Goal: Transaction & Acquisition: Book appointment/travel/reservation

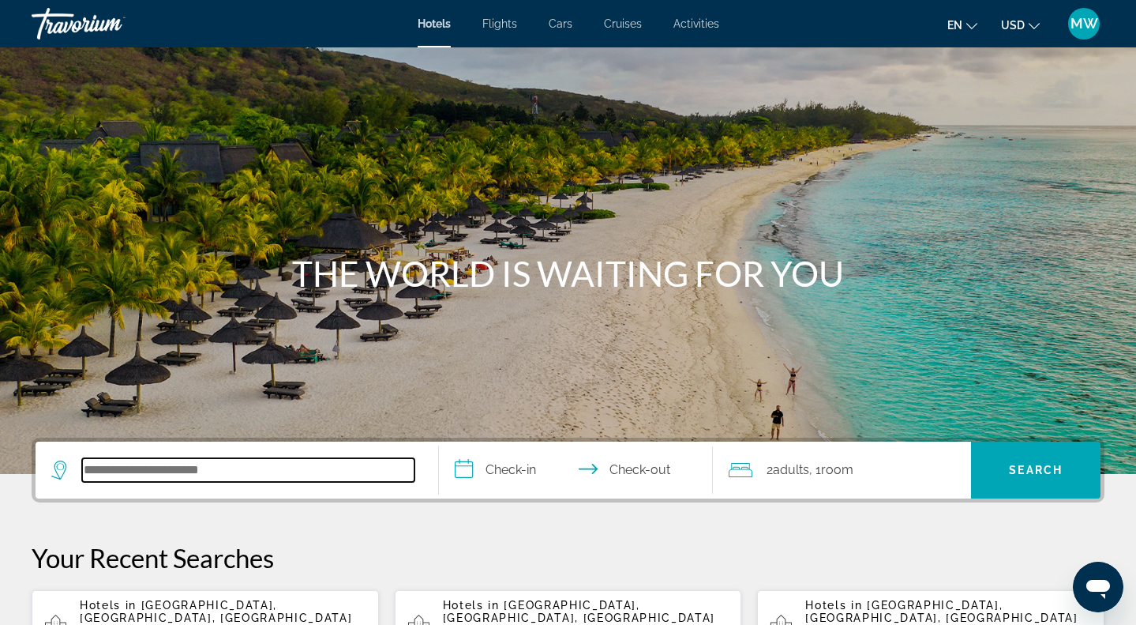
click at [153, 467] on input "Search hotel destination" at bounding box center [248, 470] width 332 height 24
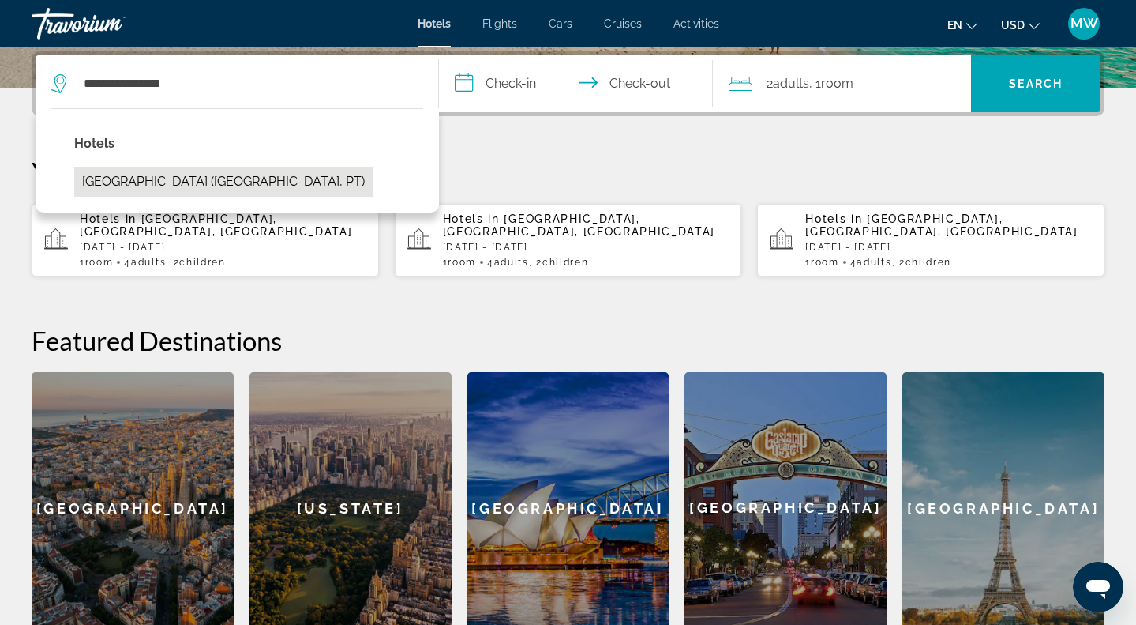
click at [227, 183] on button "[GEOGRAPHIC_DATA] ([GEOGRAPHIC_DATA], PT)" at bounding box center [223, 182] width 298 height 30
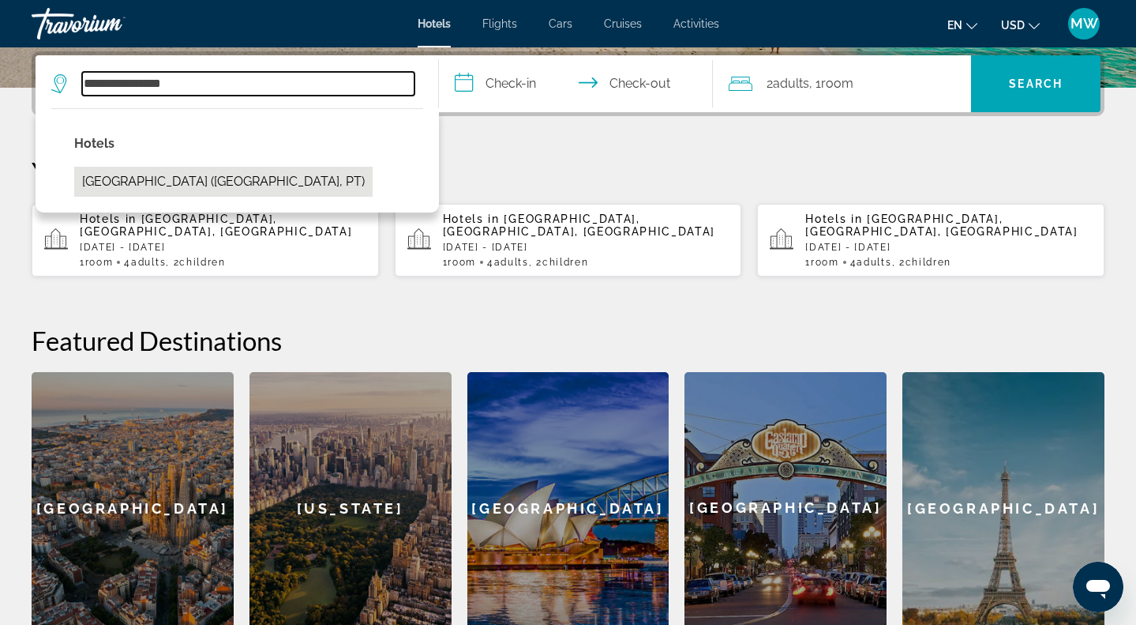
type input "**********"
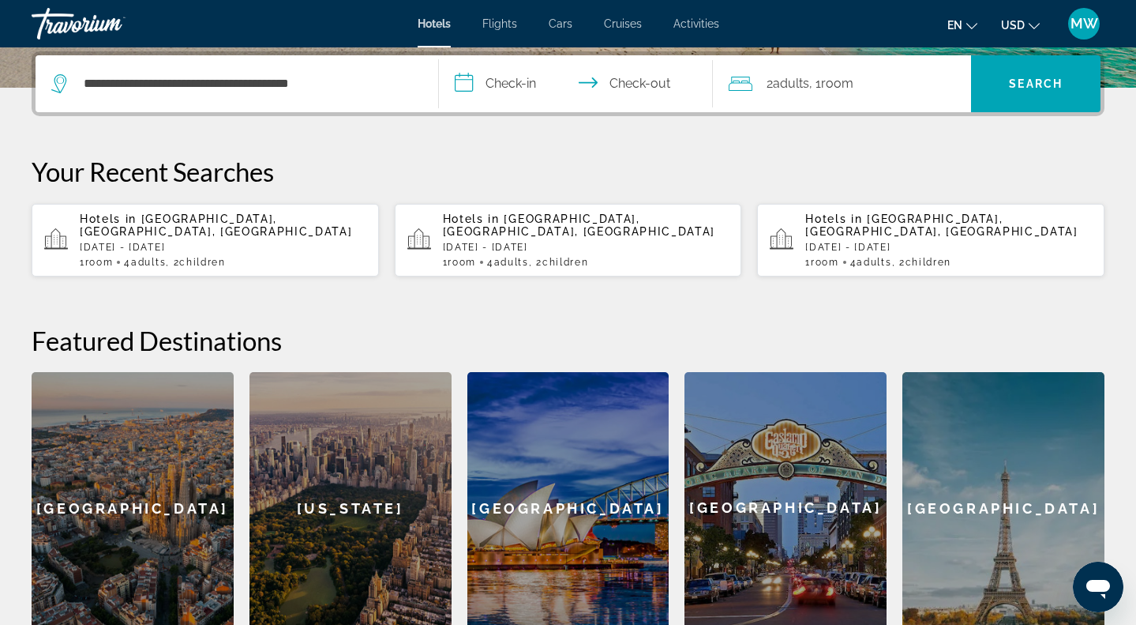
click at [513, 88] on input "**********" at bounding box center [579, 86] width 280 height 62
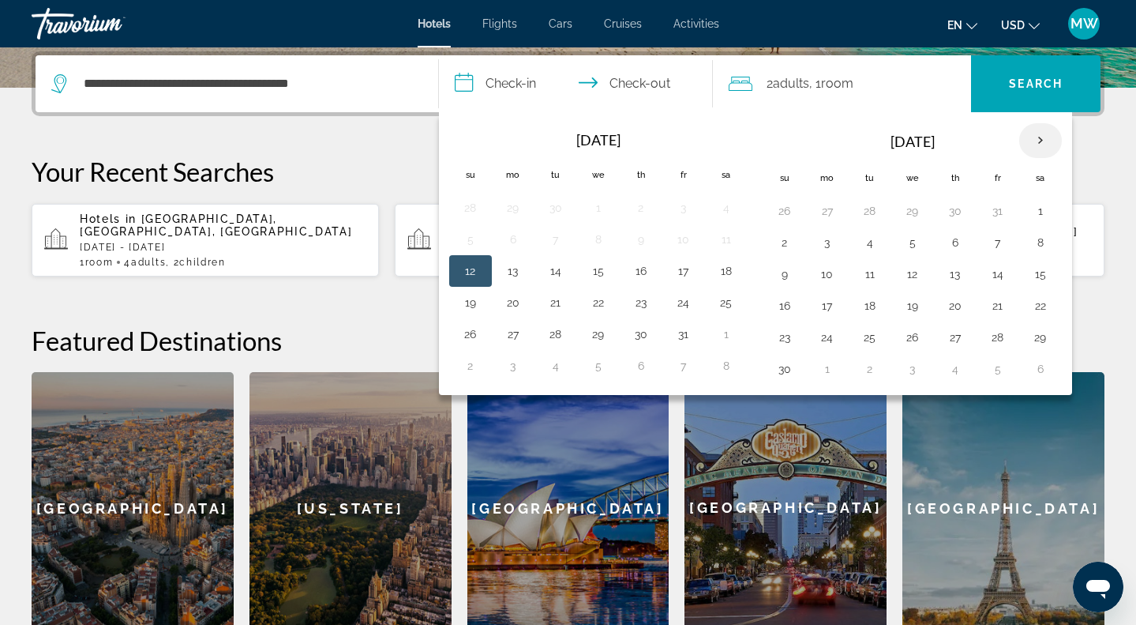
click at [1050, 138] on th "Next month" at bounding box center [1040, 140] width 43 height 35
click at [874, 267] on button "16" at bounding box center [870, 274] width 25 height 22
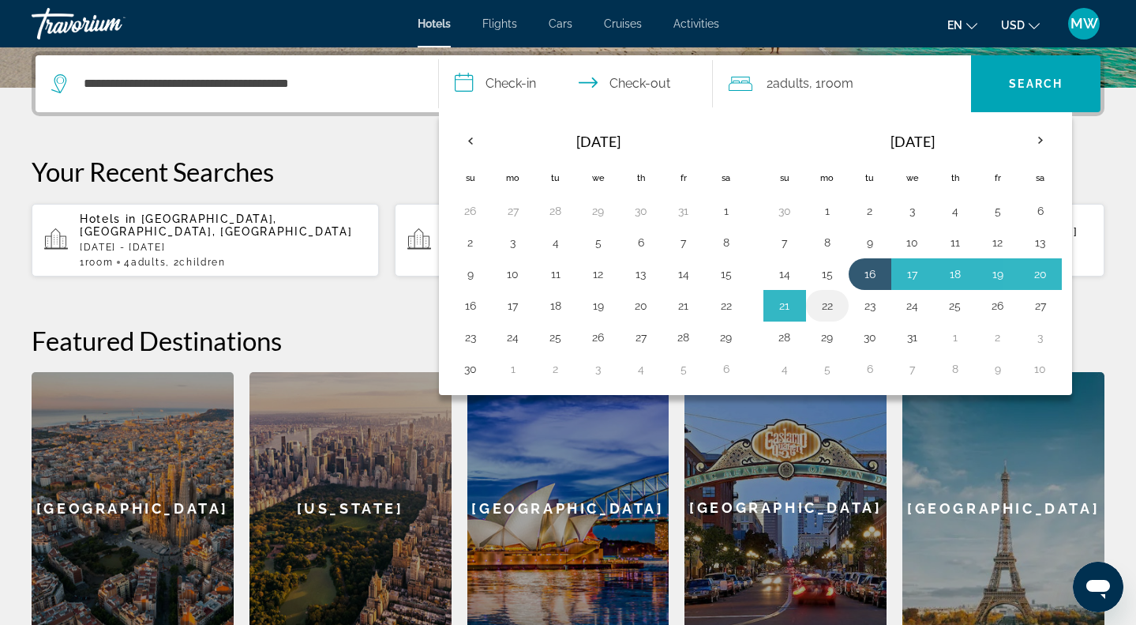
click at [835, 312] on button "22" at bounding box center [827, 306] width 25 height 22
type input "**********"
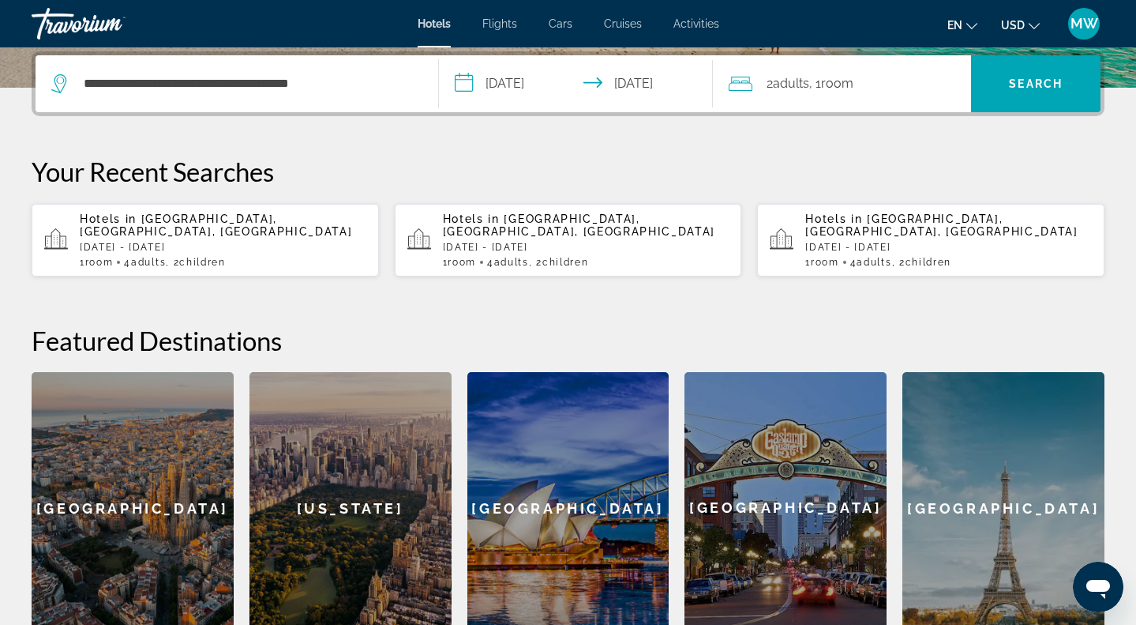
click at [779, 74] on span "2 Adult Adults" at bounding box center [788, 84] width 43 height 22
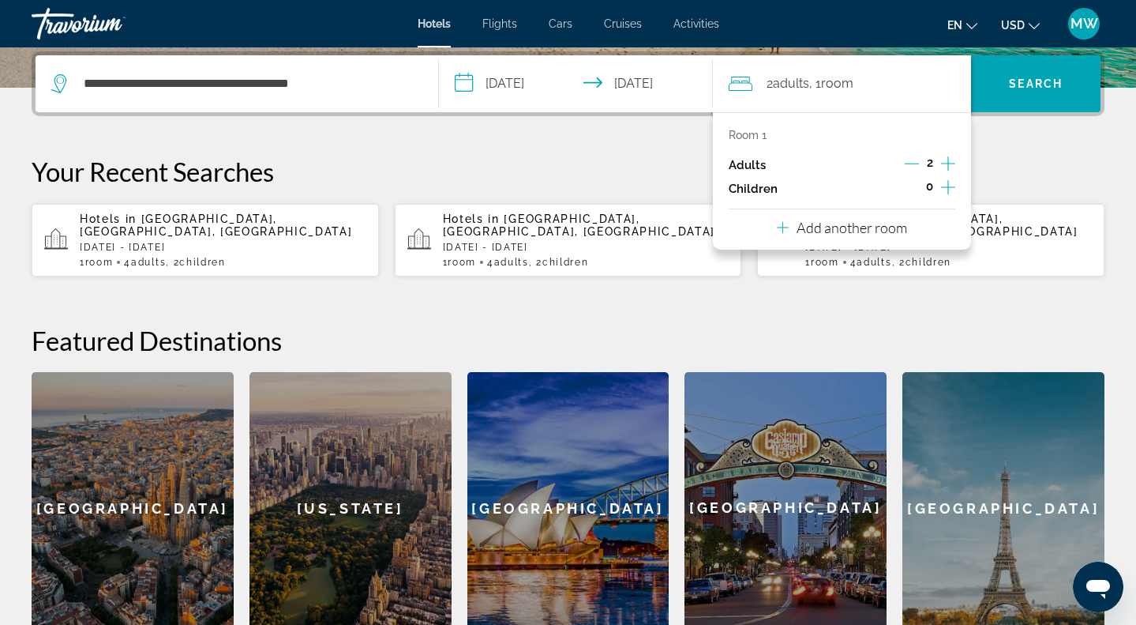
click at [944, 162] on icon "Increment adults" at bounding box center [948, 163] width 14 height 19
click at [953, 197] on icon "Increment children" at bounding box center [948, 187] width 14 height 19
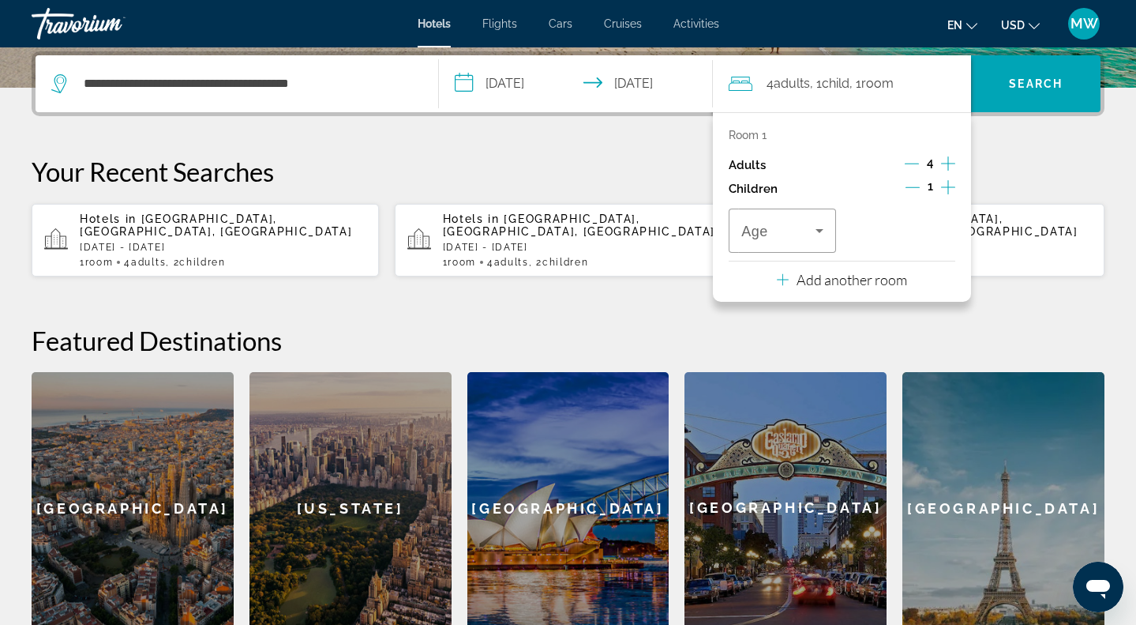
click at [953, 197] on icon "Increment children" at bounding box center [948, 187] width 14 height 19
click at [812, 230] on div "Travelers: 4 adults, 2 children" at bounding box center [783, 230] width 82 height 44
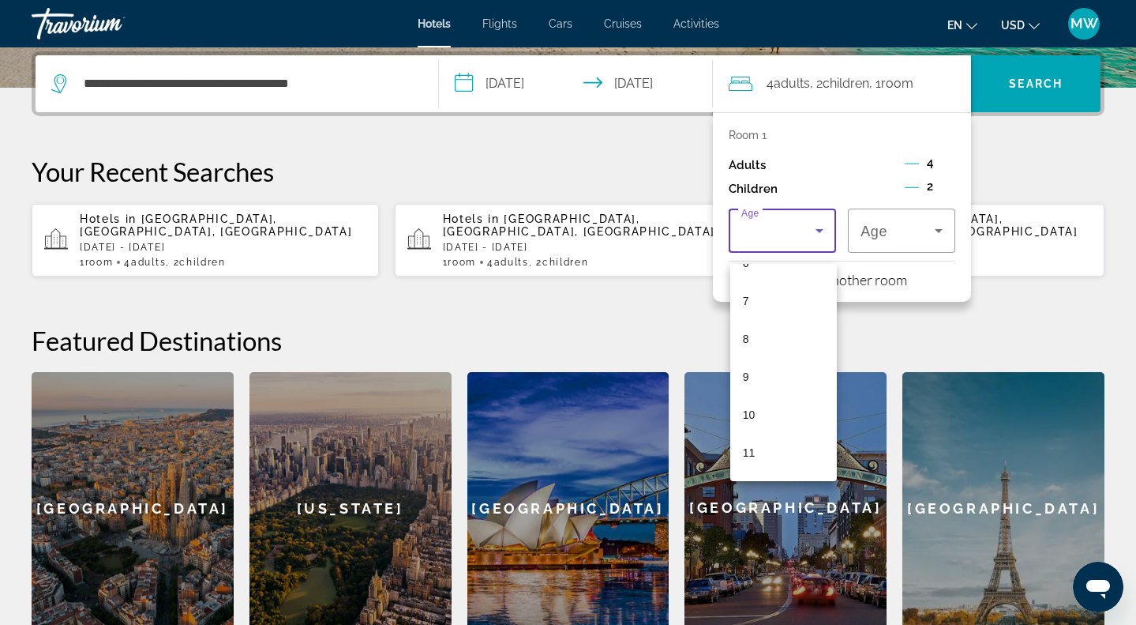
scroll to position [253, 0]
click at [779, 416] on mat-option "10" at bounding box center [783, 415] width 107 height 38
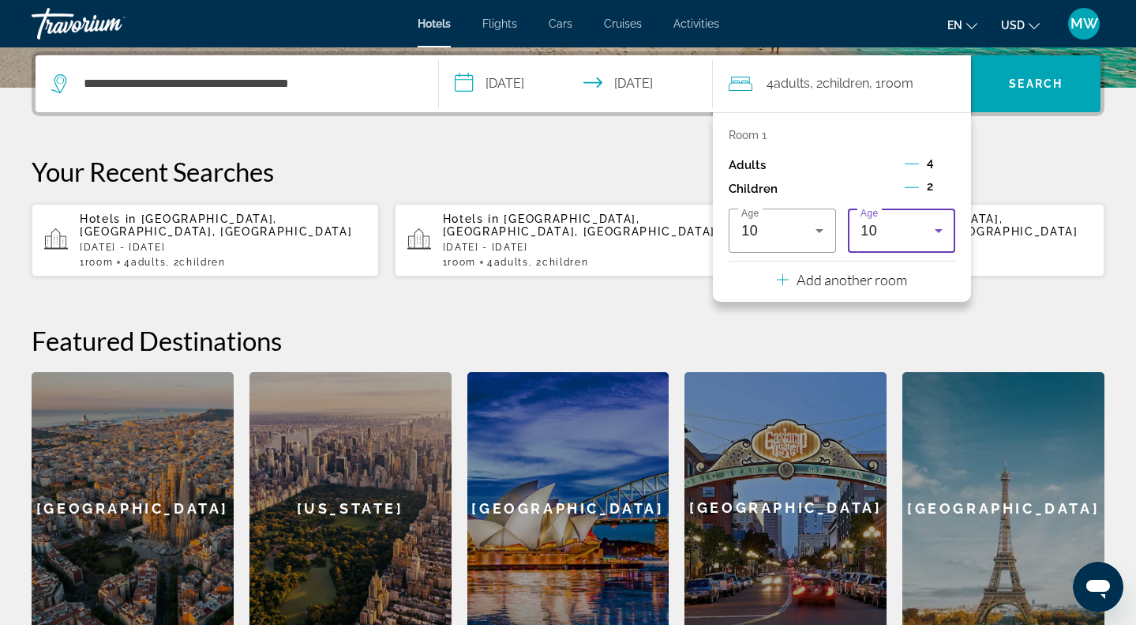
click at [885, 240] on div "10" at bounding box center [898, 230] width 74 height 19
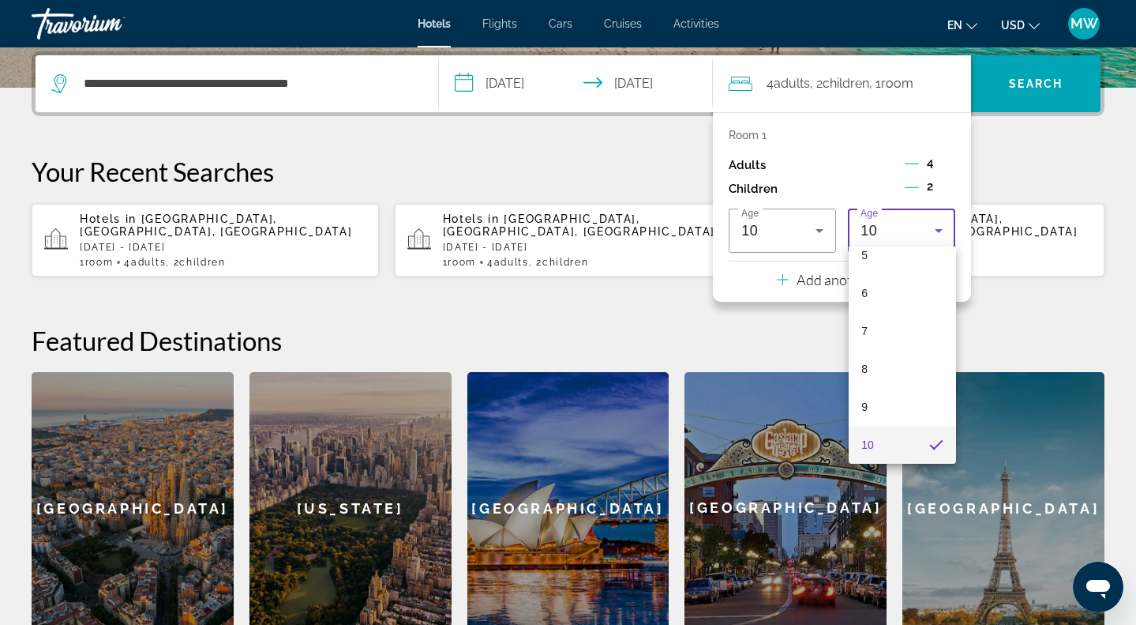
scroll to position [462, 0]
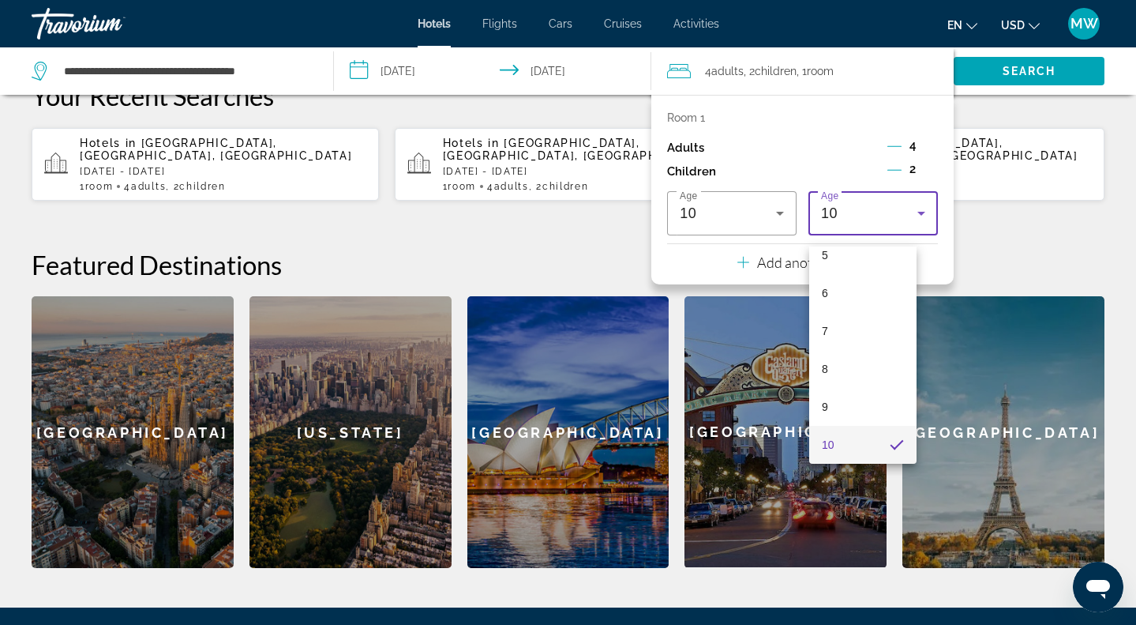
click at [851, 447] on mat-option "10" at bounding box center [862, 445] width 107 height 38
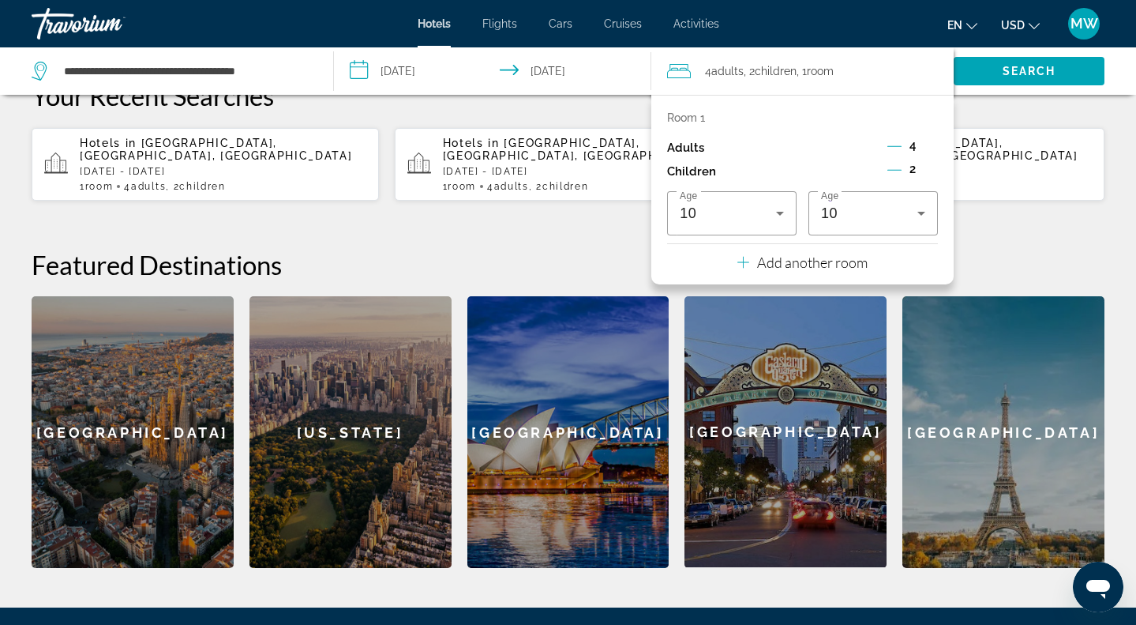
click at [1008, 224] on div "**********" at bounding box center [568, 272] width 1136 height 592
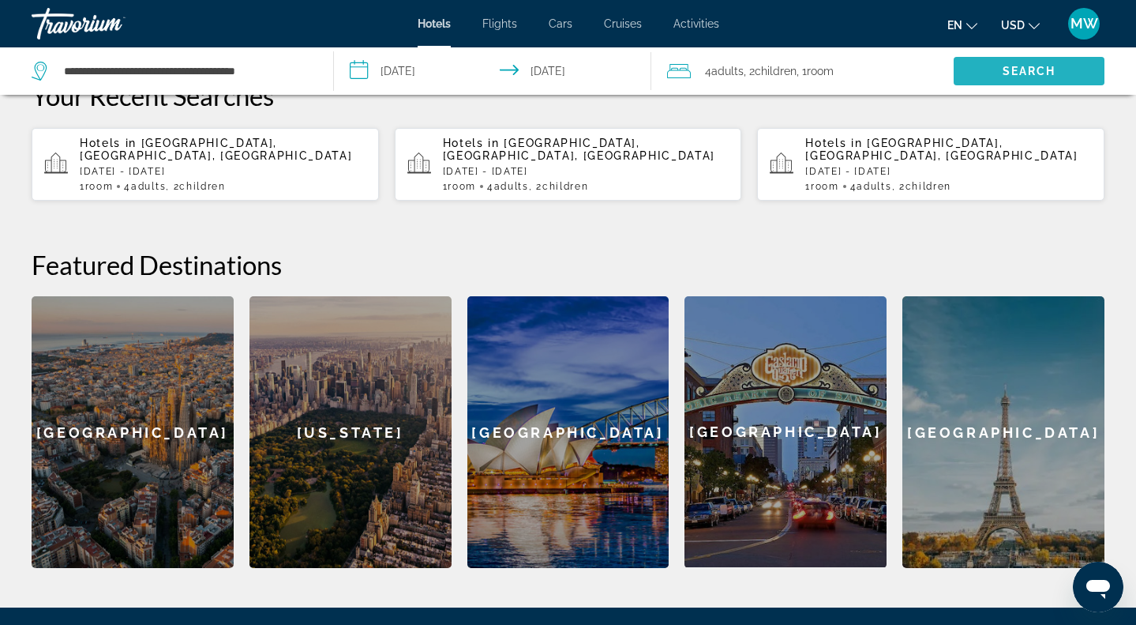
click at [1027, 70] on span "Search" at bounding box center [1030, 71] width 54 height 13
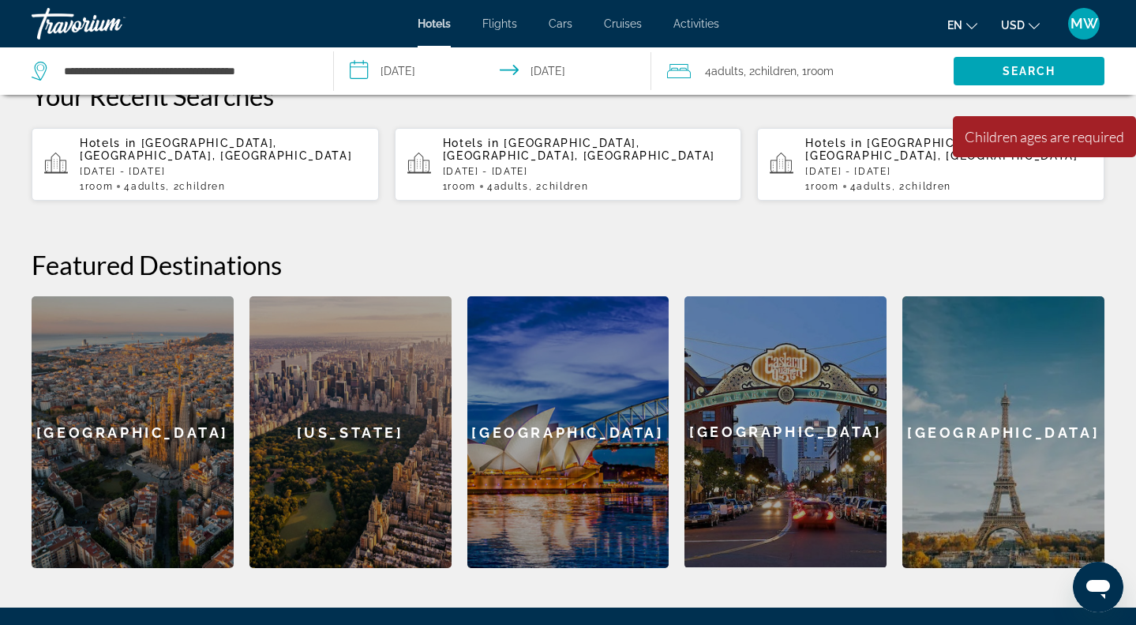
click at [809, 77] on span ", 1 Room rooms" at bounding box center [815, 71] width 37 height 22
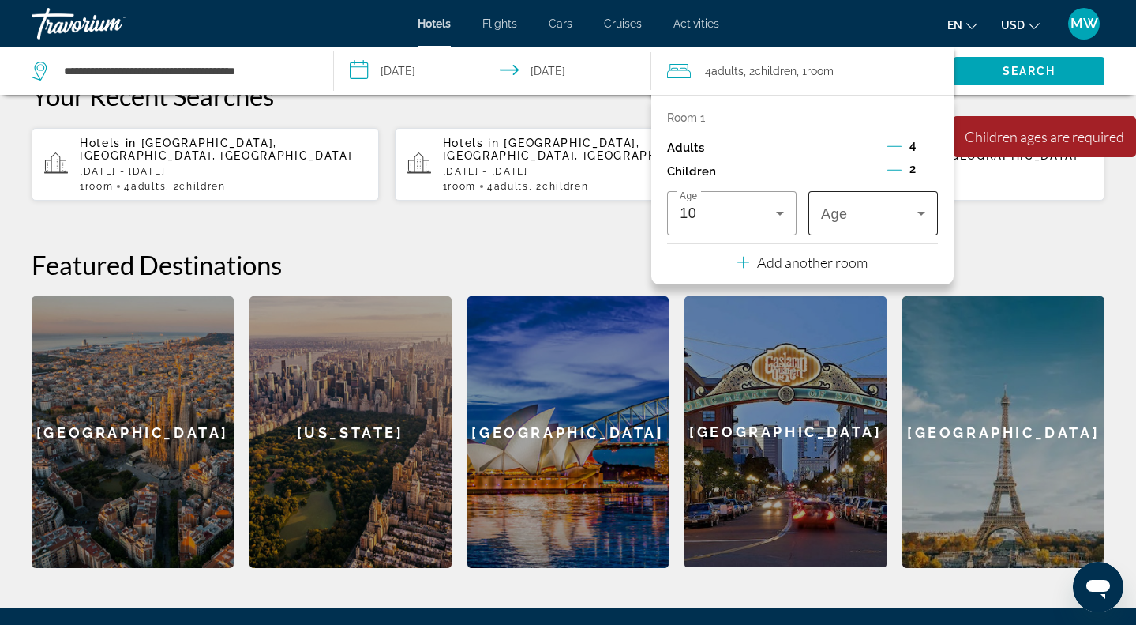
click at [841, 221] on span "Age" at bounding box center [834, 214] width 27 height 16
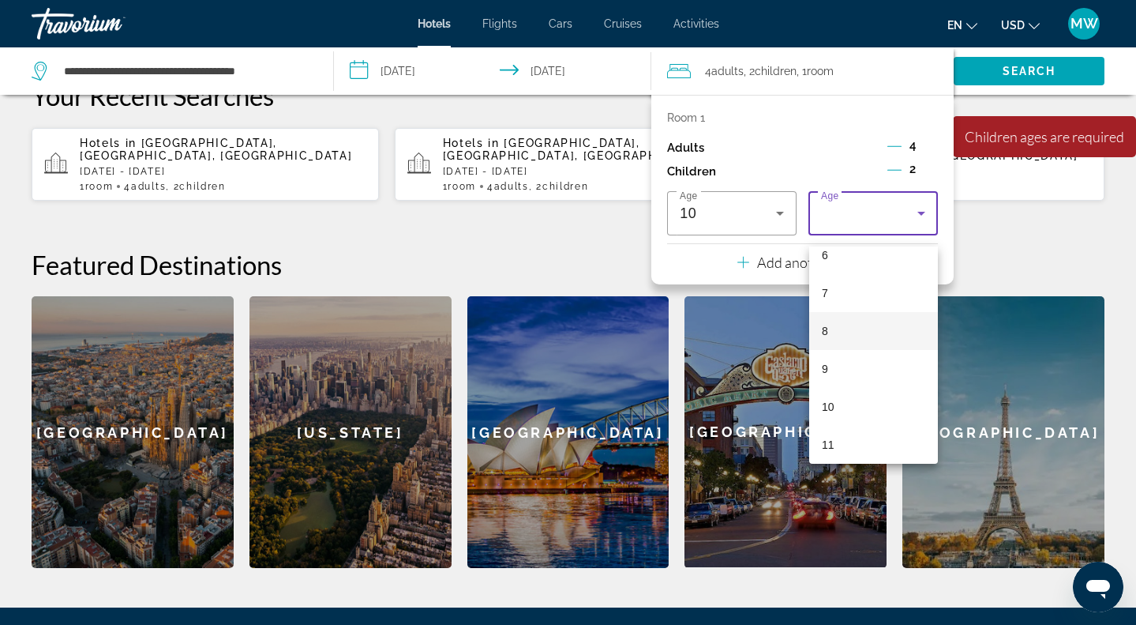
scroll to position [245, 0]
click at [850, 406] on mat-option "10" at bounding box center [873, 406] width 129 height 38
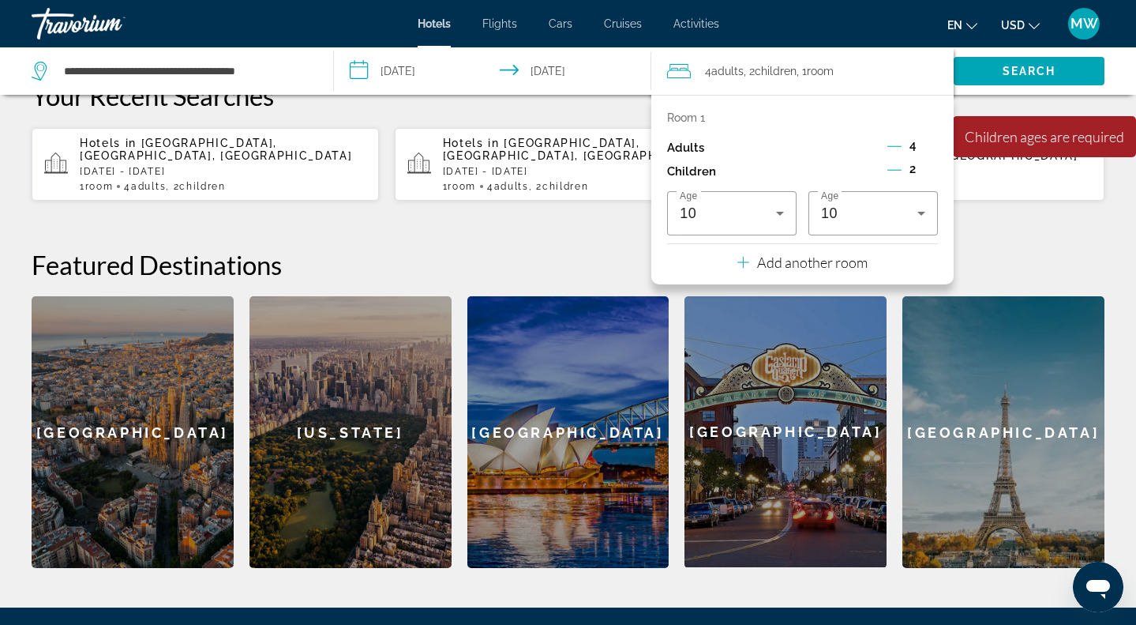
click at [1042, 115] on div "Your Recent Searches Hotels in [GEOGRAPHIC_DATA], [GEOGRAPHIC_DATA], [GEOGRAPHI…" at bounding box center [568, 141] width 1073 height 122
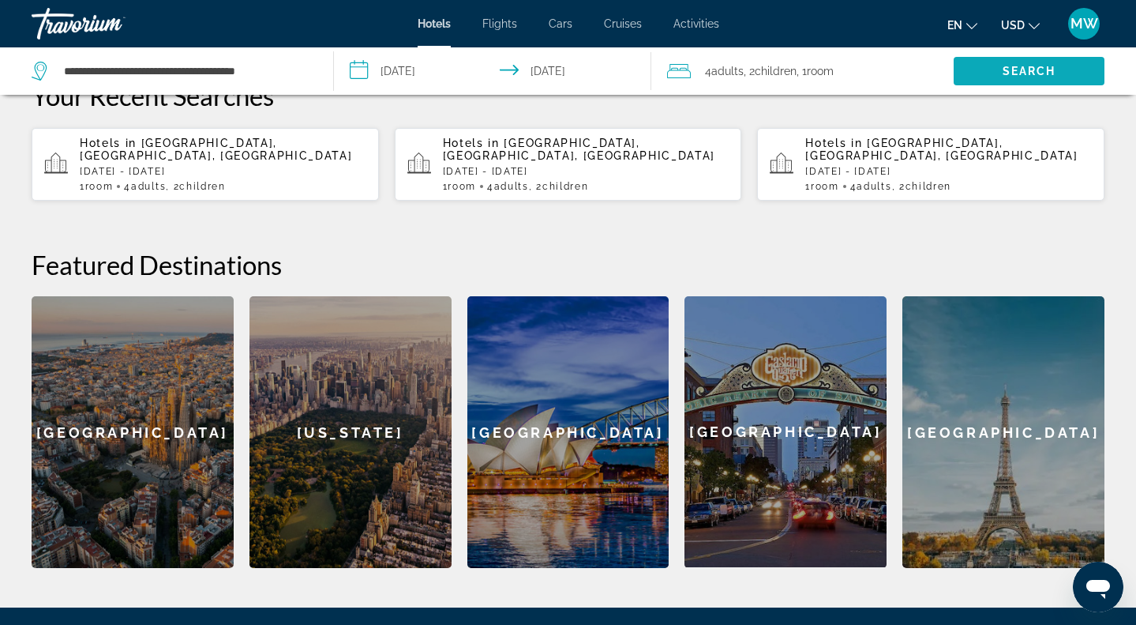
click at [1032, 84] on span "Search" at bounding box center [1029, 71] width 151 height 38
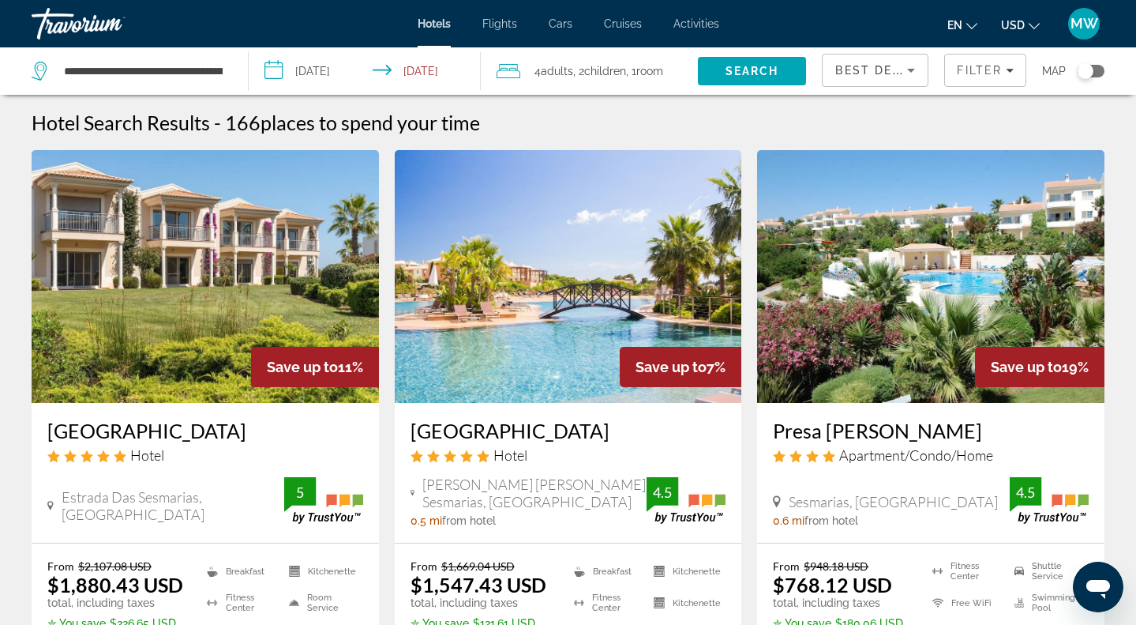
click at [291, 257] on img "Main content" at bounding box center [205, 276] width 347 height 253
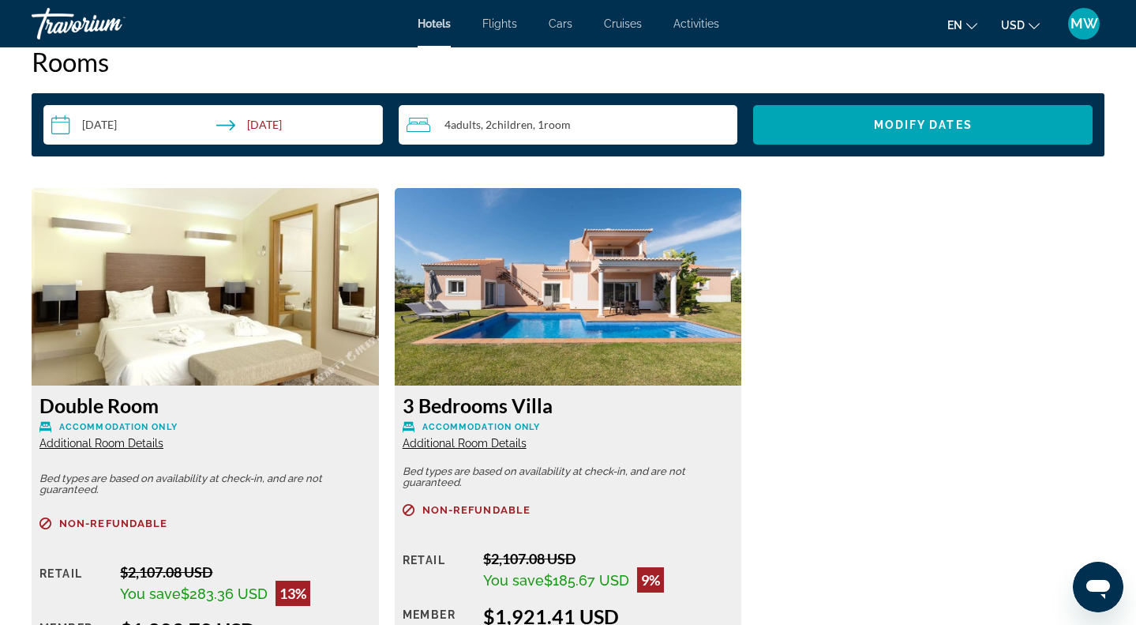
scroll to position [2047, 0]
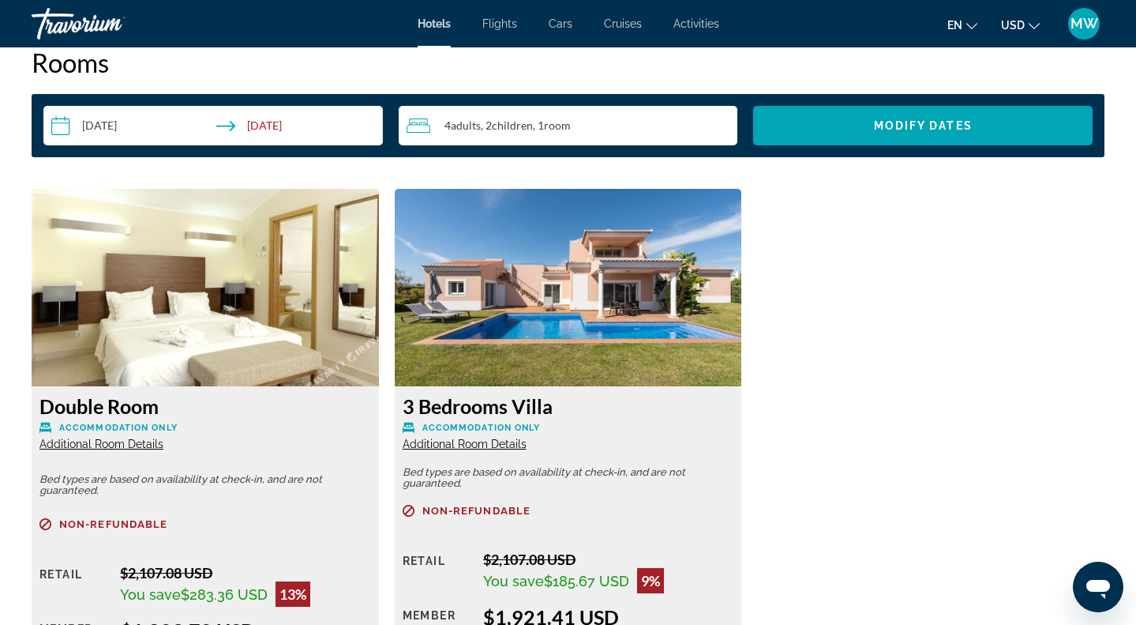
click at [590, 344] on img "Main content" at bounding box center [568, 287] width 347 height 197
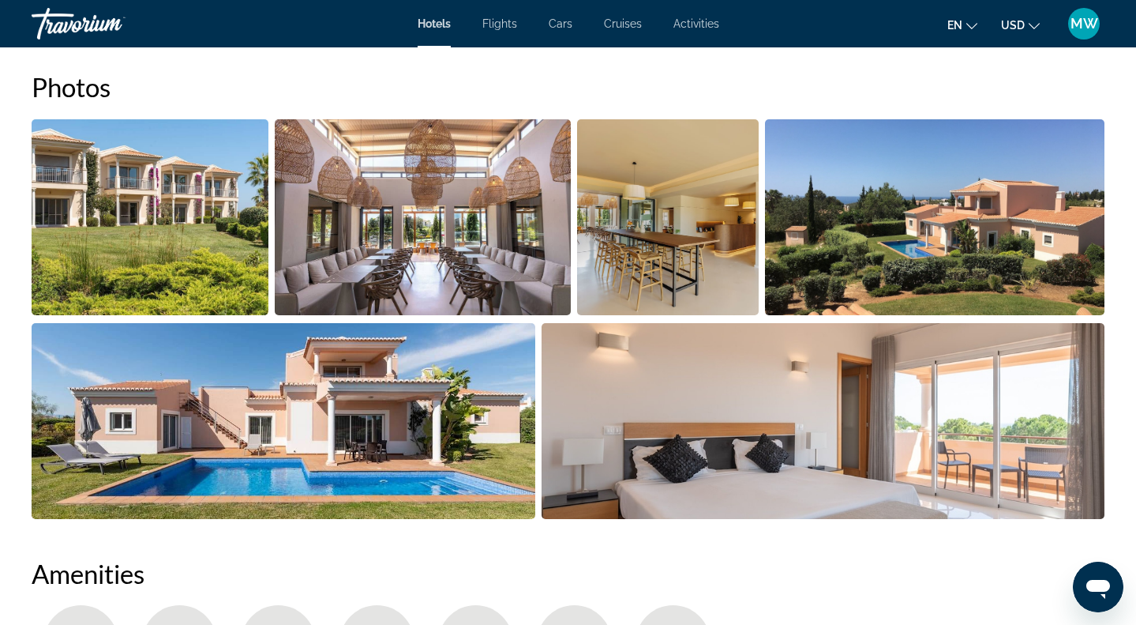
scroll to position [795, 0]
click at [452, 395] on img "Open full-screen image slider" at bounding box center [284, 421] width 504 height 196
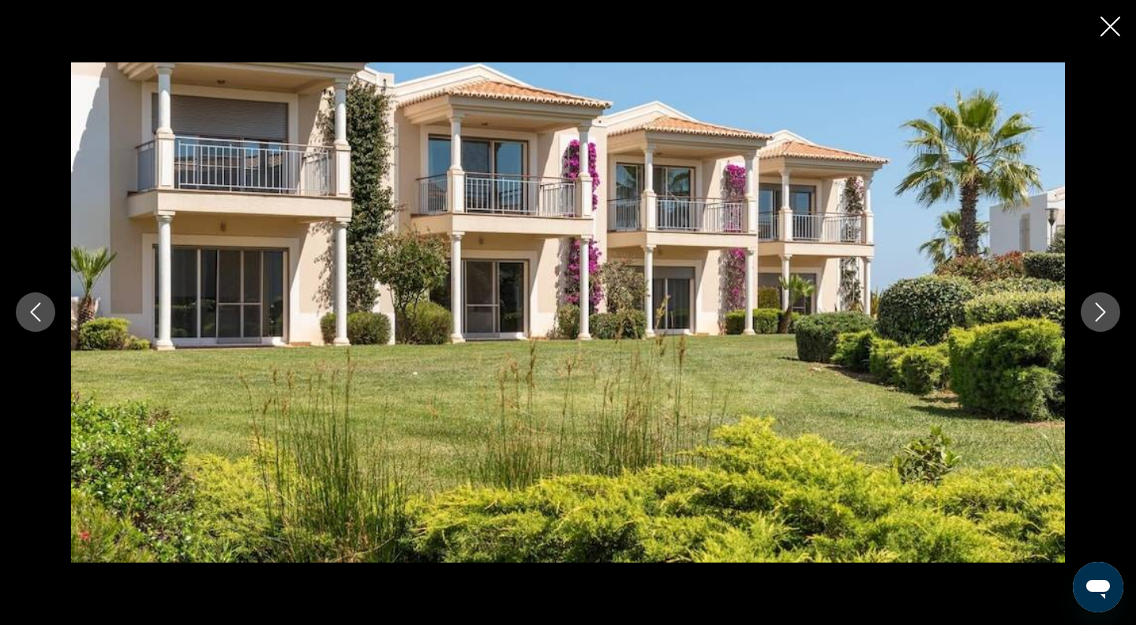
click at [1102, 321] on icon "Next image" at bounding box center [1100, 311] width 19 height 19
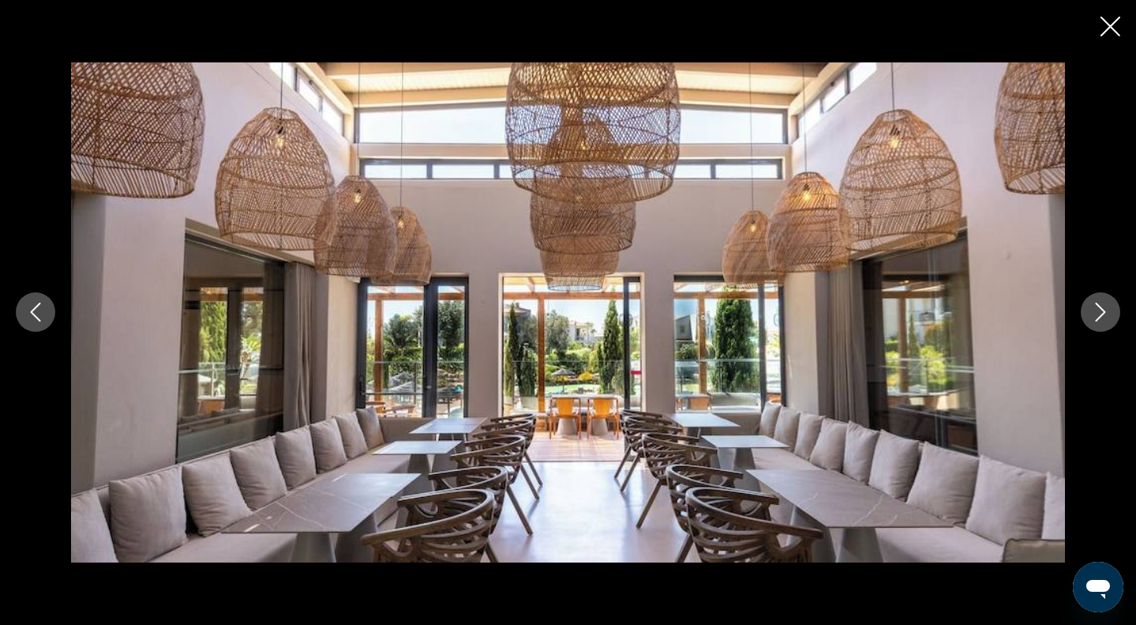
click at [1102, 321] on icon "Next image" at bounding box center [1100, 311] width 19 height 19
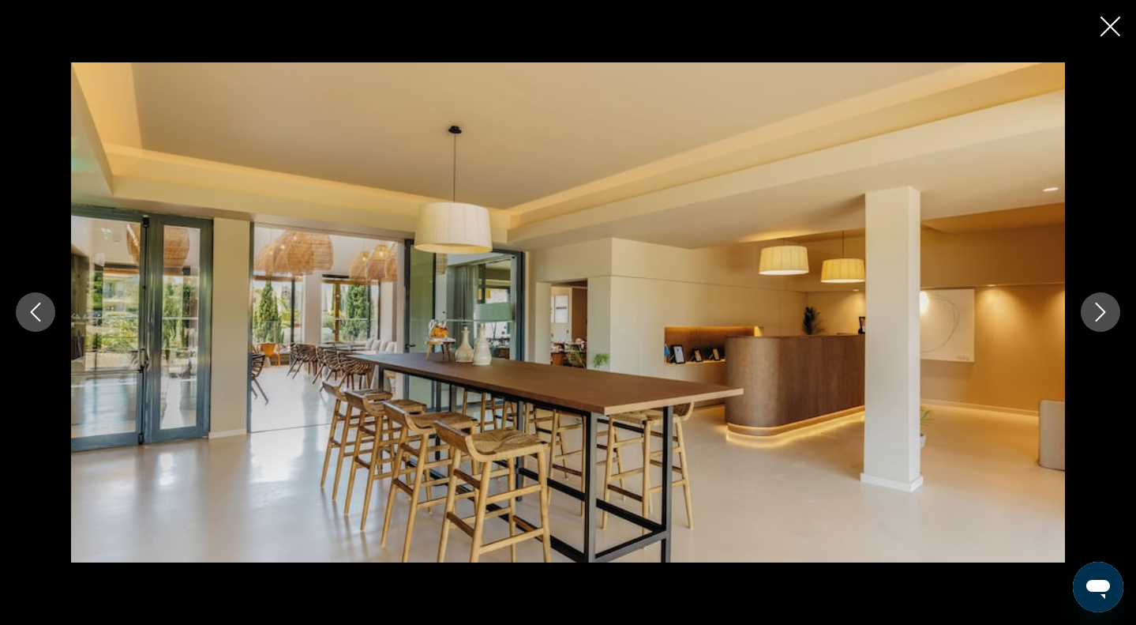
click at [1102, 321] on icon "Next image" at bounding box center [1100, 311] width 19 height 19
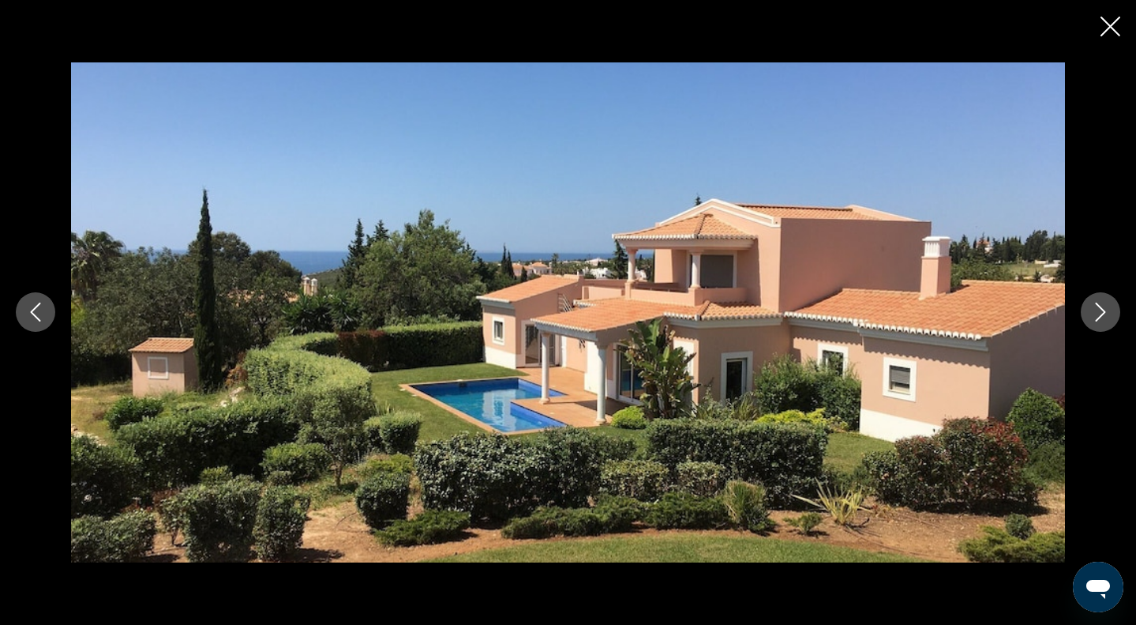
click at [1102, 321] on icon "Next image" at bounding box center [1100, 311] width 19 height 19
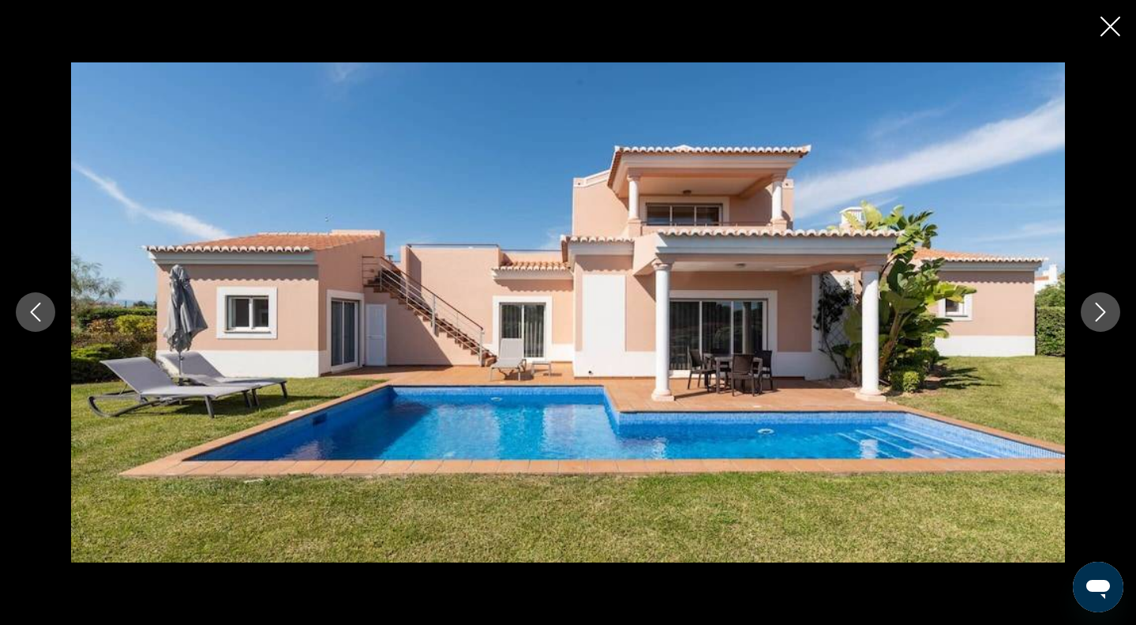
click at [1102, 321] on icon "Next image" at bounding box center [1100, 311] width 19 height 19
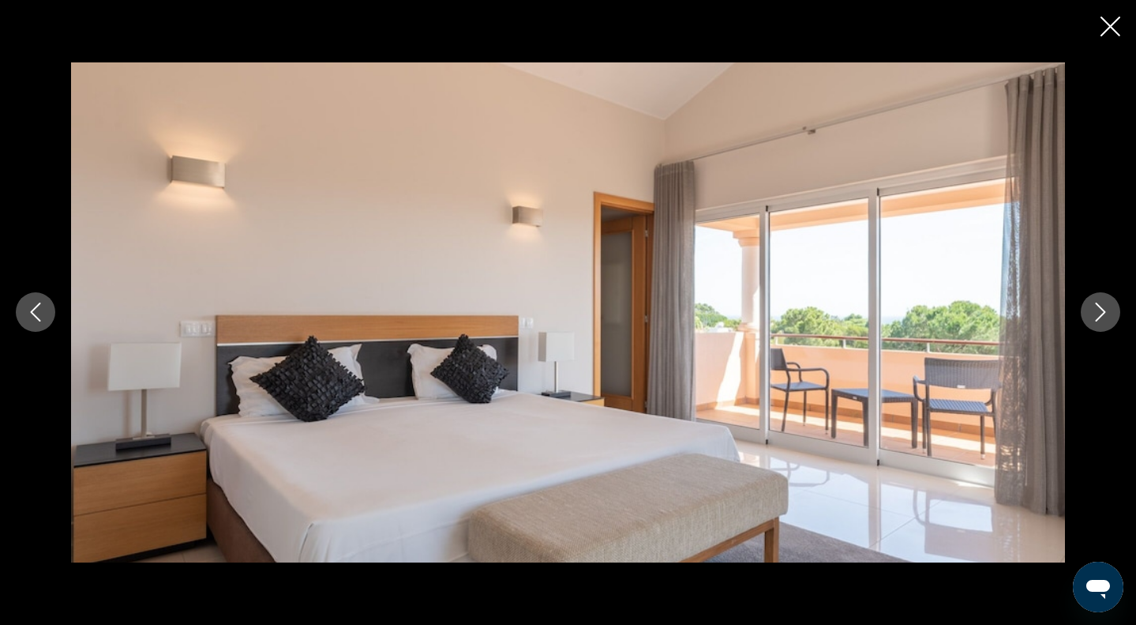
click at [1102, 321] on icon "Next image" at bounding box center [1100, 311] width 19 height 19
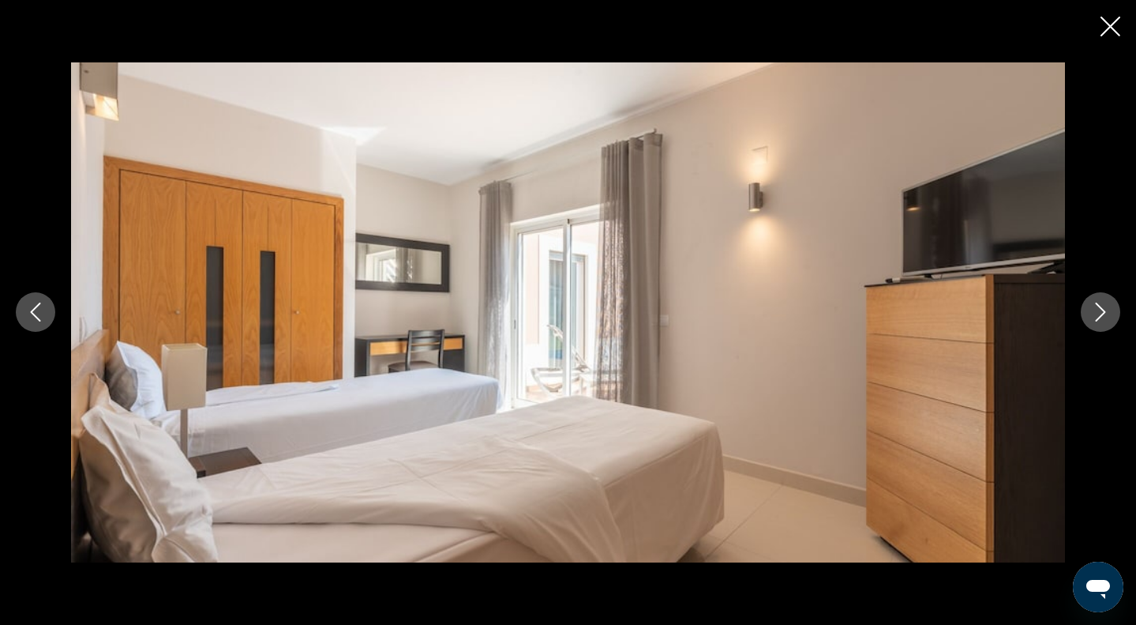
click at [1102, 318] on icon "Next image" at bounding box center [1100, 311] width 19 height 19
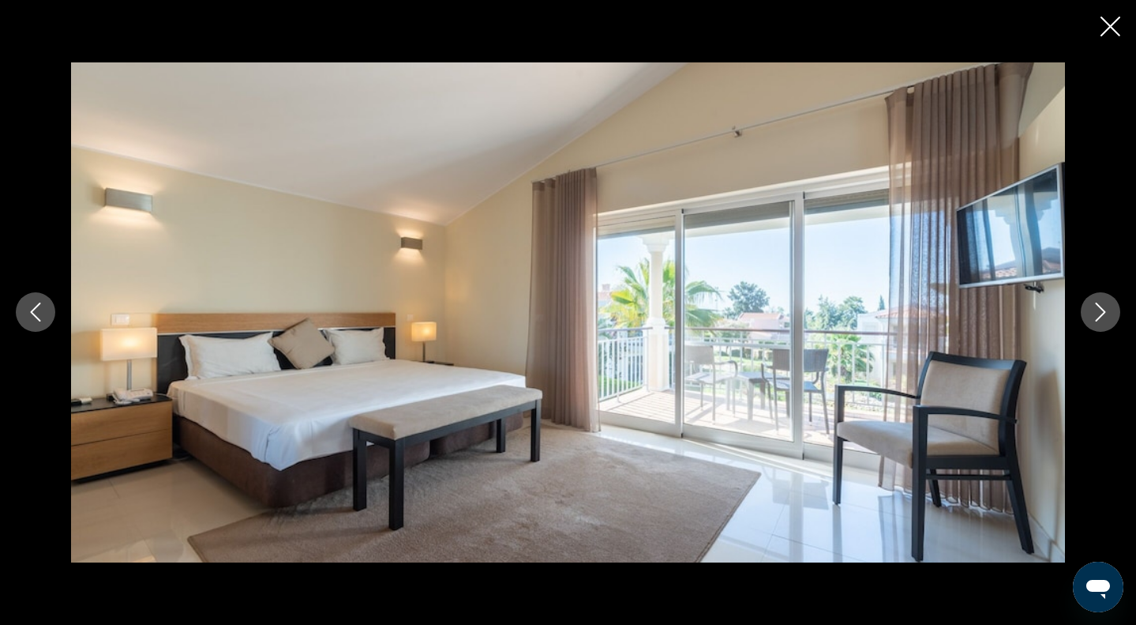
click at [1102, 317] on icon "Next image" at bounding box center [1100, 311] width 19 height 19
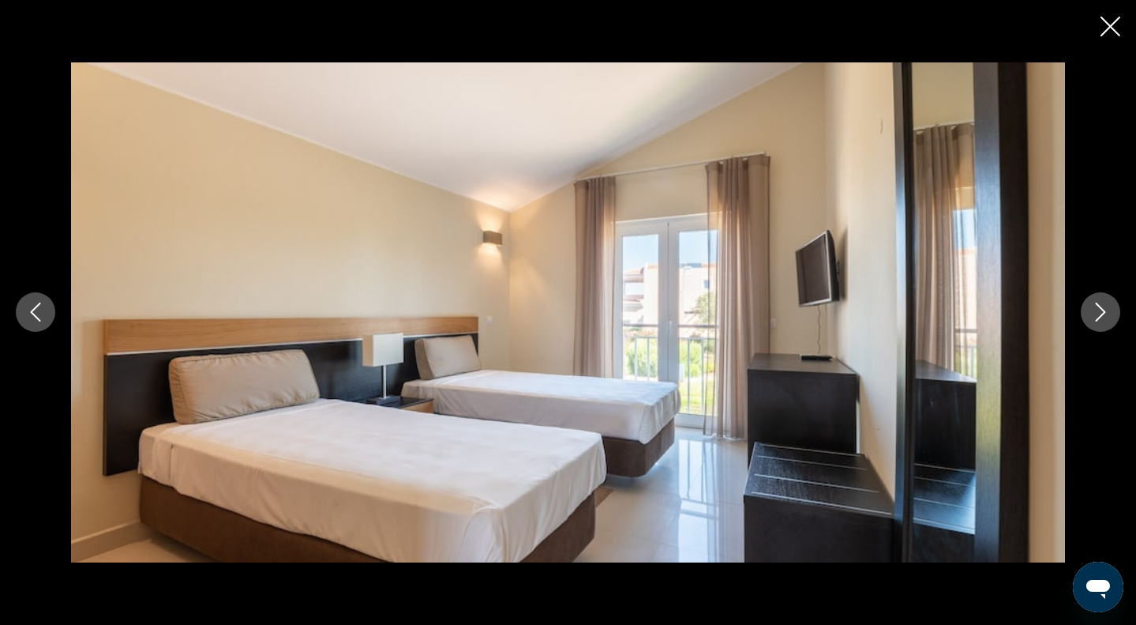
click at [1102, 317] on icon "Next image" at bounding box center [1100, 311] width 19 height 19
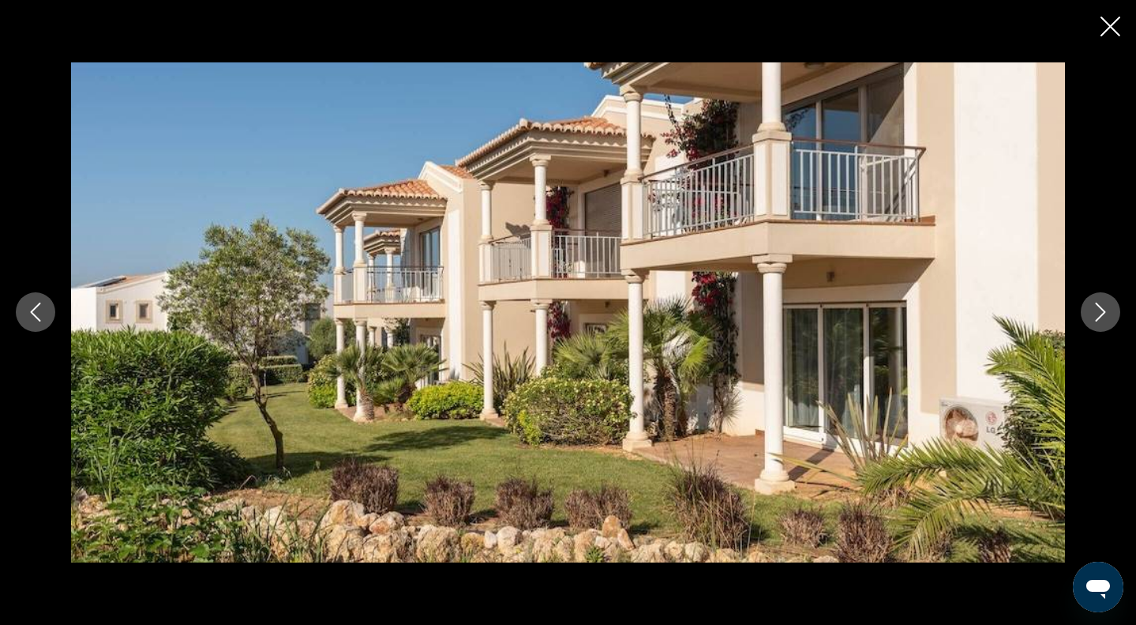
click at [1102, 317] on icon "Next image" at bounding box center [1100, 311] width 19 height 19
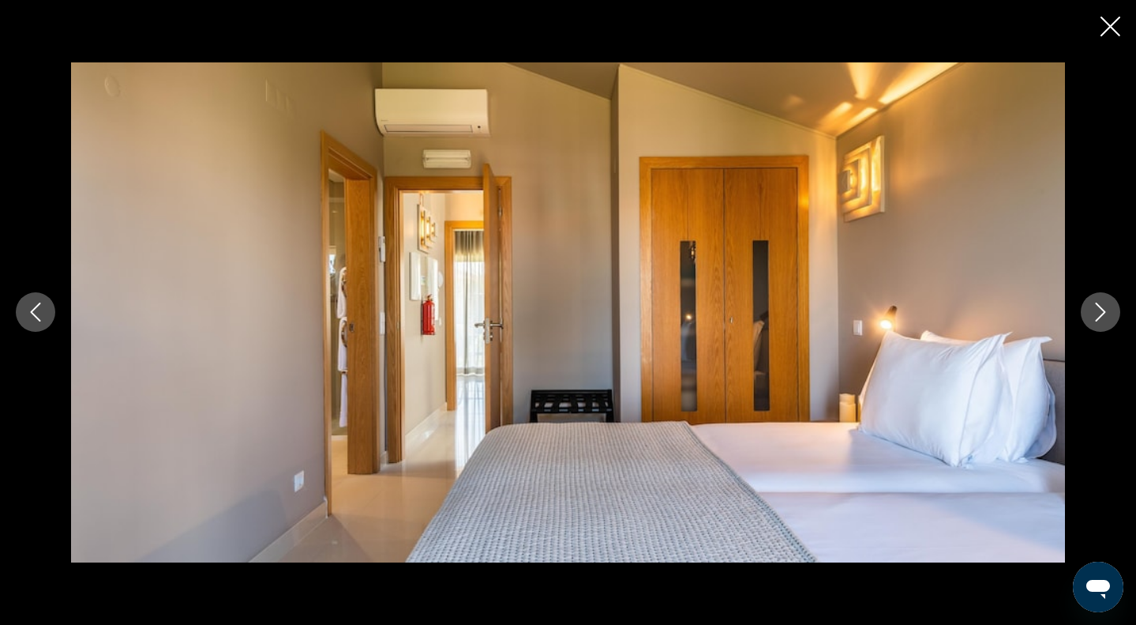
click at [1102, 317] on icon "Next image" at bounding box center [1100, 311] width 19 height 19
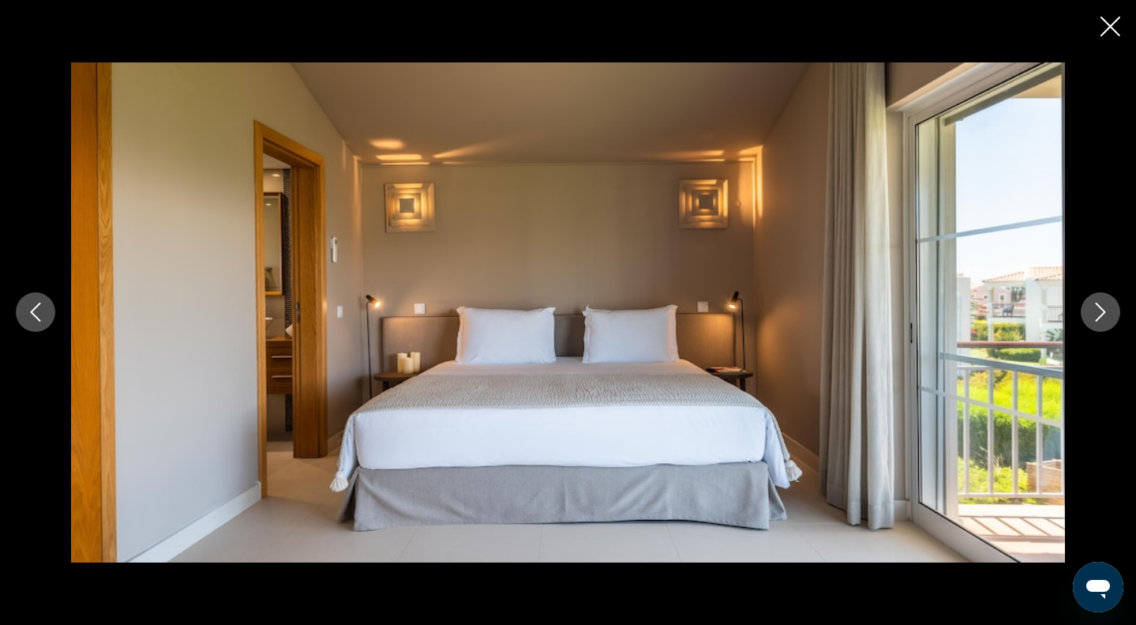
click at [1102, 317] on icon "Next image" at bounding box center [1100, 311] width 19 height 19
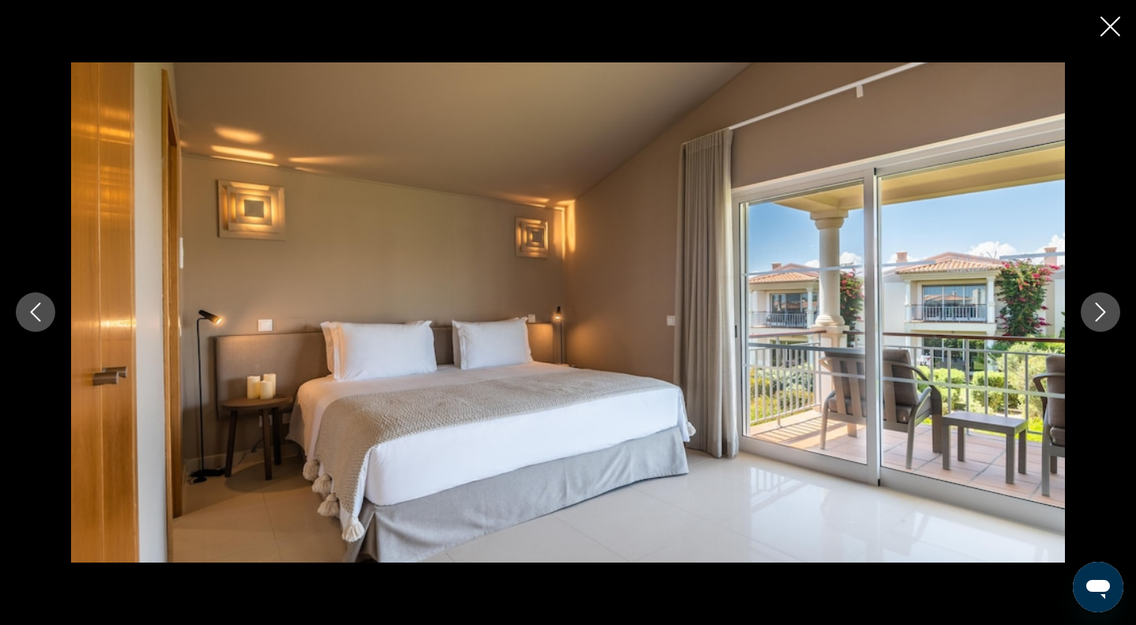
click at [1102, 317] on icon "Next image" at bounding box center [1100, 311] width 19 height 19
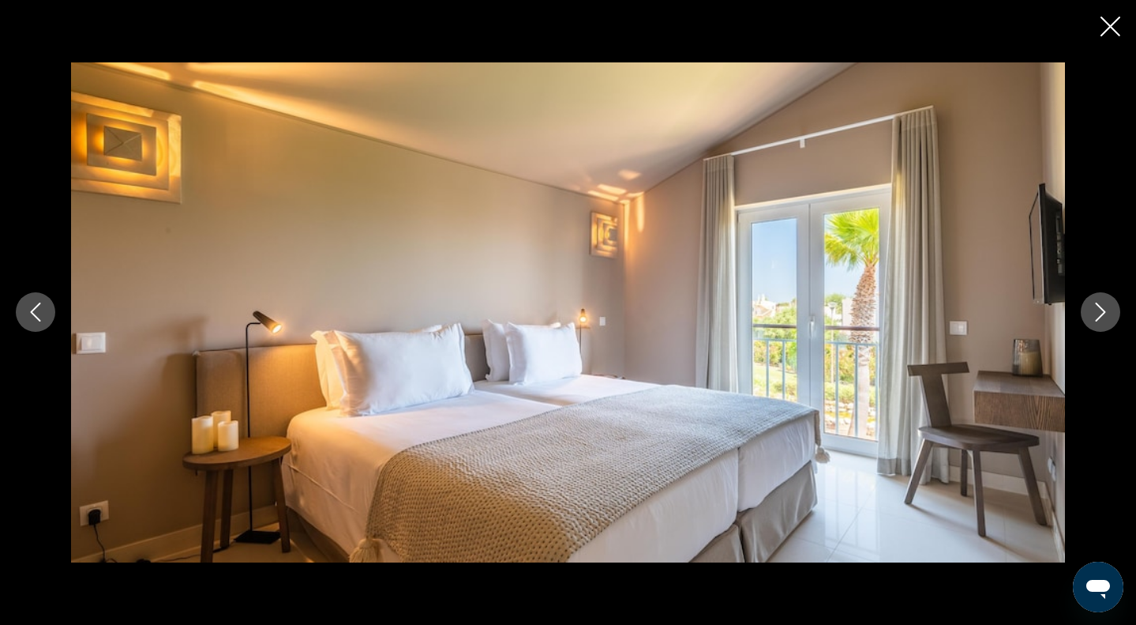
click at [1102, 317] on icon "Next image" at bounding box center [1100, 311] width 19 height 19
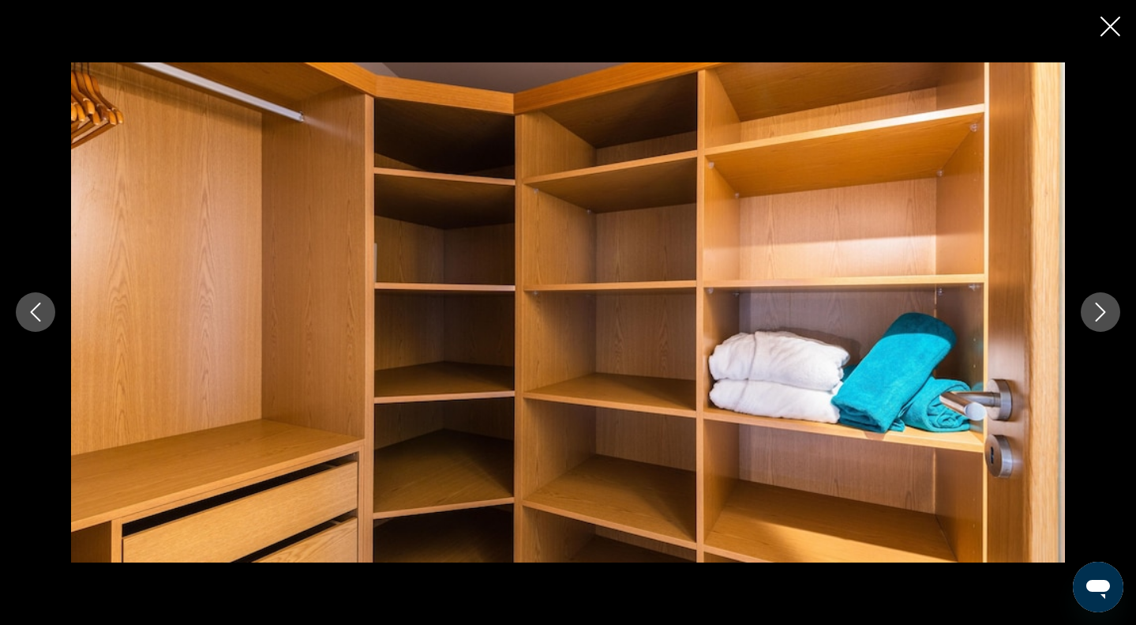
click at [1113, 33] on icon "Close slideshow" at bounding box center [1111, 27] width 20 height 20
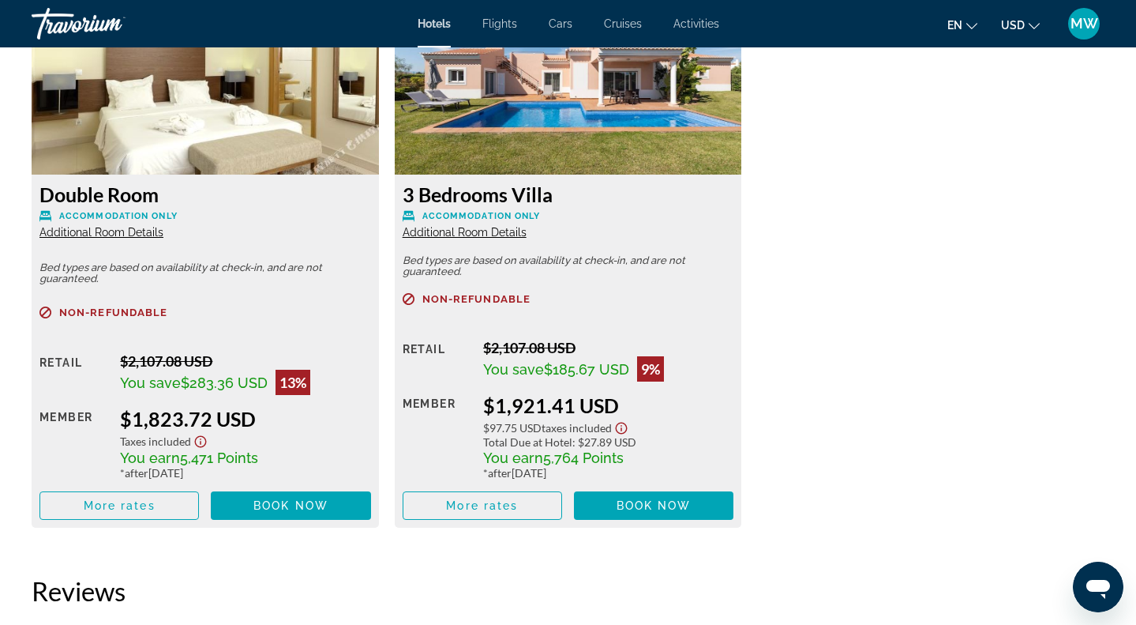
scroll to position [2251, 0]
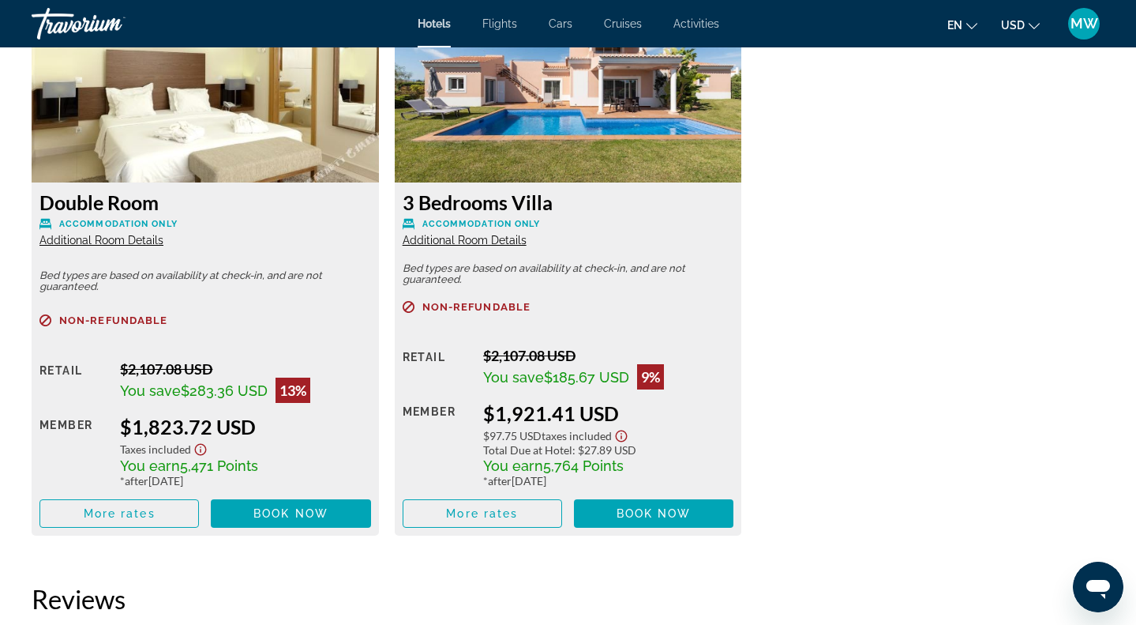
click at [436, 242] on span "Additional Room Details" at bounding box center [465, 240] width 124 height 13
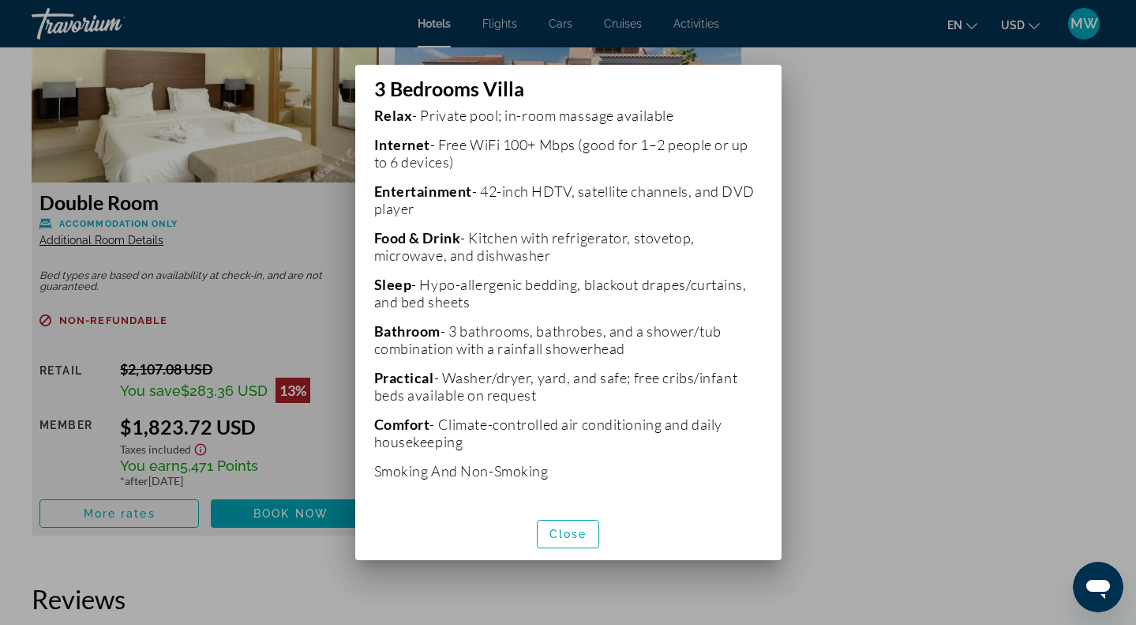
scroll to position [0, 0]
click at [573, 531] on span "Close" at bounding box center [569, 533] width 38 height 13
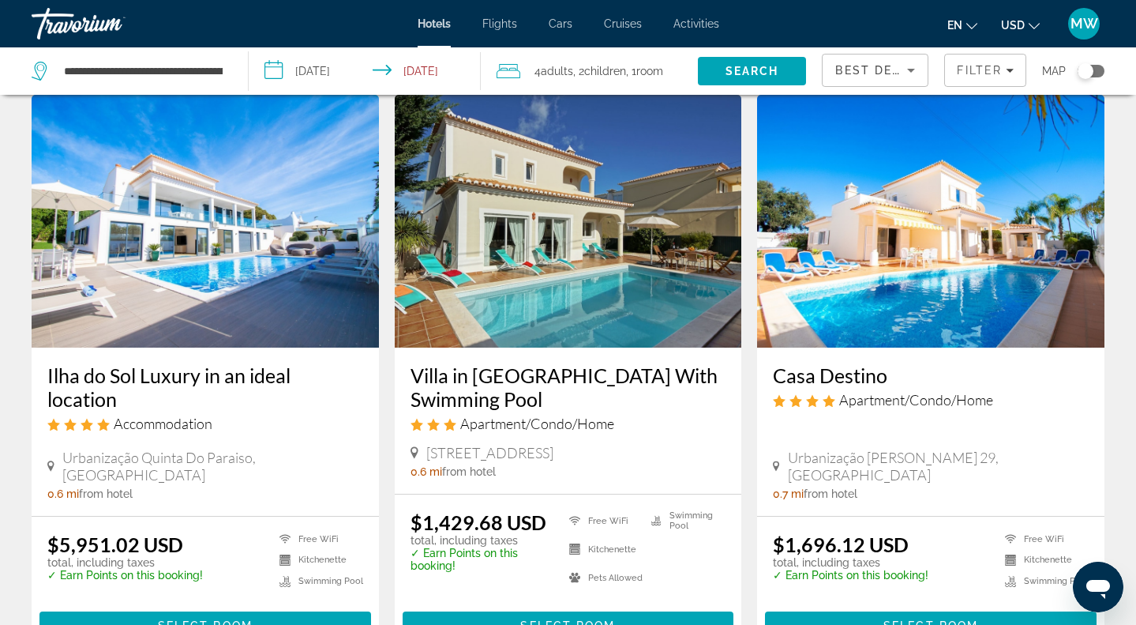
scroll to position [655, 0]
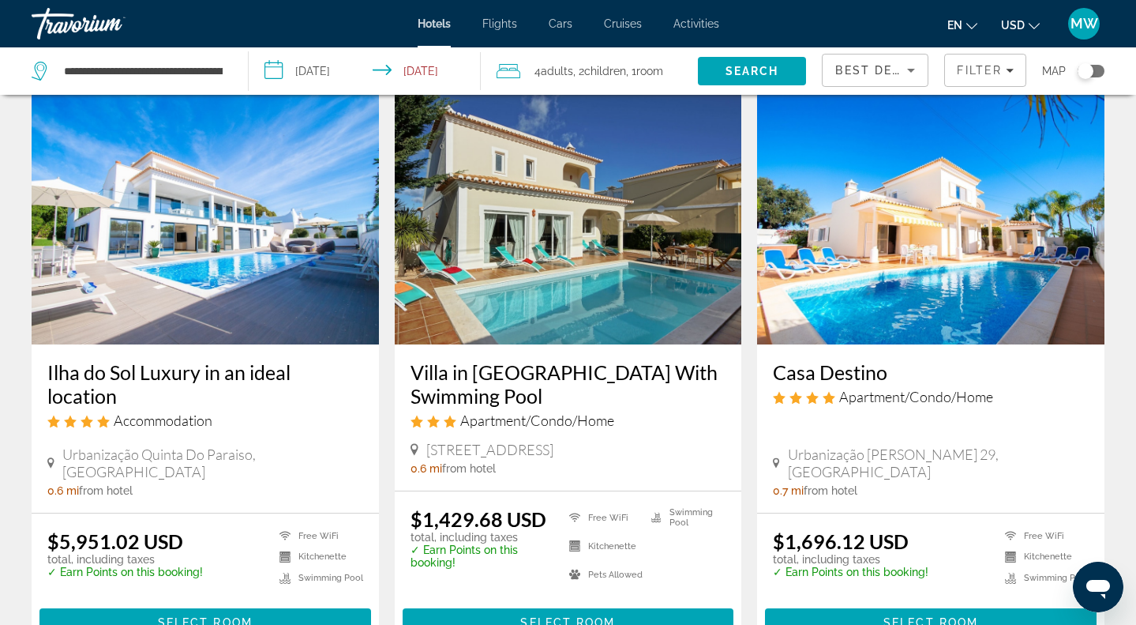
click at [609, 233] on img "Main content" at bounding box center [568, 218] width 347 height 253
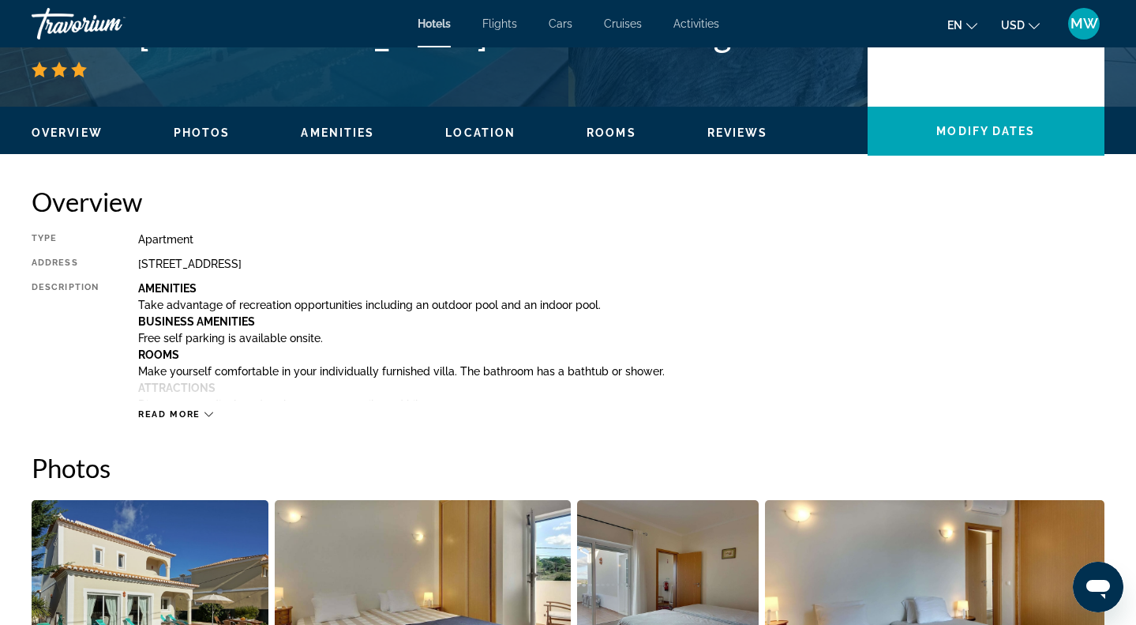
scroll to position [783, 0]
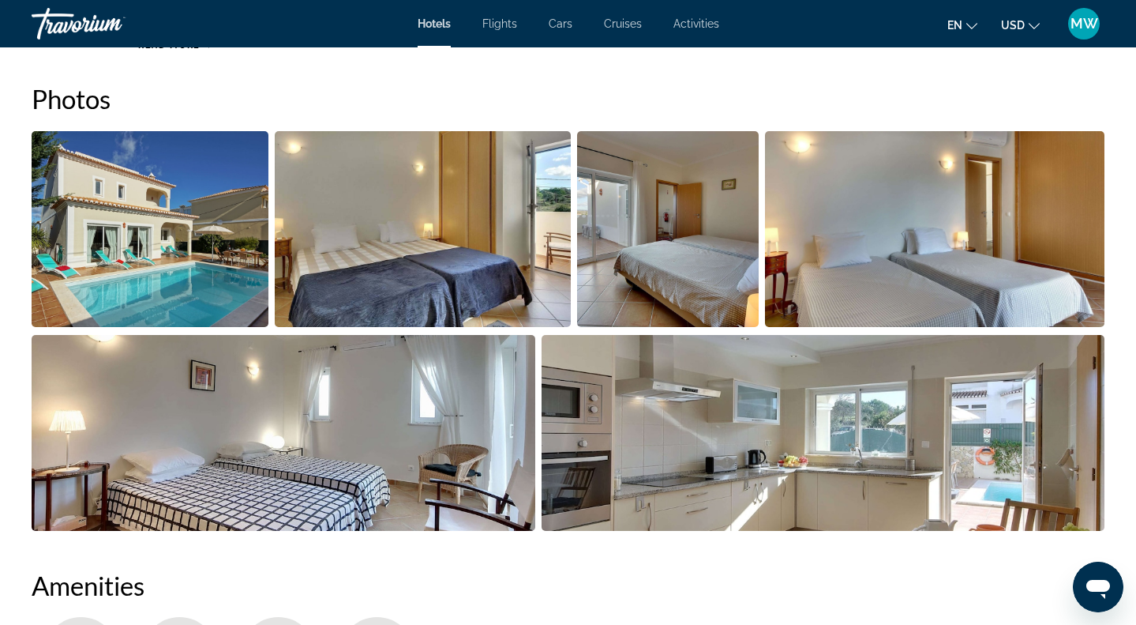
click at [265, 221] on img "Open full-screen image slider" at bounding box center [150, 229] width 237 height 196
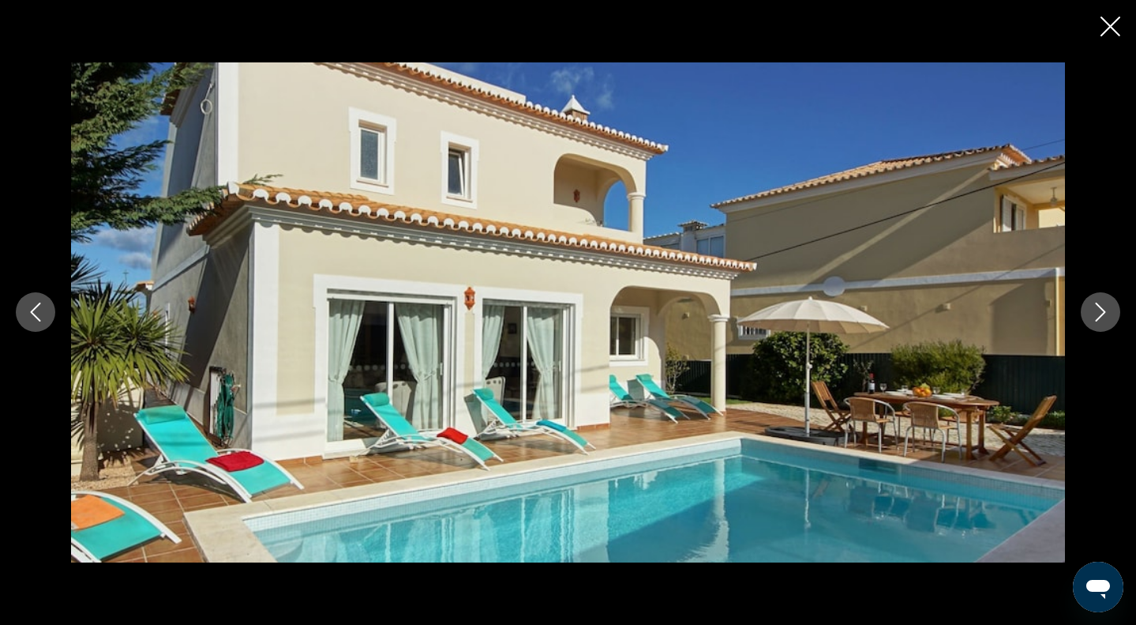
click at [1098, 321] on icon "Next image" at bounding box center [1100, 311] width 19 height 19
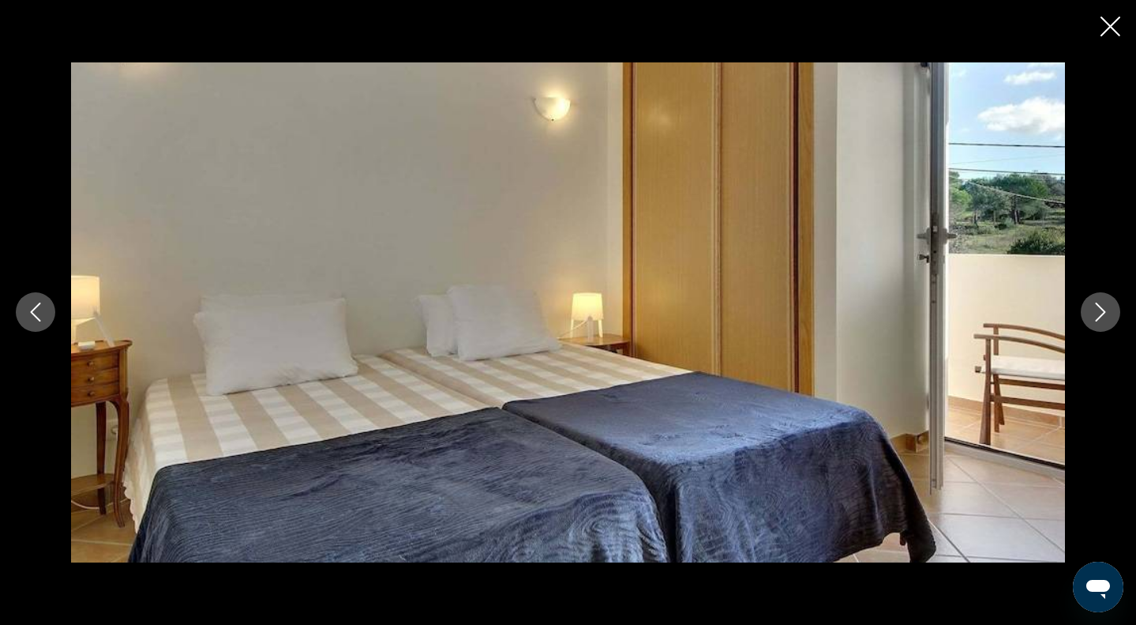
click at [1098, 321] on icon "Next image" at bounding box center [1100, 311] width 19 height 19
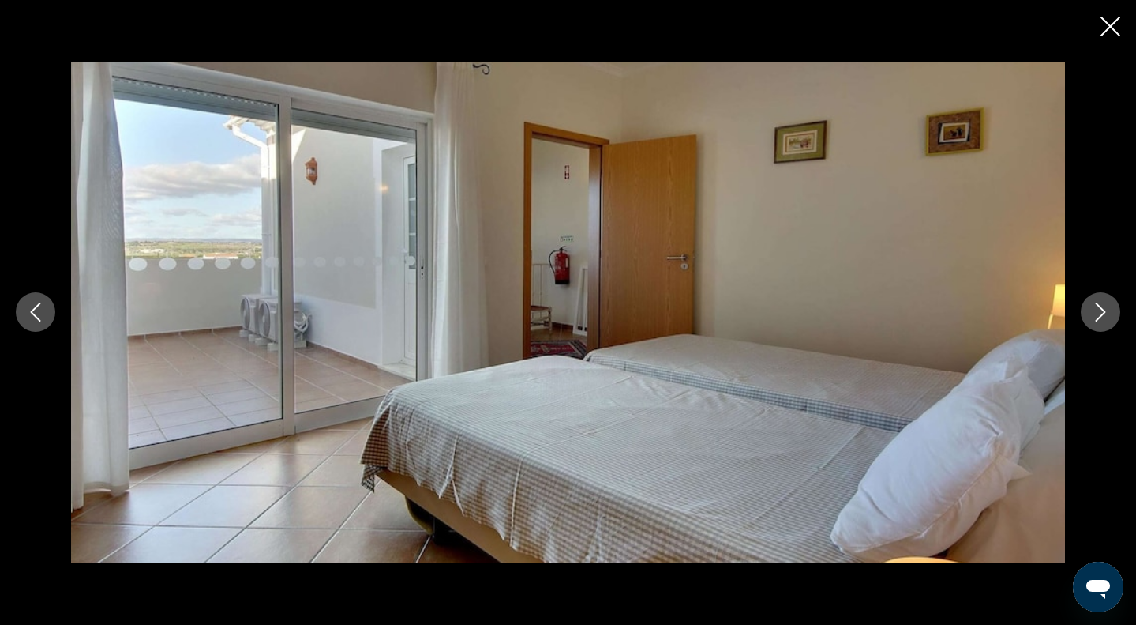
click at [1098, 321] on icon "Next image" at bounding box center [1100, 311] width 19 height 19
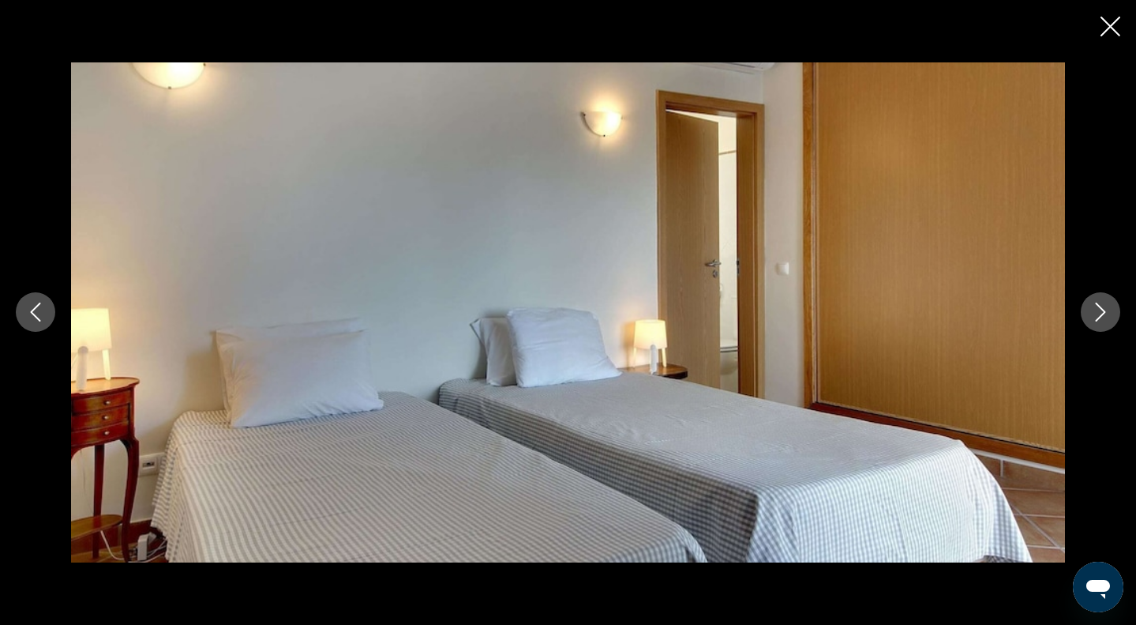
click at [1098, 321] on icon "Next image" at bounding box center [1100, 311] width 19 height 19
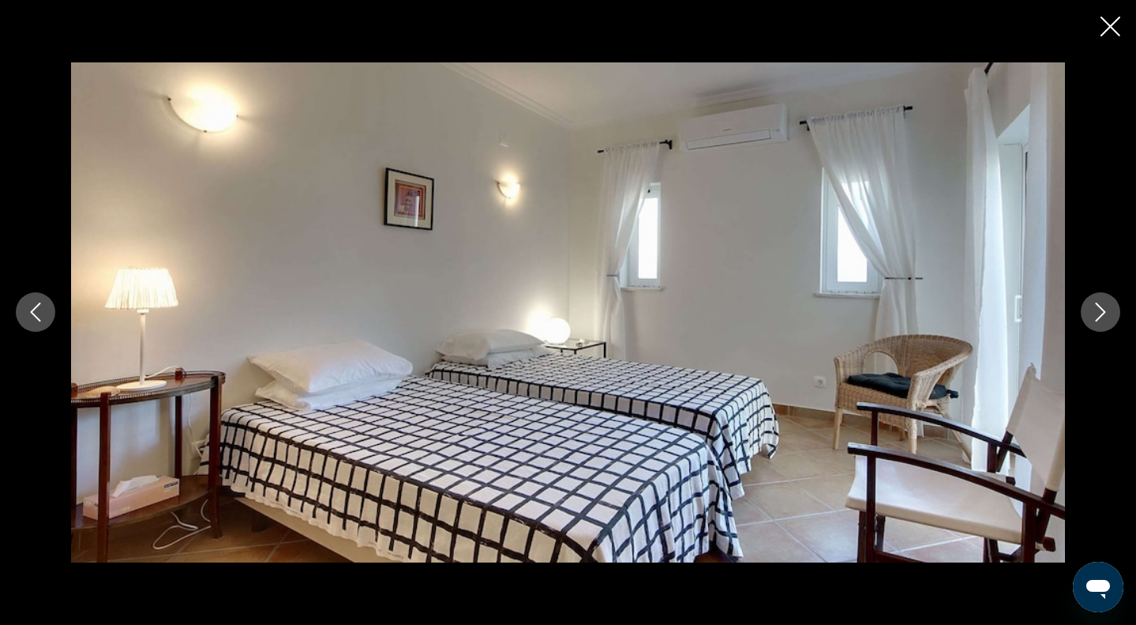
click at [1098, 317] on icon "Next image" at bounding box center [1100, 311] width 19 height 19
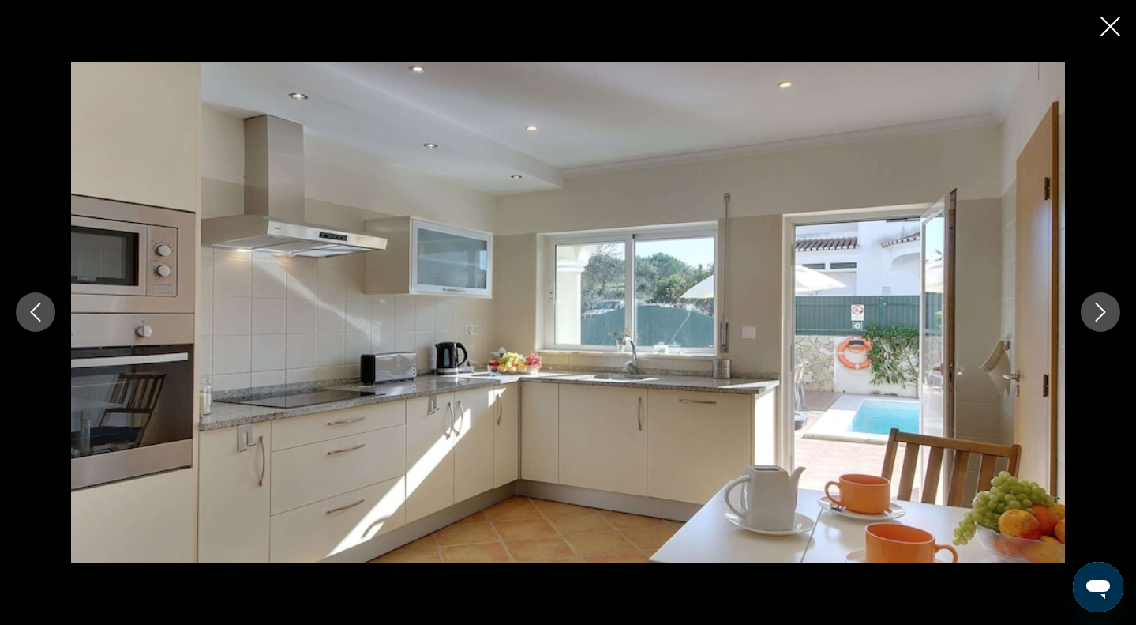
click at [1096, 314] on icon "Next image" at bounding box center [1100, 311] width 19 height 19
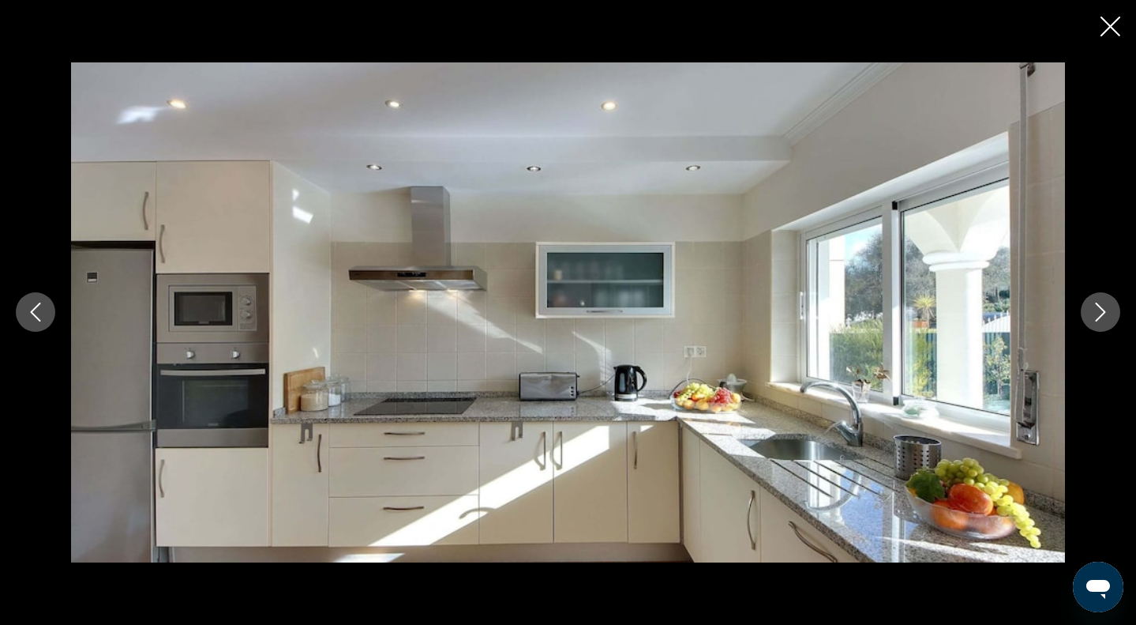
click at [1096, 314] on icon "Next image" at bounding box center [1100, 311] width 19 height 19
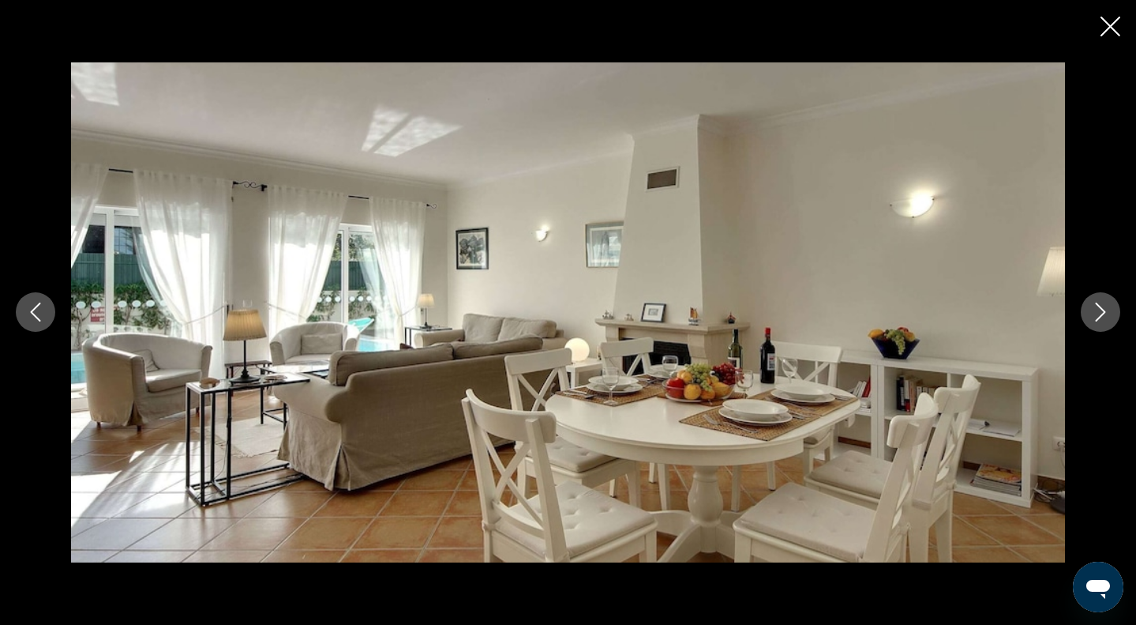
click at [1096, 313] on icon "Next image" at bounding box center [1100, 311] width 19 height 19
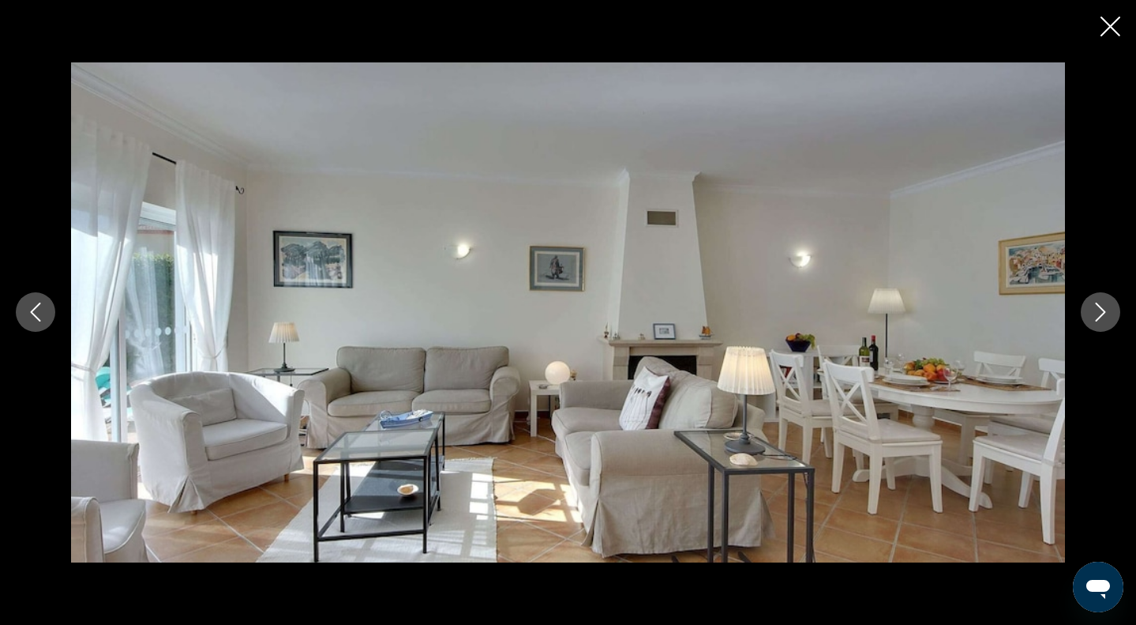
click at [1096, 313] on icon "Next image" at bounding box center [1100, 311] width 19 height 19
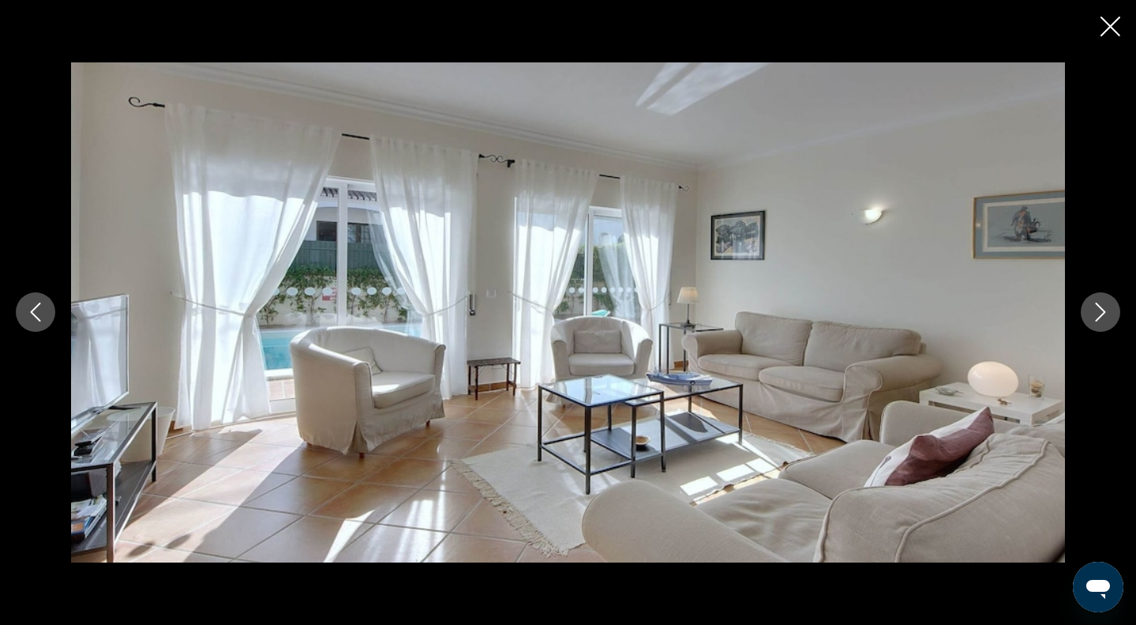
click at [1096, 313] on icon "Next image" at bounding box center [1100, 311] width 19 height 19
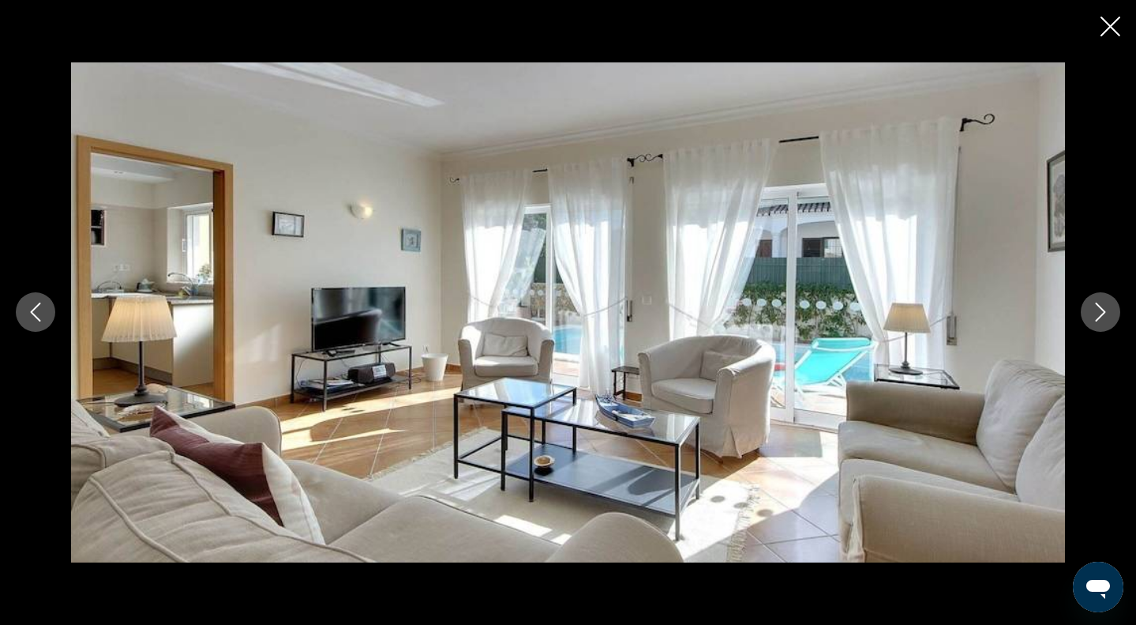
click at [1096, 313] on icon "Next image" at bounding box center [1100, 311] width 19 height 19
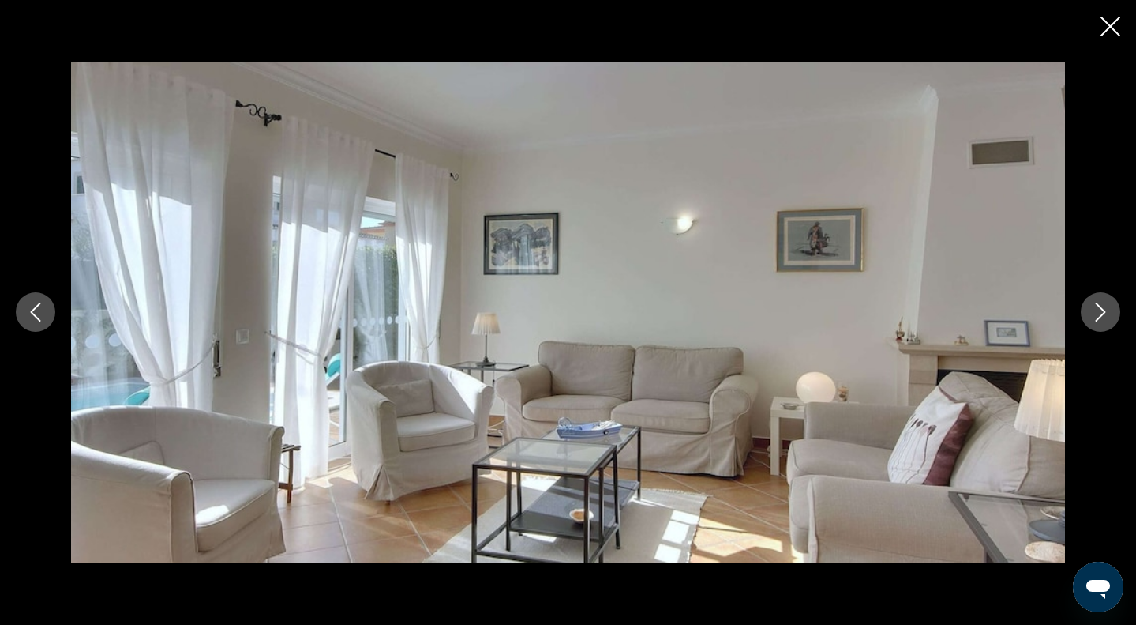
click at [1096, 313] on icon "Next image" at bounding box center [1100, 311] width 19 height 19
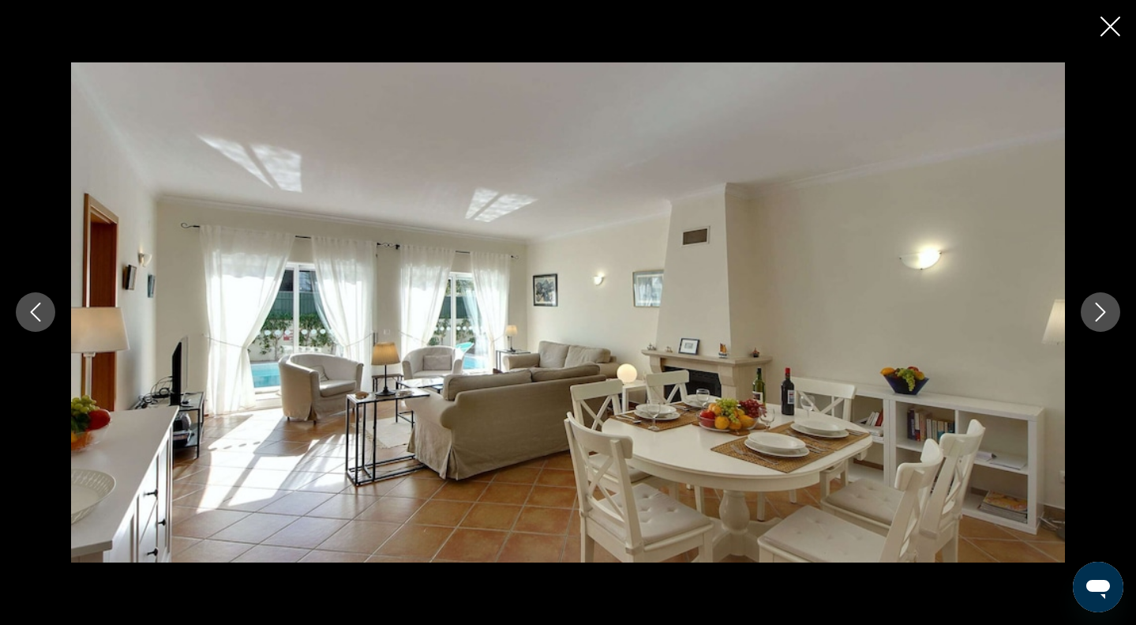
click at [1096, 313] on icon "Next image" at bounding box center [1100, 311] width 19 height 19
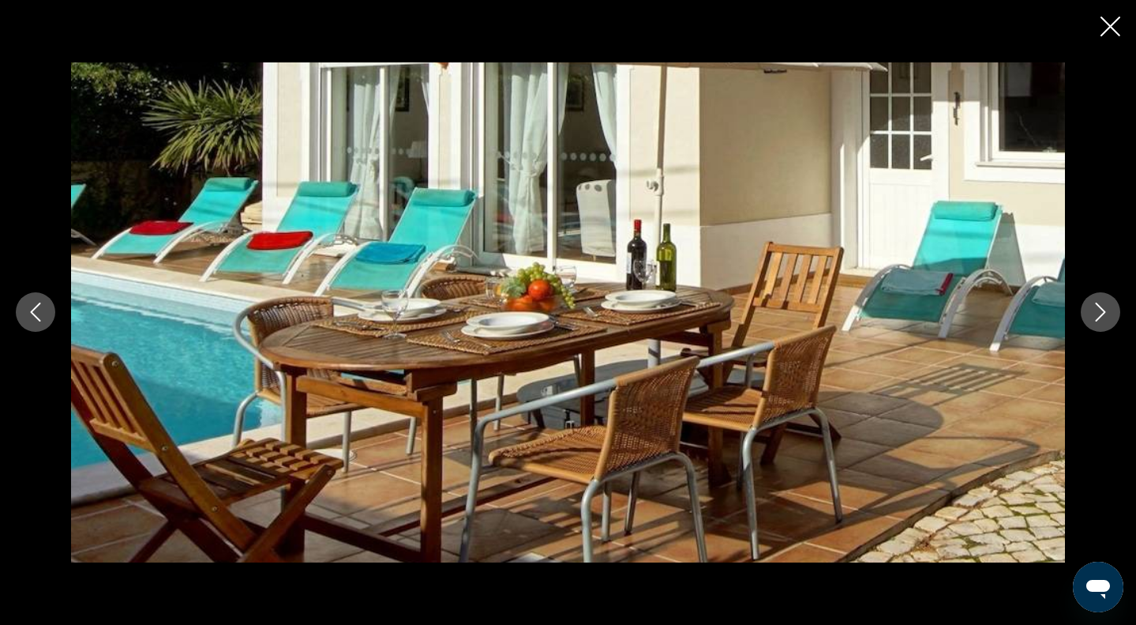
click at [1096, 313] on icon "Next image" at bounding box center [1100, 311] width 19 height 19
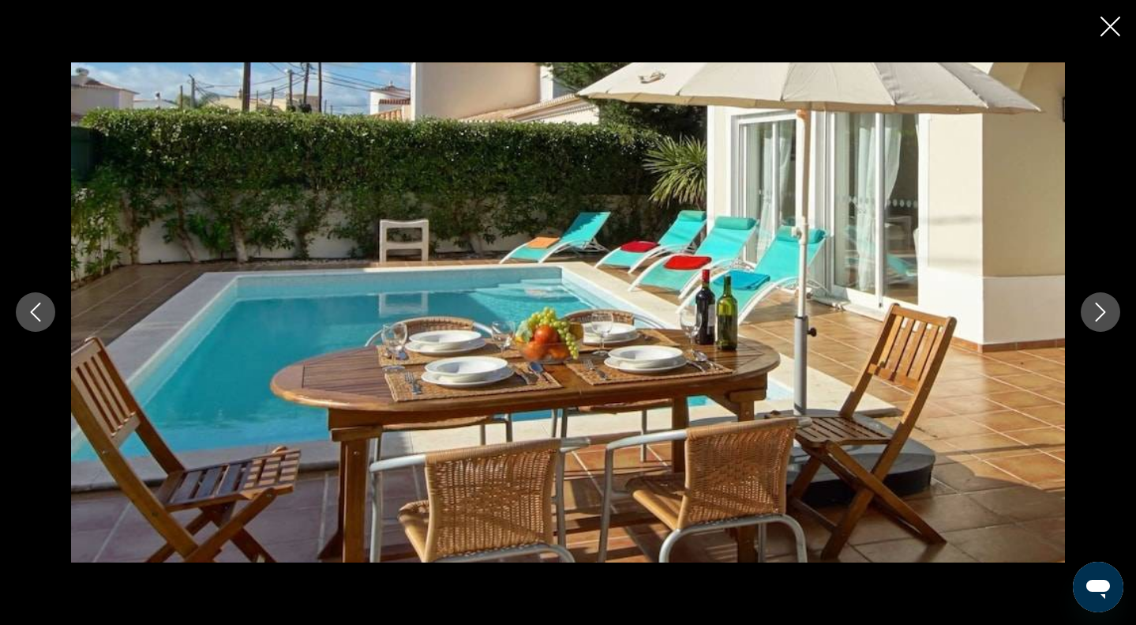
click at [1096, 313] on icon "Next image" at bounding box center [1100, 311] width 19 height 19
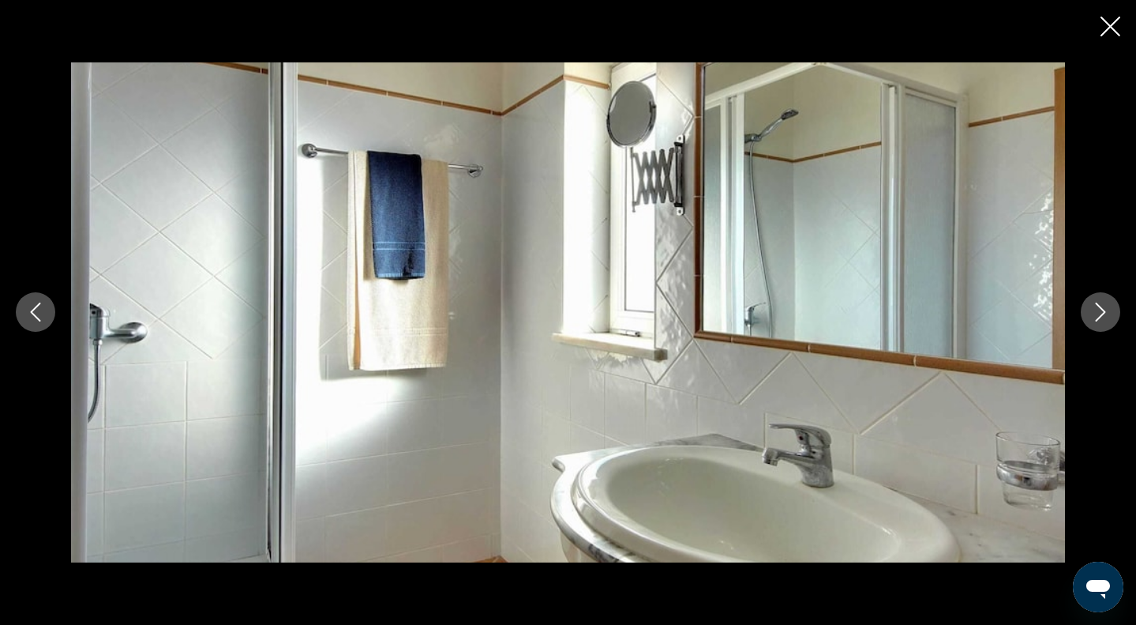
click at [1096, 313] on icon "Next image" at bounding box center [1100, 311] width 19 height 19
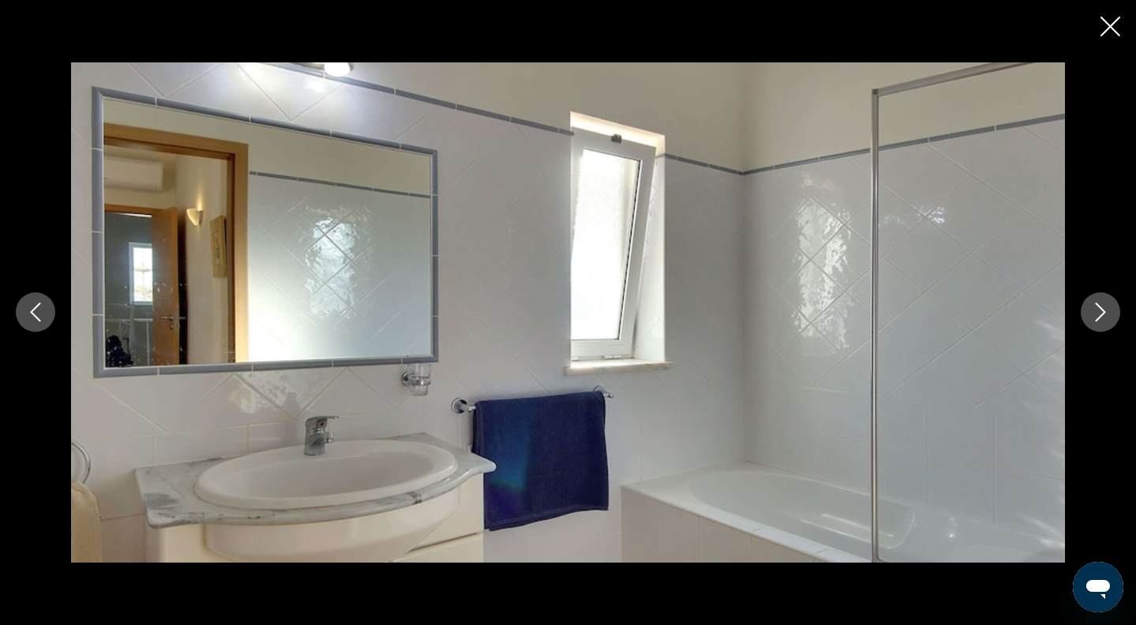
click at [1096, 313] on icon "Next image" at bounding box center [1100, 311] width 19 height 19
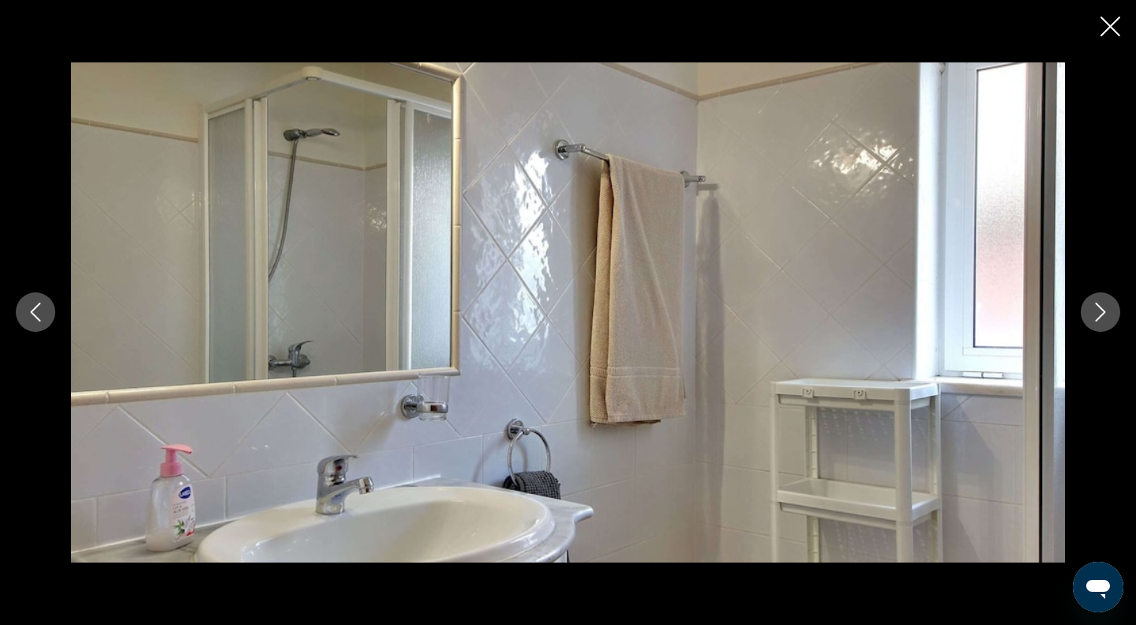
click at [1096, 313] on icon "Next image" at bounding box center [1100, 311] width 19 height 19
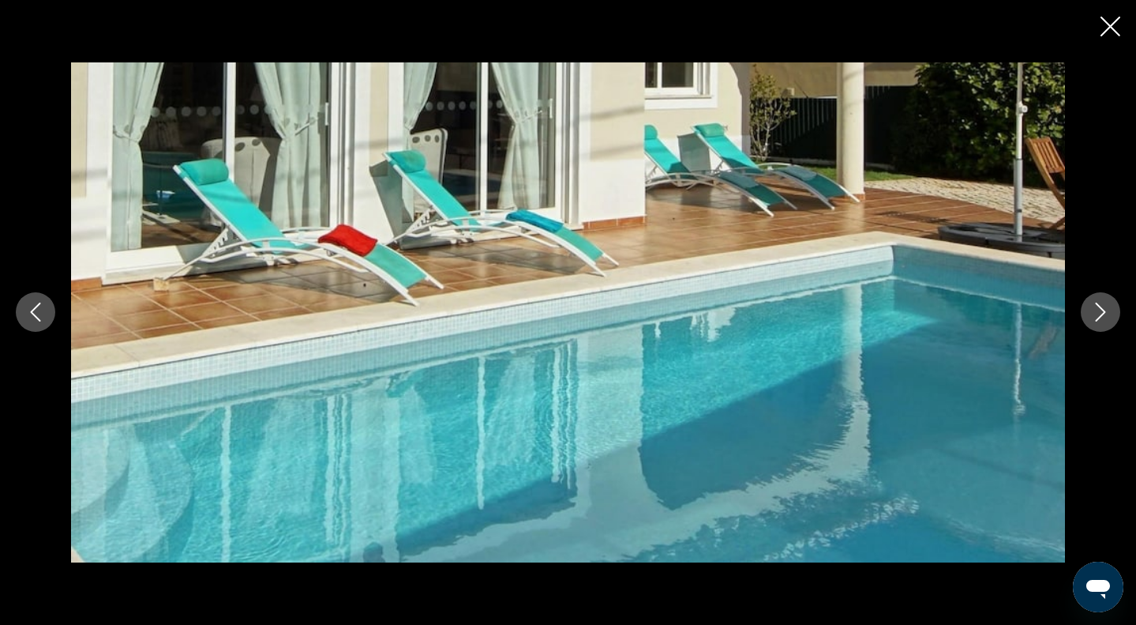
click at [1096, 313] on icon "Next image" at bounding box center [1100, 311] width 19 height 19
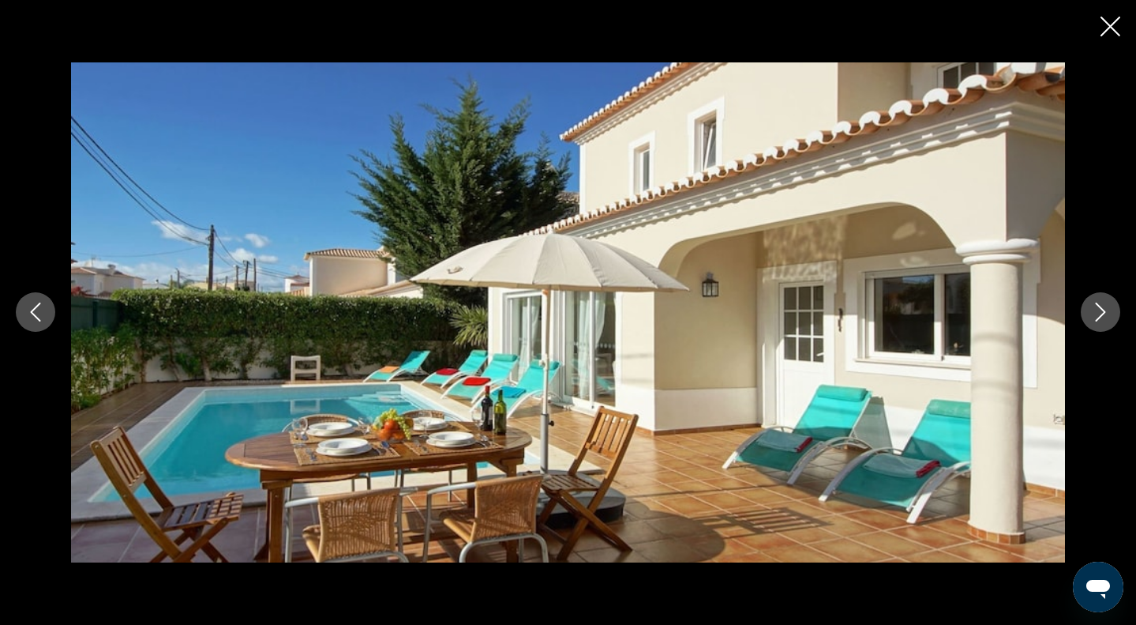
click at [1096, 313] on icon "Next image" at bounding box center [1100, 311] width 19 height 19
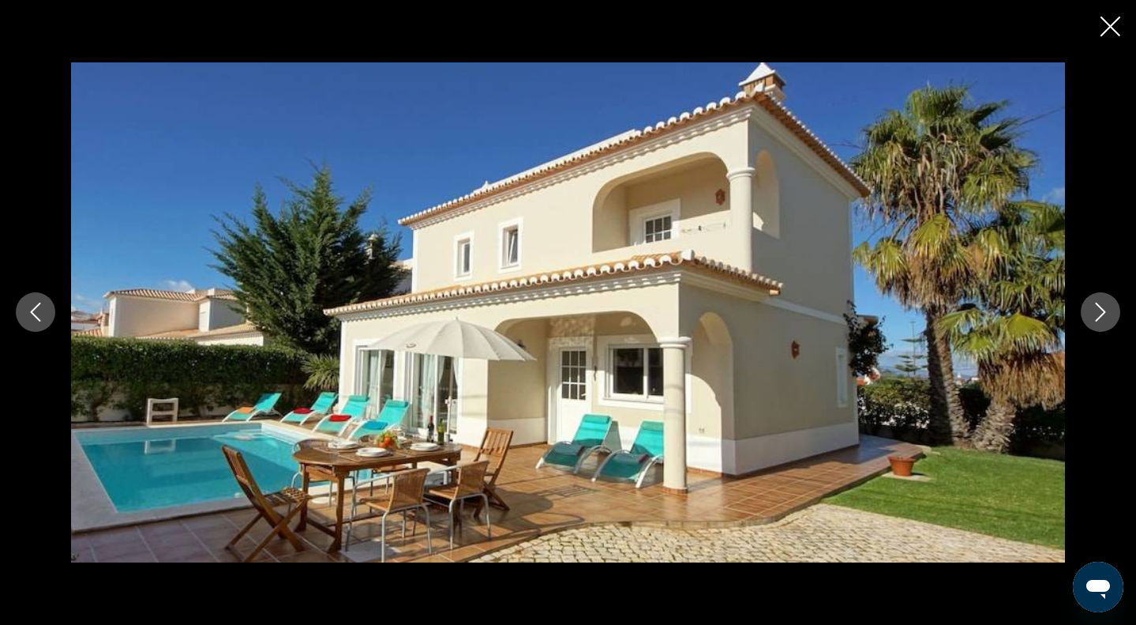
click at [1096, 313] on icon "Next image" at bounding box center [1100, 311] width 19 height 19
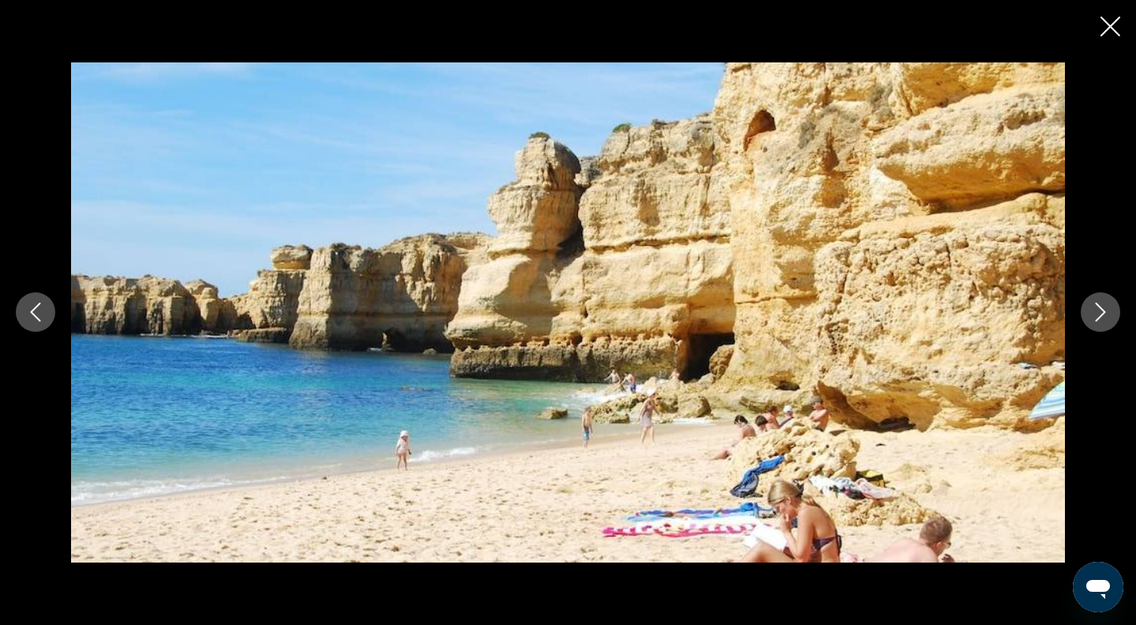
click at [1096, 313] on icon "Next image" at bounding box center [1100, 311] width 19 height 19
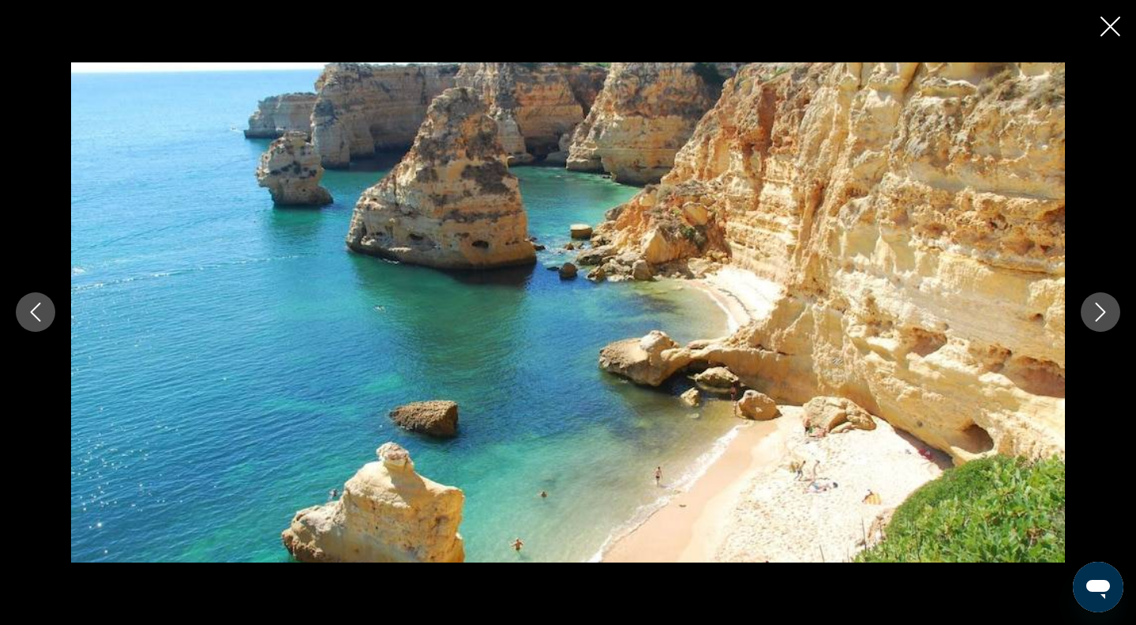
click at [1096, 313] on icon "Next image" at bounding box center [1100, 311] width 19 height 19
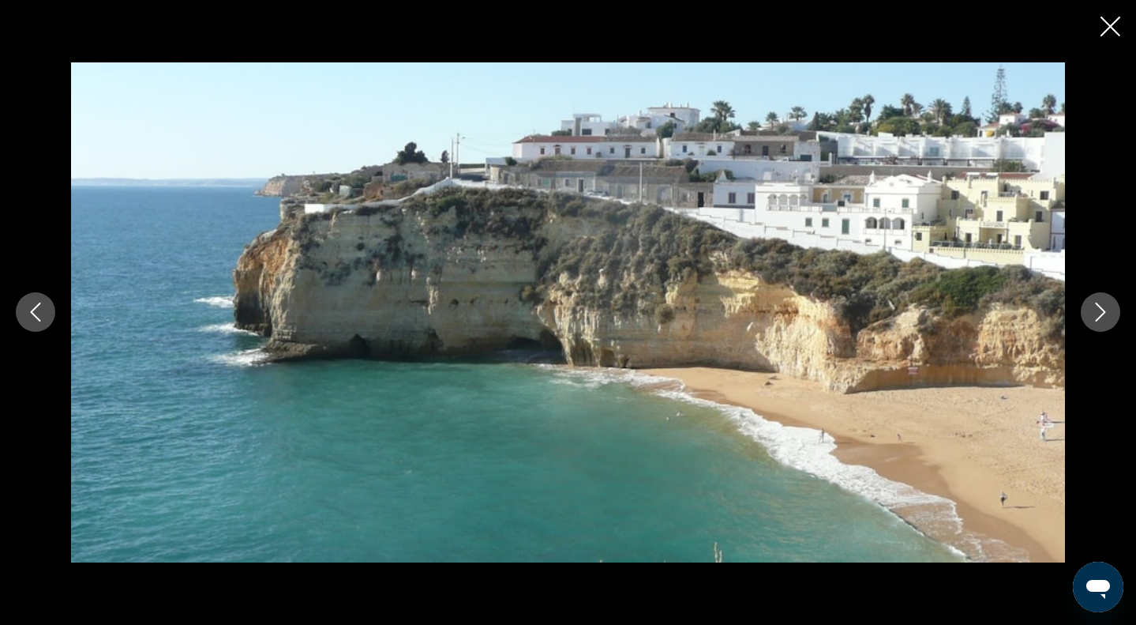
click at [1096, 313] on icon "Next image" at bounding box center [1100, 311] width 19 height 19
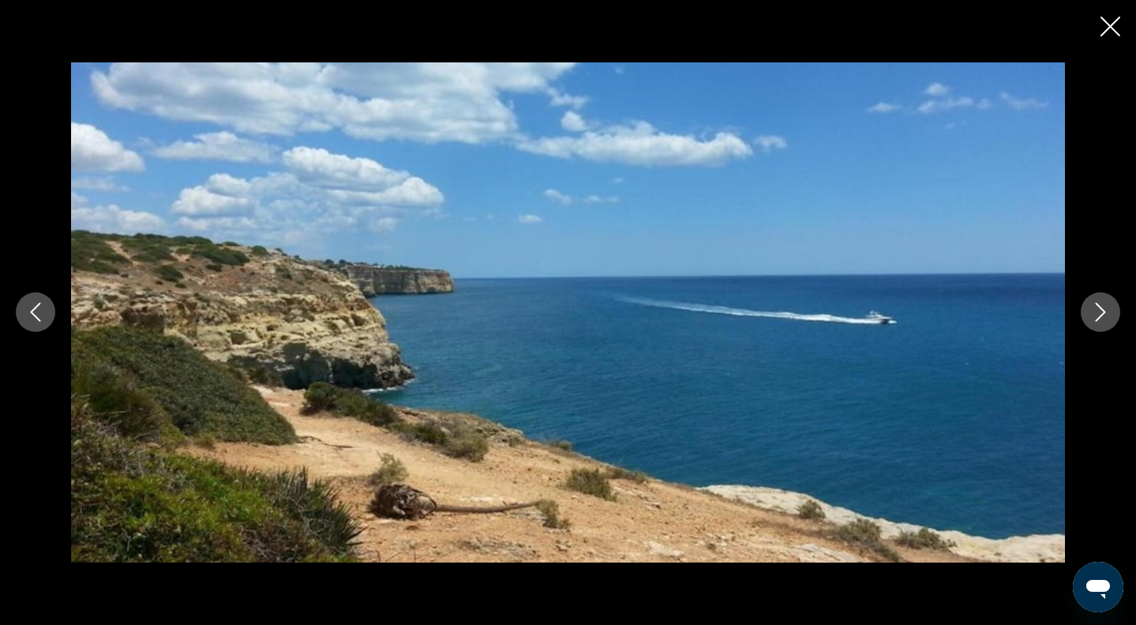
click at [1096, 313] on icon "Next image" at bounding box center [1100, 311] width 19 height 19
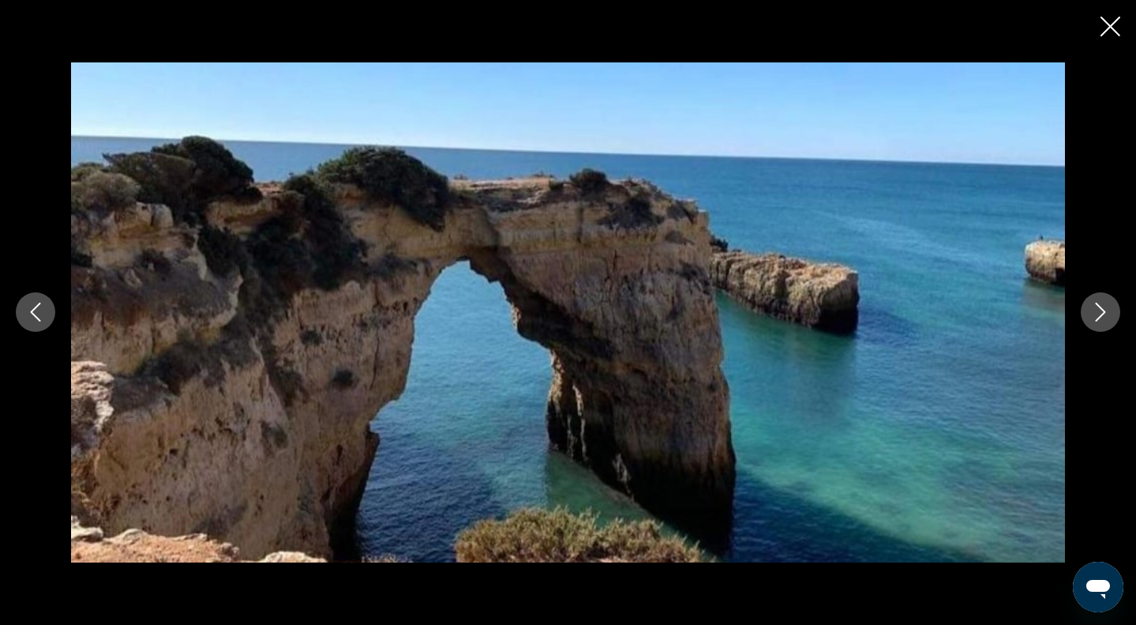
click at [1096, 313] on icon "Next image" at bounding box center [1100, 311] width 19 height 19
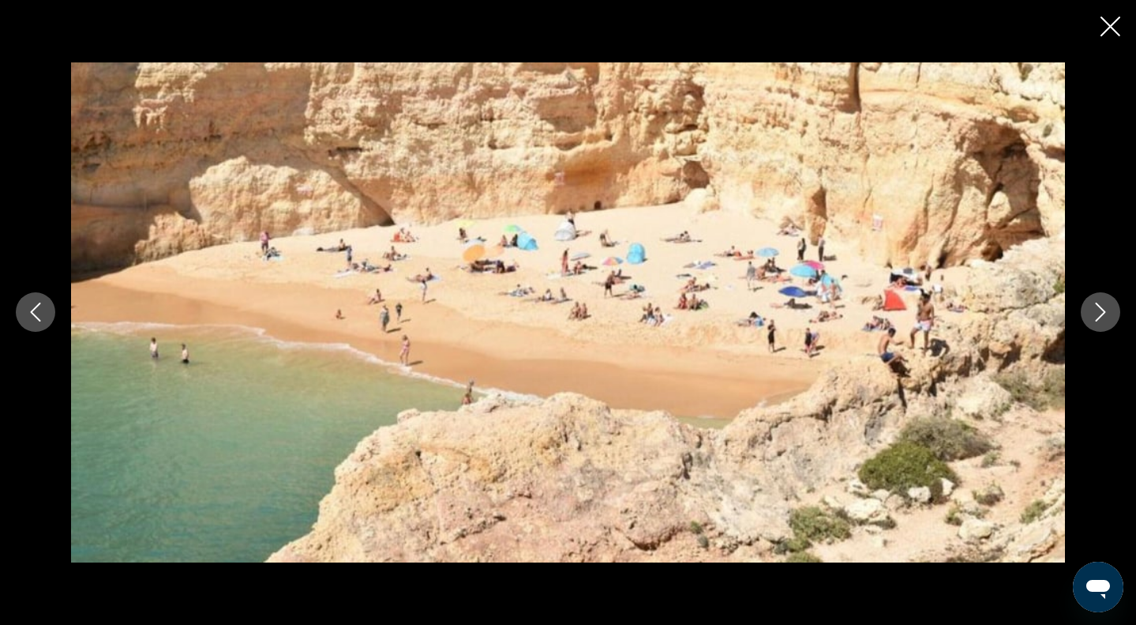
click at [1096, 313] on icon "Next image" at bounding box center [1100, 311] width 19 height 19
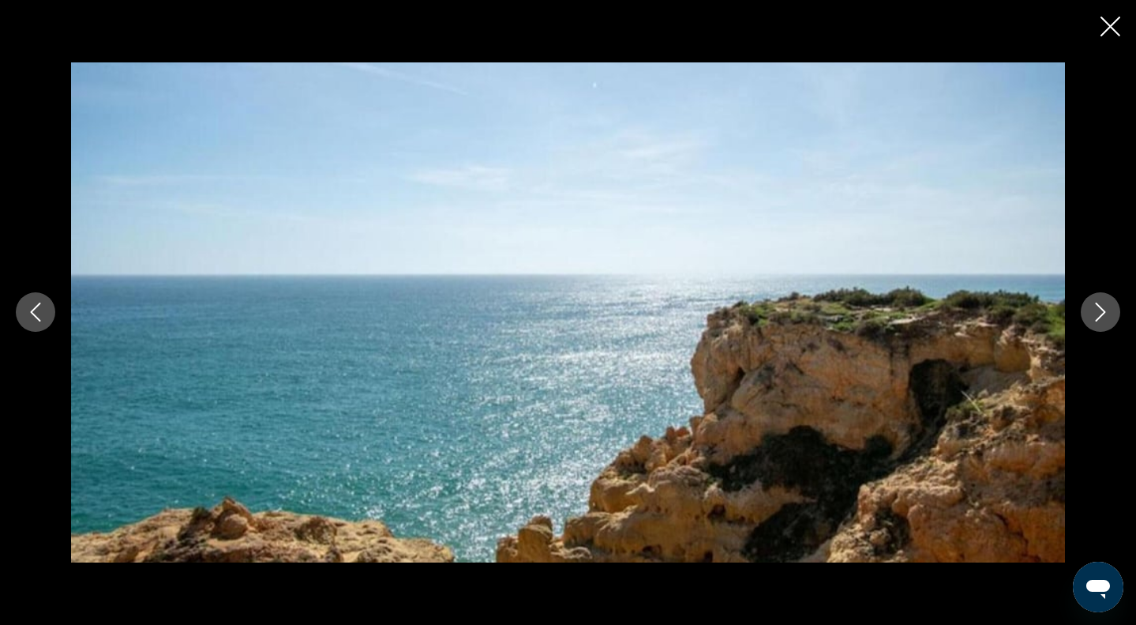
click at [1096, 313] on icon "Next image" at bounding box center [1100, 311] width 19 height 19
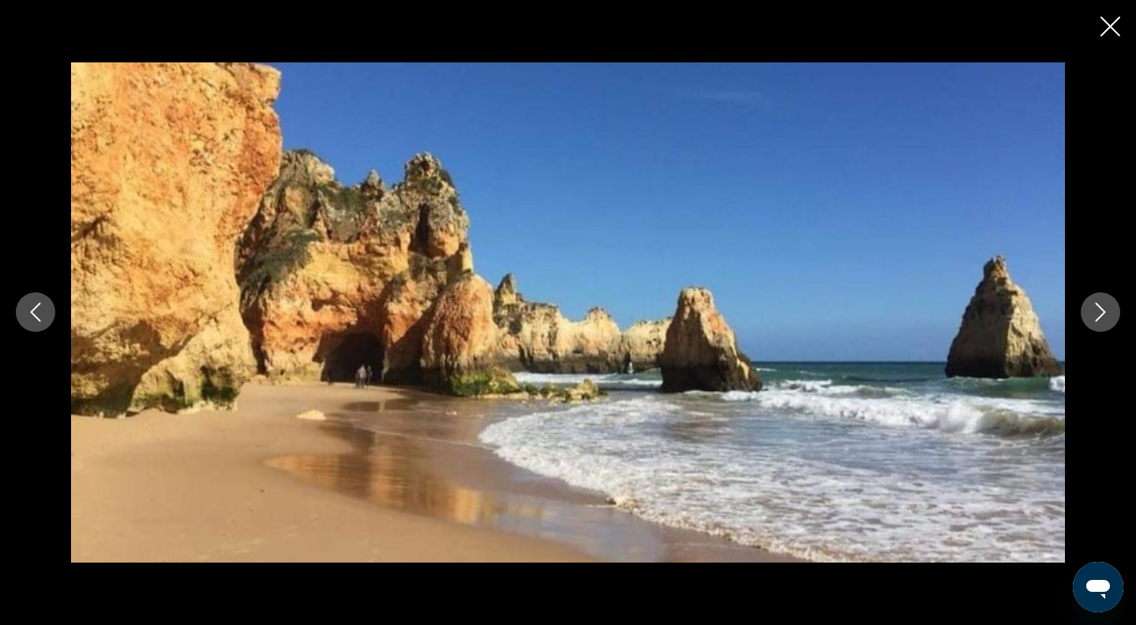
click at [1096, 313] on icon "Next image" at bounding box center [1100, 311] width 19 height 19
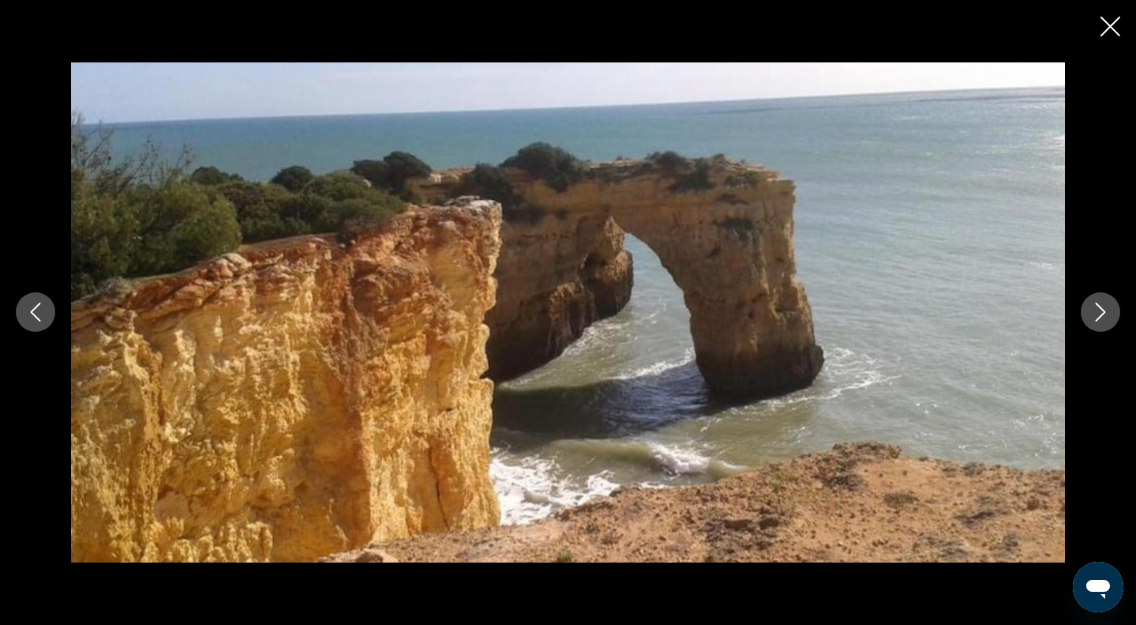
click at [1096, 313] on icon "Next image" at bounding box center [1100, 311] width 19 height 19
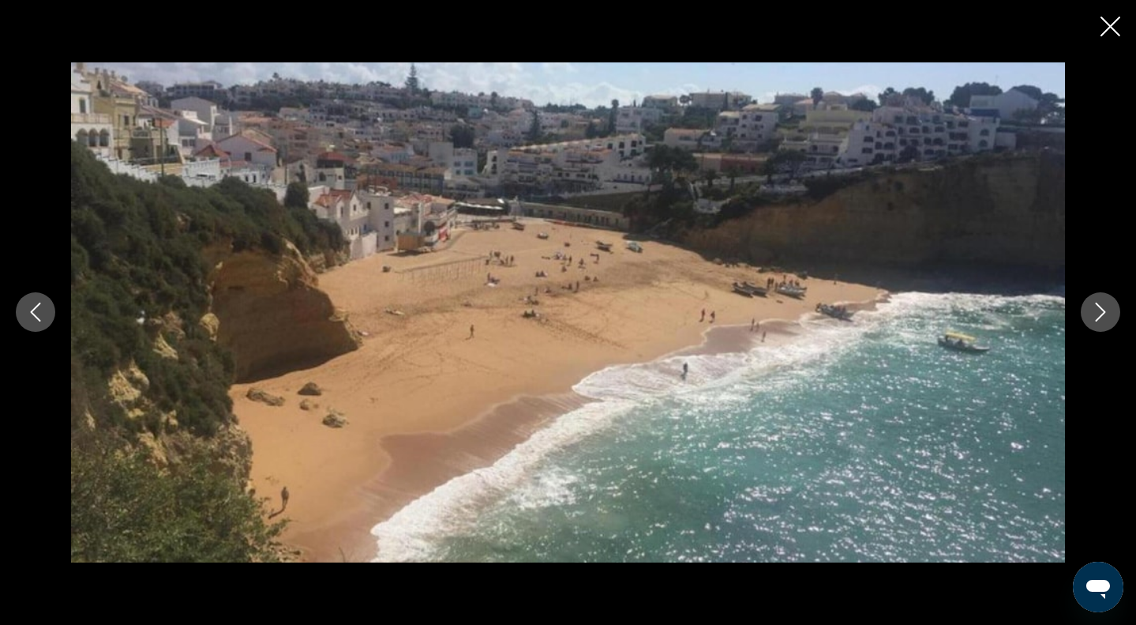
click at [1095, 312] on icon "Next image" at bounding box center [1100, 311] width 19 height 19
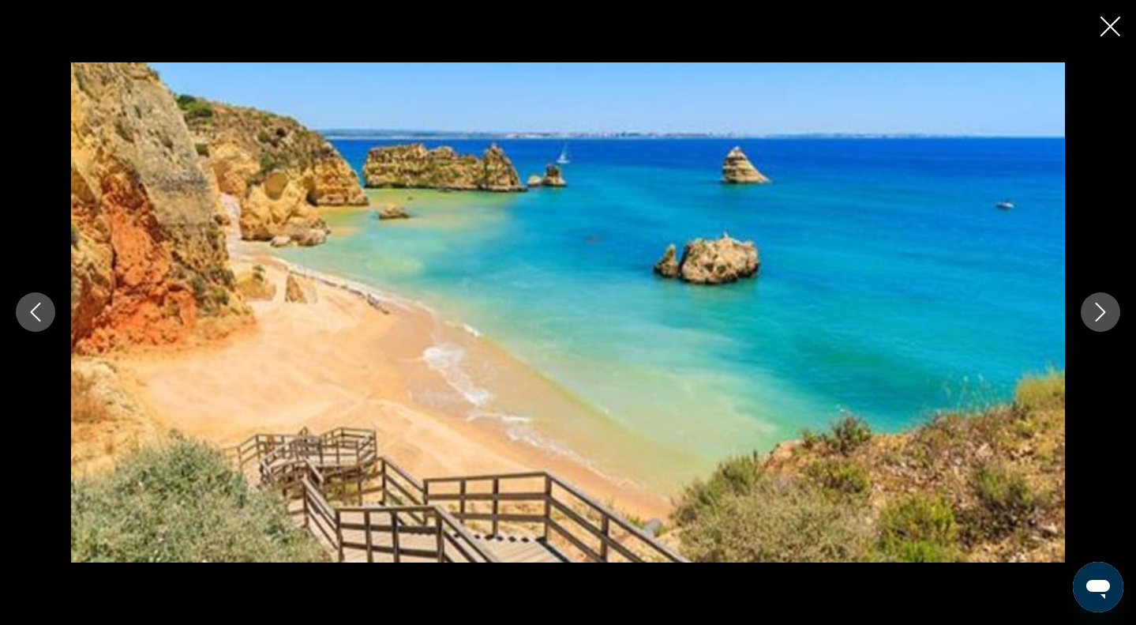
click at [1116, 36] on icon "Close slideshow" at bounding box center [1111, 27] width 20 height 20
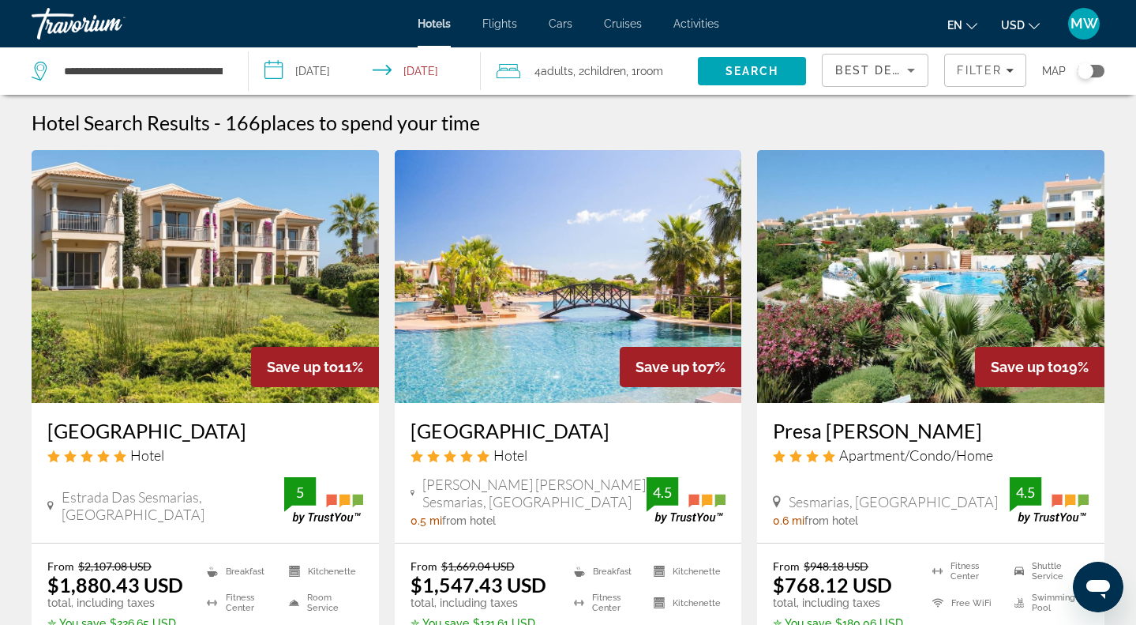
click at [182, 268] on img "Main content" at bounding box center [205, 276] width 347 height 253
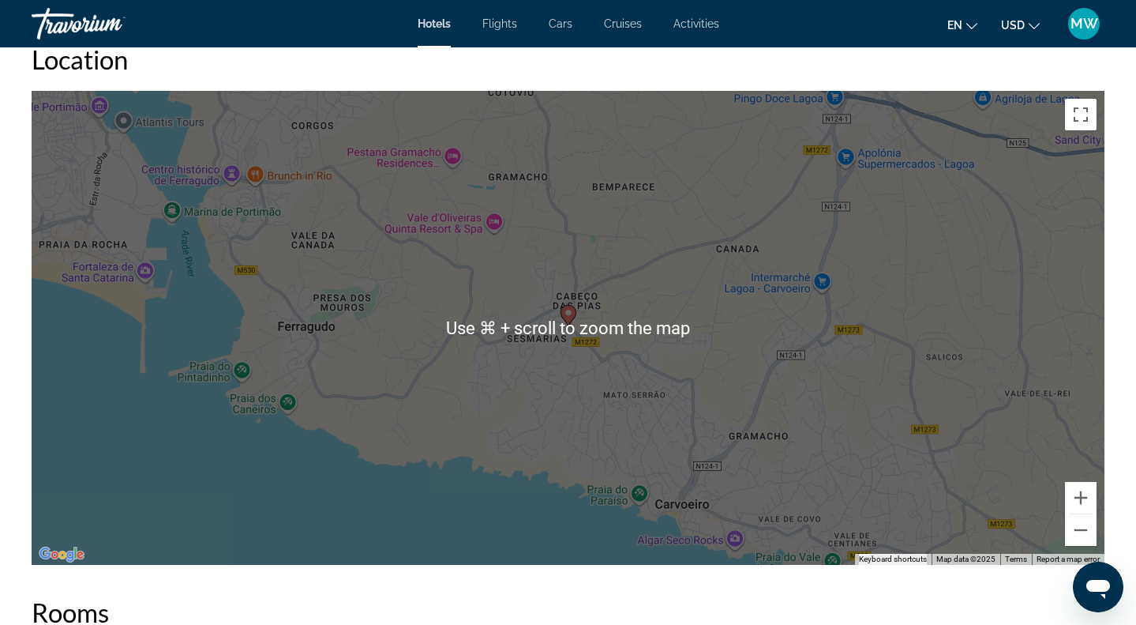
scroll to position [1496, 0]
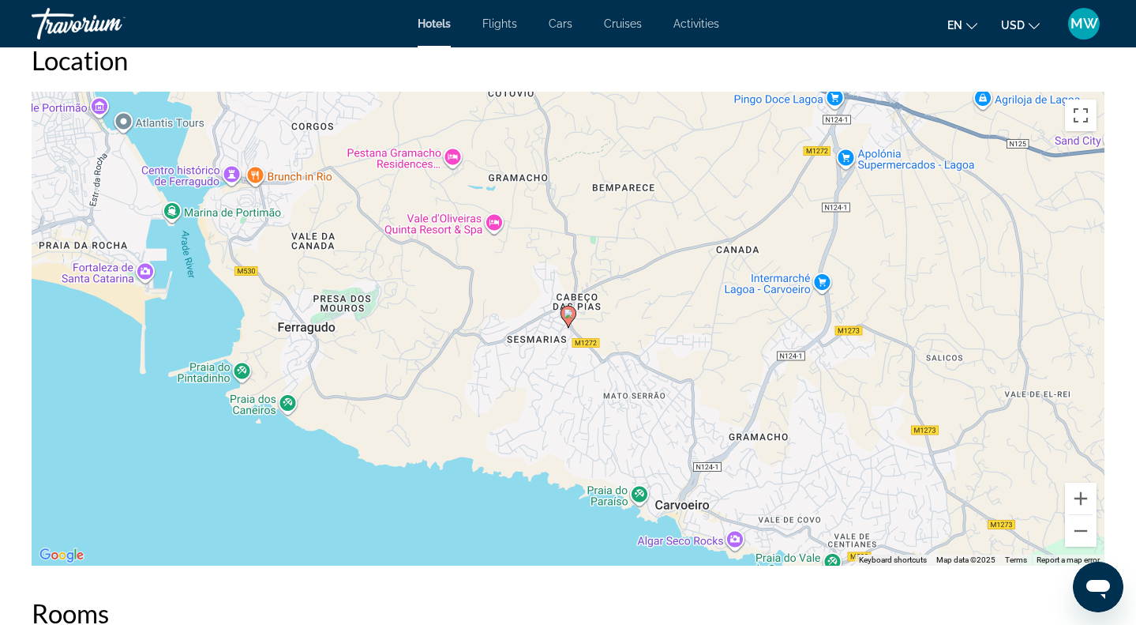
click at [567, 317] on image "Main content" at bounding box center [568, 313] width 9 height 9
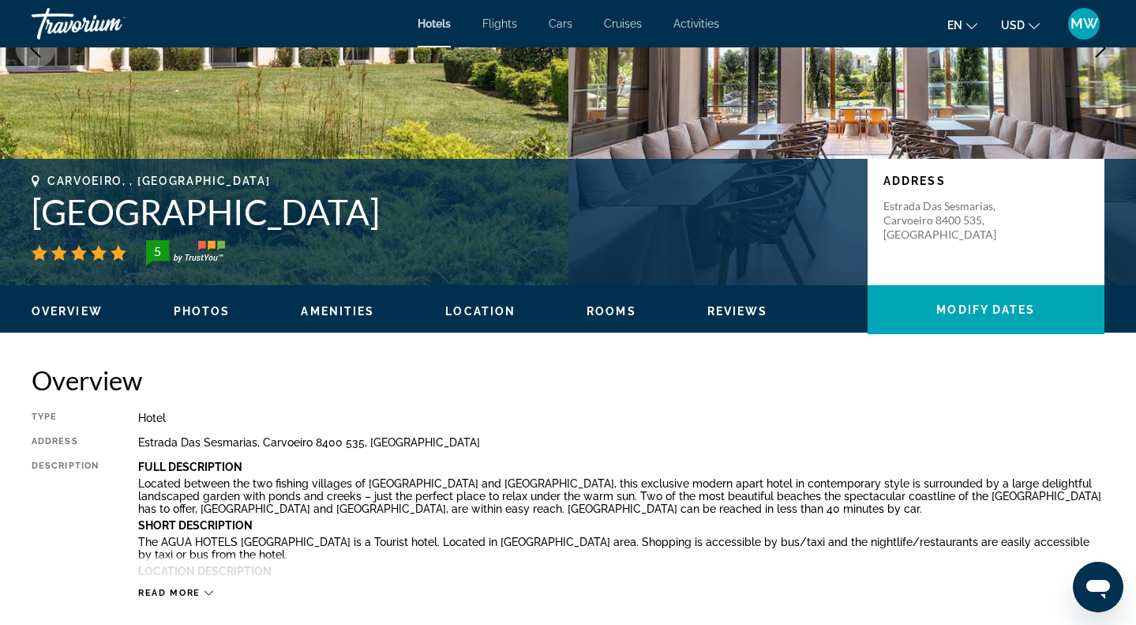
scroll to position [237, 0]
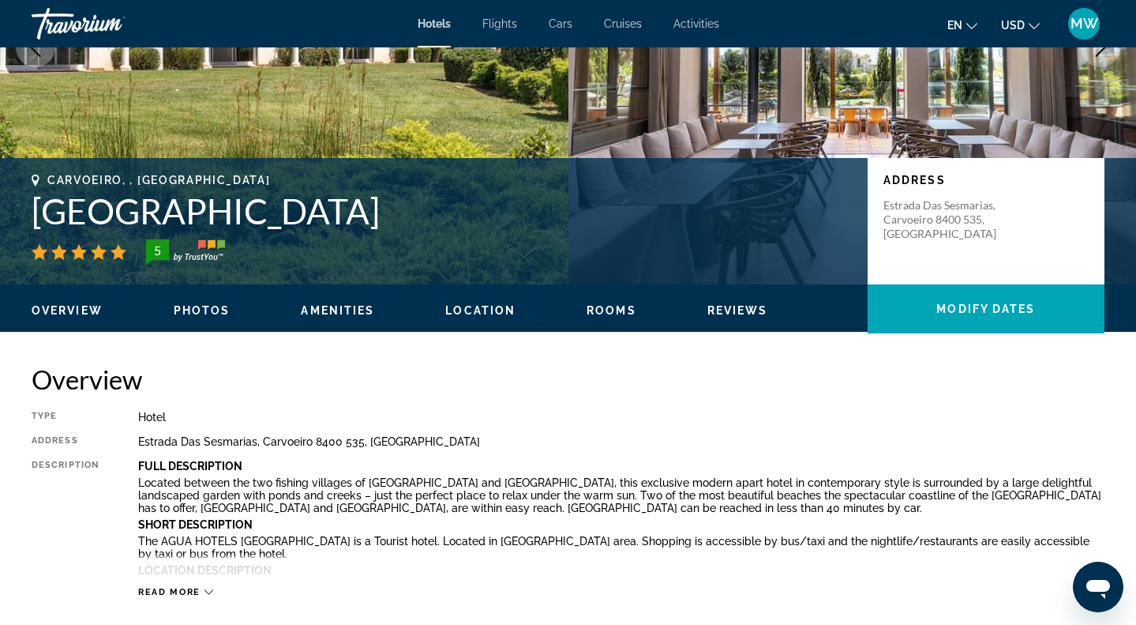
drag, startPoint x: 437, startPoint y: 218, endPoint x: 19, endPoint y: 216, distance: 417.7
click at [19, 216] on div "Carvoeiro, , [GEOGRAPHIC_DATA] [GEOGRAPHIC_DATA] 5 Address [GEOGRAPHIC_DATA]" at bounding box center [568, 221] width 1136 height 95
copy h1 "[GEOGRAPHIC_DATA]"
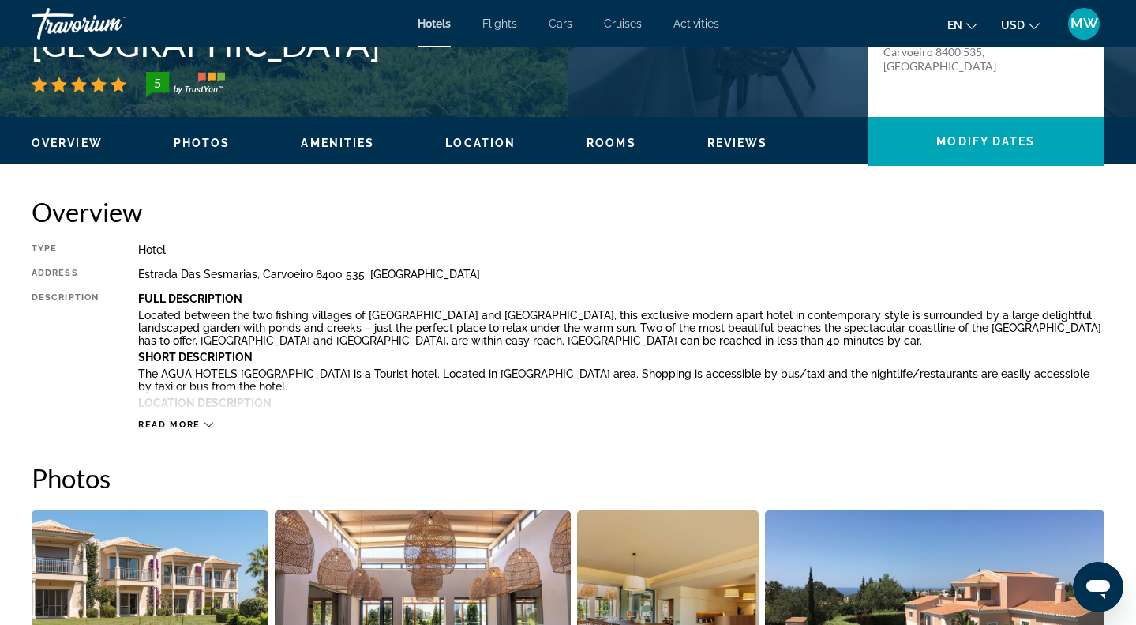
scroll to position [499, 0]
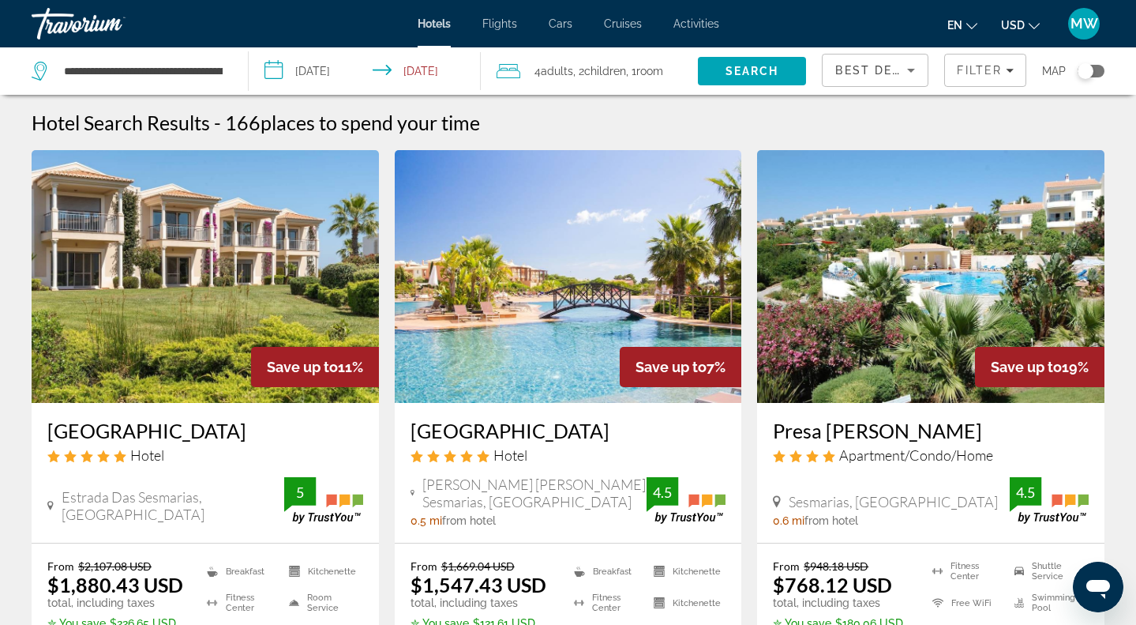
click at [460, 278] on img "Main content" at bounding box center [568, 276] width 347 height 253
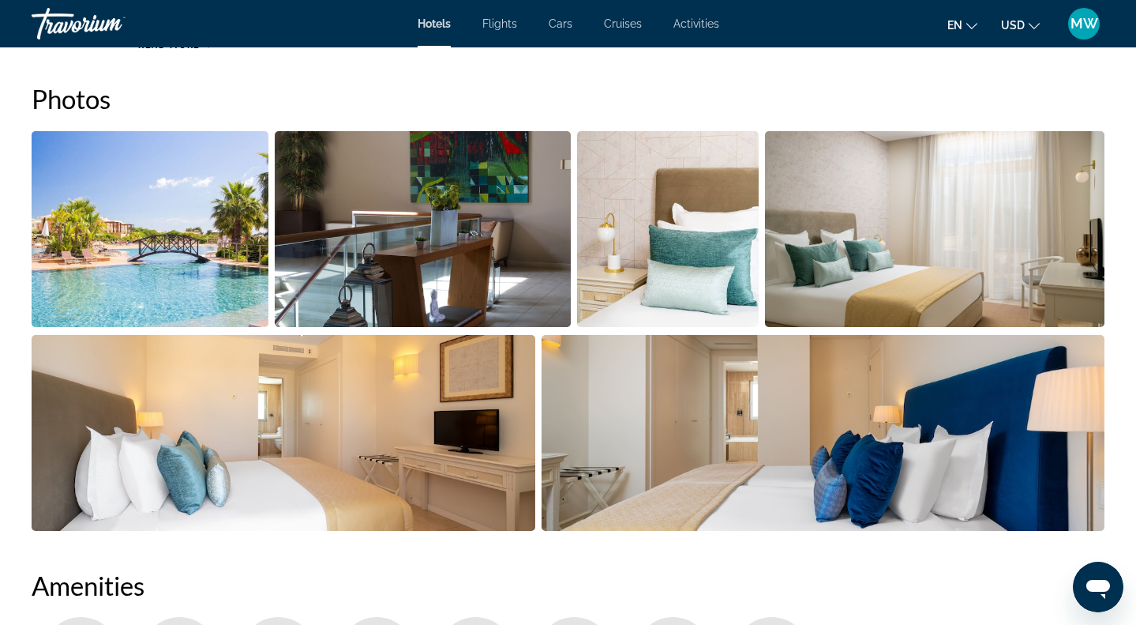
scroll to position [723, 0]
click at [208, 248] on img "Open full-screen image slider" at bounding box center [150, 230] width 237 height 196
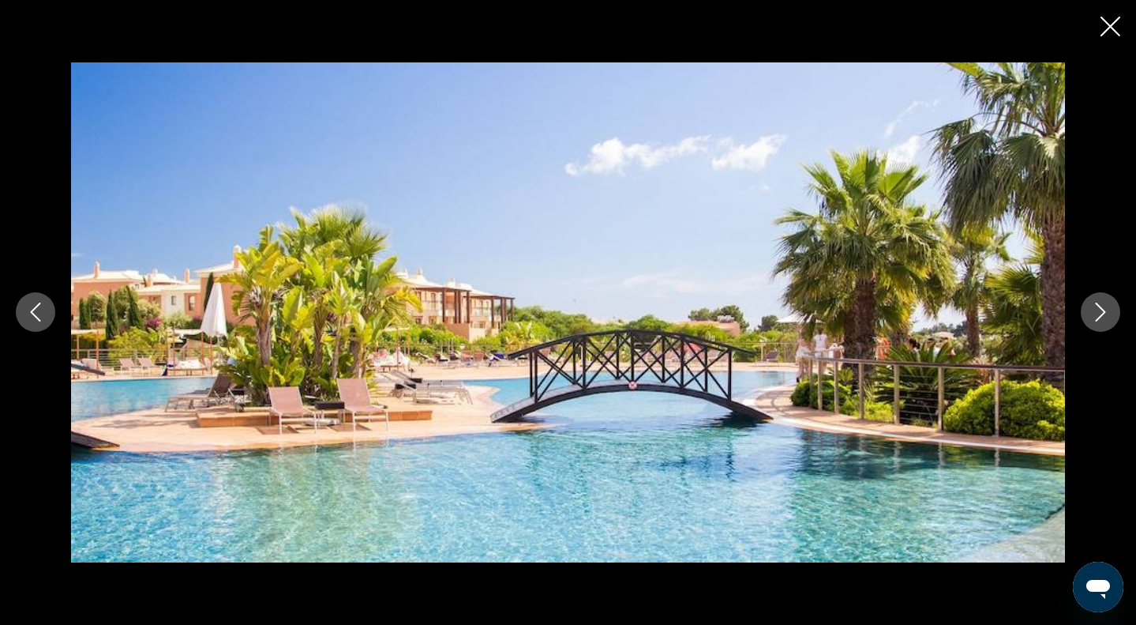
click at [1091, 314] on icon "Next image" at bounding box center [1100, 311] width 19 height 19
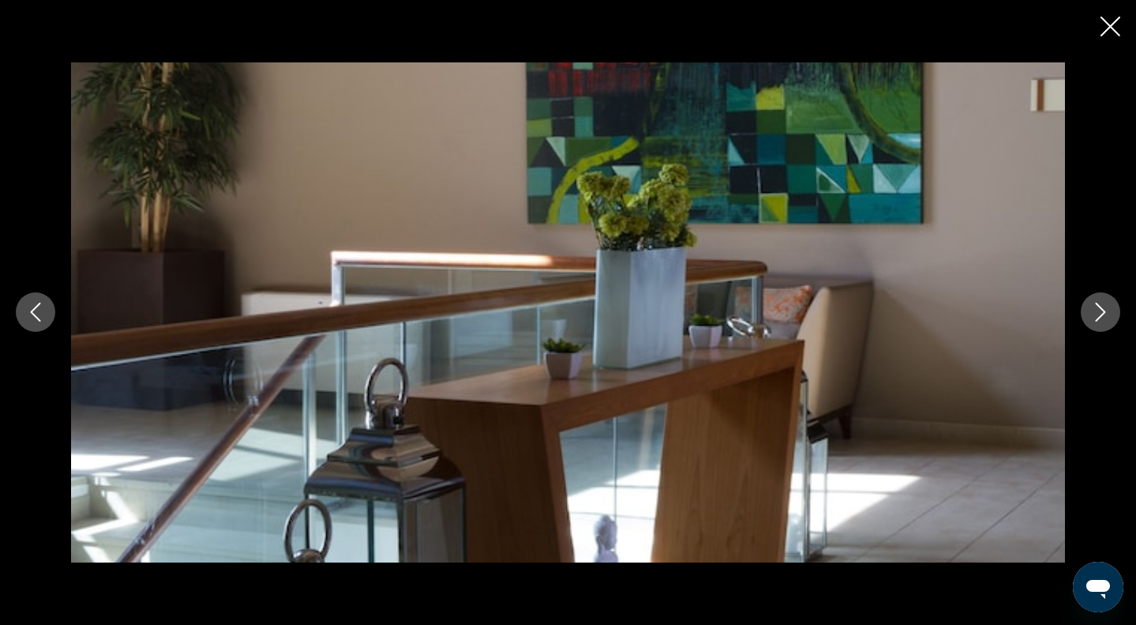
click at [1091, 314] on icon "Next image" at bounding box center [1100, 311] width 19 height 19
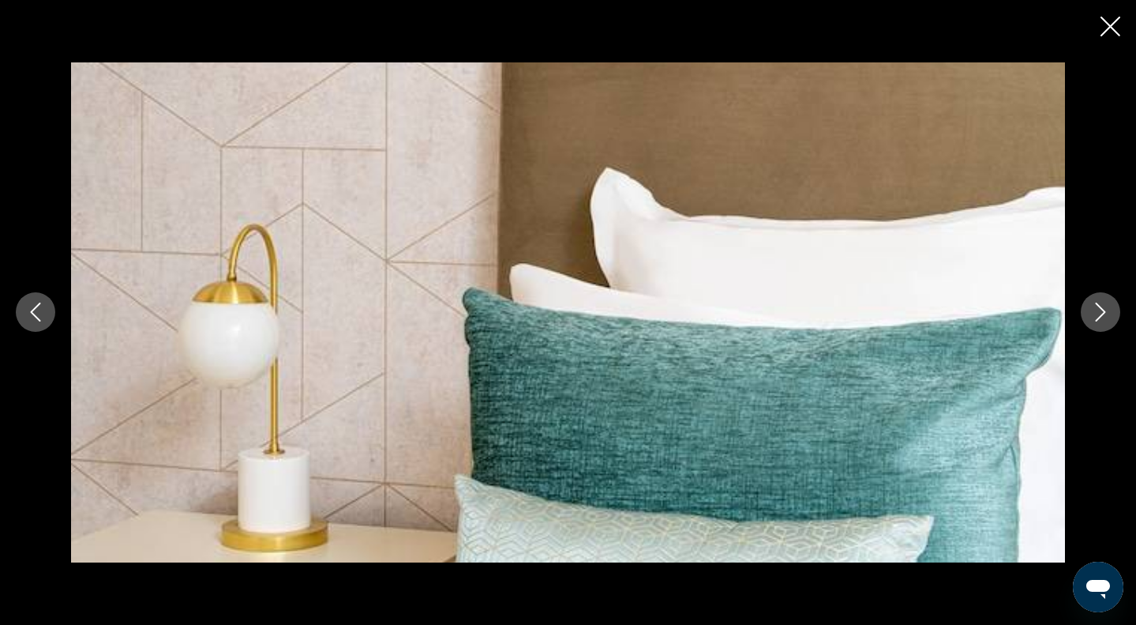
click at [1091, 314] on icon "Next image" at bounding box center [1100, 311] width 19 height 19
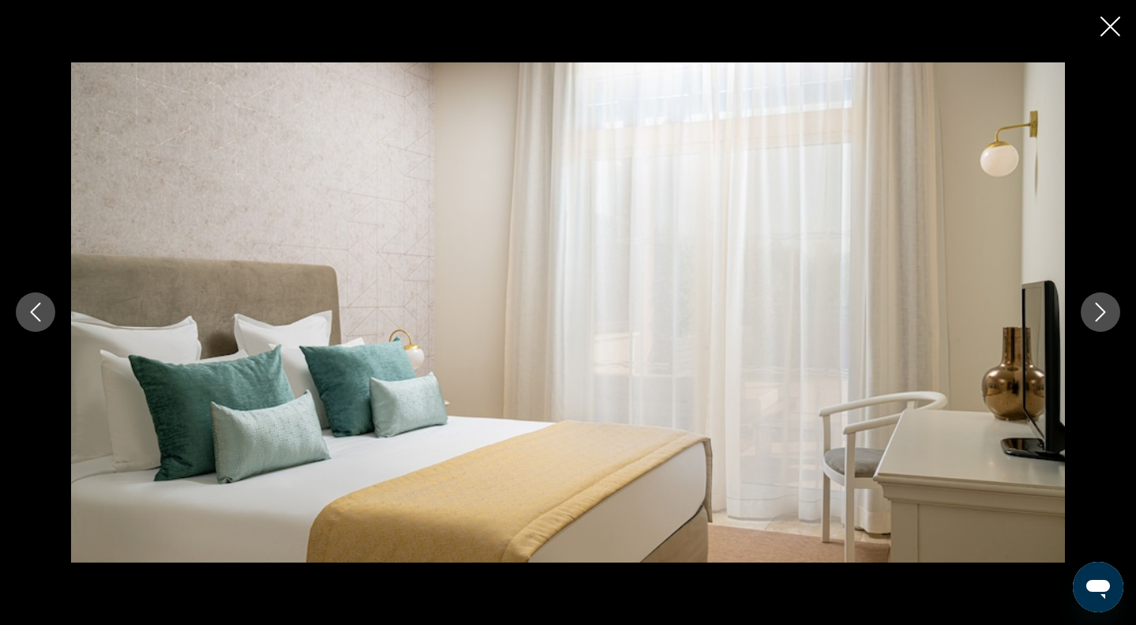
click at [1091, 314] on icon "Next image" at bounding box center [1100, 311] width 19 height 19
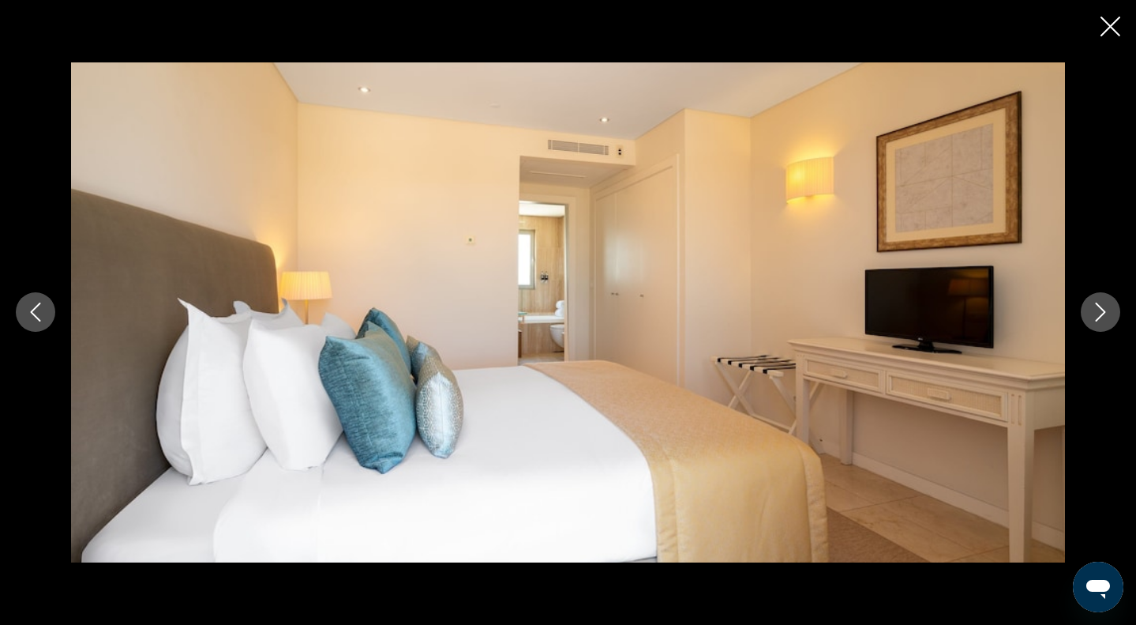
click at [1091, 314] on icon "Next image" at bounding box center [1100, 311] width 19 height 19
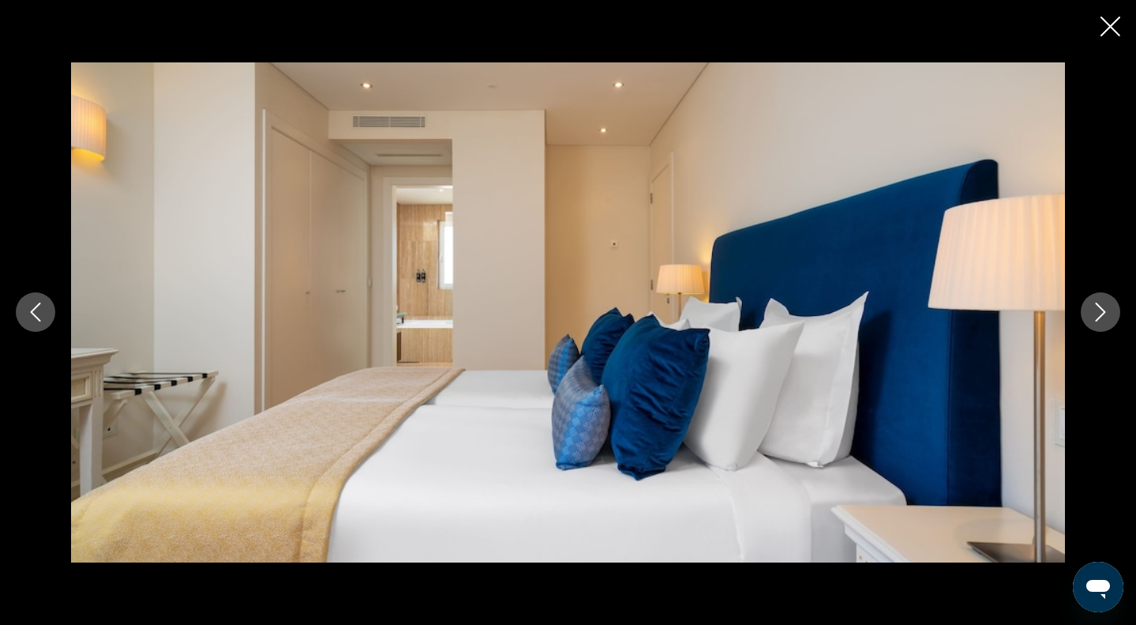
click at [1091, 314] on icon "Next image" at bounding box center [1100, 311] width 19 height 19
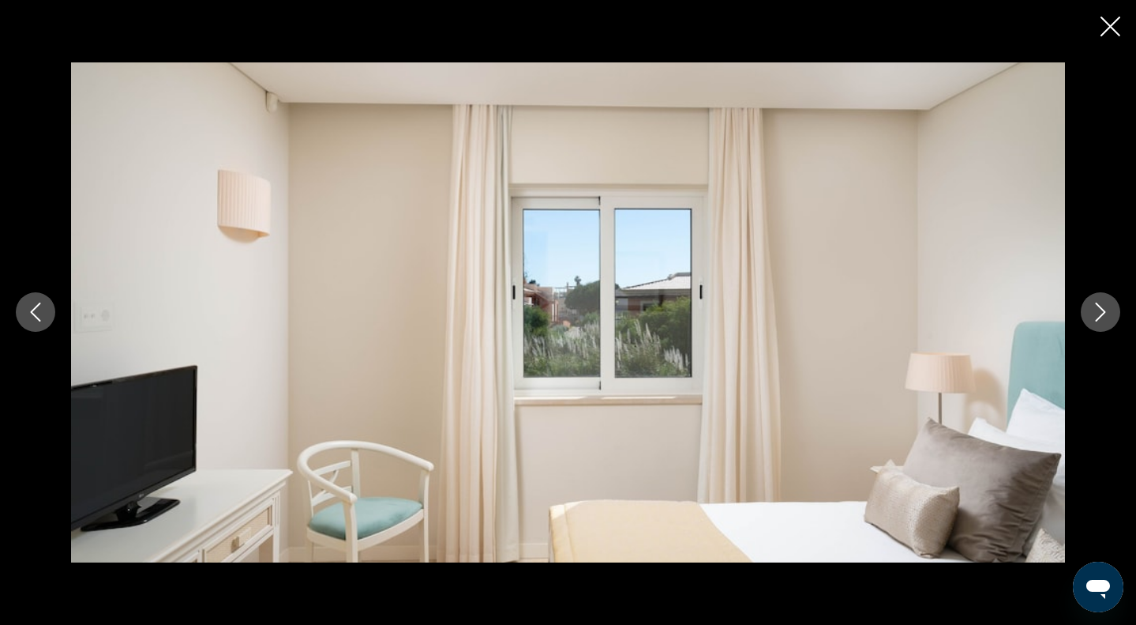
click at [1091, 313] on icon "Next image" at bounding box center [1100, 311] width 19 height 19
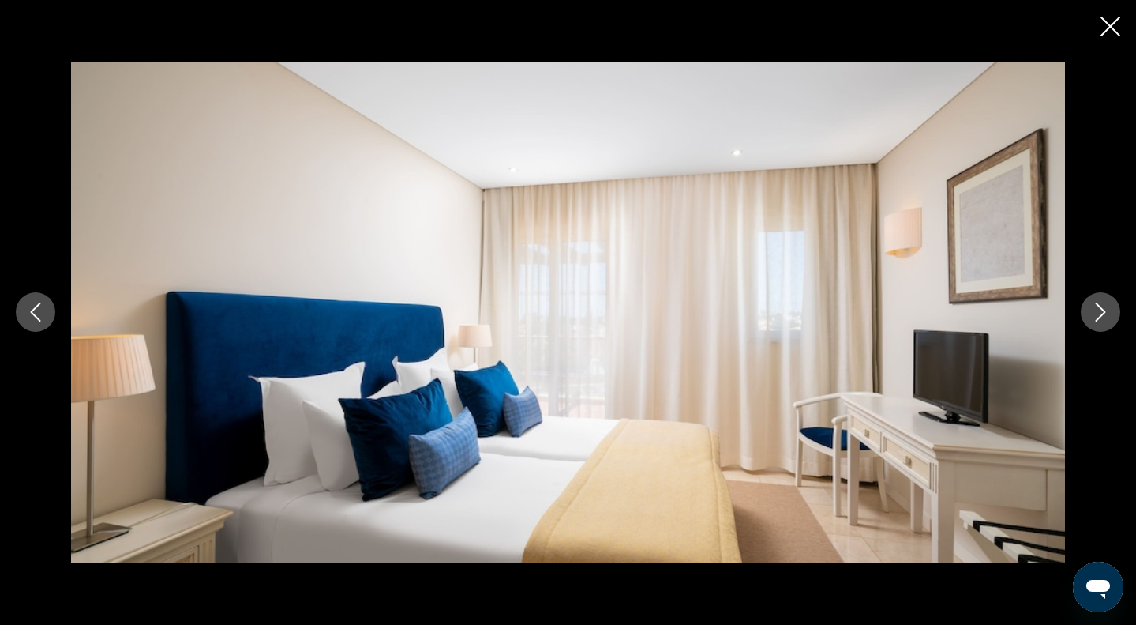
click at [1091, 313] on icon "Next image" at bounding box center [1100, 311] width 19 height 19
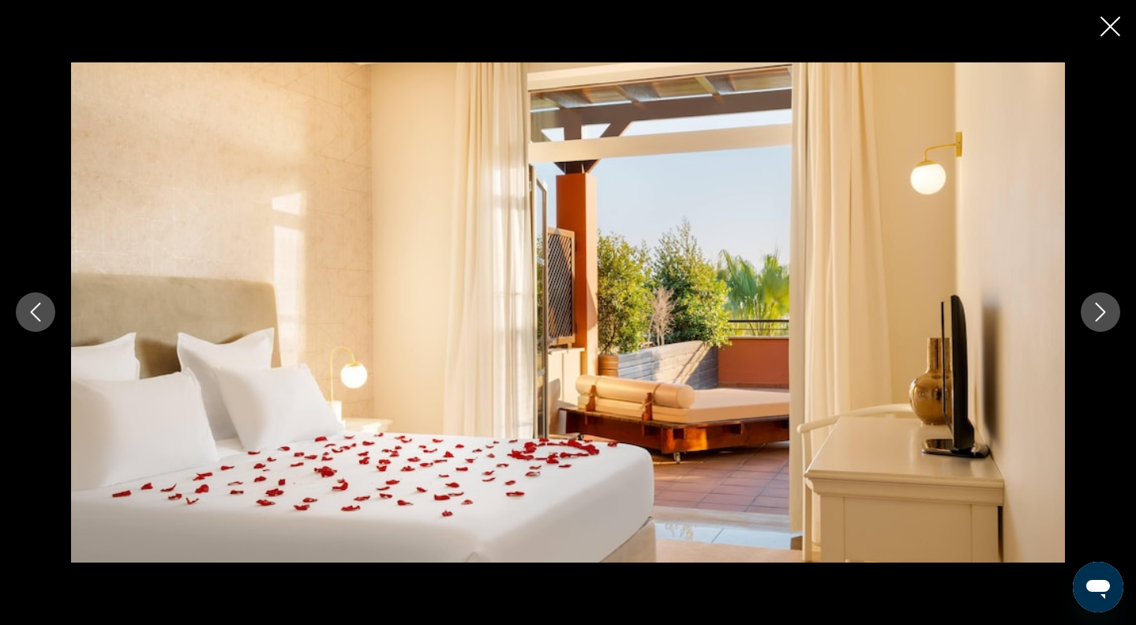
click at [1091, 313] on icon "Next image" at bounding box center [1100, 311] width 19 height 19
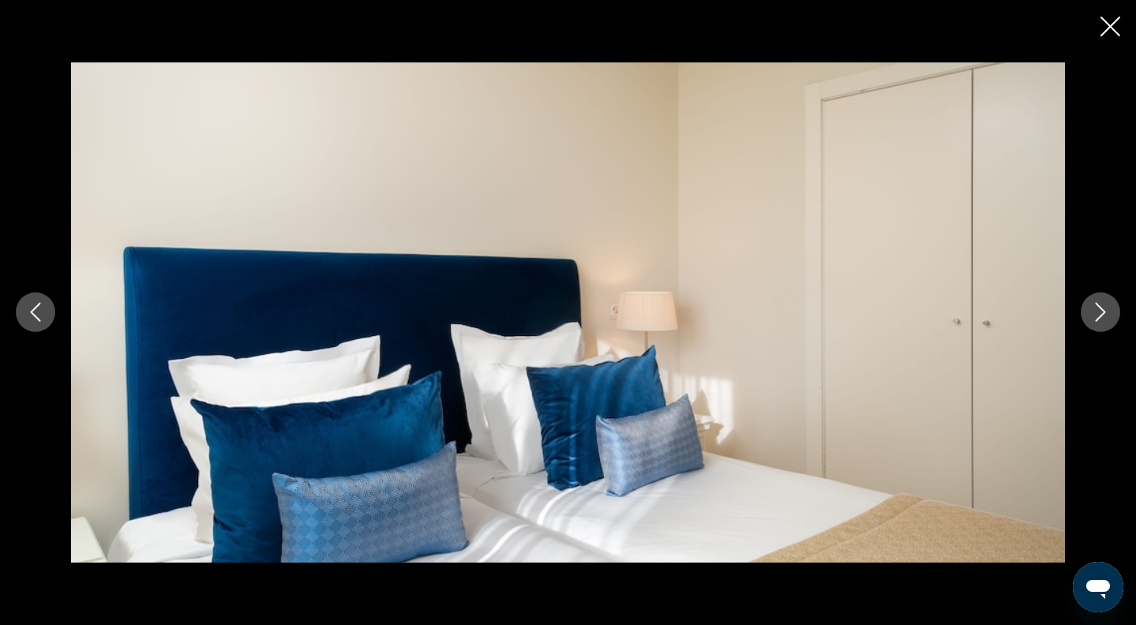
click at [1091, 311] on icon "Next image" at bounding box center [1100, 311] width 19 height 19
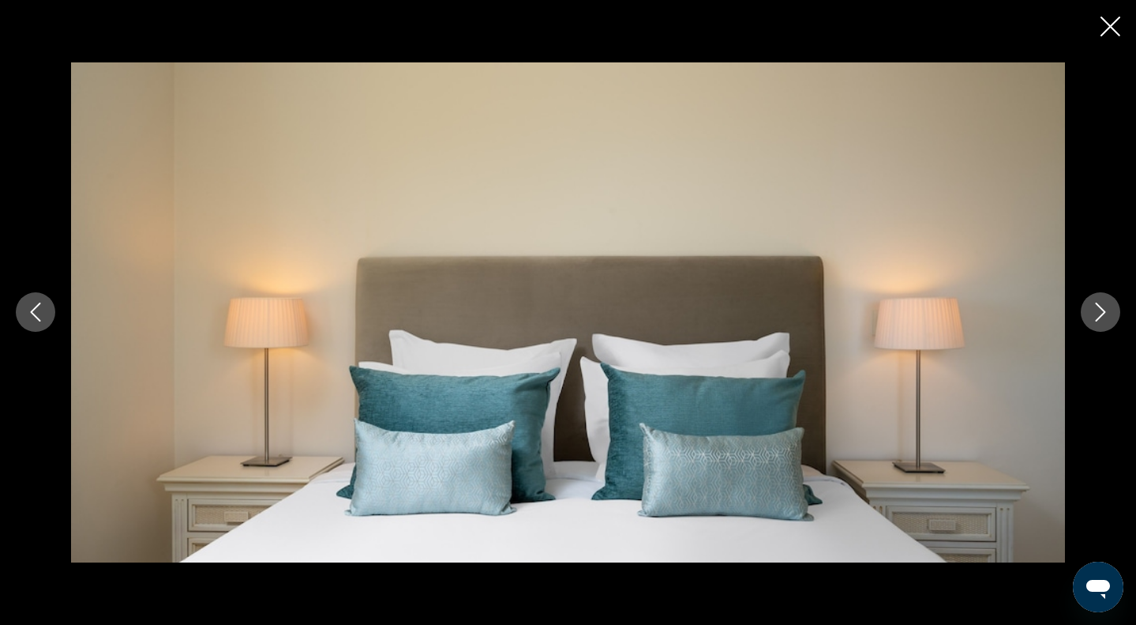
click at [1091, 311] on icon "Next image" at bounding box center [1100, 311] width 19 height 19
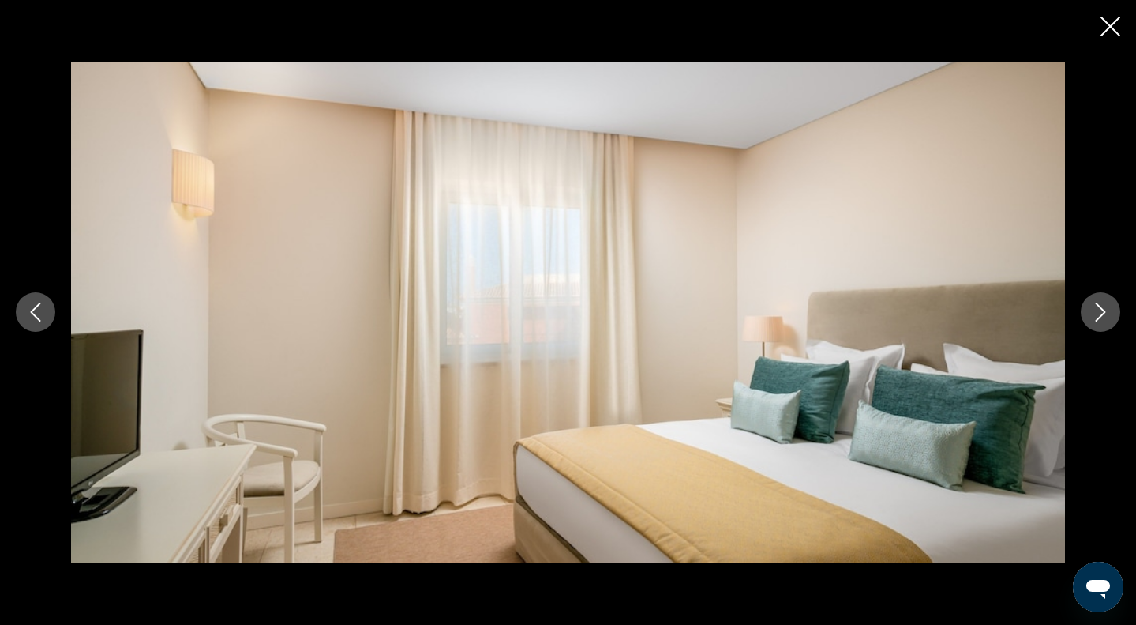
click at [1091, 311] on icon "Next image" at bounding box center [1100, 311] width 19 height 19
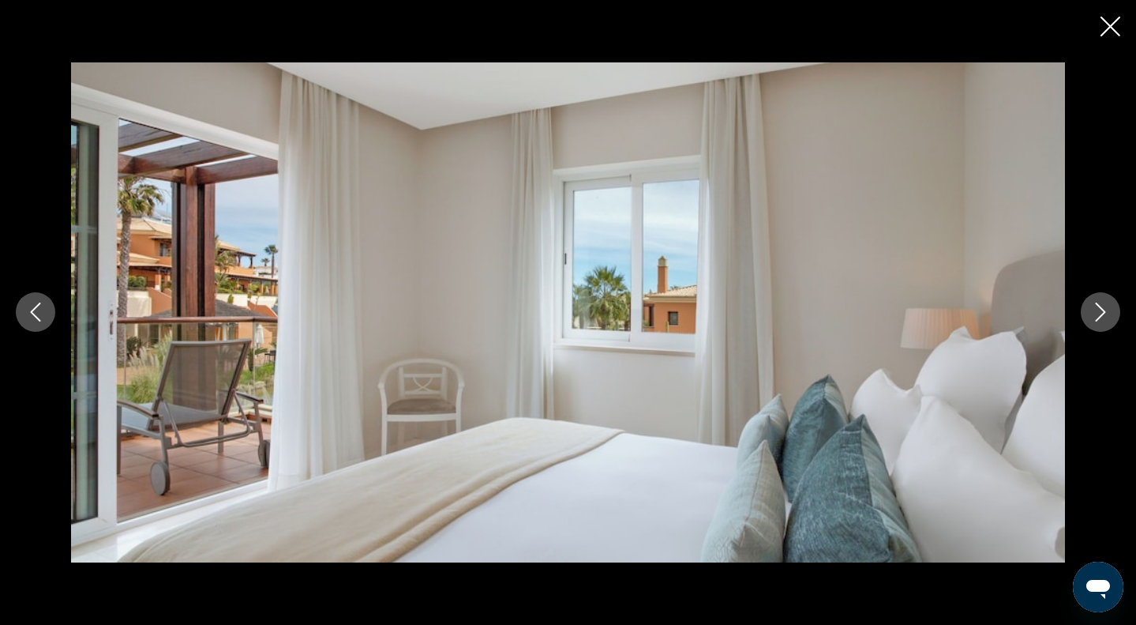
click at [1091, 311] on icon "Next image" at bounding box center [1100, 311] width 19 height 19
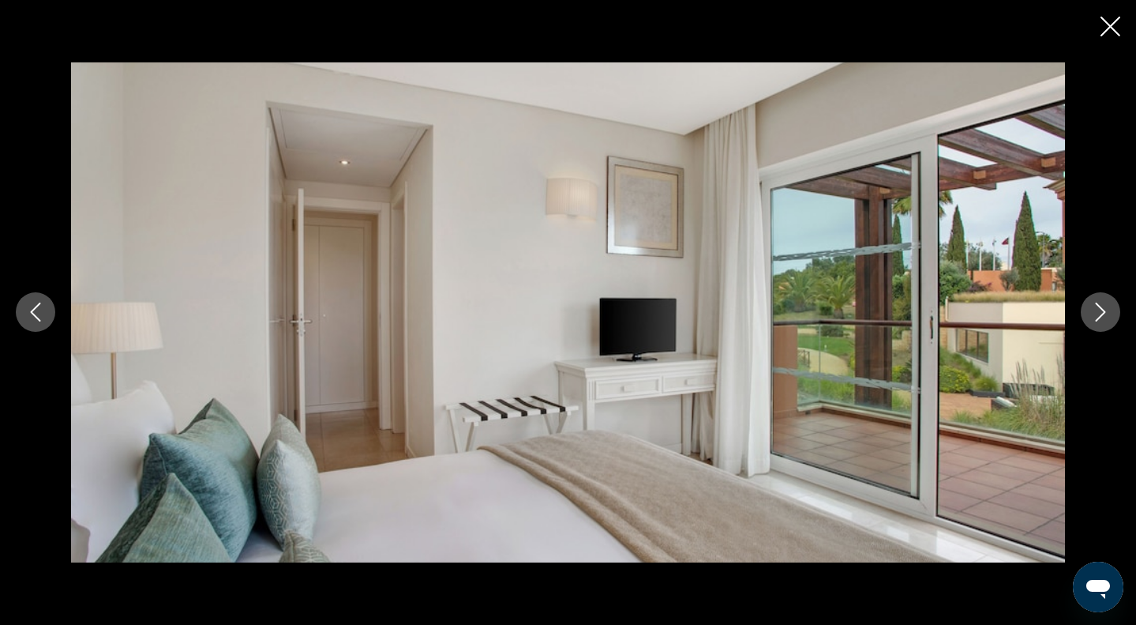
click at [1091, 311] on icon "Next image" at bounding box center [1100, 311] width 19 height 19
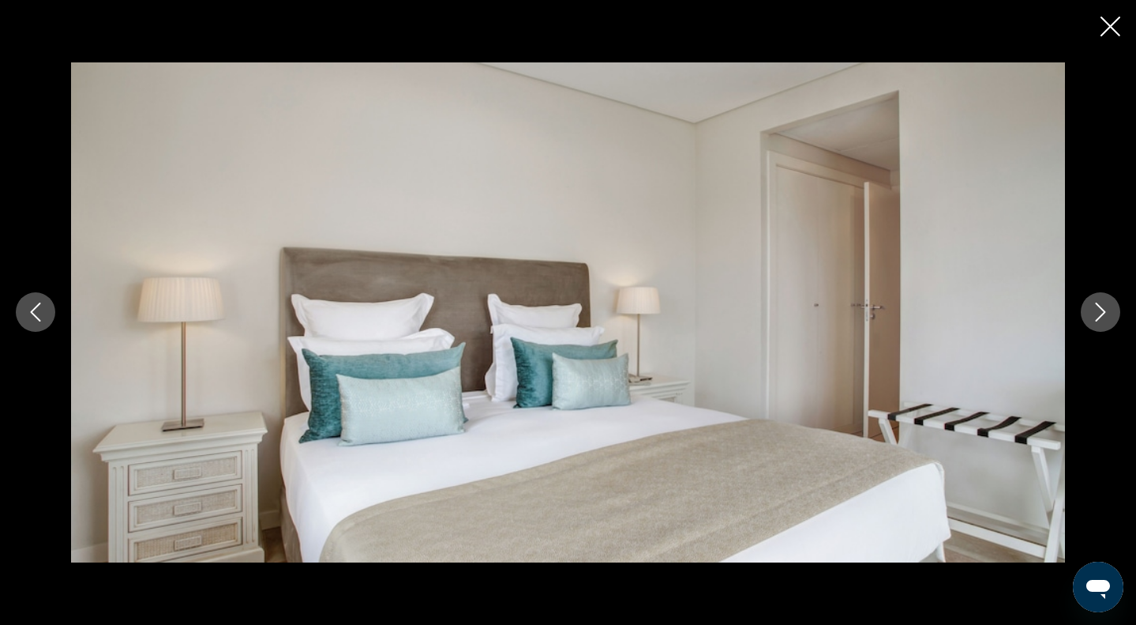
click at [1091, 311] on icon "Next image" at bounding box center [1100, 311] width 19 height 19
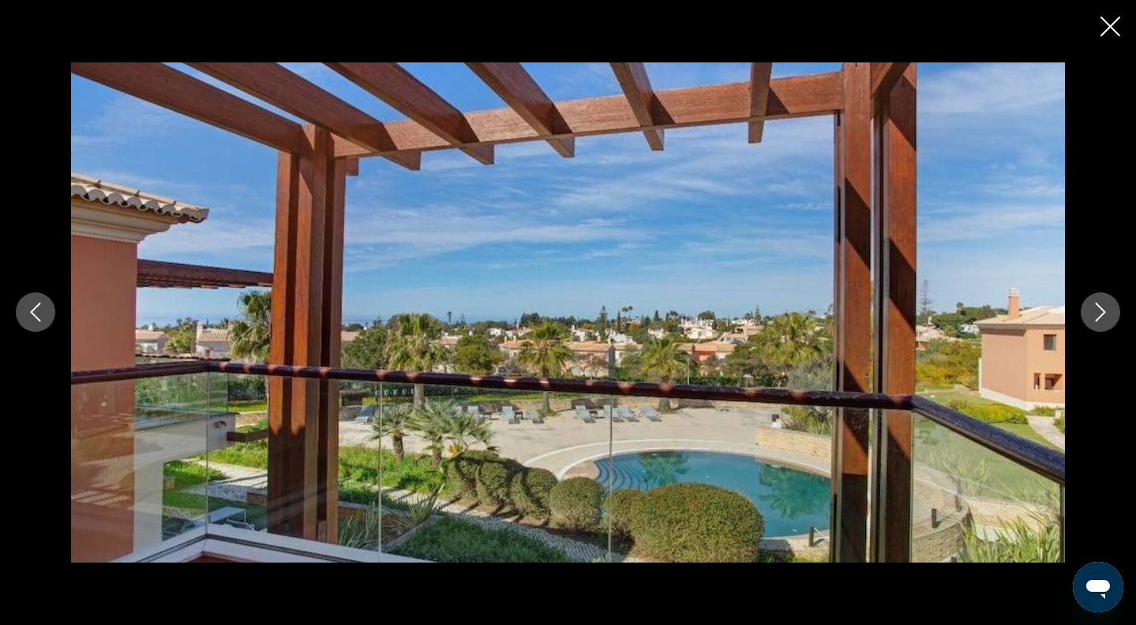
click at [1091, 311] on icon "Next image" at bounding box center [1100, 311] width 19 height 19
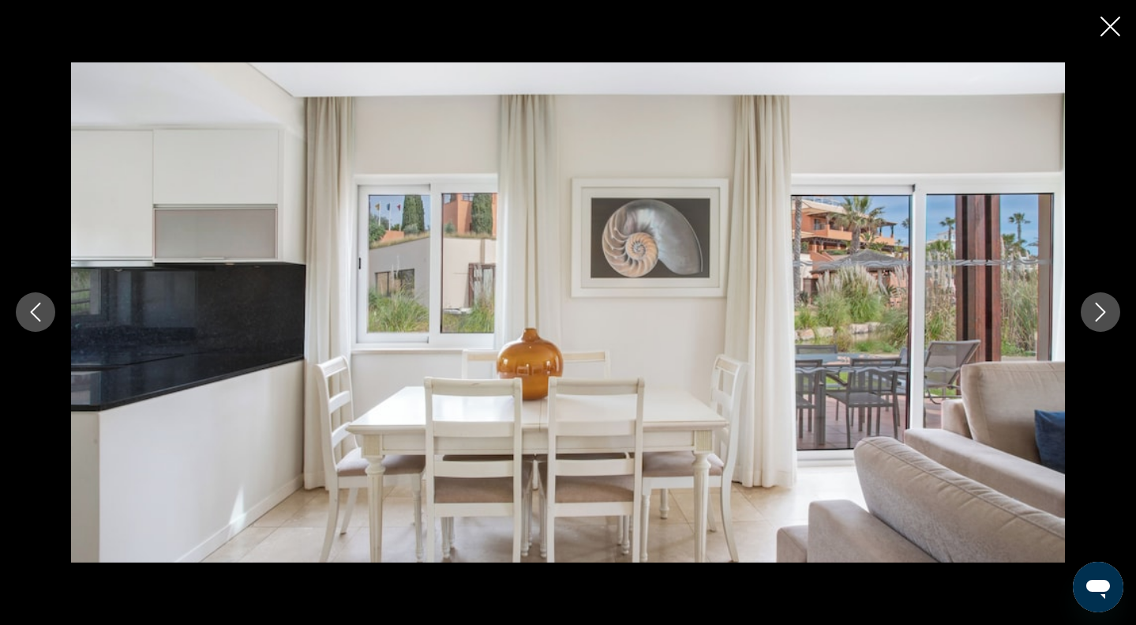
click at [1091, 311] on icon "Next image" at bounding box center [1100, 311] width 19 height 19
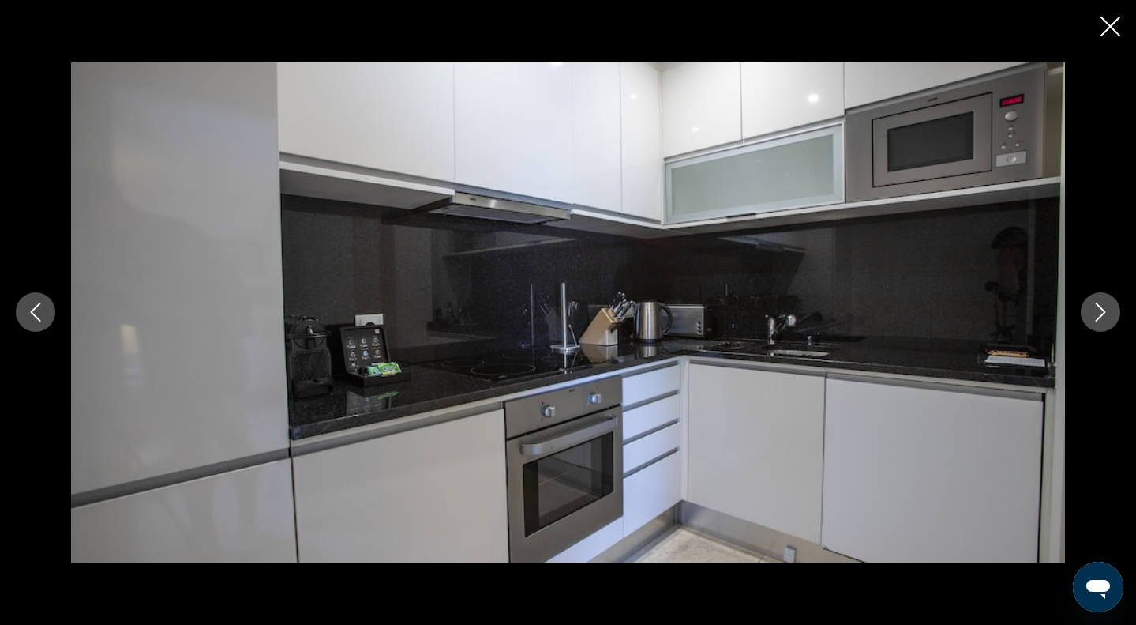
click at [1091, 311] on icon "Next image" at bounding box center [1100, 311] width 19 height 19
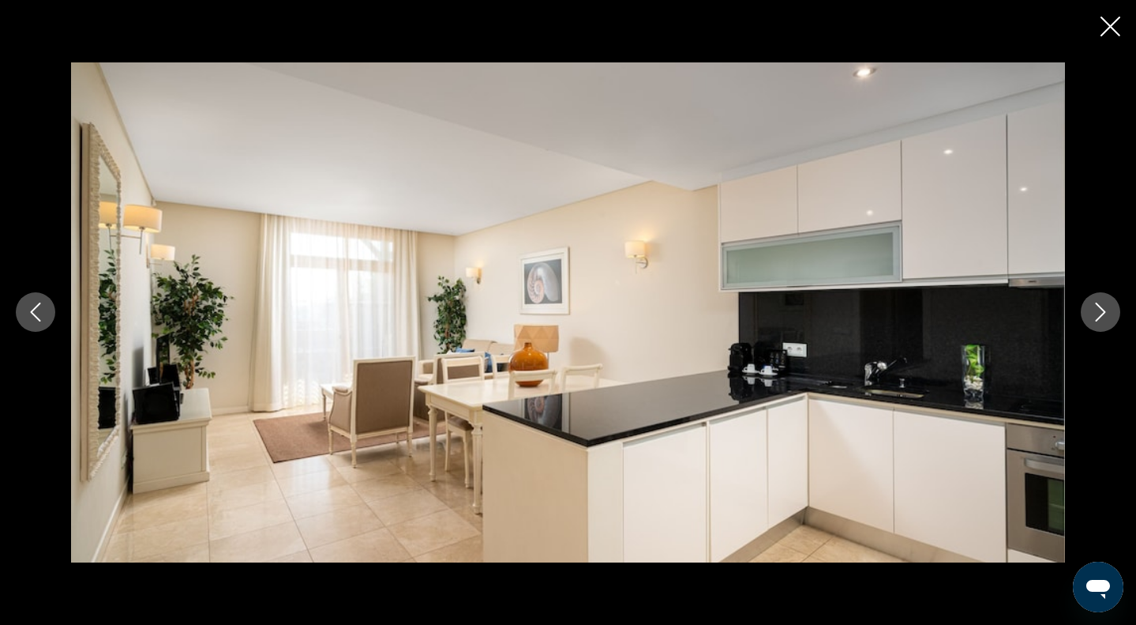
click at [1091, 312] on icon "Next image" at bounding box center [1100, 311] width 19 height 19
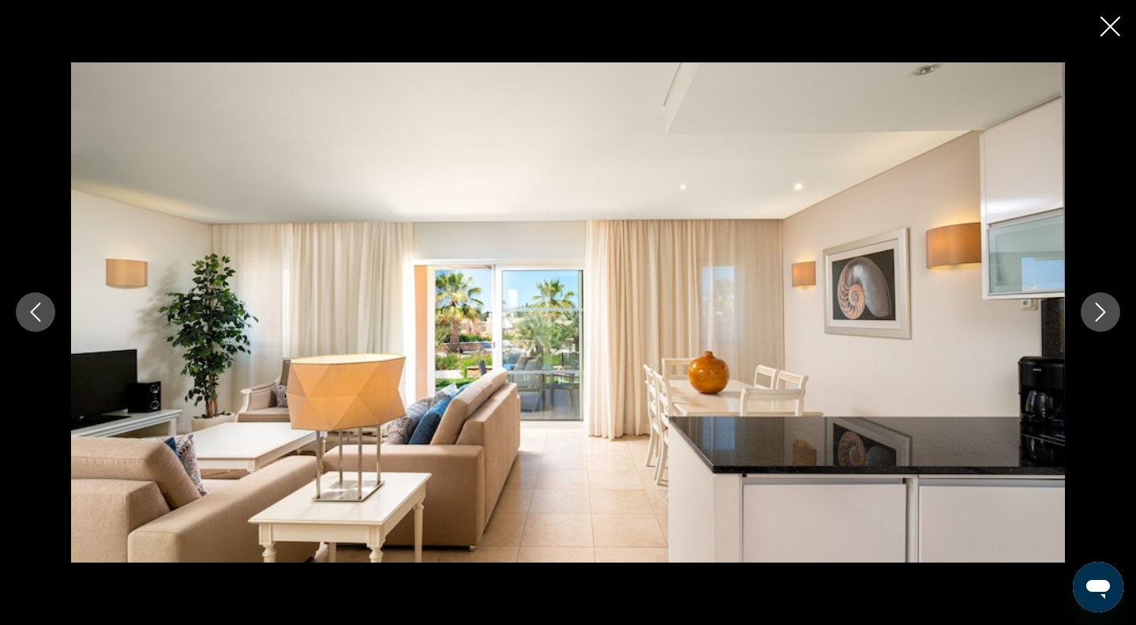
click at [1091, 312] on icon "Next image" at bounding box center [1100, 311] width 19 height 19
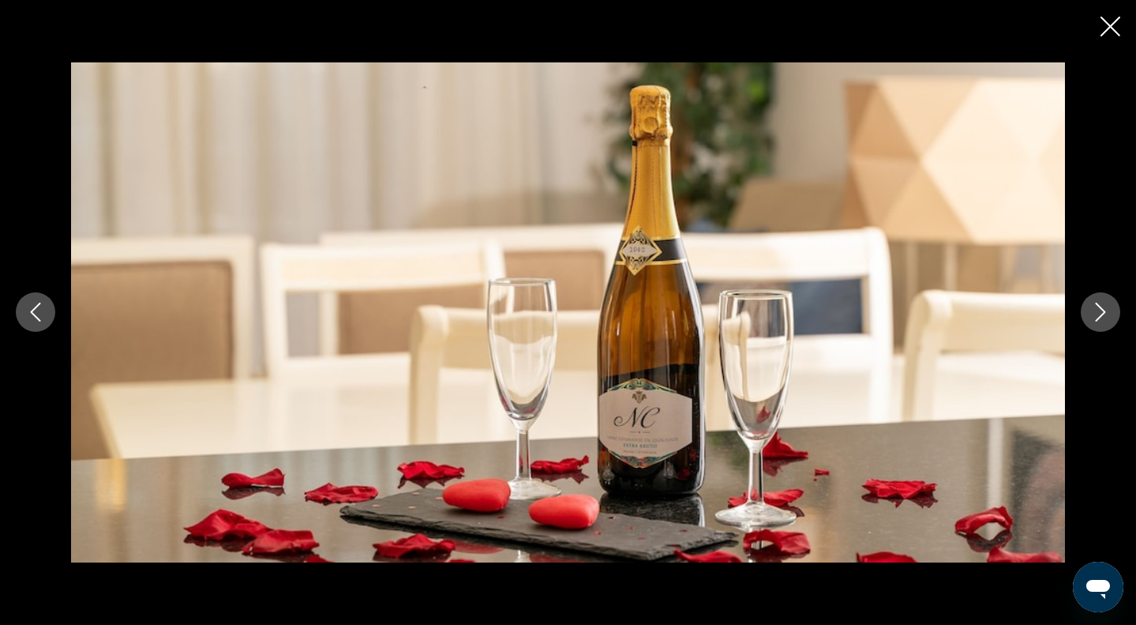
click at [1091, 312] on icon "Next image" at bounding box center [1100, 311] width 19 height 19
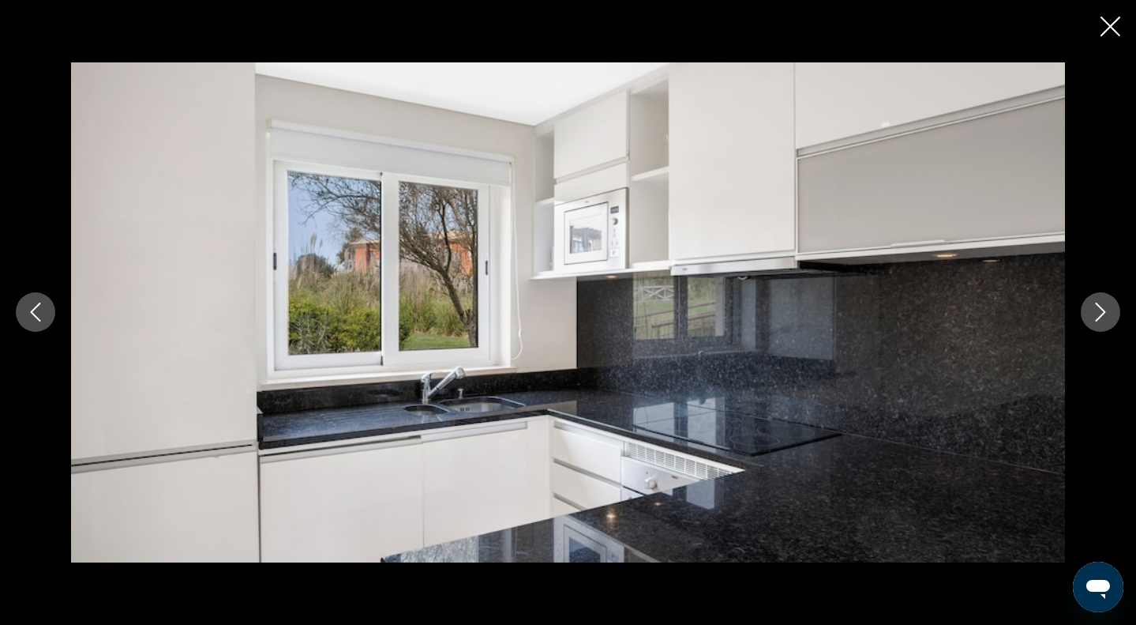
click at [1091, 312] on icon "Next image" at bounding box center [1100, 311] width 19 height 19
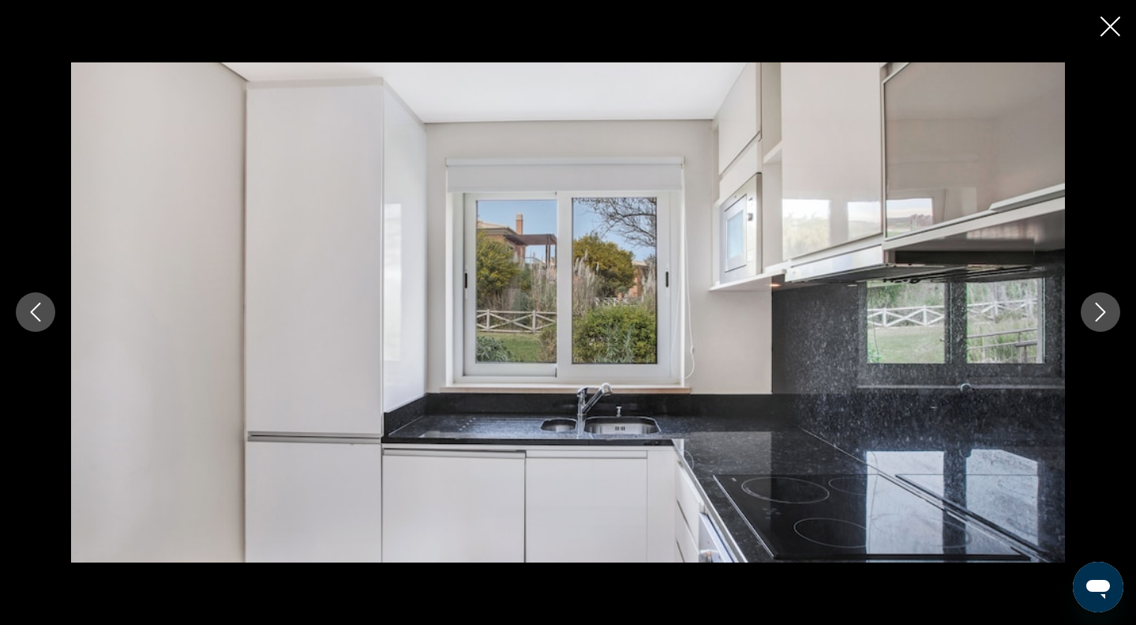
click at [1091, 312] on icon "Next image" at bounding box center [1100, 311] width 19 height 19
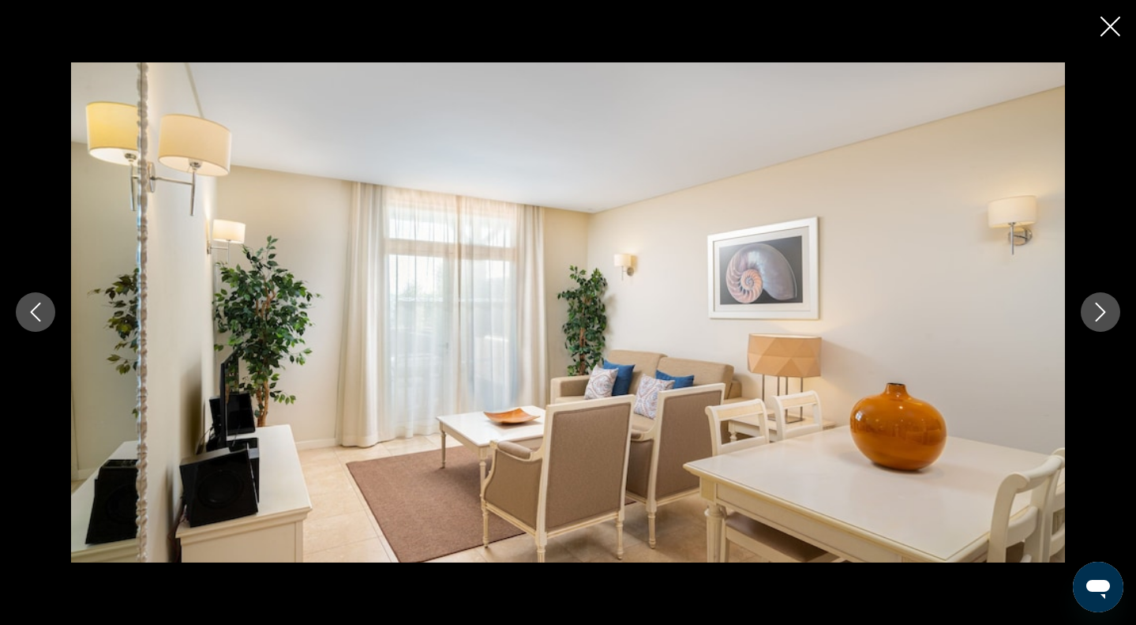
click at [1091, 312] on icon "Next image" at bounding box center [1100, 311] width 19 height 19
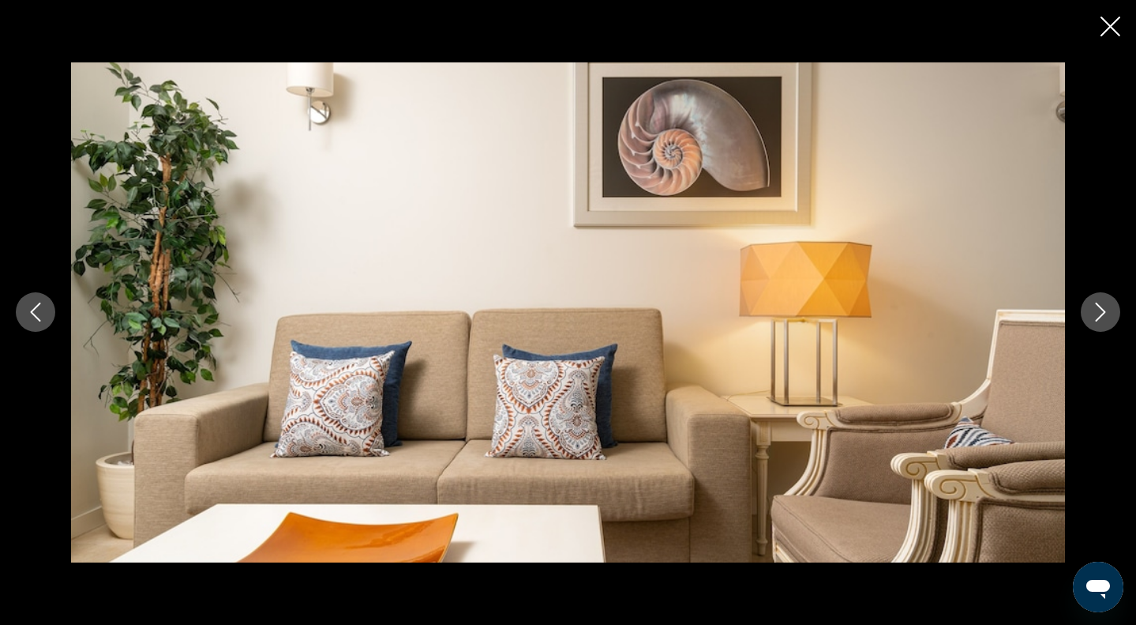
click at [1091, 312] on icon "Next image" at bounding box center [1100, 311] width 19 height 19
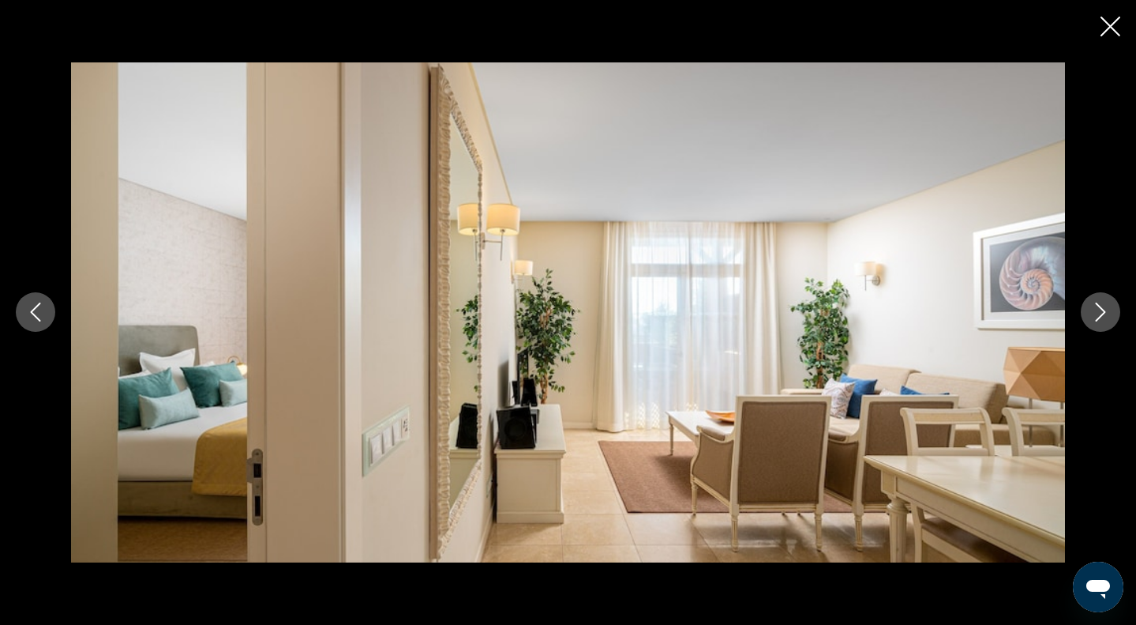
click at [1091, 312] on icon "Next image" at bounding box center [1100, 311] width 19 height 19
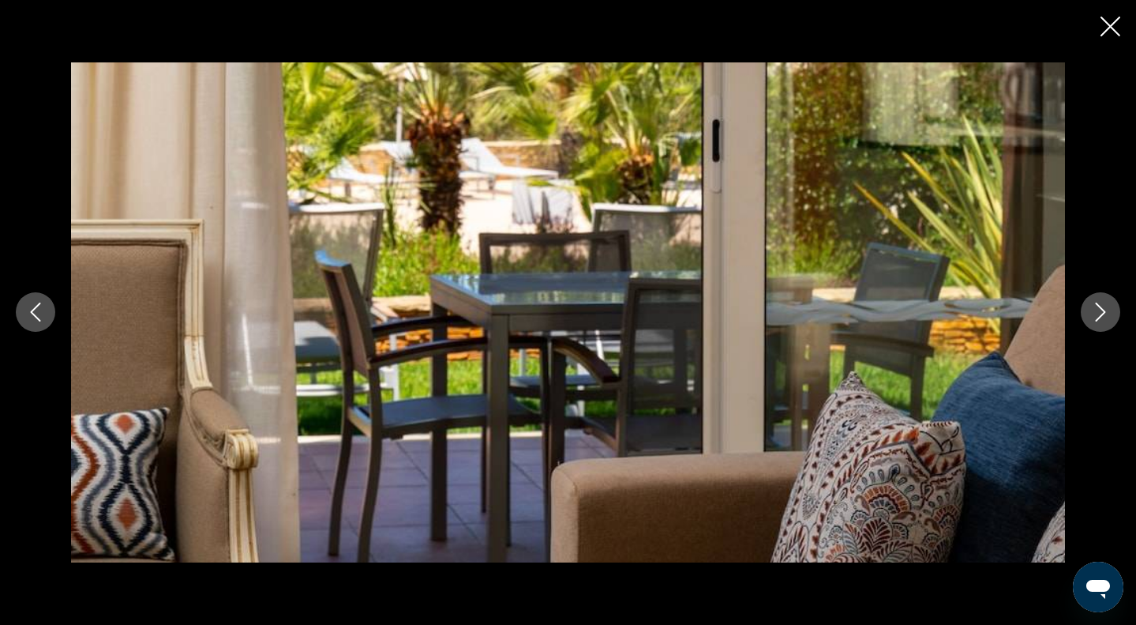
click at [1091, 312] on icon "Next image" at bounding box center [1100, 311] width 19 height 19
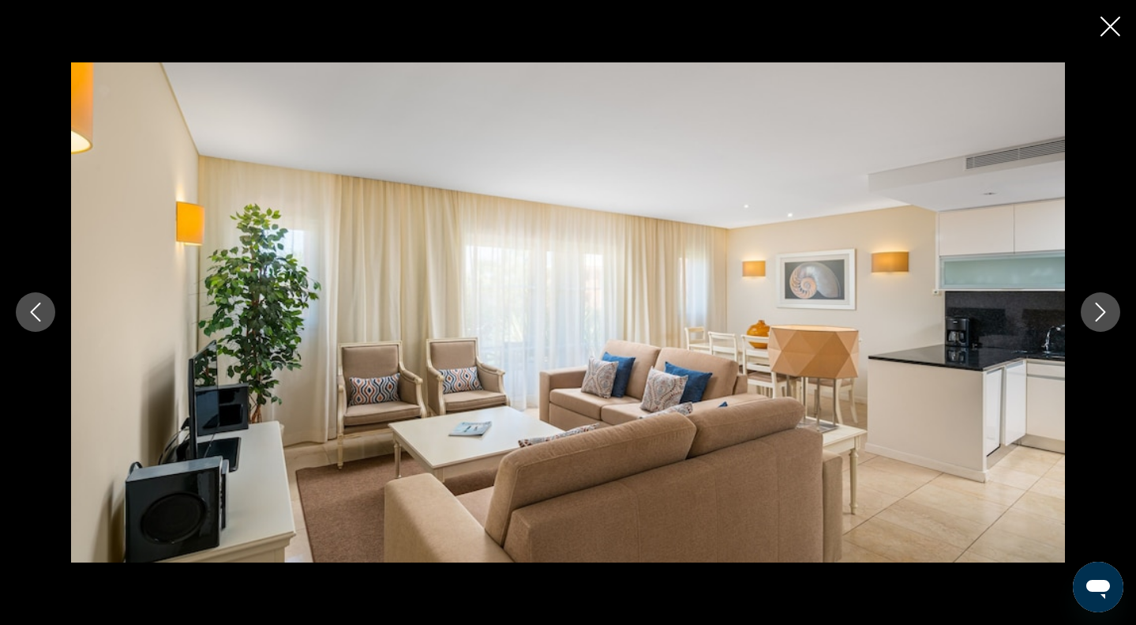
click at [1091, 312] on icon "Next image" at bounding box center [1100, 311] width 19 height 19
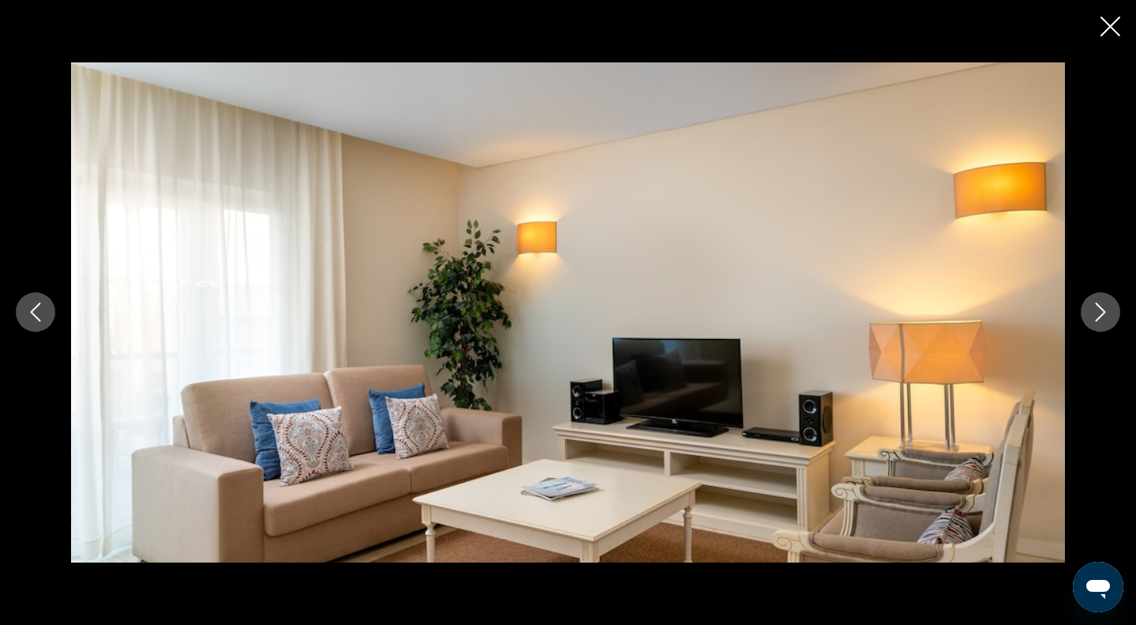
click at [1091, 312] on icon "Next image" at bounding box center [1100, 311] width 19 height 19
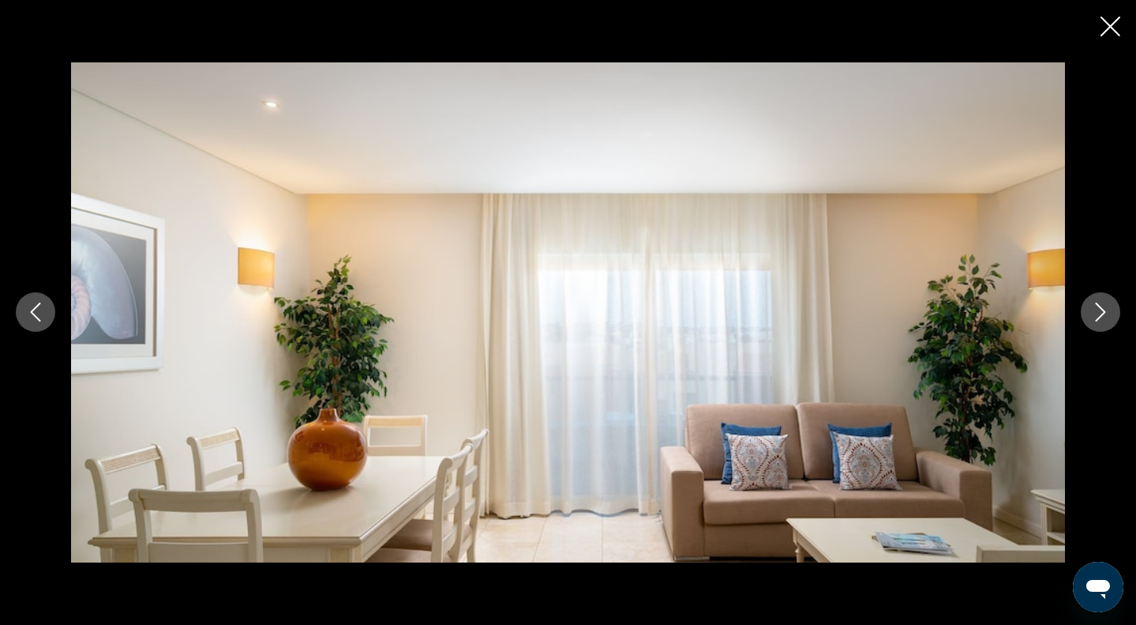
click at [1091, 312] on icon "Next image" at bounding box center [1100, 311] width 19 height 19
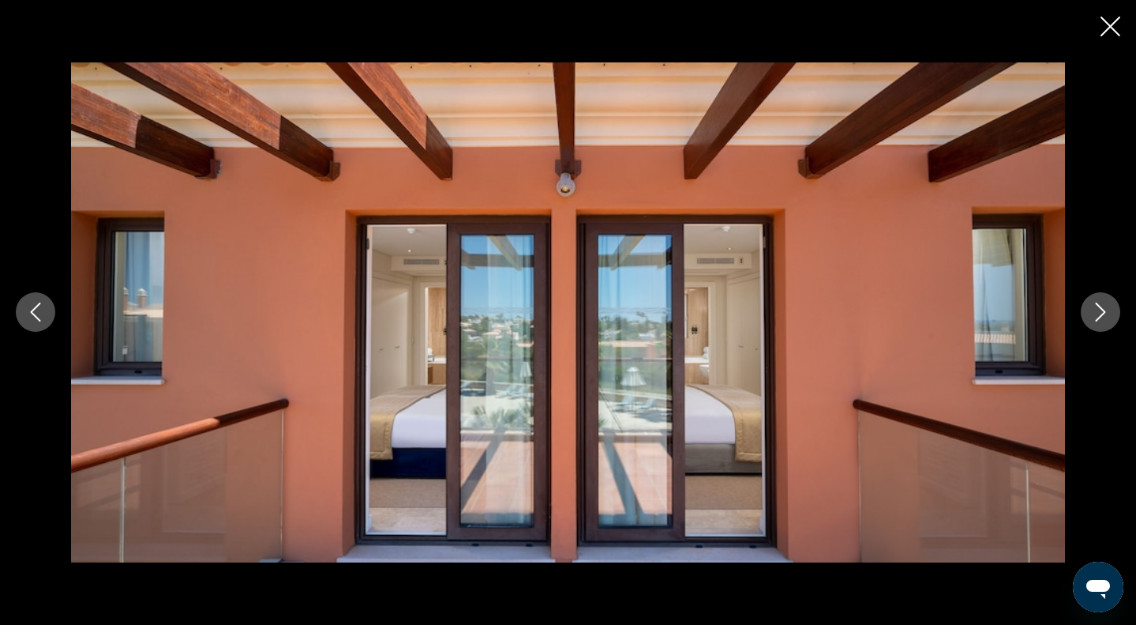
click at [1091, 312] on icon "Next image" at bounding box center [1100, 311] width 19 height 19
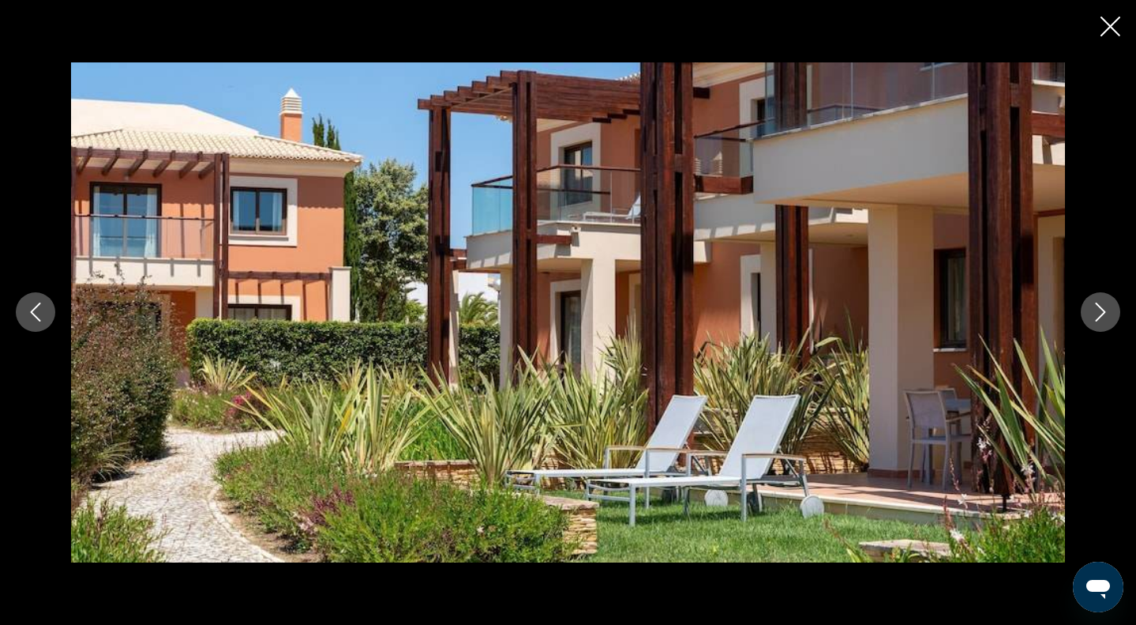
click at [1091, 312] on icon "Next image" at bounding box center [1100, 311] width 19 height 19
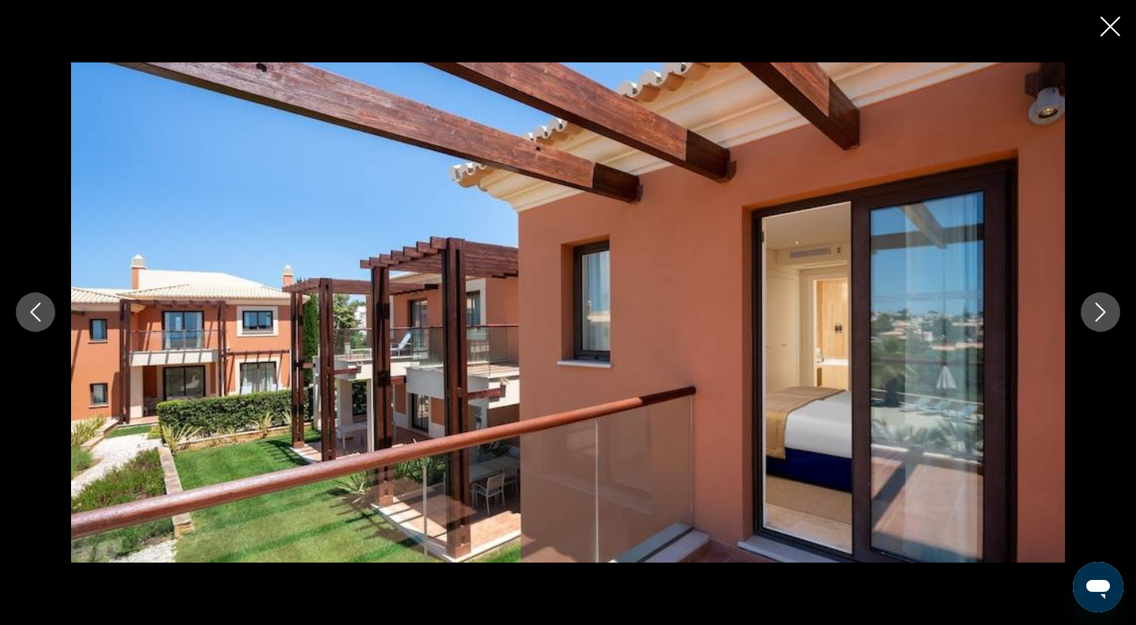
click at [1091, 312] on icon "Next image" at bounding box center [1100, 311] width 19 height 19
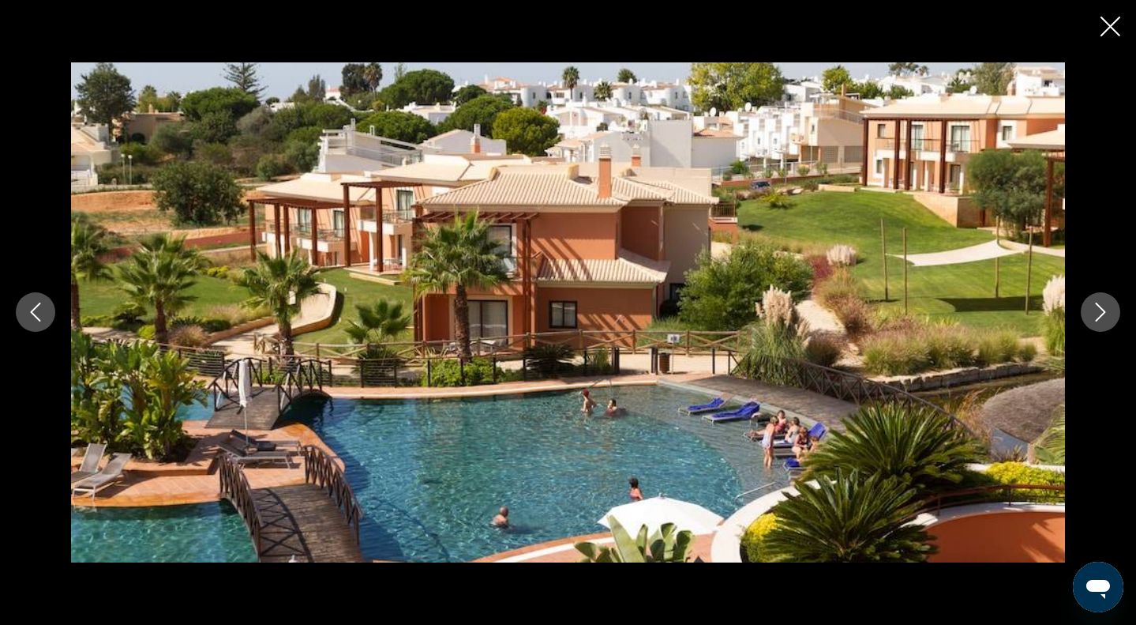
click at [1117, 26] on icon "Close slideshow" at bounding box center [1111, 27] width 20 height 20
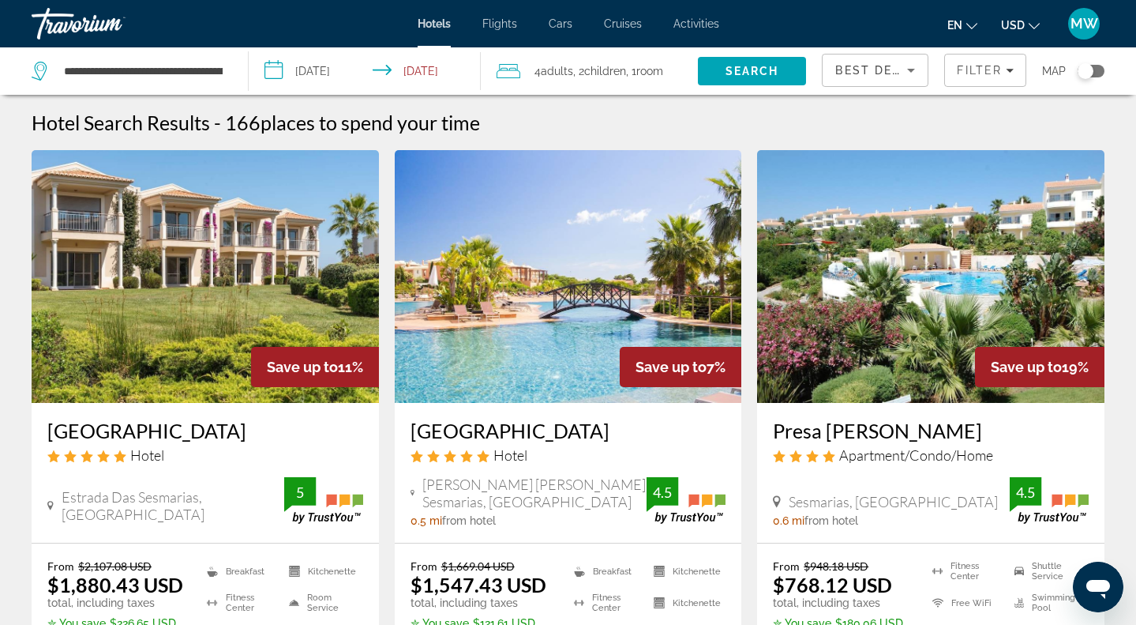
click at [1027, 273] on img "Main content" at bounding box center [930, 276] width 347 height 253
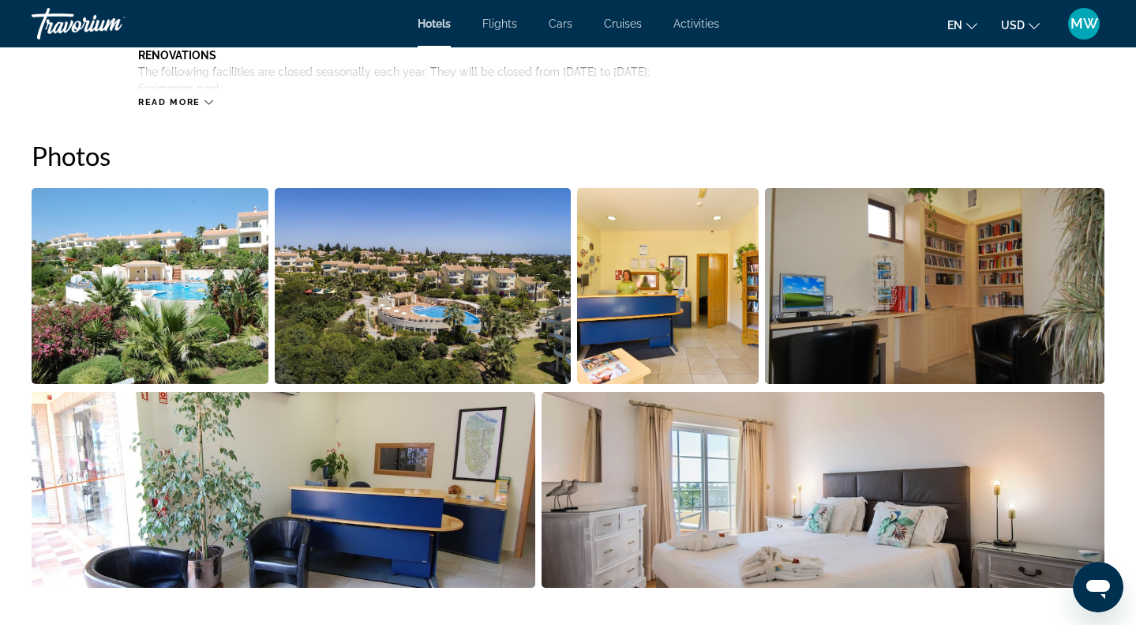
scroll to position [729, 0]
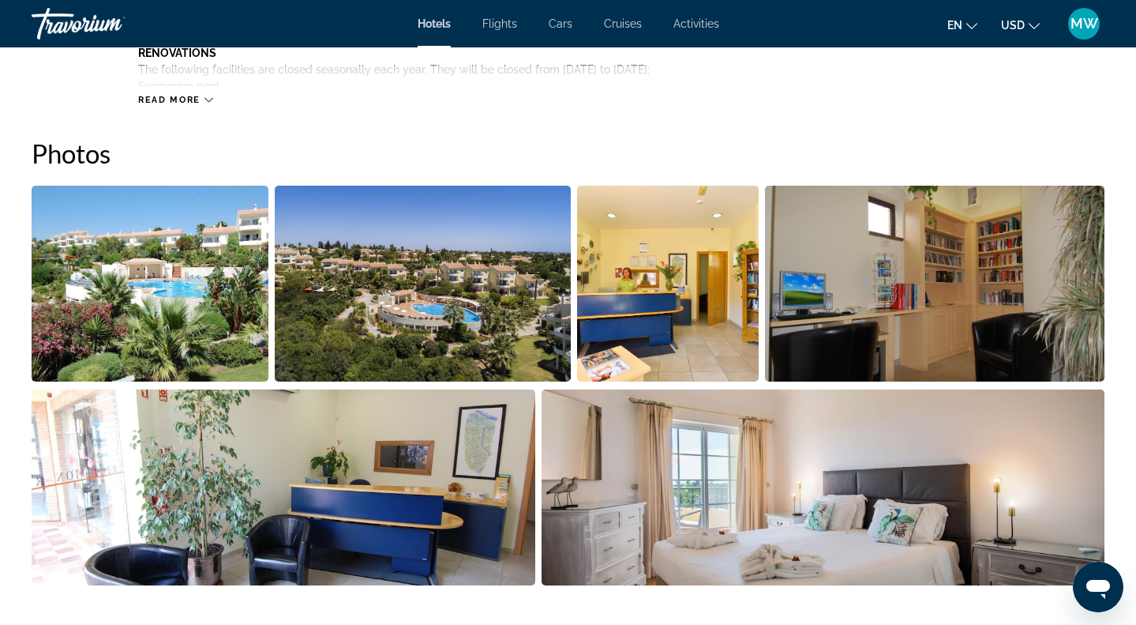
click at [208, 286] on img "Open full-screen image slider" at bounding box center [150, 284] width 237 height 196
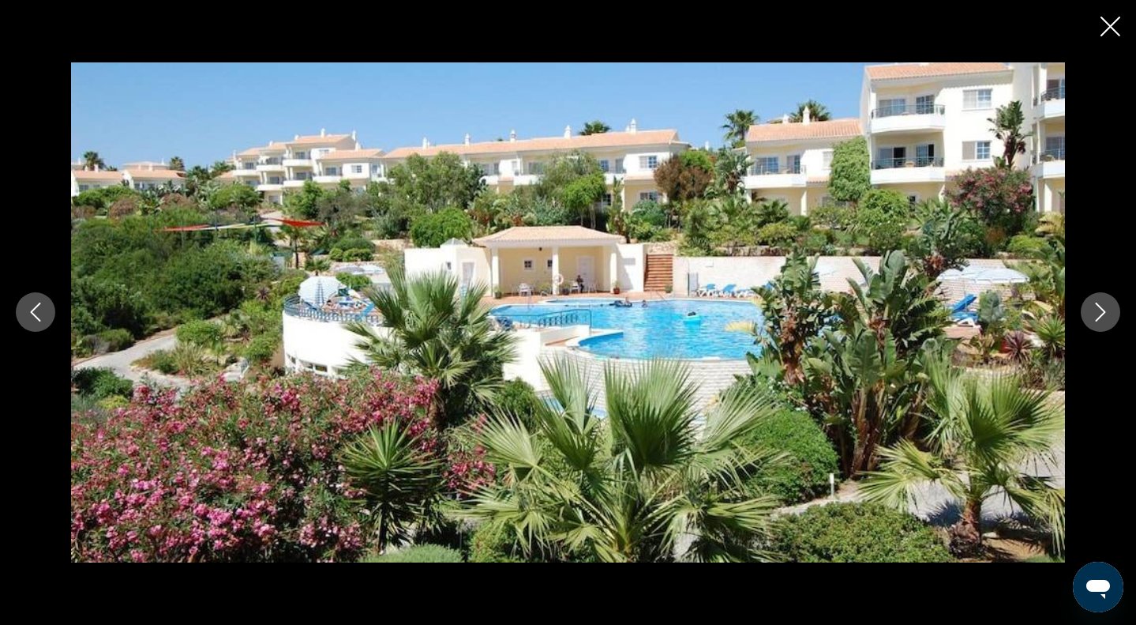
click at [1094, 310] on icon "Next image" at bounding box center [1100, 311] width 19 height 19
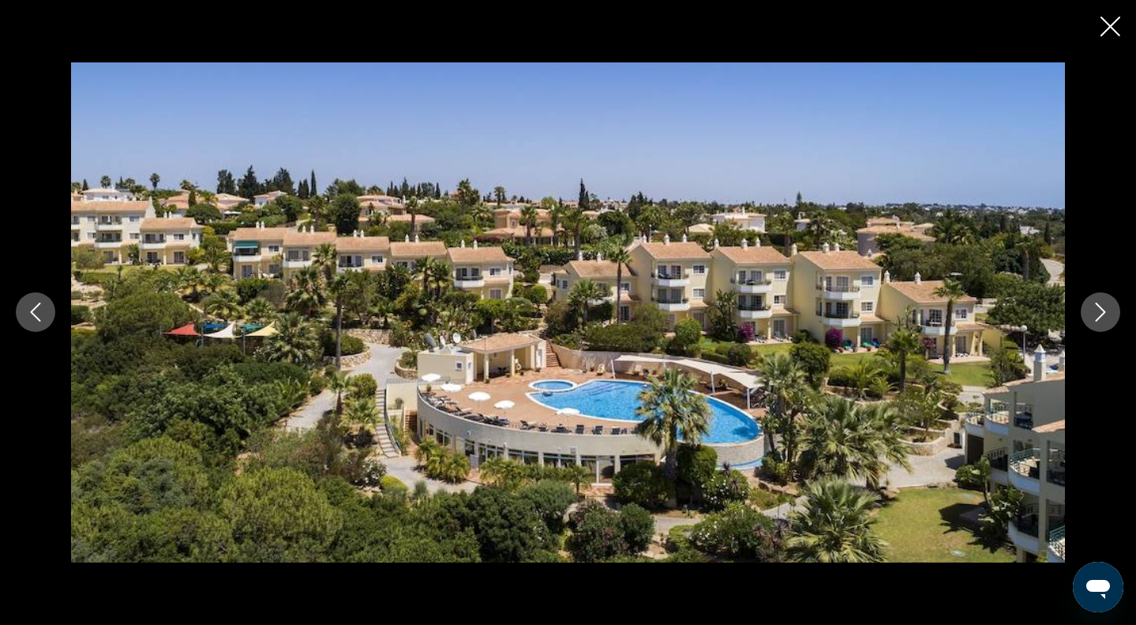
click at [1094, 309] on icon "Next image" at bounding box center [1100, 311] width 19 height 19
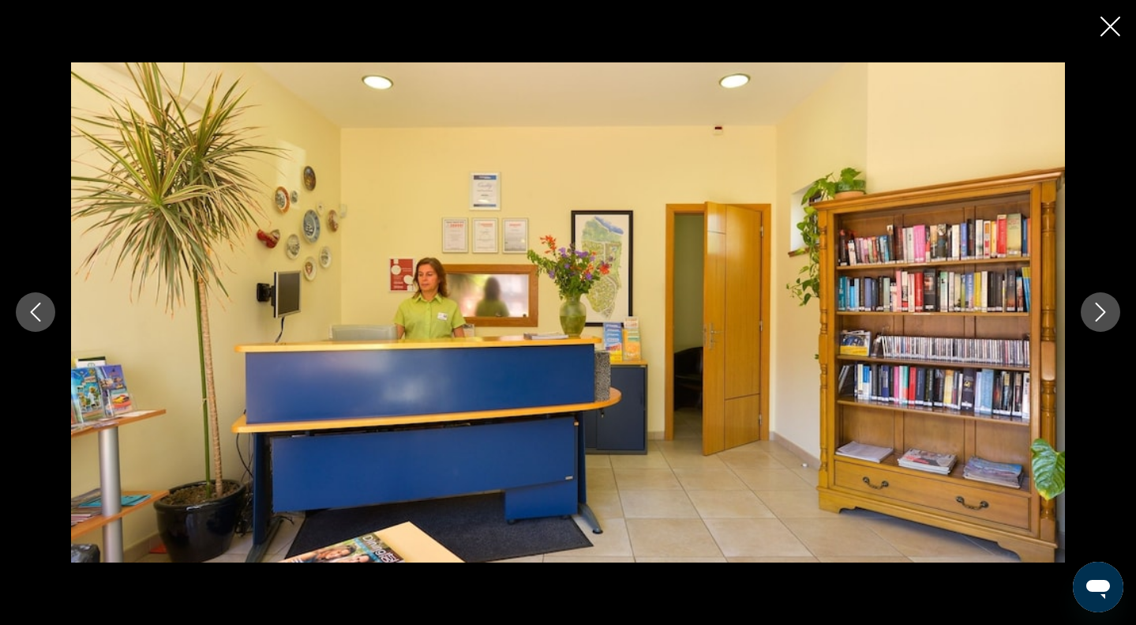
click at [1094, 309] on icon "Next image" at bounding box center [1100, 311] width 19 height 19
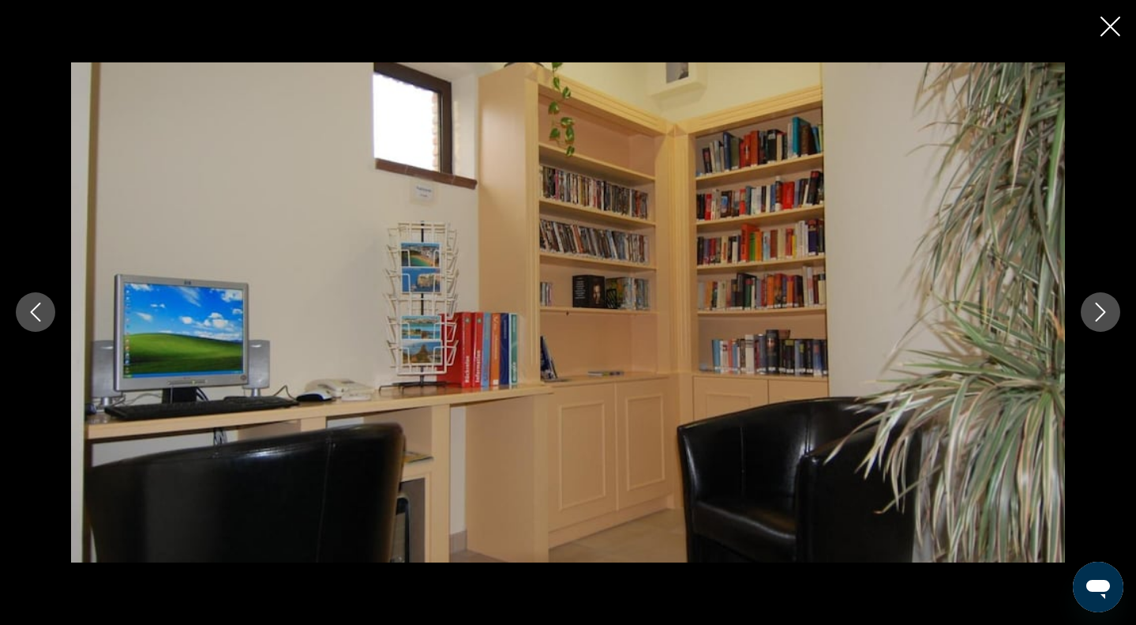
click at [1094, 309] on icon "Next image" at bounding box center [1100, 311] width 19 height 19
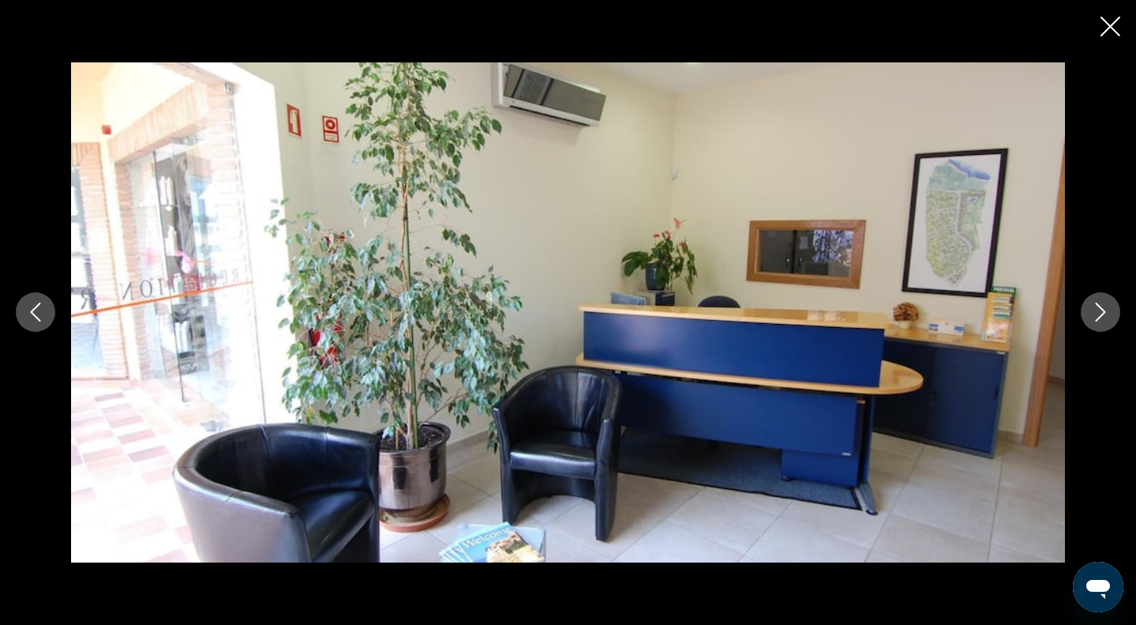
click at [1094, 310] on icon "Next image" at bounding box center [1100, 311] width 19 height 19
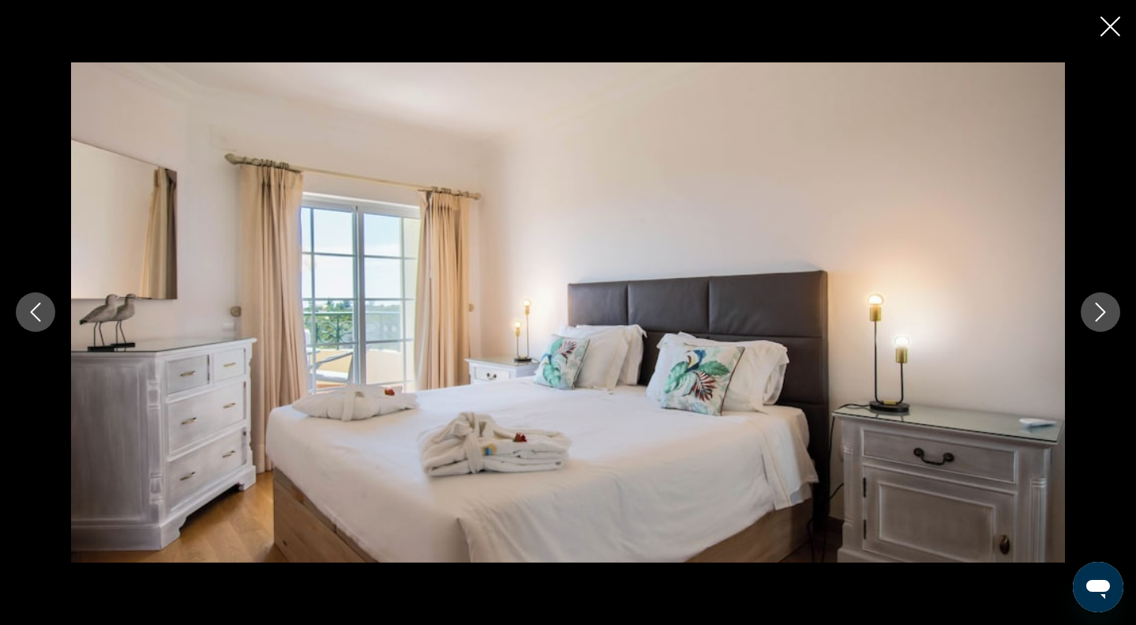
click at [1094, 310] on icon "Next image" at bounding box center [1100, 311] width 19 height 19
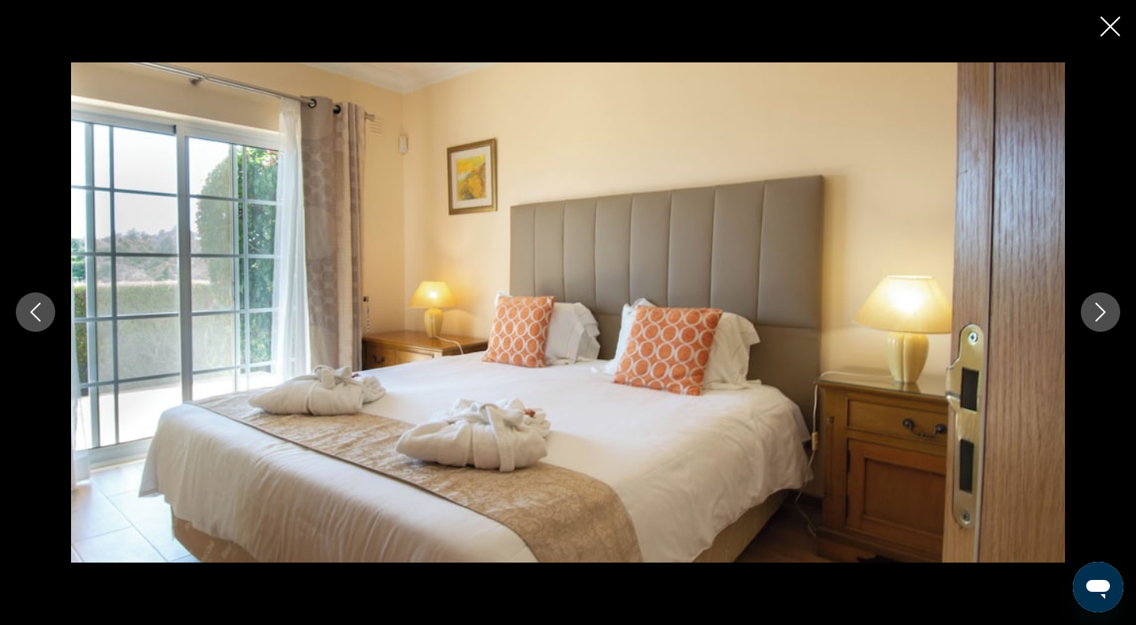
click at [1094, 310] on icon "Next image" at bounding box center [1100, 311] width 19 height 19
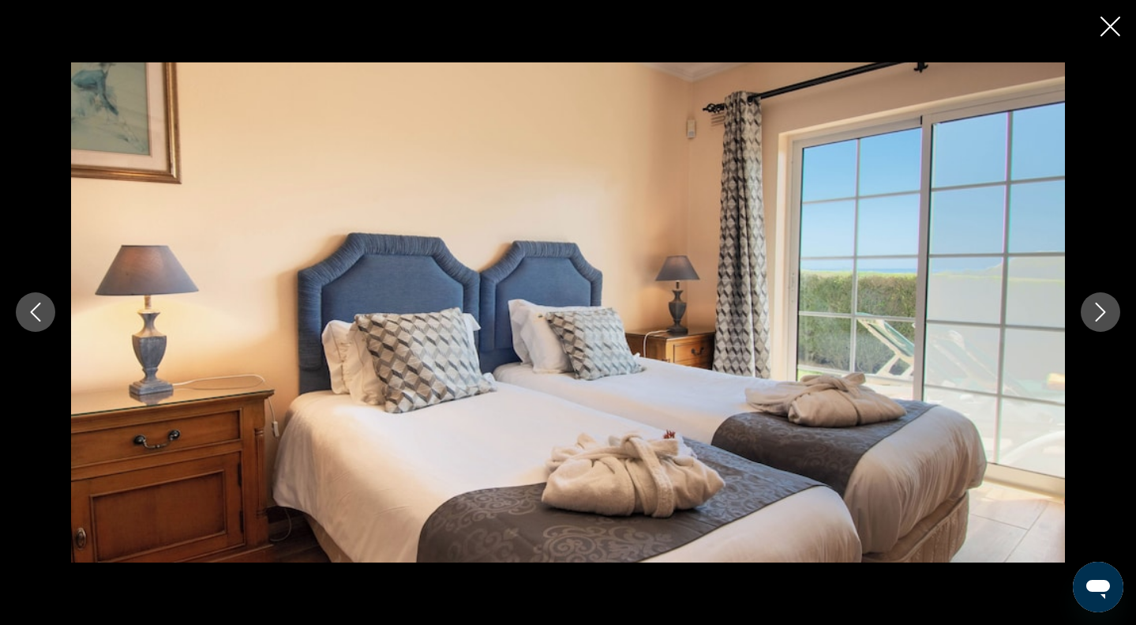
click at [1094, 310] on icon "Next image" at bounding box center [1100, 311] width 19 height 19
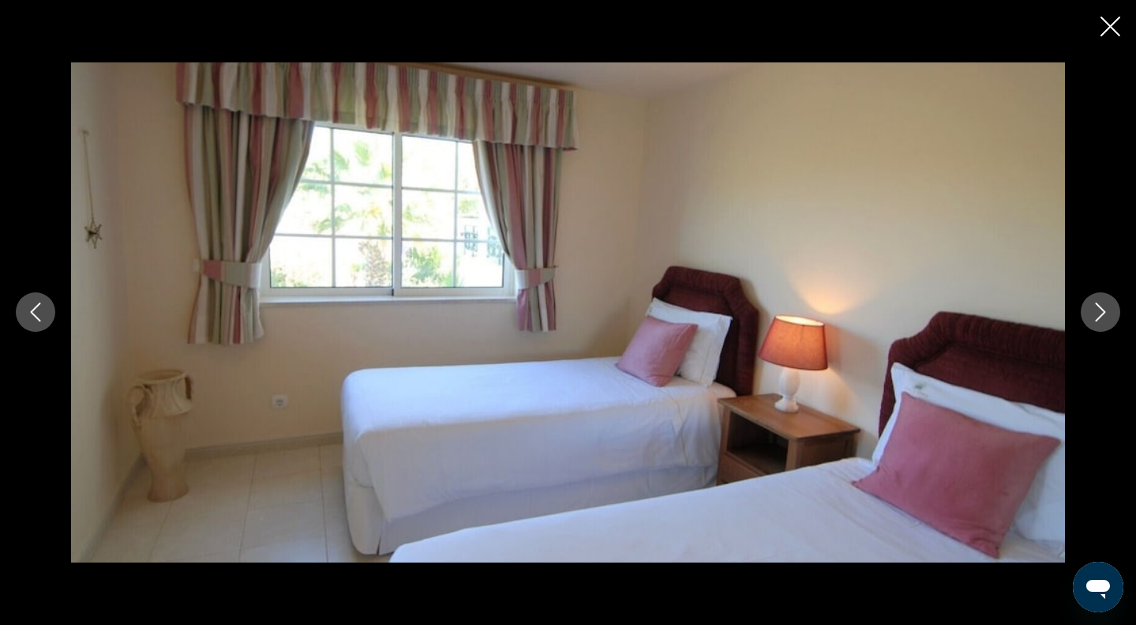
click at [1094, 310] on icon "Next image" at bounding box center [1100, 311] width 19 height 19
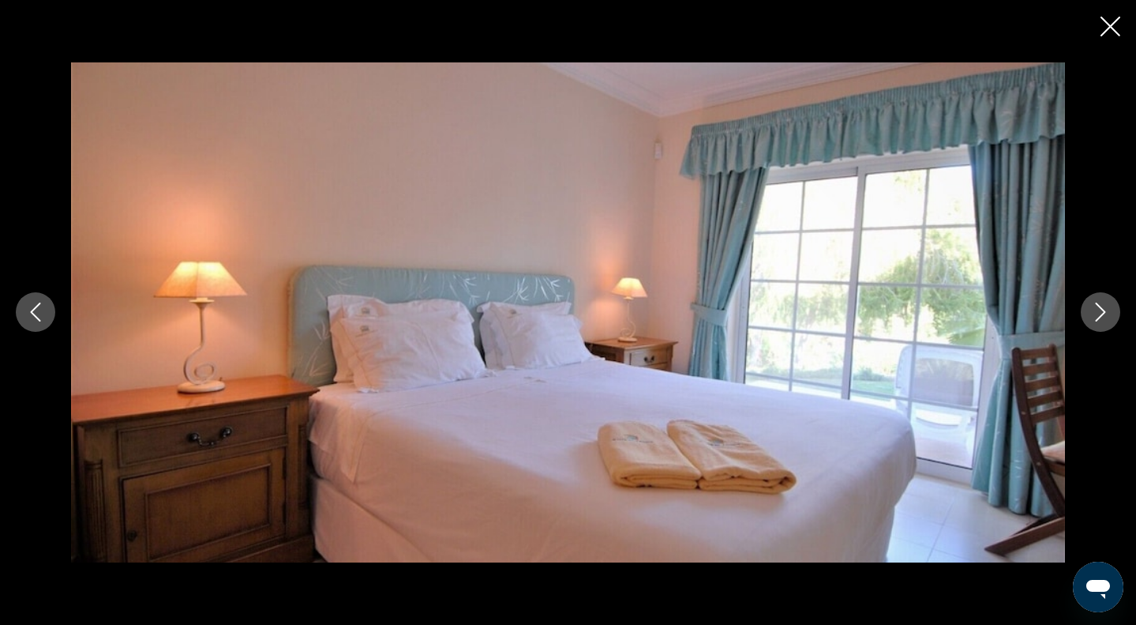
click at [1094, 310] on icon "Next image" at bounding box center [1100, 311] width 19 height 19
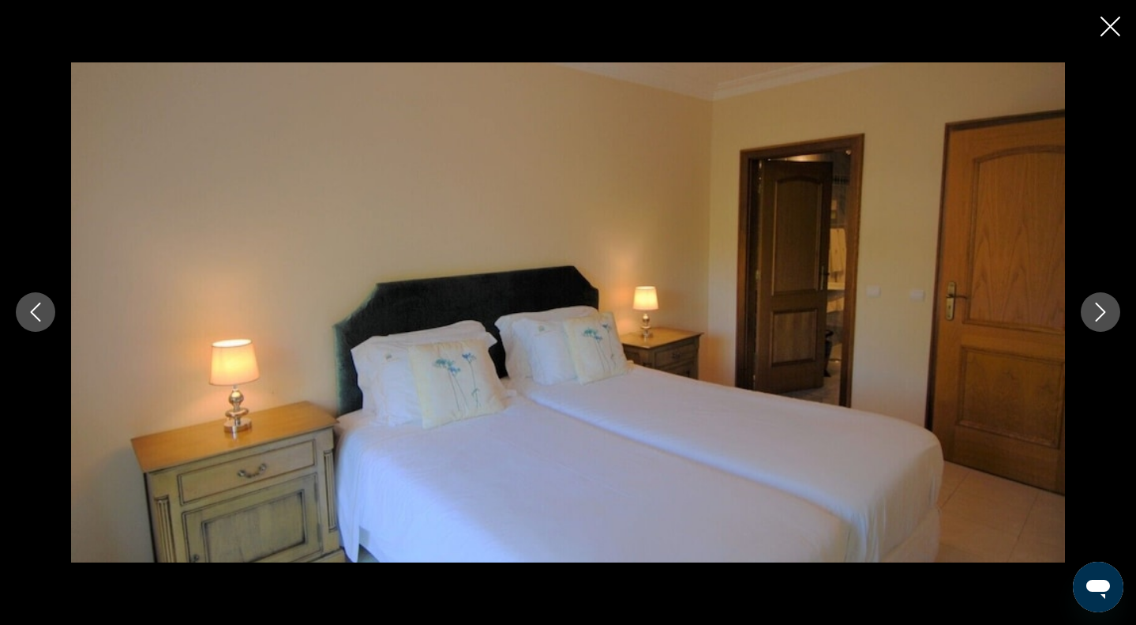
click at [1094, 310] on icon "Next image" at bounding box center [1100, 311] width 19 height 19
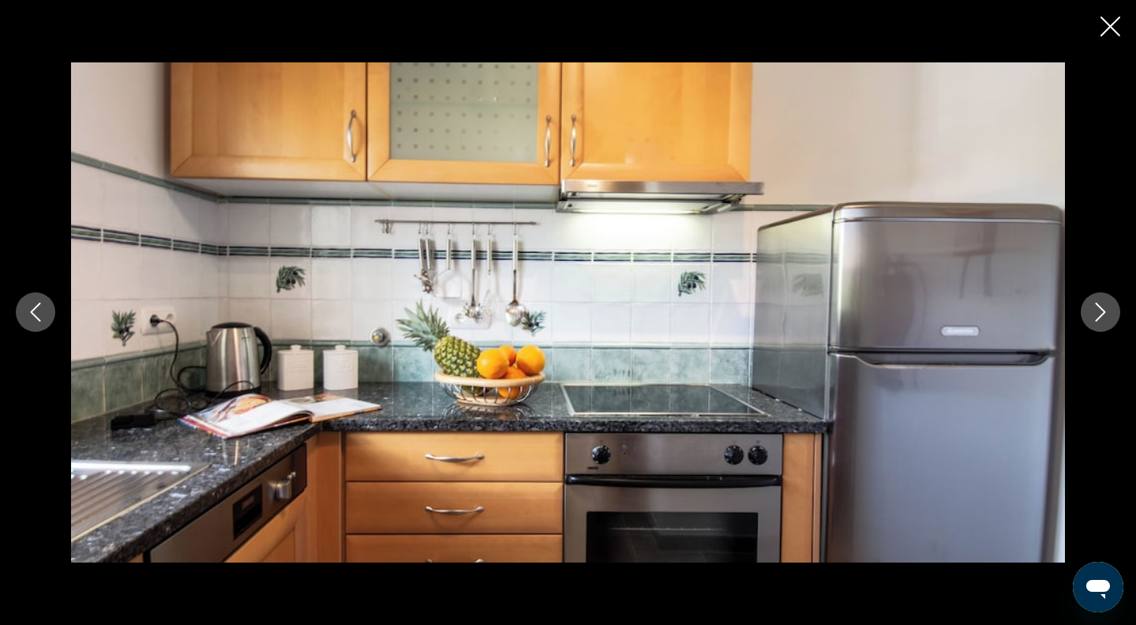
click at [1094, 310] on icon "Next image" at bounding box center [1100, 311] width 19 height 19
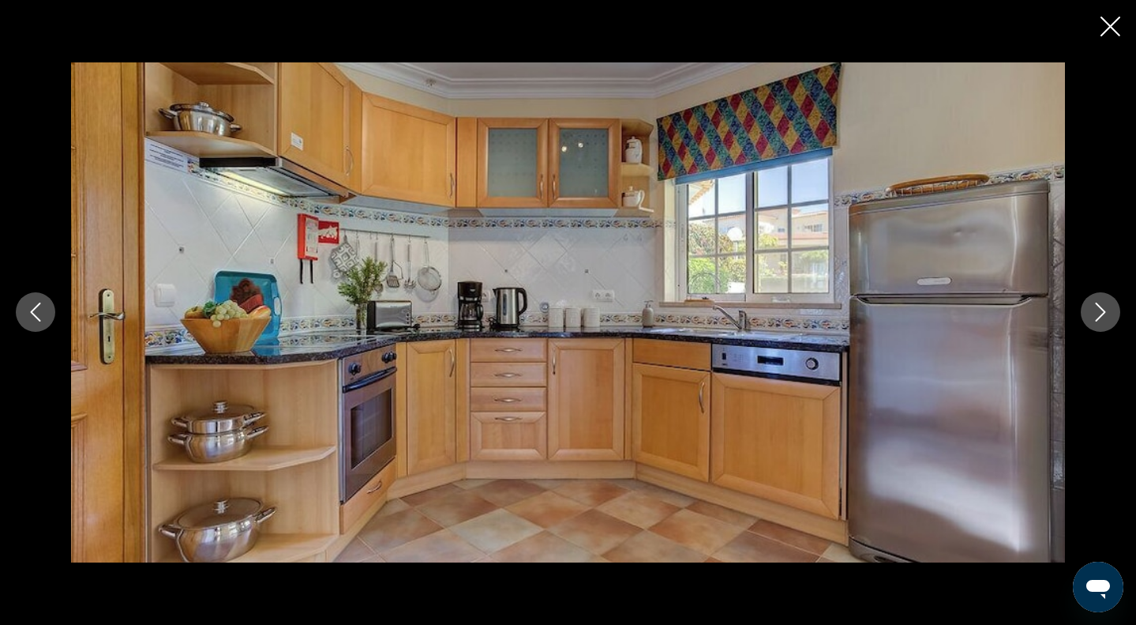
click at [1094, 310] on icon "Next image" at bounding box center [1100, 311] width 19 height 19
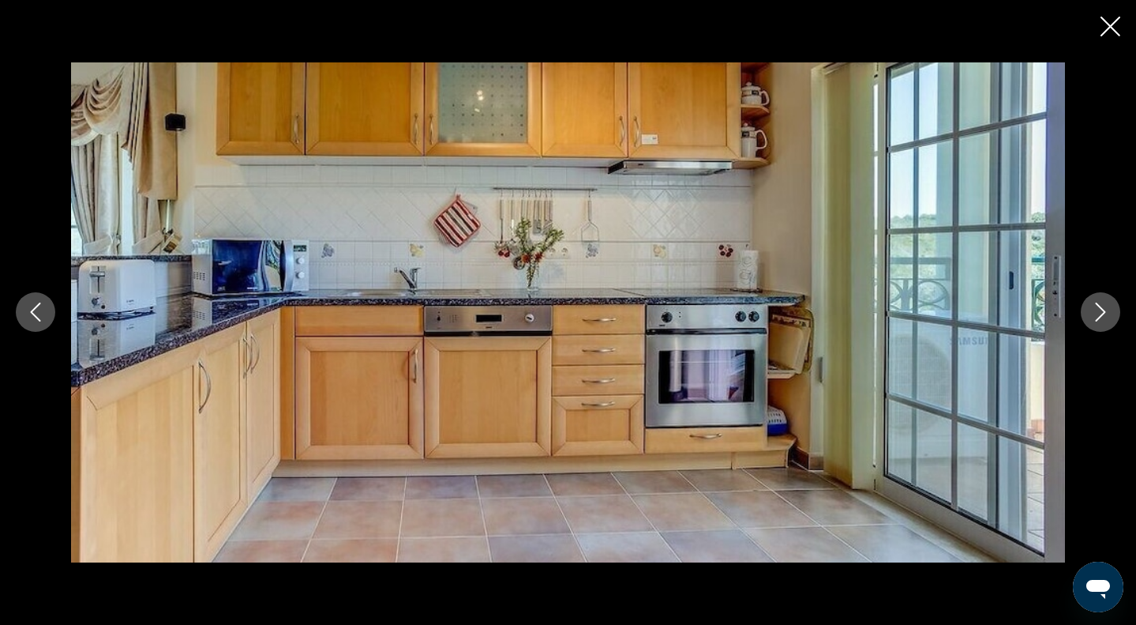
click at [1094, 310] on icon "Next image" at bounding box center [1100, 311] width 19 height 19
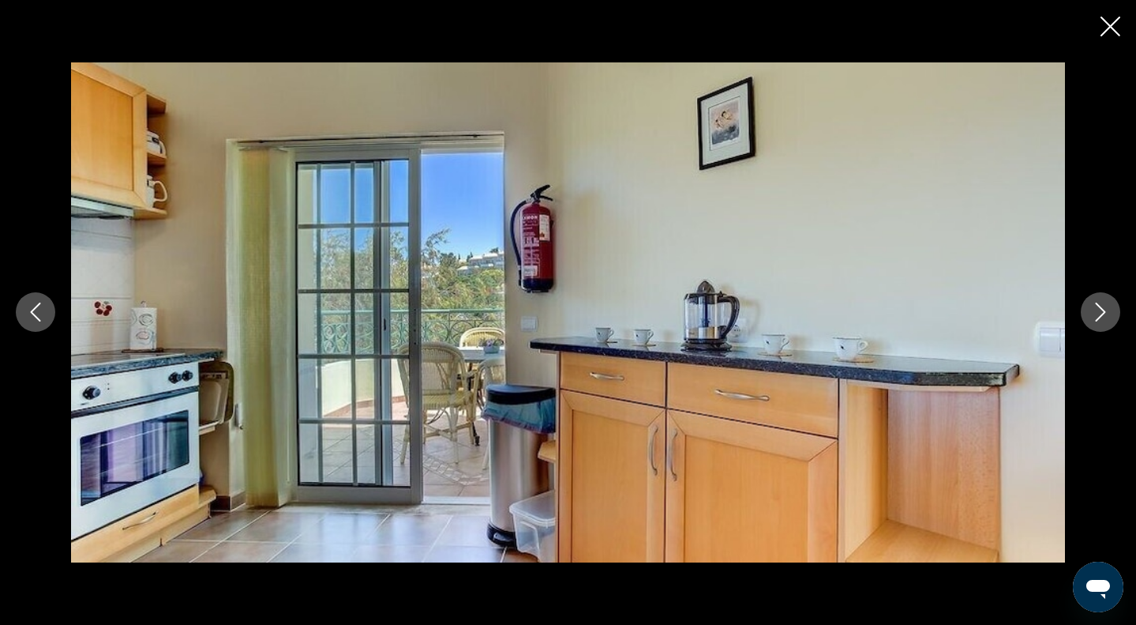
click at [1094, 310] on icon "Next image" at bounding box center [1100, 311] width 19 height 19
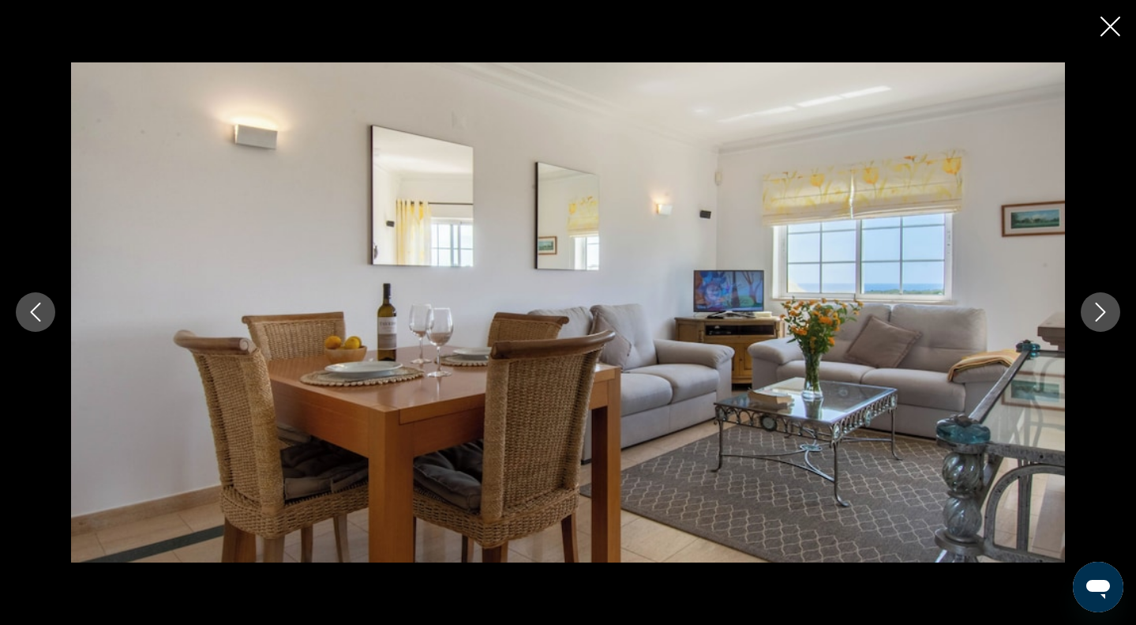
click at [1094, 310] on icon "Next image" at bounding box center [1100, 311] width 19 height 19
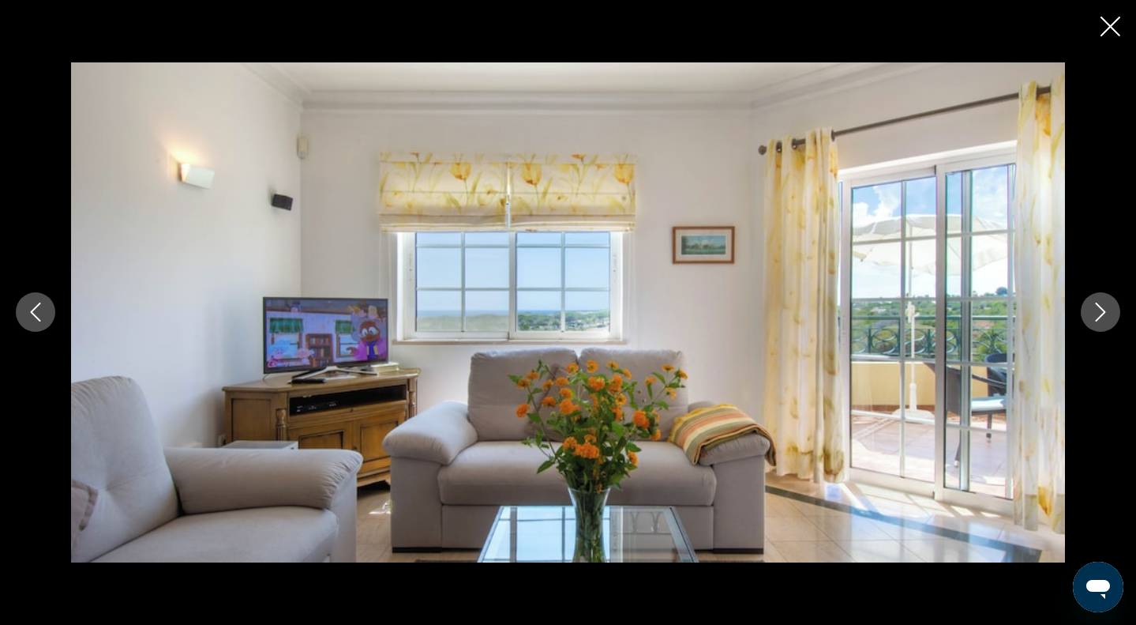
click at [1094, 310] on icon "Next image" at bounding box center [1100, 311] width 19 height 19
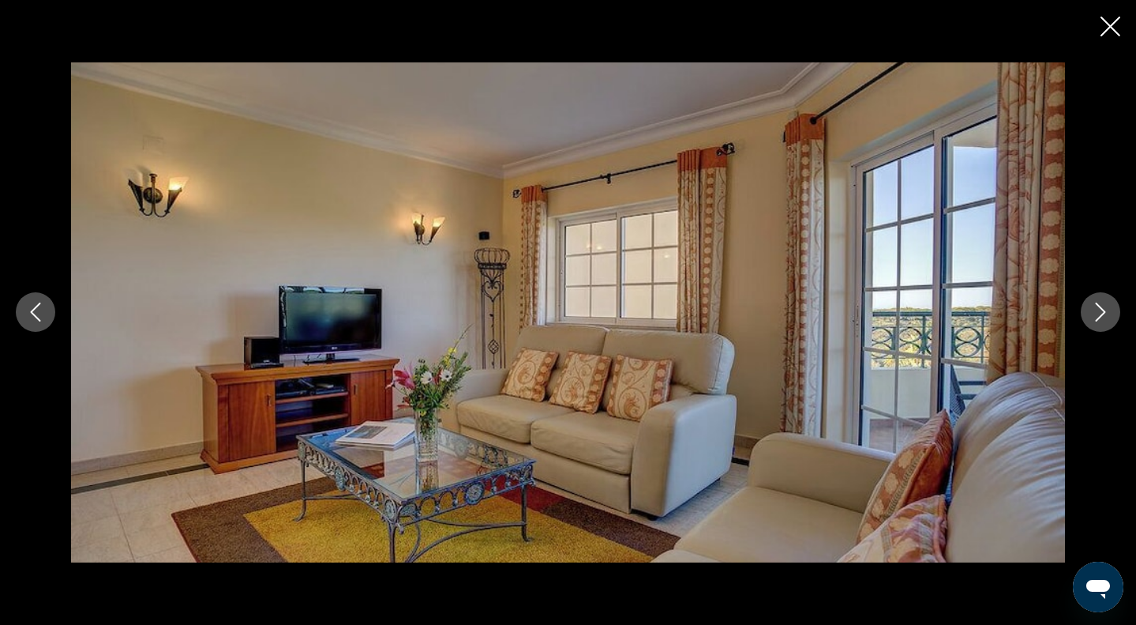
click at [1094, 310] on icon "Next image" at bounding box center [1100, 311] width 19 height 19
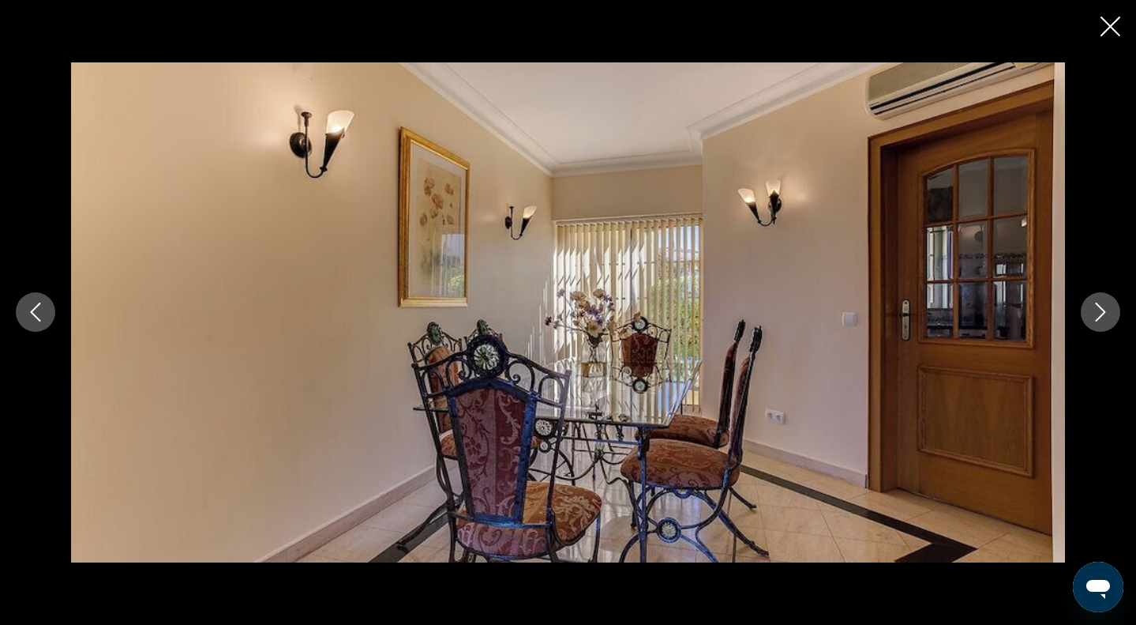
click at [1094, 310] on icon "Next image" at bounding box center [1100, 311] width 19 height 19
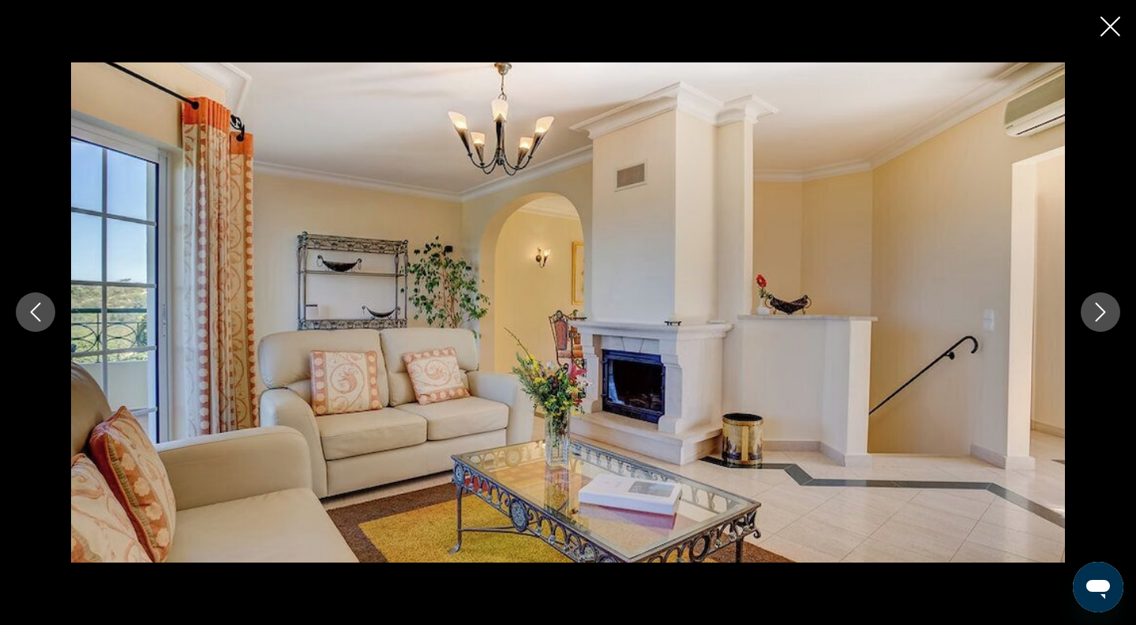
click at [1094, 310] on icon "Next image" at bounding box center [1100, 311] width 19 height 19
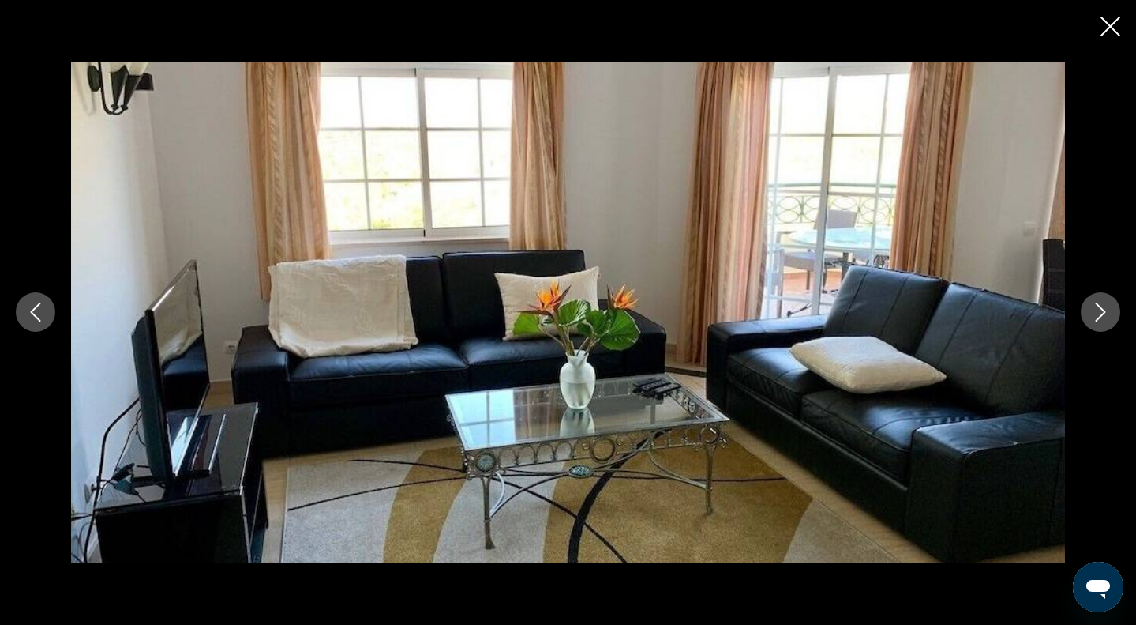
click at [1094, 310] on icon "Next image" at bounding box center [1100, 311] width 19 height 19
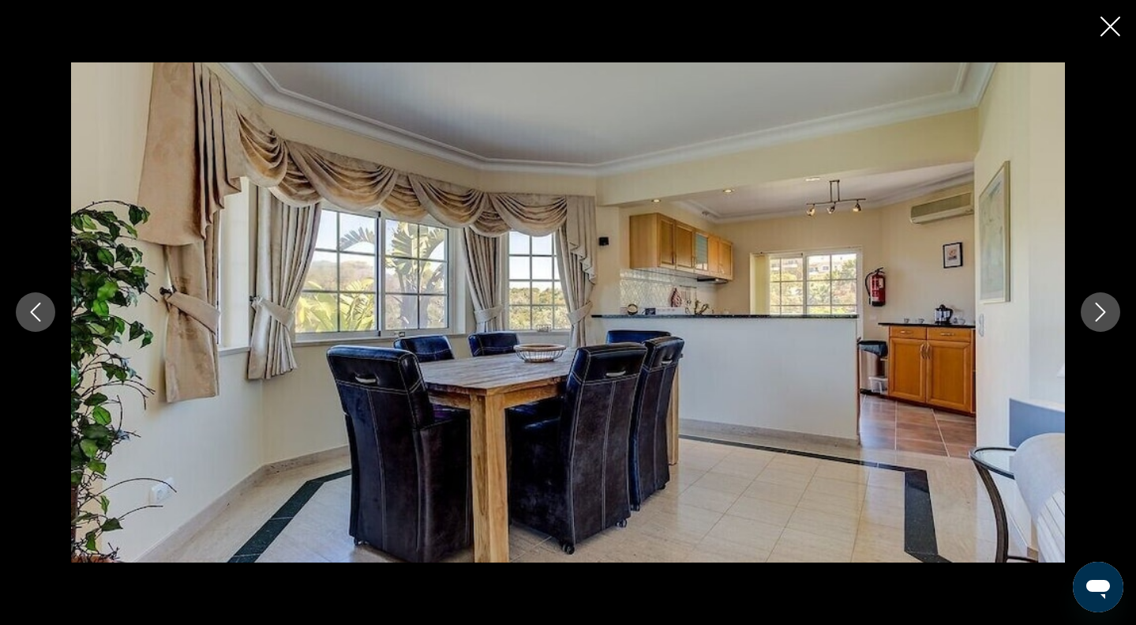
click at [1094, 310] on icon "Next image" at bounding box center [1100, 311] width 19 height 19
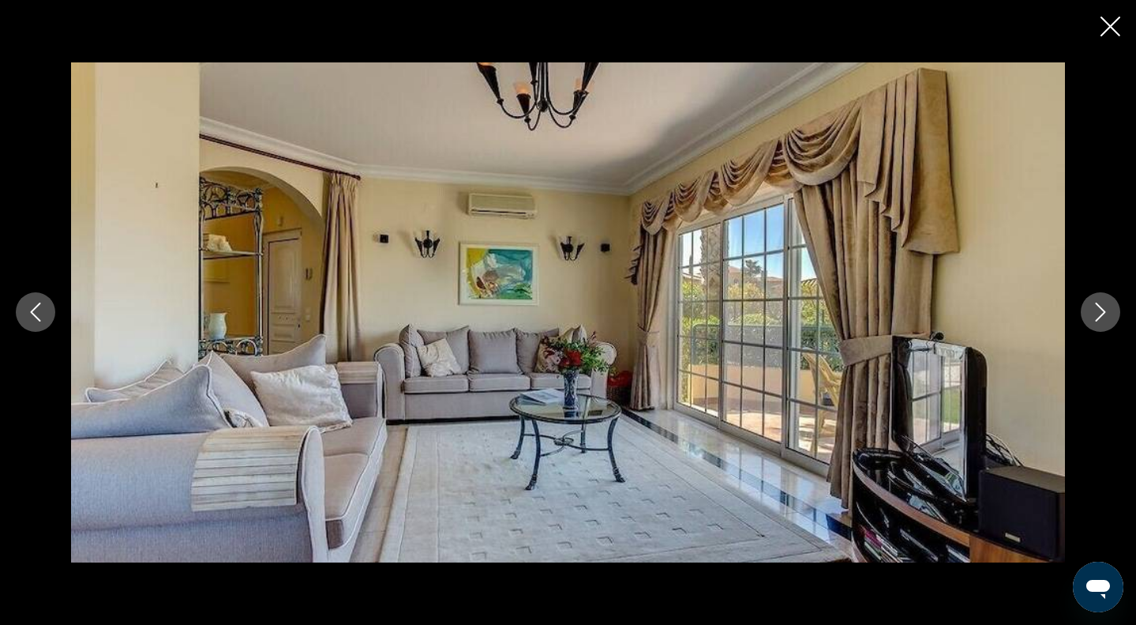
click at [1094, 310] on icon "Next image" at bounding box center [1100, 311] width 19 height 19
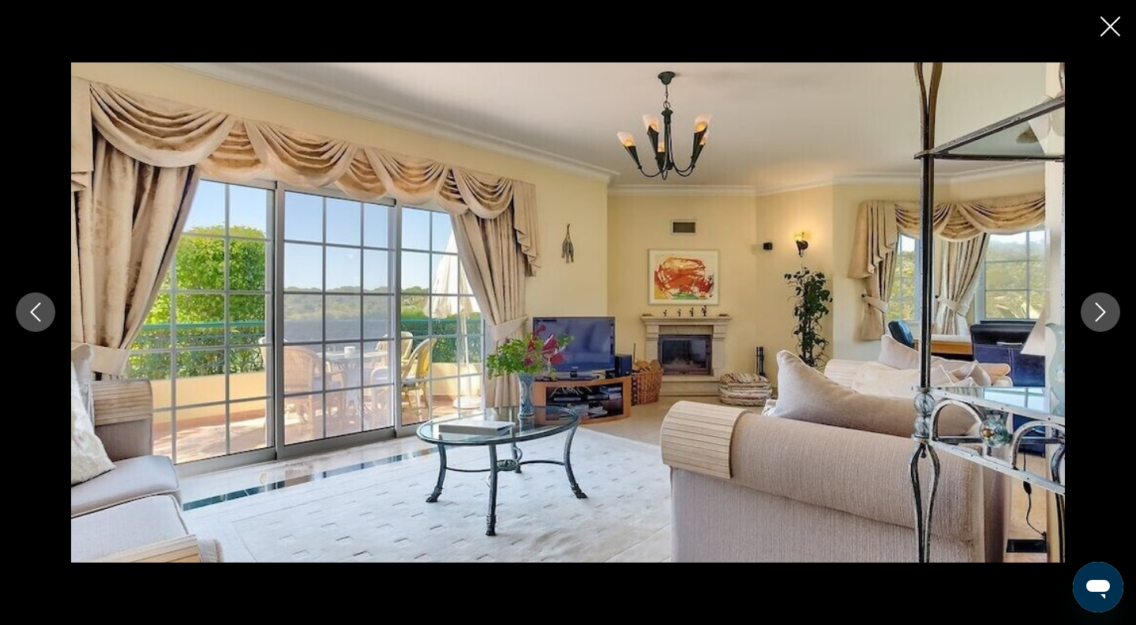
click at [1094, 310] on icon "Next image" at bounding box center [1100, 311] width 19 height 19
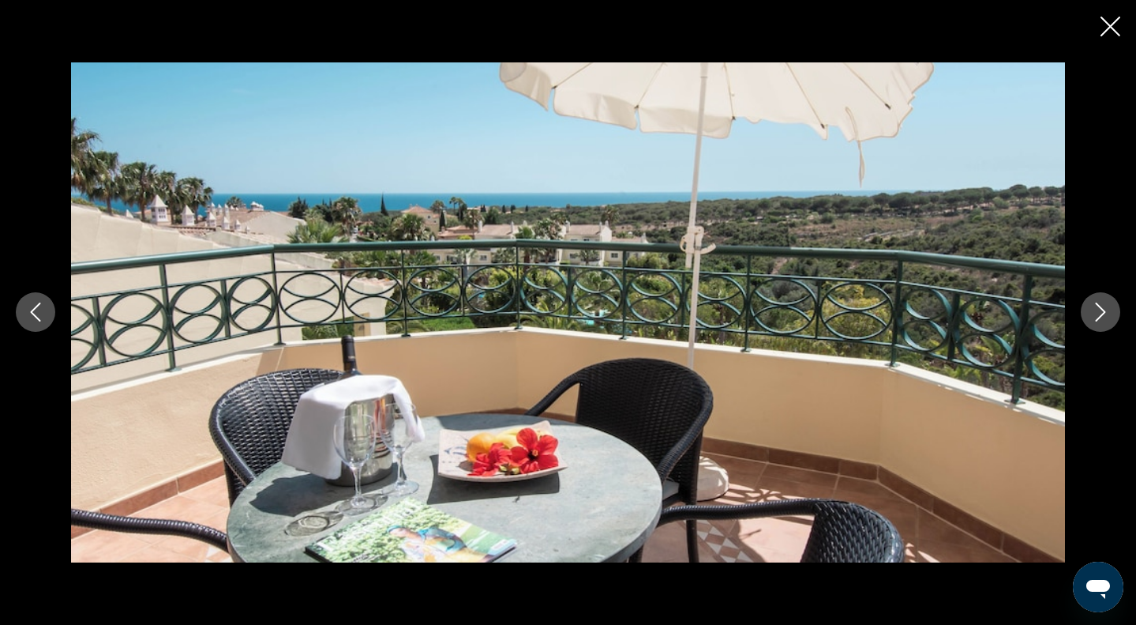
click at [1094, 309] on icon "Next image" at bounding box center [1100, 311] width 19 height 19
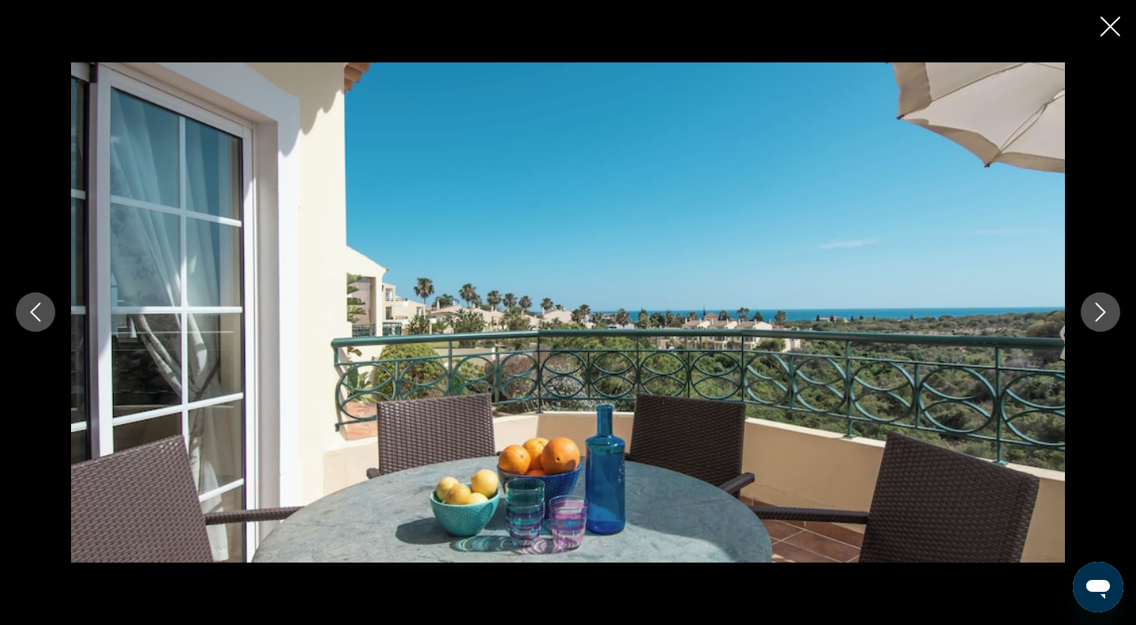
click at [1093, 307] on icon "Next image" at bounding box center [1100, 311] width 19 height 19
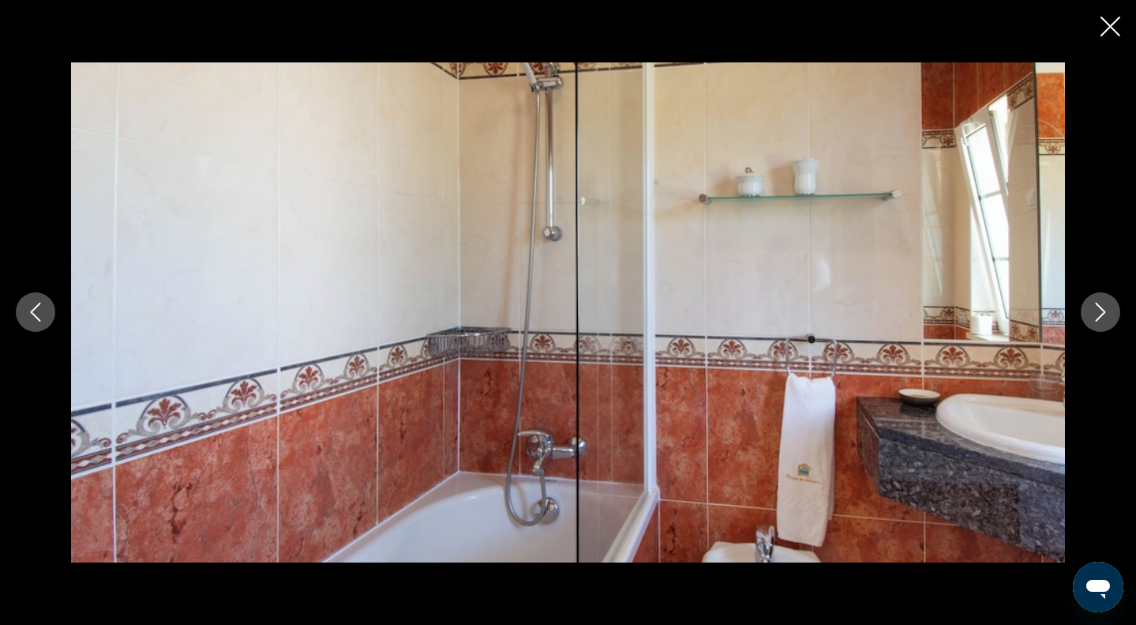
click at [1093, 307] on icon "Next image" at bounding box center [1100, 311] width 19 height 19
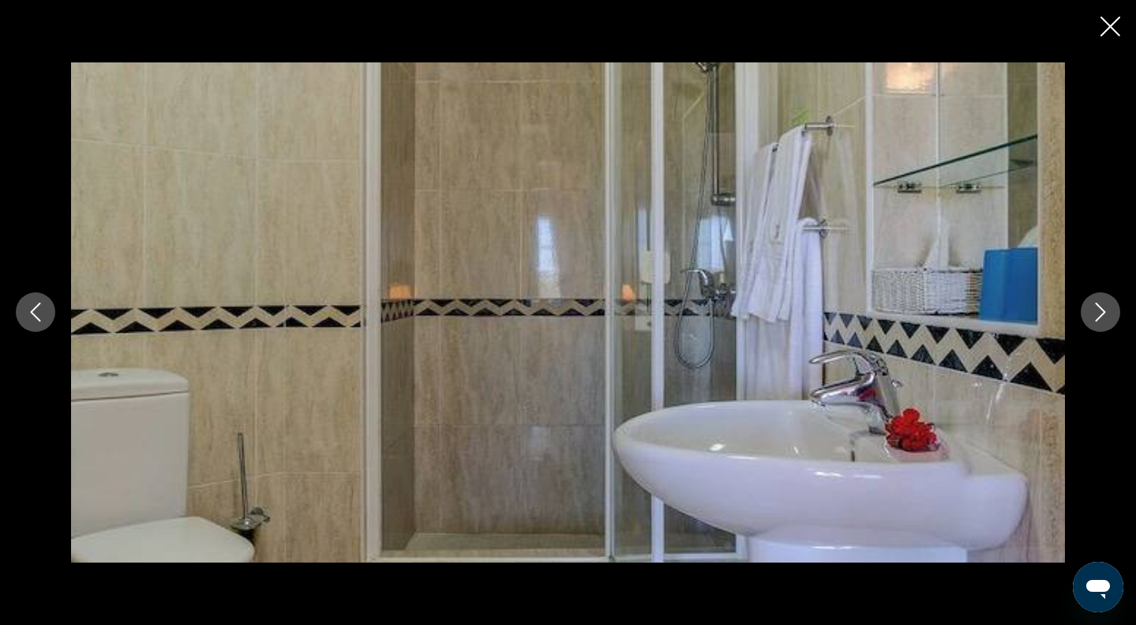
click at [1093, 307] on icon "Next image" at bounding box center [1100, 311] width 19 height 19
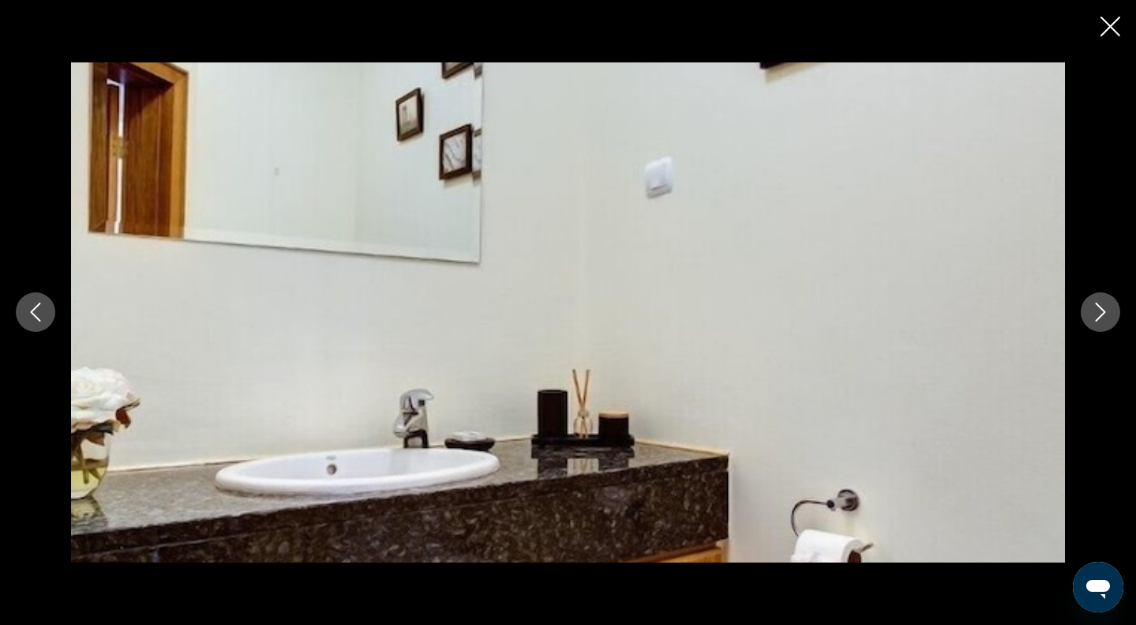
click at [1093, 307] on icon "Next image" at bounding box center [1100, 311] width 19 height 19
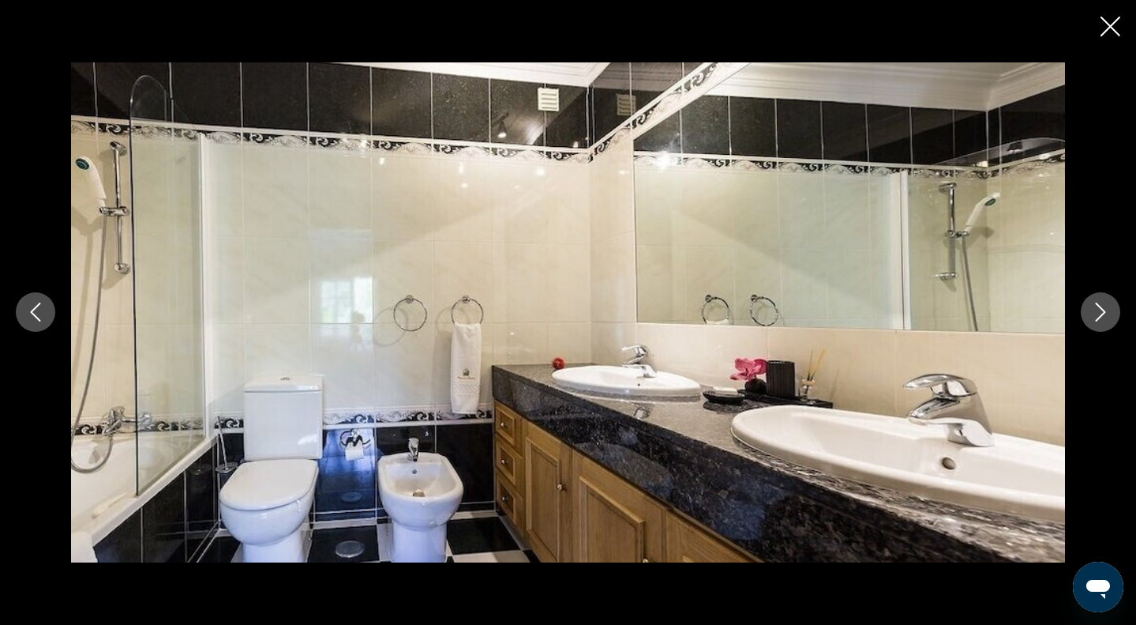
click at [1101, 28] on icon "Close slideshow" at bounding box center [1111, 27] width 20 height 20
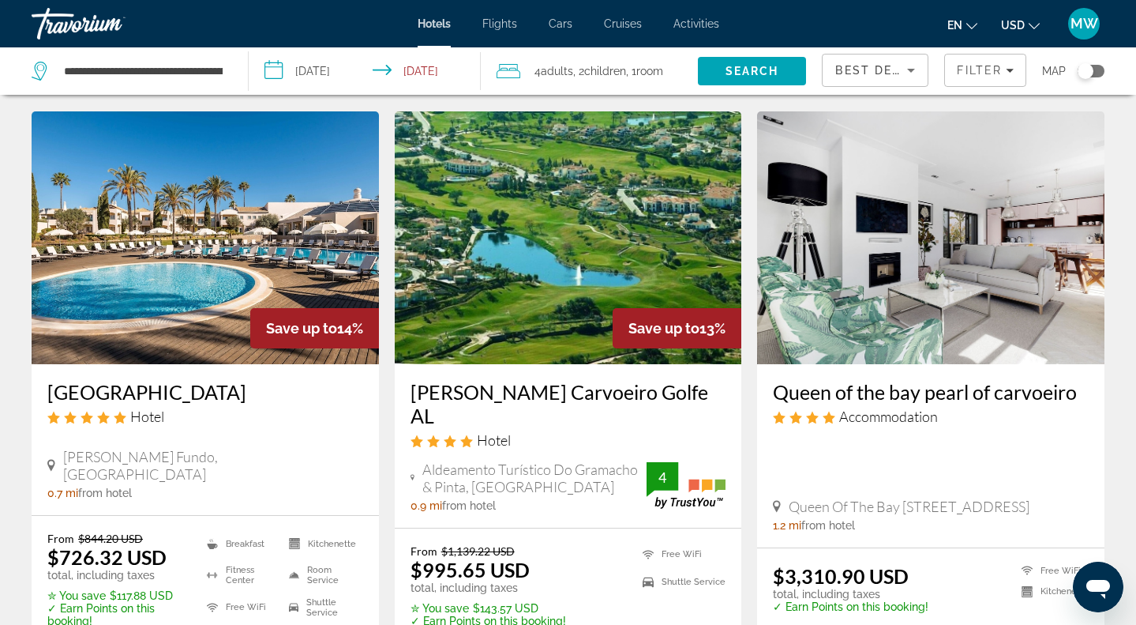
scroll to position [1226, 0]
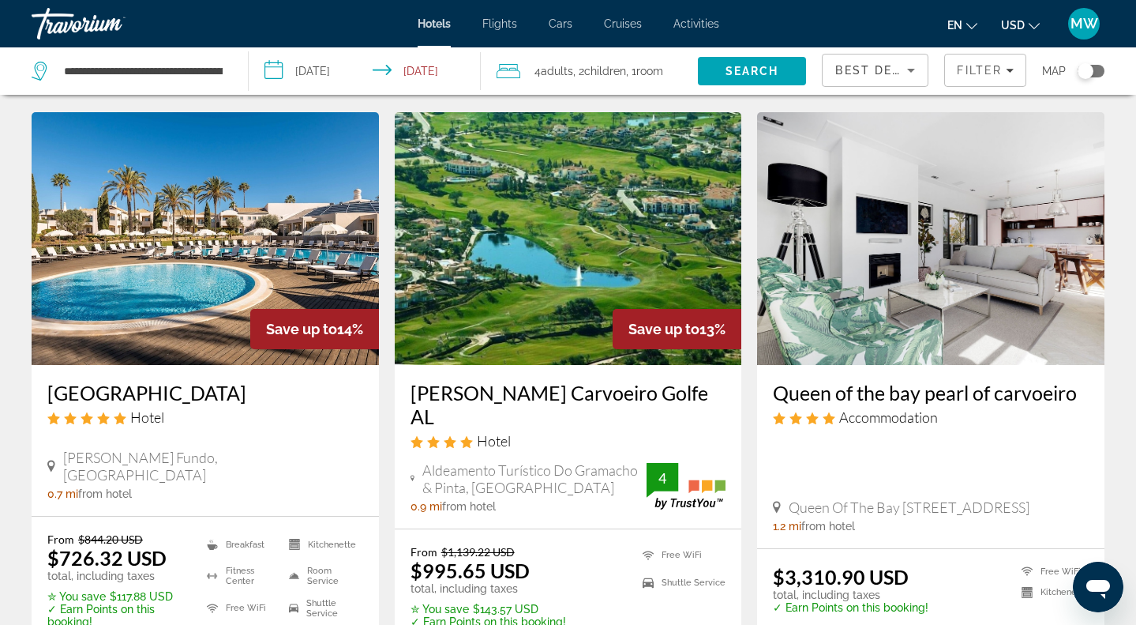
click at [565, 250] on img "Main content" at bounding box center [568, 238] width 347 height 253
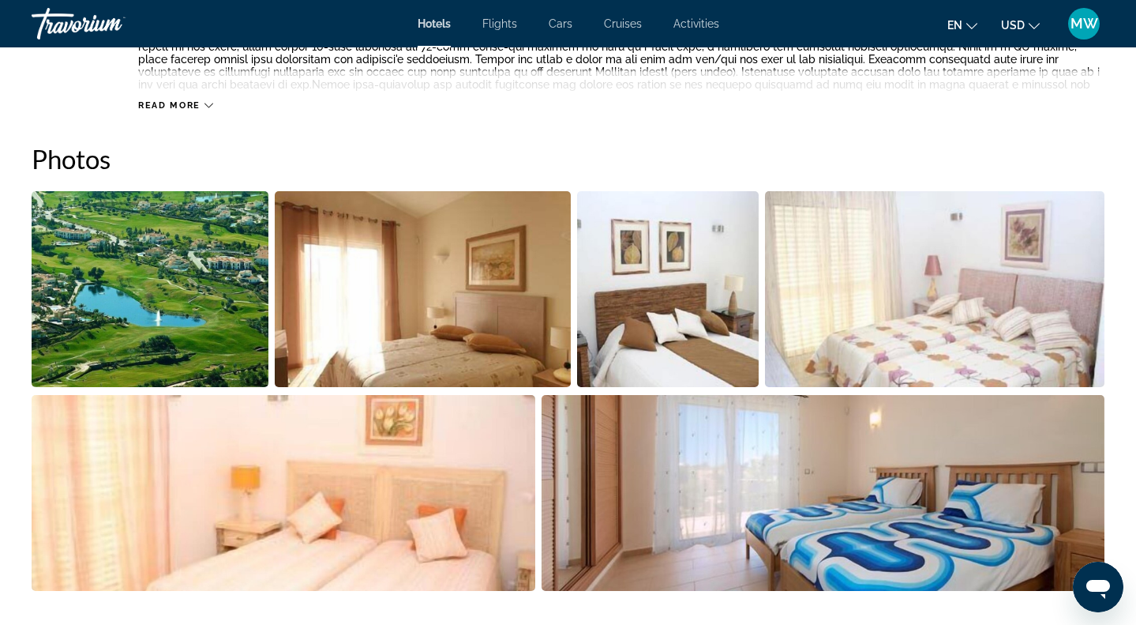
scroll to position [673, 0]
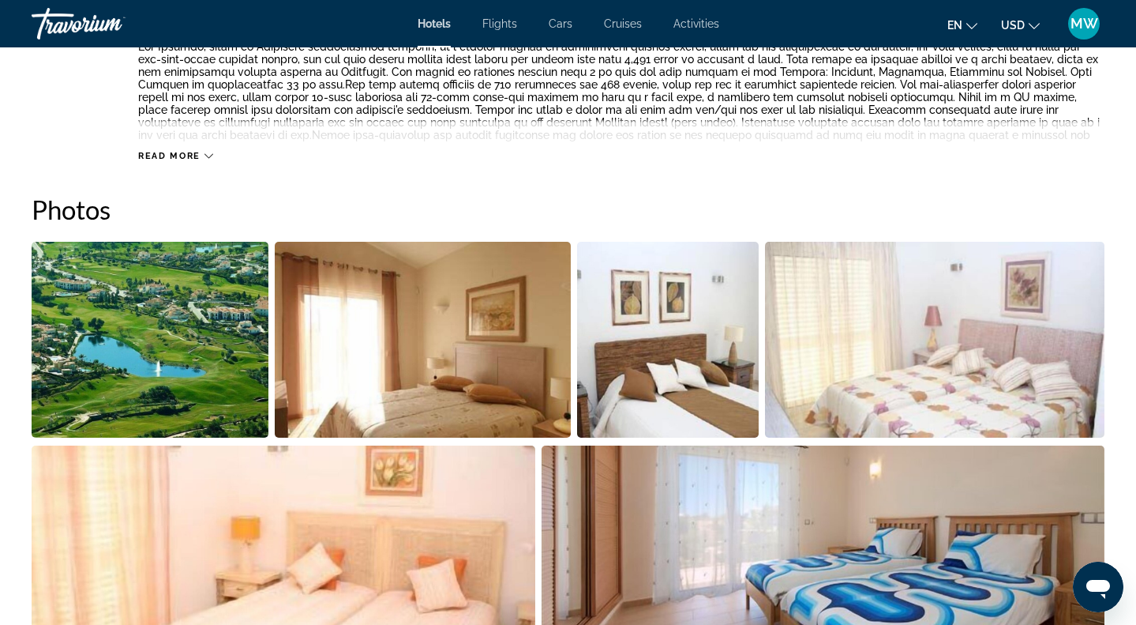
click at [203, 270] on img "Open full-screen image slider" at bounding box center [150, 340] width 237 height 196
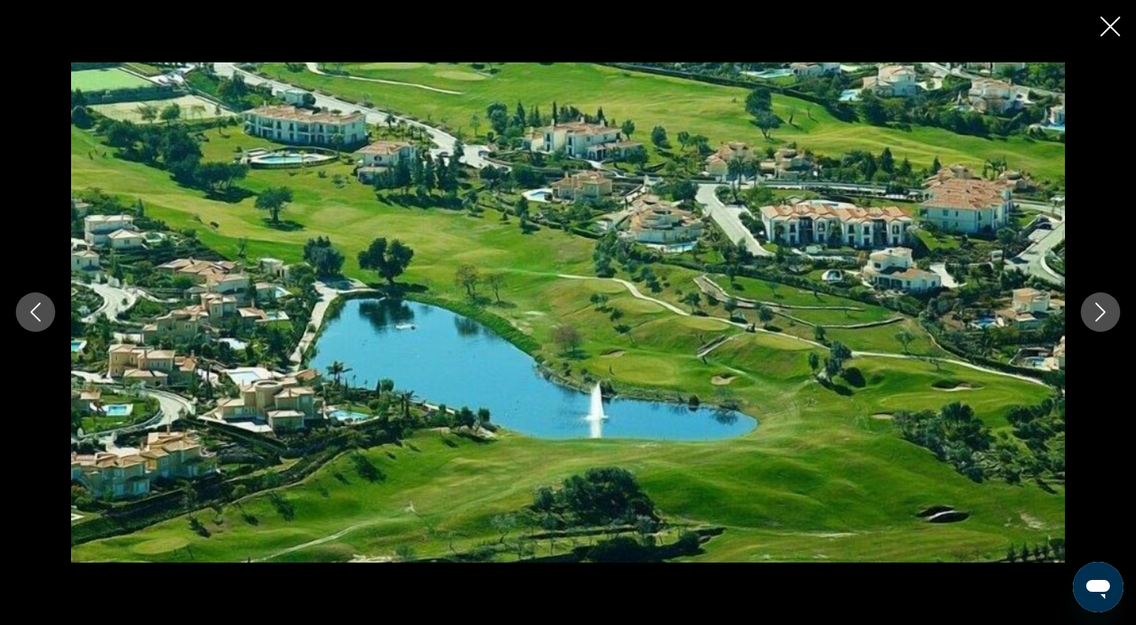
click at [1099, 322] on button "Next image" at bounding box center [1100, 311] width 39 height 39
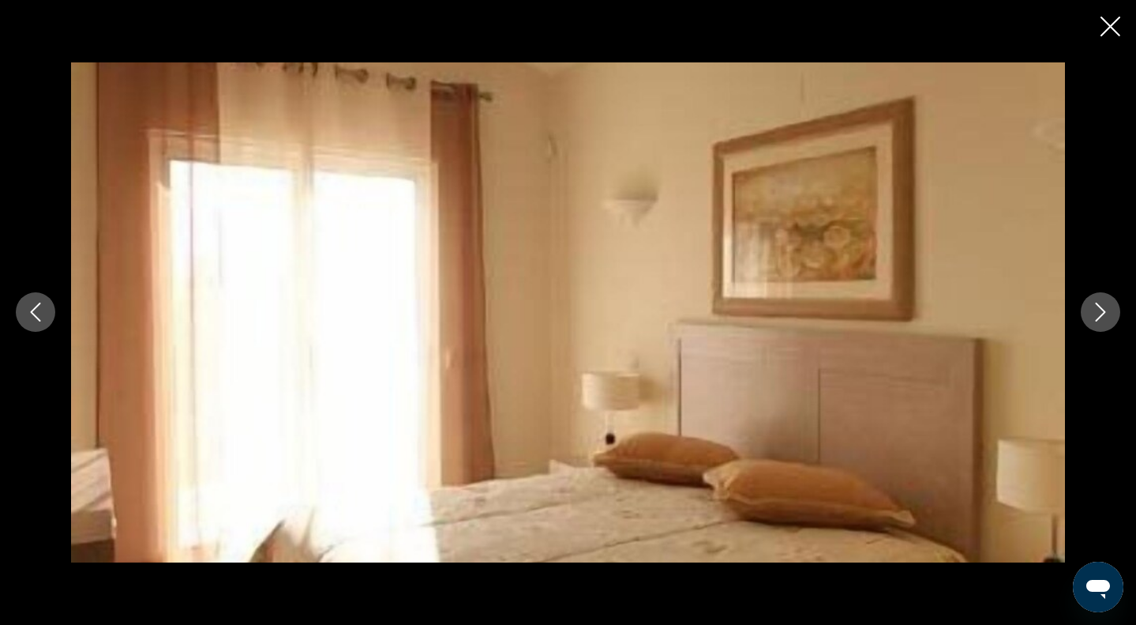
click at [1099, 322] on button "Next image" at bounding box center [1100, 311] width 39 height 39
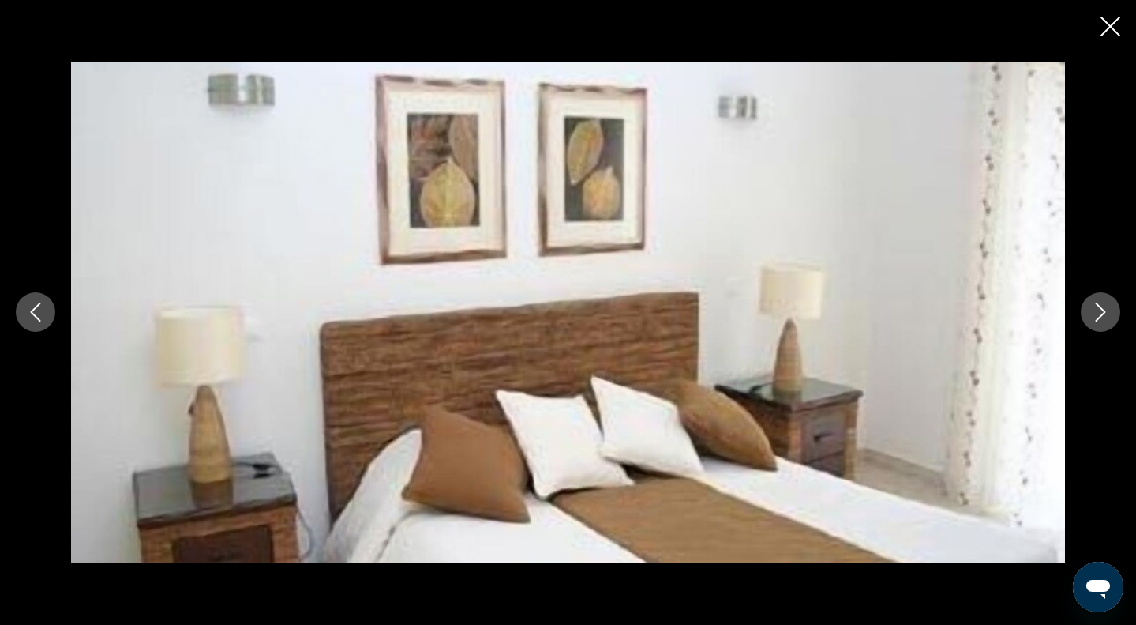
click at [1099, 322] on button "Next image" at bounding box center [1100, 311] width 39 height 39
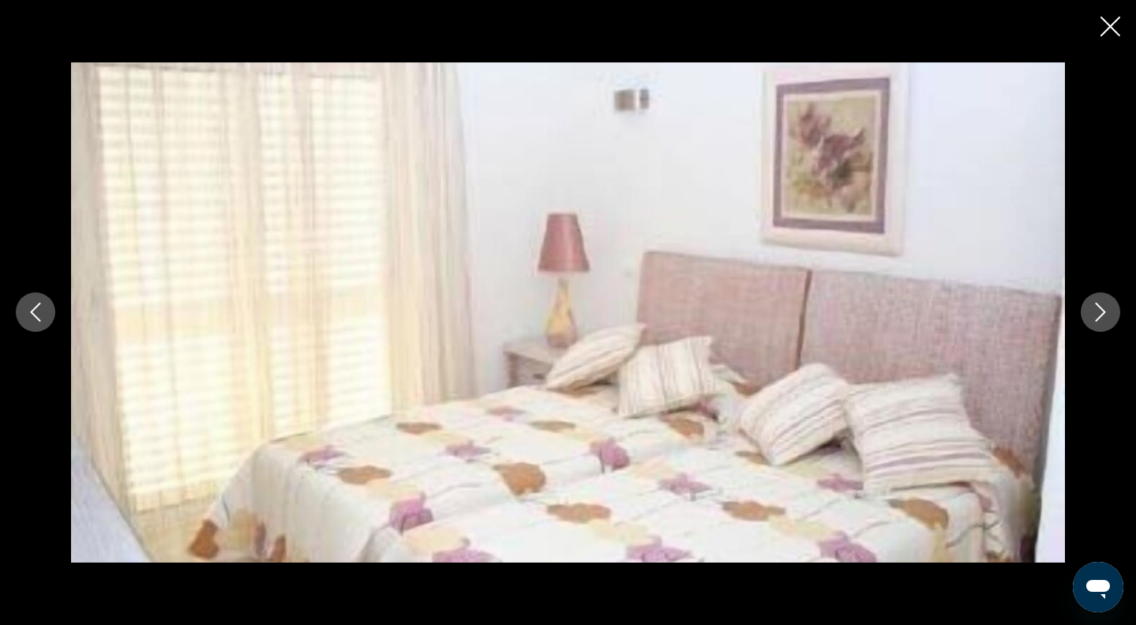
click at [1099, 322] on button "Next image" at bounding box center [1100, 311] width 39 height 39
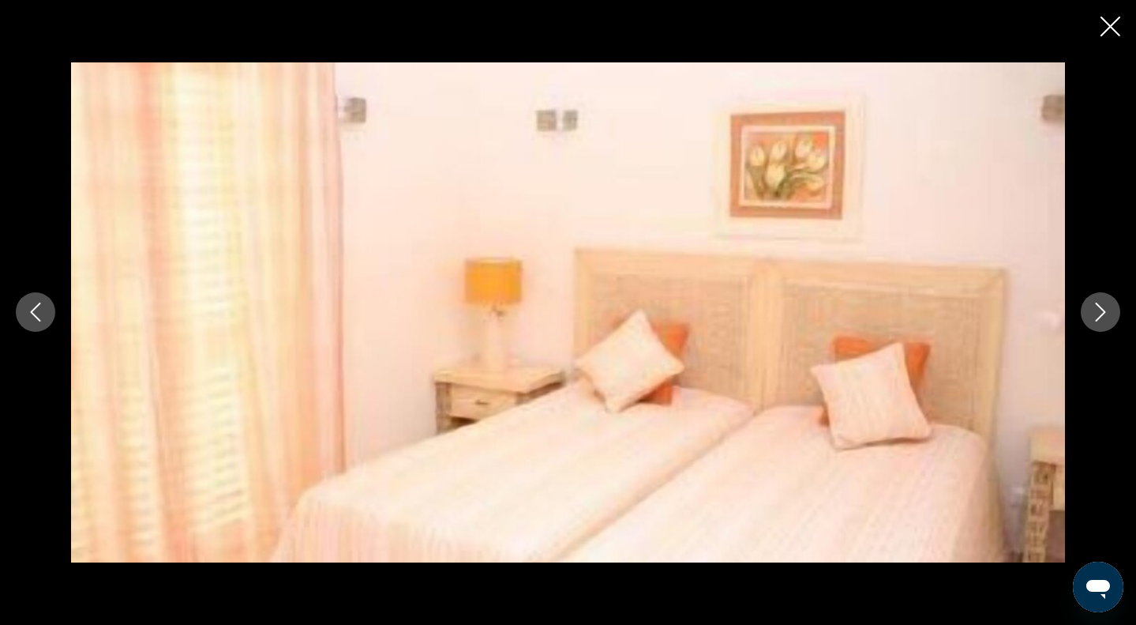
click at [1099, 322] on button "Next image" at bounding box center [1100, 311] width 39 height 39
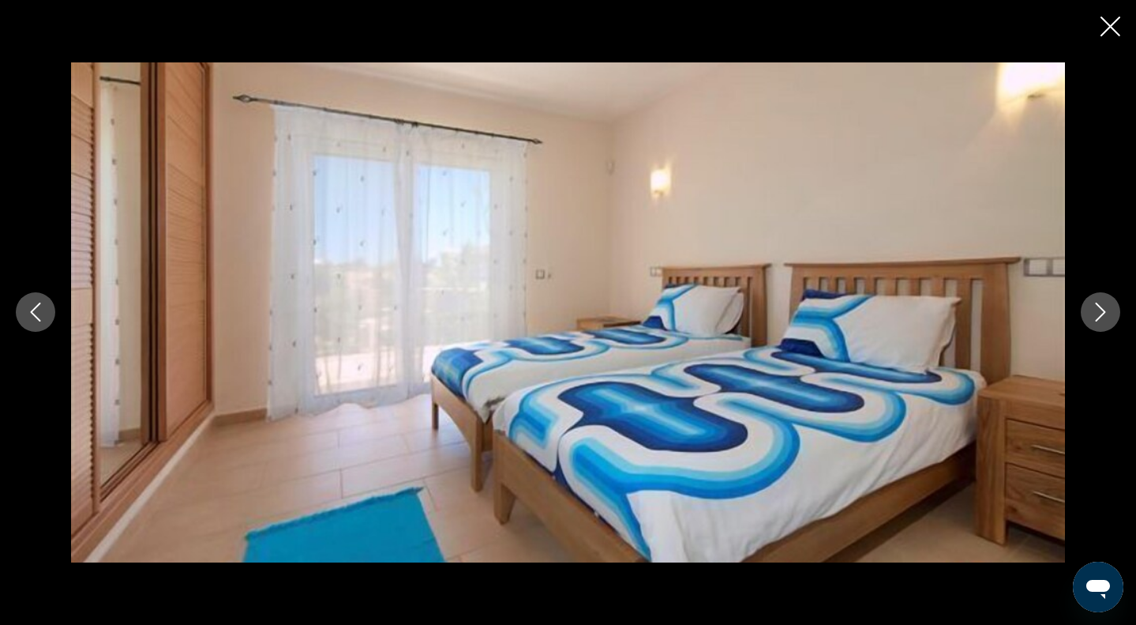
click at [1099, 322] on button "Next image" at bounding box center [1100, 311] width 39 height 39
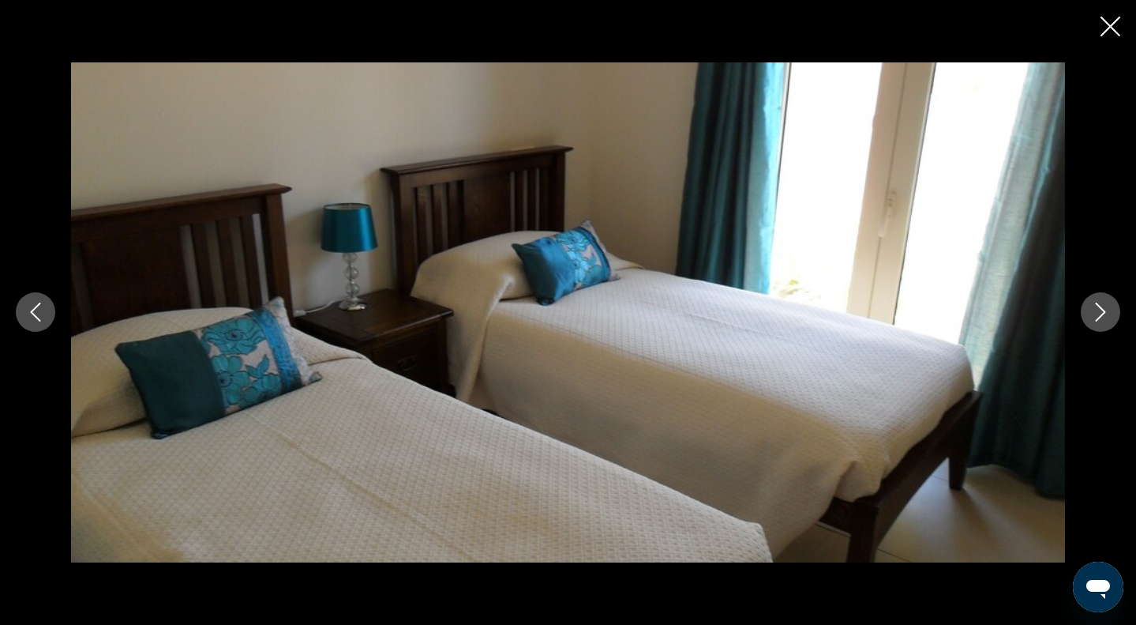
click at [1099, 322] on button "Next image" at bounding box center [1100, 311] width 39 height 39
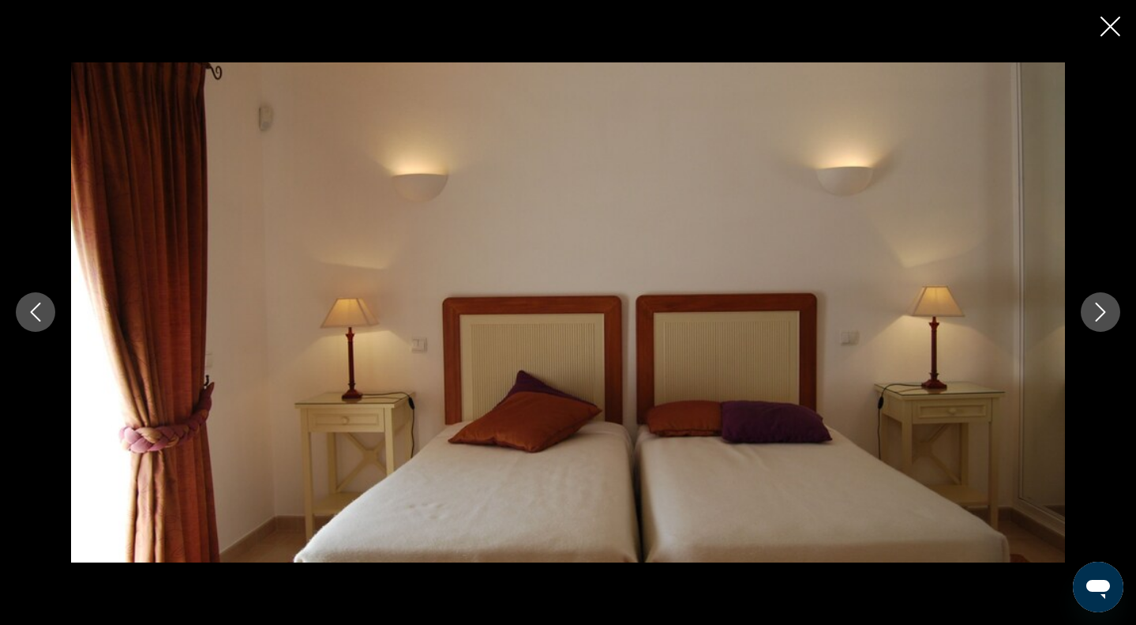
click at [1099, 322] on button "Next image" at bounding box center [1100, 311] width 39 height 39
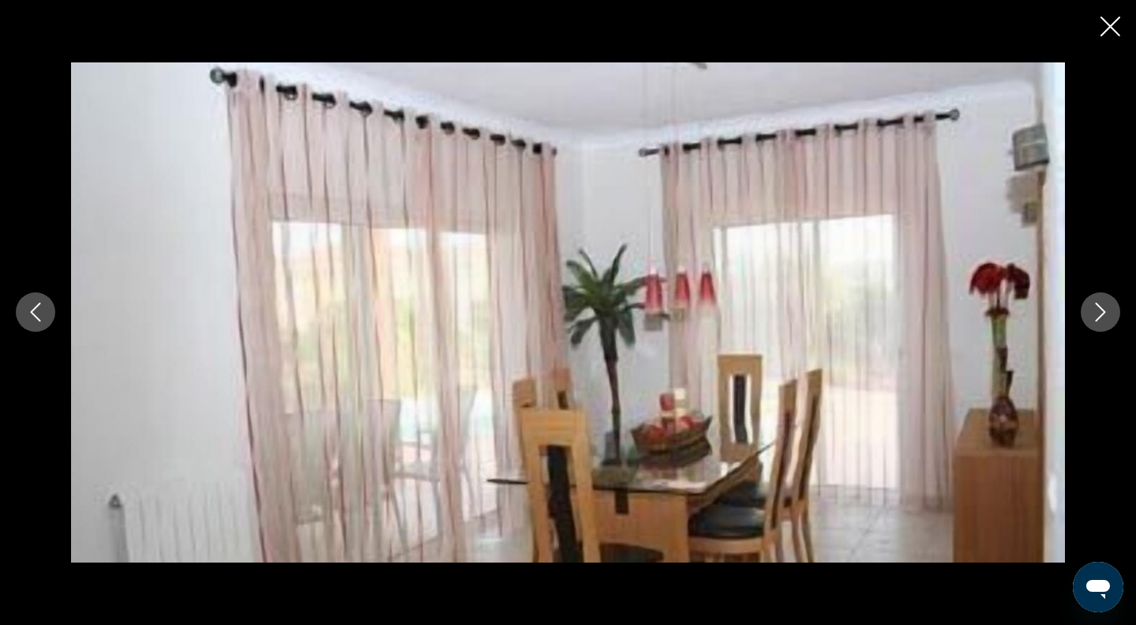
click at [1099, 322] on button "Next image" at bounding box center [1100, 311] width 39 height 39
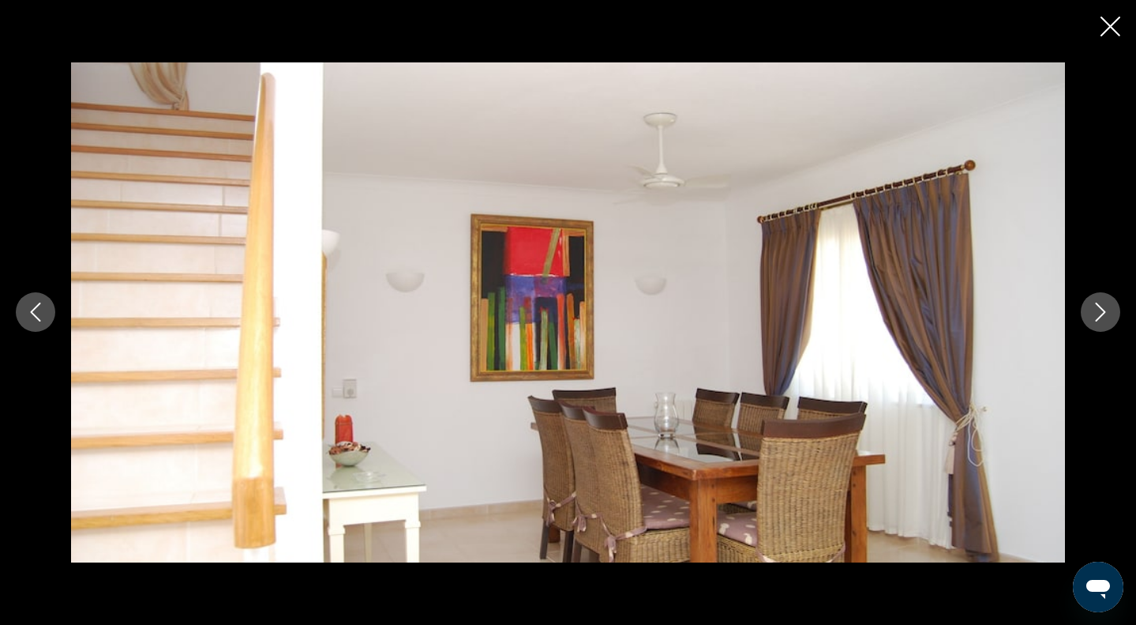
click at [1099, 322] on button "Next image" at bounding box center [1100, 311] width 39 height 39
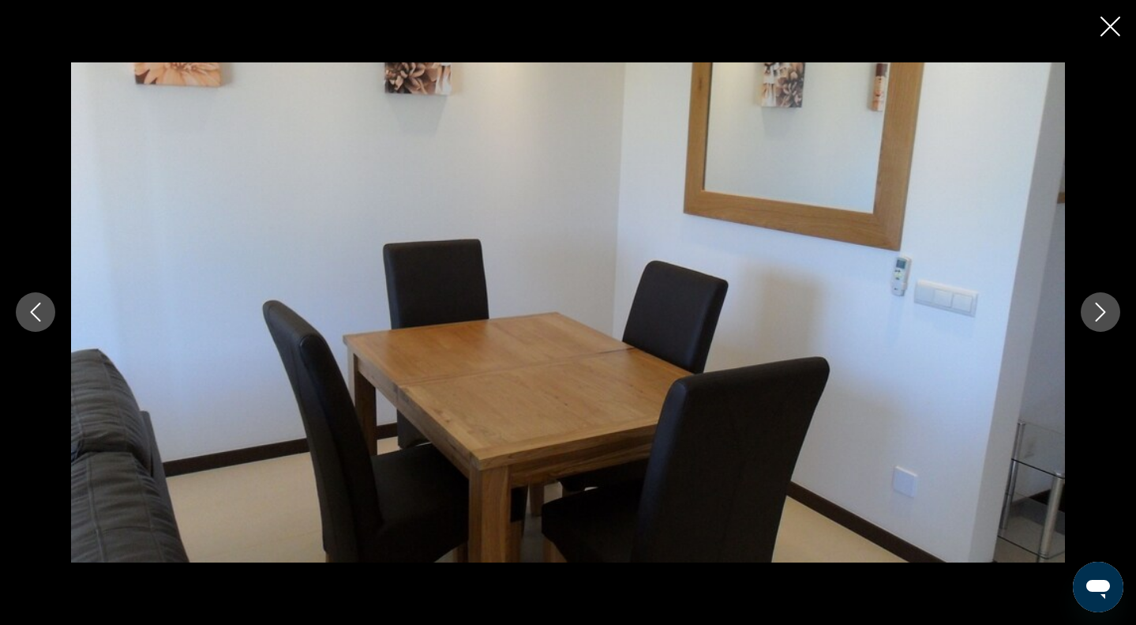
click at [1099, 322] on button "Next image" at bounding box center [1100, 311] width 39 height 39
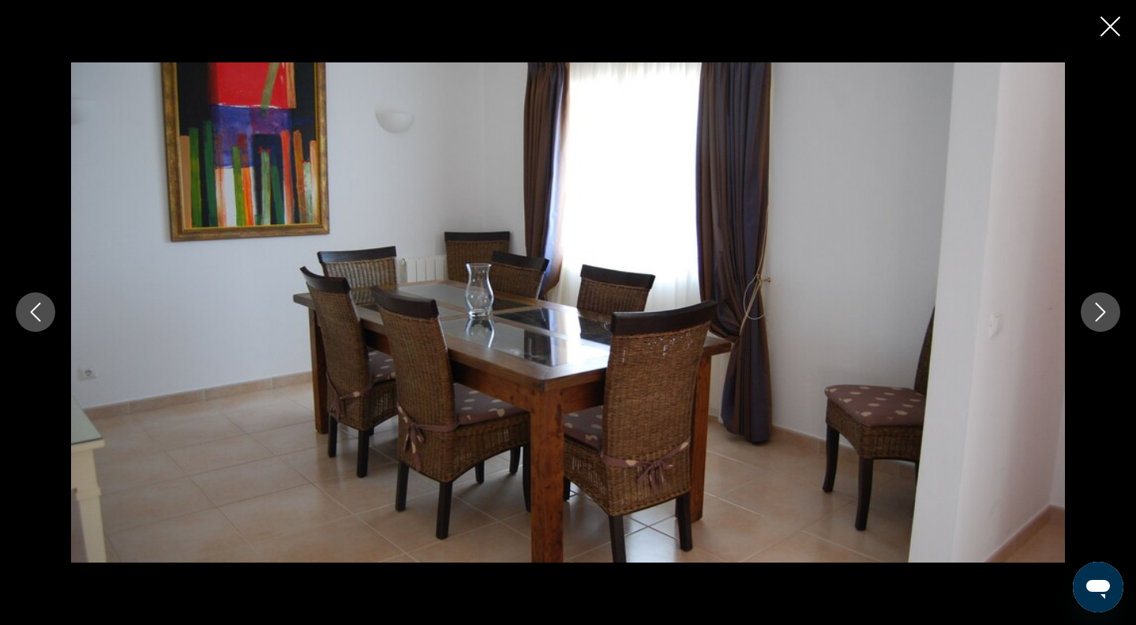
click at [1099, 322] on button "Next image" at bounding box center [1100, 311] width 39 height 39
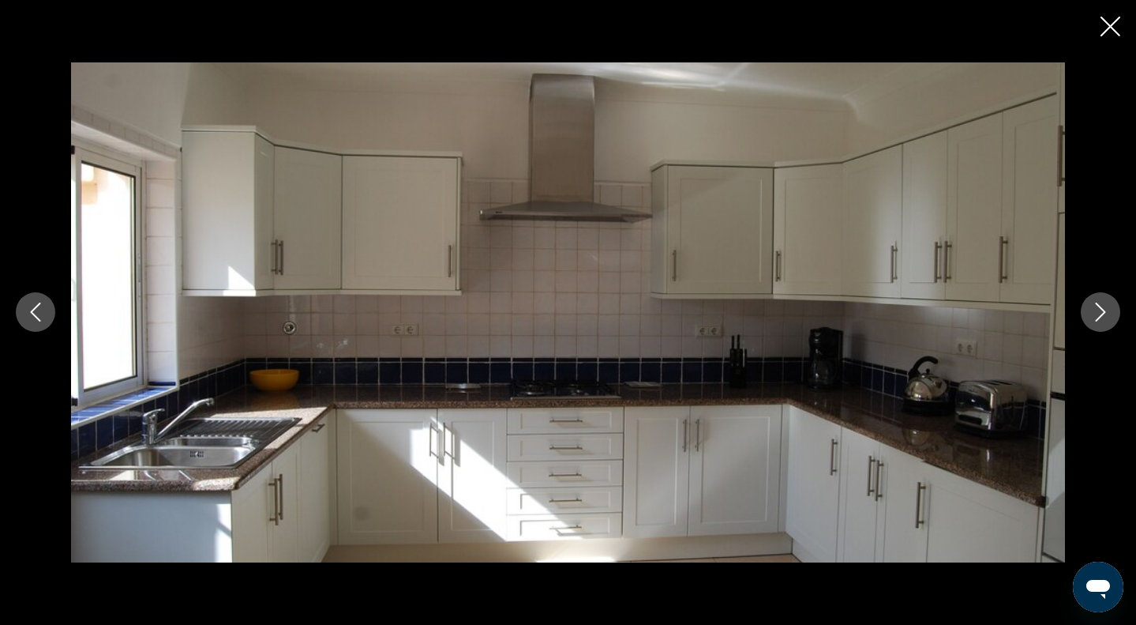
click at [1099, 322] on button "Next image" at bounding box center [1100, 311] width 39 height 39
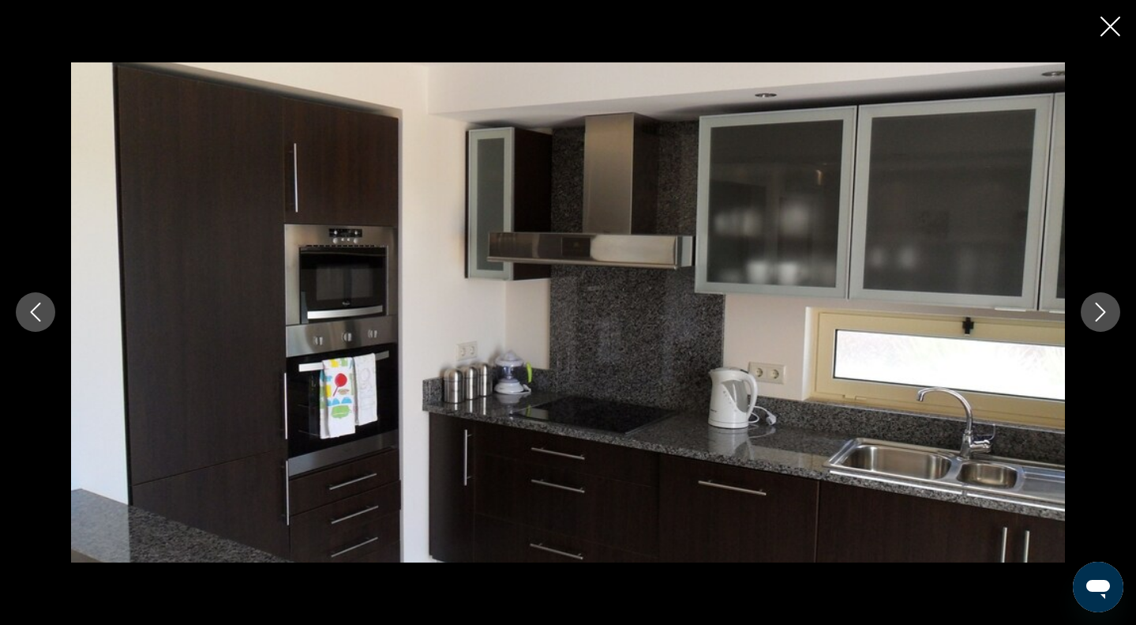
click at [1099, 322] on button "Next image" at bounding box center [1100, 311] width 39 height 39
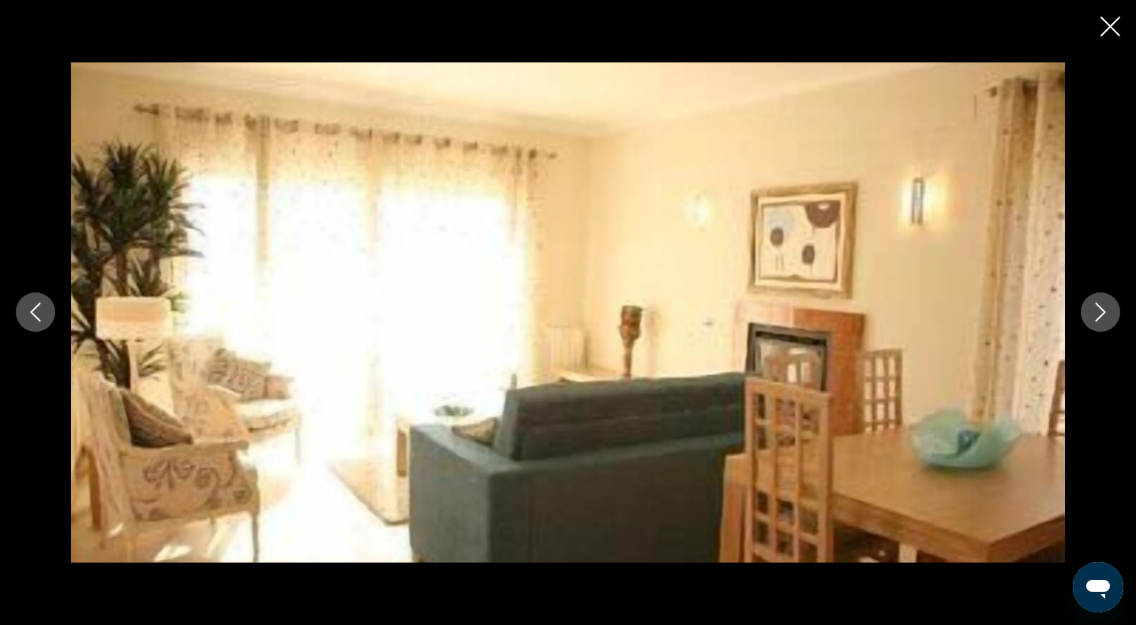
click at [1099, 322] on button "Next image" at bounding box center [1100, 311] width 39 height 39
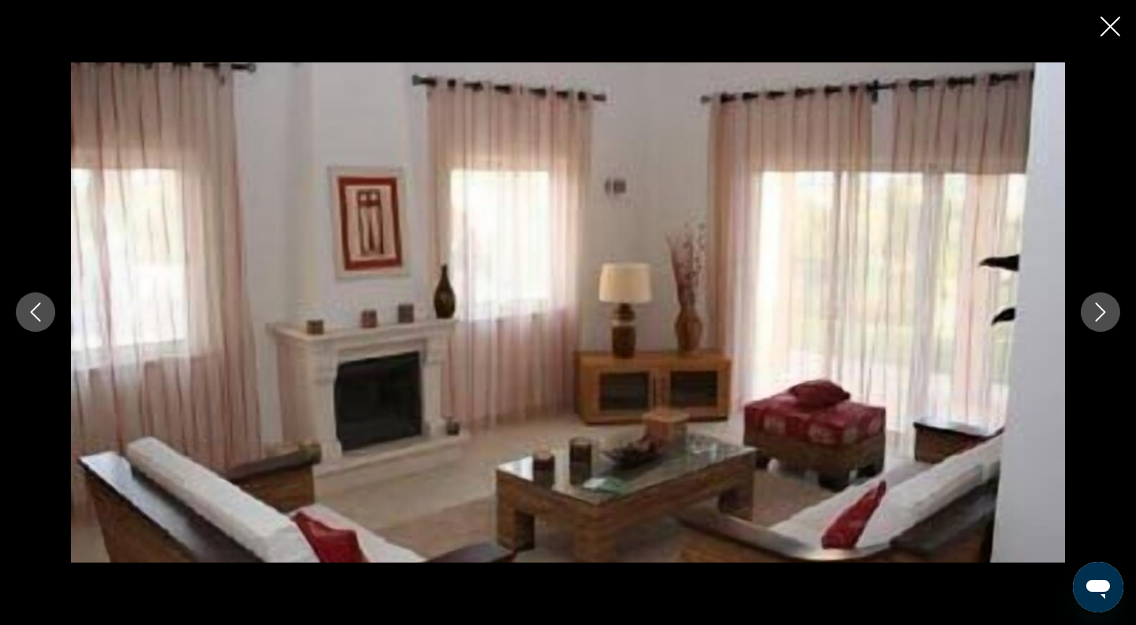
click at [1099, 322] on button "Next image" at bounding box center [1100, 311] width 39 height 39
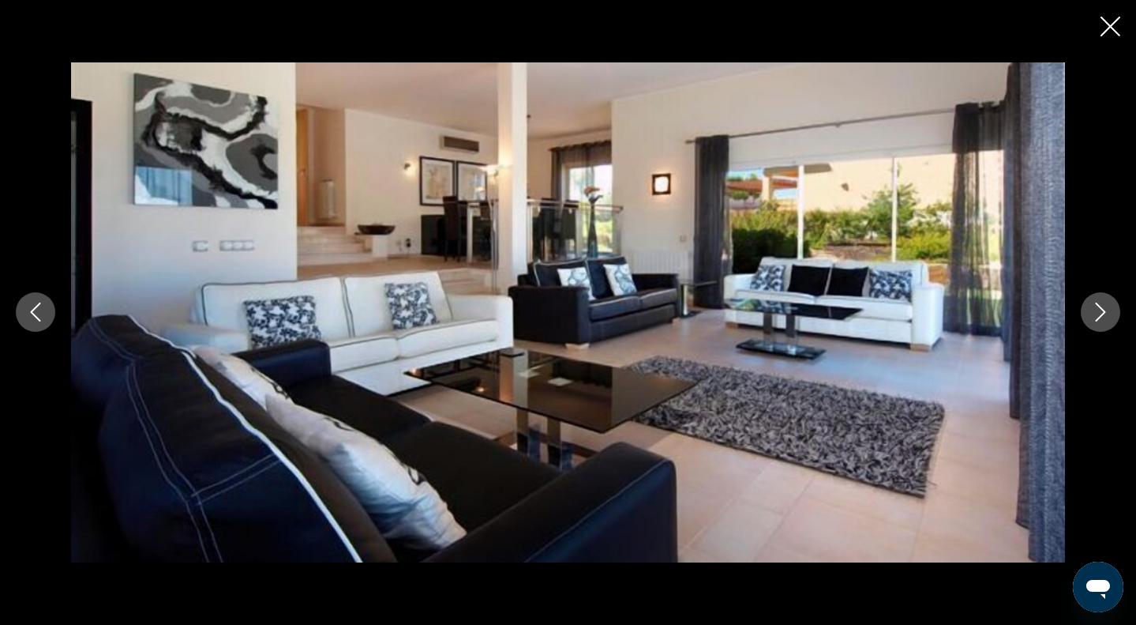
click at [1099, 322] on button "Next image" at bounding box center [1100, 311] width 39 height 39
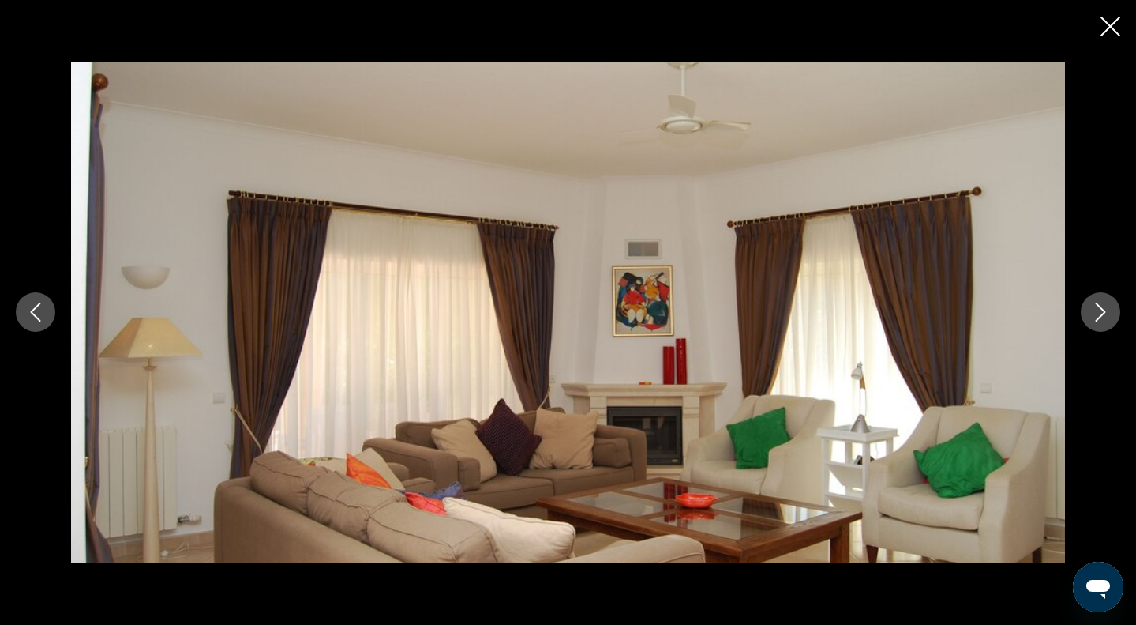
click at [1099, 322] on button "Next image" at bounding box center [1100, 311] width 39 height 39
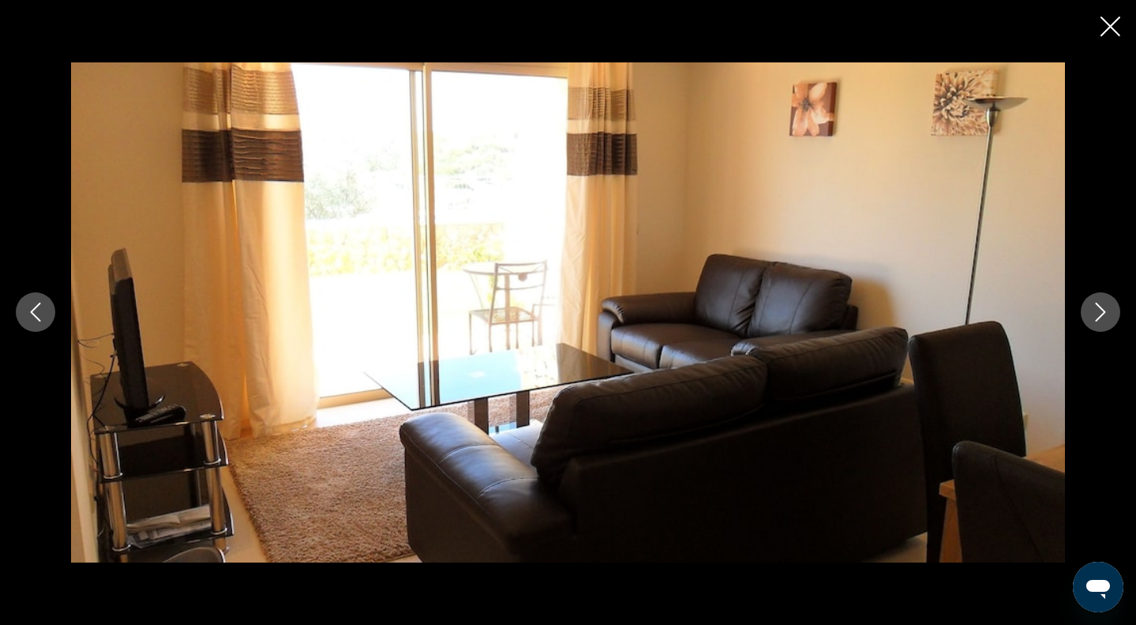
click at [1099, 322] on button "Next image" at bounding box center [1100, 311] width 39 height 39
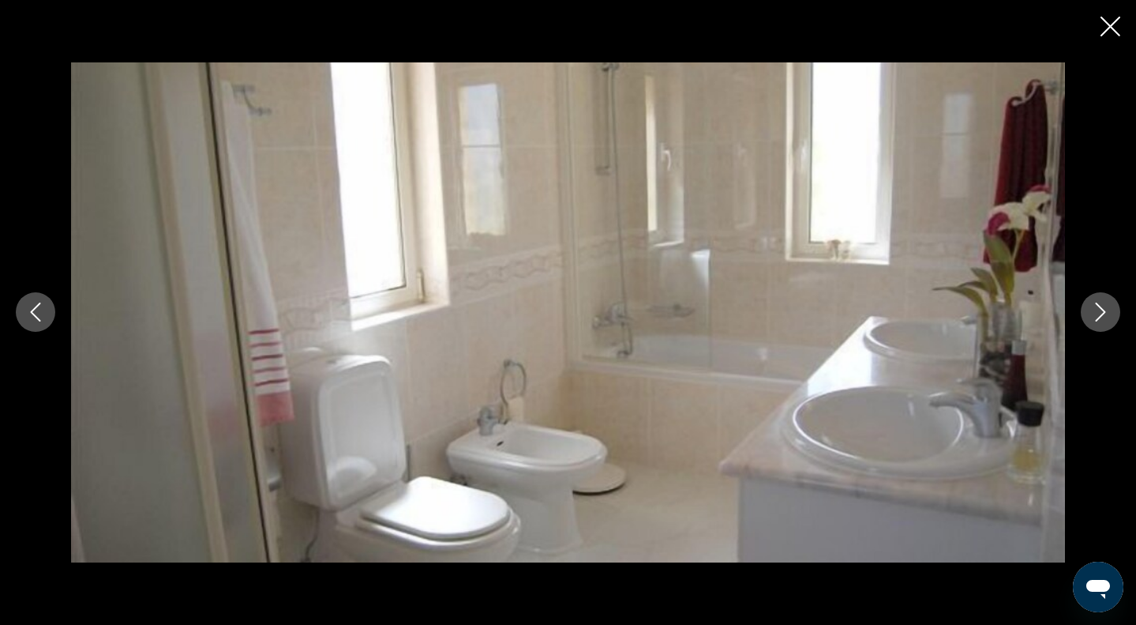
click at [1099, 322] on button "Next image" at bounding box center [1100, 311] width 39 height 39
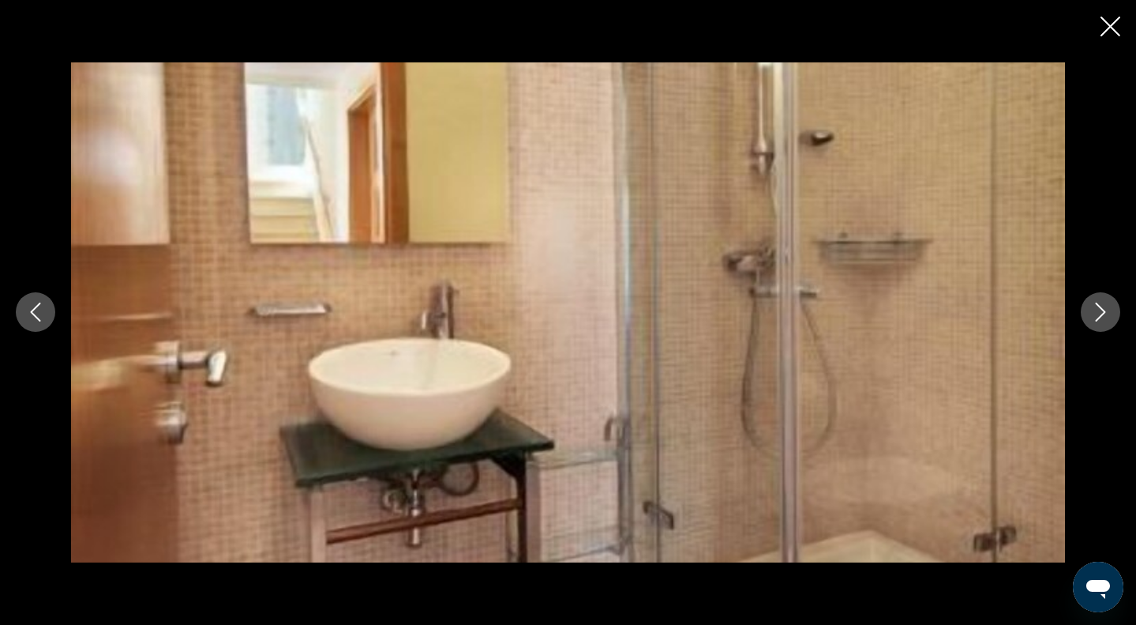
click at [1099, 322] on button "Next image" at bounding box center [1100, 311] width 39 height 39
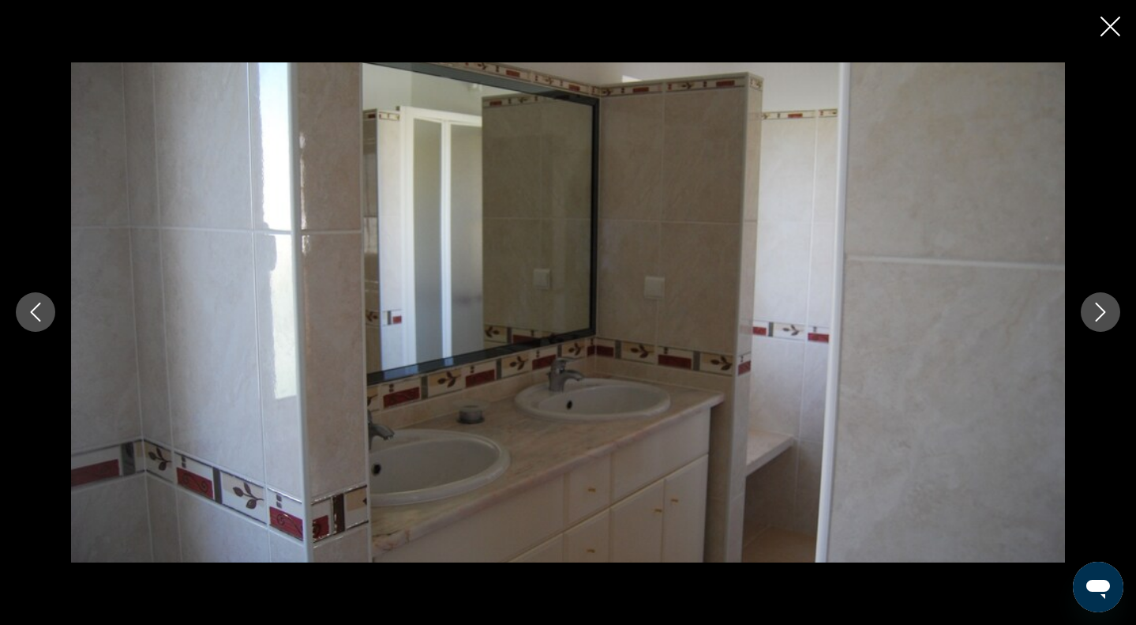
click at [1099, 322] on button "Next image" at bounding box center [1100, 311] width 39 height 39
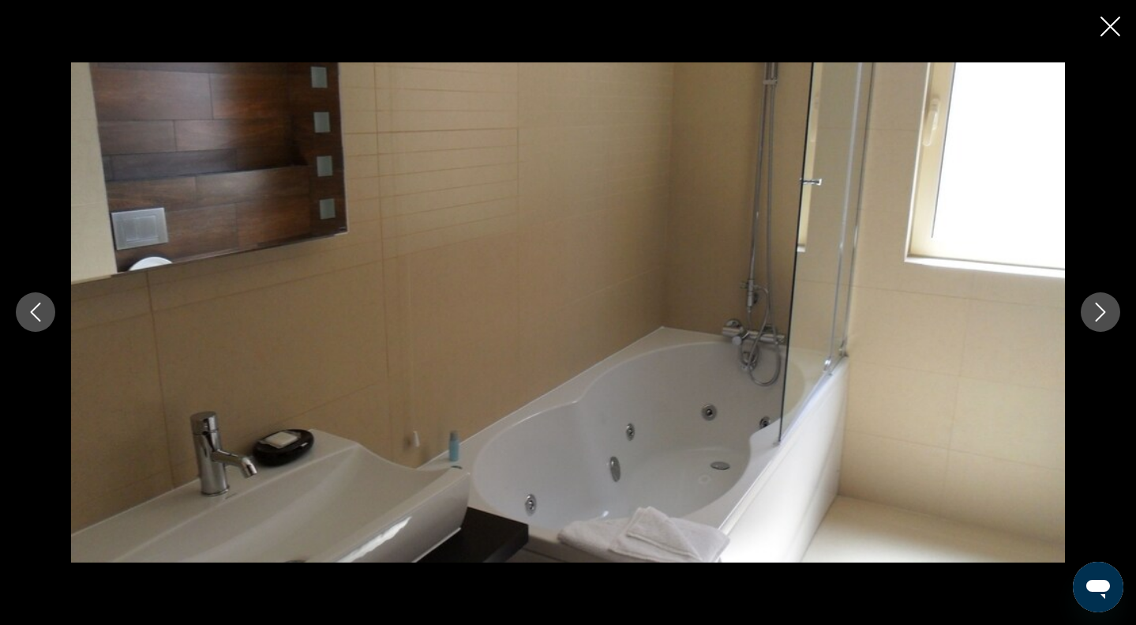
click at [1099, 322] on button "Next image" at bounding box center [1100, 311] width 39 height 39
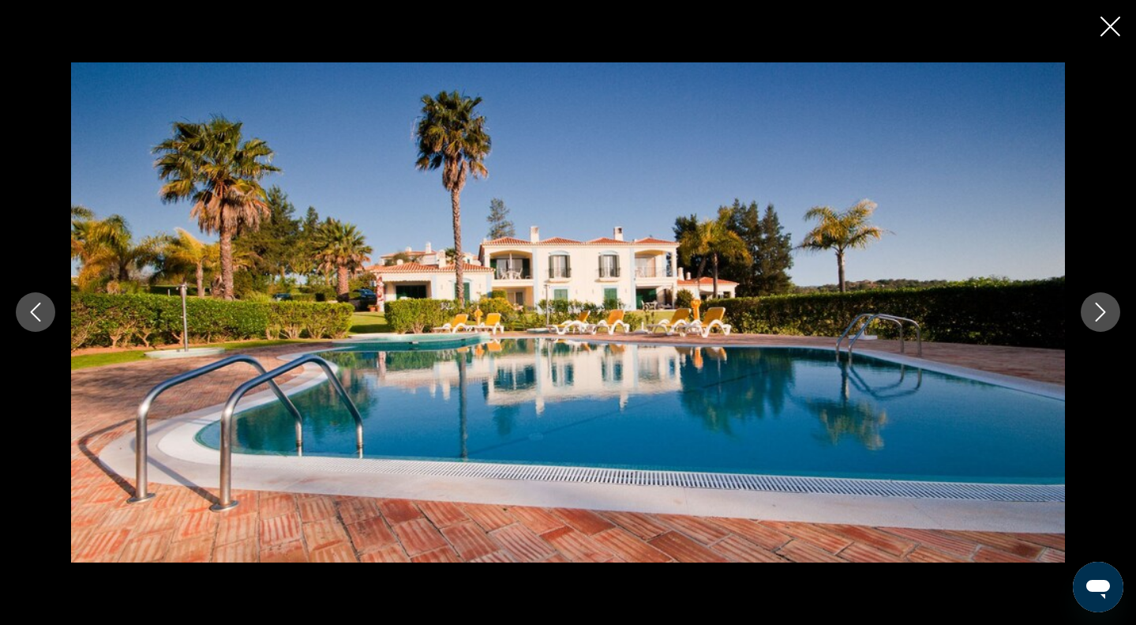
click at [1099, 322] on button "Next image" at bounding box center [1100, 311] width 39 height 39
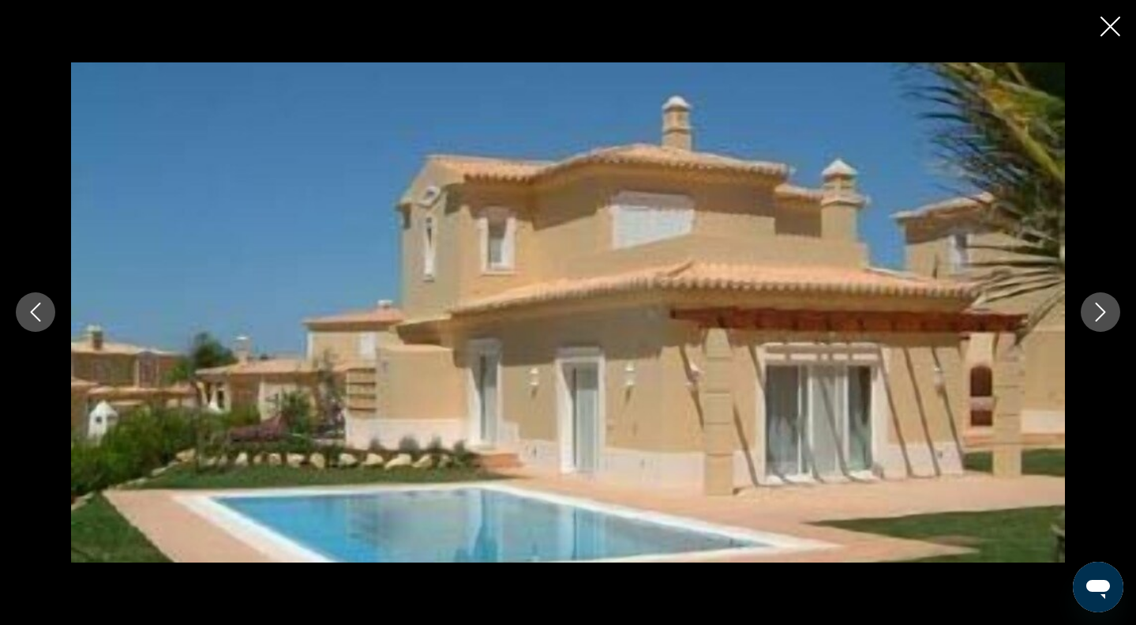
click at [1106, 302] on mat-icon "Next image" at bounding box center [1100, 311] width 19 height 19
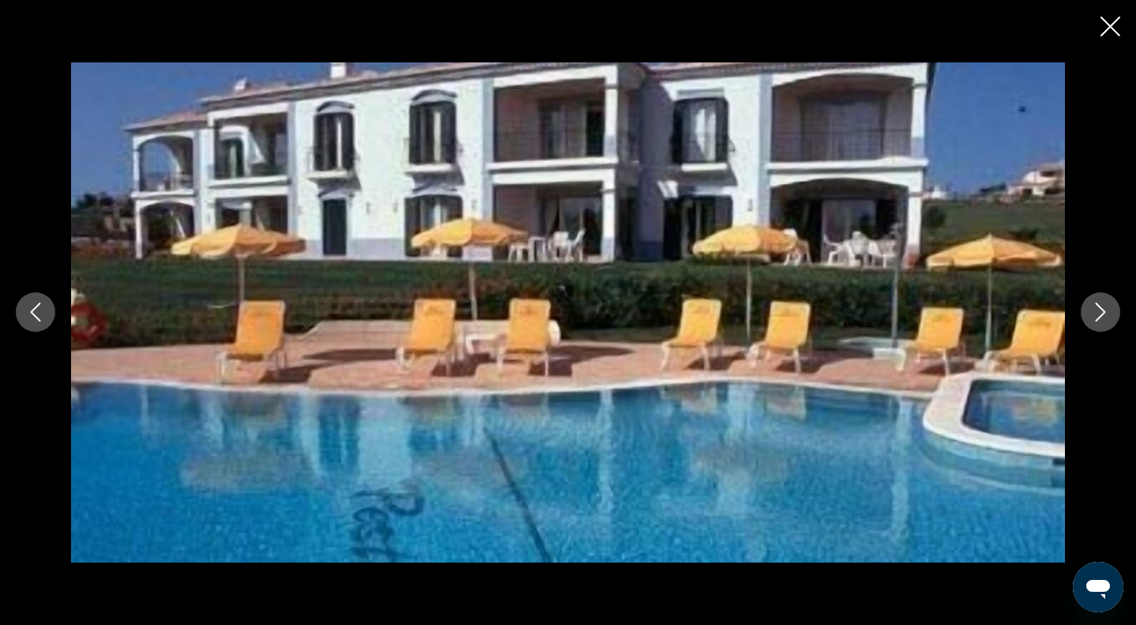
click at [1105, 36] on icon "Close slideshow" at bounding box center [1111, 27] width 20 height 20
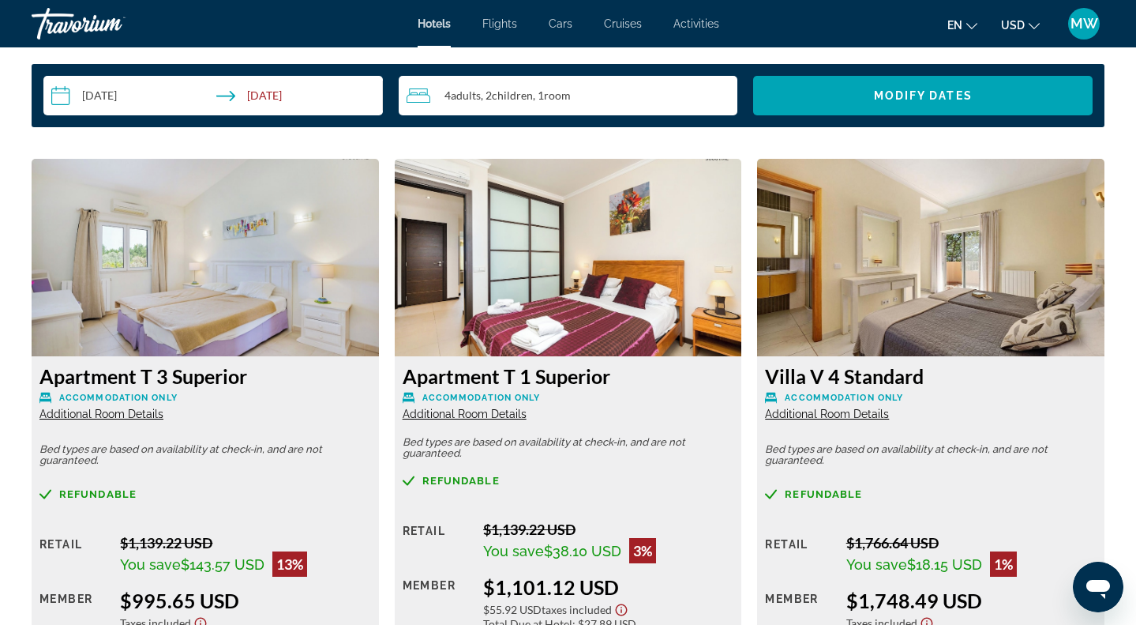
scroll to position [2074, 0]
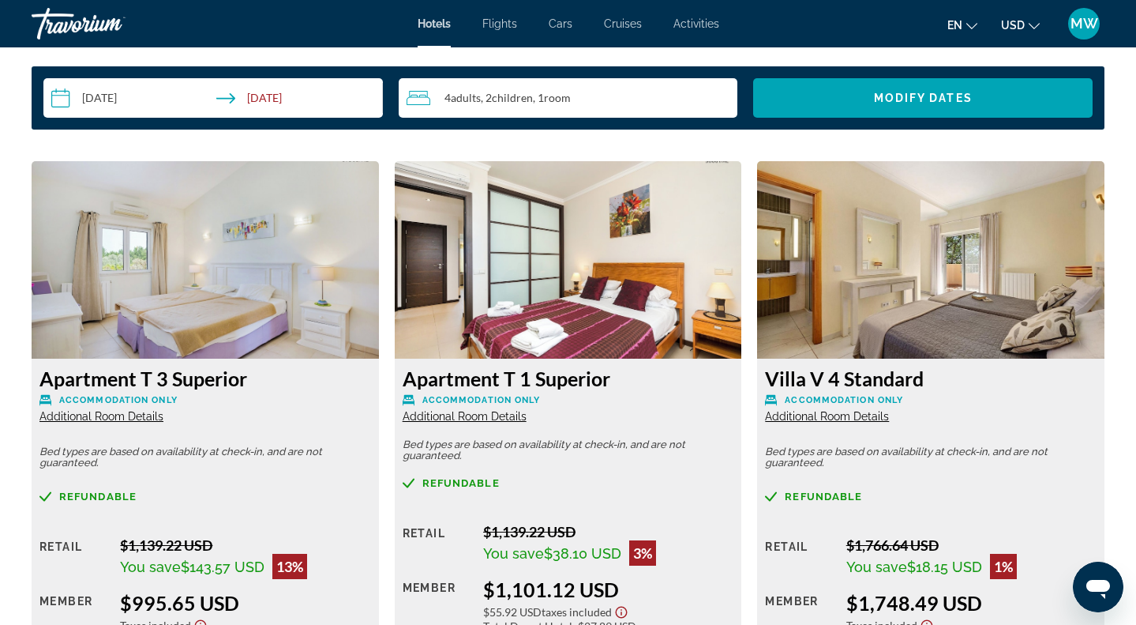
click at [864, 419] on span "Additional Room Details" at bounding box center [827, 416] width 124 height 13
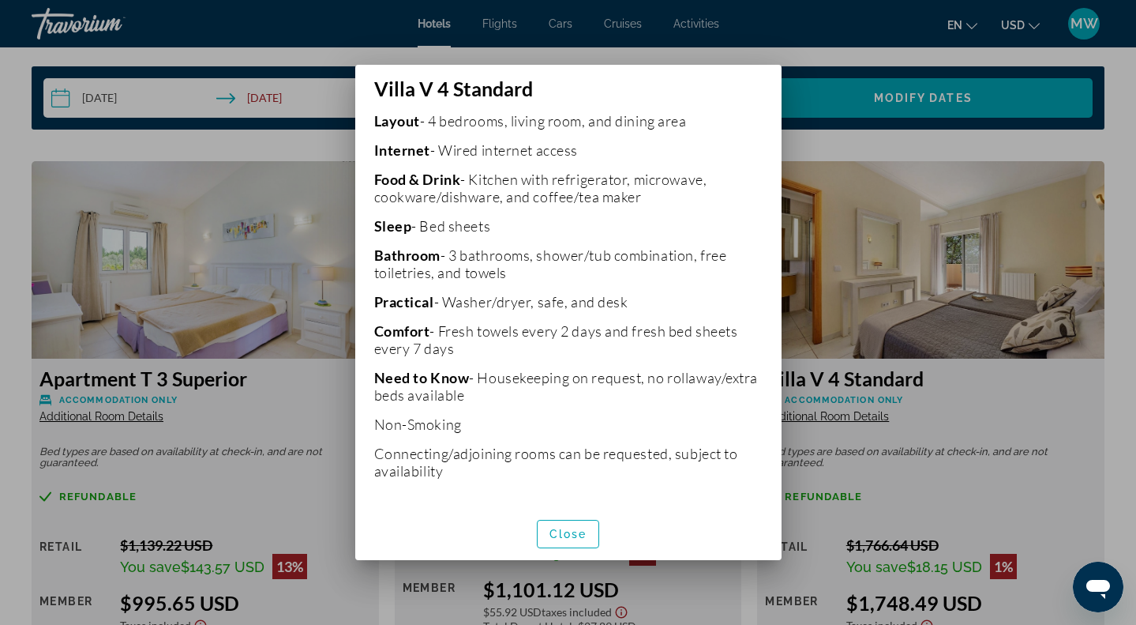
scroll to position [374, 0]
click at [565, 535] on span "Close" at bounding box center [569, 533] width 38 height 13
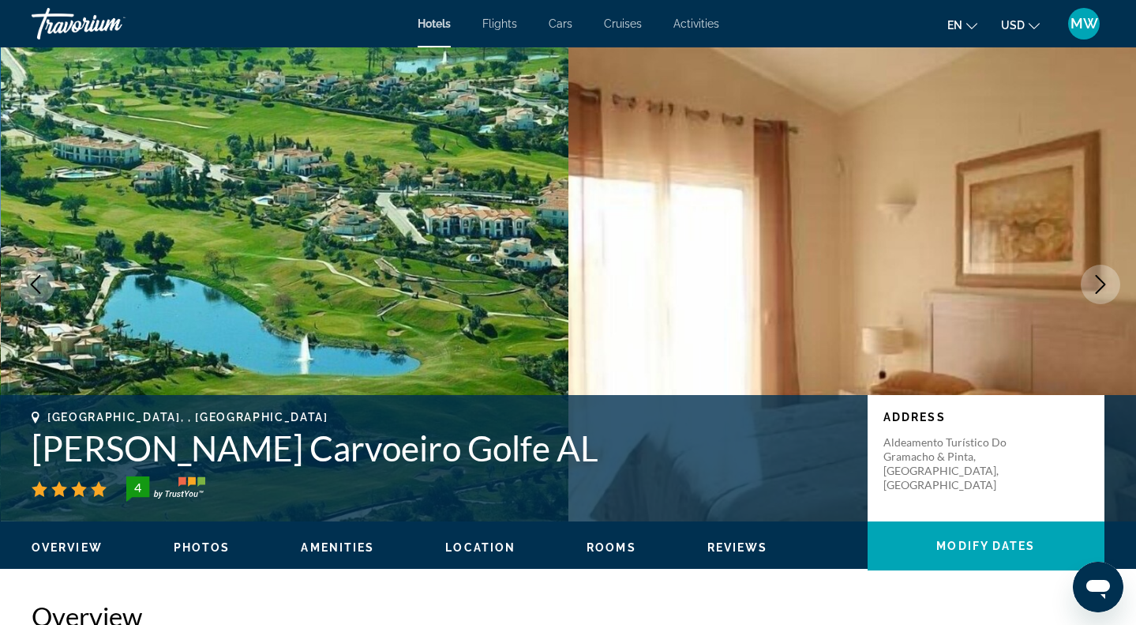
scroll to position [2074, 0]
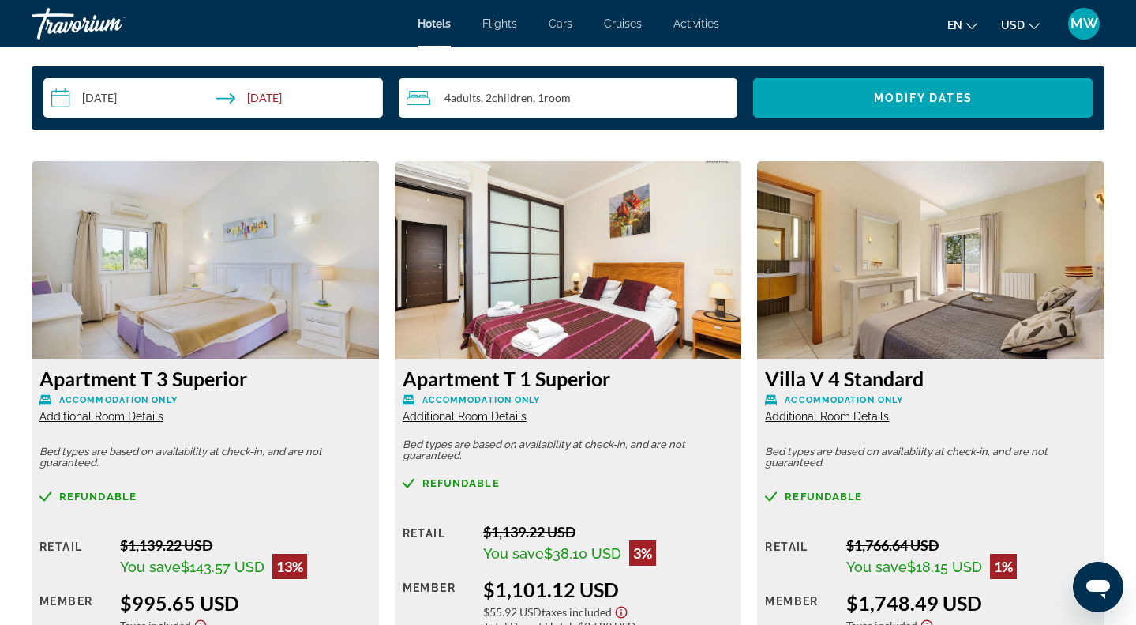
click at [889, 335] on img "Main content" at bounding box center [930, 259] width 347 height 197
click at [887, 374] on h3 "Villa V 4 Standard" at bounding box center [931, 378] width 332 height 24
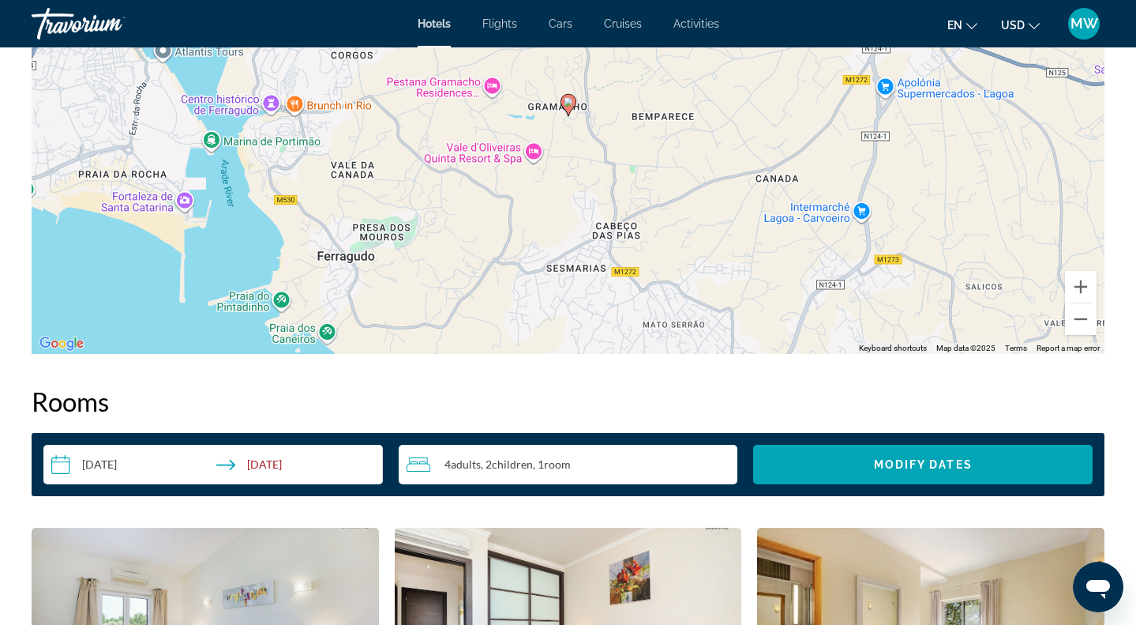
scroll to position [1304, 0]
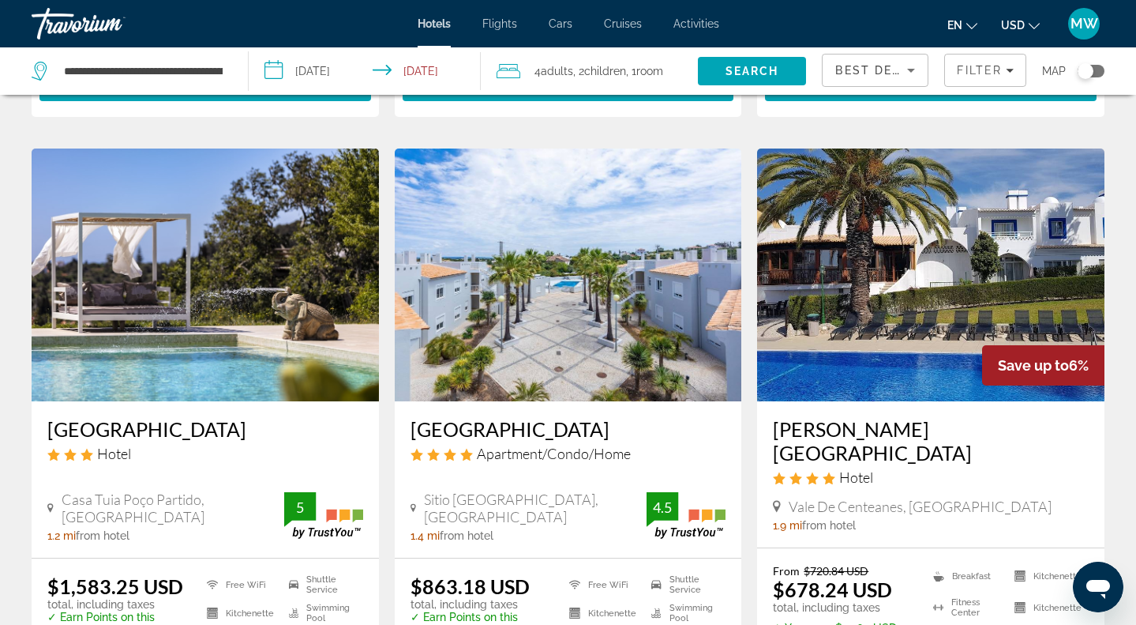
scroll to position [1798, 0]
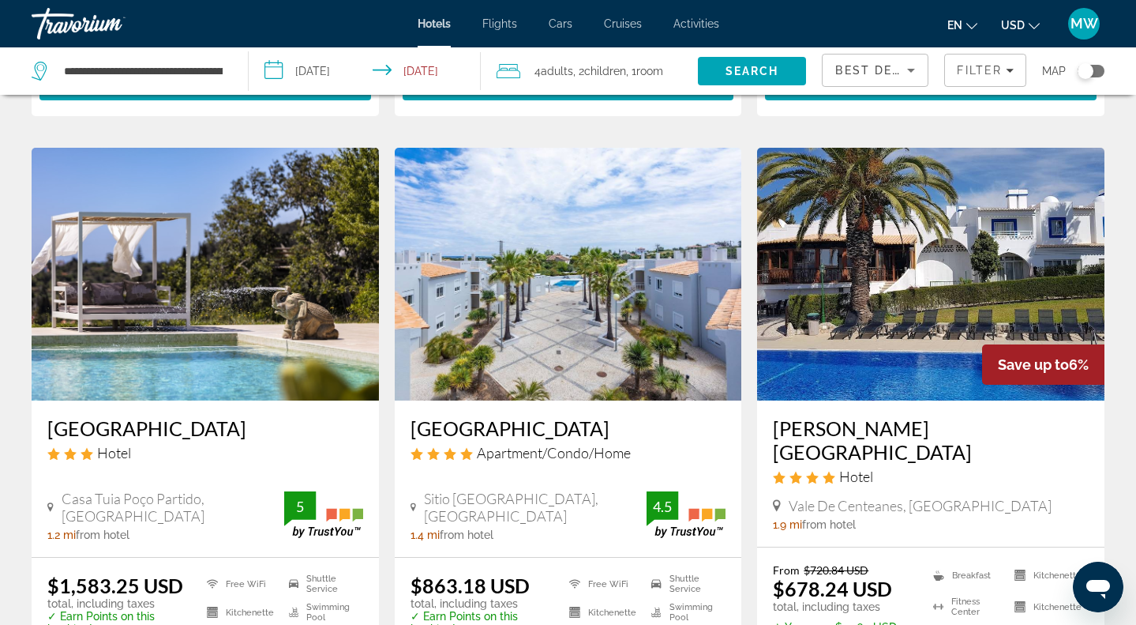
click at [989, 253] on img "Main content" at bounding box center [930, 274] width 347 height 253
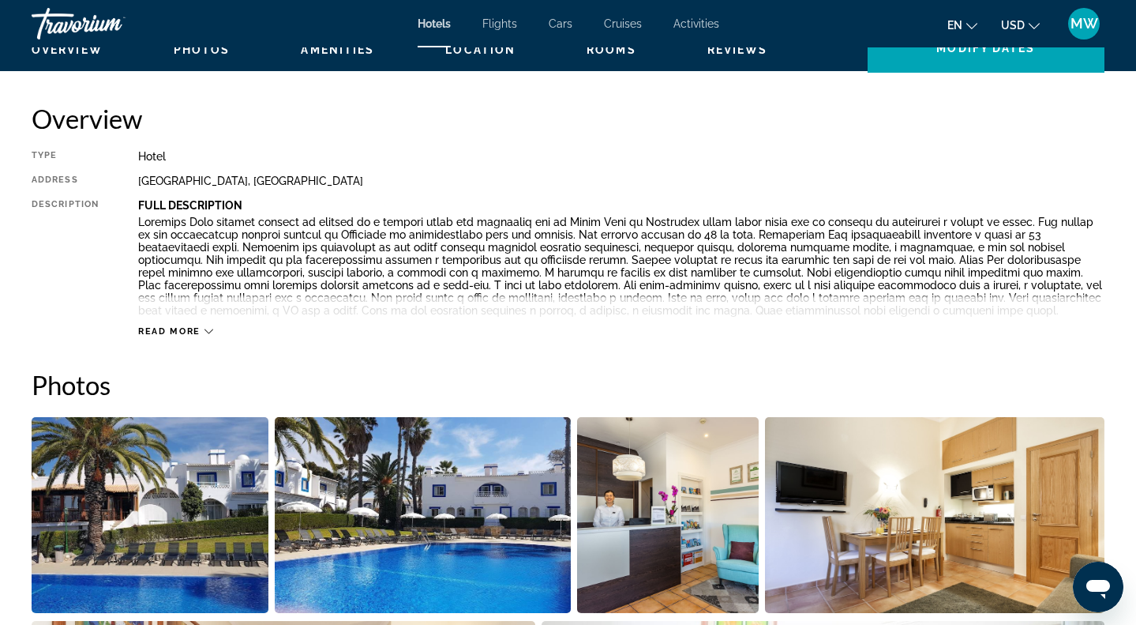
scroll to position [416, 0]
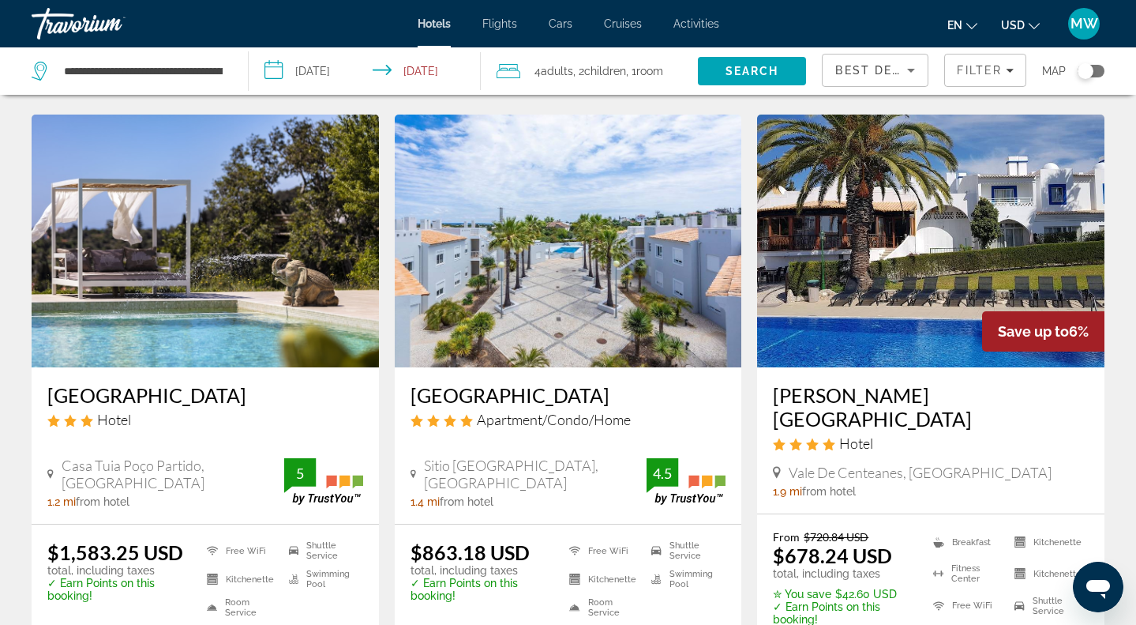
scroll to position [1842, 0]
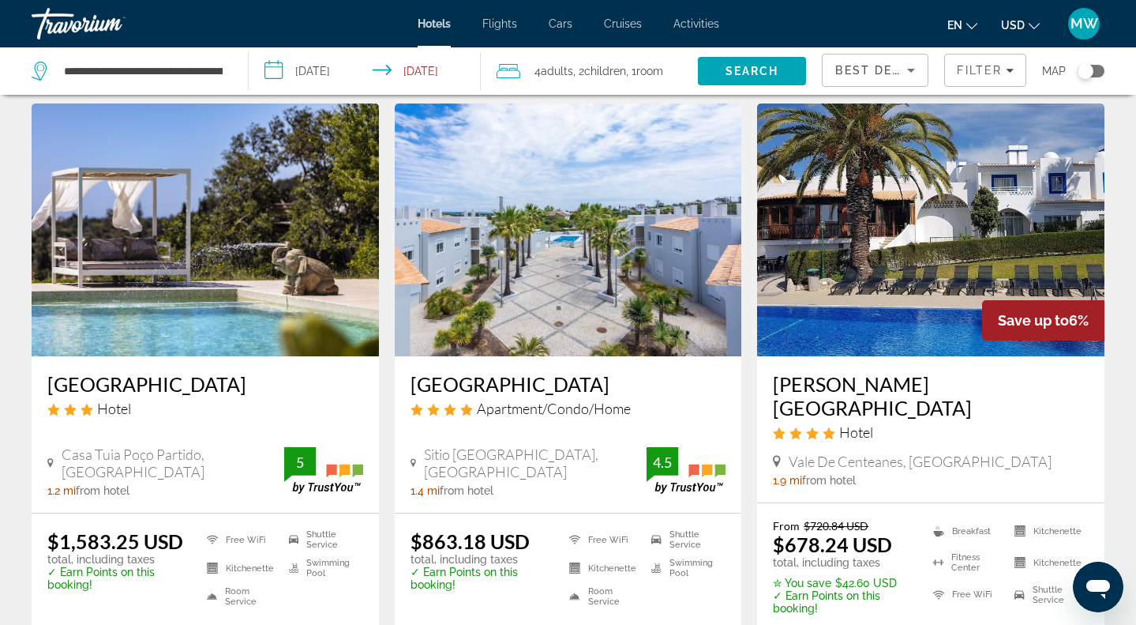
click at [470, 245] on img "Main content" at bounding box center [568, 229] width 347 height 253
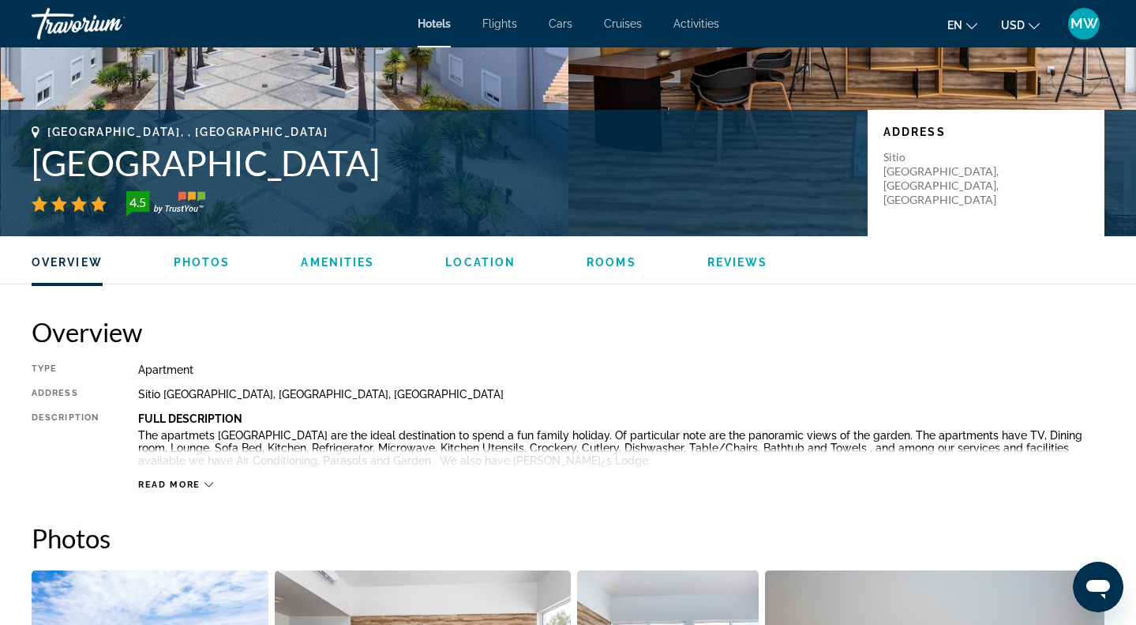
scroll to position [595, 0]
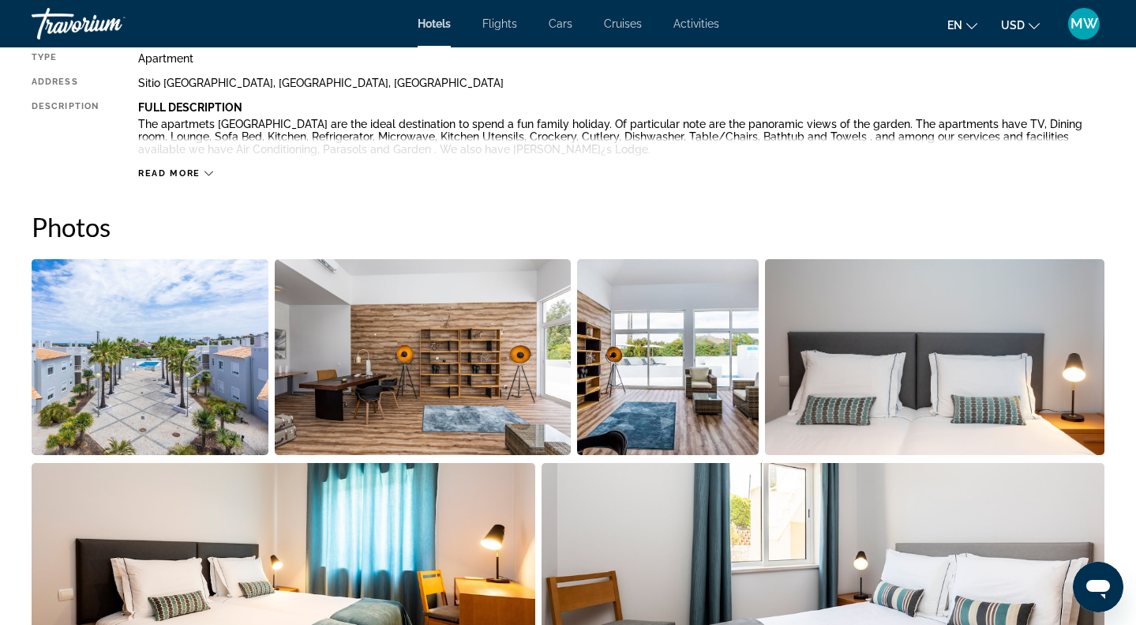
click at [137, 327] on img "Open full-screen image slider" at bounding box center [150, 357] width 237 height 196
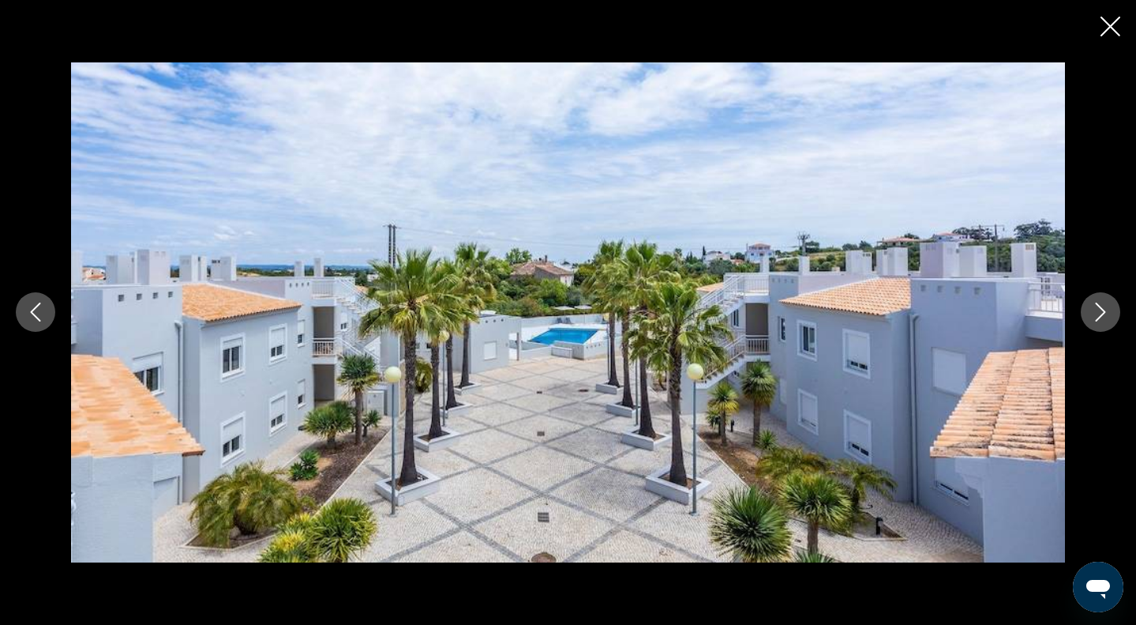
click at [1105, 308] on icon "Next image" at bounding box center [1100, 311] width 19 height 19
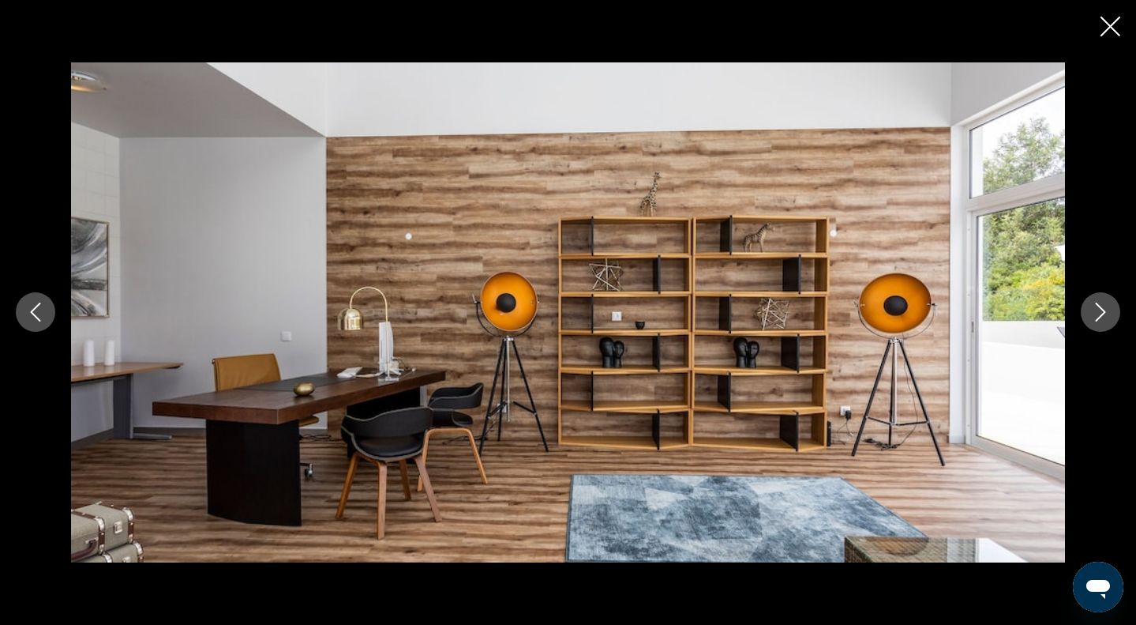
click at [1103, 31] on icon "Close slideshow" at bounding box center [1111, 27] width 20 height 20
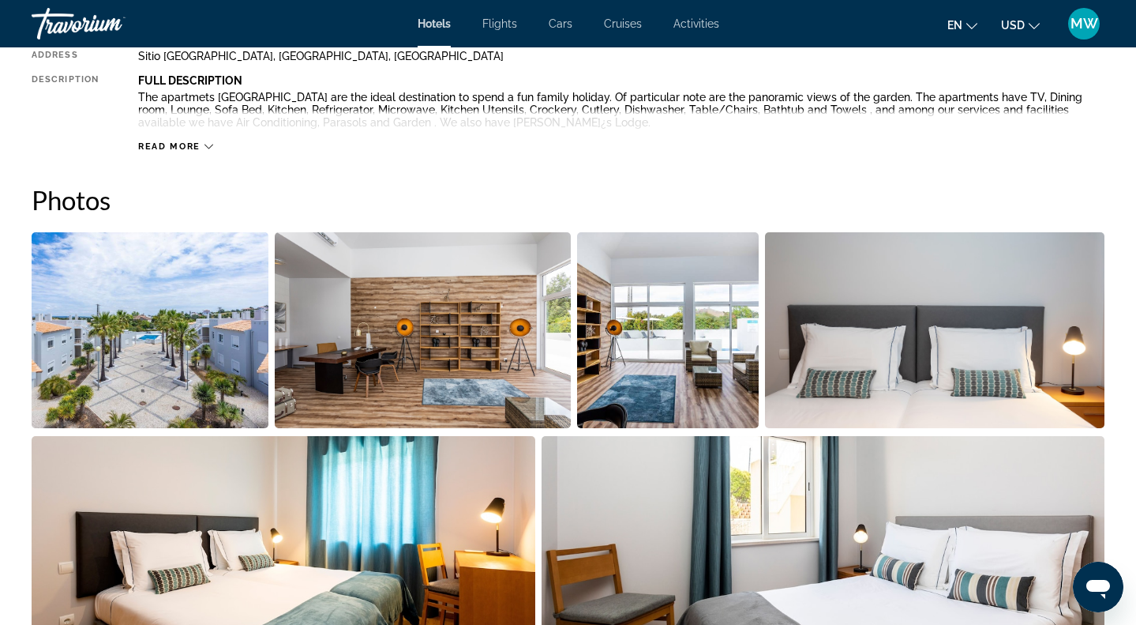
scroll to position [584, 0]
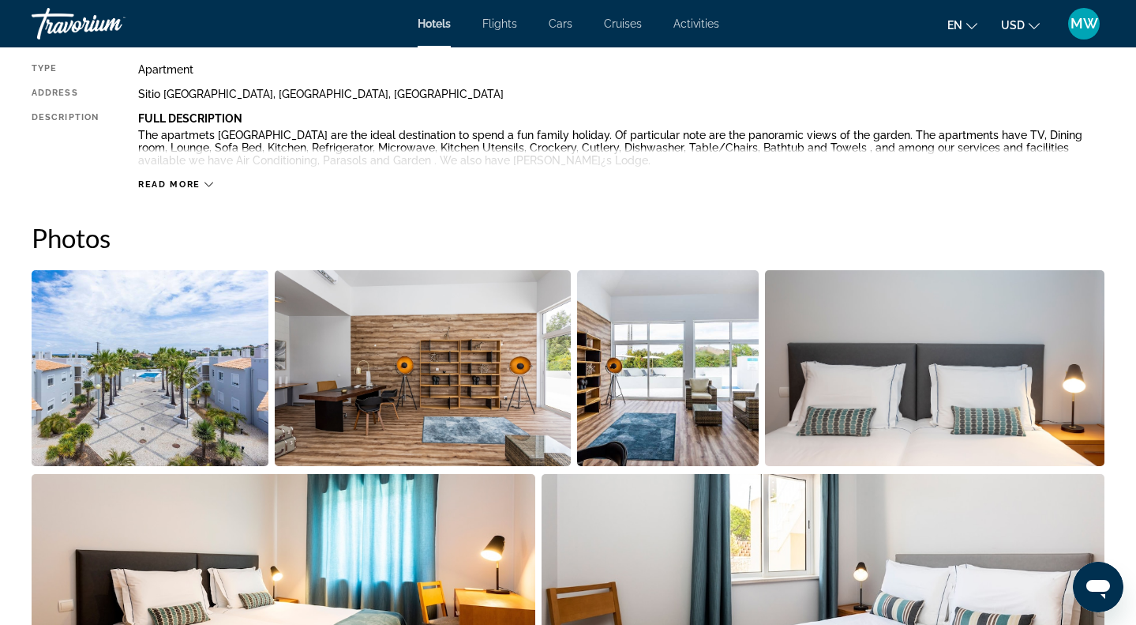
click at [246, 351] on img "Open full-screen image slider" at bounding box center [150, 368] width 237 height 196
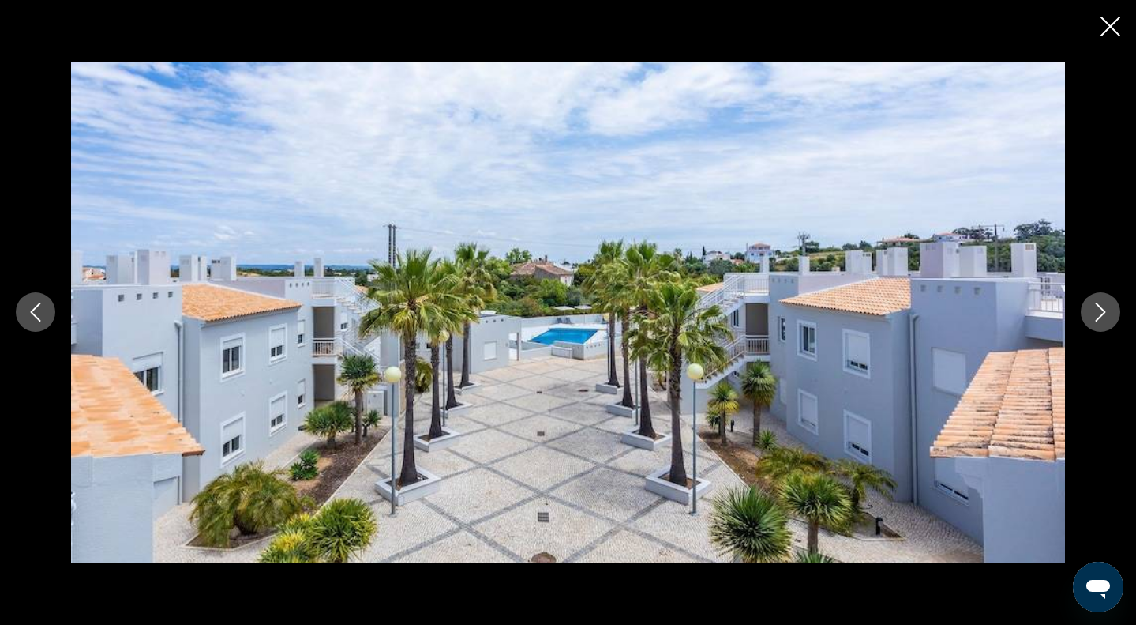
click at [1098, 310] on icon "Next image" at bounding box center [1100, 311] width 19 height 19
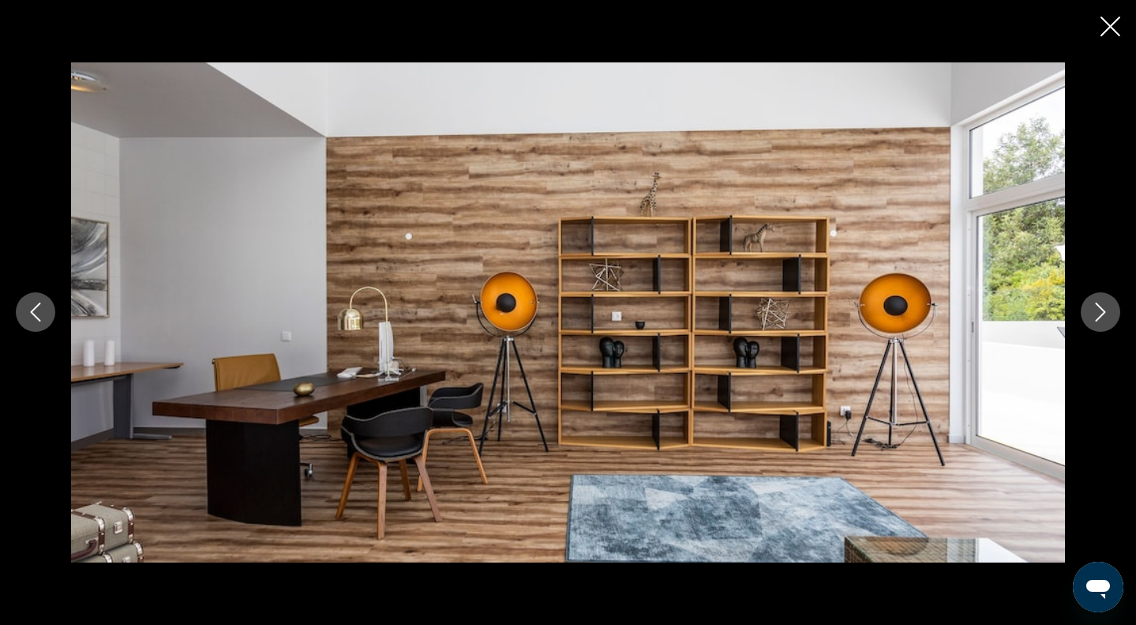
click at [1098, 310] on icon "Next image" at bounding box center [1100, 311] width 19 height 19
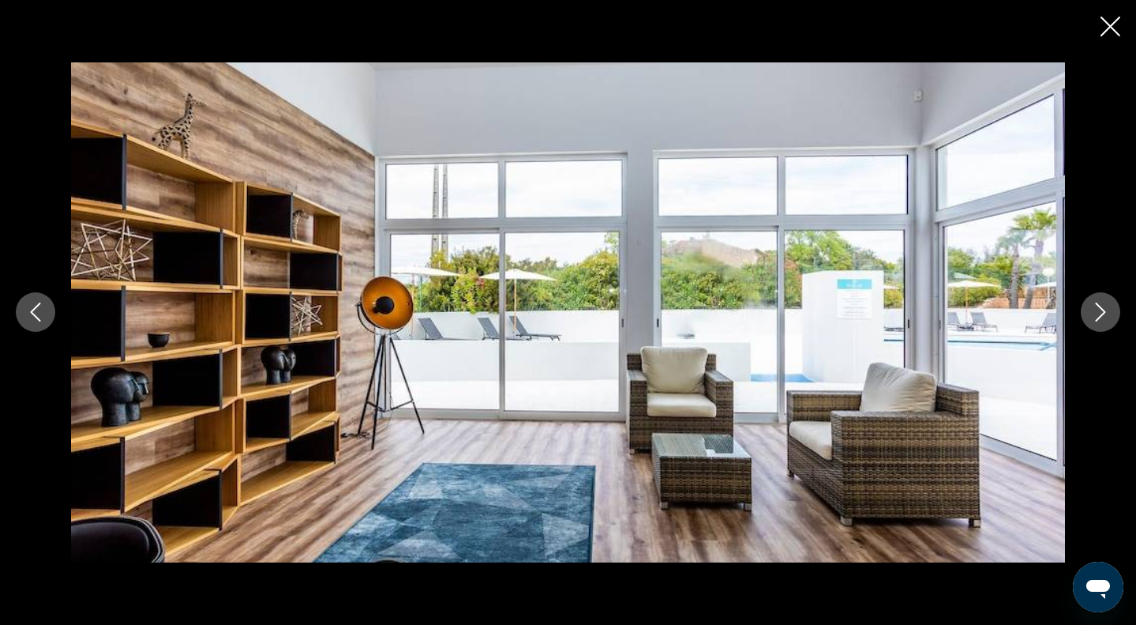
click at [1098, 310] on icon "Next image" at bounding box center [1100, 311] width 19 height 19
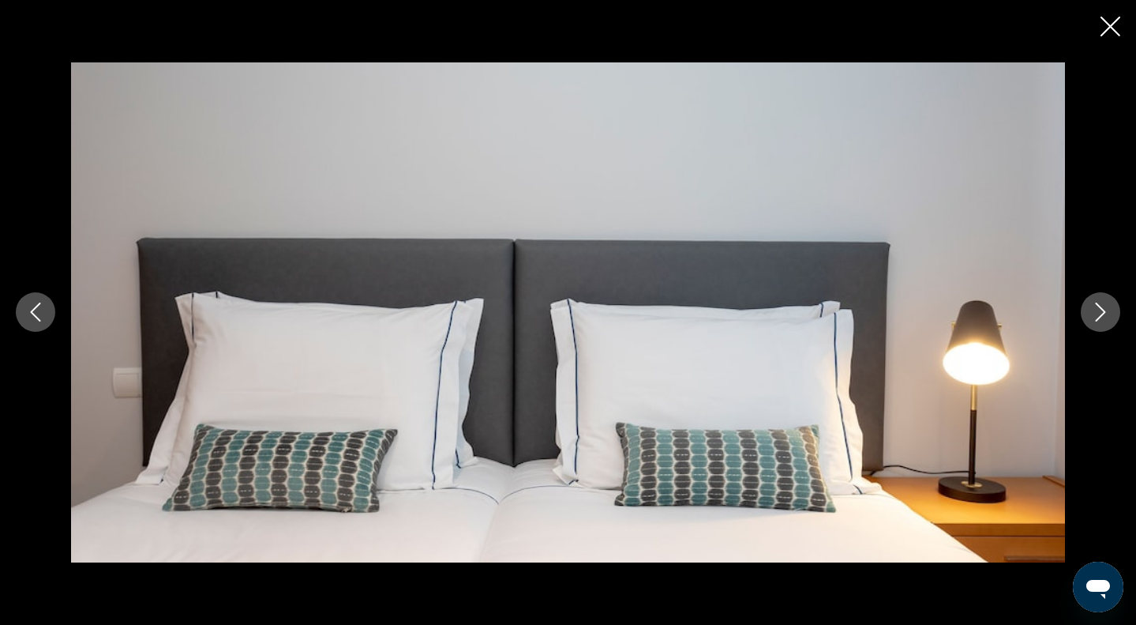
click at [1098, 308] on icon "Next image" at bounding box center [1100, 311] width 19 height 19
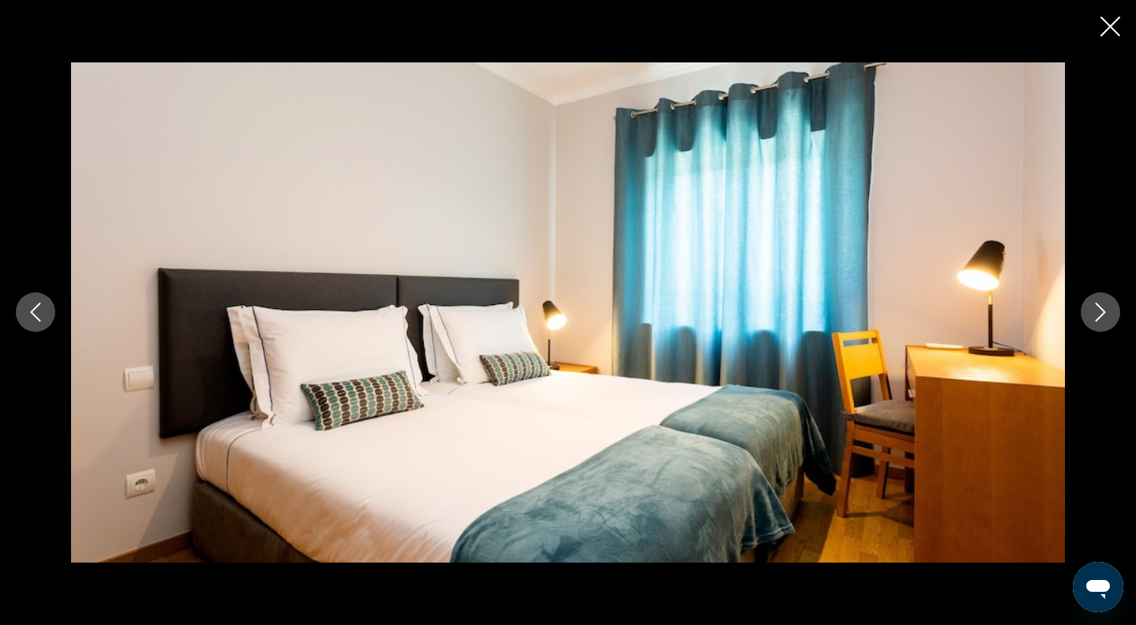
click at [1098, 308] on icon "Next image" at bounding box center [1100, 311] width 19 height 19
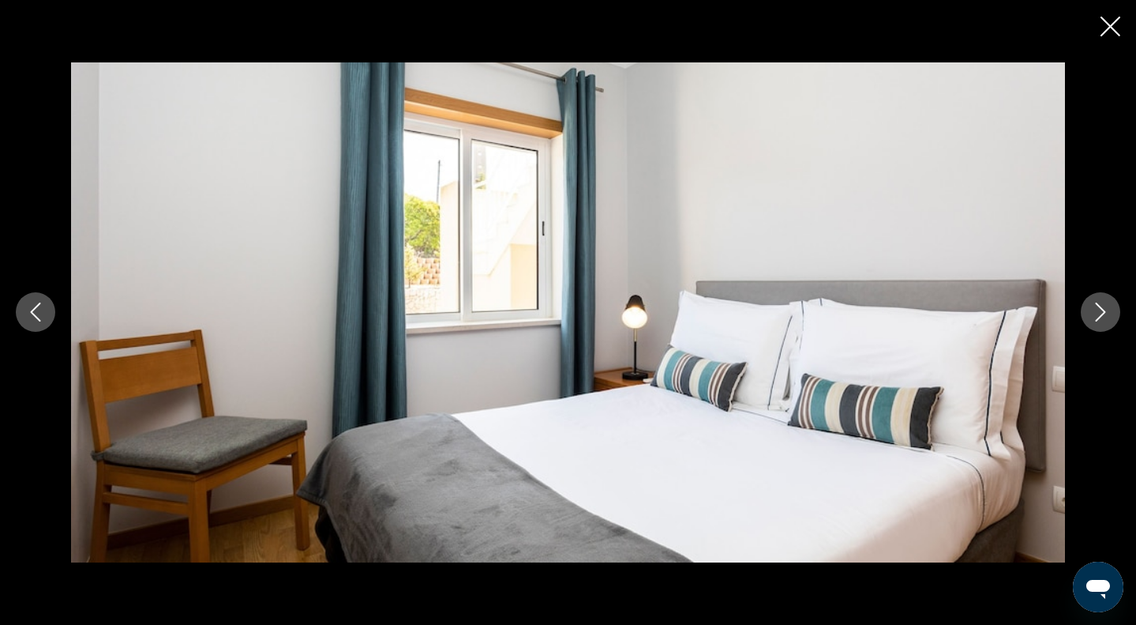
click at [1098, 308] on icon "Next image" at bounding box center [1100, 311] width 19 height 19
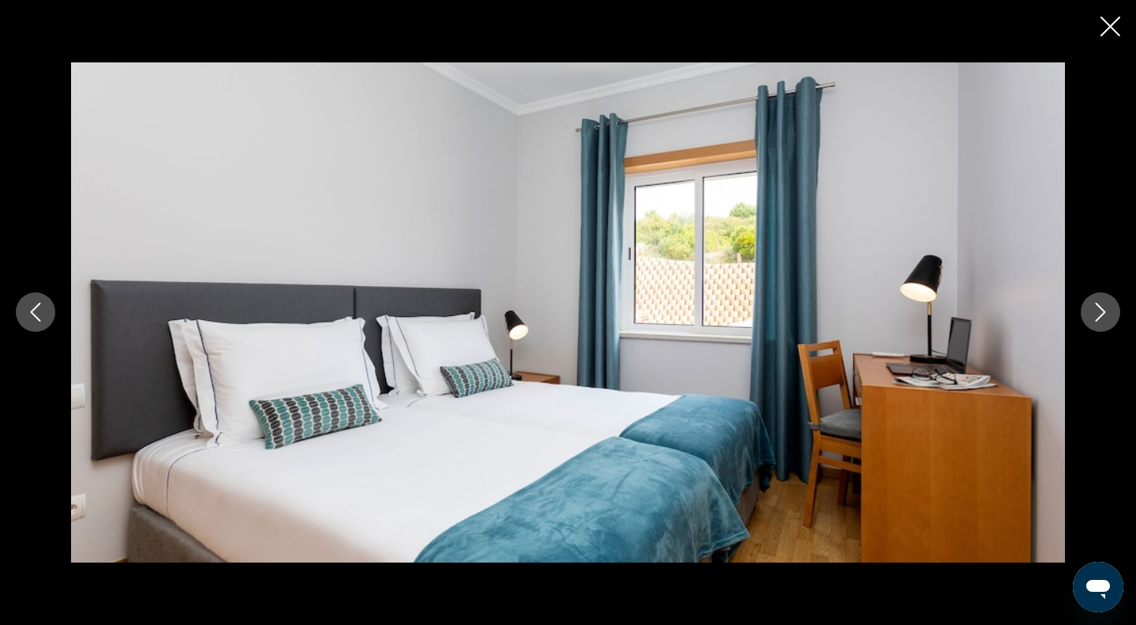
click at [1098, 308] on icon "Next image" at bounding box center [1100, 311] width 19 height 19
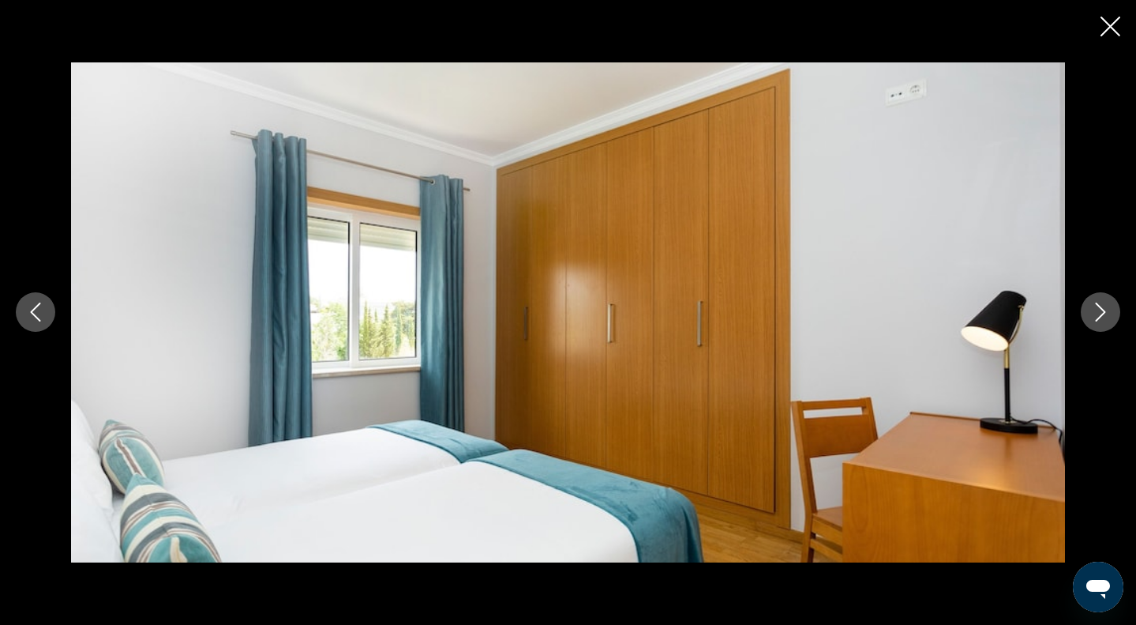
click at [1098, 308] on icon "Next image" at bounding box center [1100, 311] width 19 height 19
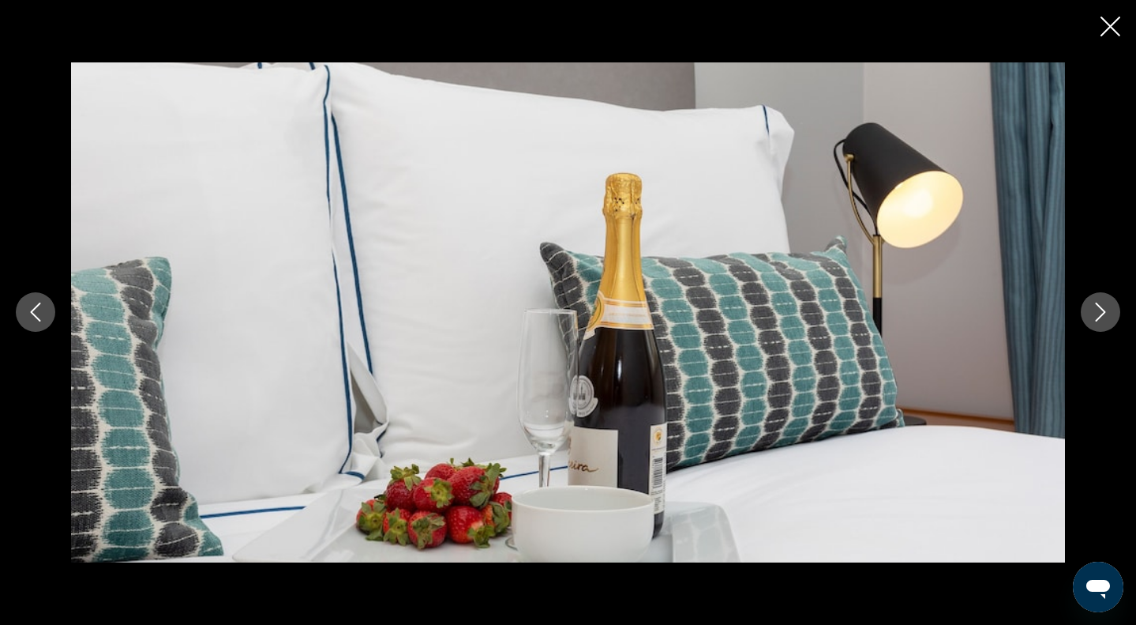
click at [1098, 308] on icon "Next image" at bounding box center [1100, 311] width 19 height 19
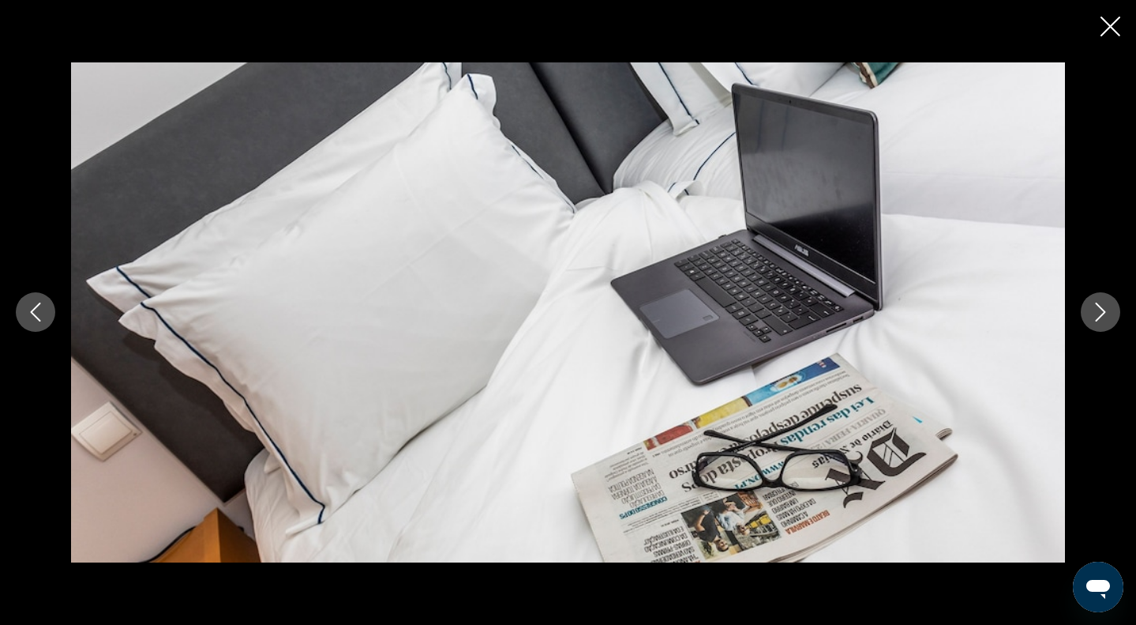
click at [1098, 308] on icon "Next image" at bounding box center [1100, 311] width 19 height 19
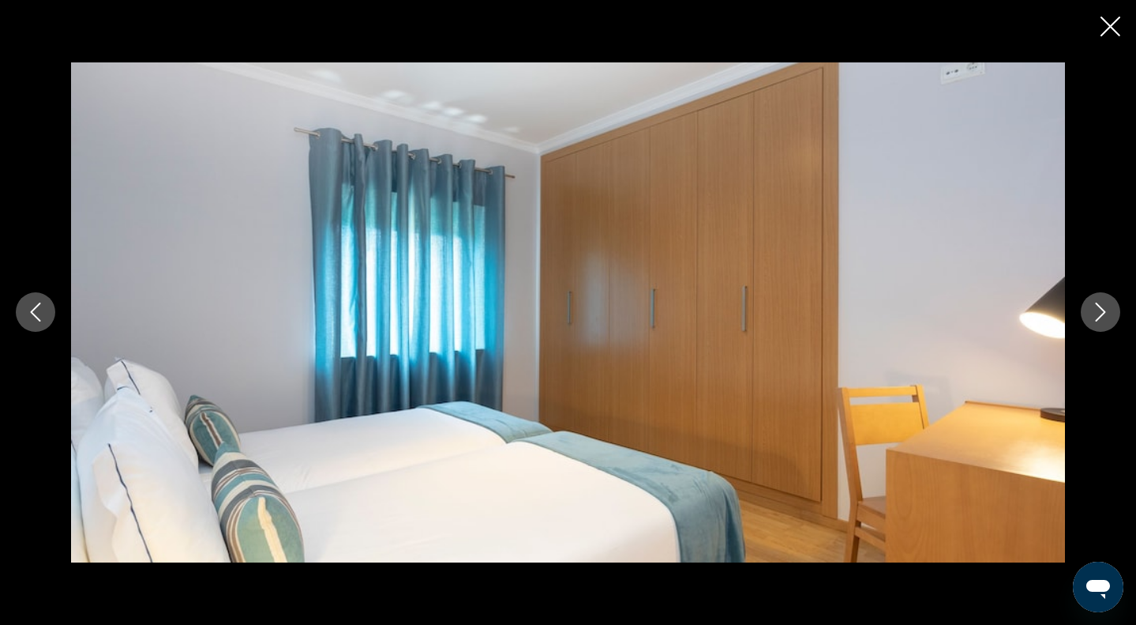
click at [1098, 307] on icon "Next image" at bounding box center [1100, 311] width 19 height 19
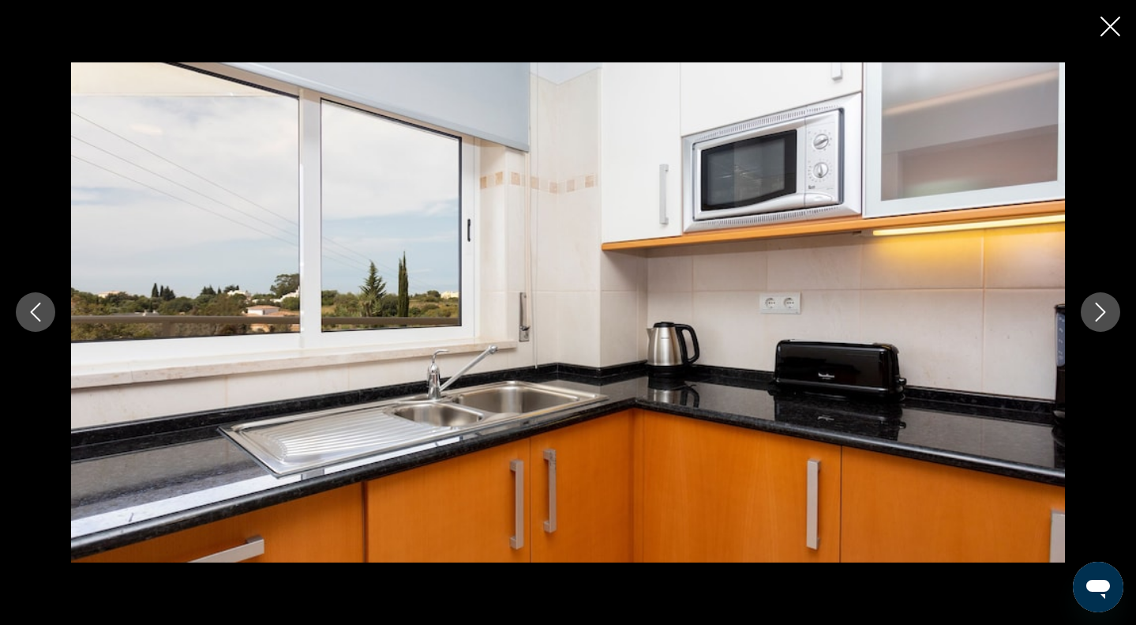
click at [1098, 307] on icon "Next image" at bounding box center [1100, 311] width 19 height 19
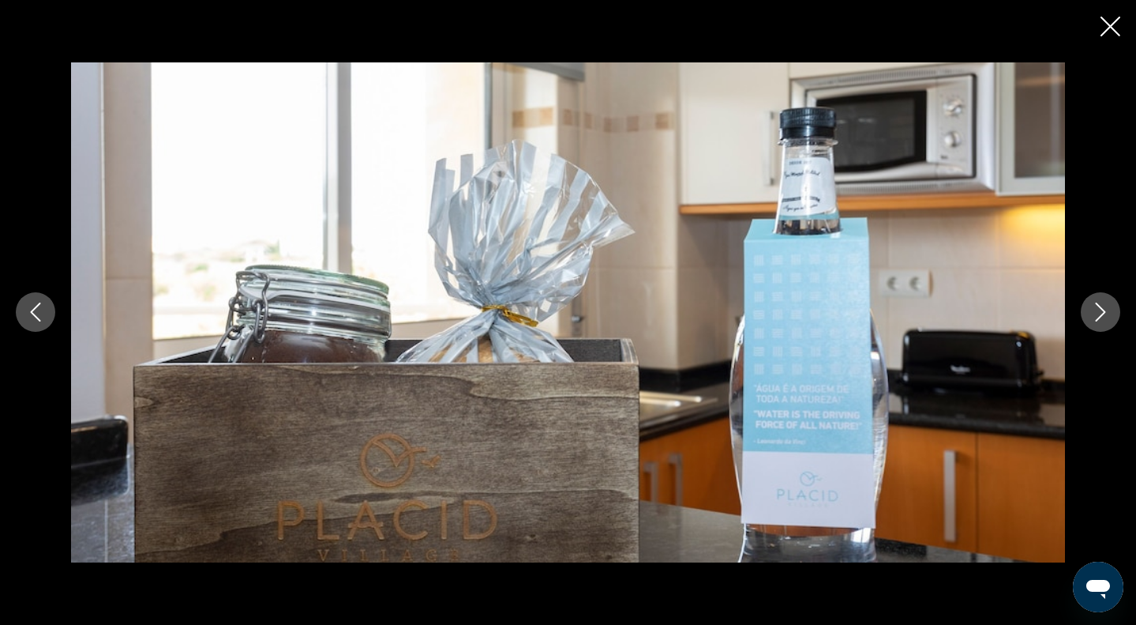
click at [1098, 307] on icon "Next image" at bounding box center [1100, 311] width 19 height 19
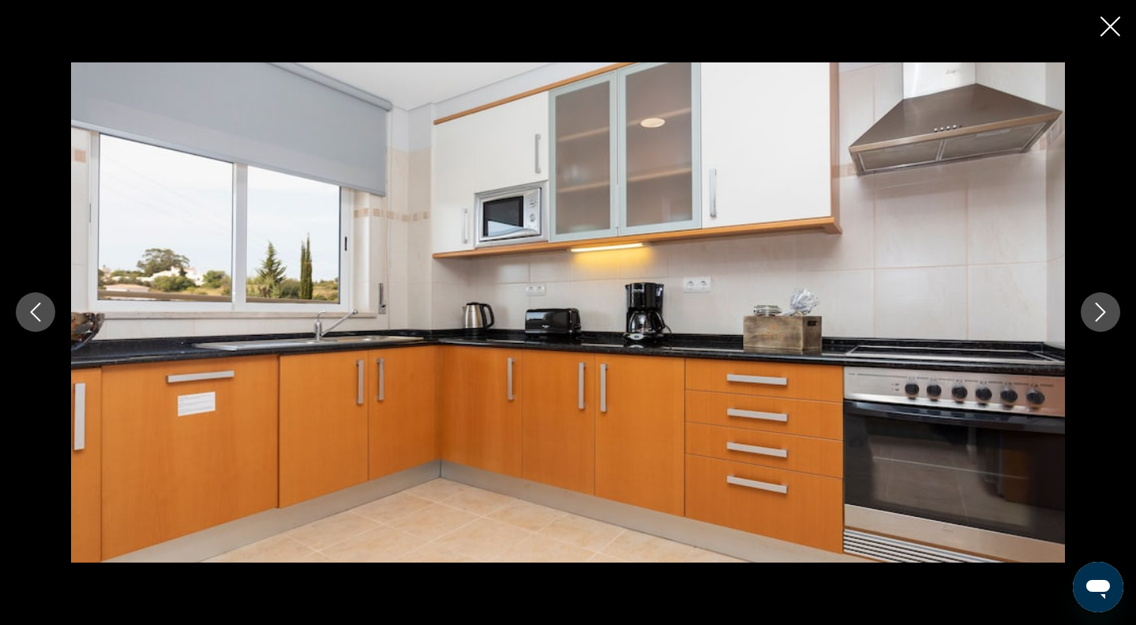
click at [1098, 307] on icon "Next image" at bounding box center [1100, 311] width 19 height 19
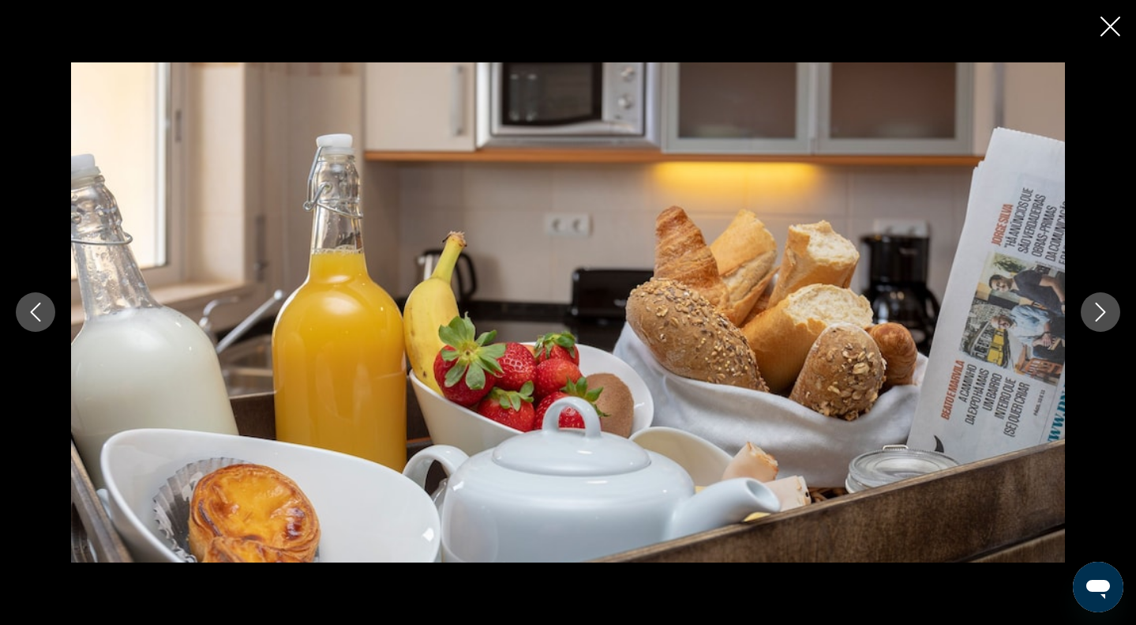
click at [1098, 307] on icon "Next image" at bounding box center [1100, 311] width 19 height 19
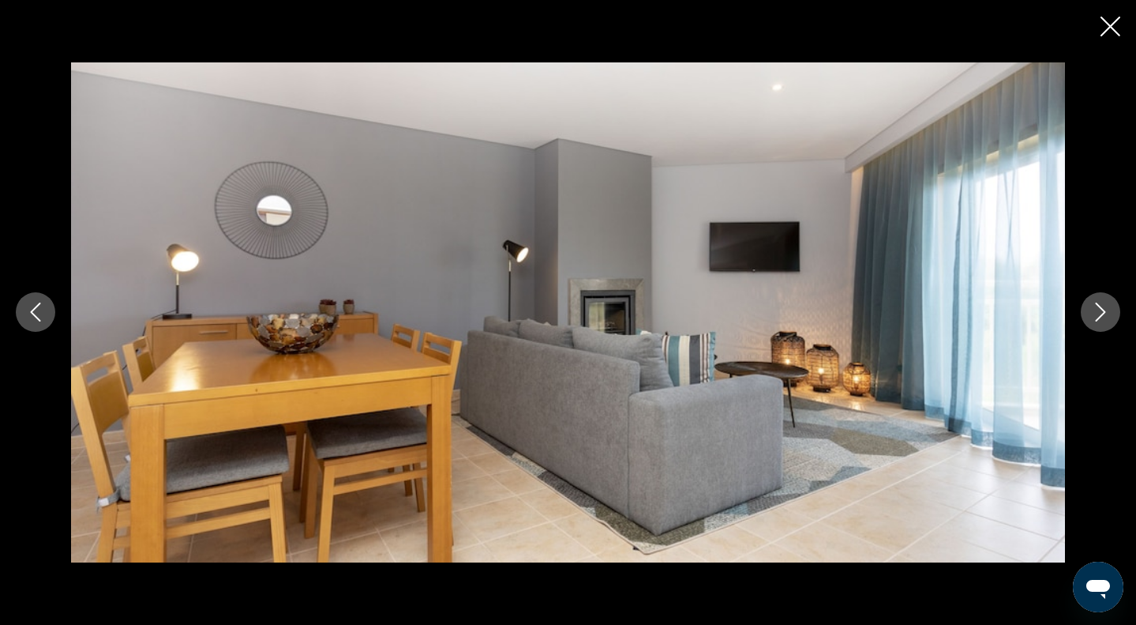
click at [1098, 307] on icon "Next image" at bounding box center [1100, 311] width 19 height 19
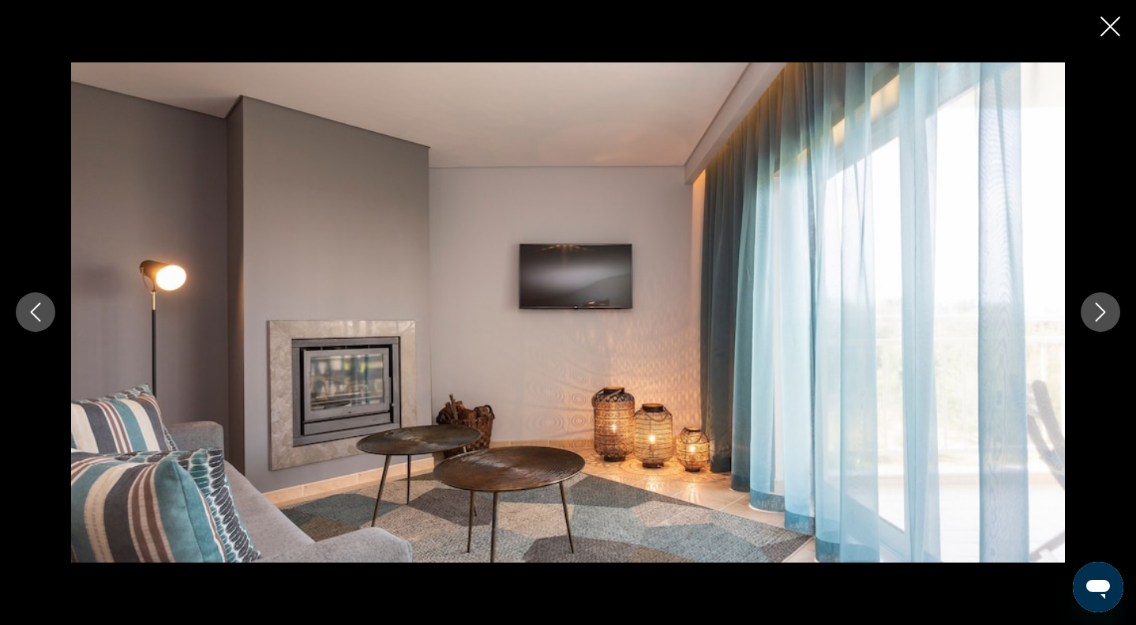
click at [1098, 307] on icon "Next image" at bounding box center [1100, 311] width 19 height 19
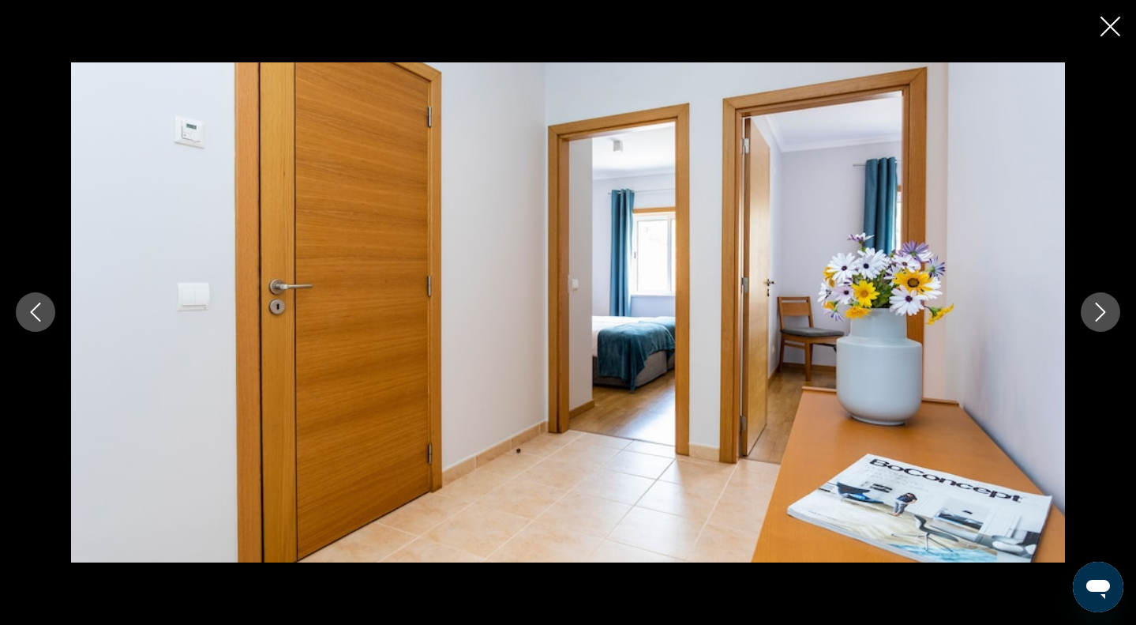
click at [1098, 307] on icon "Next image" at bounding box center [1100, 311] width 19 height 19
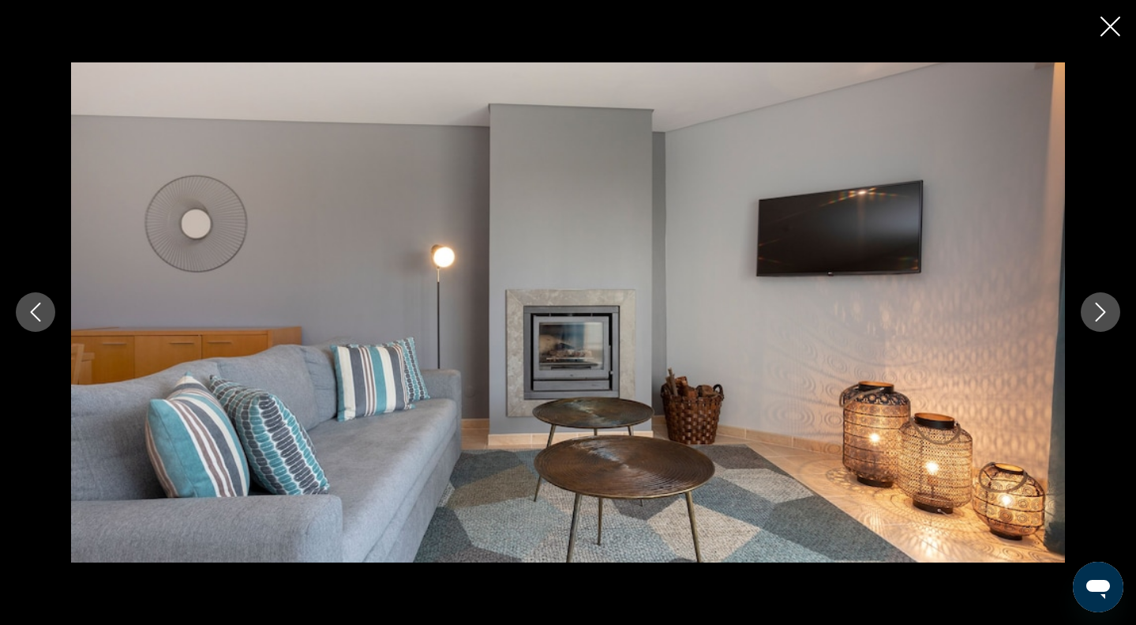
click at [1112, 24] on icon "Close slideshow" at bounding box center [1111, 27] width 20 height 20
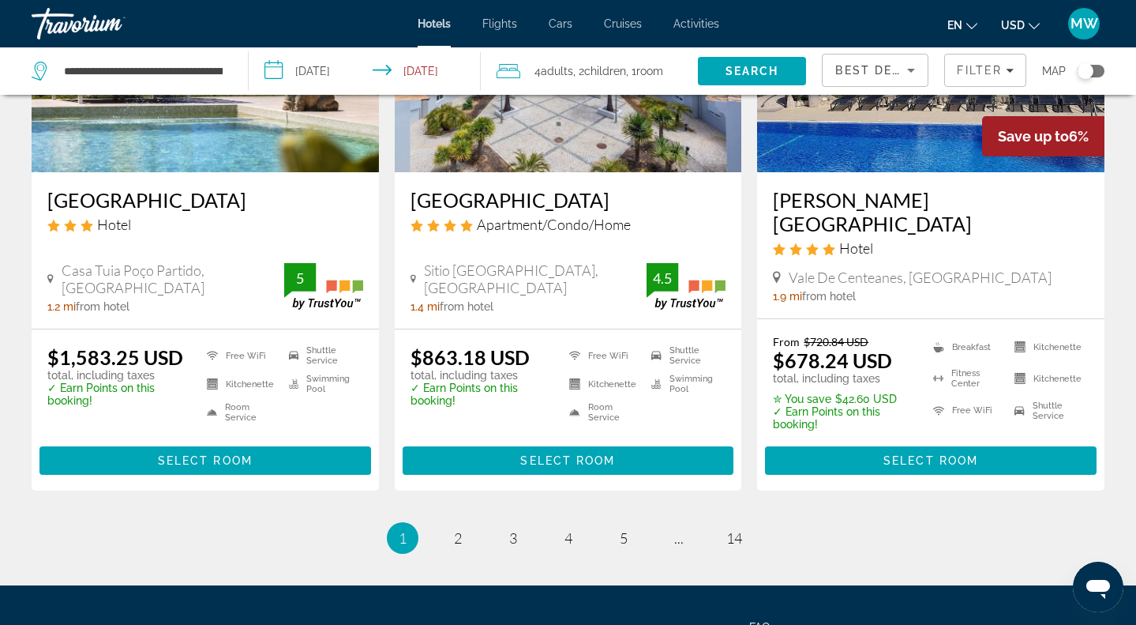
scroll to position [2023, 0]
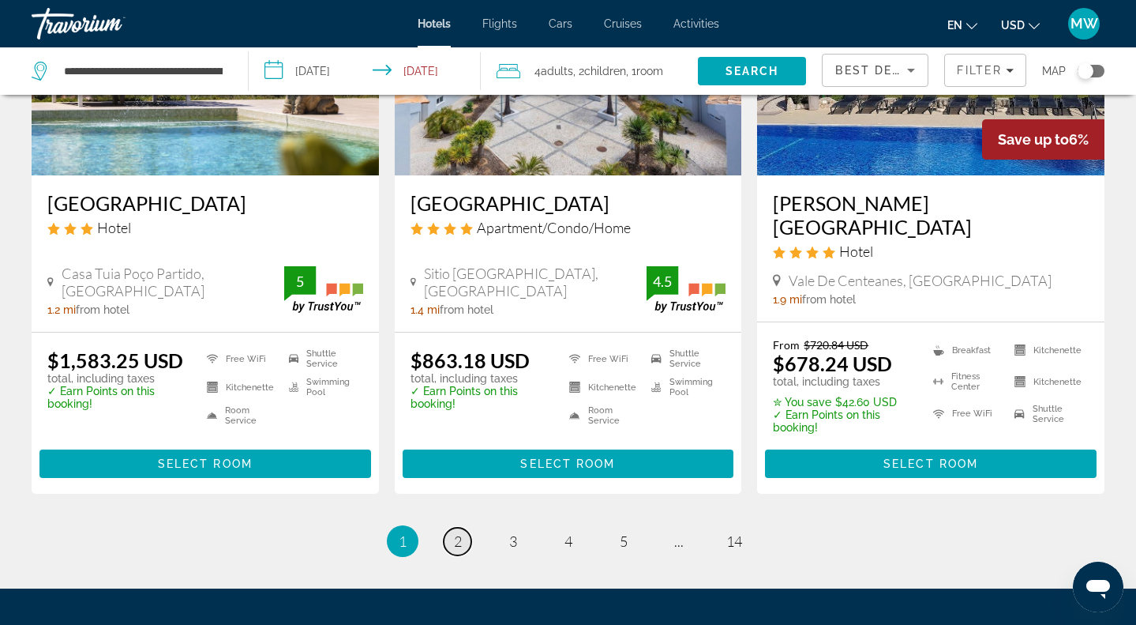
click at [454, 532] on span "2" at bounding box center [458, 540] width 8 height 17
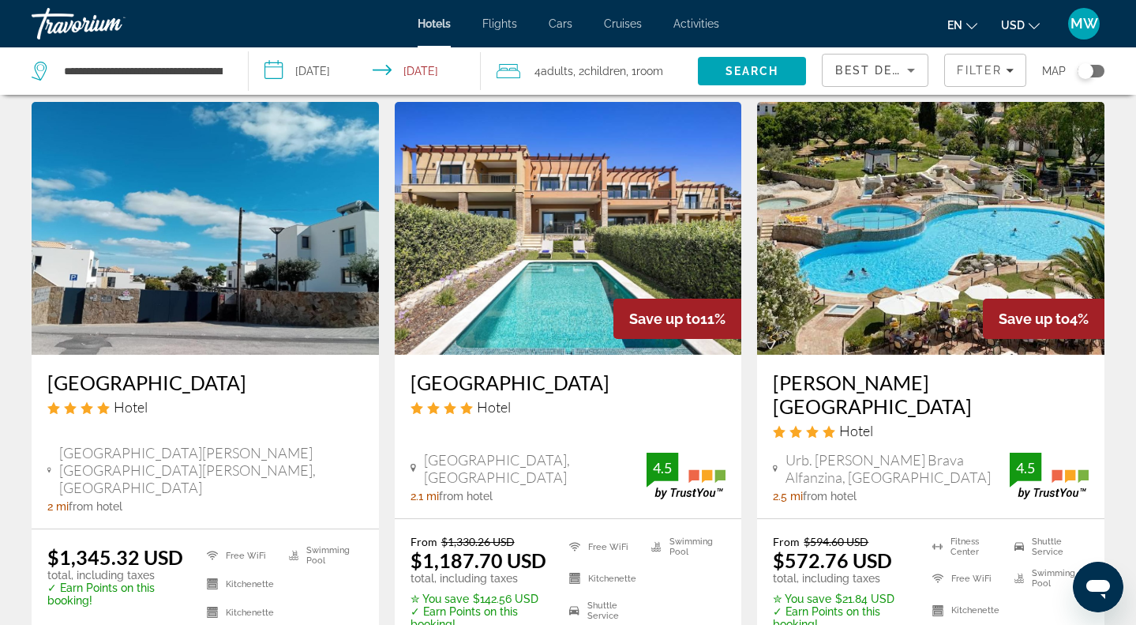
scroll to position [51, 0]
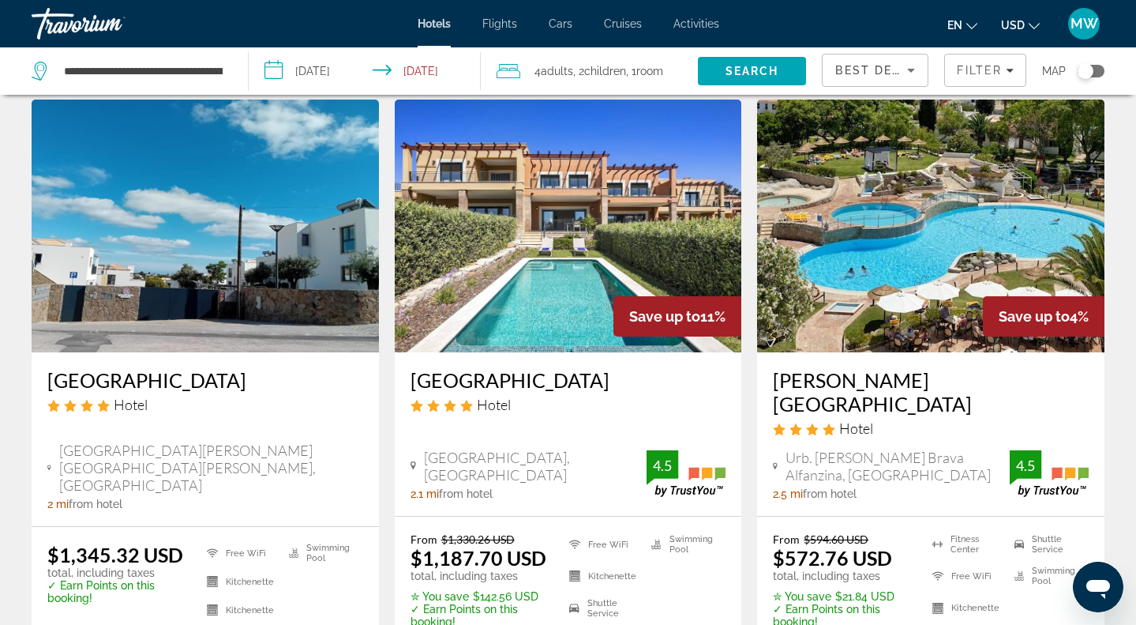
click at [326, 223] on img "Main content" at bounding box center [205, 225] width 347 height 253
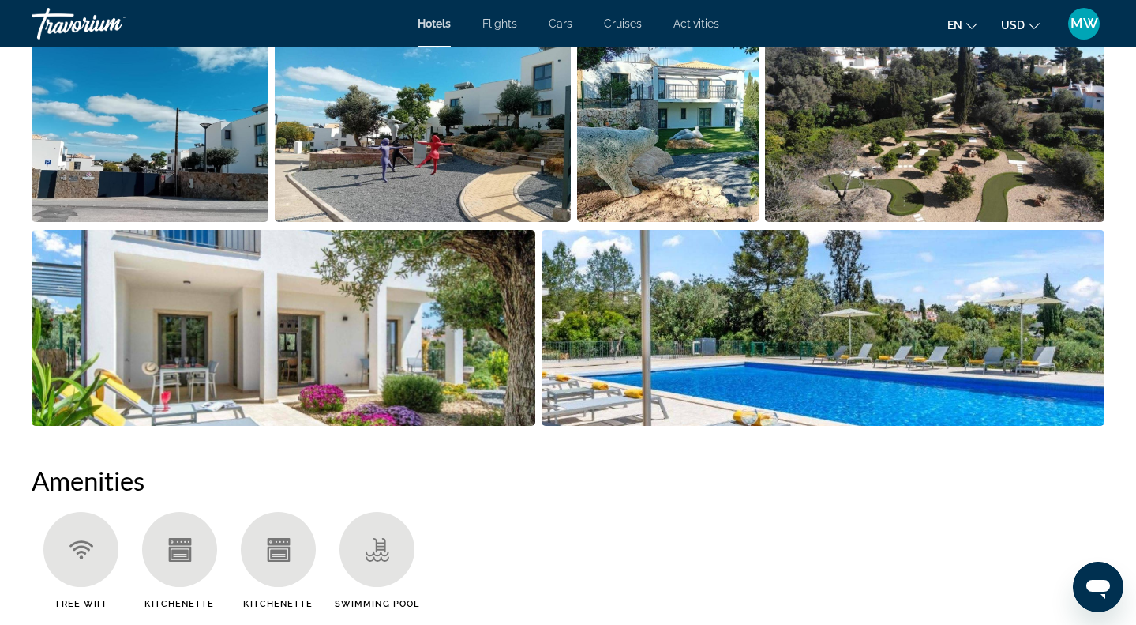
scroll to position [860, 0]
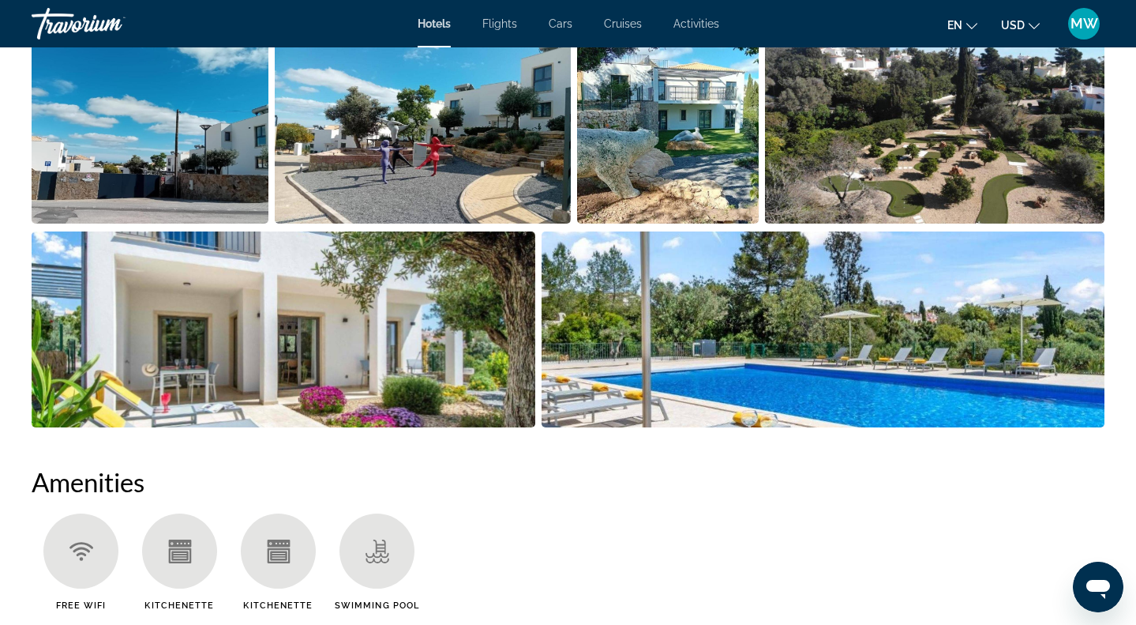
click at [141, 141] on img "Open full-screen image slider" at bounding box center [150, 126] width 237 height 196
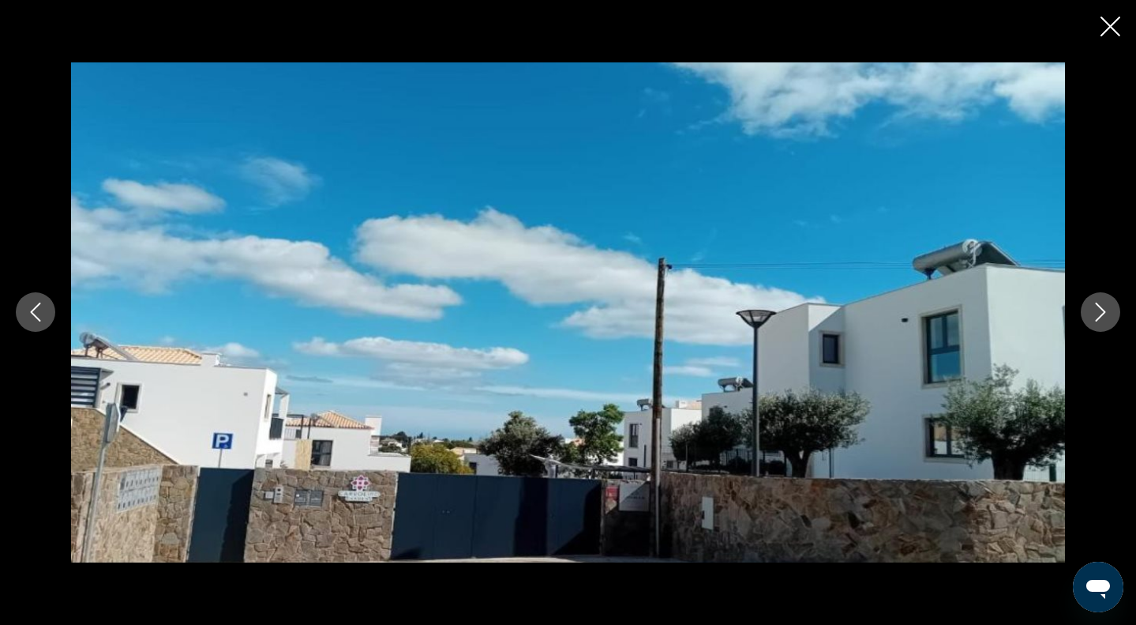
click at [1099, 314] on icon "Next image" at bounding box center [1100, 311] width 19 height 19
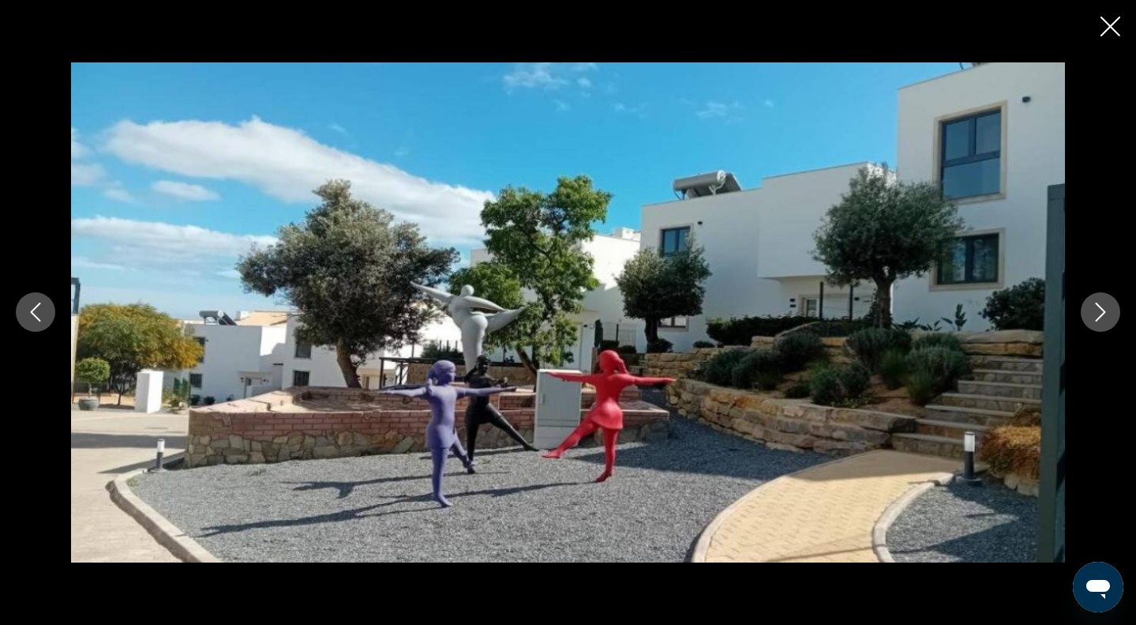
click at [1099, 315] on icon "Next image" at bounding box center [1100, 311] width 19 height 19
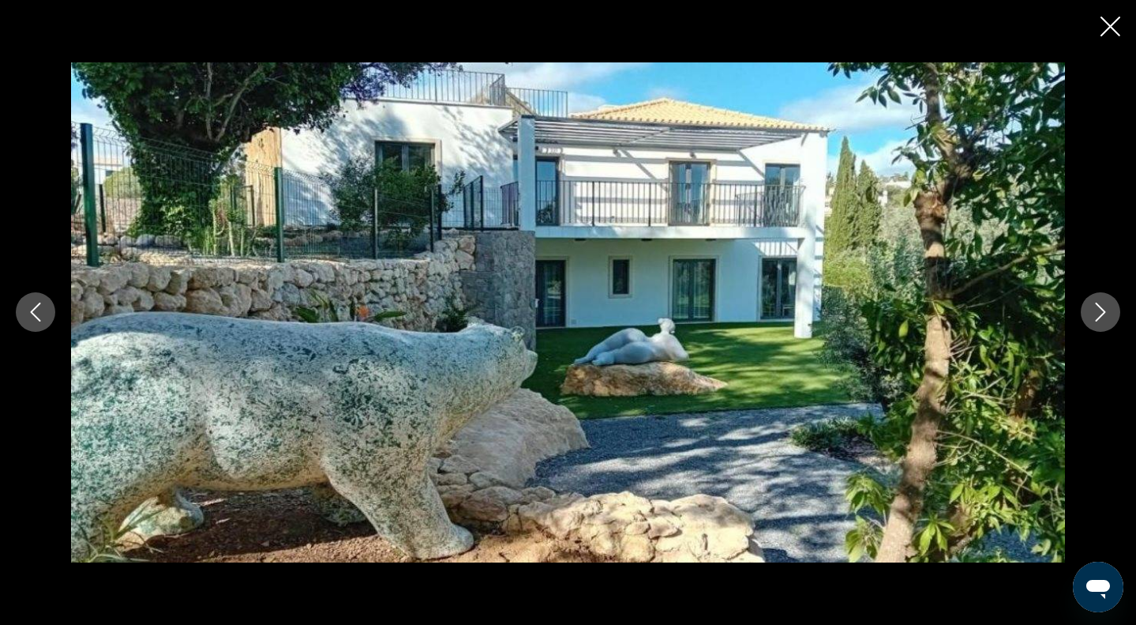
click at [1099, 315] on icon "Next image" at bounding box center [1100, 311] width 19 height 19
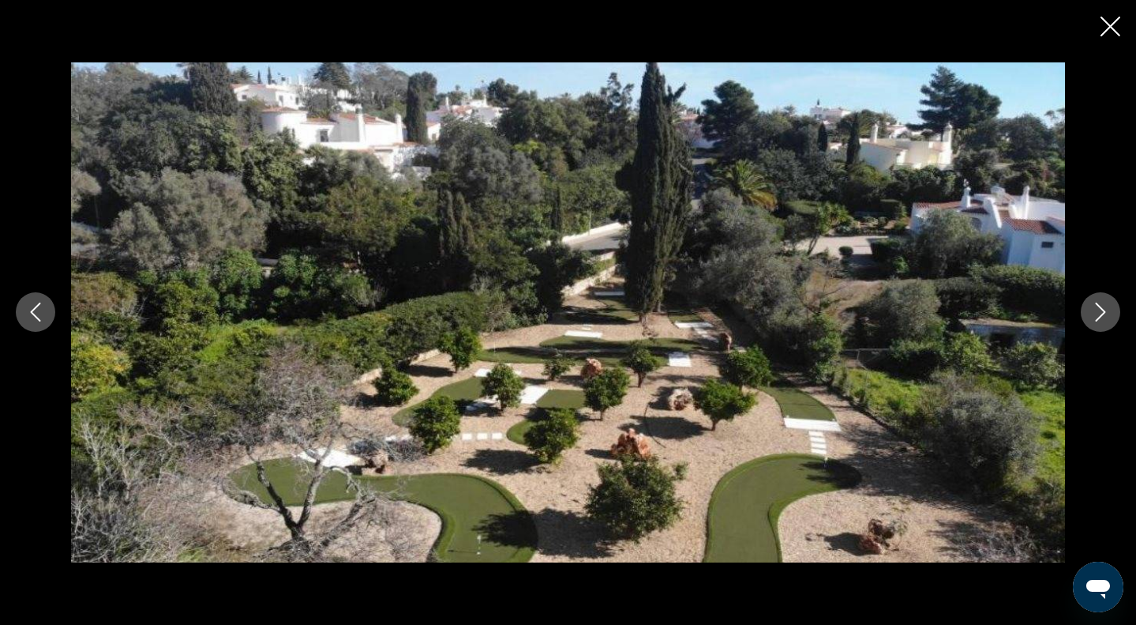
click at [1099, 315] on icon "Next image" at bounding box center [1100, 311] width 19 height 19
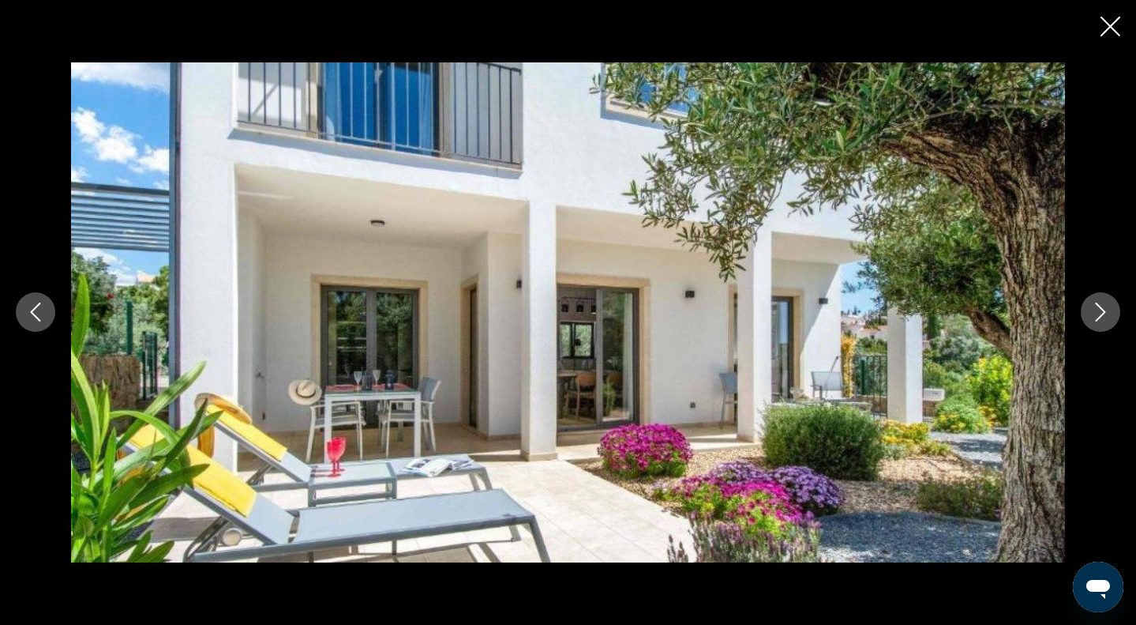
click at [1099, 315] on icon "Next image" at bounding box center [1100, 311] width 19 height 19
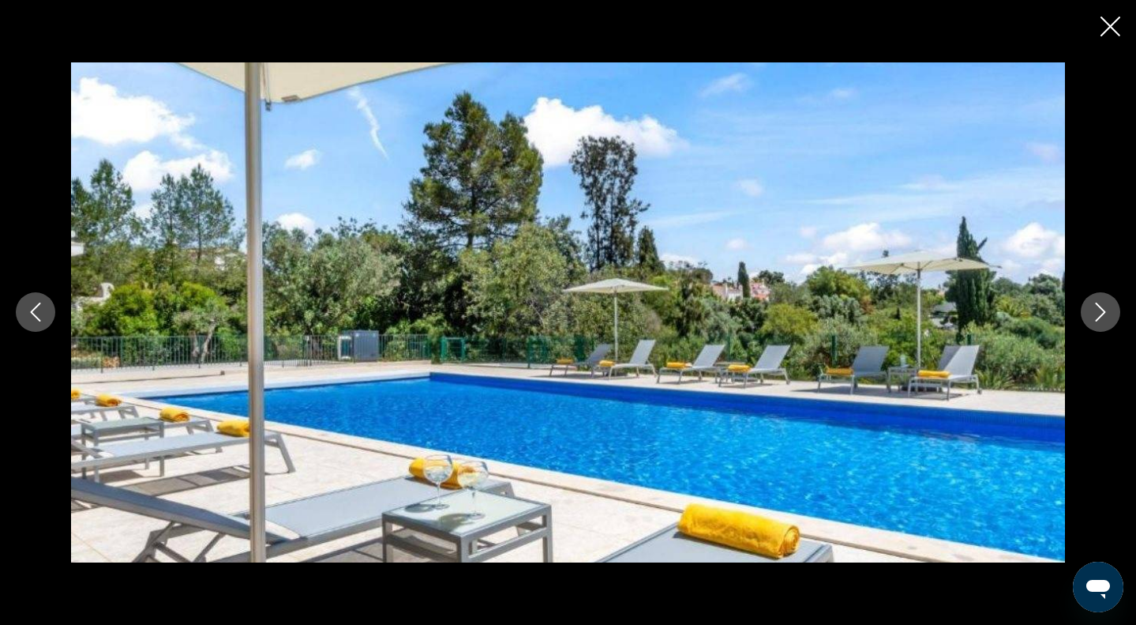
click at [1099, 315] on icon "Next image" at bounding box center [1100, 311] width 19 height 19
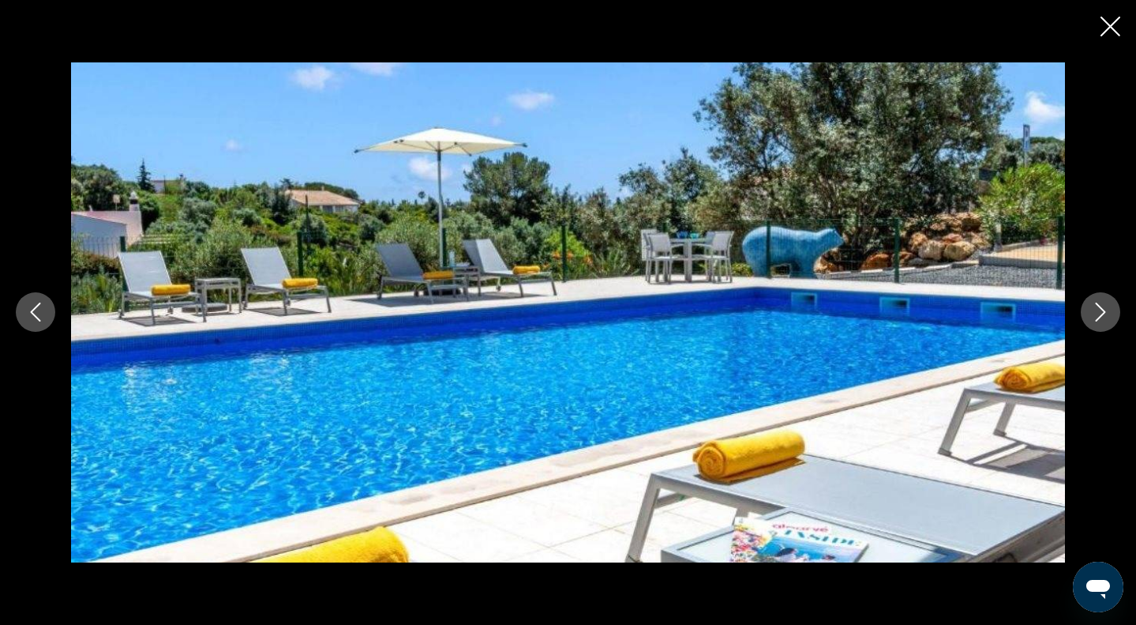
click at [1099, 315] on icon "Next image" at bounding box center [1100, 311] width 19 height 19
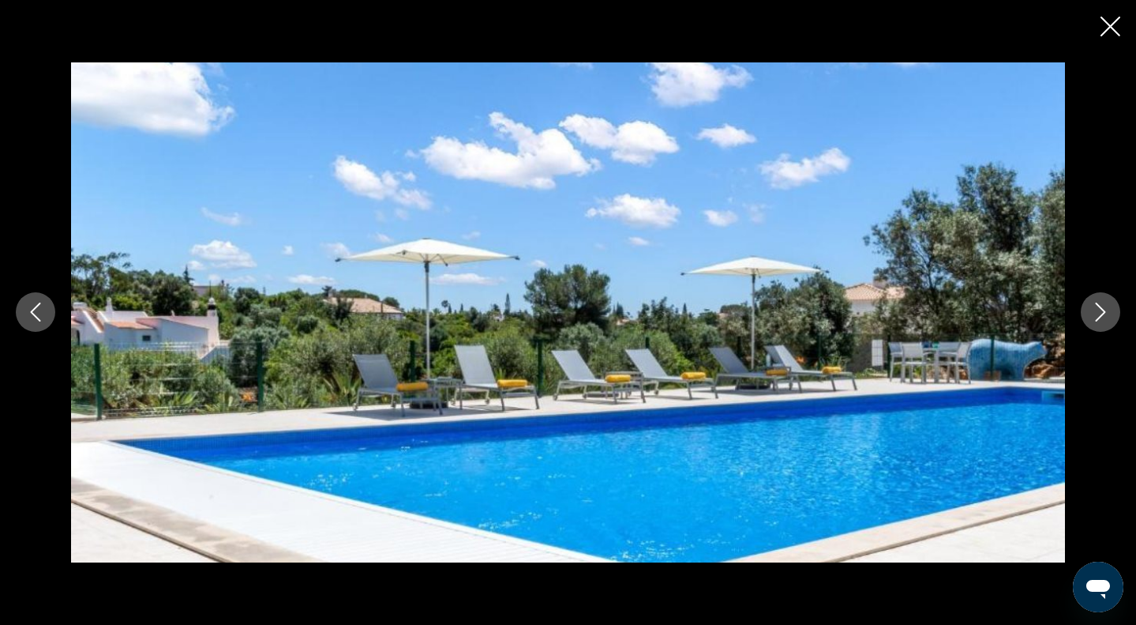
click at [1099, 315] on icon "Next image" at bounding box center [1100, 311] width 19 height 19
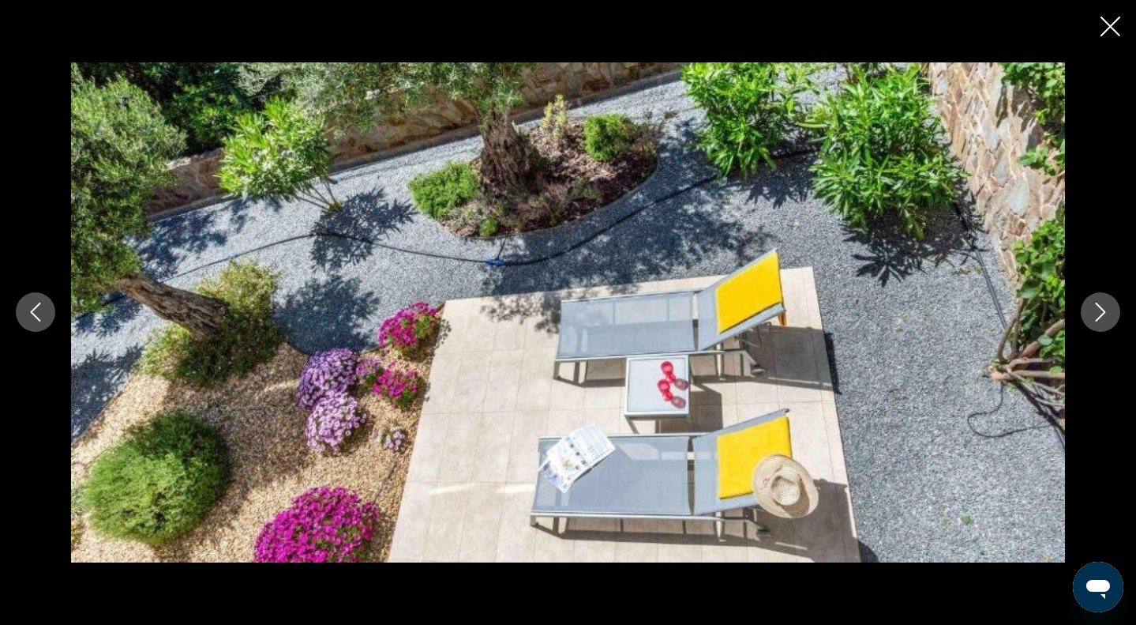
click at [1099, 315] on icon "Next image" at bounding box center [1100, 311] width 19 height 19
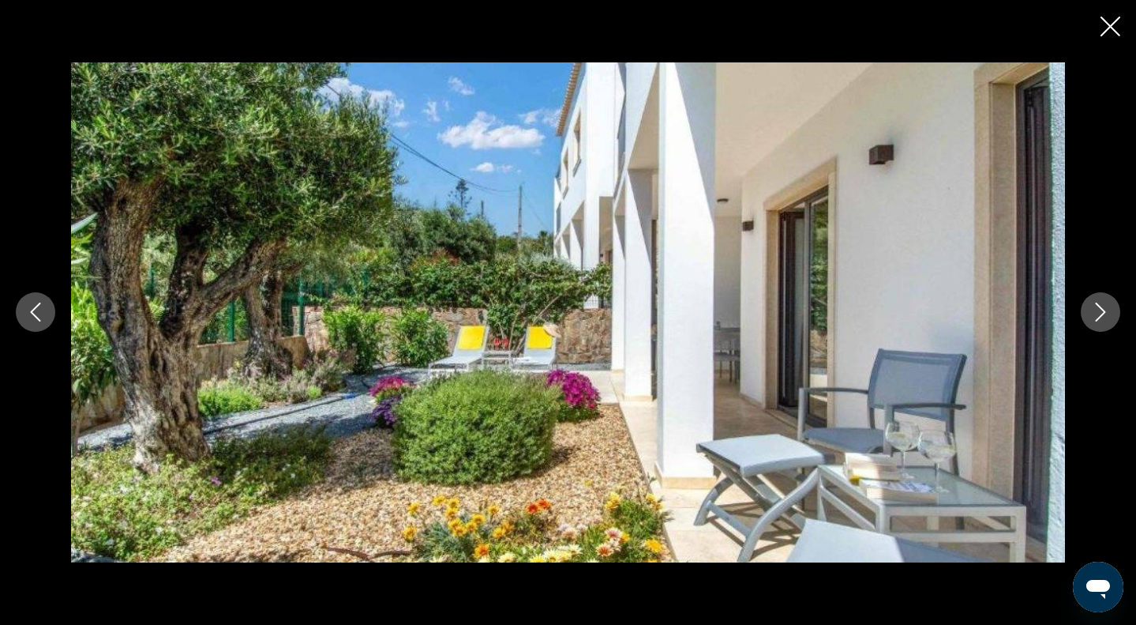
click at [1099, 315] on icon "Next image" at bounding box center [1100, 311] width 19 height 19
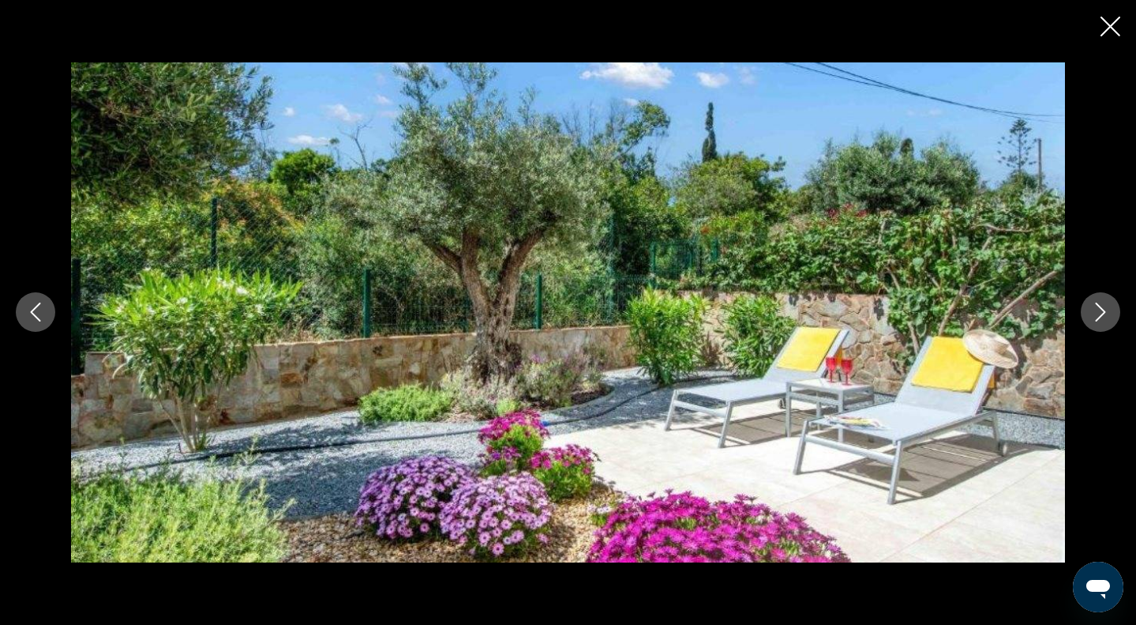
click at [1099, 315] on icon "Next image" at bounding box center [1100, 311] width 19 height 19
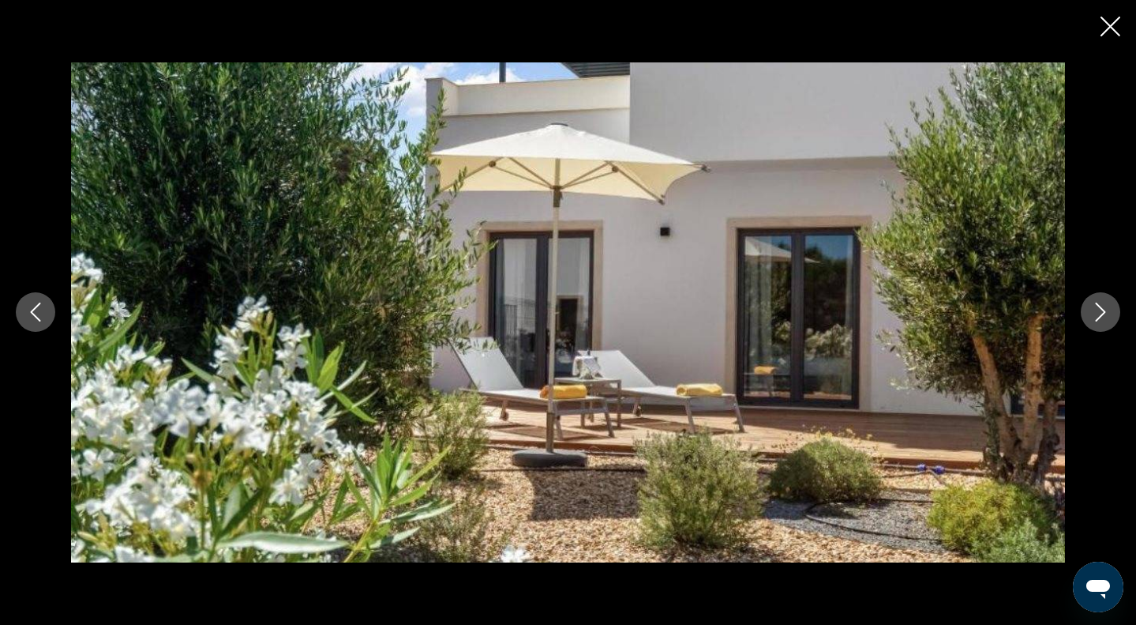
click at [1099, 315] on icon "Next image" at bounding box center [1100, 311] width 19 height 19
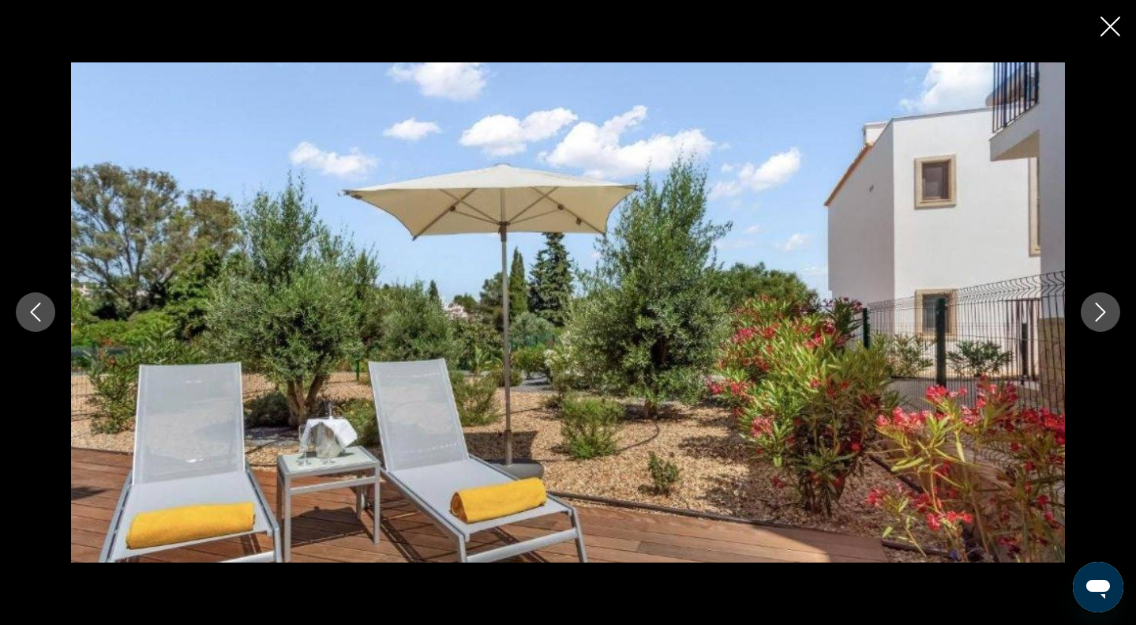
click at [1099, 315] on icon "Next image" at bounding box center [1100, 311] width 19 height 19
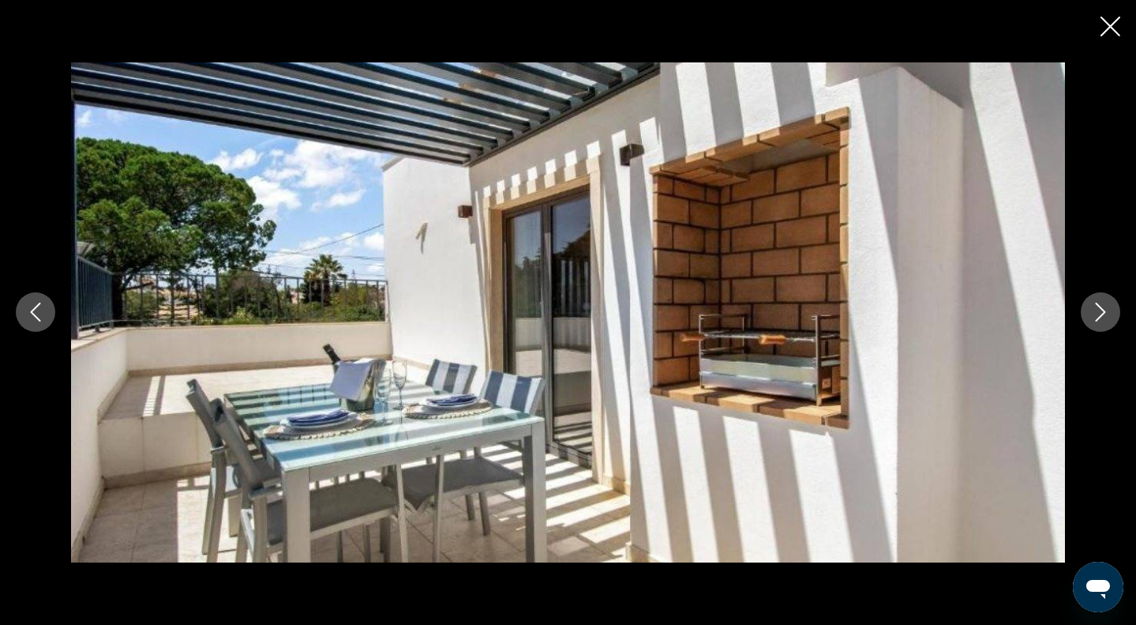
click at [1099, 315] on icon "Next image" at bounding box center [1100, 311] width 19 height 19
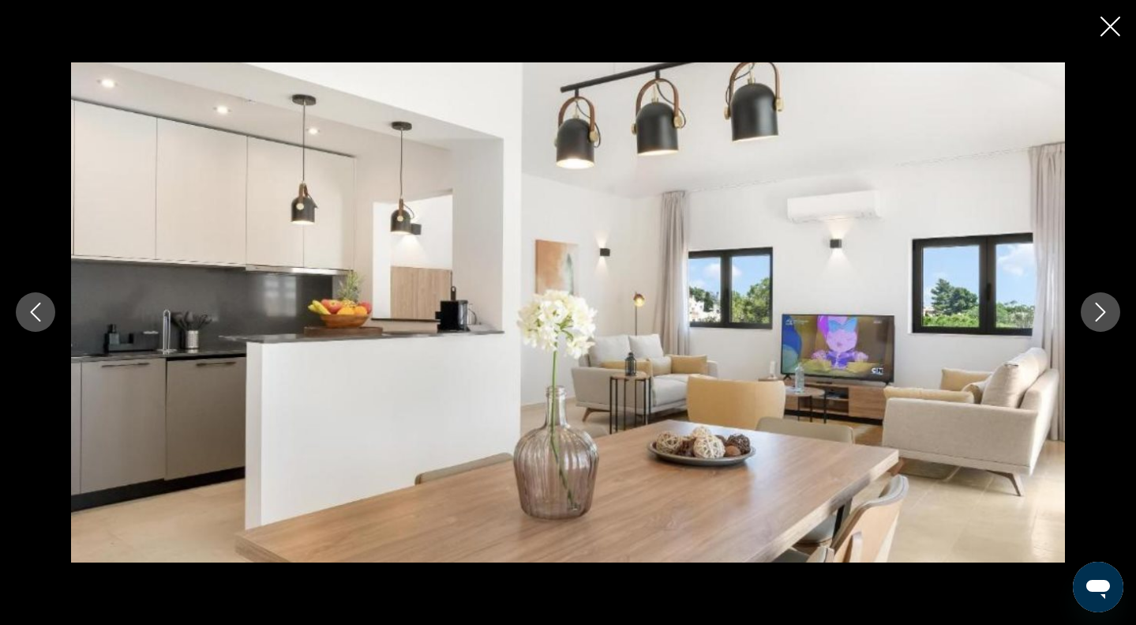
click at [1099, 315] on icon "Next image" at bounding box center [1100, 311] width 19 height 19
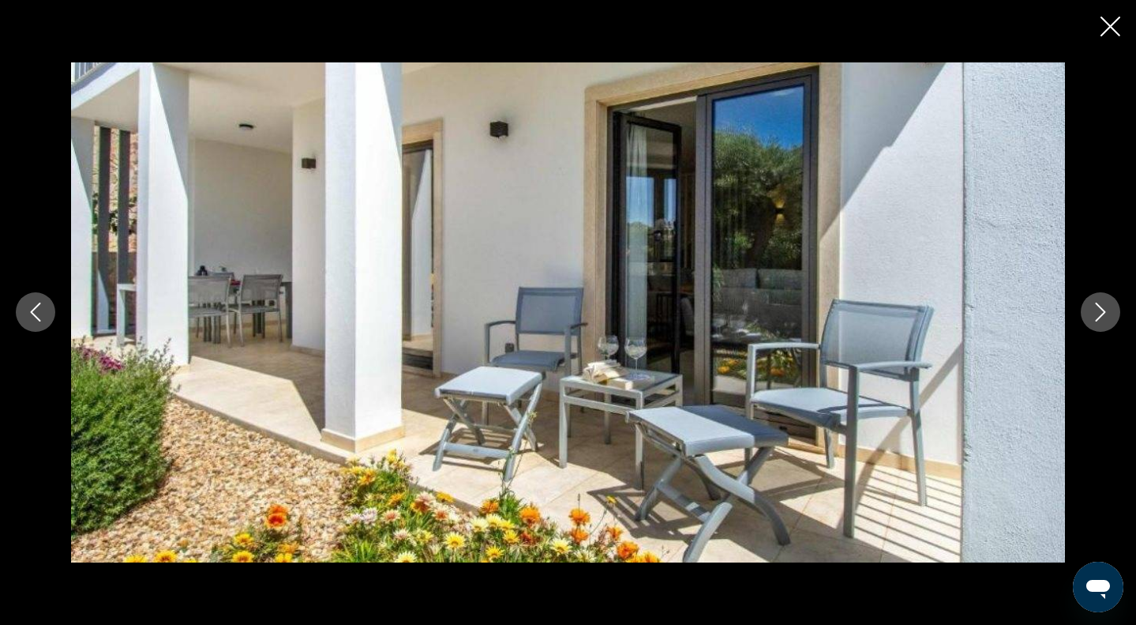
click at [1099, 315] on icon "Next image" at bounding box center [1100, 311] width 19 height 19
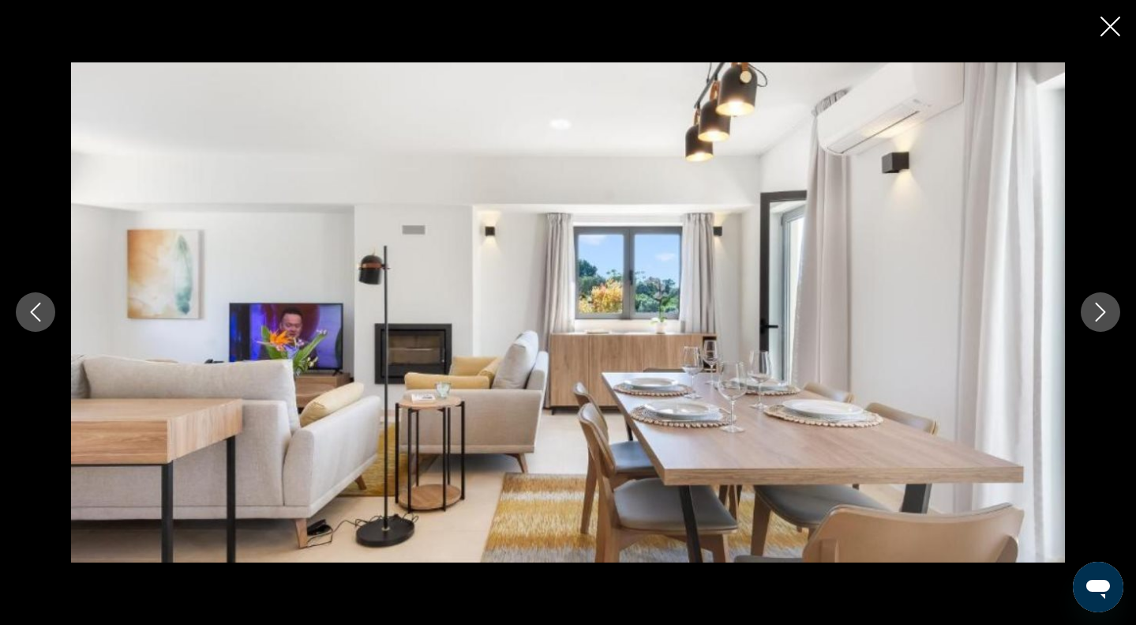
click at [1099, 315] on icon "Next image" at bounding box center [1100, 311] width 19 height 19
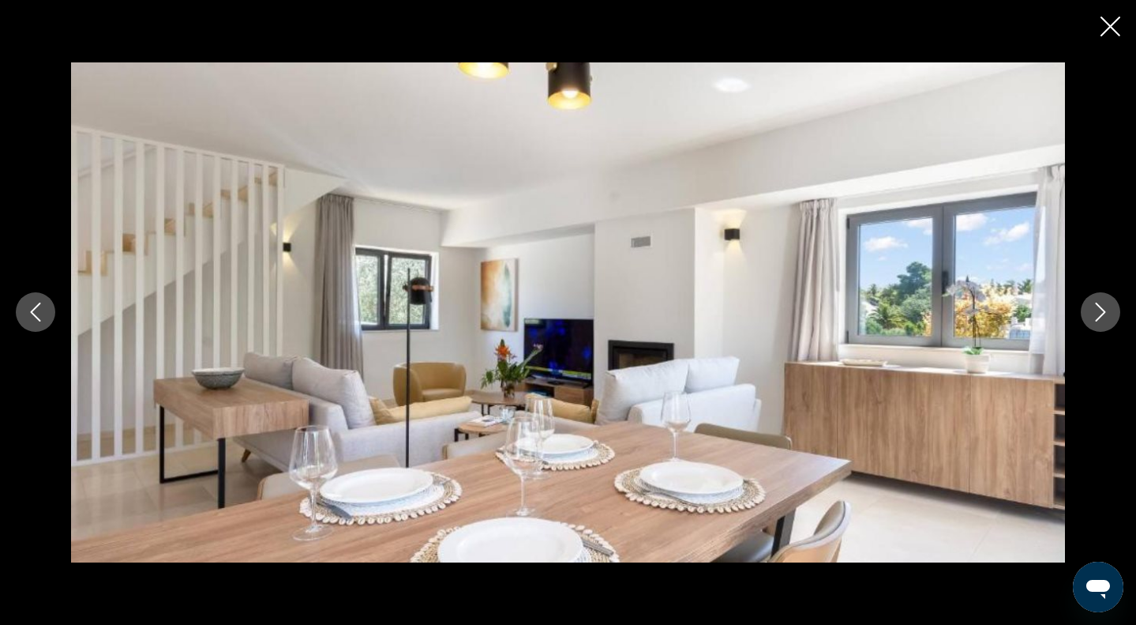
click at [1099, 315] on icon "Next image" at bounding box center [1100, 311] width 19 height 19
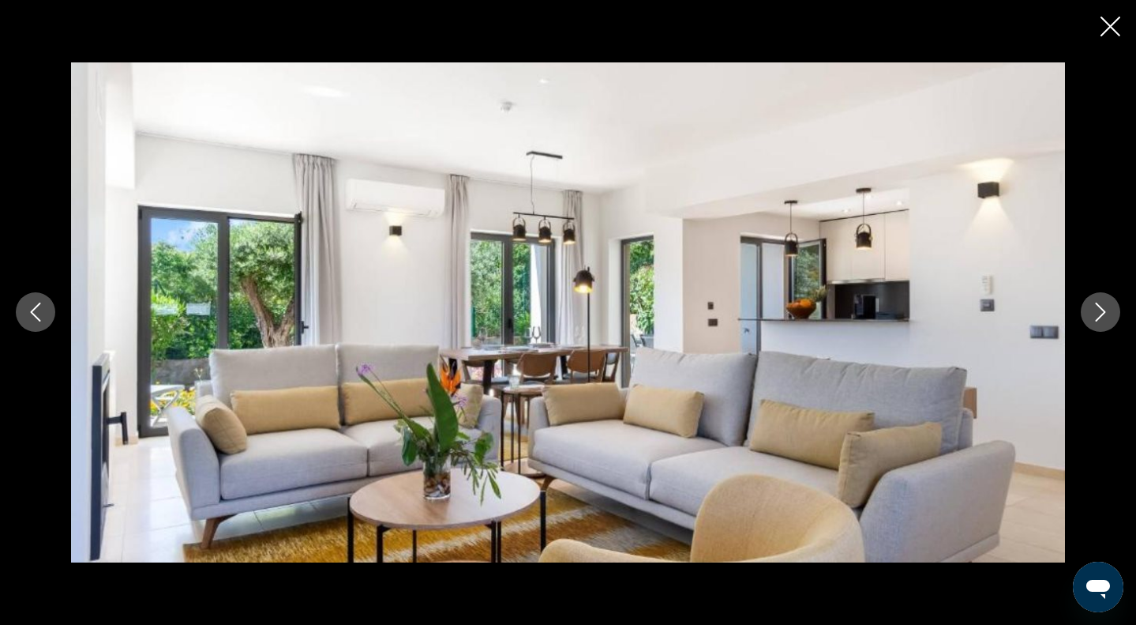
click at [1099, 315] on icon "Next image" at bounding box center [1100, 311] width 19 height 19
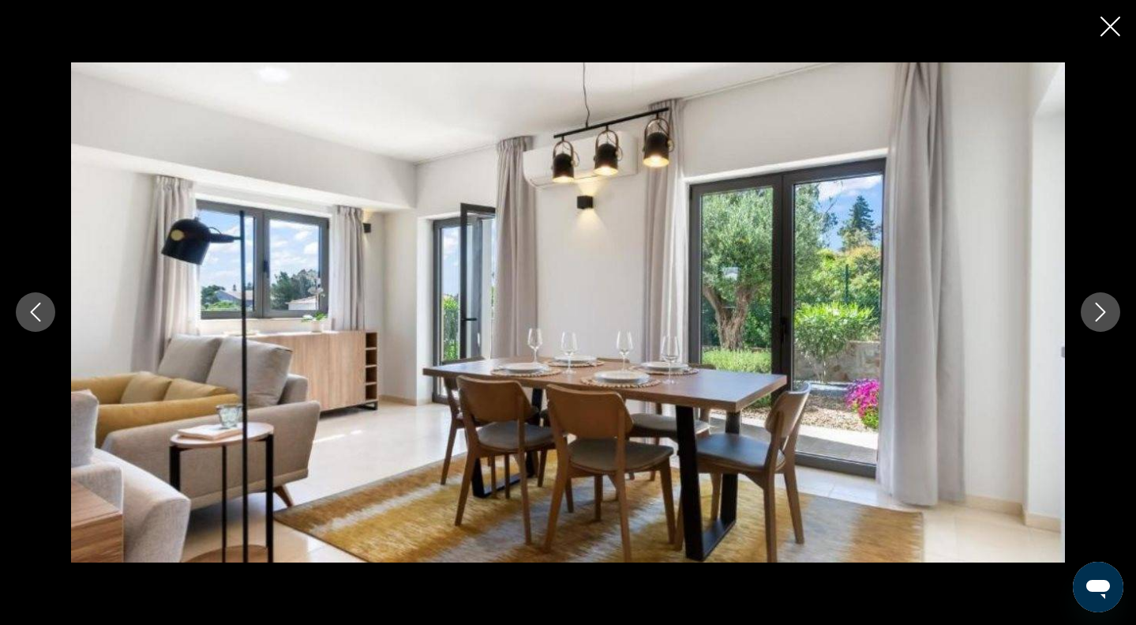
click at [1099, 315] on icon "Next image" at bounding box center [1100, 311] width 19 height 19
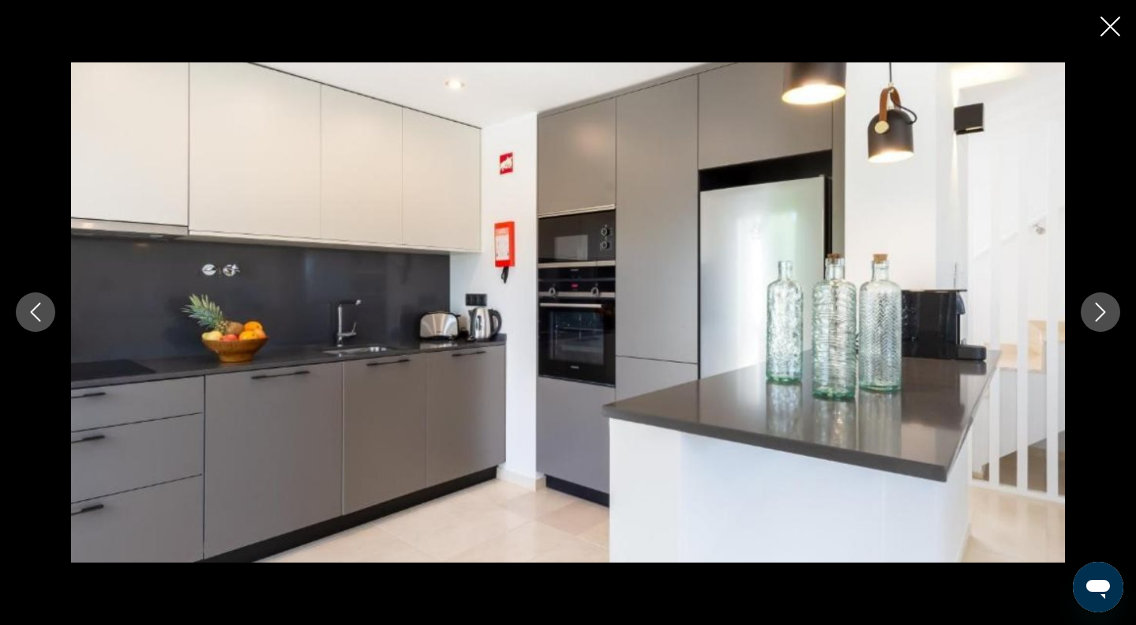
click at [1099, 315] on icon "Next image" at bounding box center [1100, 311] width 19 height 19
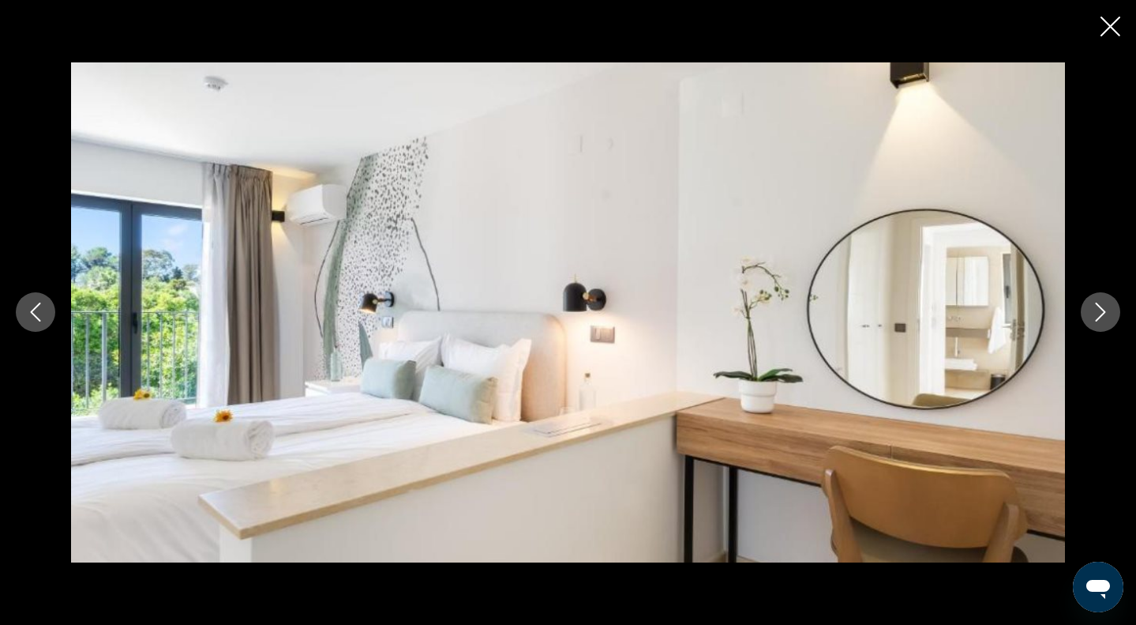
click at [1099, 315] on icon "Next image" at bounding box center [1100, 311] width 19 height 19
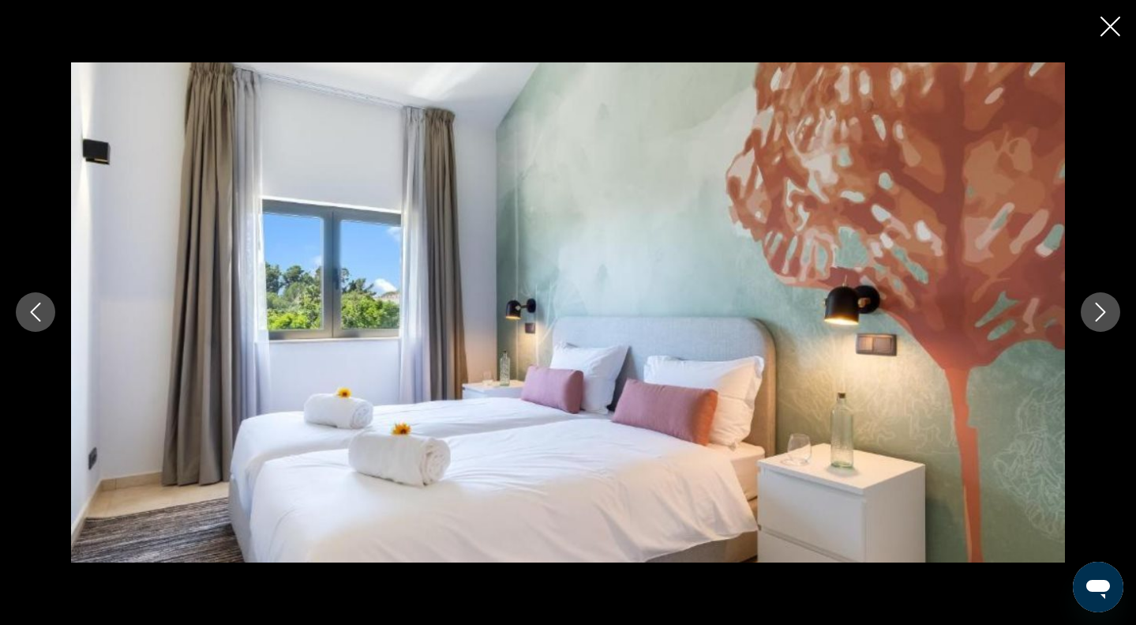
click at [1099, 315] on icon "Next image" at bounding box center [1100, 311] width 19 height 19
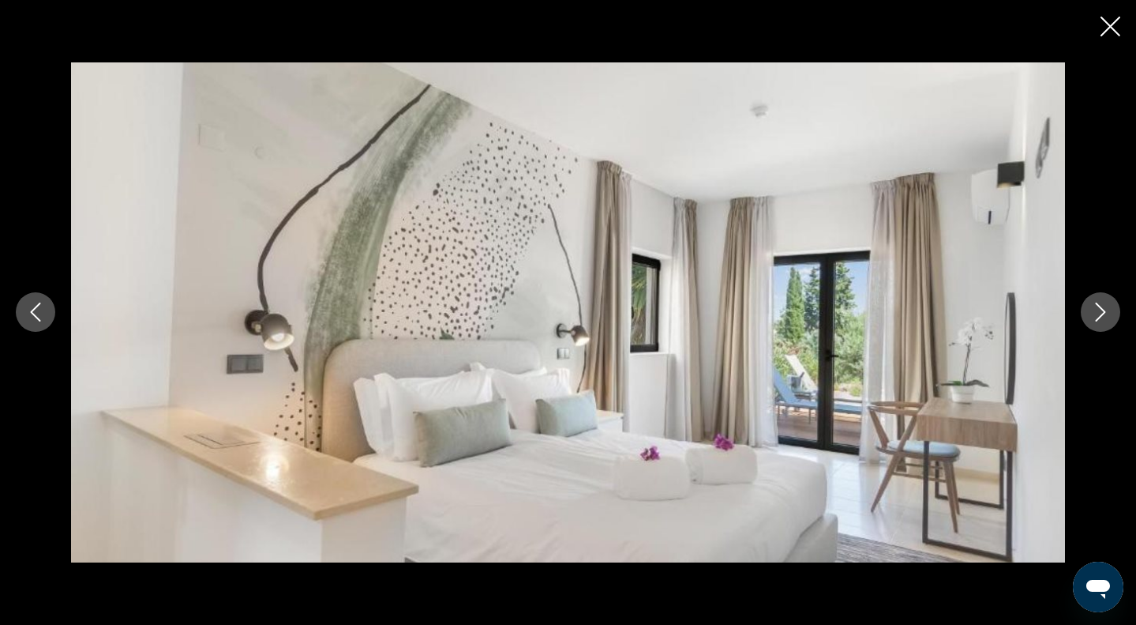
click at [1099, 315] on icon "Next image" at bounding box center [1100, 311] width 19 height 19
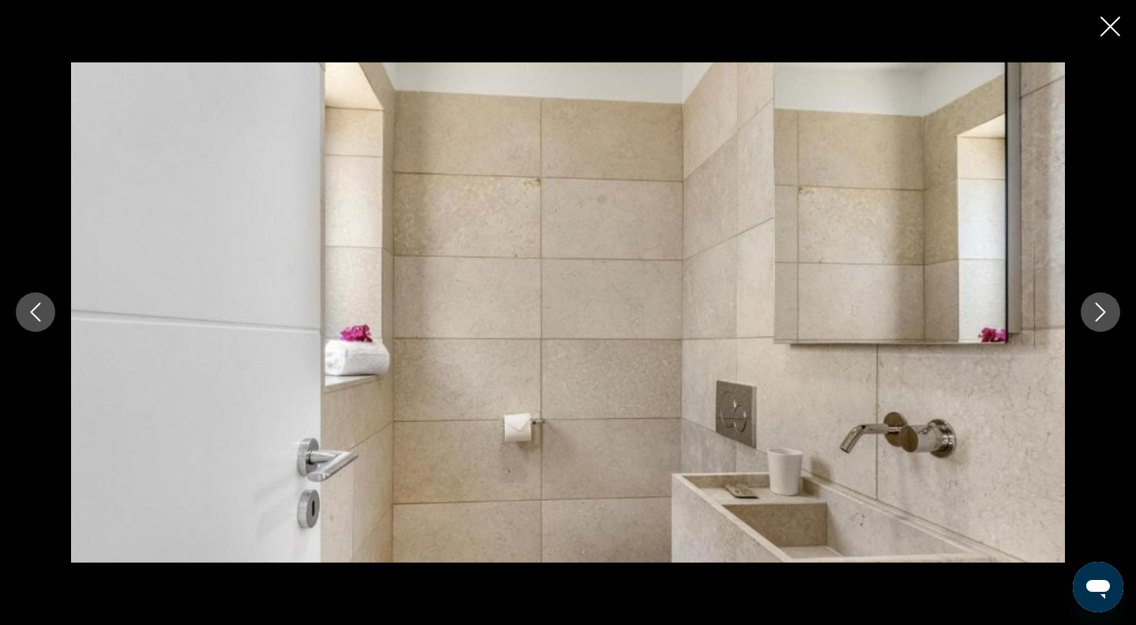
click at [1099, 315] on icon "Next image" at bounding box center [1100, 311] width 19 height 19
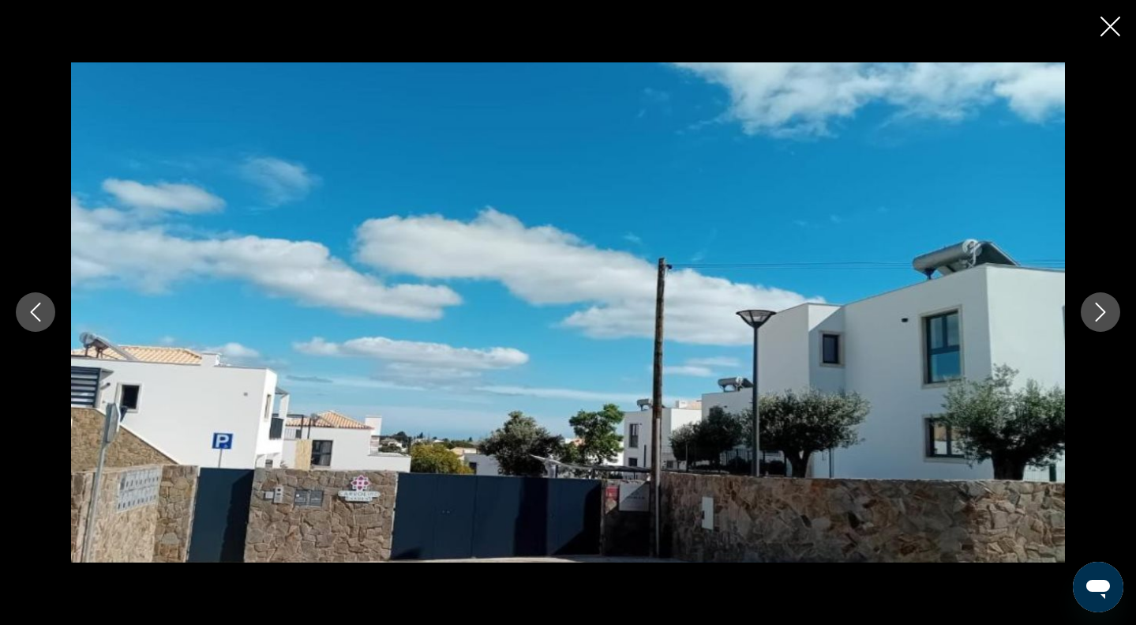
click at [1099, 315] on icon "Next image" at bounding box center [1100, 311] width 19 height 19
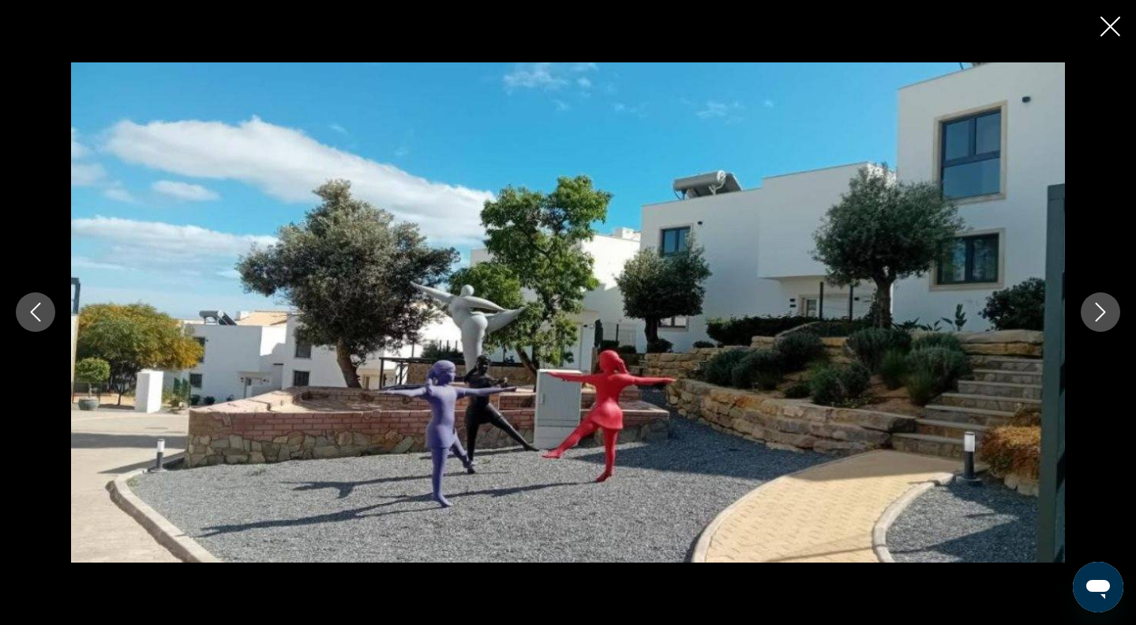
click at [1098, 319] on icon "Next image" at bounding box center [1101, 312] width 10 height 19
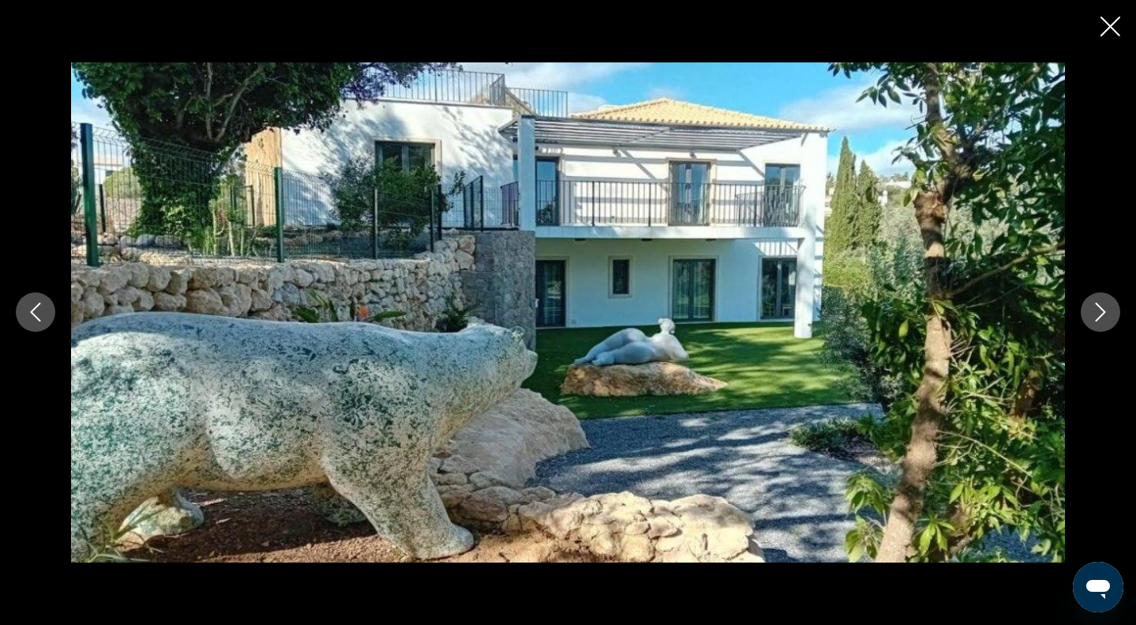
click at [1098, 320] on icon "Next image" at bounding box center [1100, 311] width 19 height 19
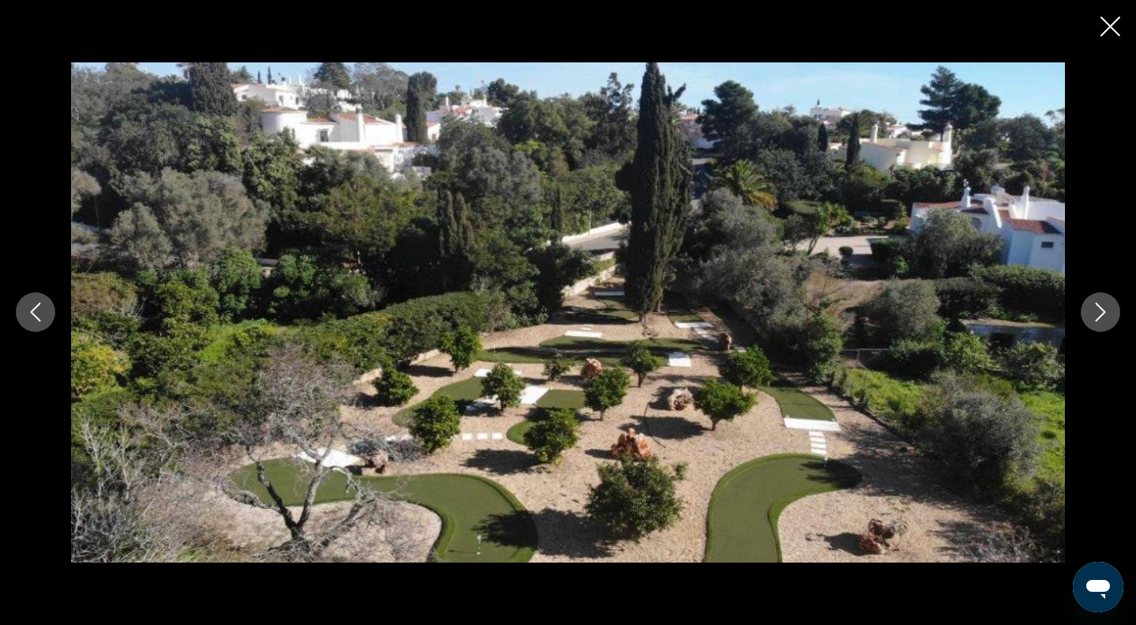
click at [1098, 320] on icon "Next image" at bounding box center [1100, 311] width 19 height 19
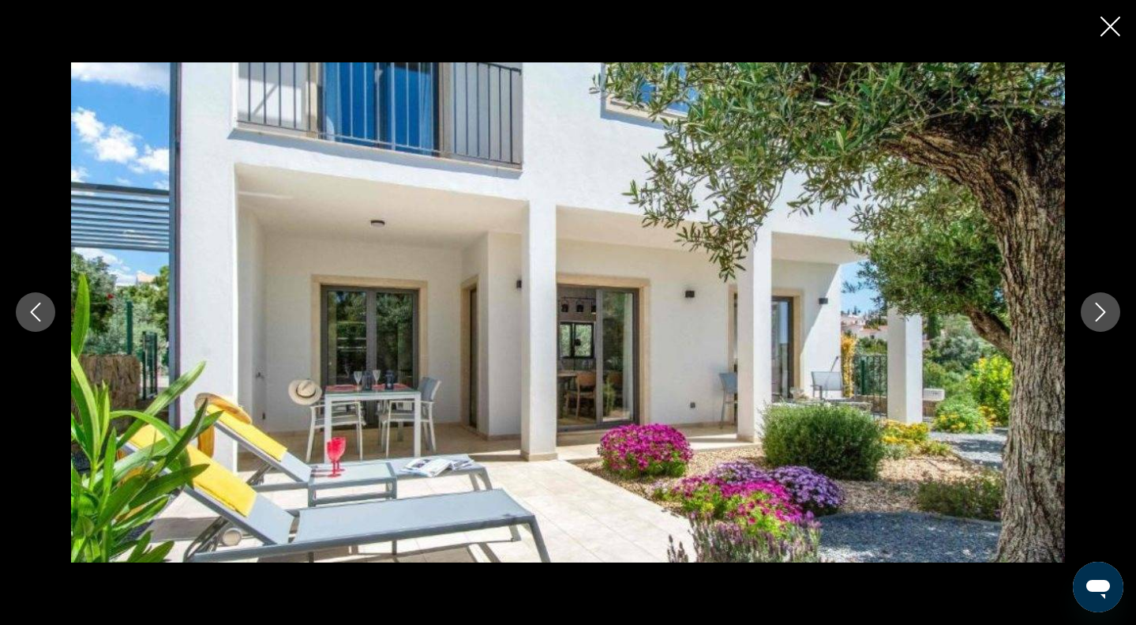
click at [1121, 15] on div "prev next" at bounding box center [568, 312] width 1136 height 625
click at [1114, 24] on icon "Close slideshow" at bounding box center [1111, 27] width 20 height 20
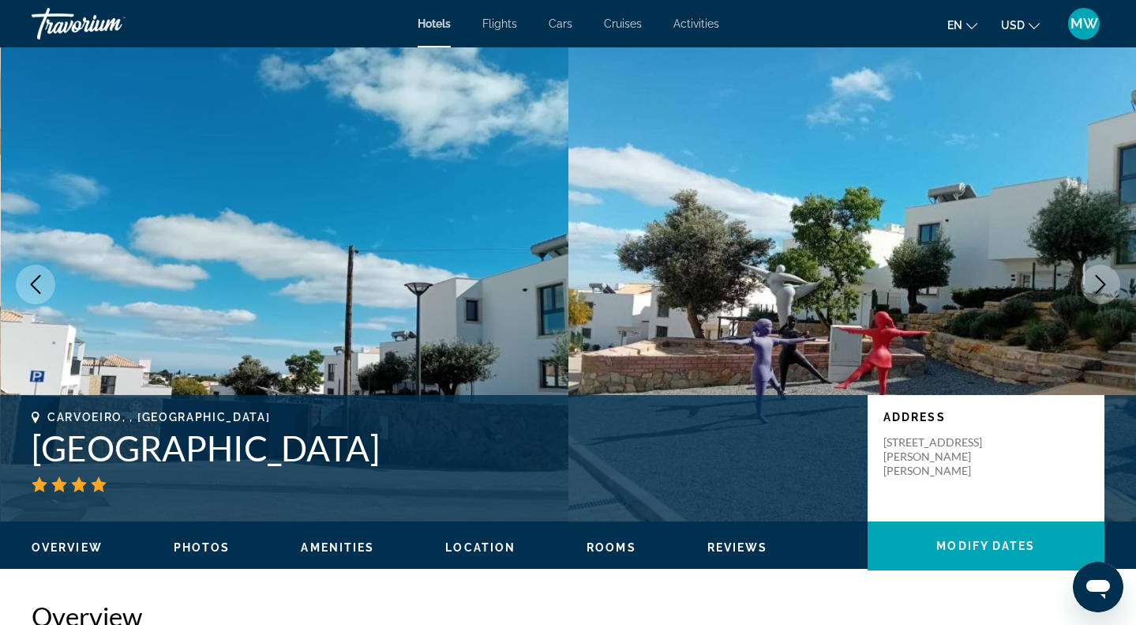
scroll to position [0, 0]
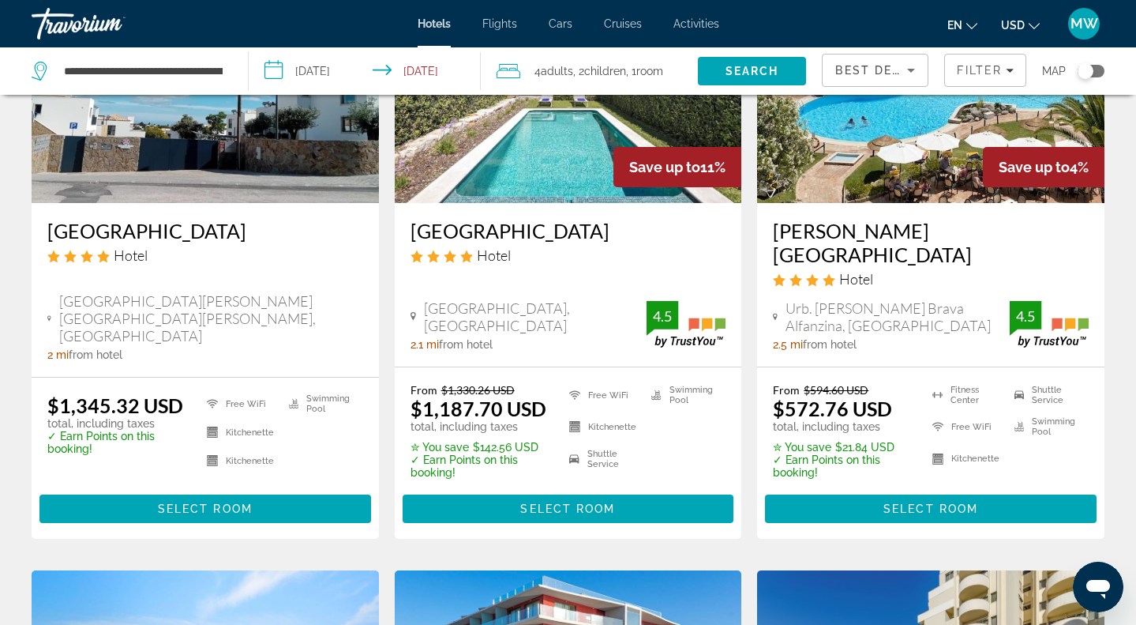
scroll to position [198, 0]
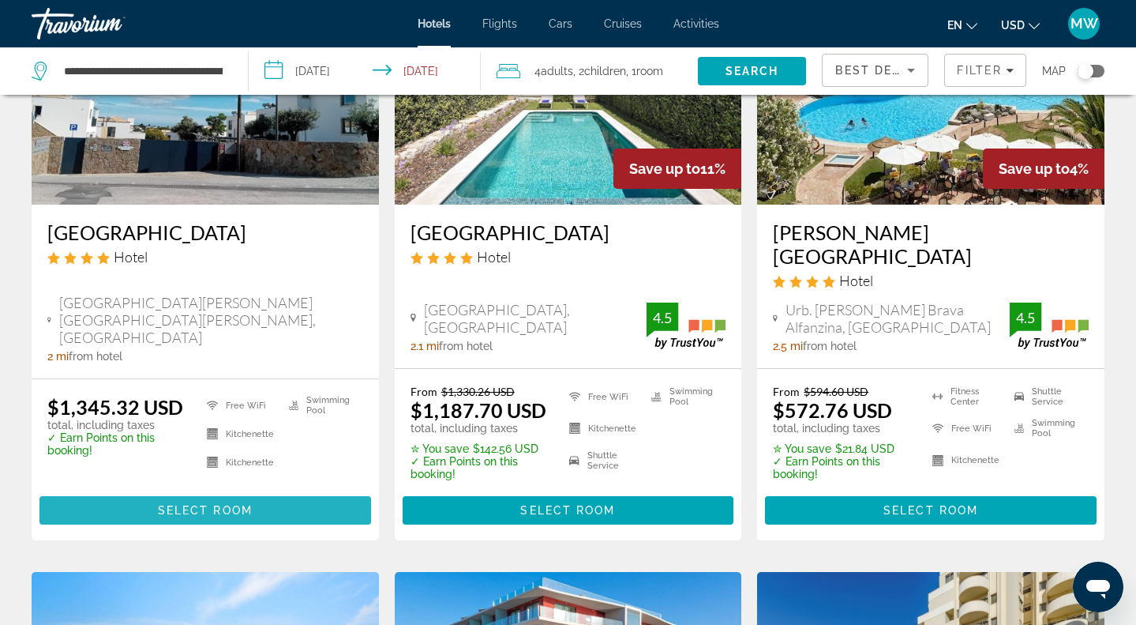
click at [291, 491] on span "Main content" at bounding box center [205, 510] width 332 height 38
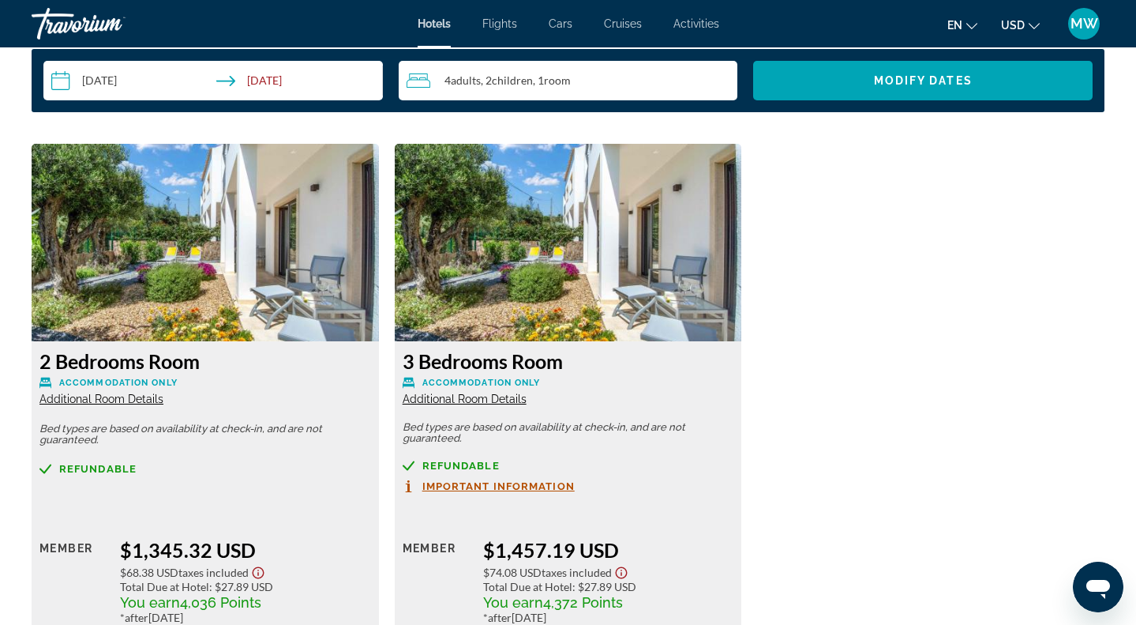
scroll to position [2066, 0]
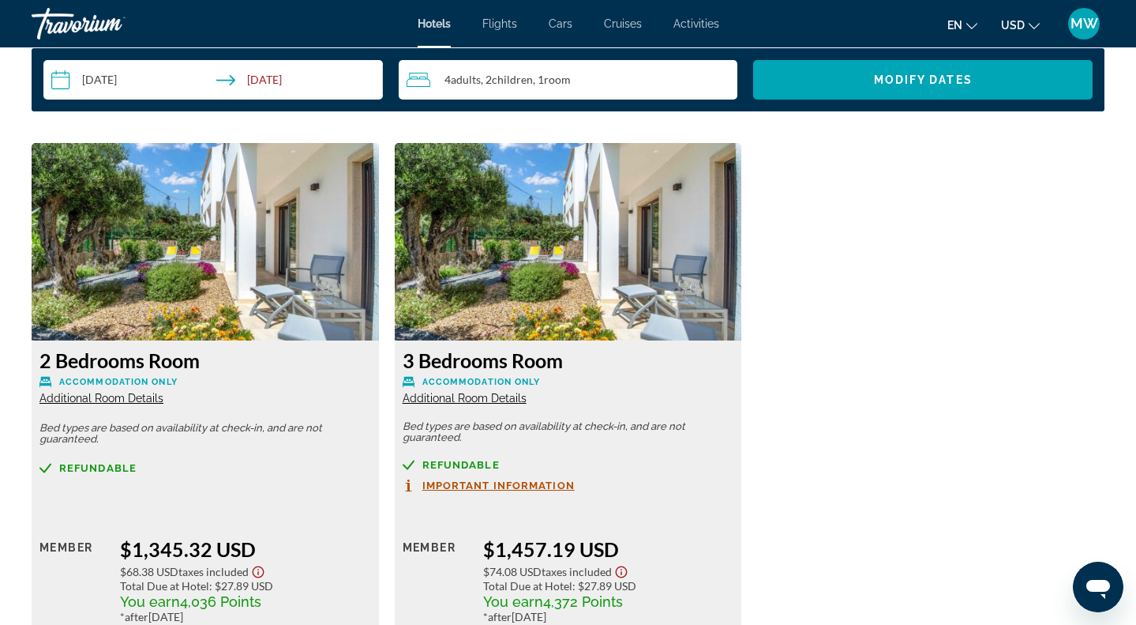
click at [496, 396] on span "Additional Room Details" at bounding box center [465, 398] width 124 height 13
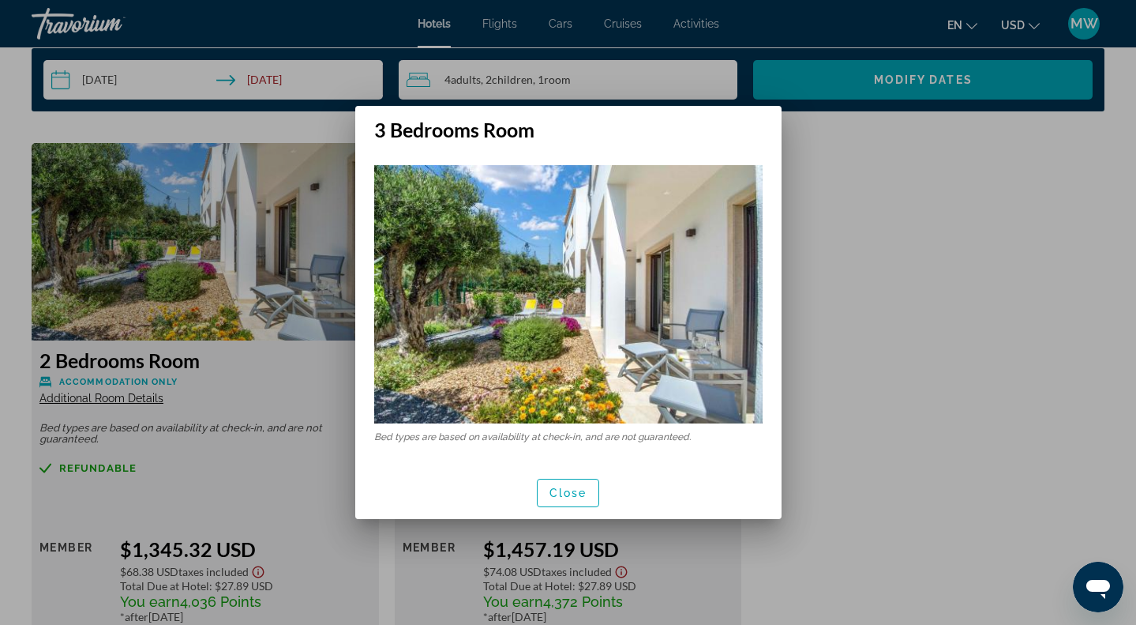
scroll to position [0, 0]
click at [570, 487] on span "Close" at bounding box center [569, 492] width 38 height 13
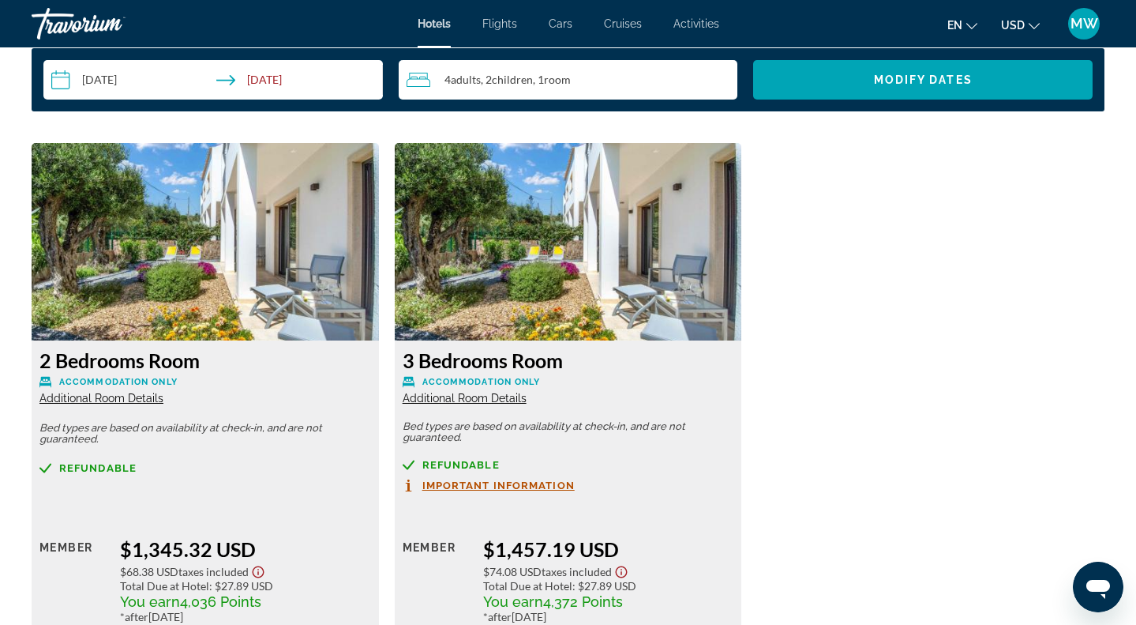
scroll to position [2066, 0]
click at [570, 487] on span "Important Information" at bounding box center [498, 485] width 152 height 10
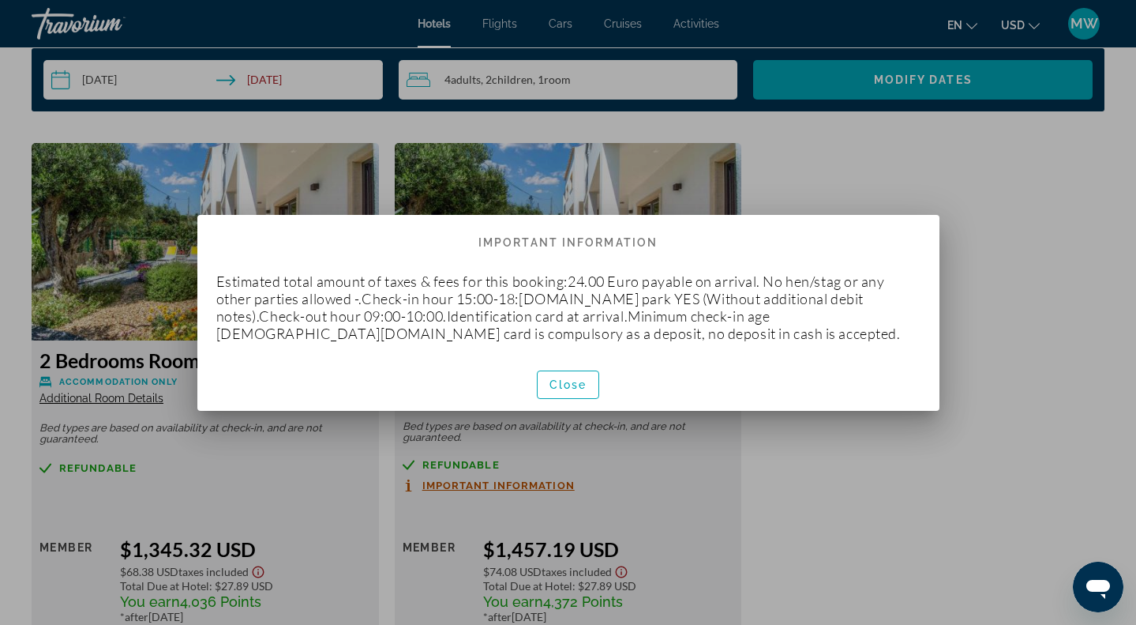
click at [570, 348] on div "Estimated total amount of taxes & fees for this booking:24.00 Euro payable on a…" at bounding box center [568, 307] width 742 height 101
click at [570, 376] on span "button" at bounding box center [569, 385] width 62 height 38
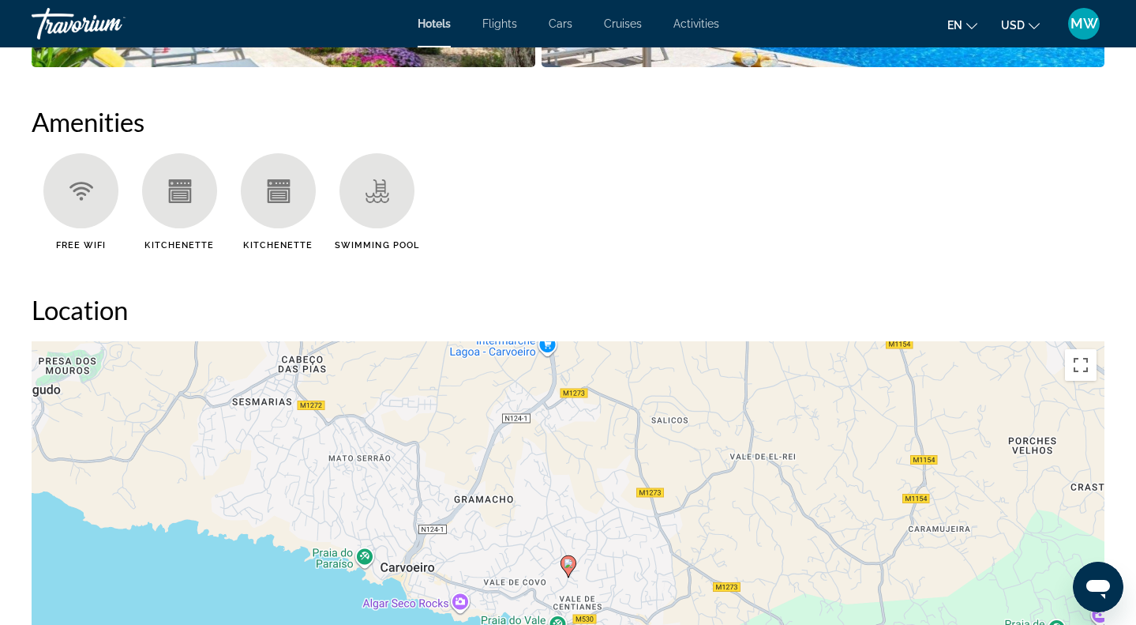
scroll to position [985, 0]
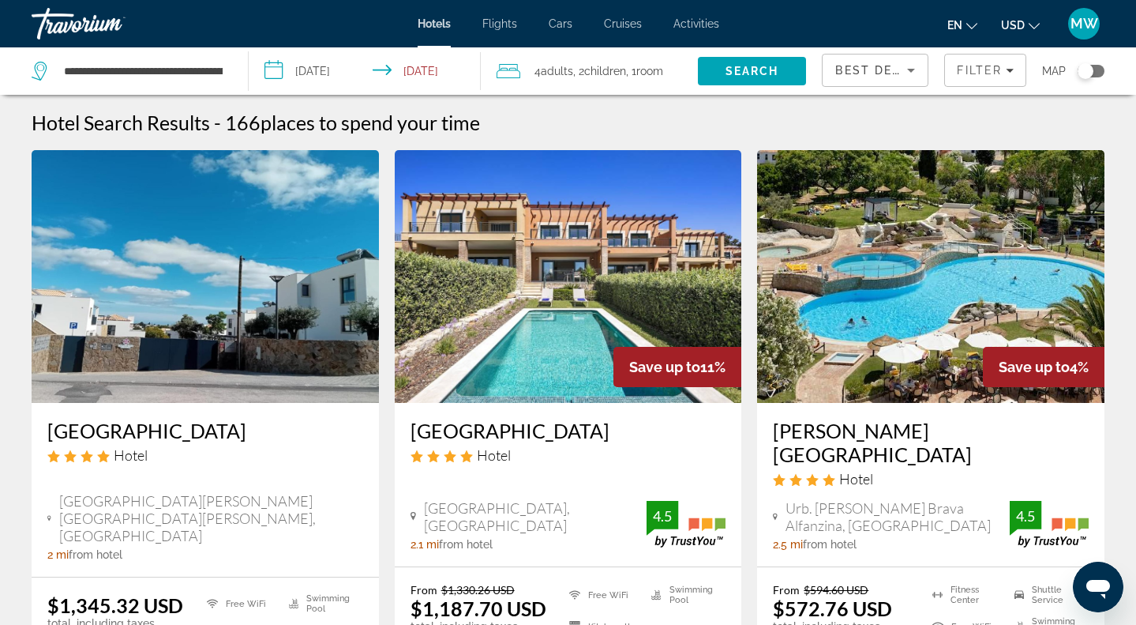
click at [548, 280] on img "Main content" at bounding box center [568, 276] width 347 height 253
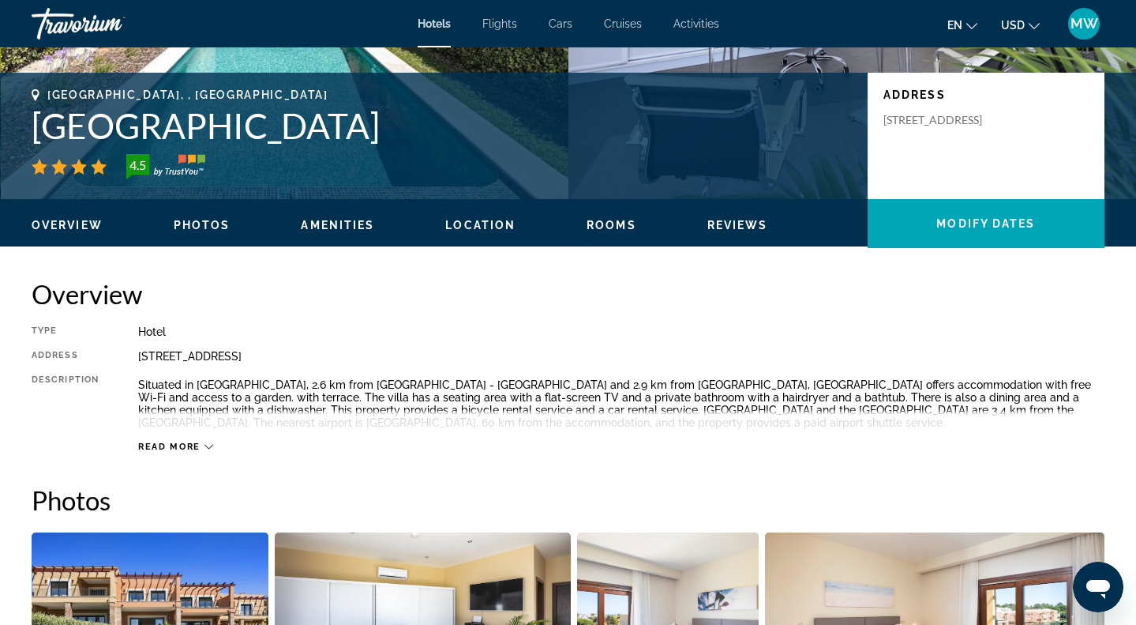
scroll to position [532, 0]
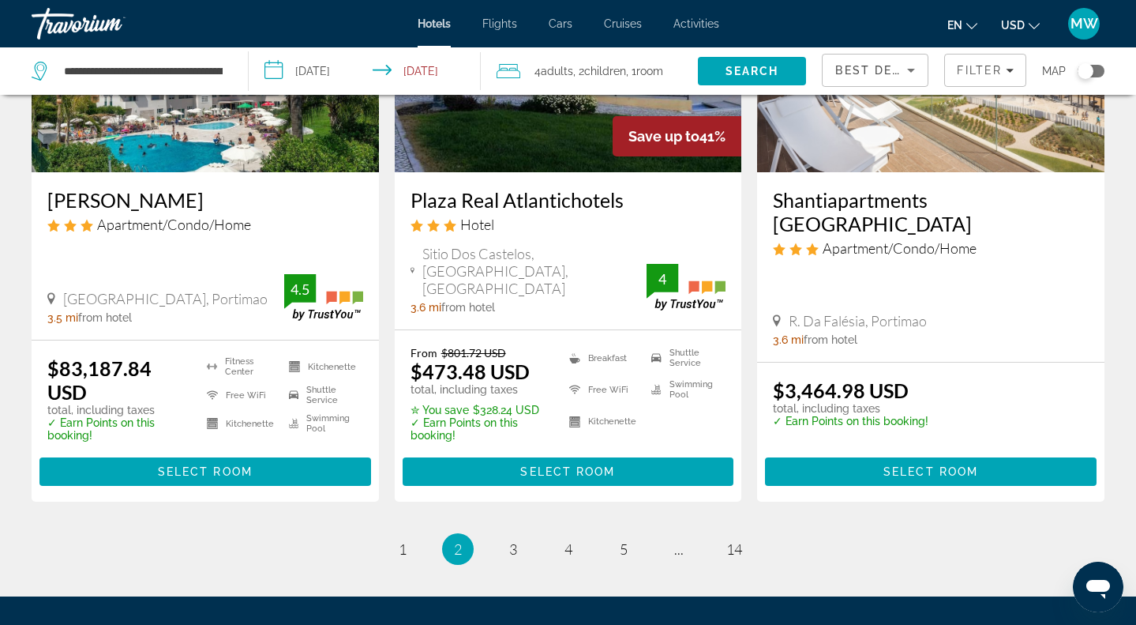
scroll to position [2096, 0]
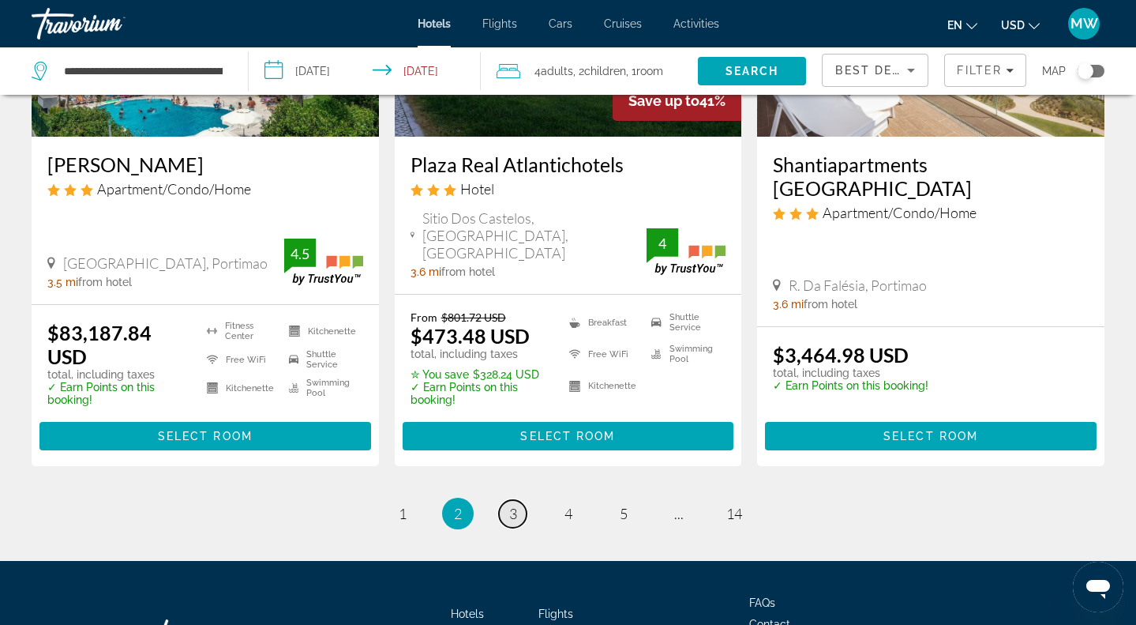
click at [509, 500] on link "page 3" at bounding box center [513, 514] width 28 height 28
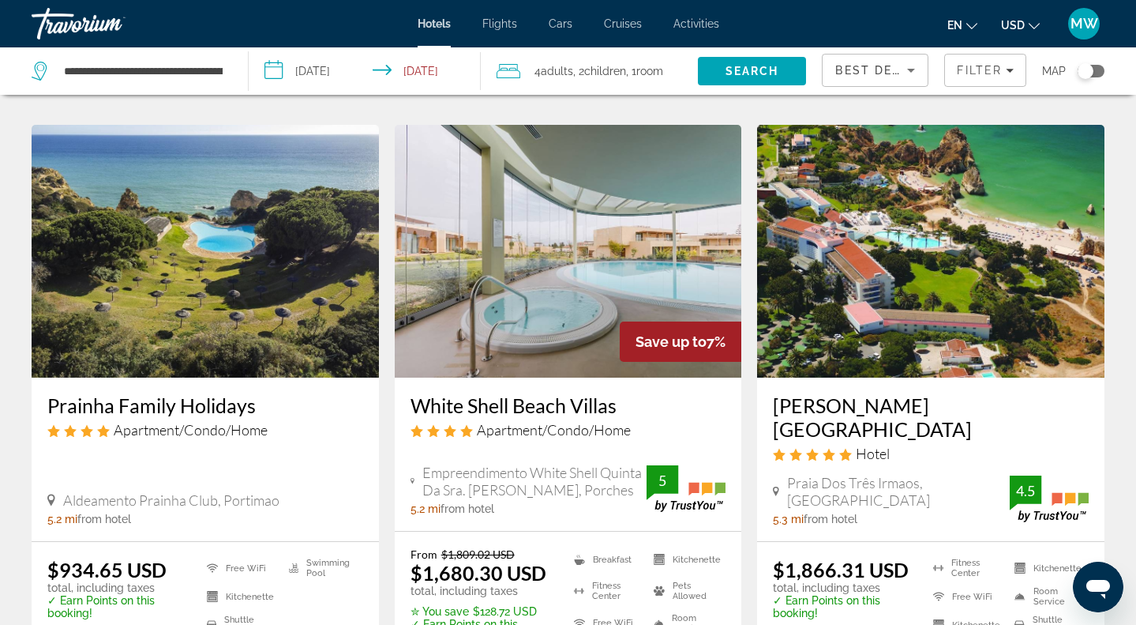
scroll to position [635, 0]
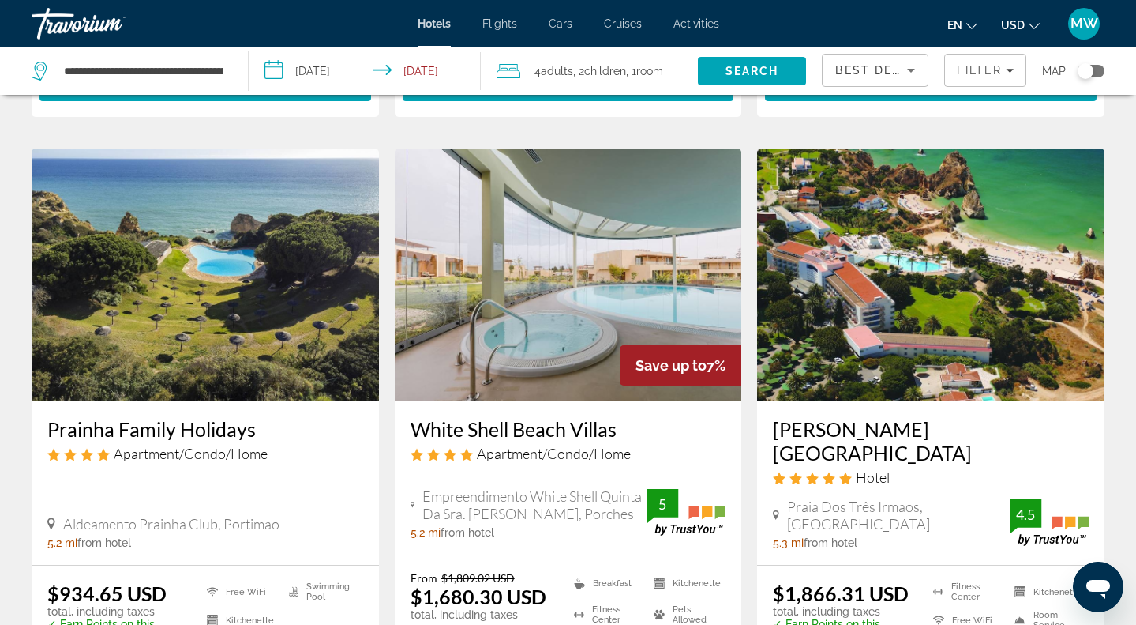
click at [906, 261] on img "Main content" at bounding box center [930, 274] width 347 height 253
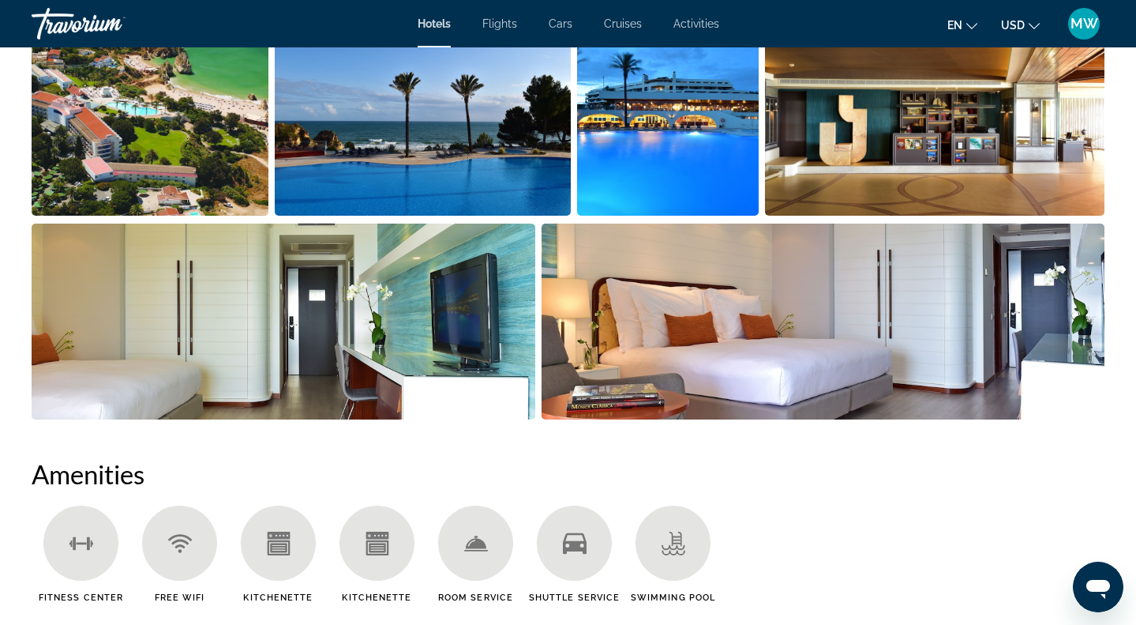
scroll to position [895, 0]
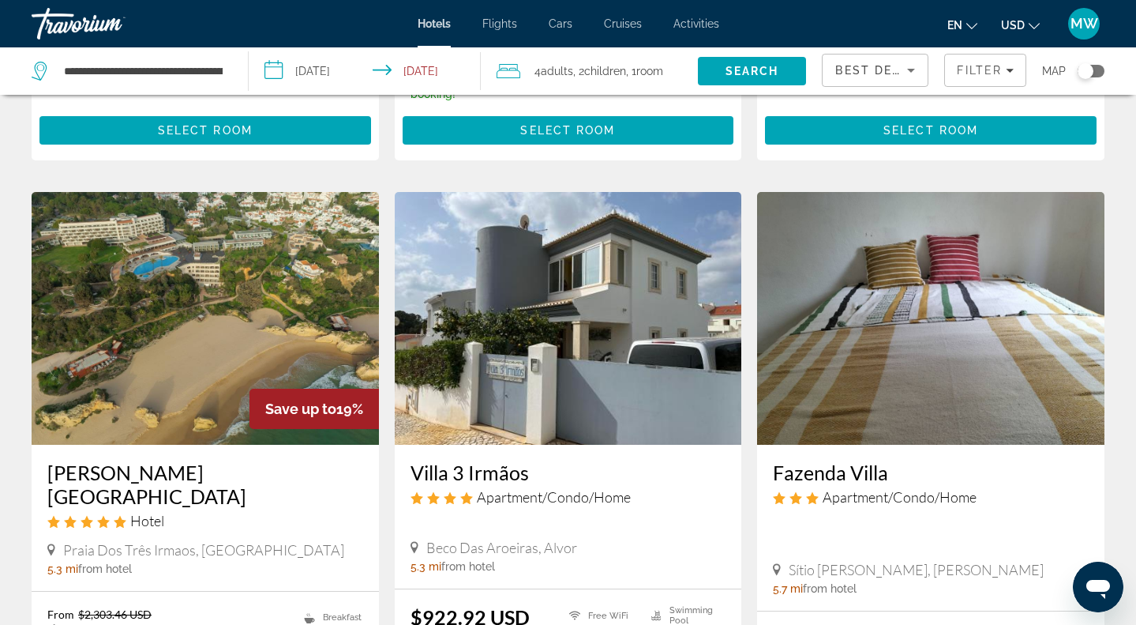
scroll to position [1238, 0]
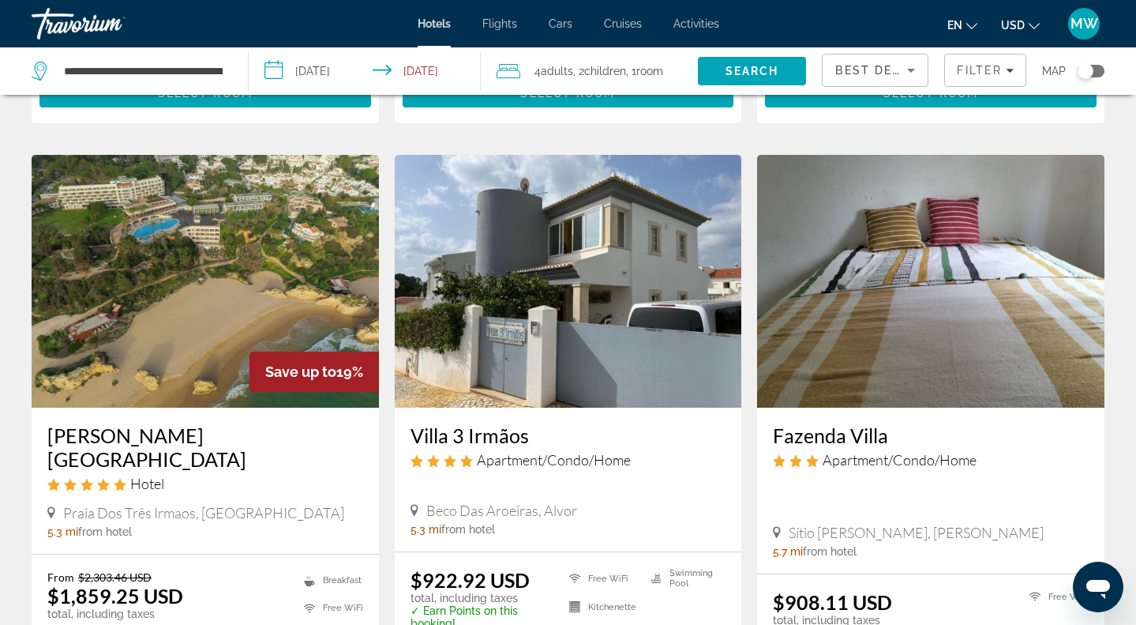
click at [595, 291] on img "Main content" at bounding box center [568, 281] width 347 height 253
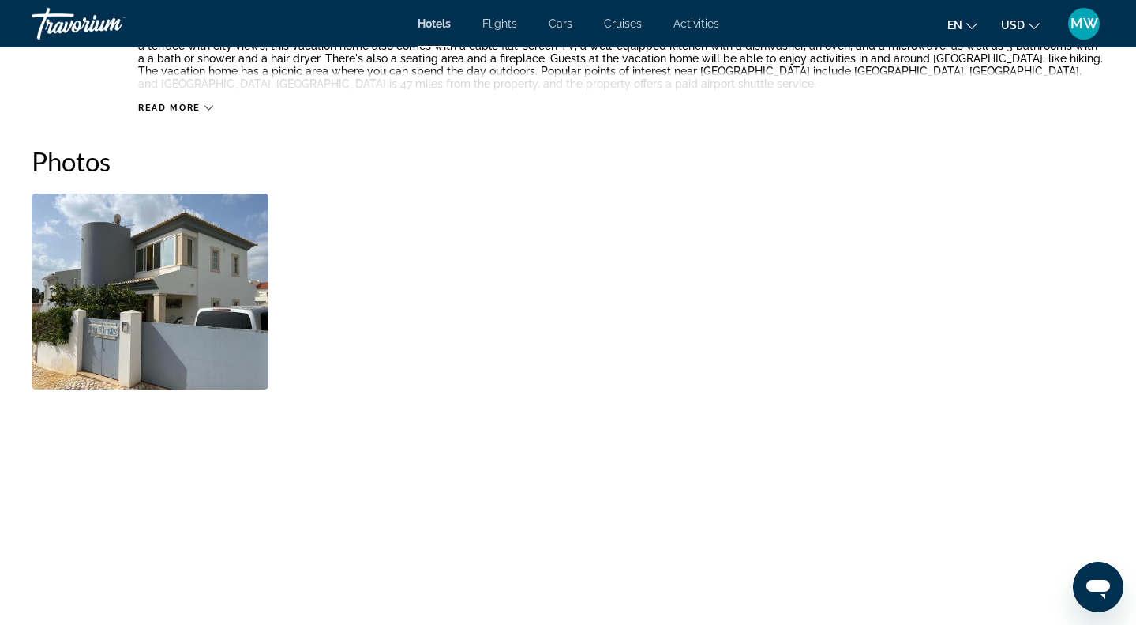
scroll to position [685, 0]
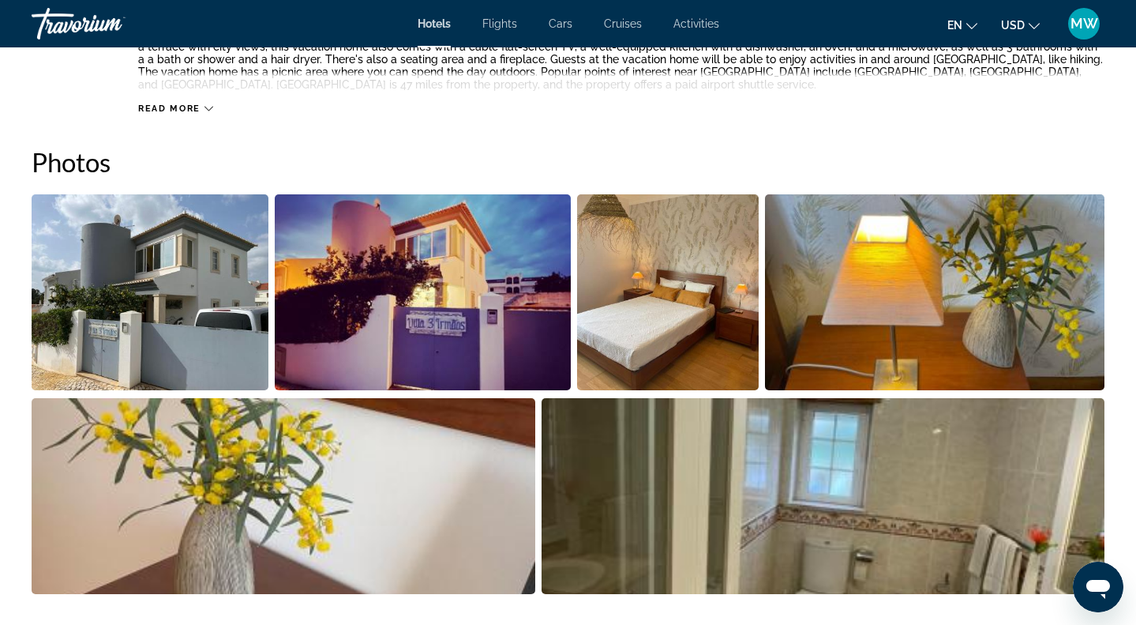
click at [141, 332] on img "Open full-screen image slider" at bounding box center [150, 292] width 237 height 196
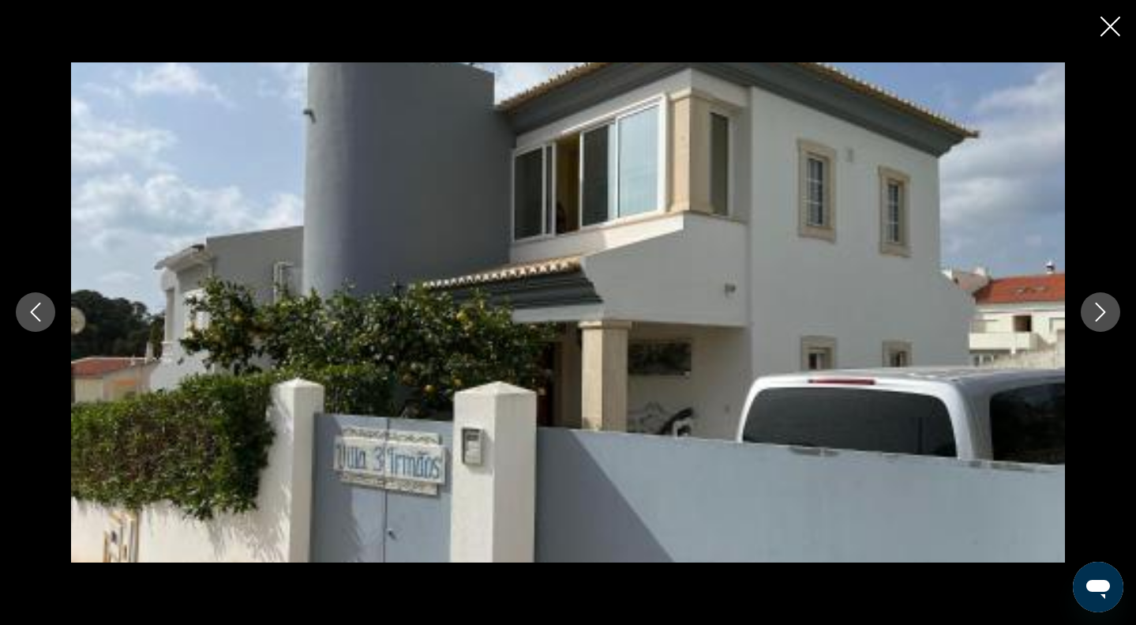
click at [1110, 314] on button "Next image" at bounding box center [1100, 311] width 39 height 39
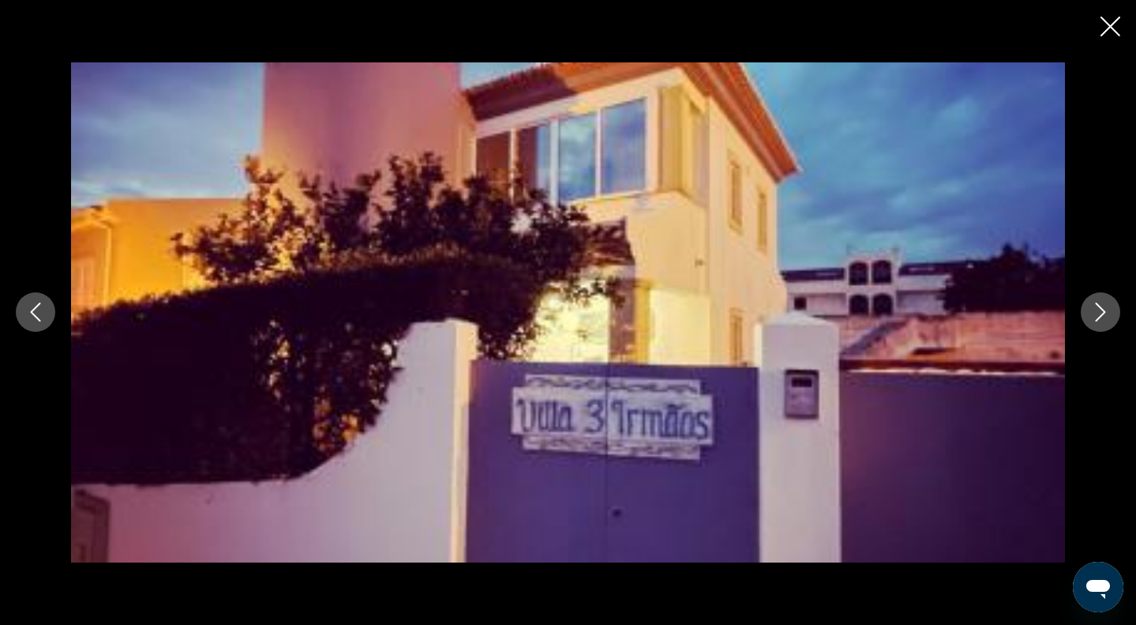
click at [1110, 315] on button "Next image" at bounding box center [1100, 311] width 39 height 39
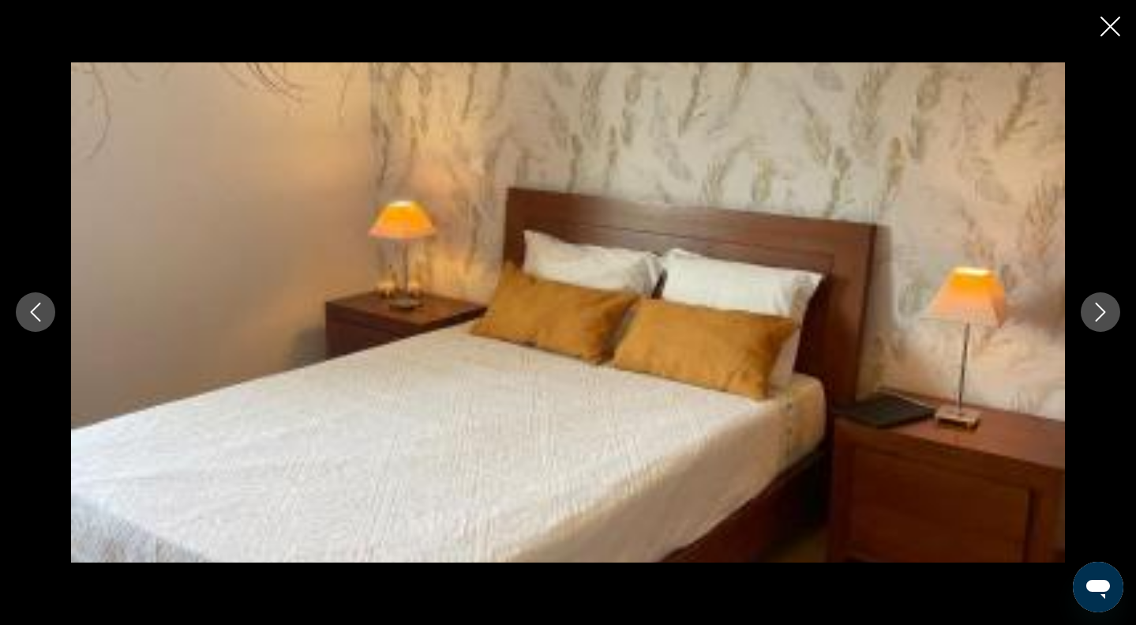
click at [1110, 315] on button "Next image" at bounding box center [1100, 311] width 39 height 39
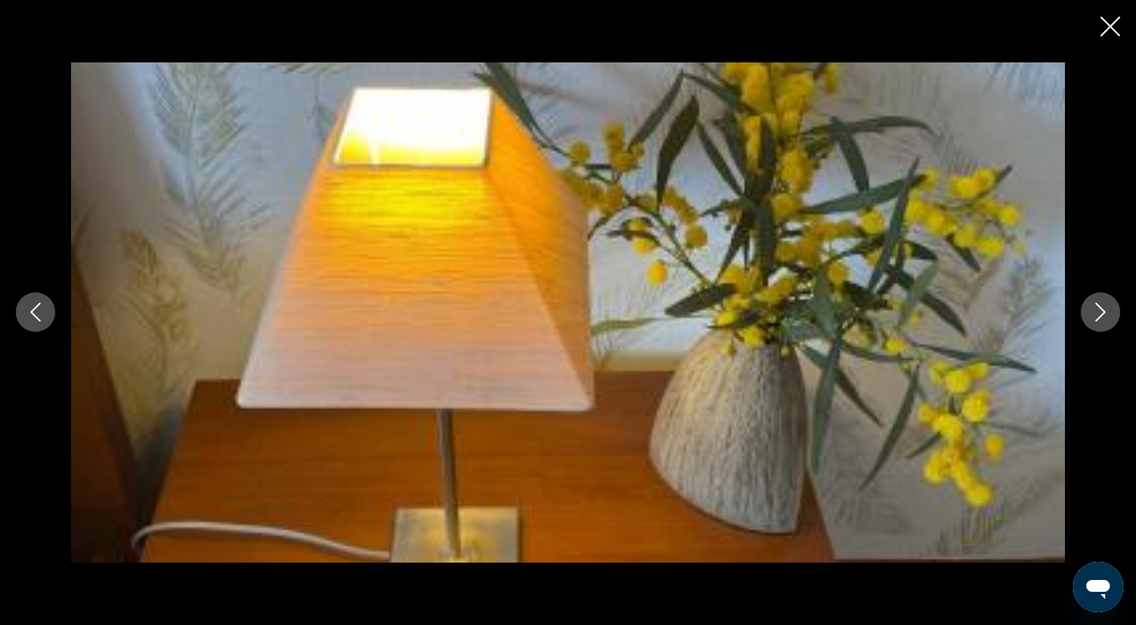
click at [1110, 315] on button "Next image" at bounding box center [1100, 311] width 39 height 39
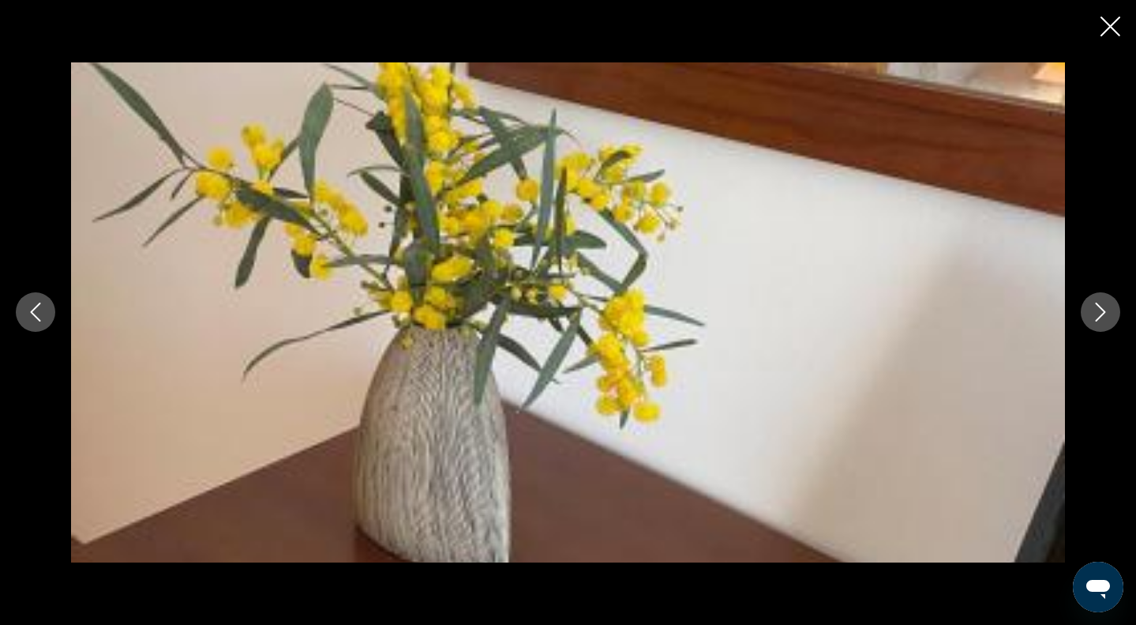
click at [1110, 315] on button "Next image" at bounding box center [1100, 311] width 39 height 39
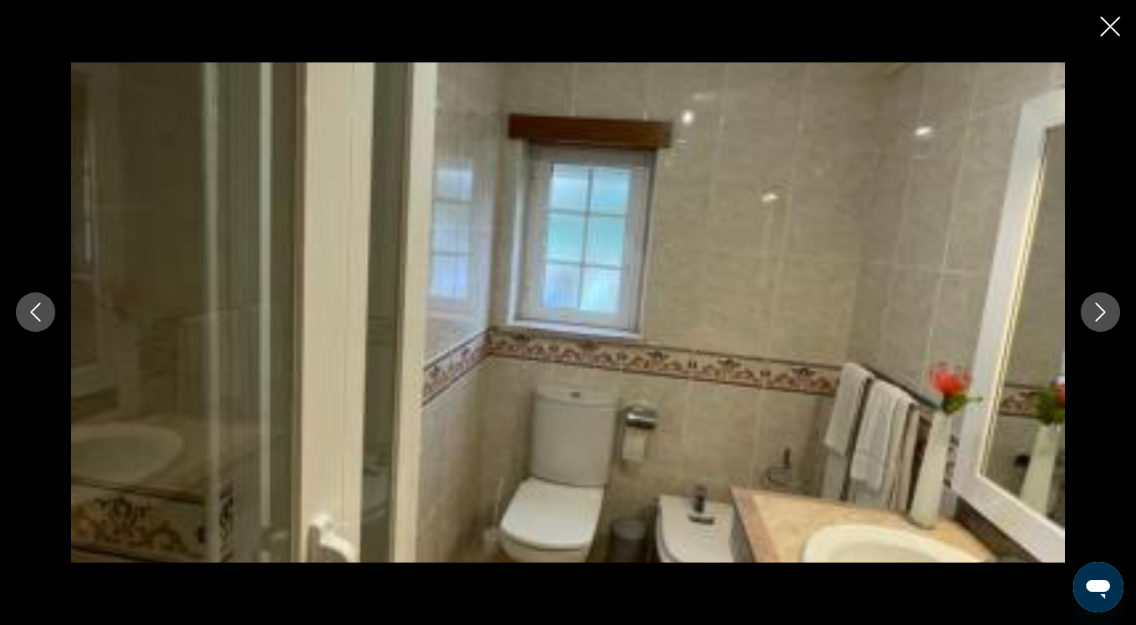
click at [1110, 315] on button "Next image" at bounding box center [1100, 311] width 39 height 39
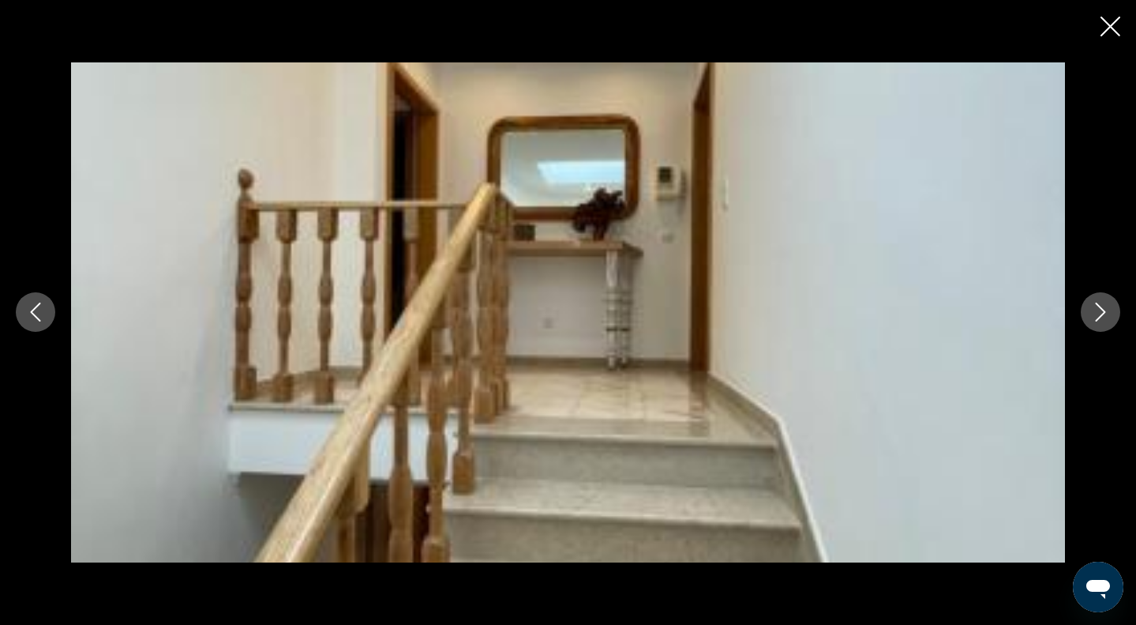
click at [1110, 315] on button "Next image" at bounding box center [1100, 311] width 39 height 39
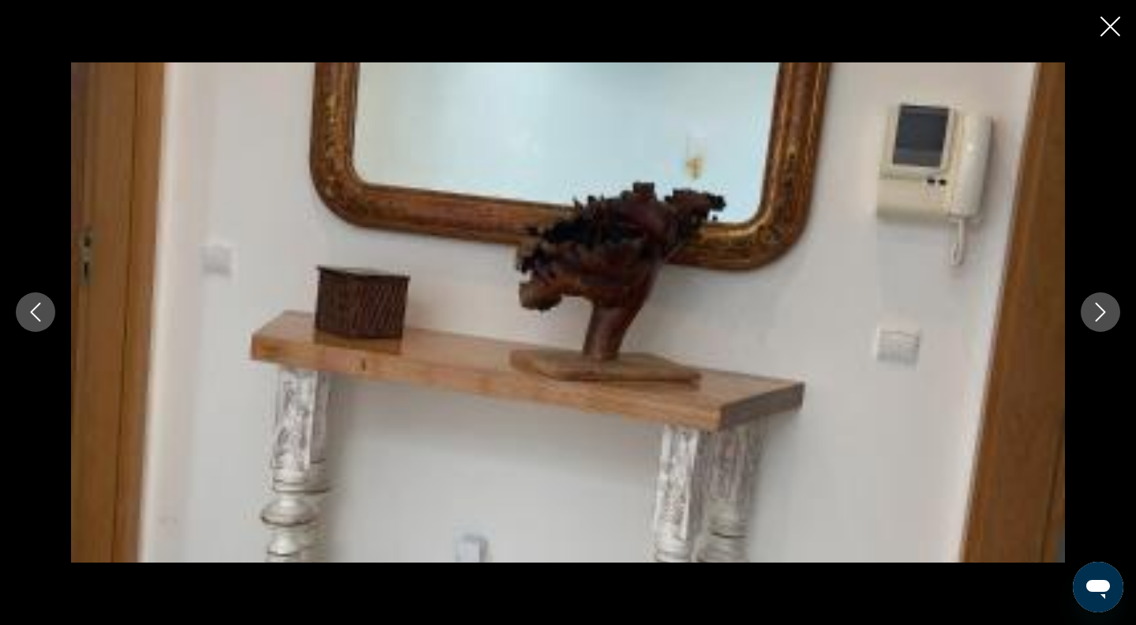
click at [1110, 315] on button "Next image" at bounding box center [1100, 311] width 39 height 39
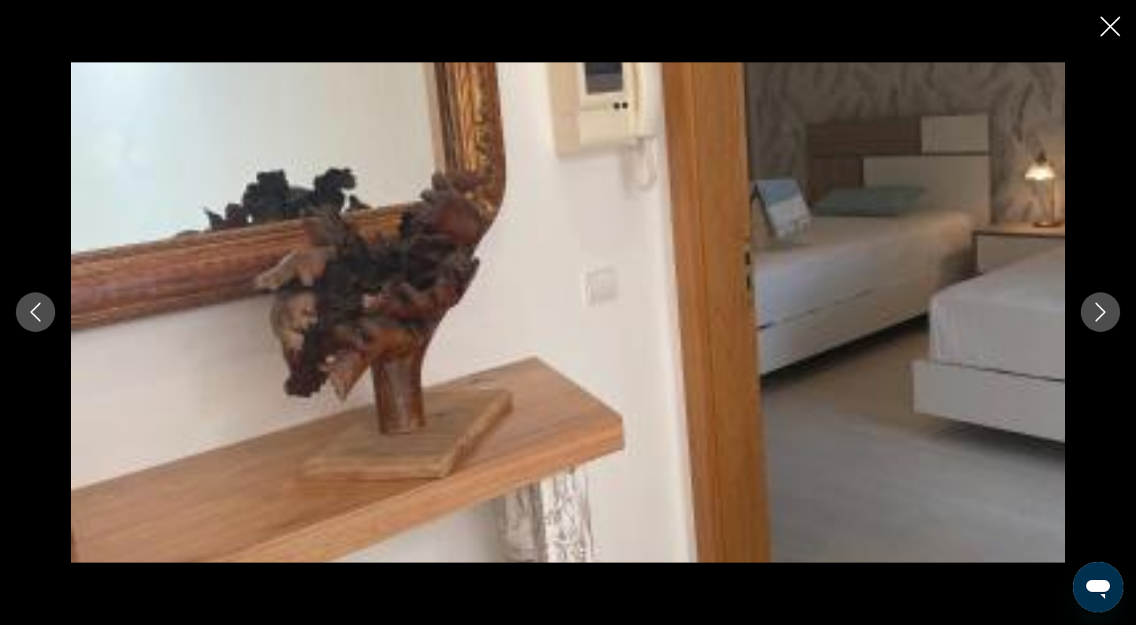
click at [1110, 315] on button "Next image" at bounding box center [1100, 311] width 39 height 39
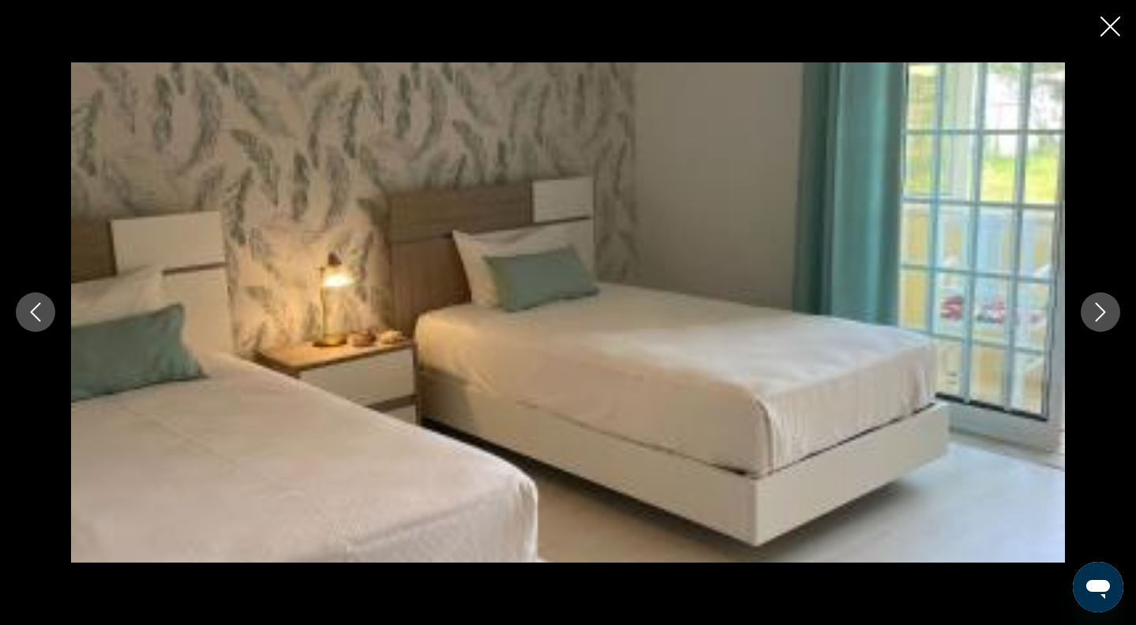
click at [1110, 315] on button "Next image" at bounding box center [1100, 311] width 39 height 39
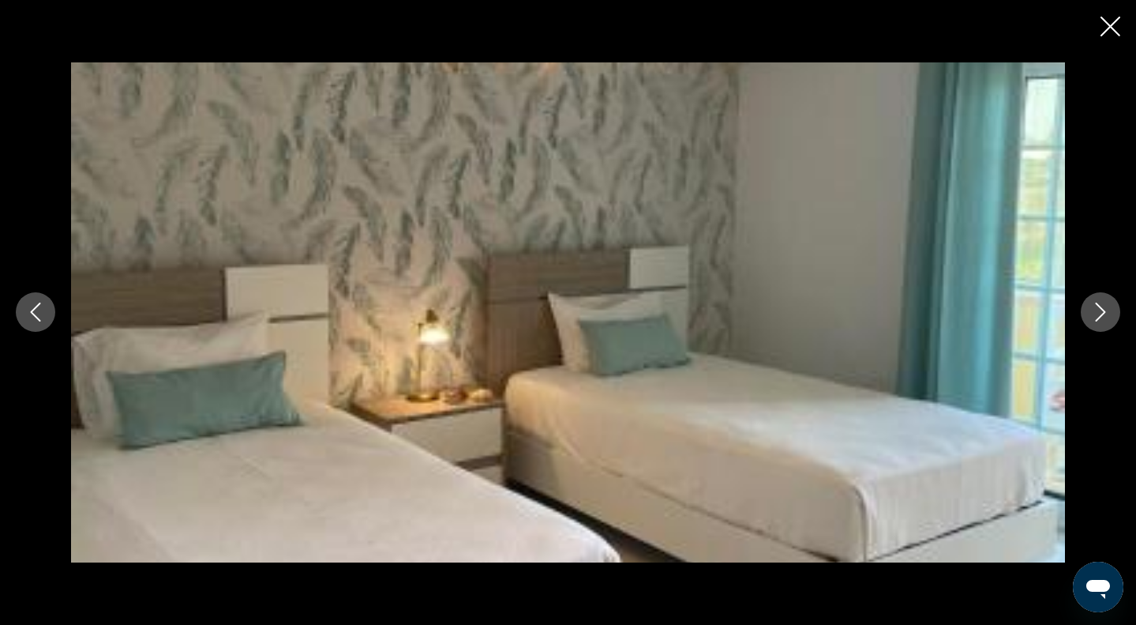
click at [1110, 315] on button "Next image" at bounding box center [1100, 311] width 39 height 39
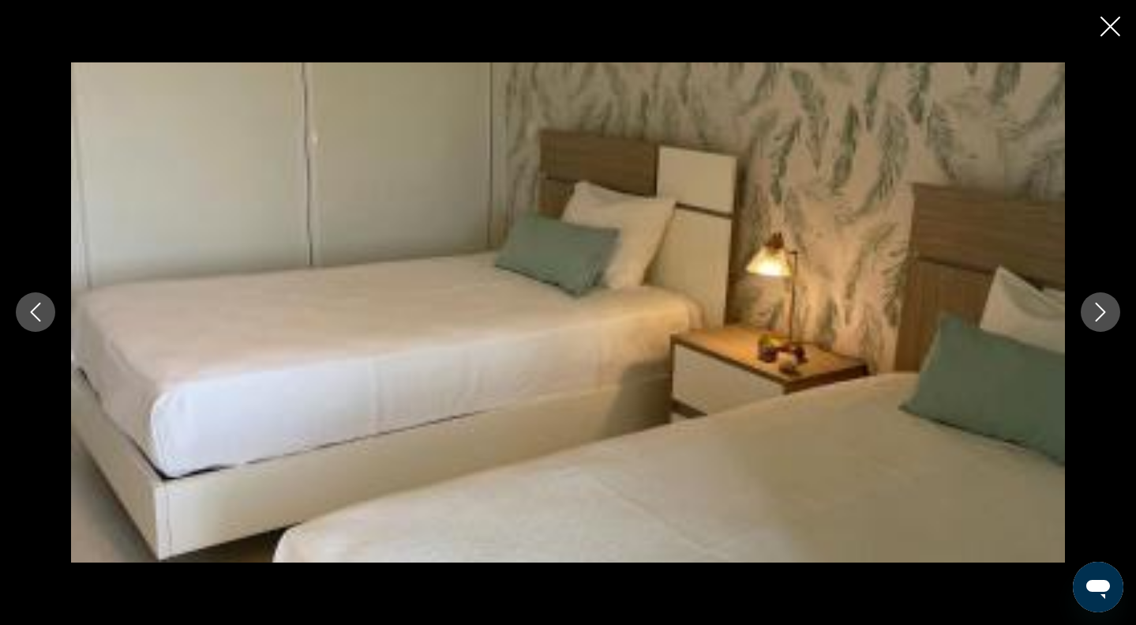
click at [1110, 315] on button "Next image" at bounding box center [1100, 311] width 39 height 39
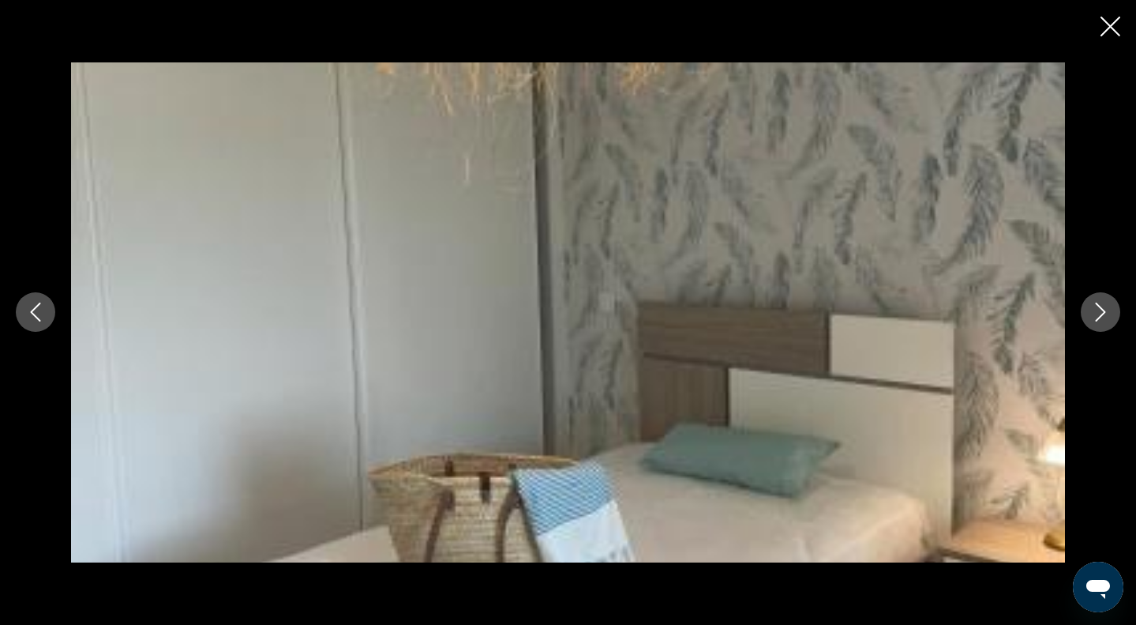
click at [1110, 315] on button "Next image" at bounding box center [1100, 311] width 39 height 39
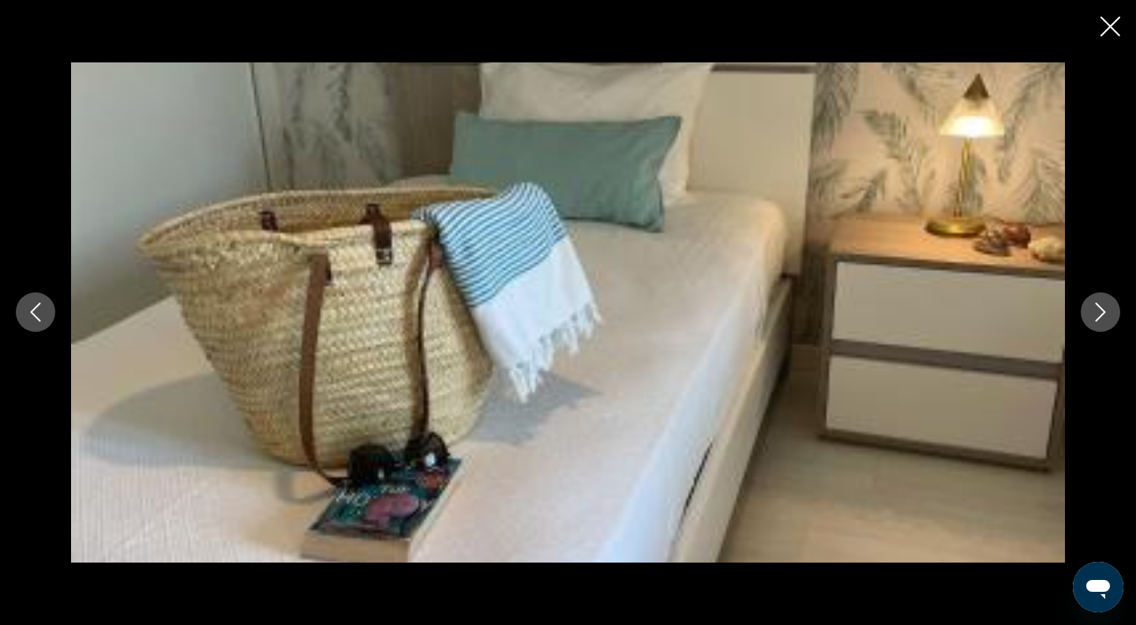
click at [1110, 315] on button "Next image" at bounding box center [1100, 311] width 39 height 39
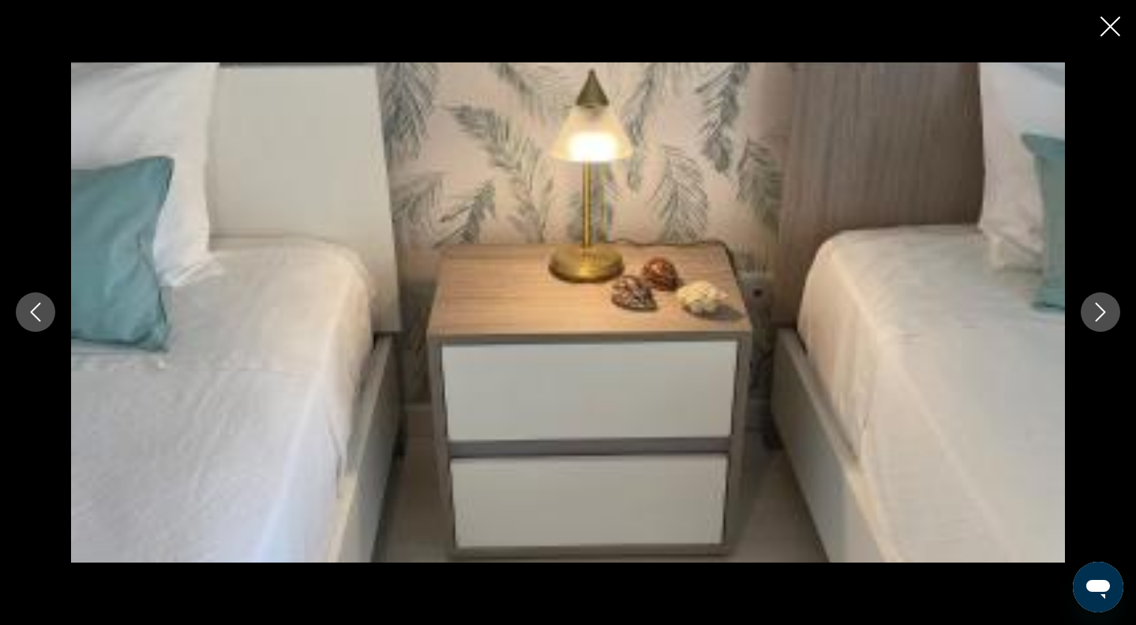
click at [1110, 315] on button "Next image" at bounding box center [1100, 311] width 39 height 39
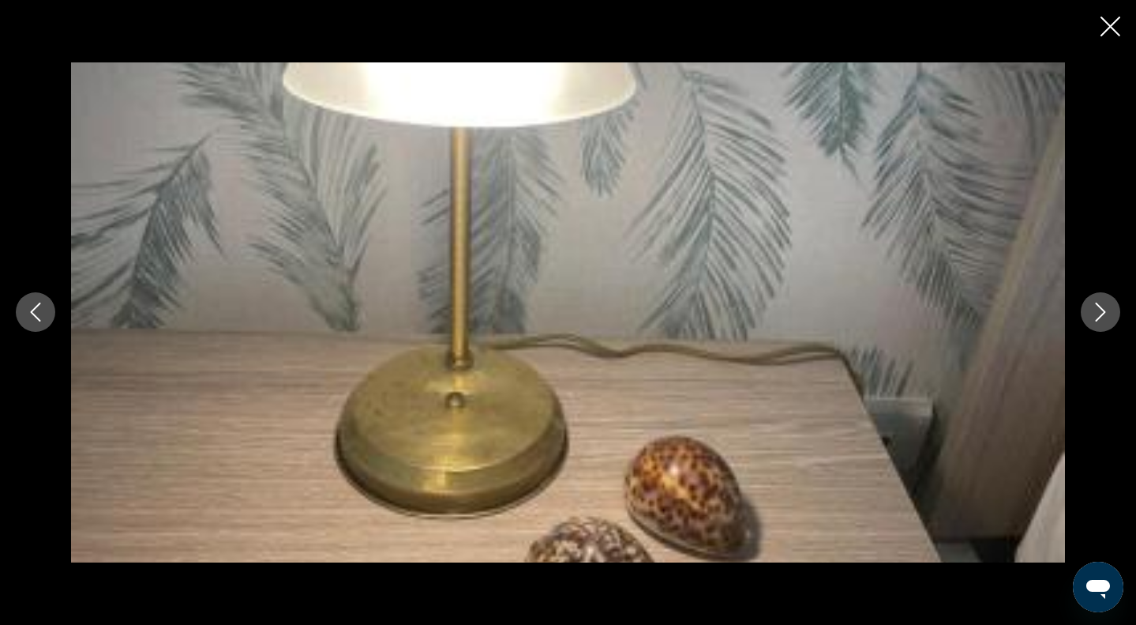
click at [1110, 315] on button "Next image" at bounding box center [1100, 311] width 39 height 39
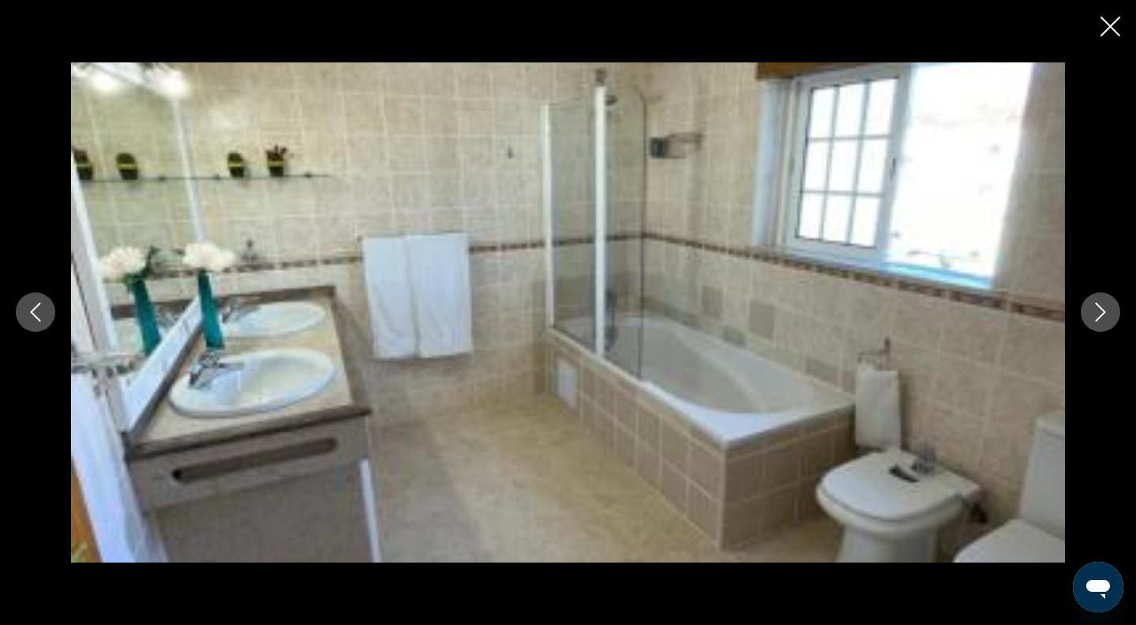
click at [1110, 315] on button "Next image" at bounding box center [1100, 311] width 39 height 39
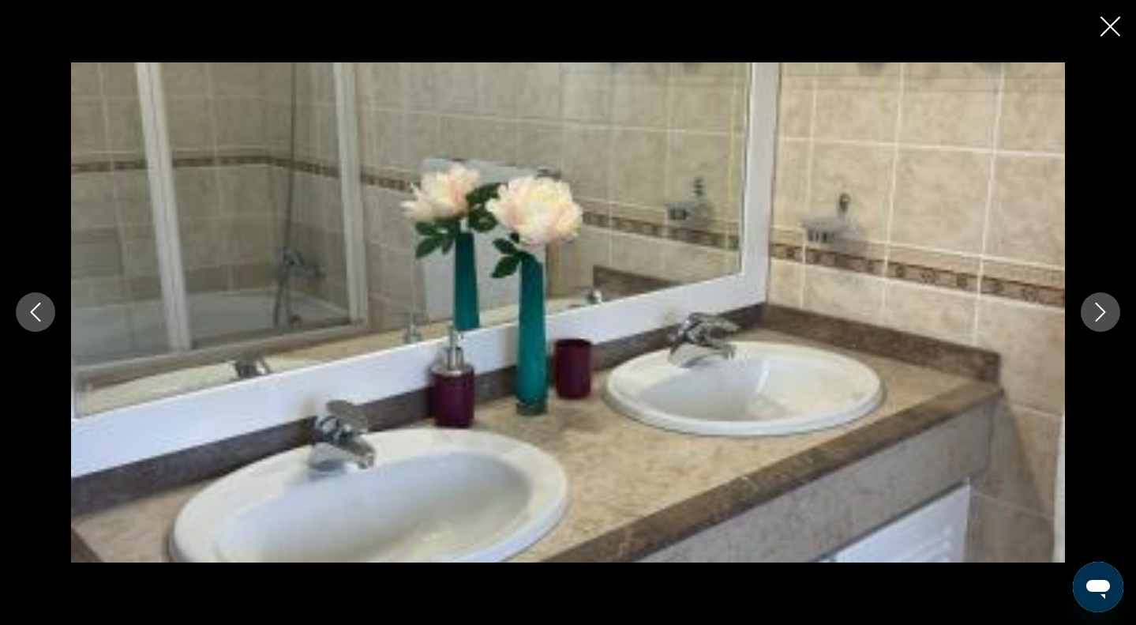
click at [1110, 314] on button "Next image" at bounding box center [1100, 311] width 39 height 39
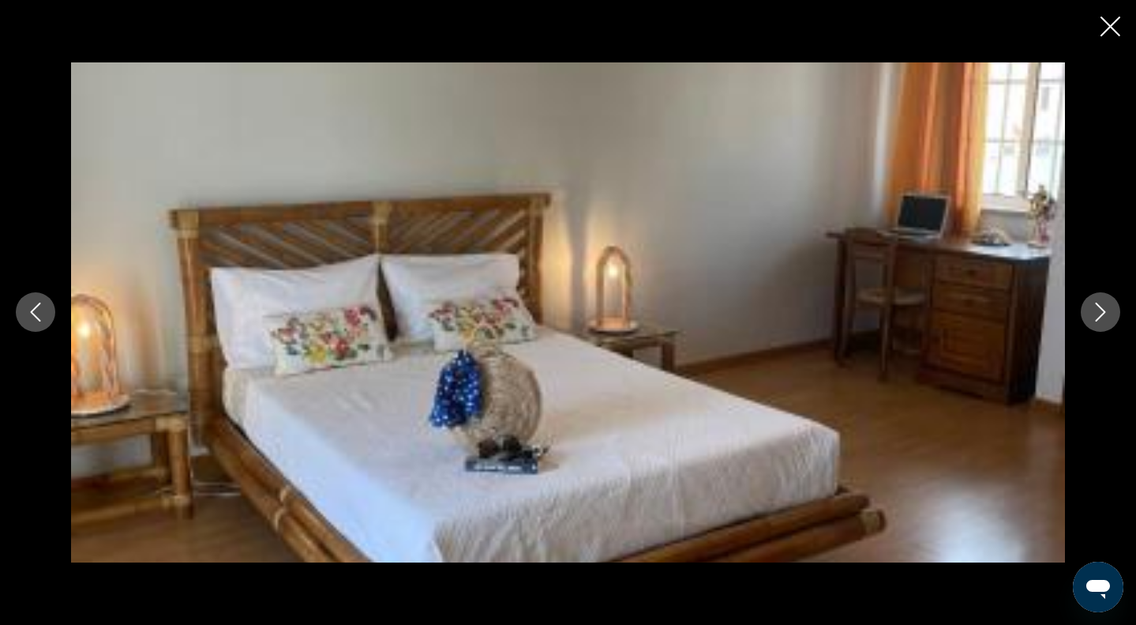
click at [1111, 314] on button "Next image" at bounding box center [1100, 311] width 39 height 39
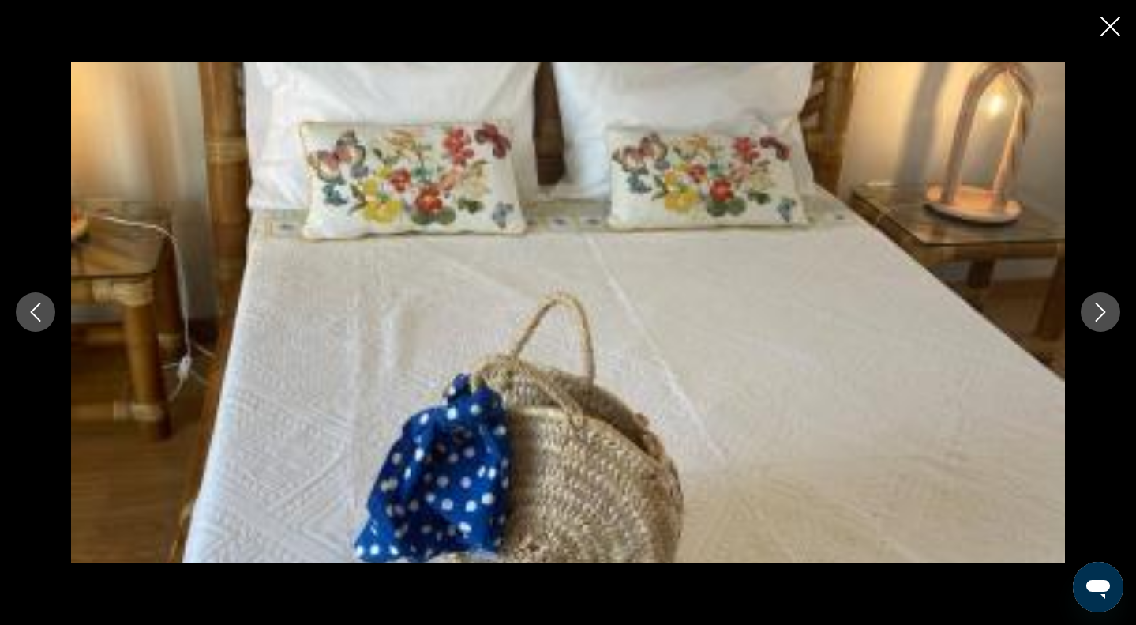
click at [1111, 314] on button "Next image" at bounding box center [1100, 311] width 39 height 39
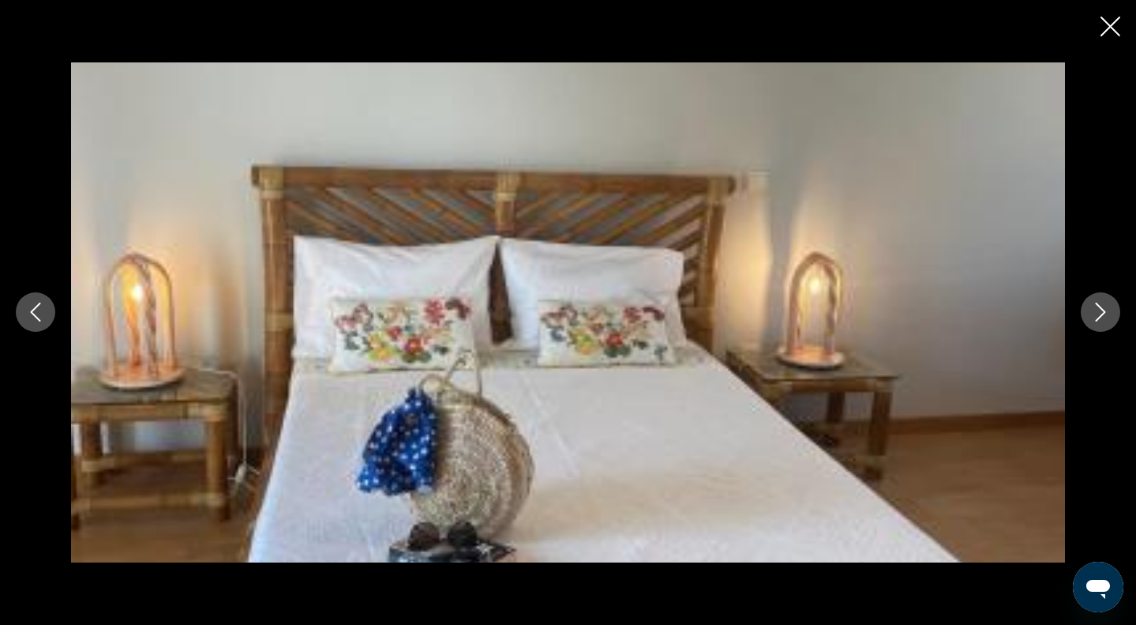
click at [1111, 314] on button "Next image" at bounding box center [1100, 311] width 39 height 39
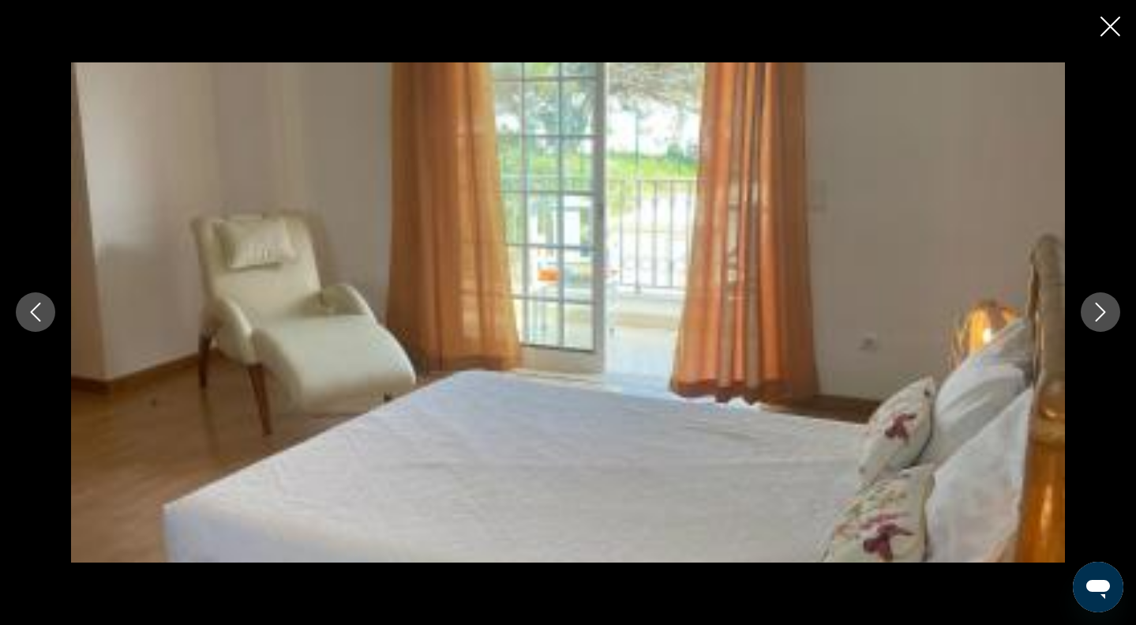
click at [1111, 314] on button "Next image" at bounding box center [1100, 311] width 39 height 39
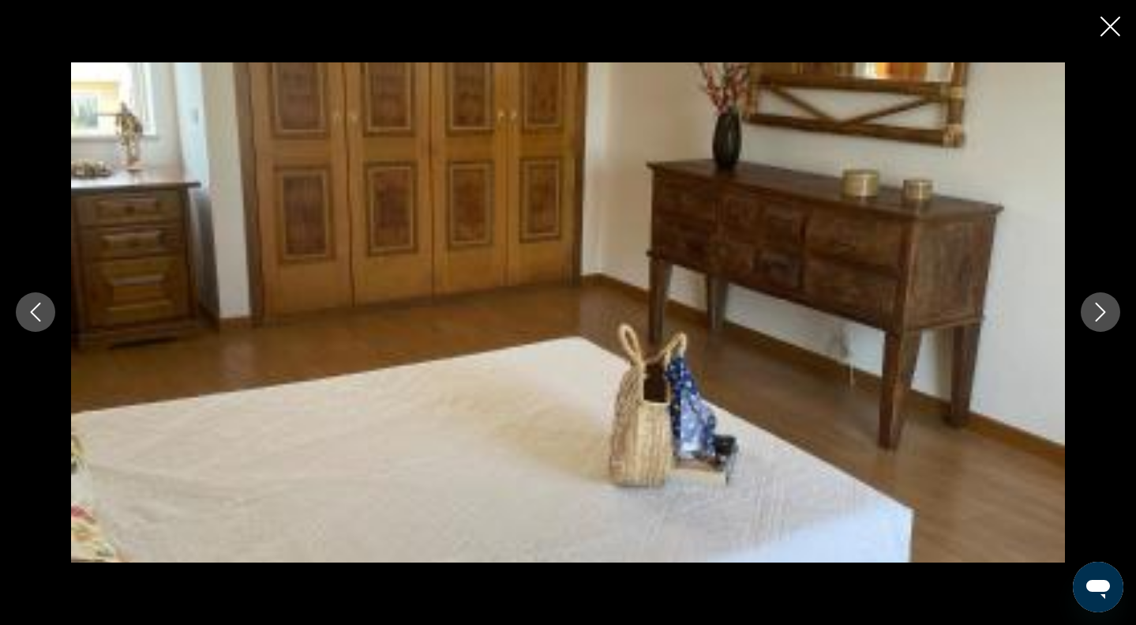
click at [1111, 314] on button "Next image" at bounding box center [1100, 311] width 39 height 39
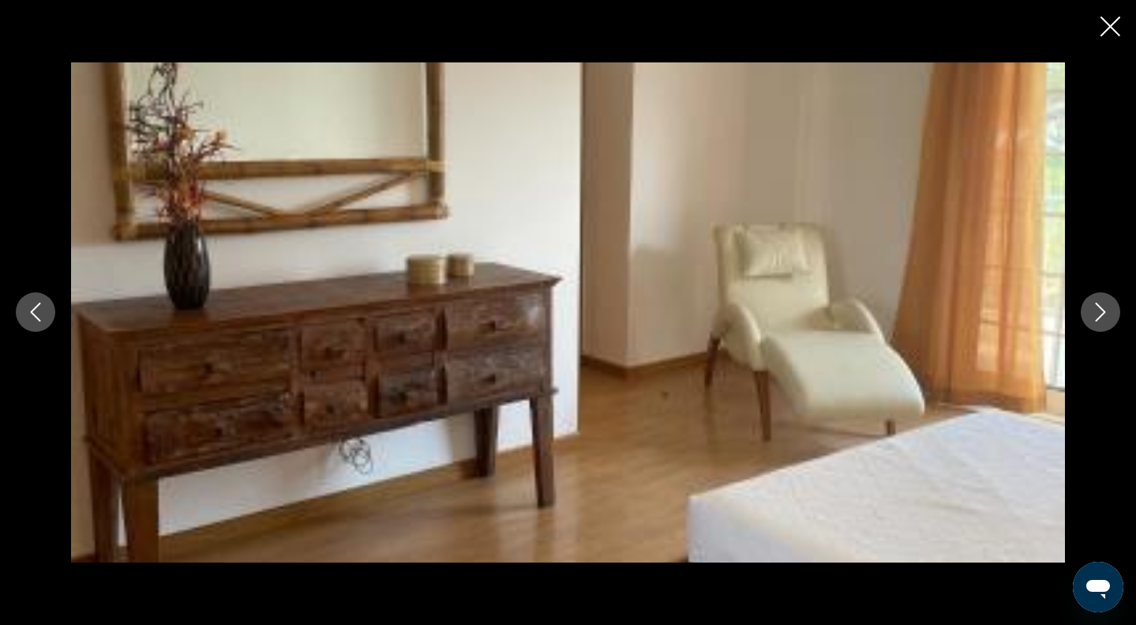
click at [1111, 314] on button "Next image" at bounding box center [1100, 311] width 39 height 39
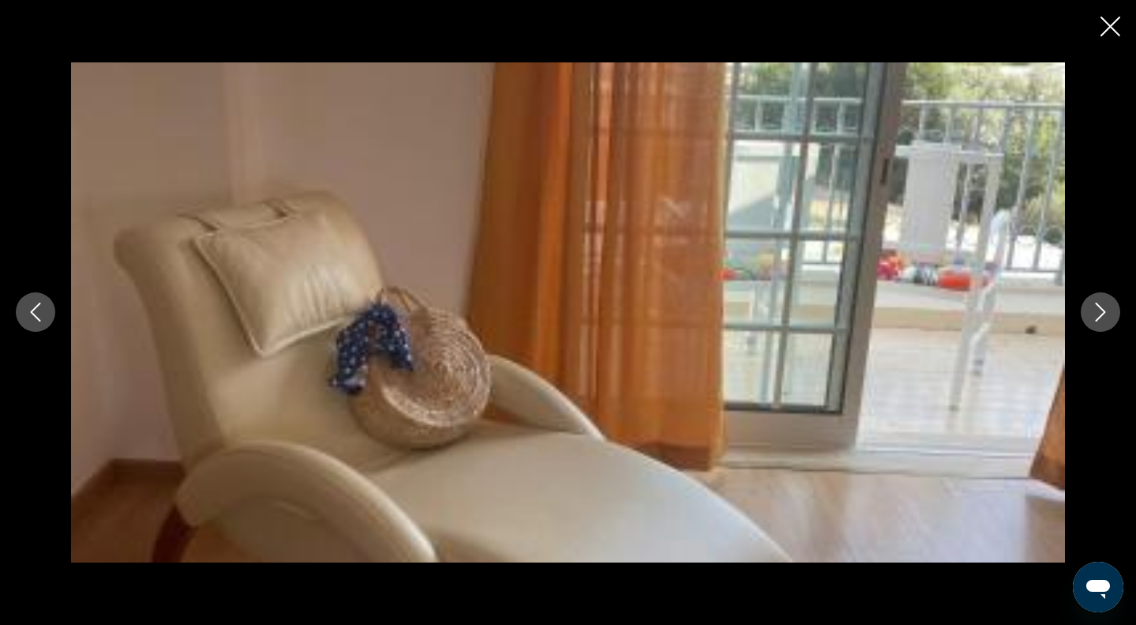
click at [1111, 314] on button "Next image" at bounding box center [1100, 311] width 39 height 39
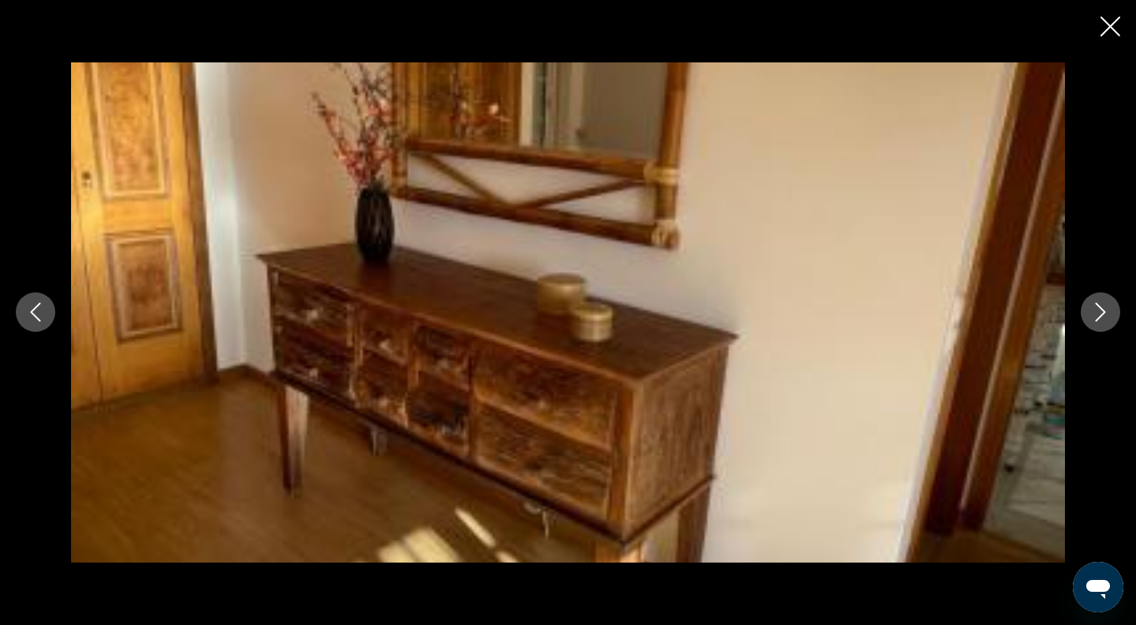
click at [1111, 314] on button "Next image" at bounding box center [1100, 311] width 39 height 39
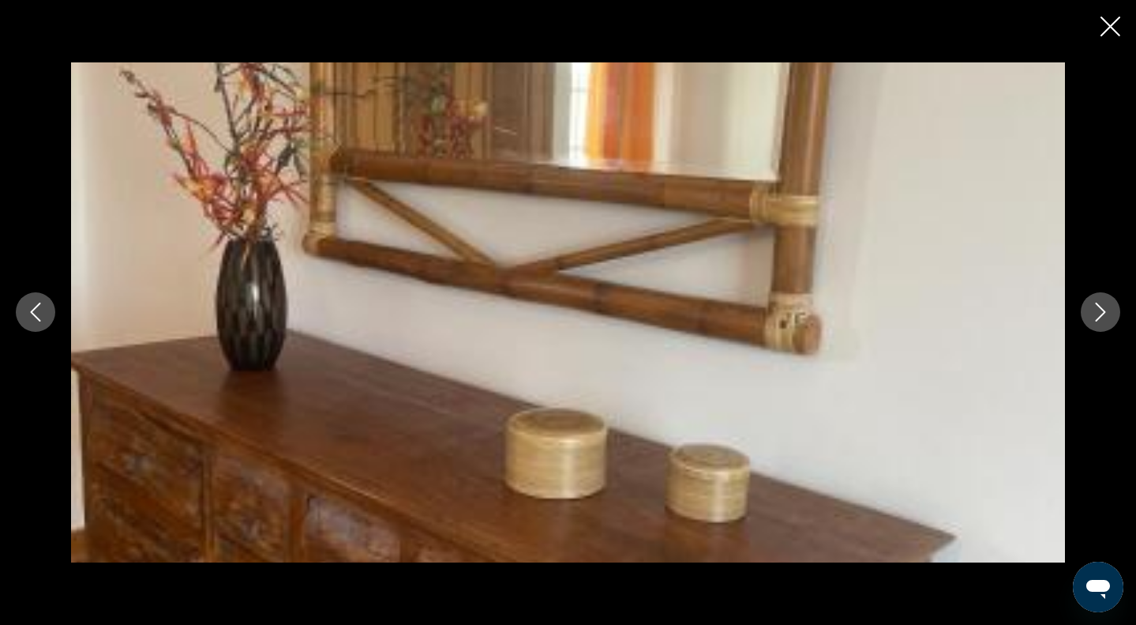
click at [1111, 314] on button "Next image" at bounding box center [1100, 311] width 39 height 39
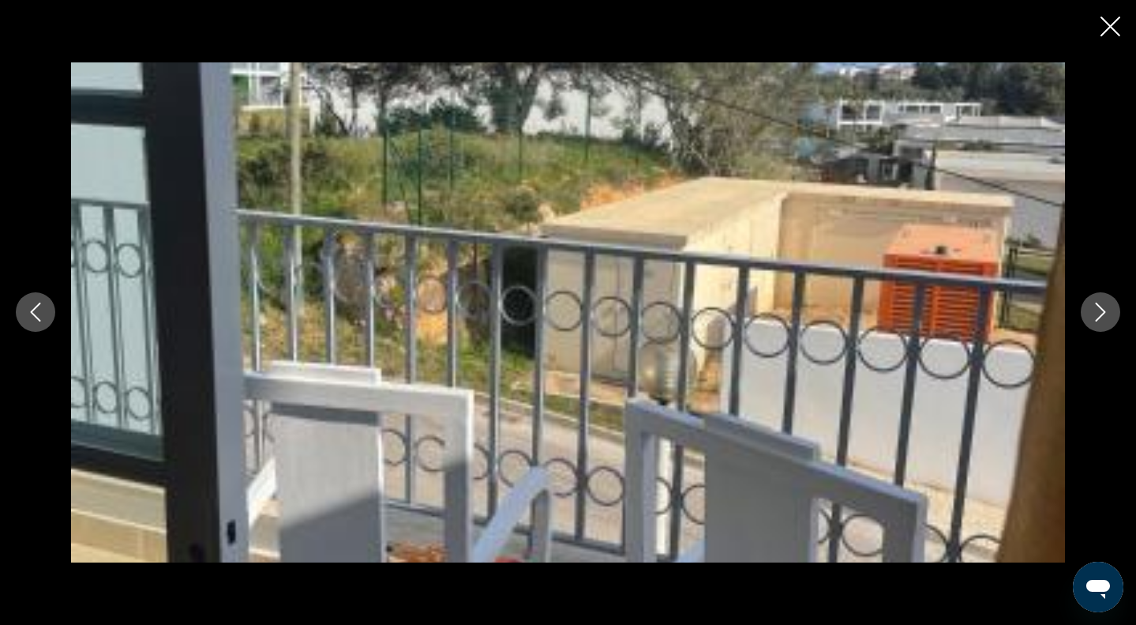
click at [1111, 314] on button "Next image" at bounding box center [1100, 311] width 39 height 39
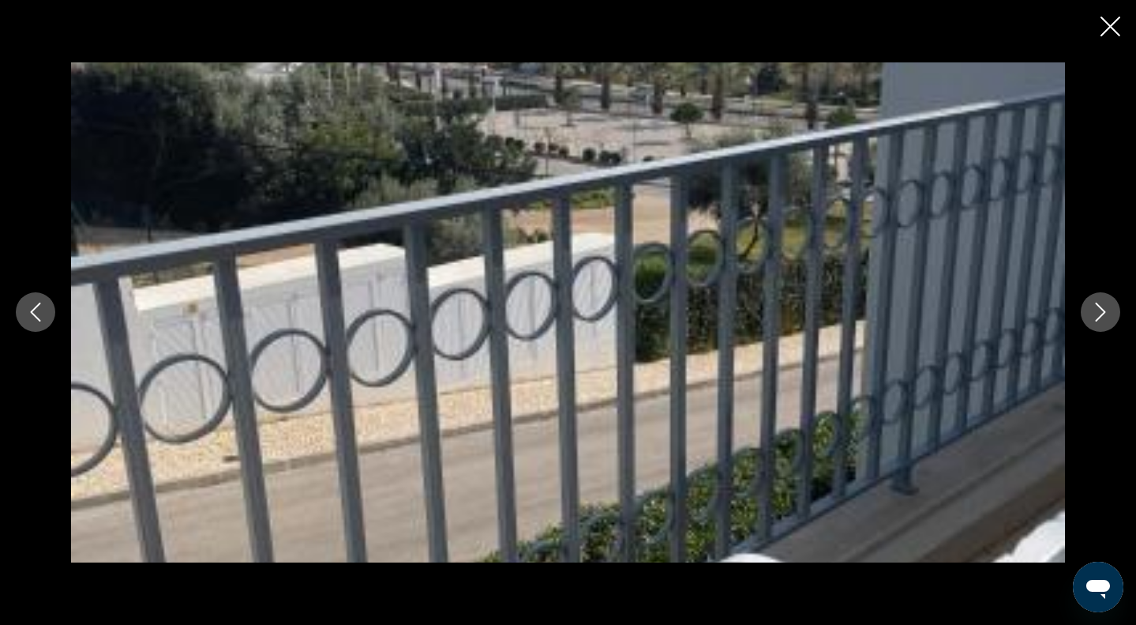
click at [1111, 314] on button "Next image" at bounding box center [1100, 311] width 39 height 39
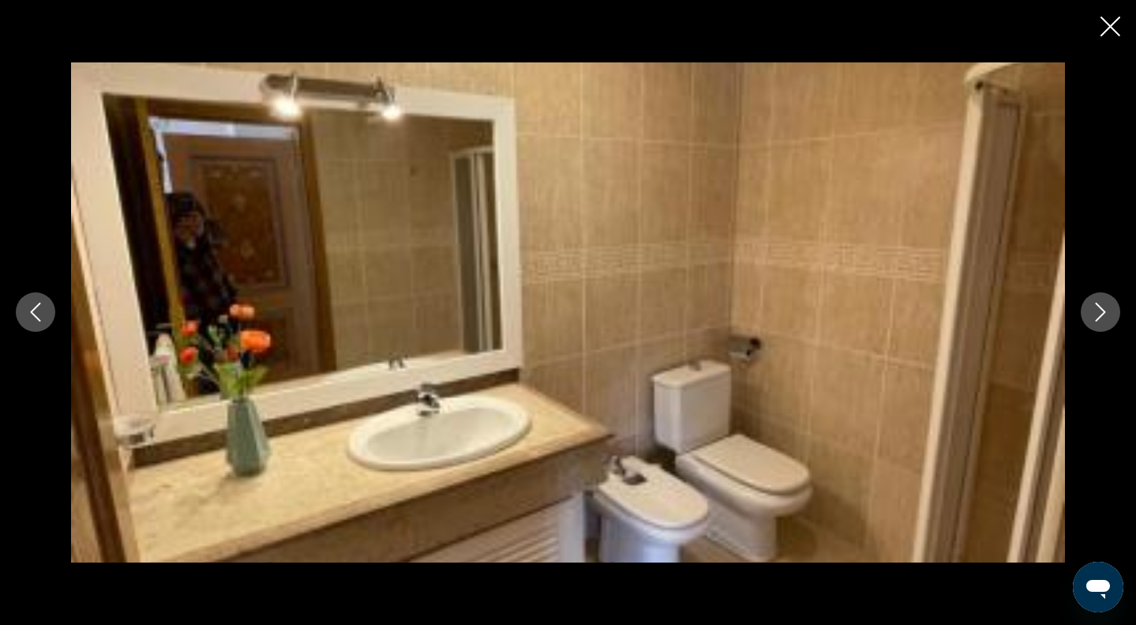
click at [1109, 36] on icon "Close slideshow" at bounding box center [1111, 27] width 20 height 20
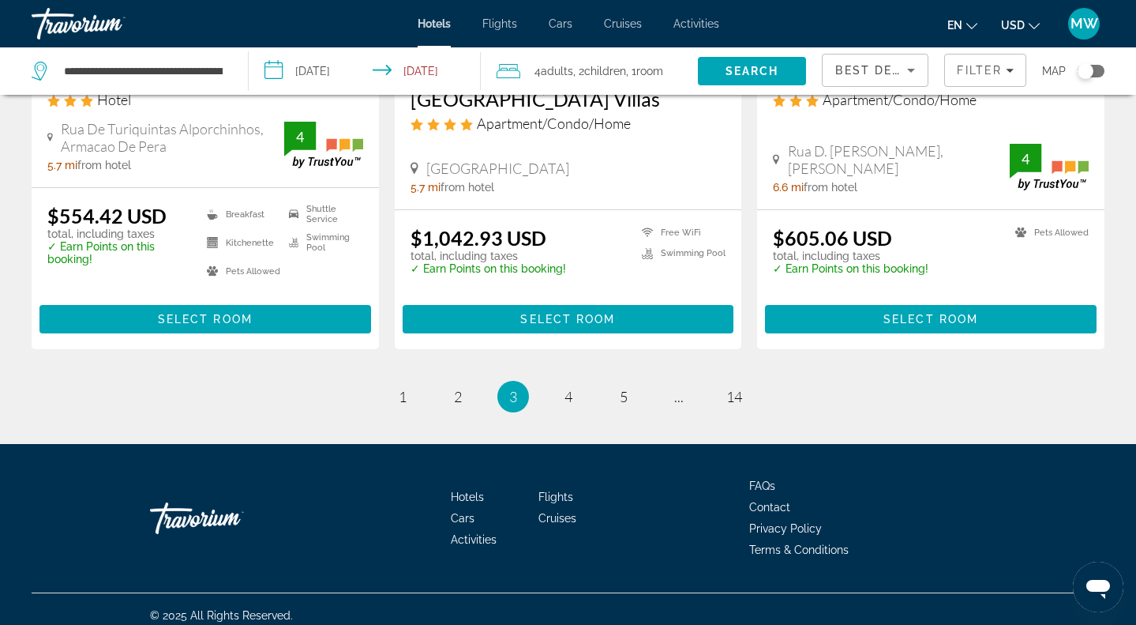
scroll to position [2183, 0]
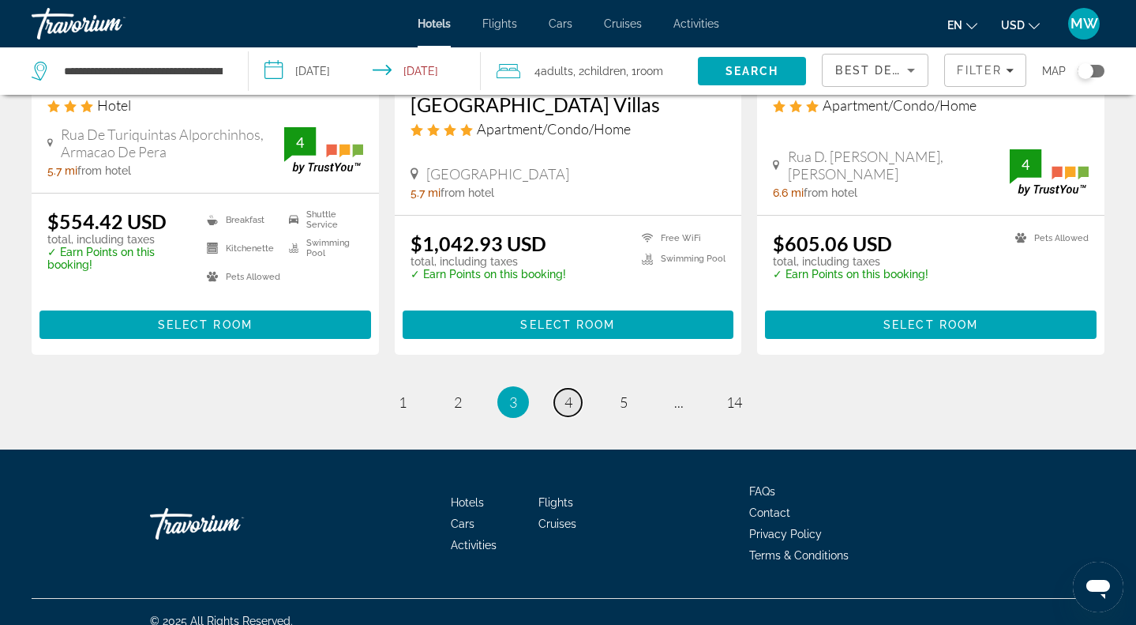
click at [558, 392] on link "page 4" at bounding box center [568, 403] width 28 height 28
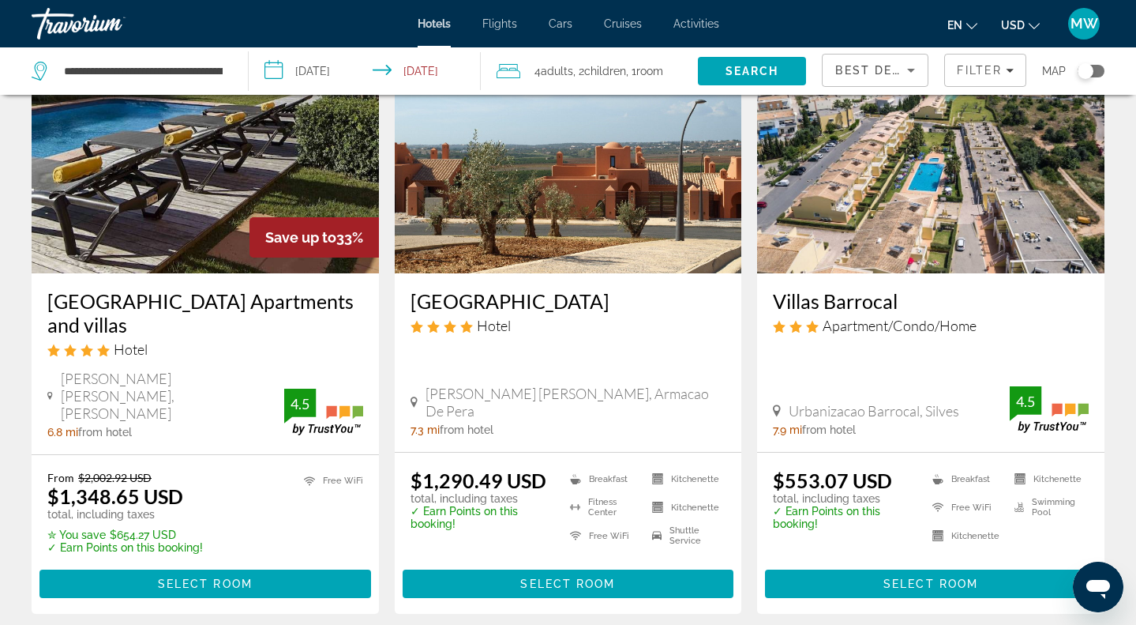
scroll to position [130, 0]
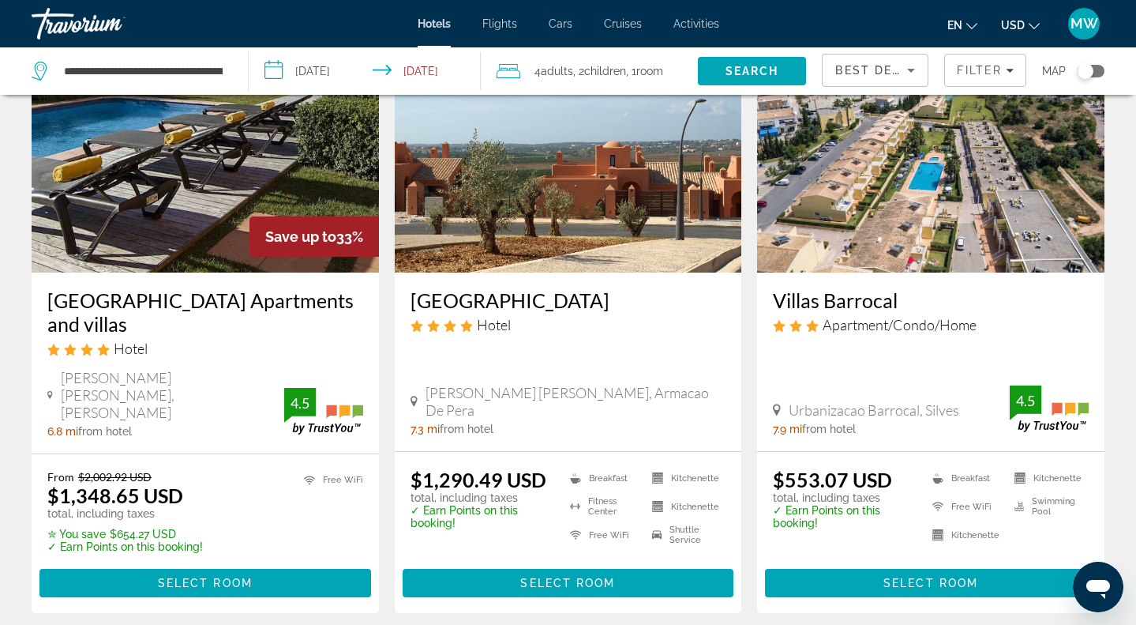
click at [543, 204] on img "Main content" at bounding box center [568, 146] width 347 height 253
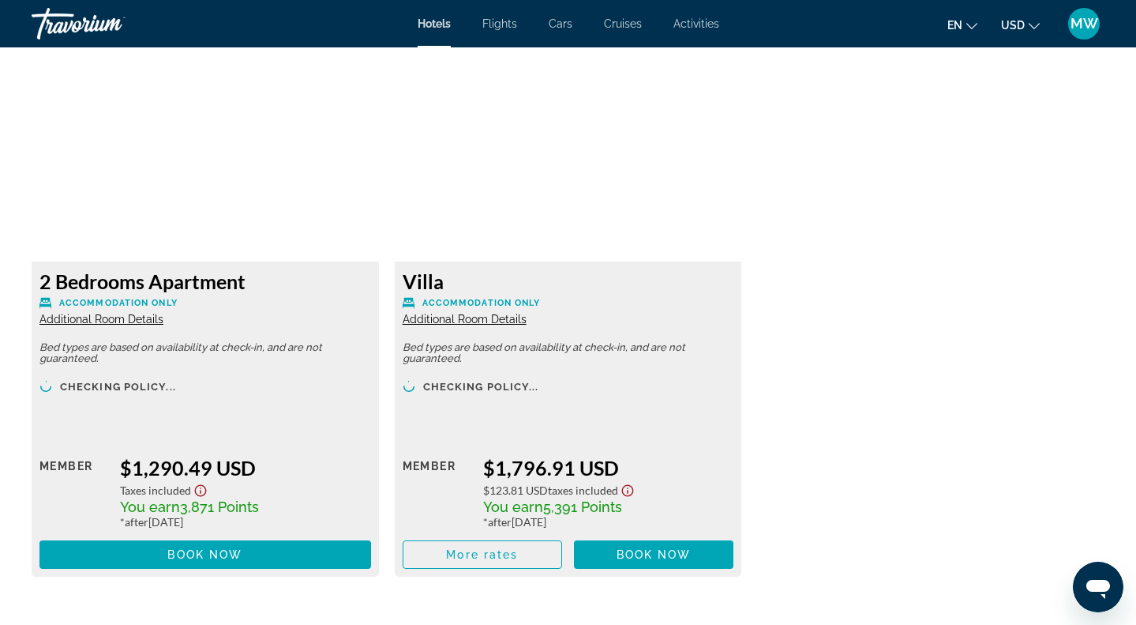
scroll to position [2172, 0]
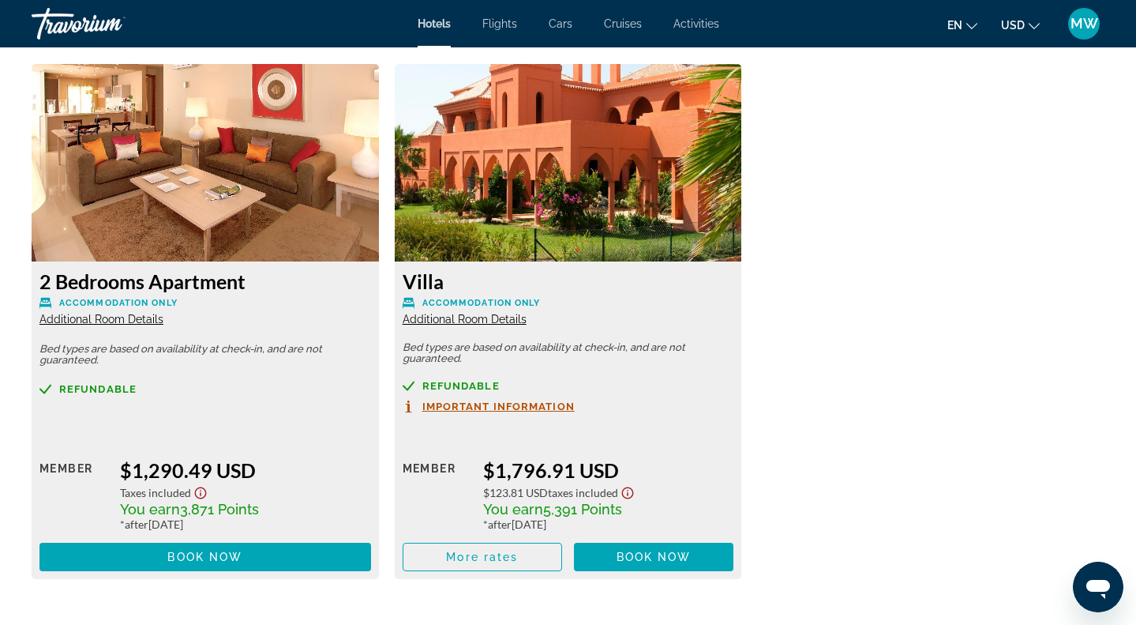
click at [517, 317] on span "Additional Room Details" at bounding box center [465, 319] width 124 height 13
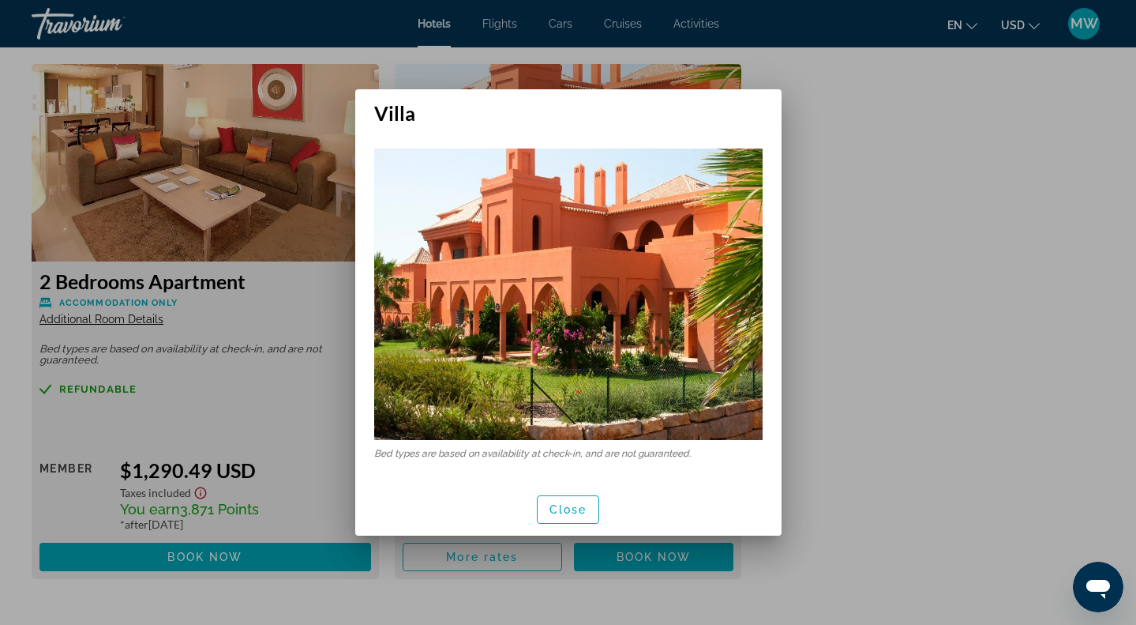
scroll to position [0, 0]
click at [587, 518] on span "button" at bounding box center [569, 509] width 62 height 38
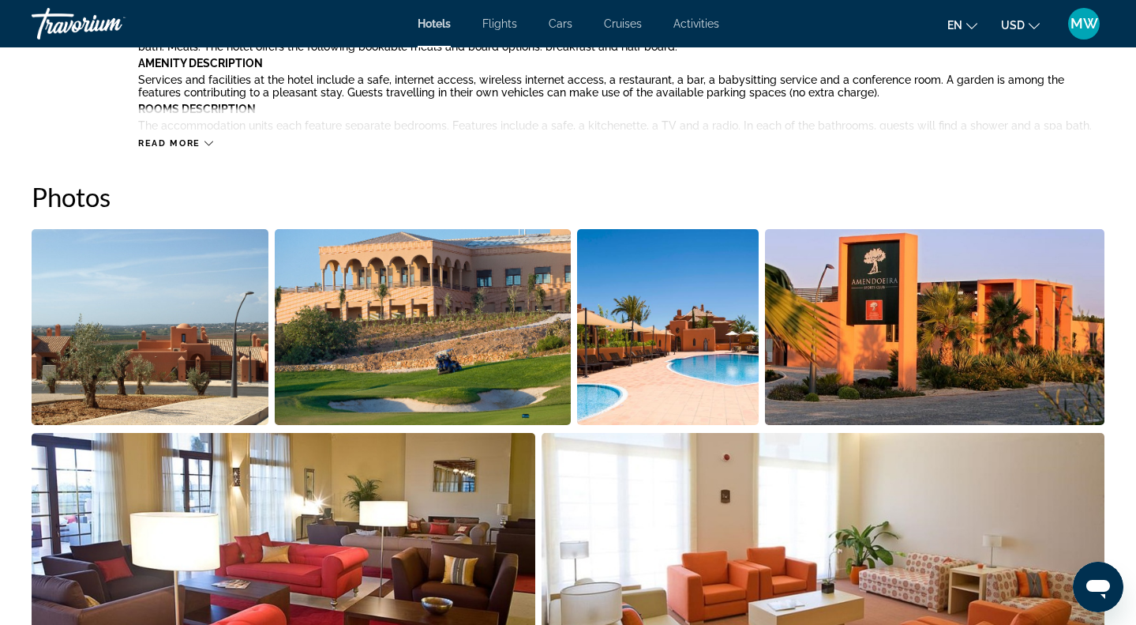
scroll to position [682, 0]
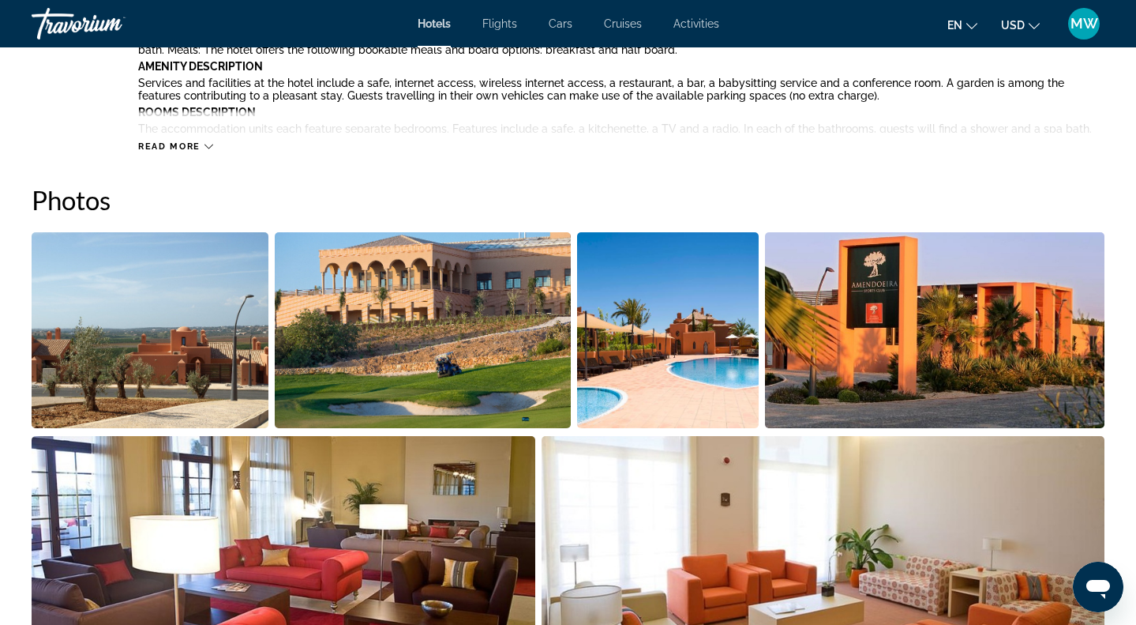
click at [187, 348] on img "Open full-screen image slider" at bounding box center [150, 330] width 237 height 196
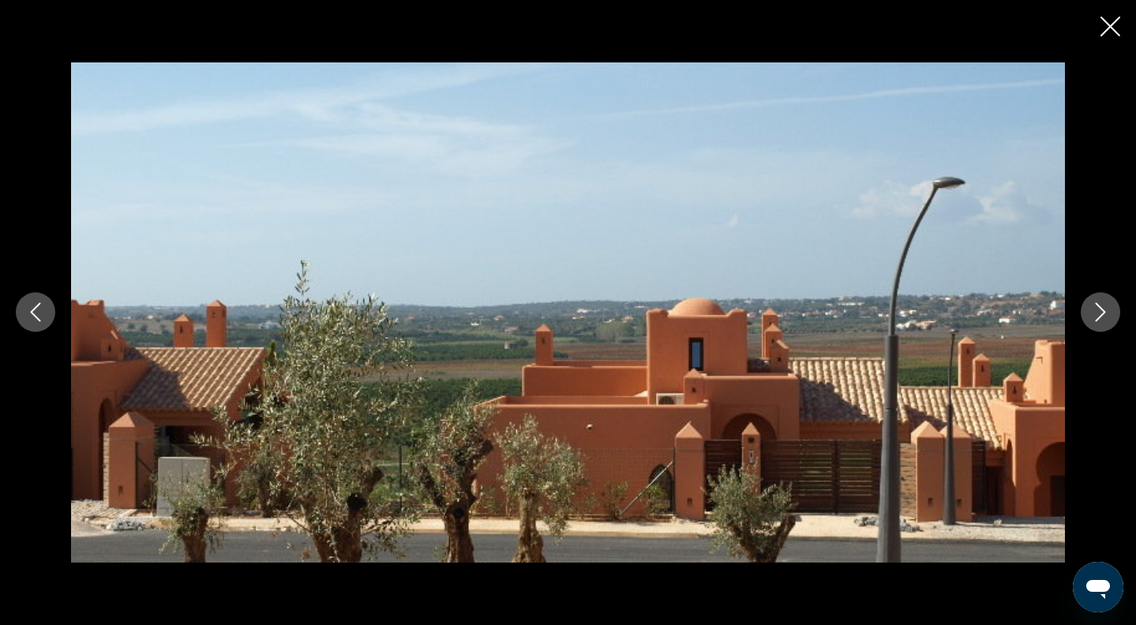
click at [1094, 313] on icon "Next image" at bounding box center [1100, 311] width 19 height 19
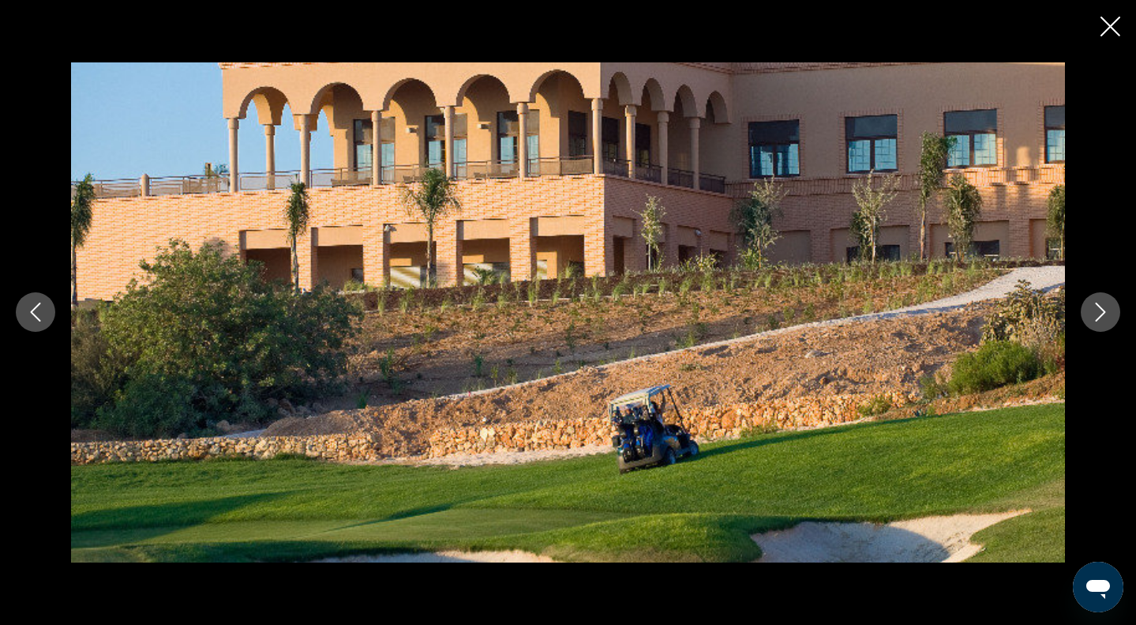
click at [1094, 313] on icon "Next image" at bounding box center [1100, 311] width 19 height 19
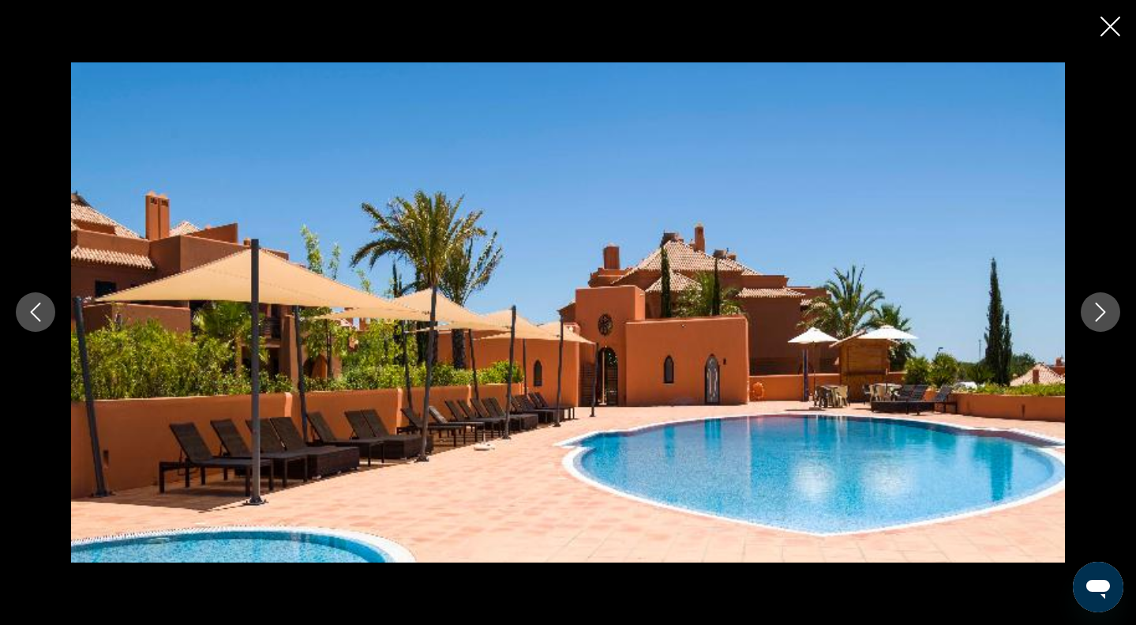
click at [1094, 313] on icon "Next image" at bounding box center [1100, 311] width 19 height 19
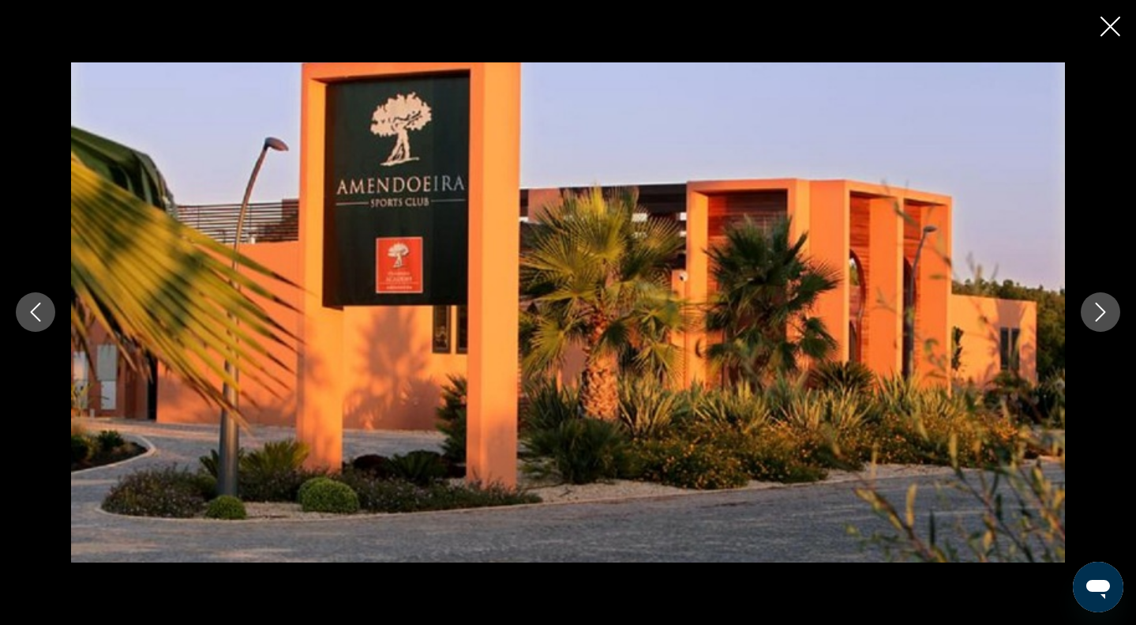
click at [25, 321] on button "Previous image" at bounding box center [35, 311] width 39 height 39
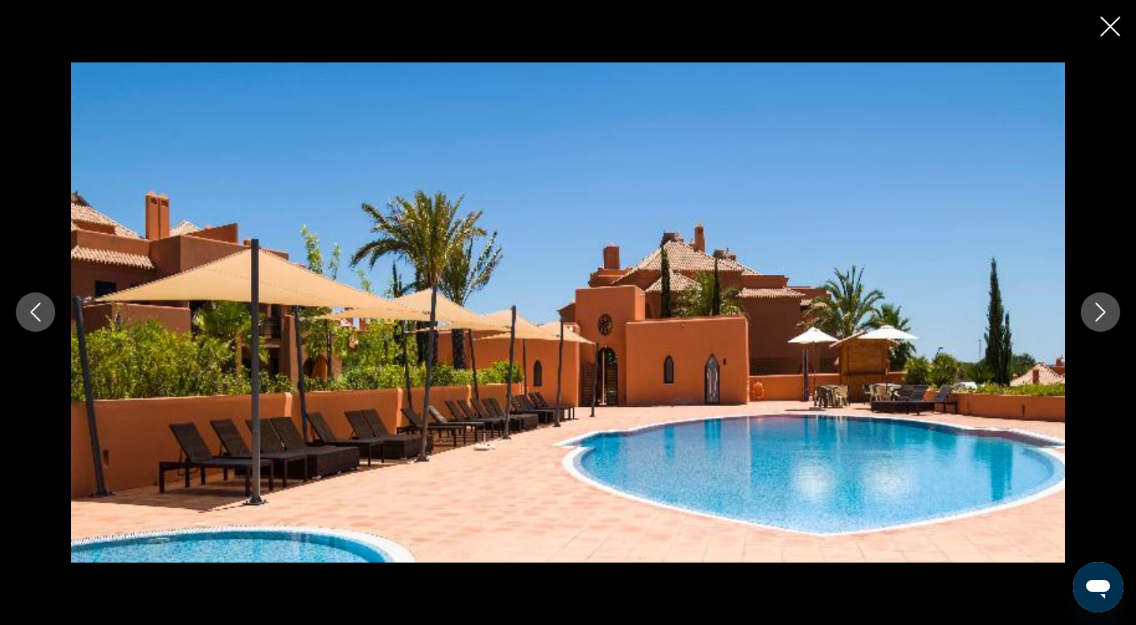
click at [1108, 309] on icon "Next image" at bounding box center [1100, 311] width 19 height 19
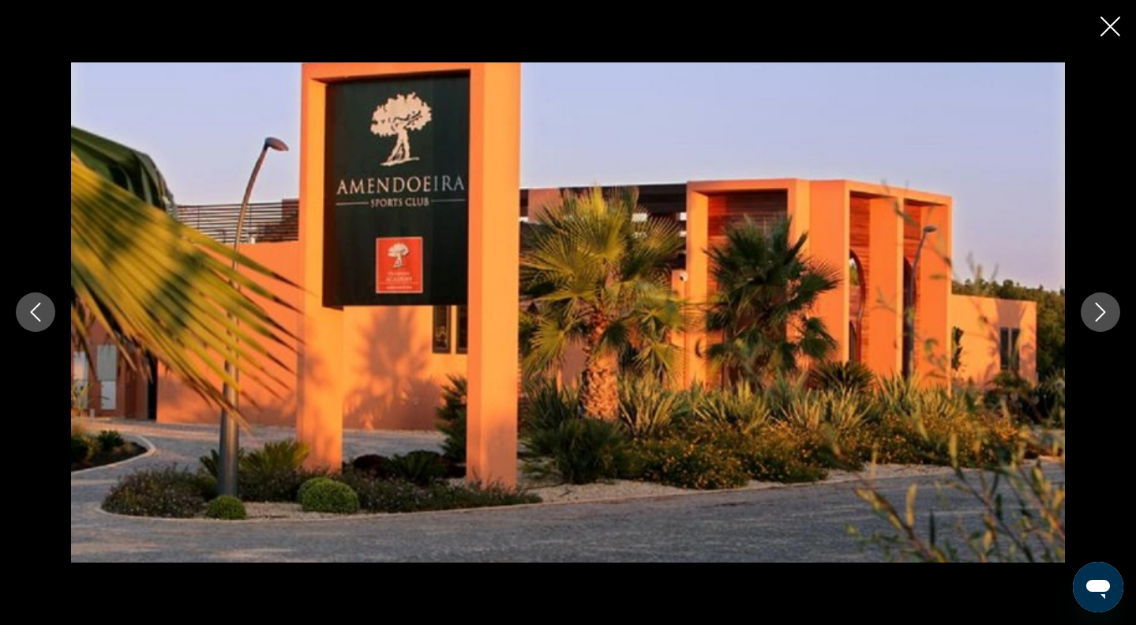
click at [1108, 309] on icon "Next image" at bounding box center [1100, 311] width 19 height 19
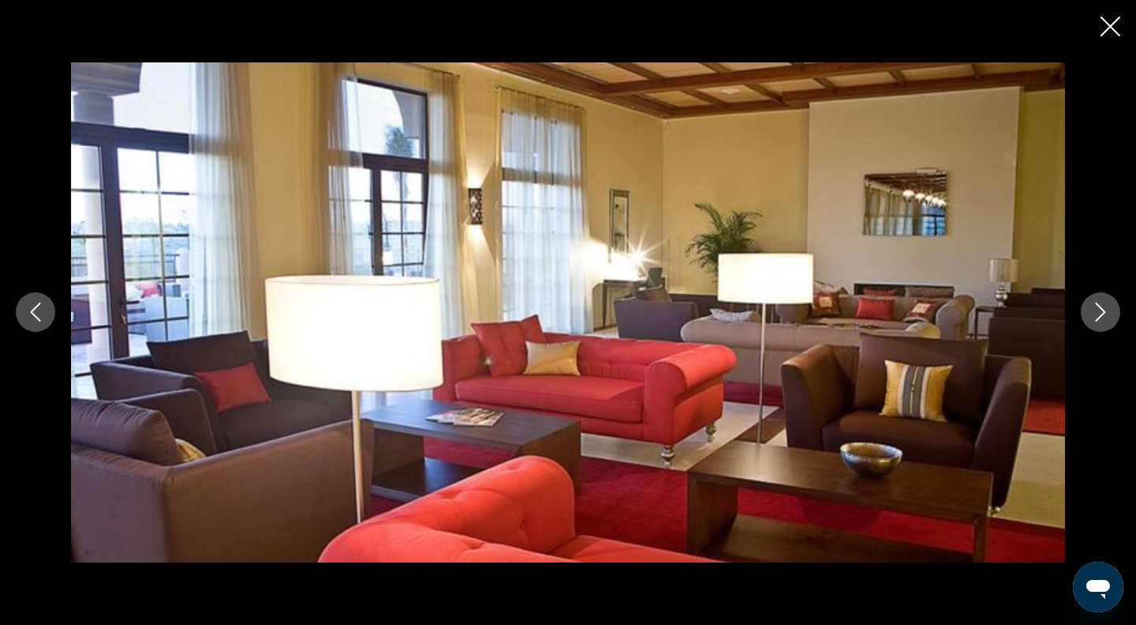
click at [1108, 309] on icon "Next image" at bounding box center [1100, 311] width 19 height 19
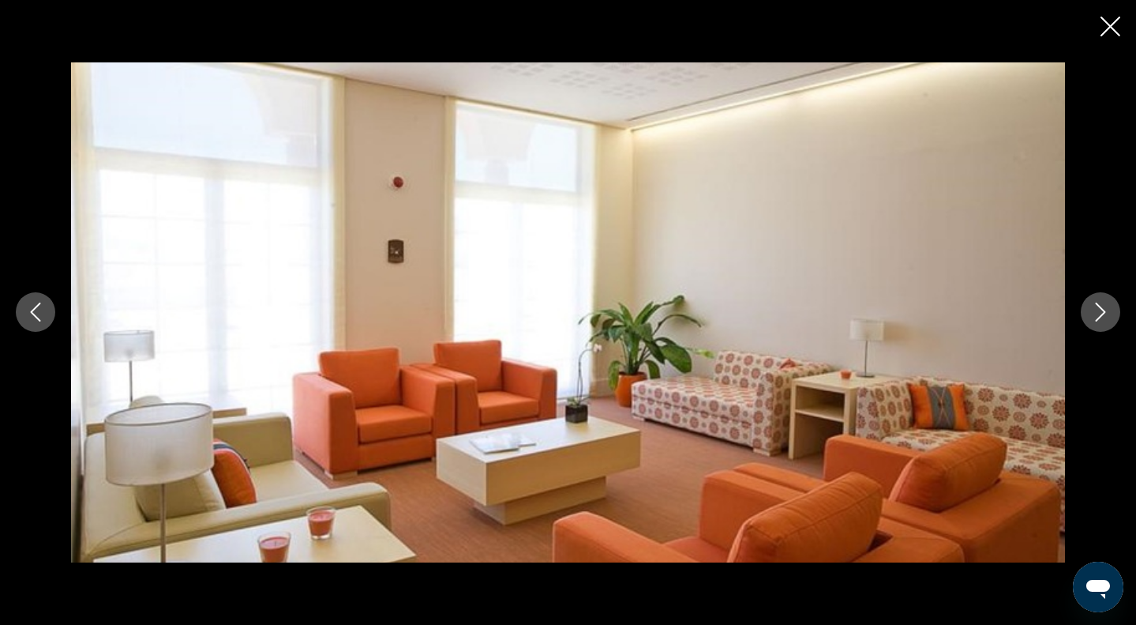
click at [1108, 309] on icon "Next image" at bounding box center [1100, 311] width 19 height 19
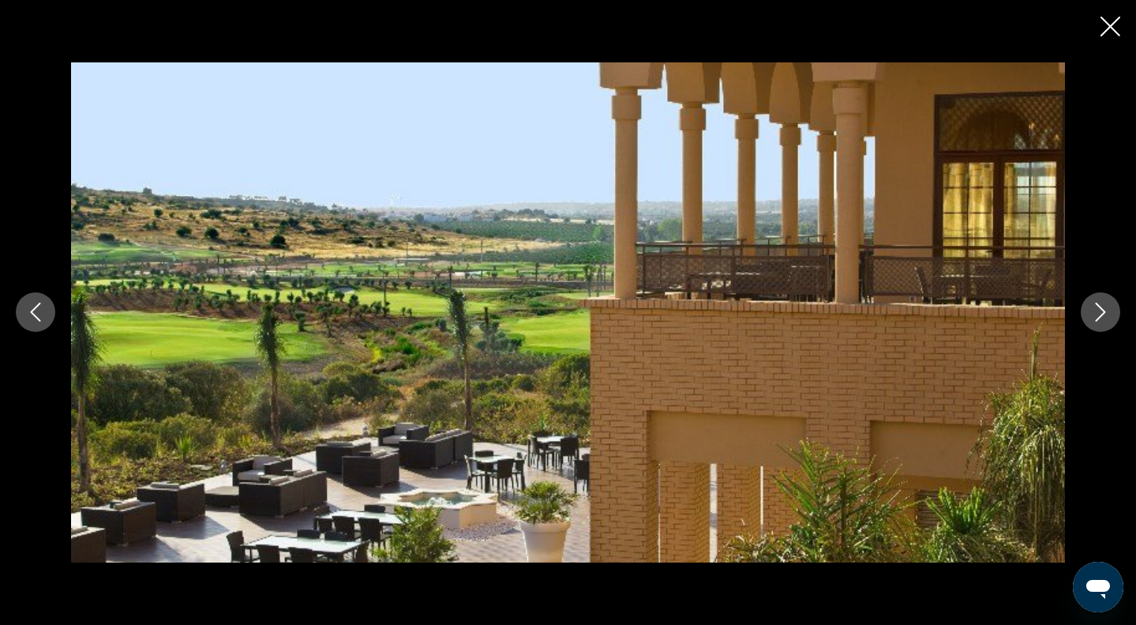
click at [1108, 309] on icon "Next image" at bounding box center [1100, 311] width 19 height 19
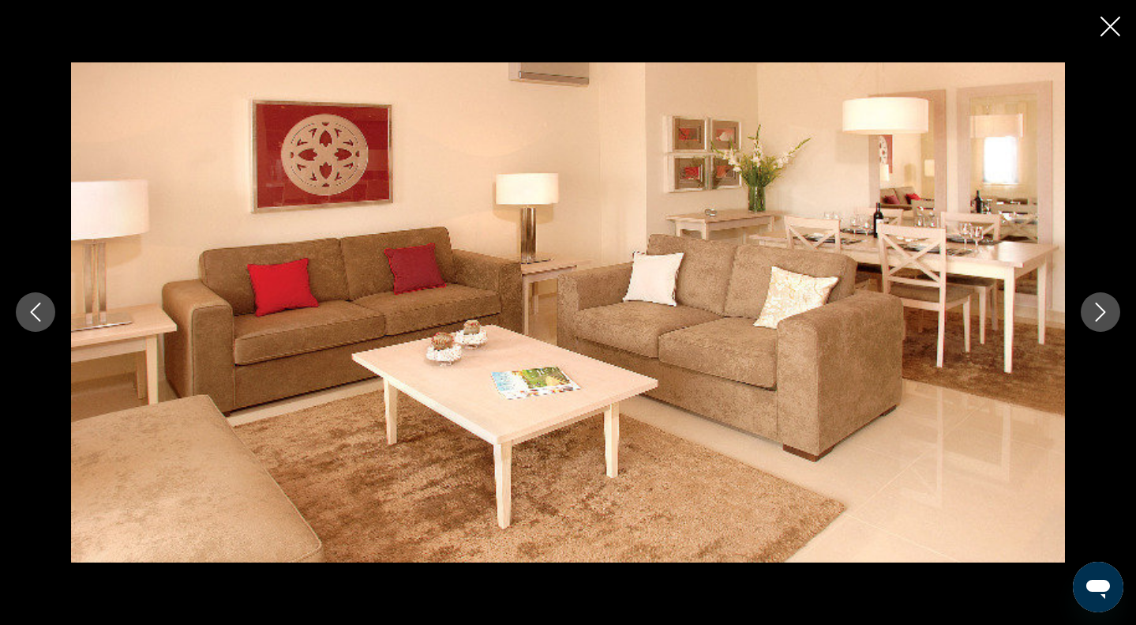
click at [1108, 309] on icon "Next image" at bounding box center [1100, 311] width 19 height 19
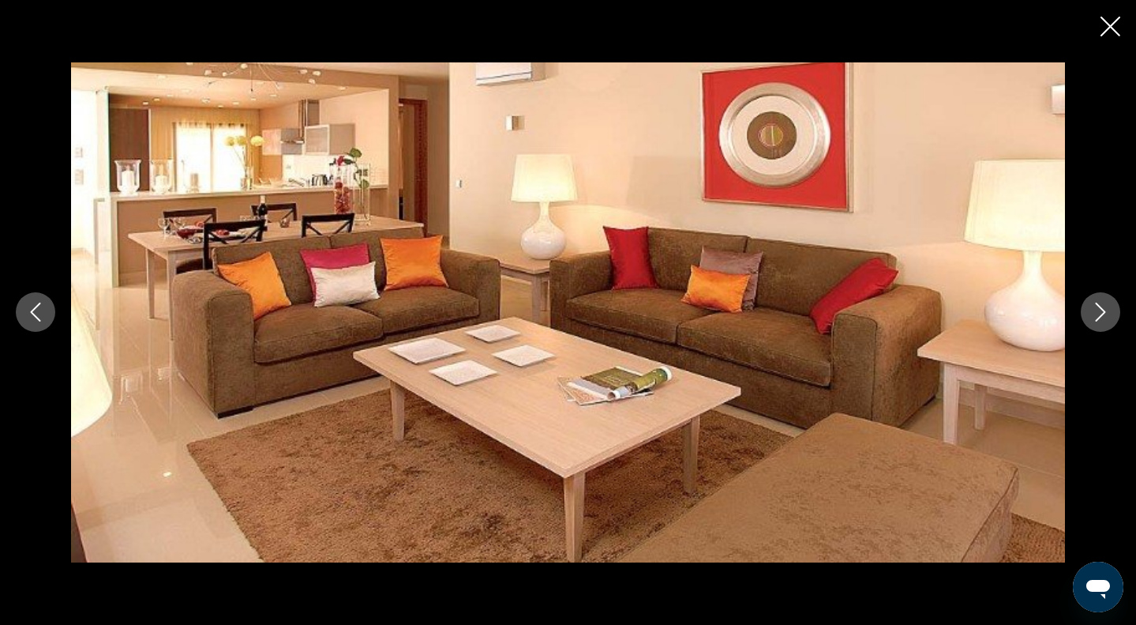
click at [1108, 309] on icon "Next image" at bounding box center [1100, 311] width 19 height 19
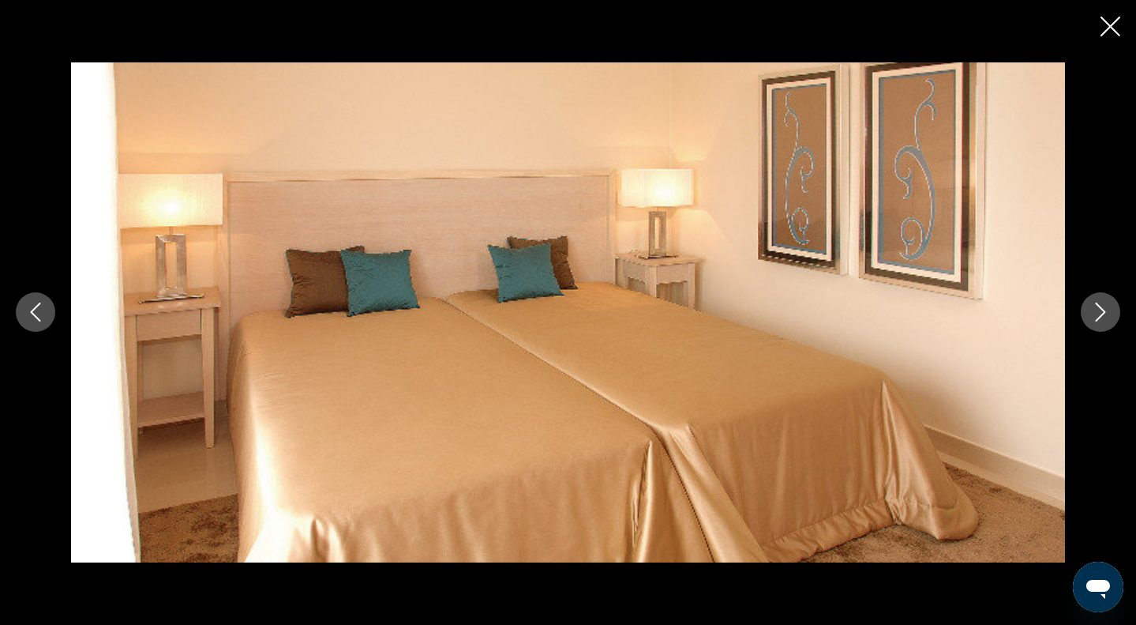
click at [1108, 309] on icon "Next image" at bounding box center [1100, 311] width 19 height 19
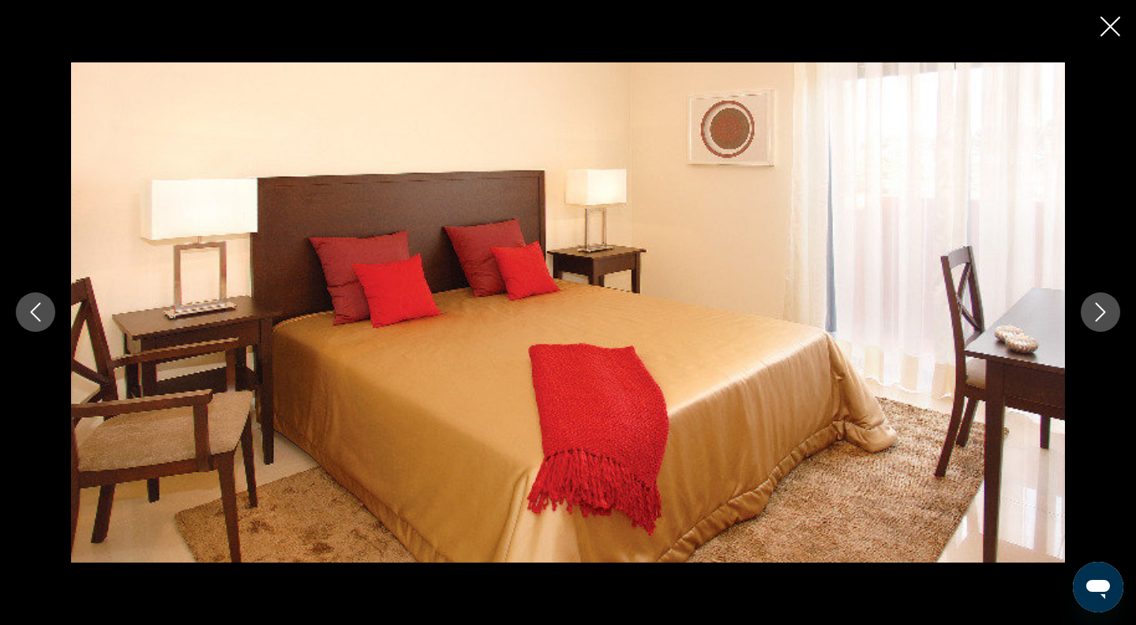
click at [1108, 309] on icon "Next image" at bounding box center [1100, 311] width 19 height 19
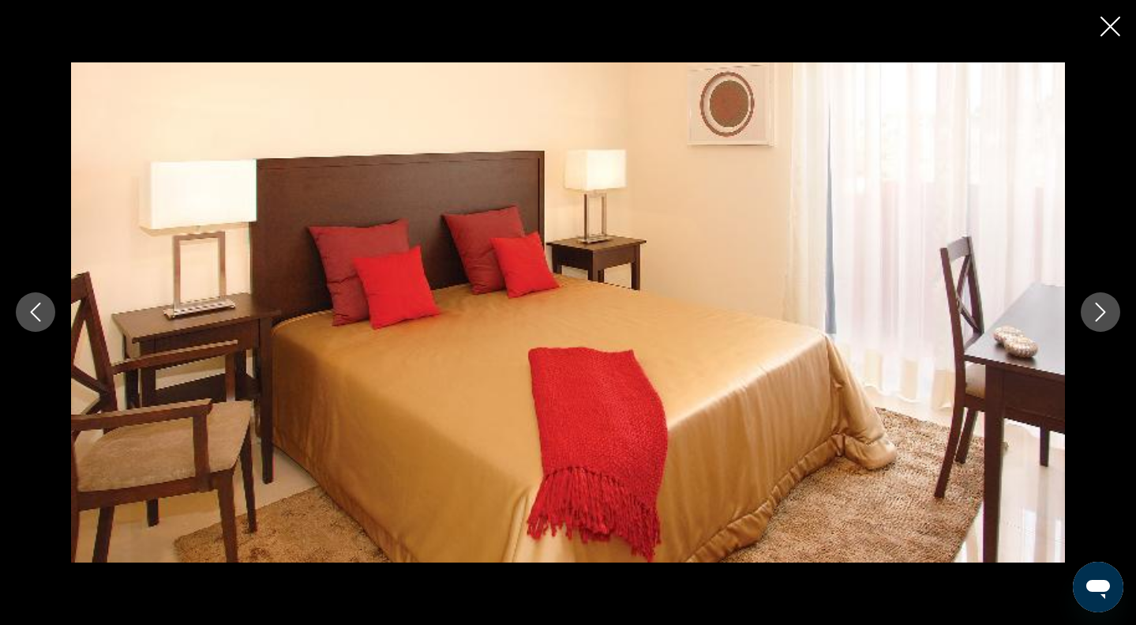
click at [1108, 309] on icon "Next image" at bounding box center [1100, 311] width 19 height 19
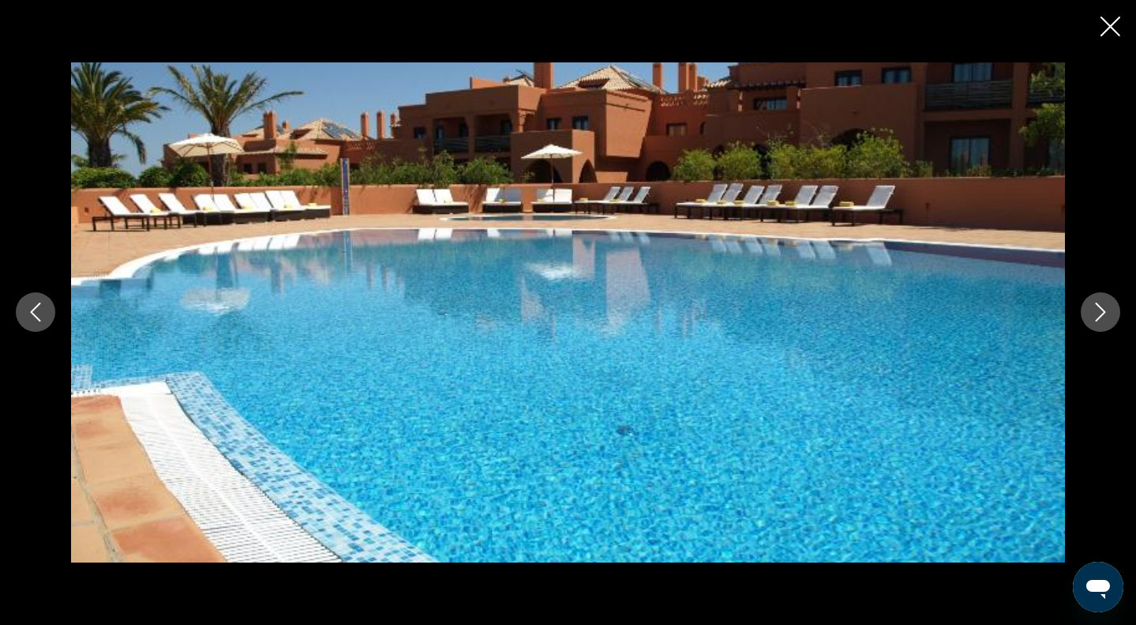
click at [1108, 309] on icon "Next image" at bounding box center [1100, 311] width 19 height 19
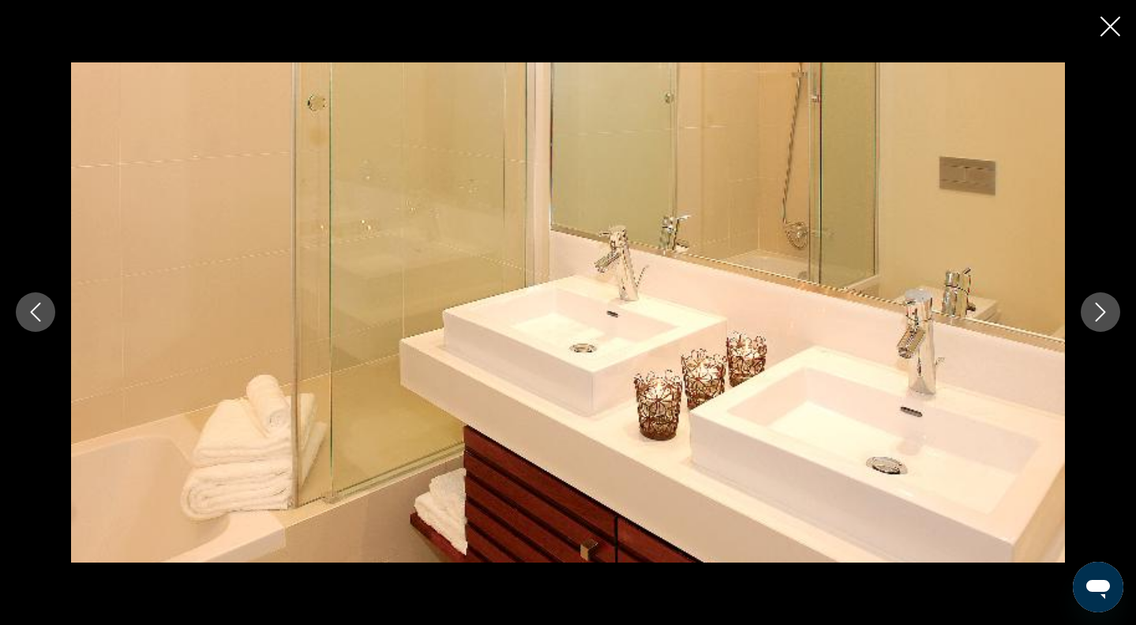
click at [1119, 17] on div "prev next" at bounding box center [568, 312] width 1136 height 625
click at [1113, 29] on icon "Close slideshow" at bounding box center [1111, 27] width 20 height 20
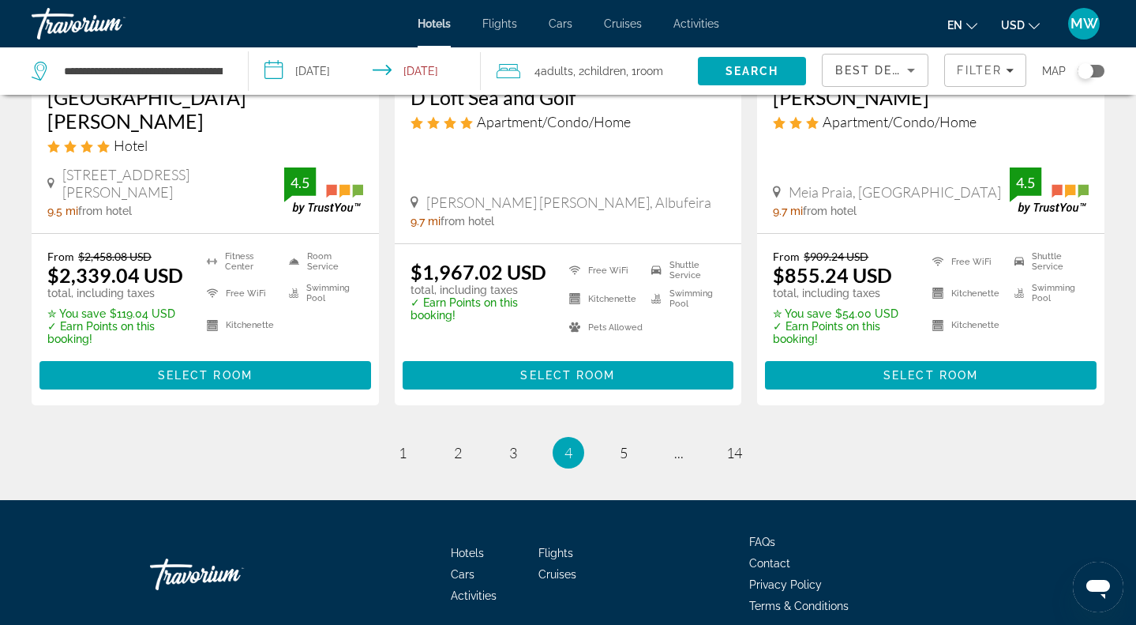
scroll to position [2198, 0]
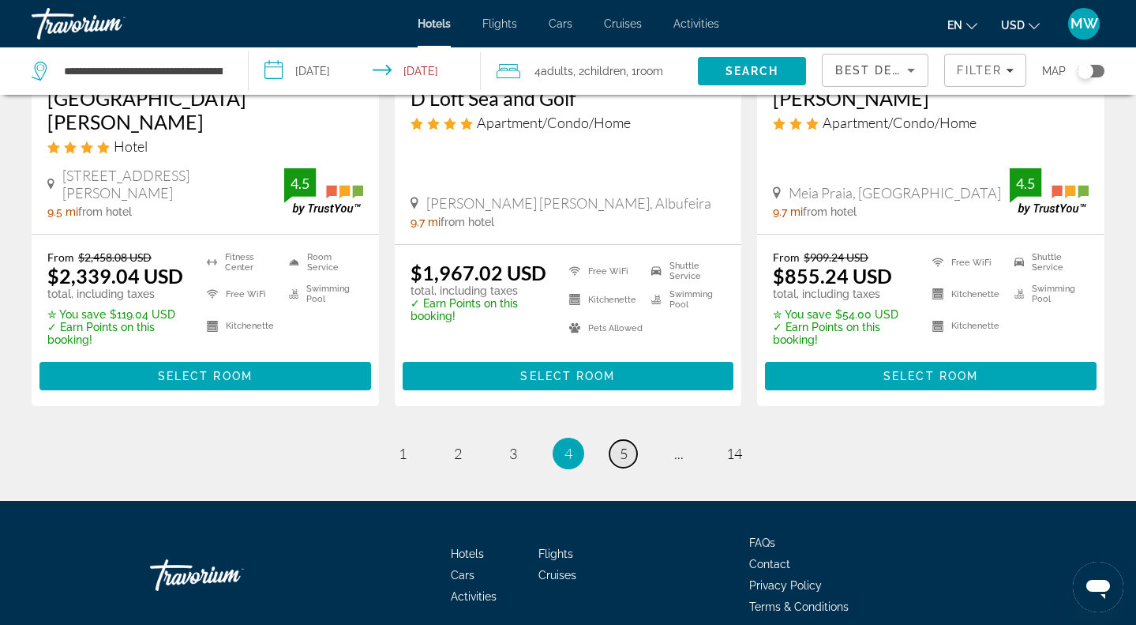
click at [625, 445] on span "5" at bounding box center [624, 453] width 8 height 17
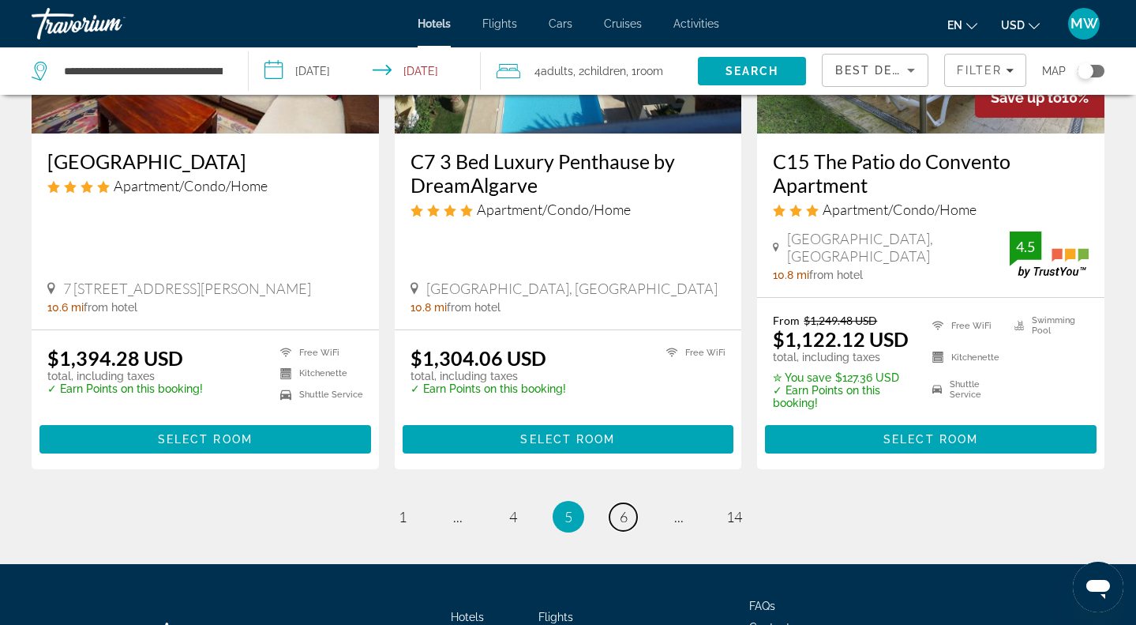
scroll to position [2029, 0]
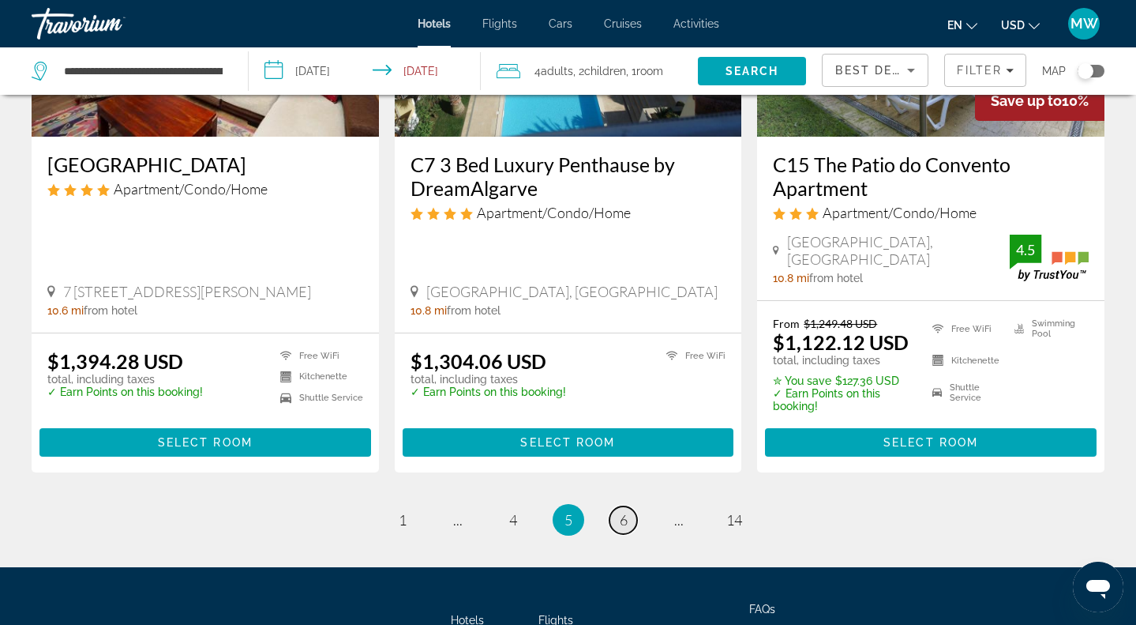
click at [625, 511] on span "6" at bounding box center [624, 519] width 8 height 17
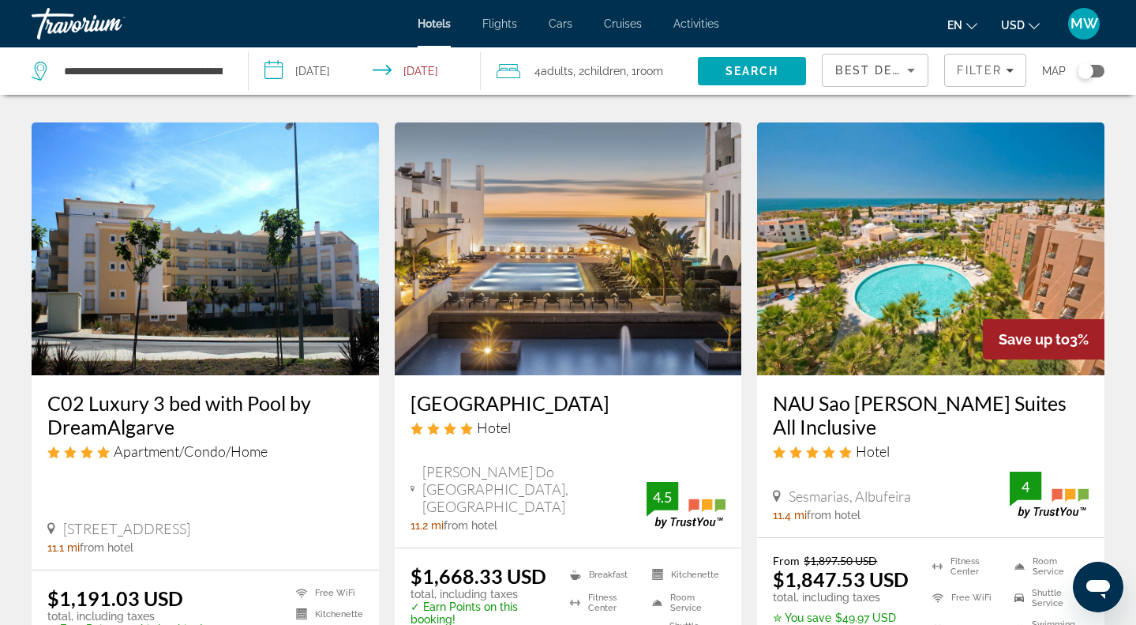
scroll to position [615, 0]
click at [593, 287] on img "Main content" at bounding box center [568, 248] width 347 height 253
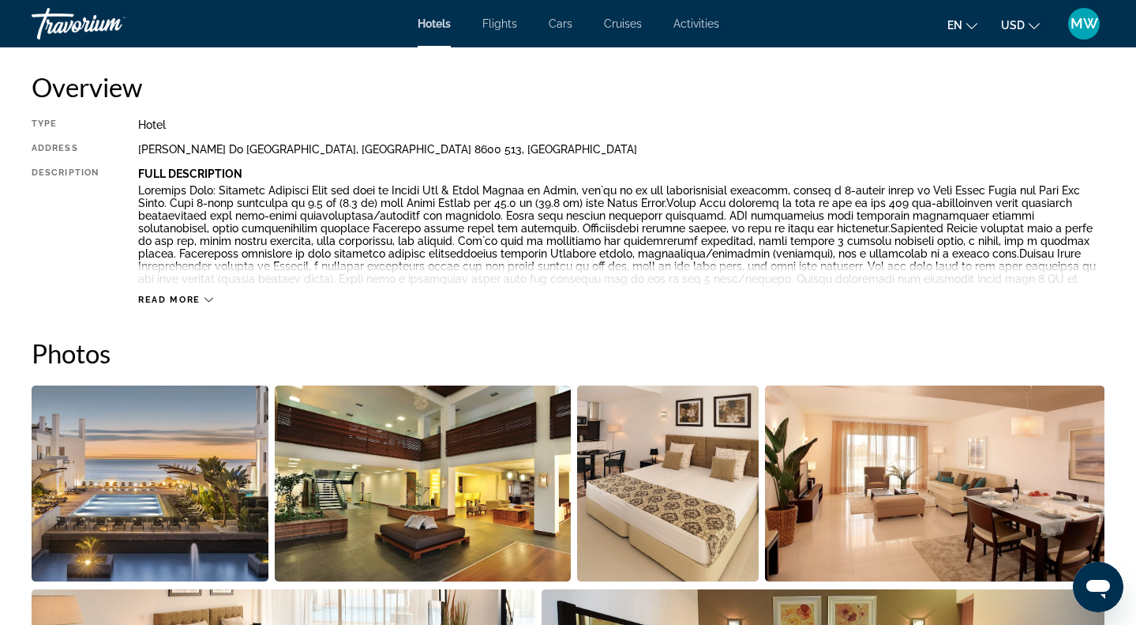
scroll to position [486, 0]
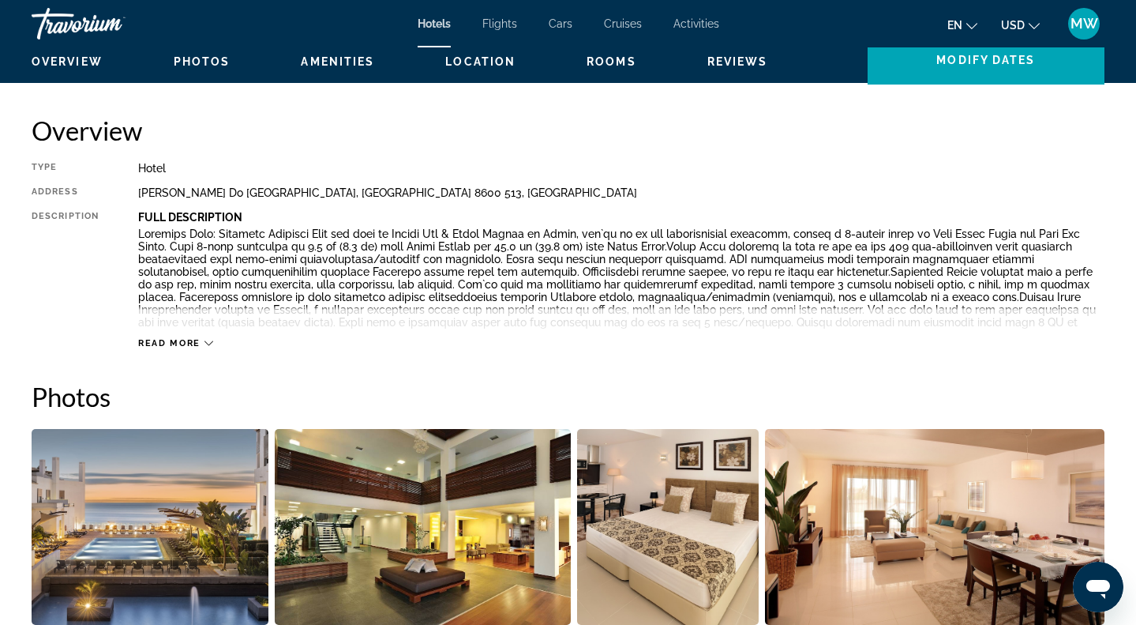
click at [166, 505] on img "Open full-screen image slider" at bounding box center [150, 527] width 237 height 196
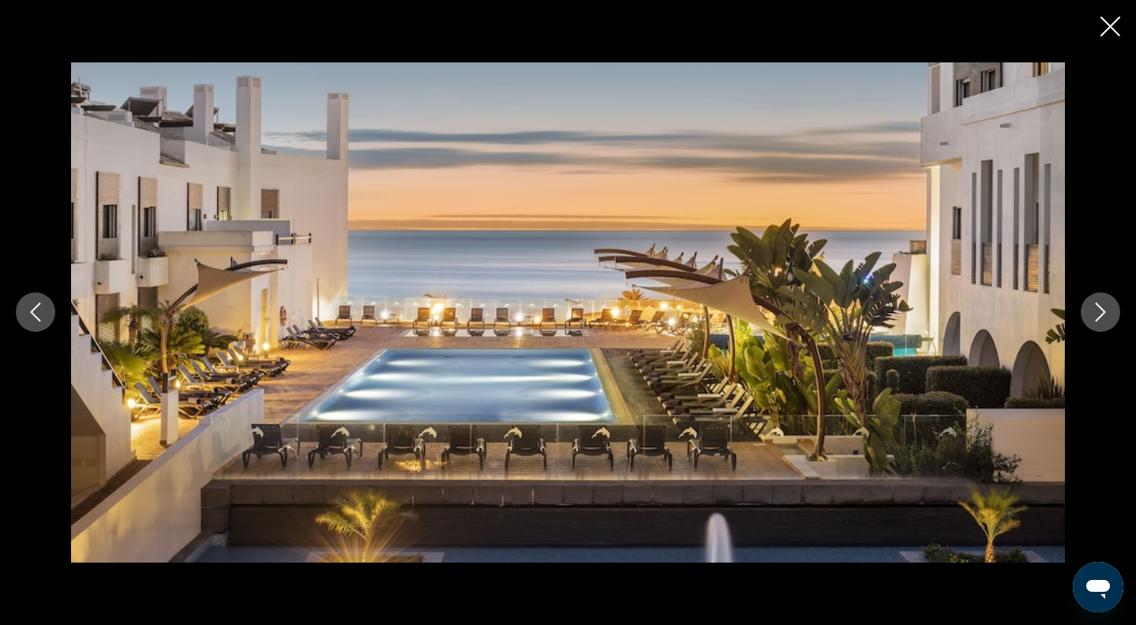
click at [1115, 321] on button "Next image" at bounding box center [1100, 311] width 39 height 39
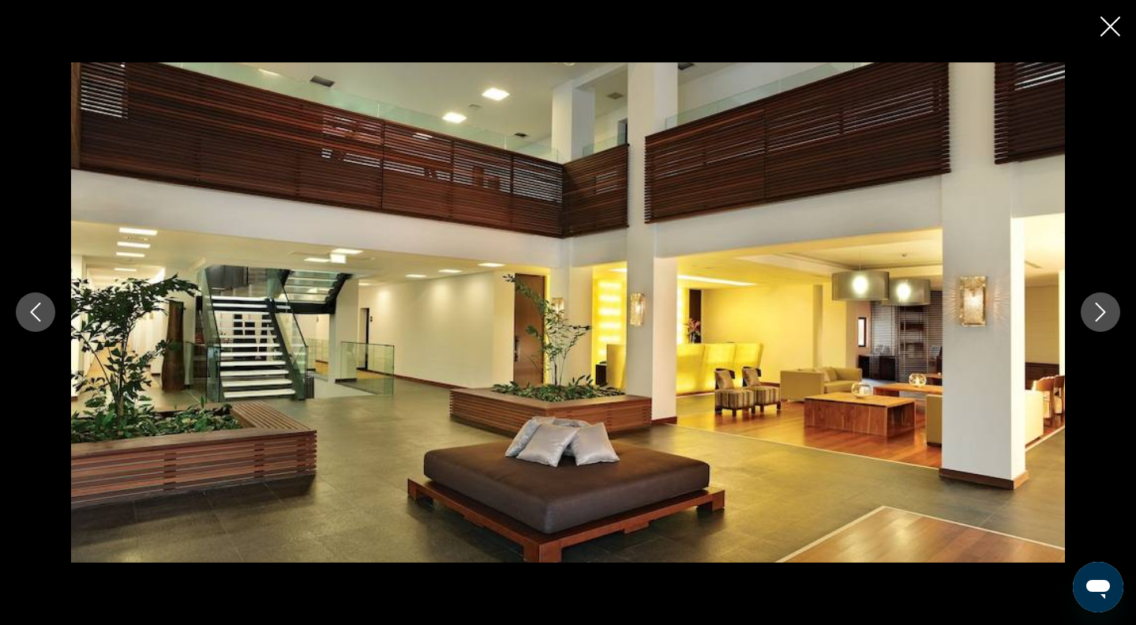
click at [1114, 321] on button "Next image" at bounding box center [1100, 311] width 39 height 39
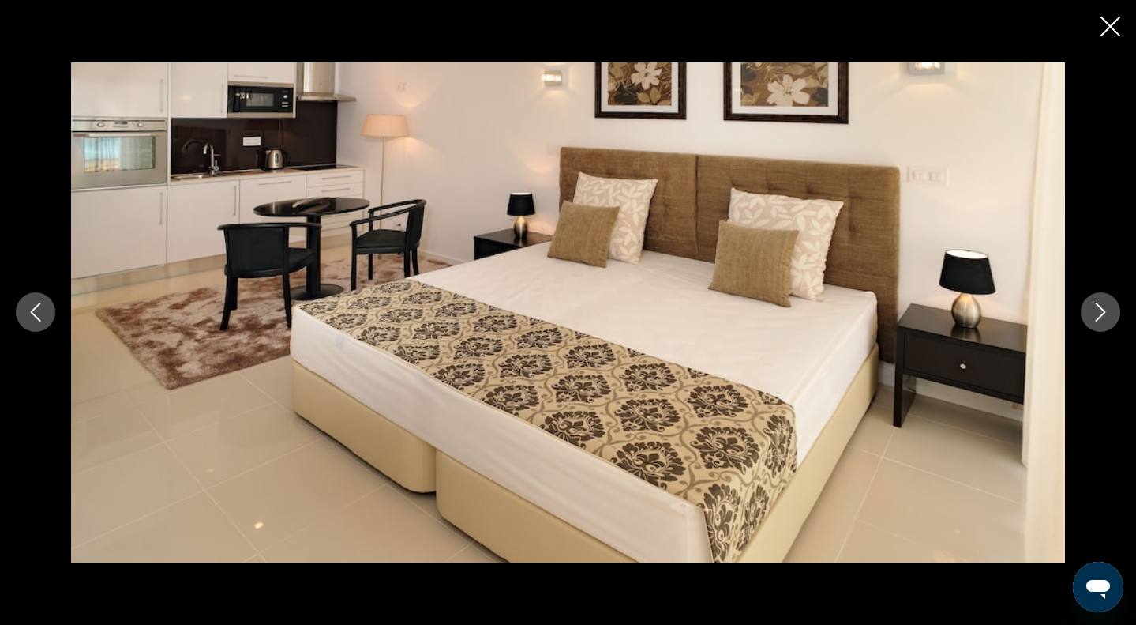
click at [1114, 321] on button "Next image" at bounding box center [1100, 311] width 39 height 39
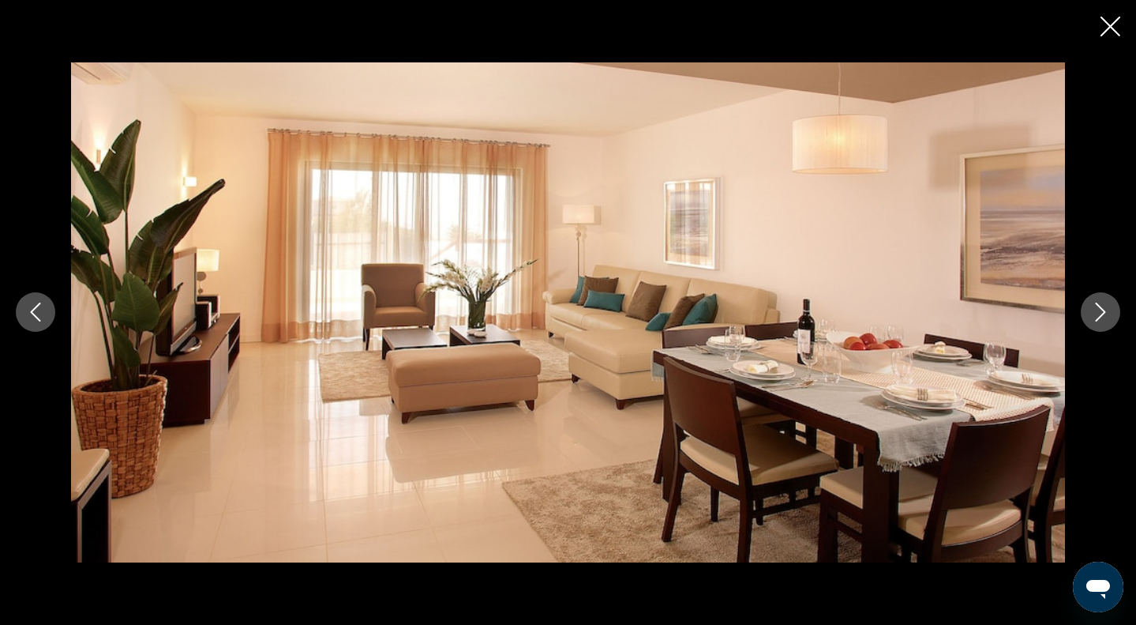
click at [1114, 322] on button "Next image" at bounding box center [1100, 311] width 39 height 39
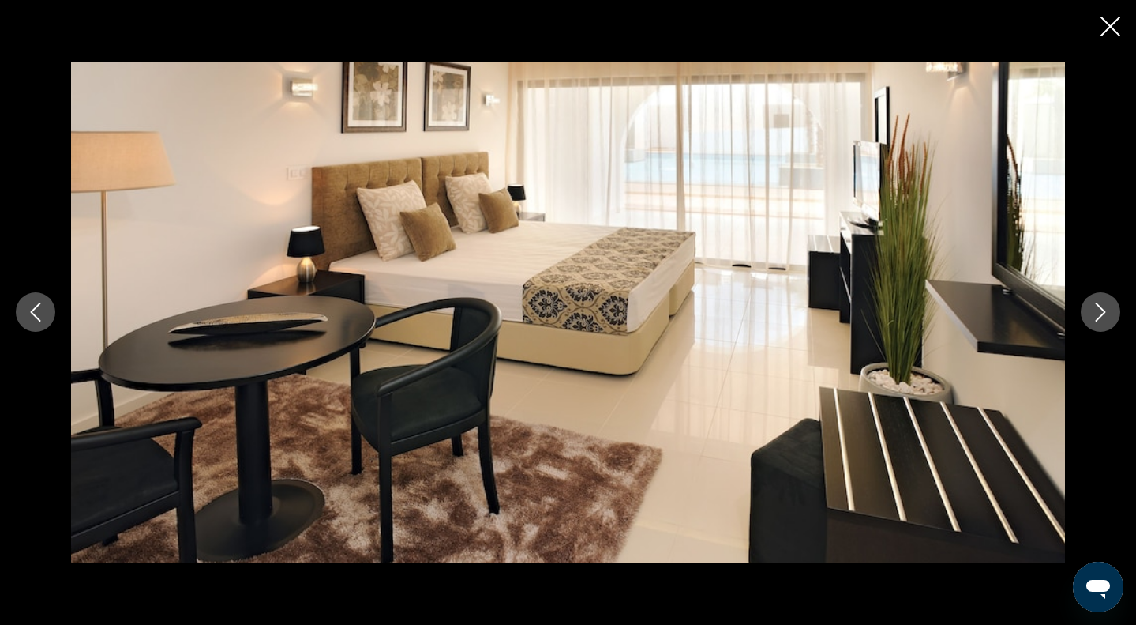
click at [1114, 322] on button "Next image" at bounding box center [1100, 311] width 39 height 39
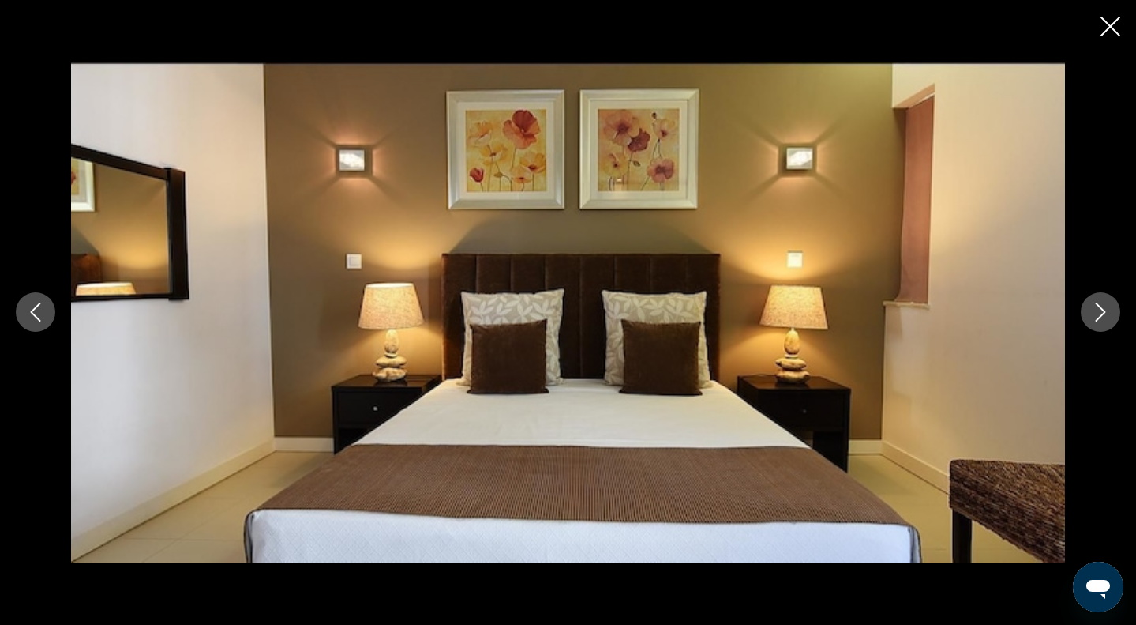
click at [1114, 322] on button "Next image" at bounding box center [1100, 311] width 39 height 39
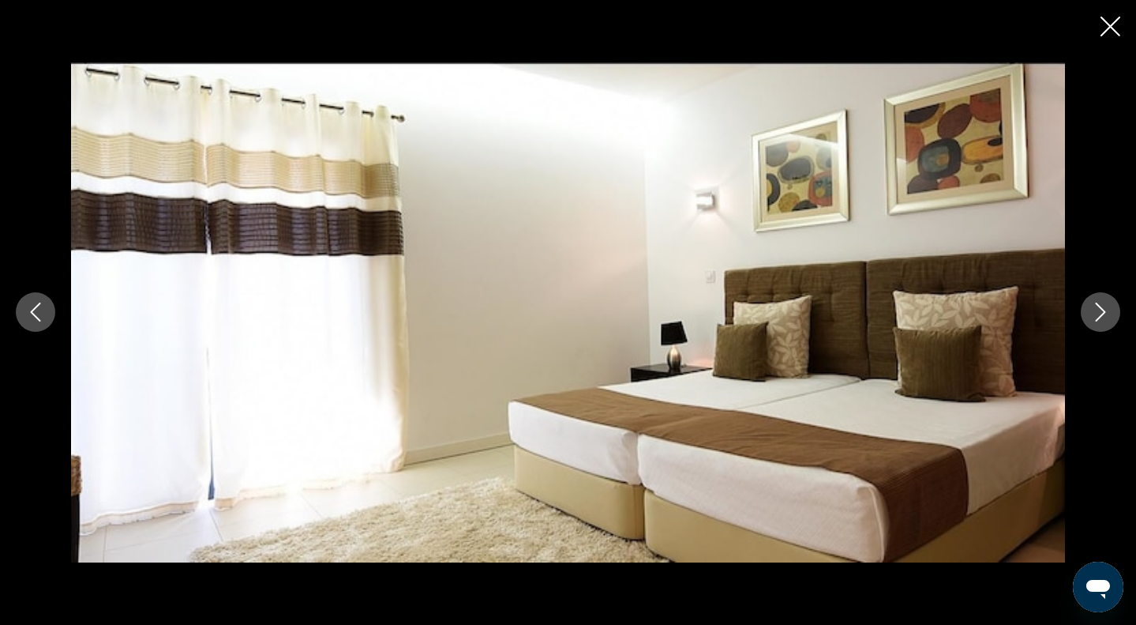
click at [1114, 322] on button "Next image" at bounding box center [1100, 311] width 39 height 39
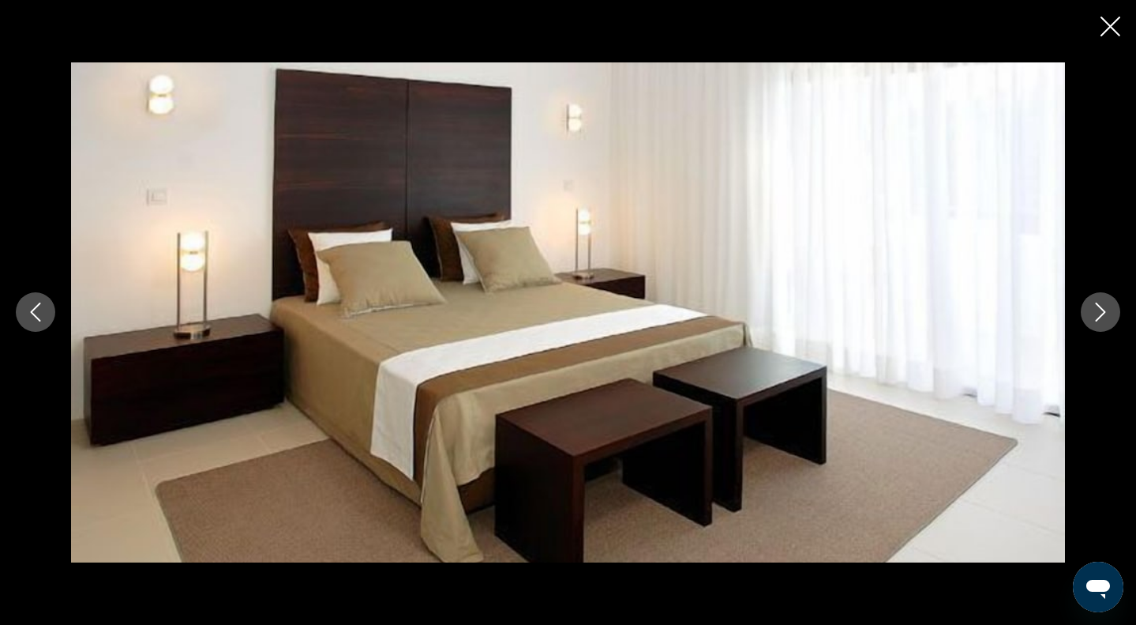
click at [1114, 322] on button "Next image" at bounding box center [1100, 311] width 39 height 39
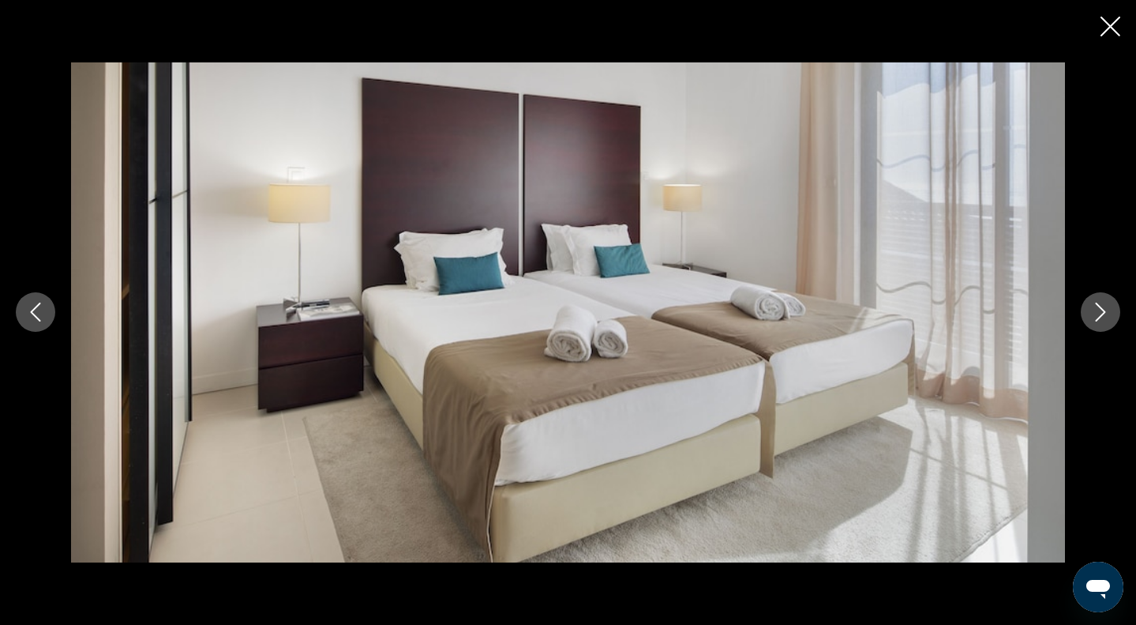
click at [1114, 322] on button "Next image" at bounding box center [1100, 311] width 39 height 39
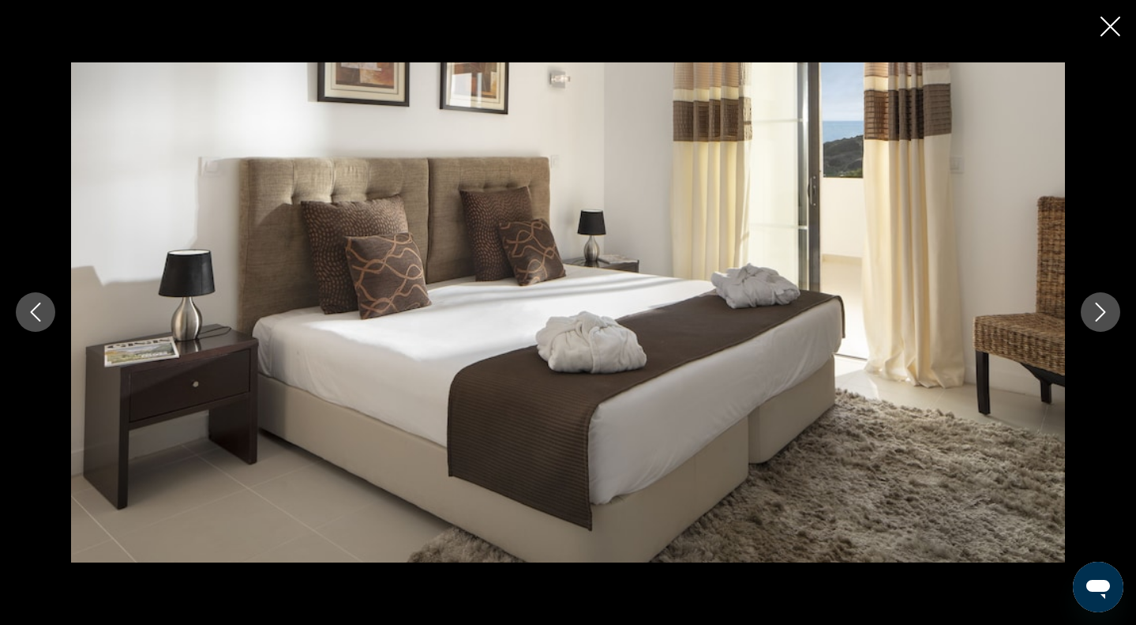
click at [1114, 322] on button "Next image" at bounding box center [1100, 311] width 39 height 39
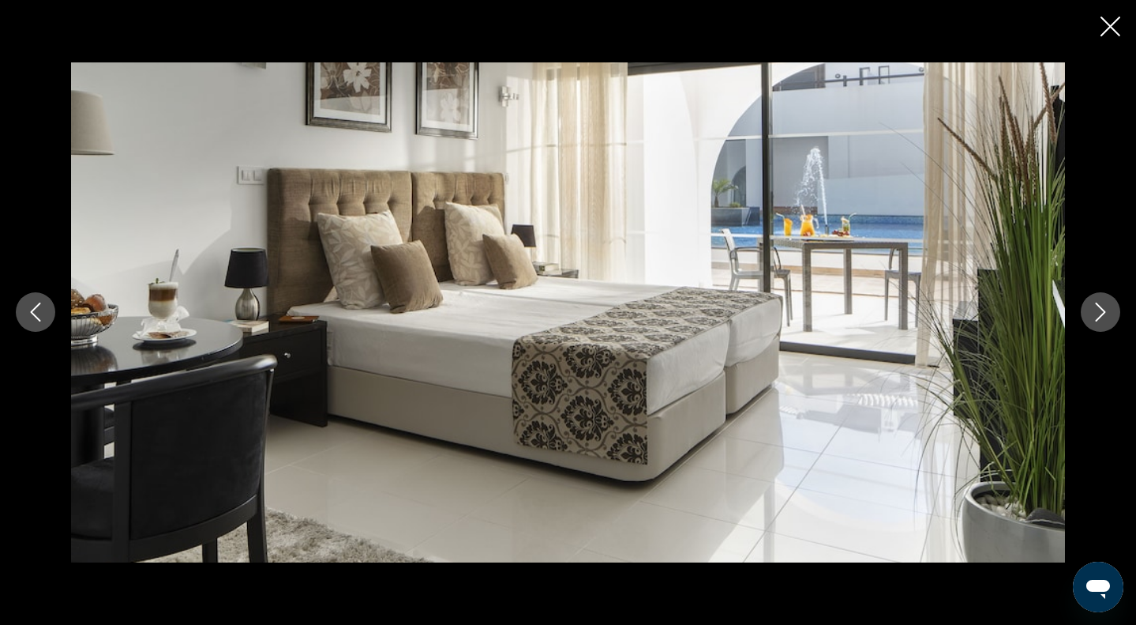
click at [1114, 322] on button "Next image" at bounding box center [1100, 311] width 39 height 39
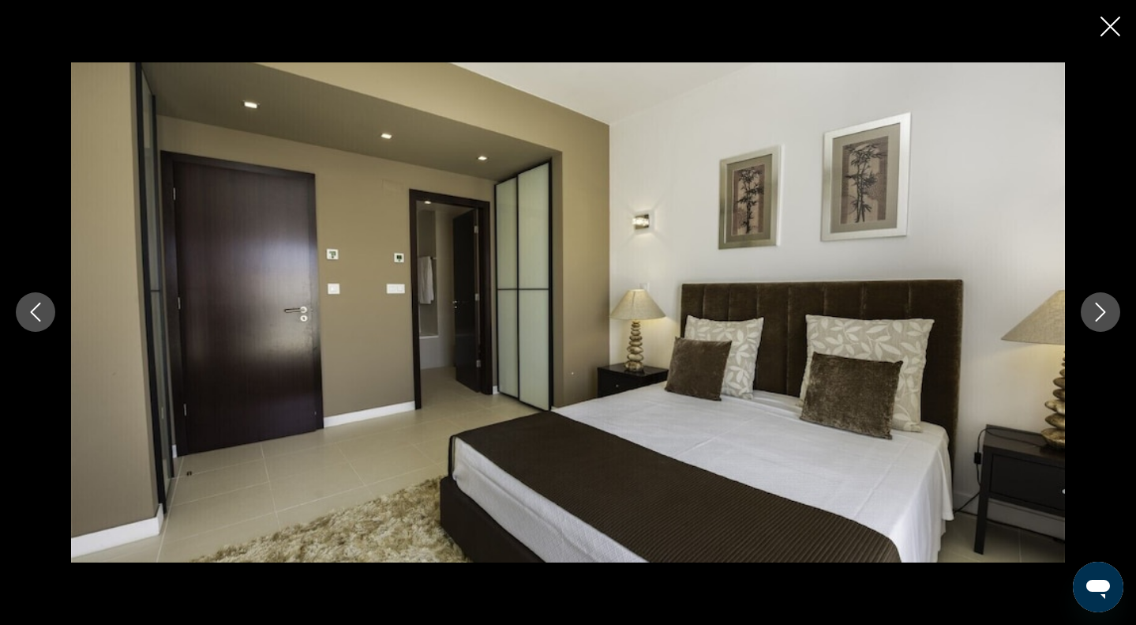
click at [1114, 322] on button "Next image" at bounding box center [1100, 311] width 39 height 39
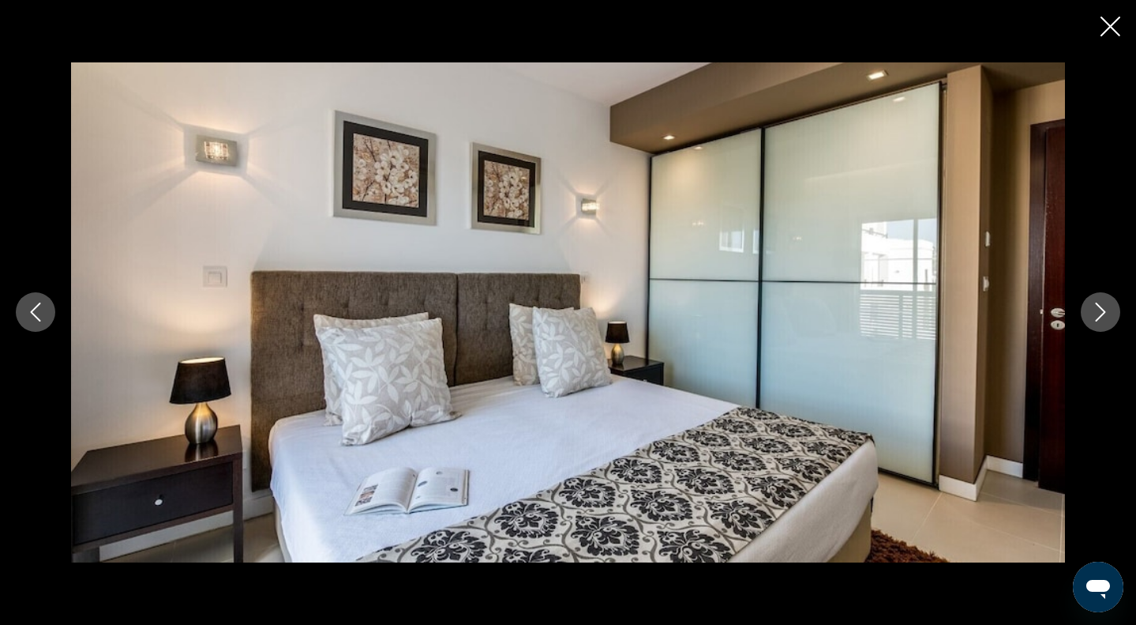
click at [1114, 322] on button "Next image" at bounding box center [1100, 311] width 39 height 39
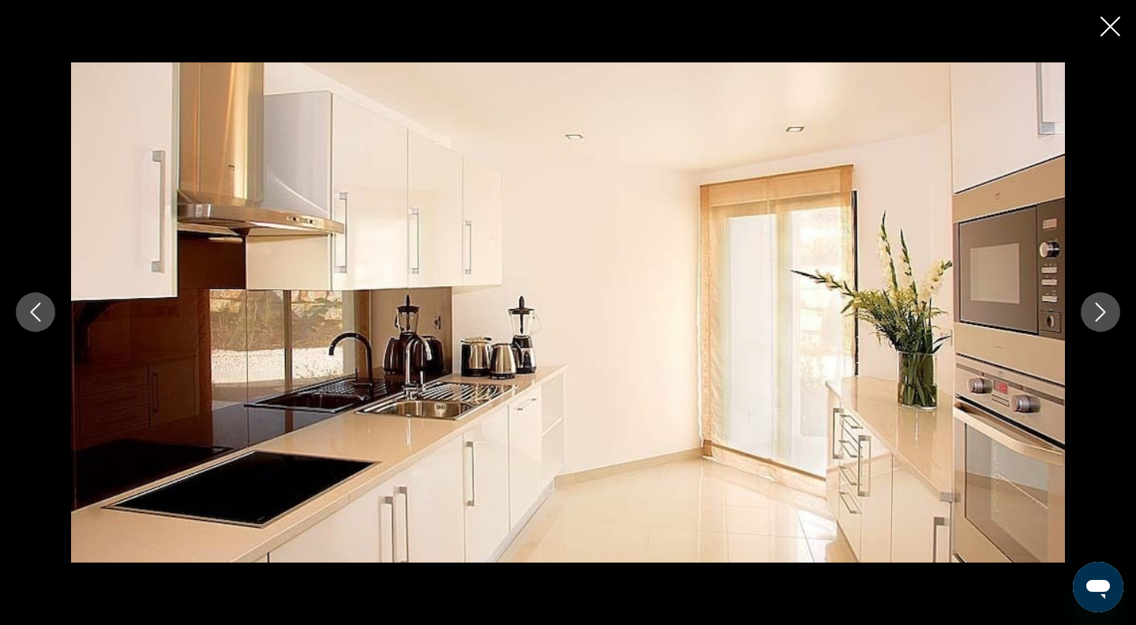
click at [1114, 322] on button "Next image" at bounding box center [1100, 311] width 39 height 39
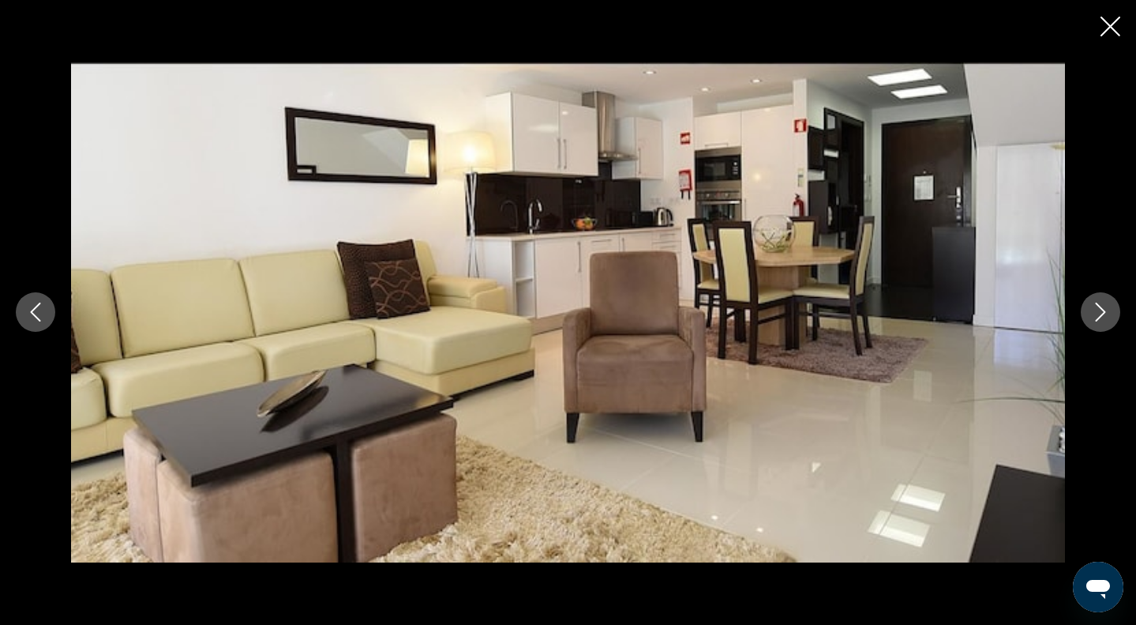
click at [1114, 322] on button "Next image" at bounding box center [1100, 311] width 39 height 39
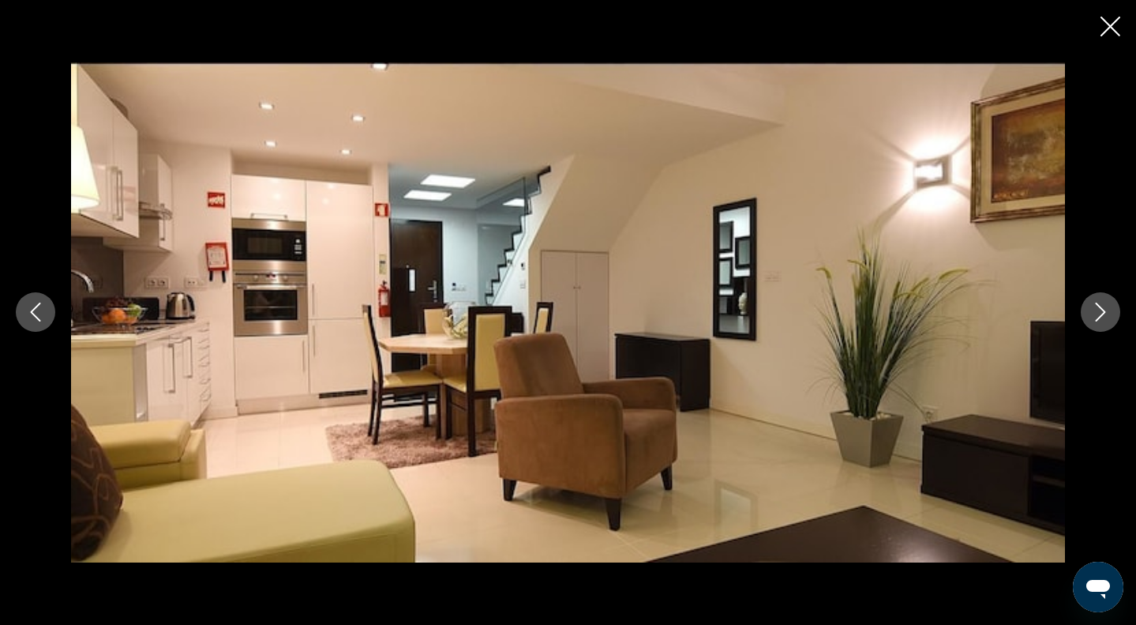
click at [1114, 322] on button "Next image" at bounding box center [1100, 311] width 39 height 39
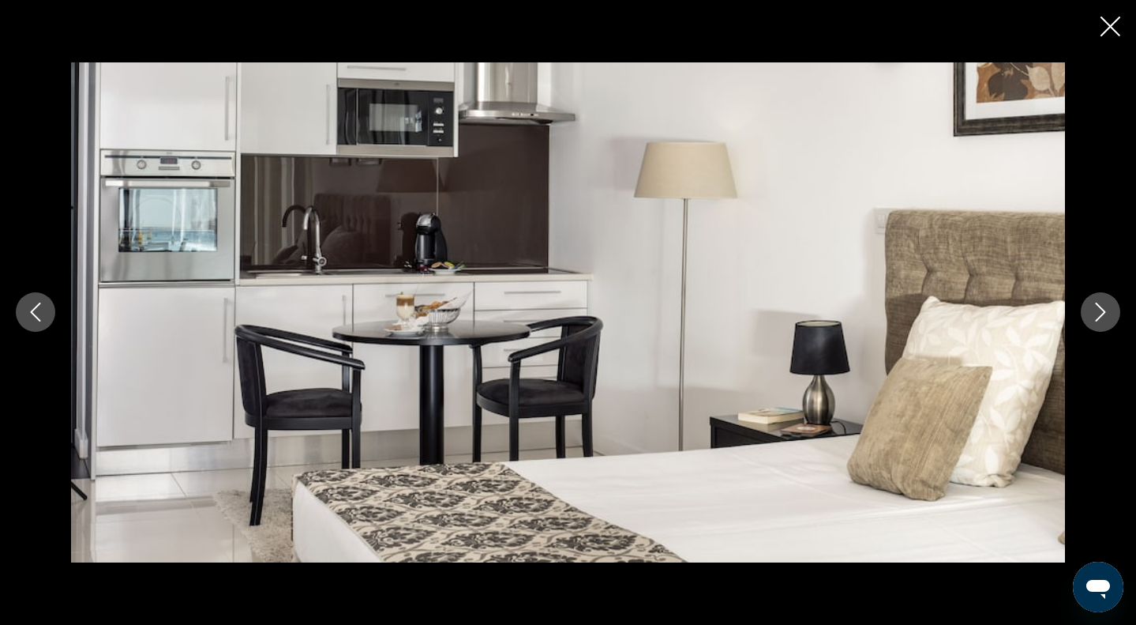
click at [1114, 322] on button "Next image" at bounding box center [1100, 311] width 39 height 39
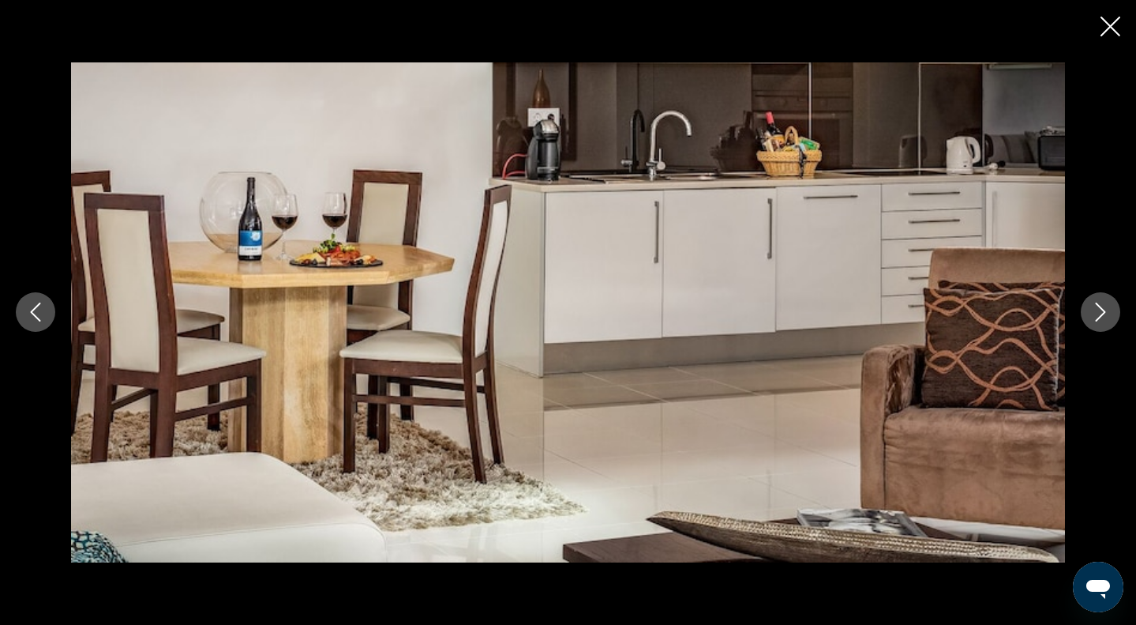
click at [1114, 322] on button "Next image" at bounding box center [1100, 311] width 39 height 39
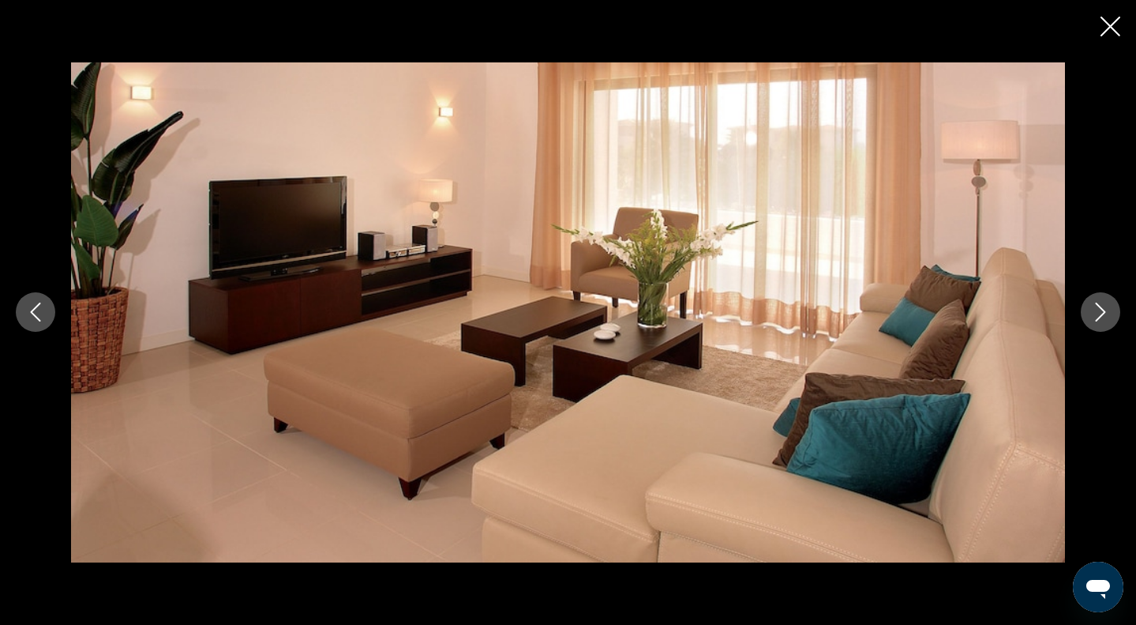
click at [1114, 322] on button "Next image" at bounding box center [1100, 311] width 39 height 39
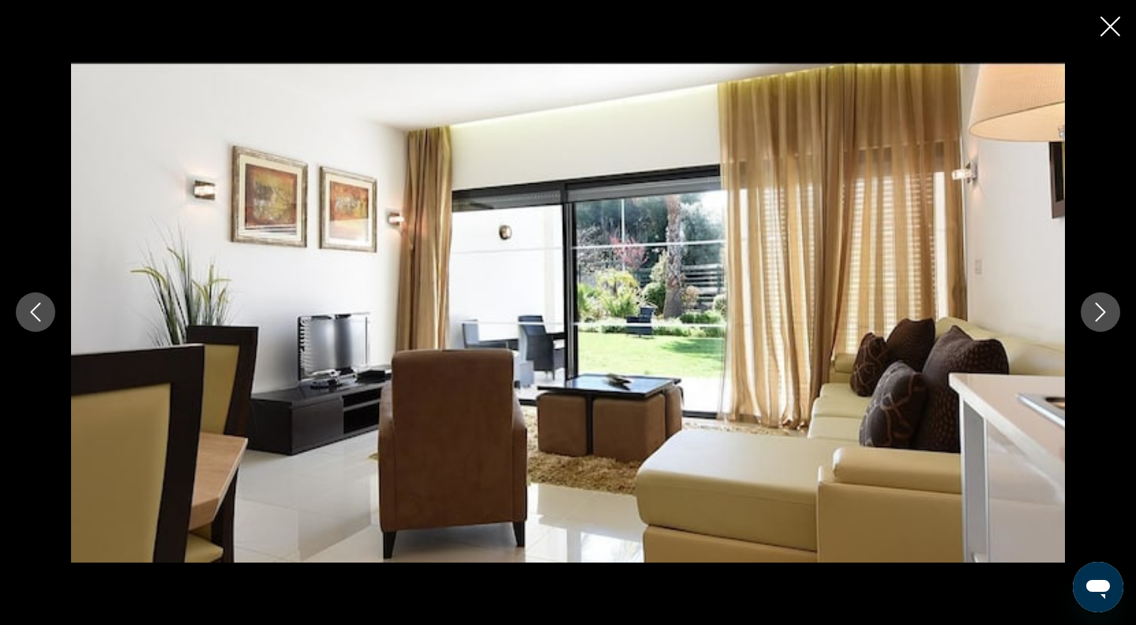
click at [1114, 322] on button "Next image" at bounding box center [1100, 311] width 39 height 39
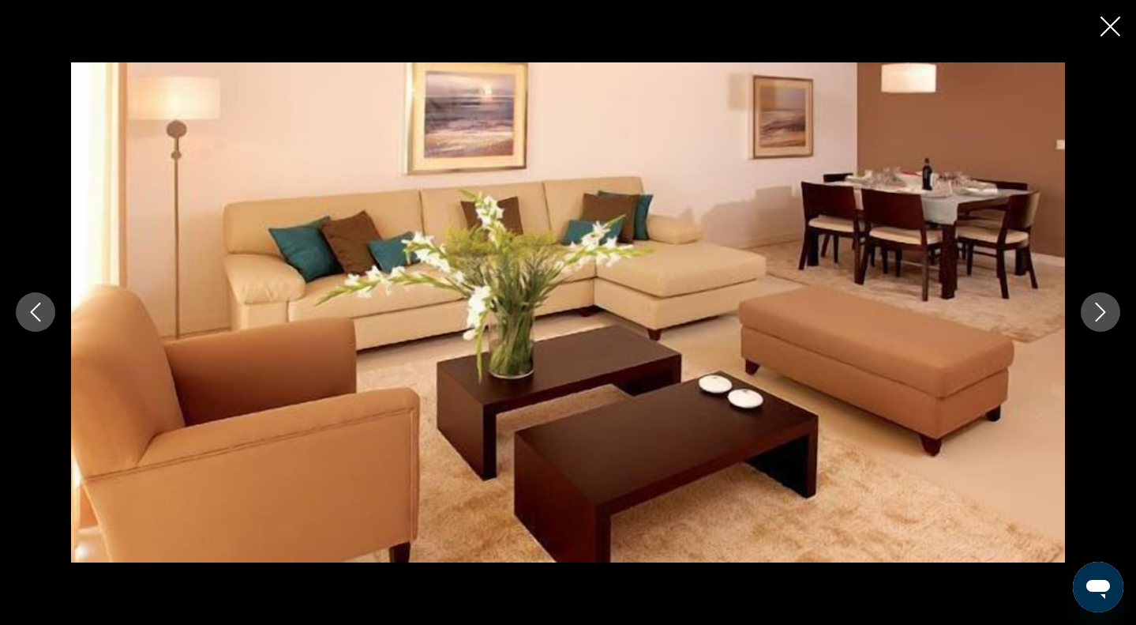
click at [1114, 322] on button "Next image" at bounding box center [1100, 311] width 39 height 39
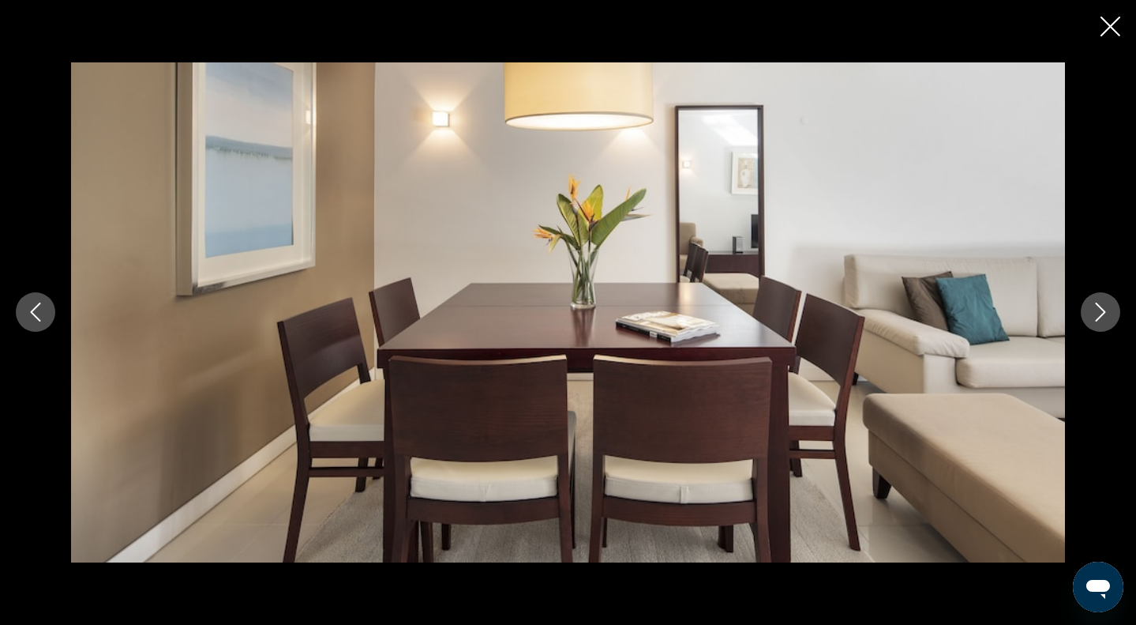
click at [1114, 322] on button "Next image" at bounding box center [1100, 311] width 39 height 39
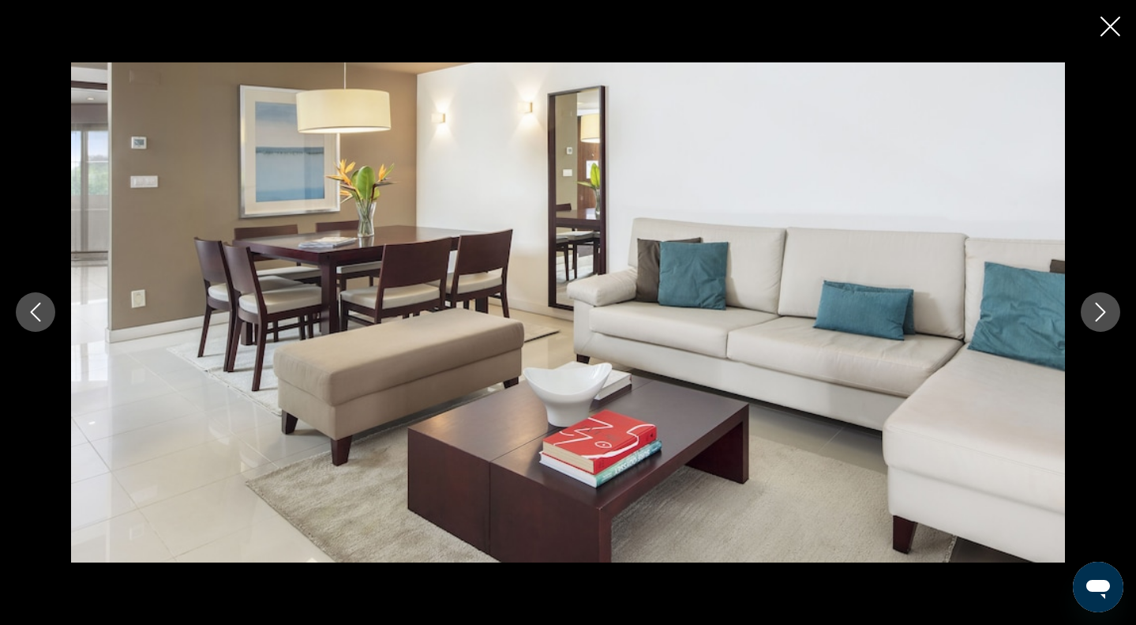
click at [1114, 322] on button "Next image" at bounding box center [1100, 311] width 39 height 39
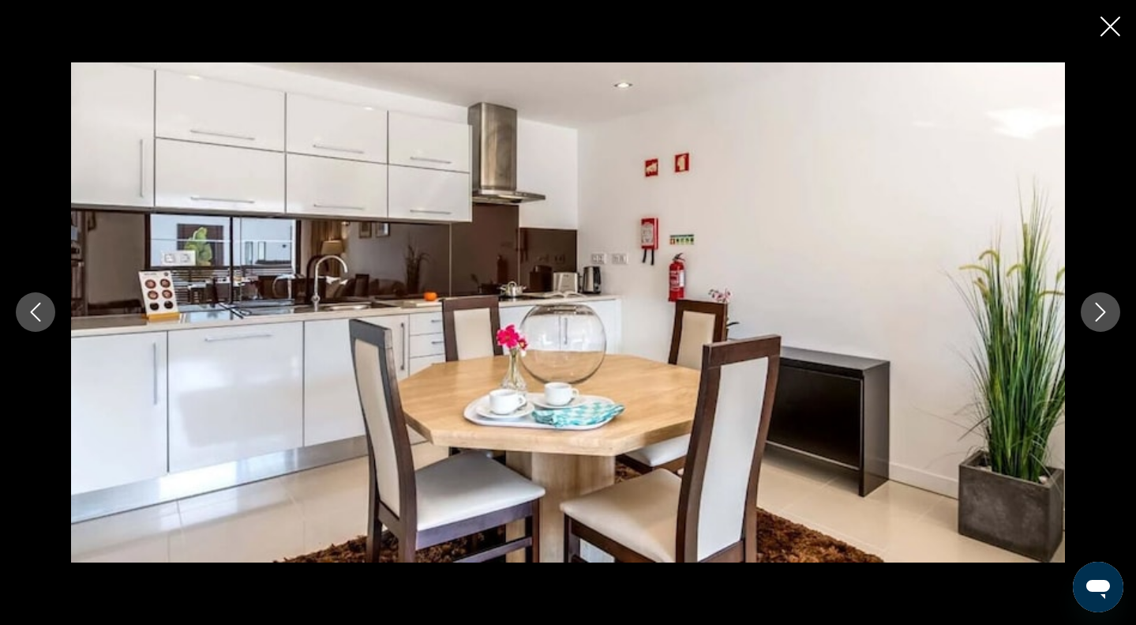
click at [1114, 322] on button "Next image" at bounding box center [1100, 311] width 39 height 39
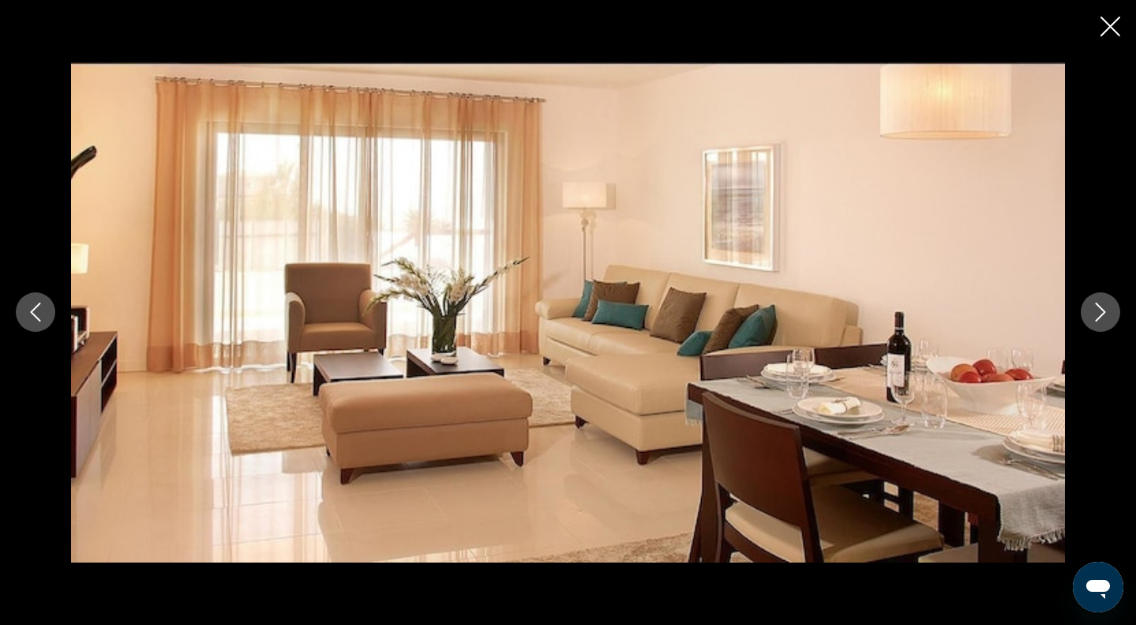
click at [1114, 322] on button "Next image" at bounding box center [1100, 311] width 39 height 39
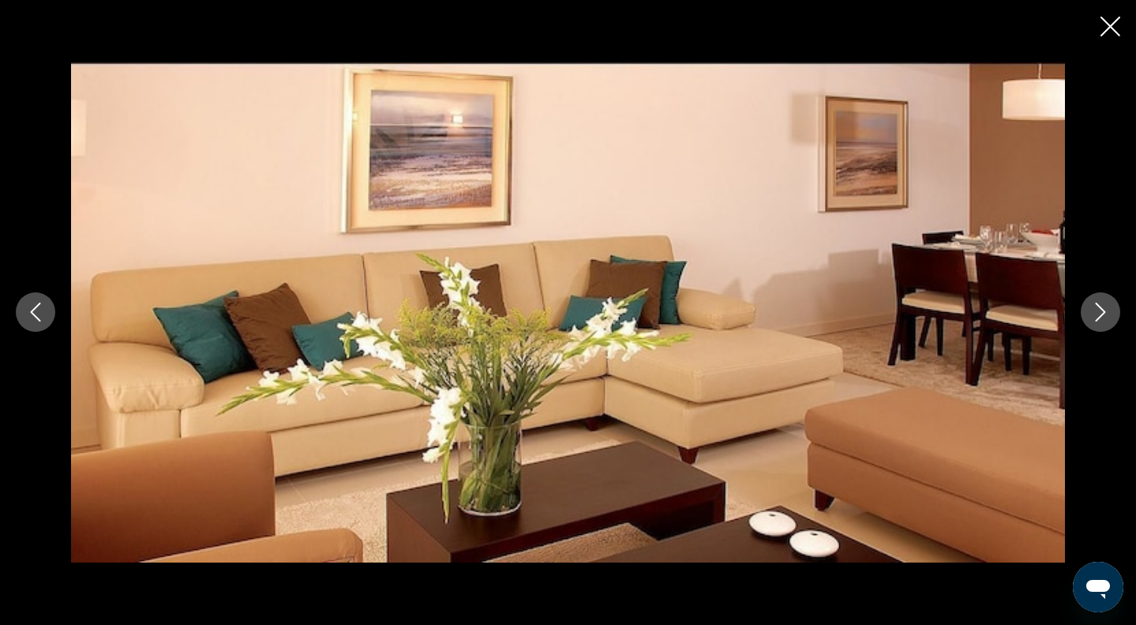
click at [1114, 322] on button "Next image" at bounding box center [1100, 311] width 39 height 39
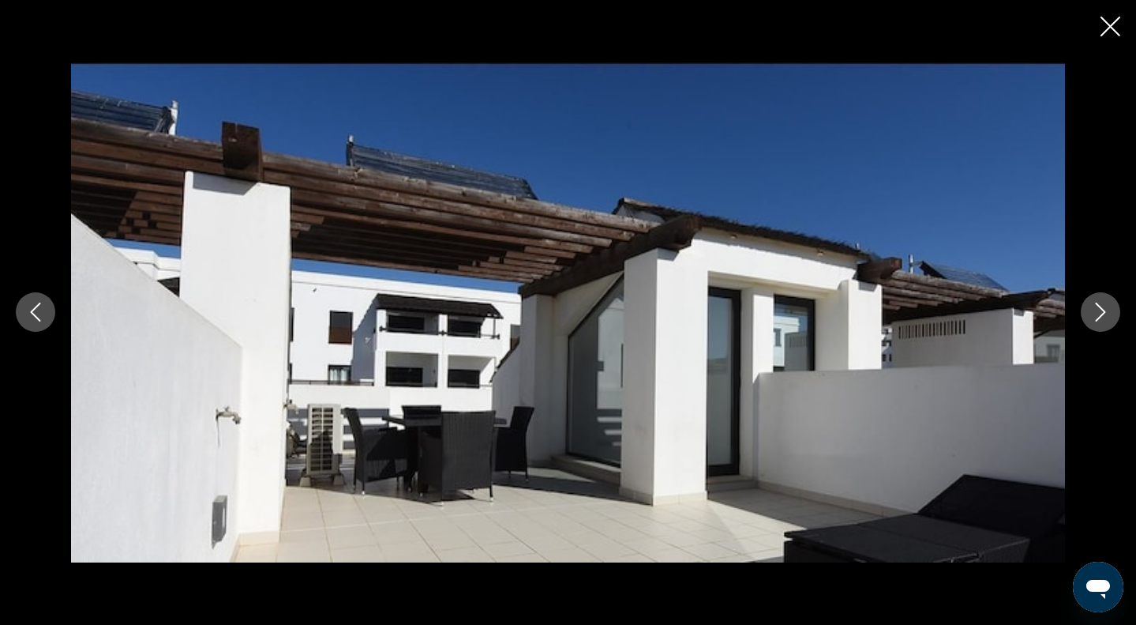
click at [1114, 322] on button "Next image" at bounding box center [1100, 311] width 39 height 39
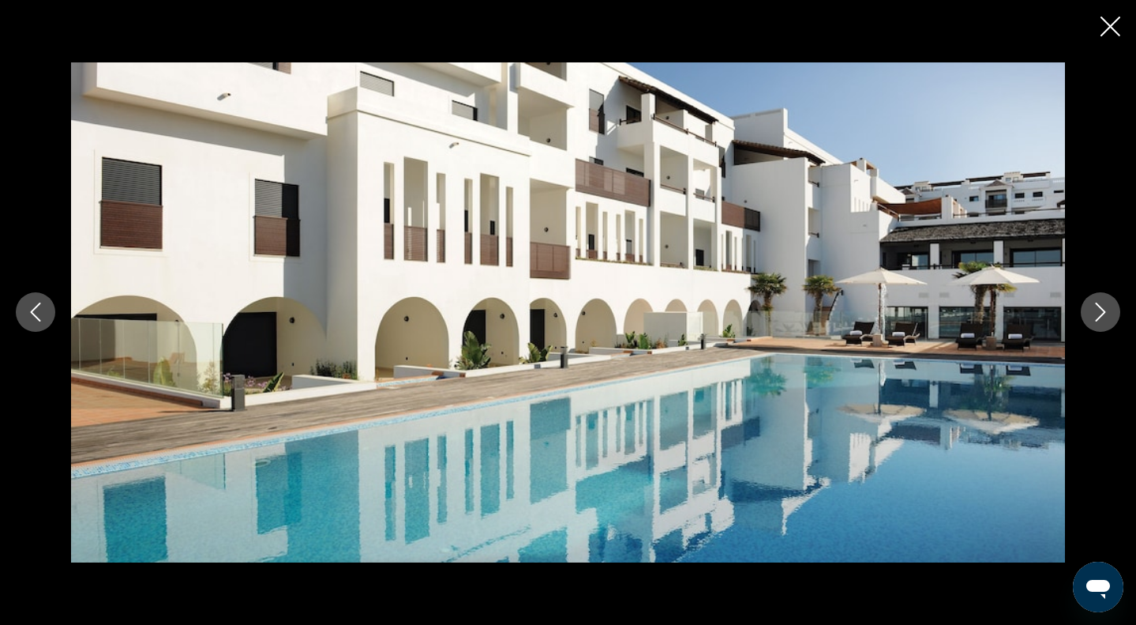
click at [1114, 322] on button "Next image" at bounding box center [1100, 311] width 39 height 39
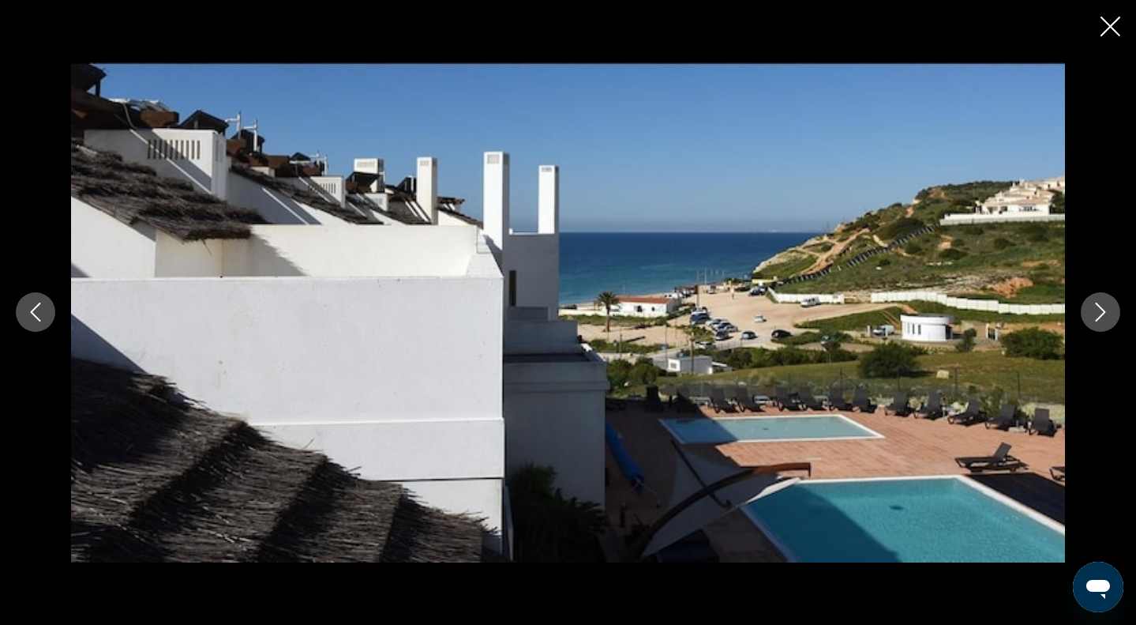
scroll to position [768, 0]
click at [1102, 40] on button "Close slideshow" at bounding box center [1111, 28] width 20 height 24
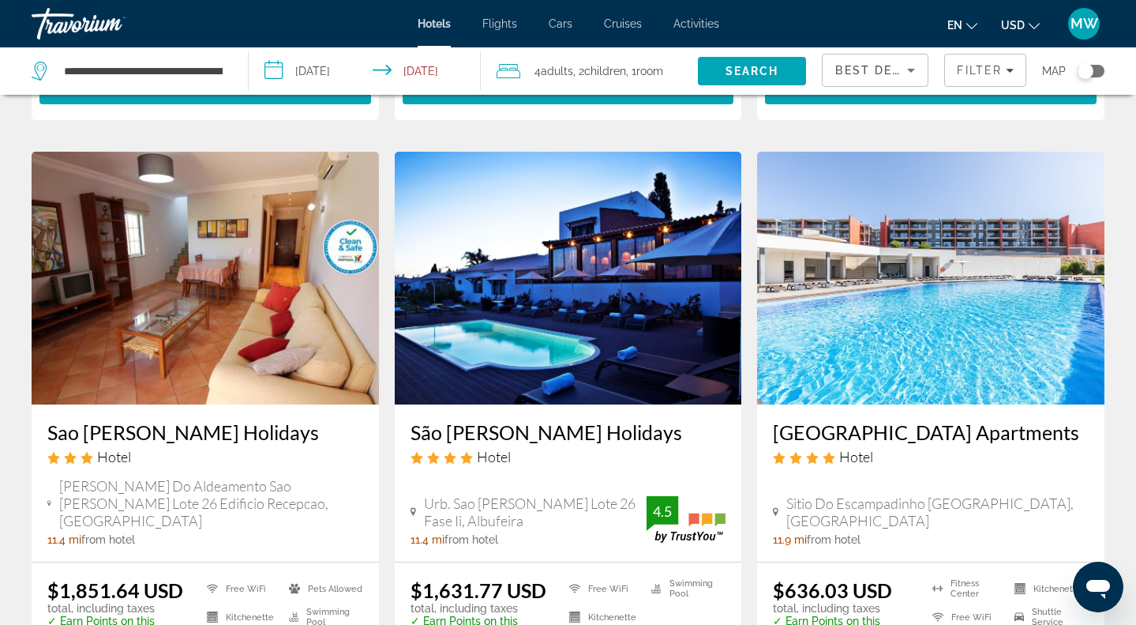
scroll to position [1205, 0]
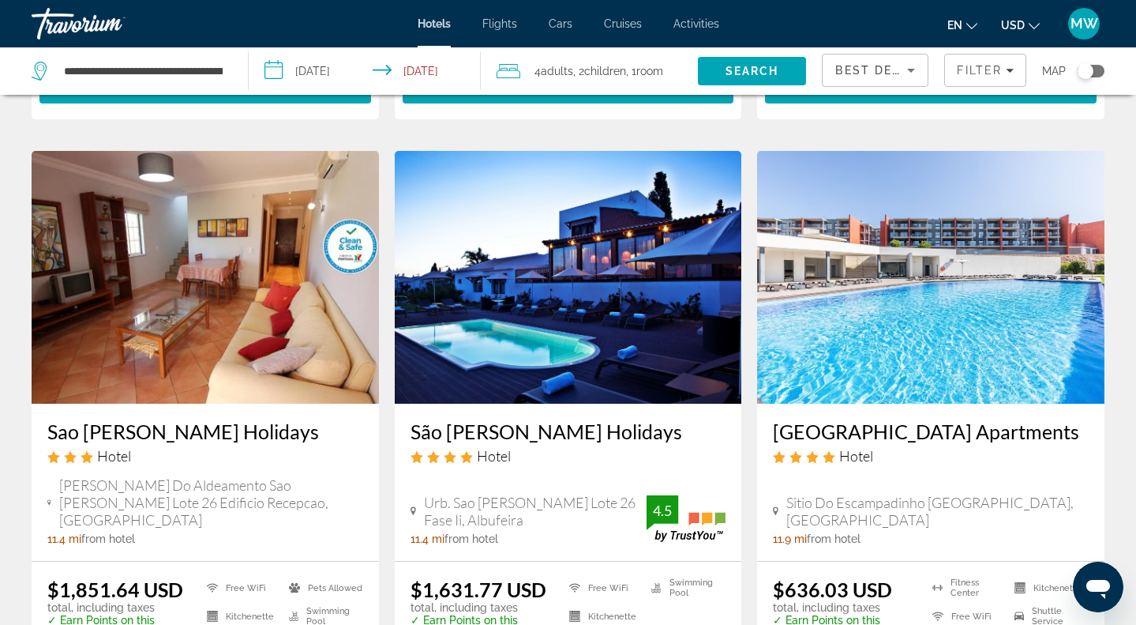
click at [533, 340] on img "Main content" at bounding box center [568, 277] width 347 height 253
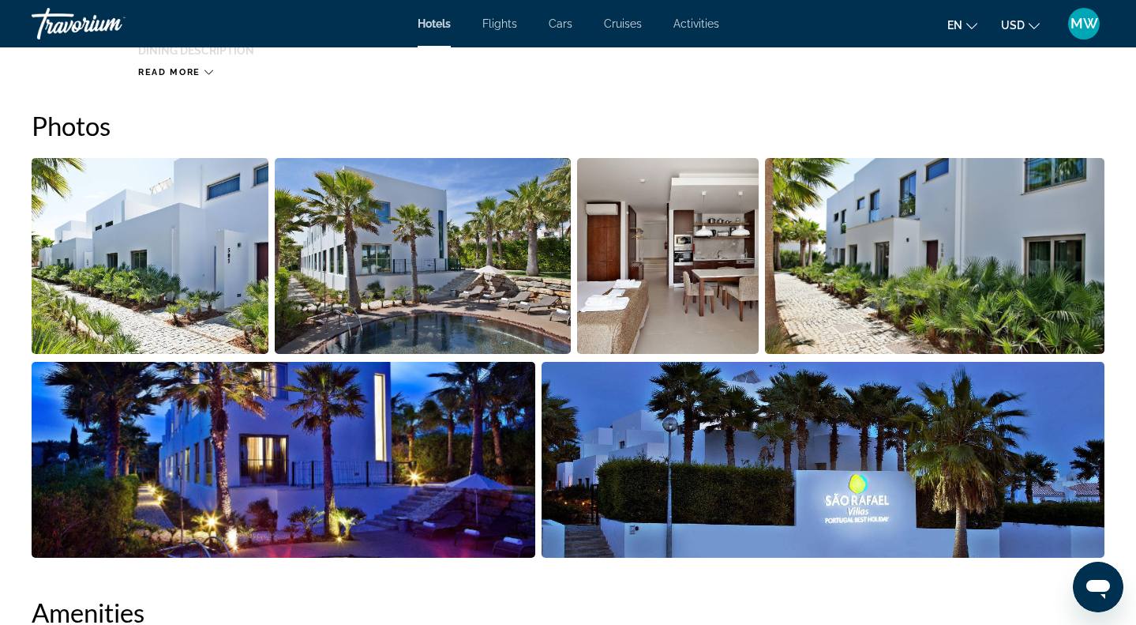
scroll to position [758, 0]
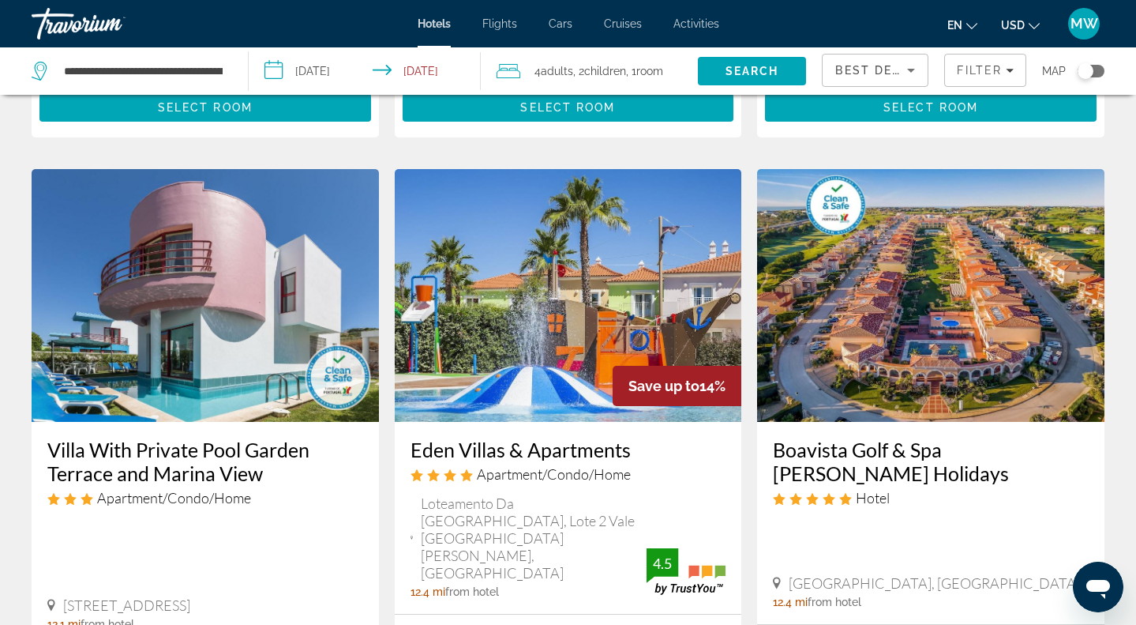
scroll to position [1834, 0]
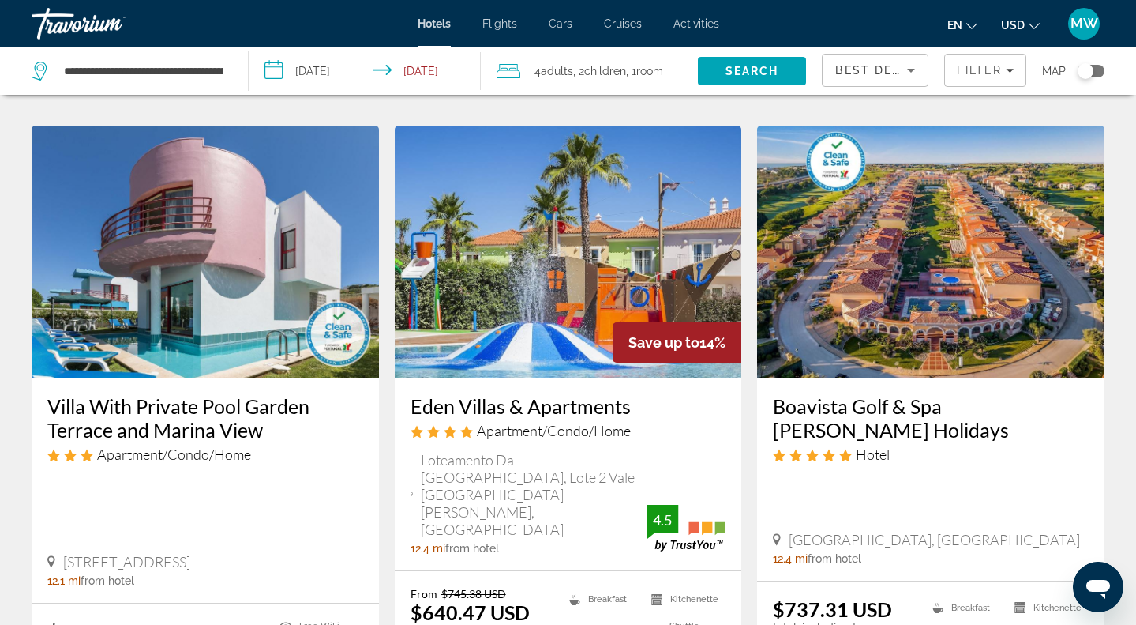
click at [190, 205] on img "Main content" at bounding box center [205, 252] width 347 height 253
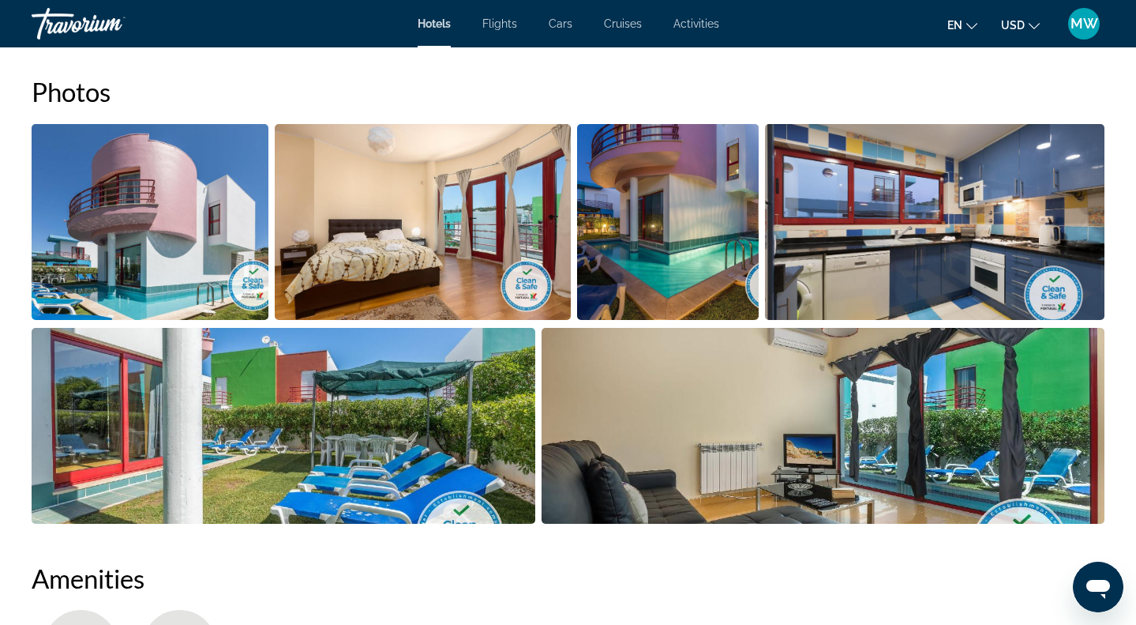
scroll to position [792, 0]
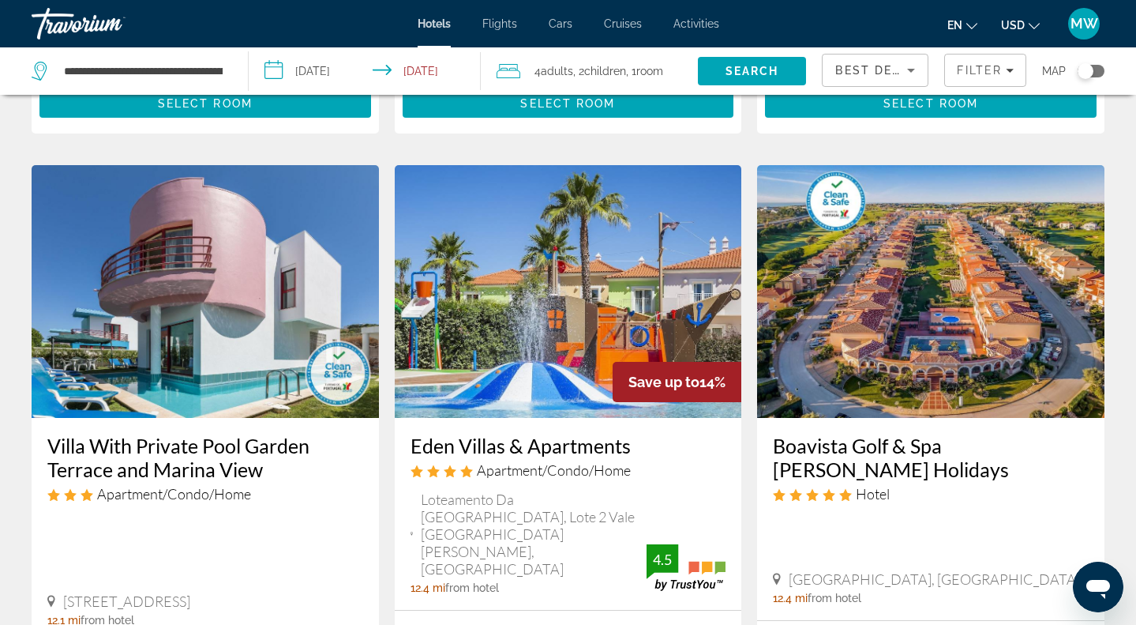
scroll to position [1792, 0]
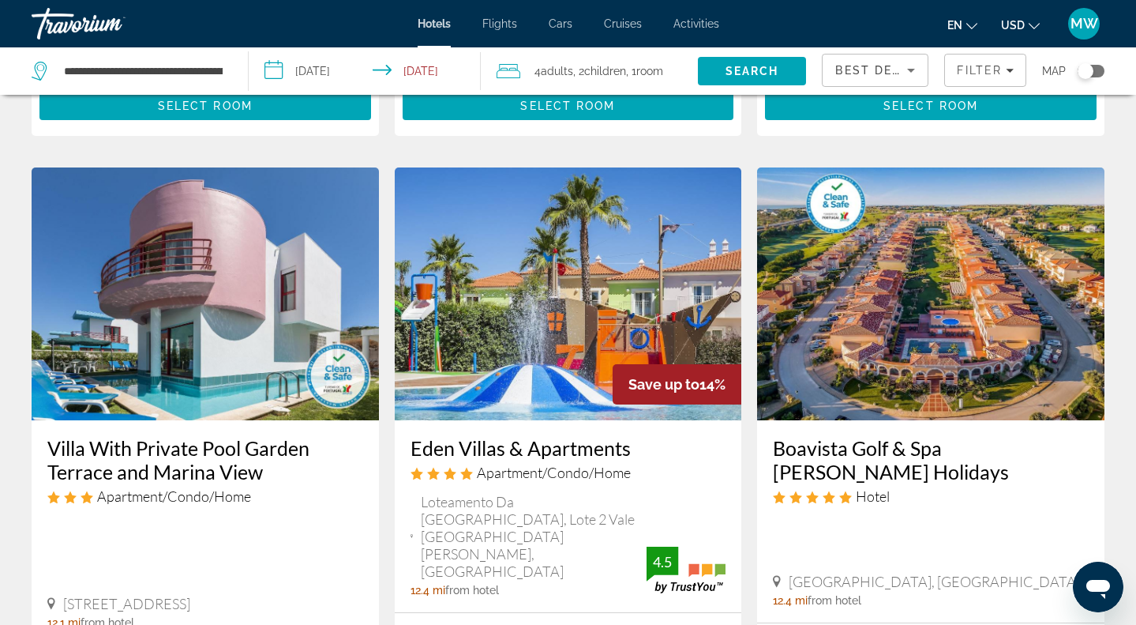
click at [516, 214] on img "Main content" at bounding box center [568, 293] width 347 height 253
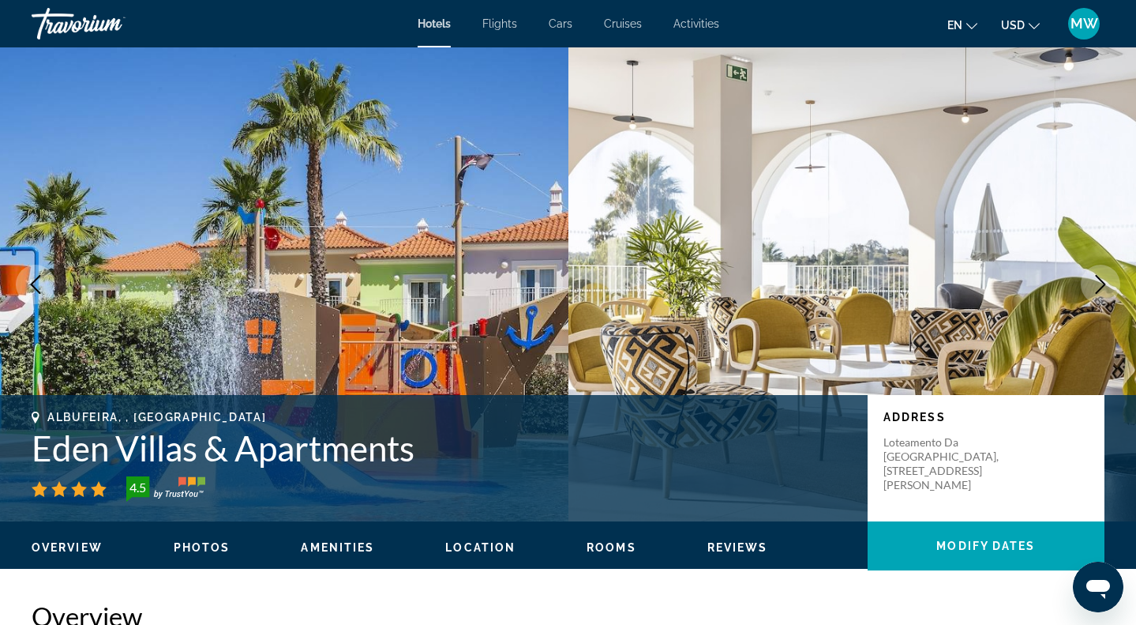
click at [1110, 274] on button "Next image" at bounding box center [1100, 284] width 39 height 39
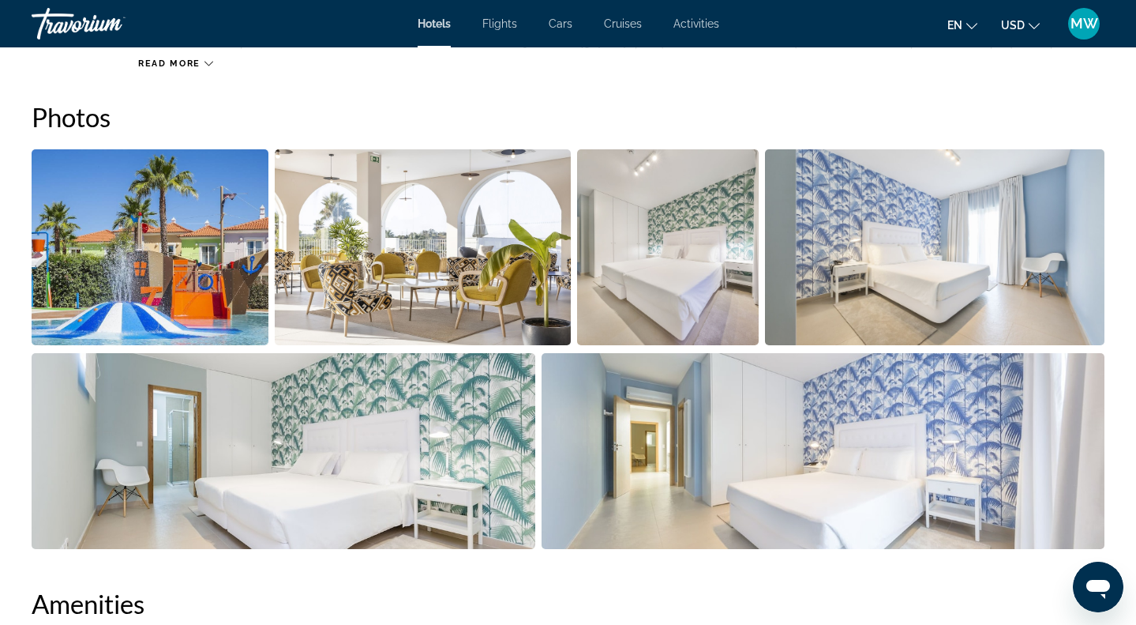
scroll to position [765, 0]
click at [205, 228] on img "Open full-screen image slider" at bounding box center [150, 247] width 237 height 196
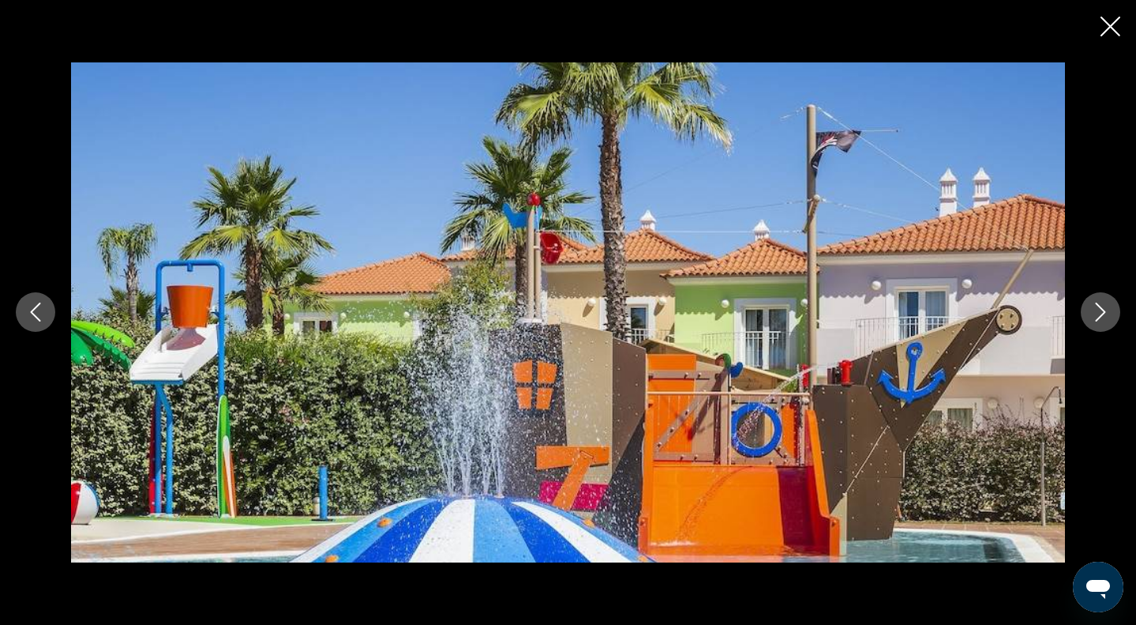
click at [1092, 306] on icon "Next image" at bounding box center [1100, 311] width 19 height 19
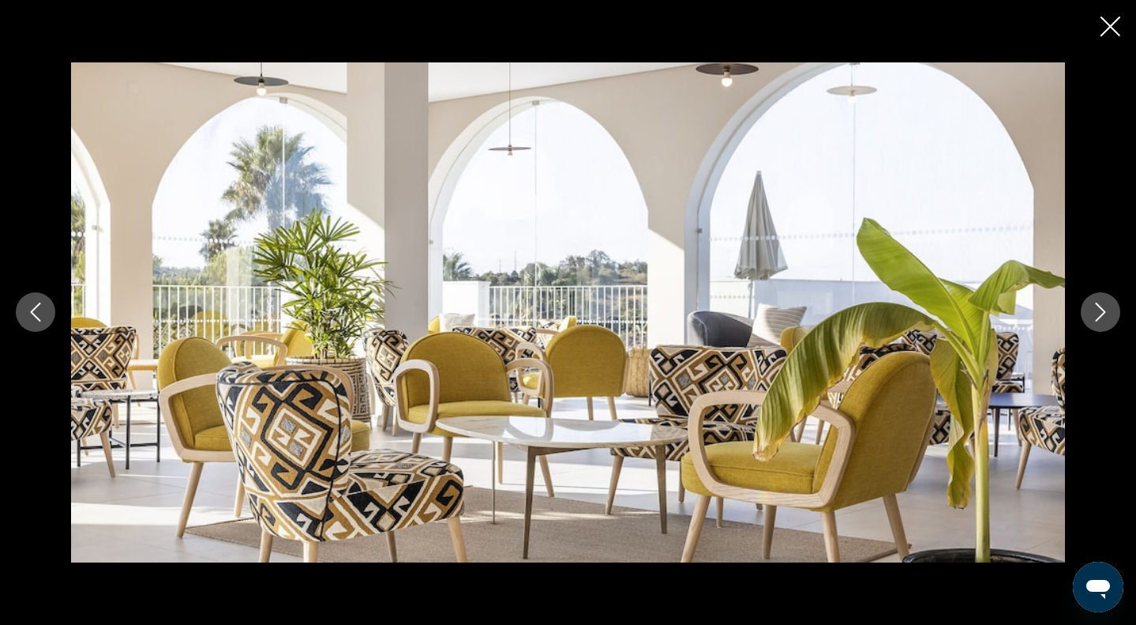
click at [1092, 306] on icon "Next image" at bounding box center [1100, 311] width 19 height 19
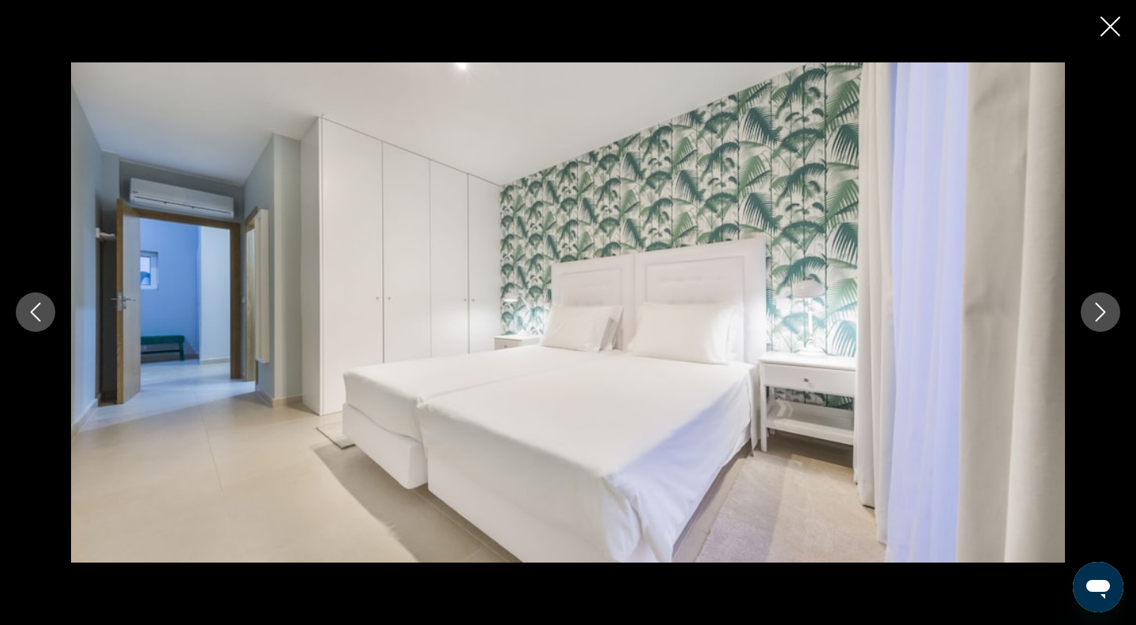
click at [1092, 306] on icon "Next image" at bounding box center [1100, 311] width 19 height 19
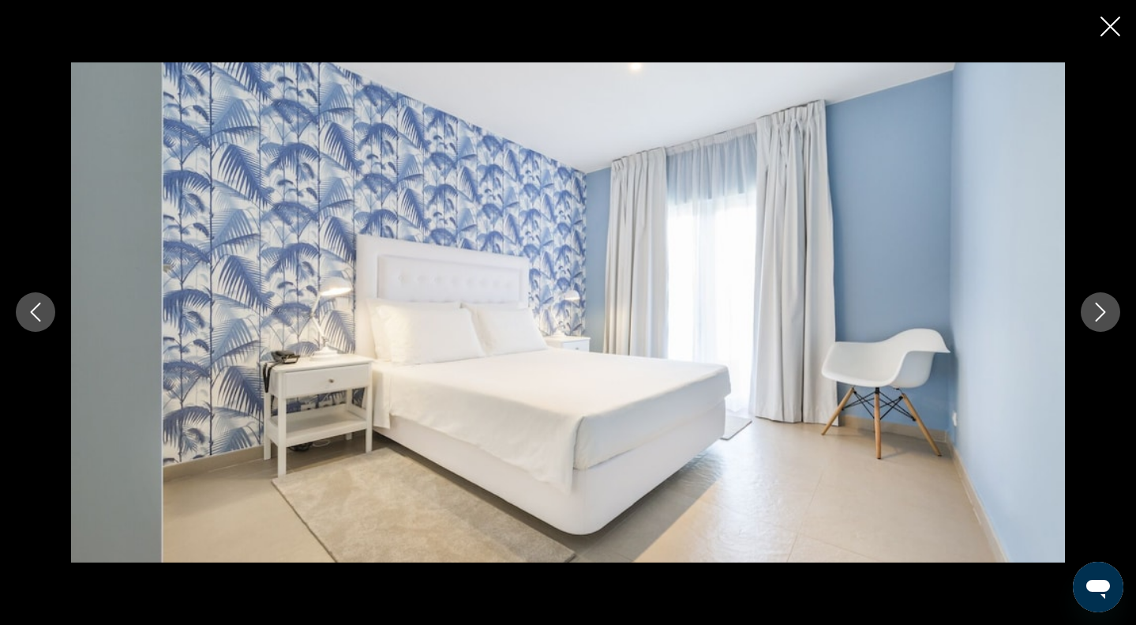
click at [1092, 306] on icon "Next image" at bounding box center [1100, 311] width 19 height 19
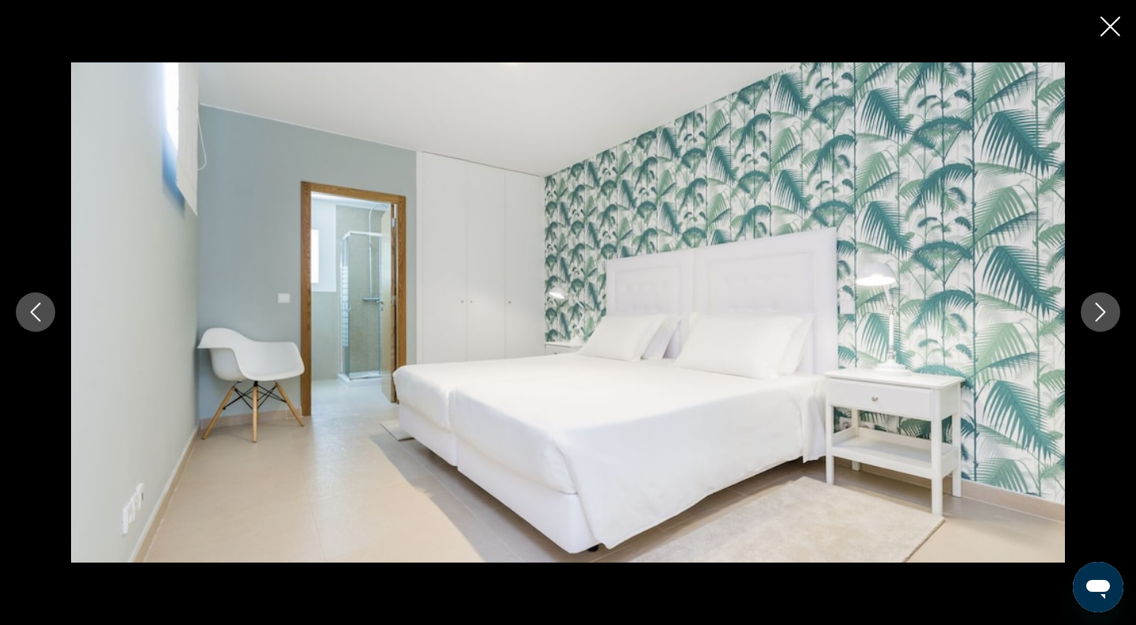
click at [1092, 306] on icon "Next image" at bounding box center [1100, 311] width 19 height 19
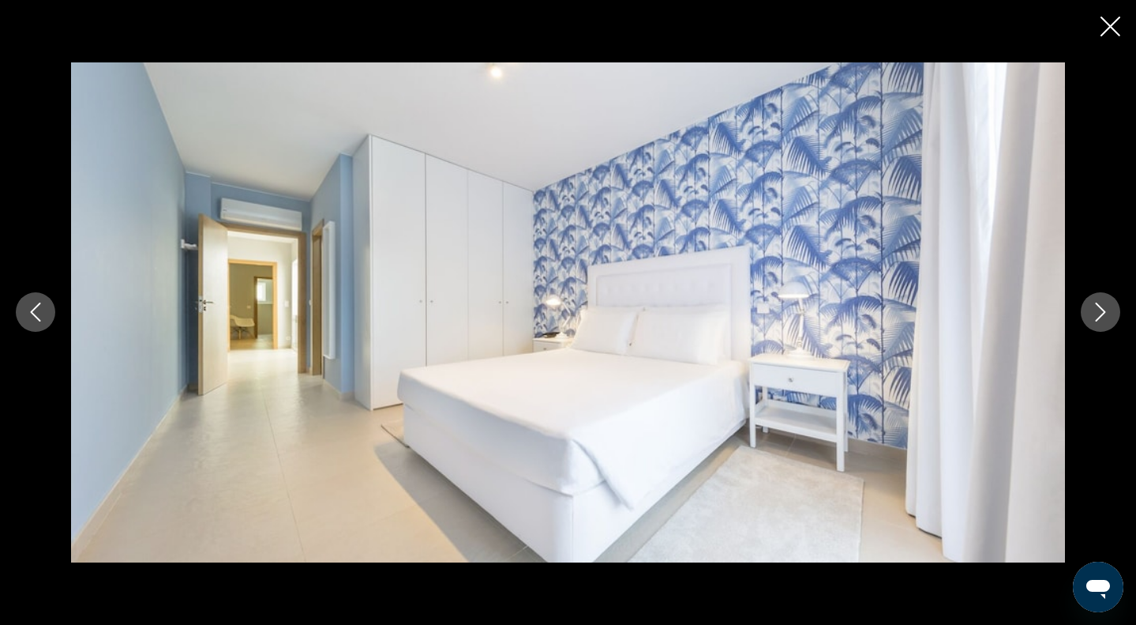
click at [1092, 306] on icon "Next image" at bounding box center [1100, 311] width 19 height 19
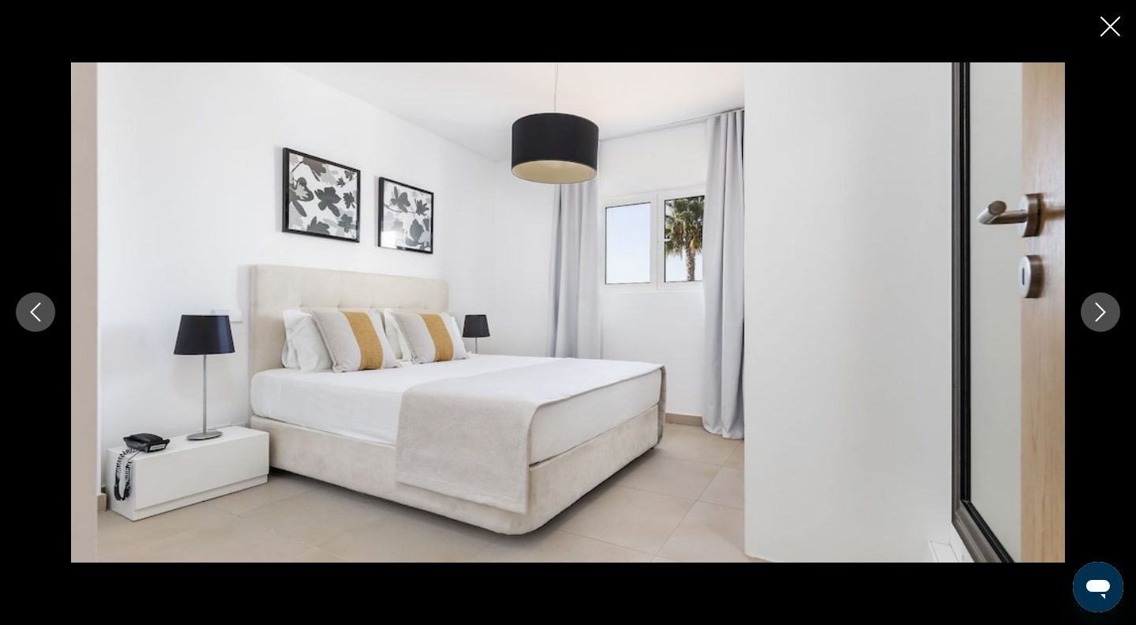
click at [1092, 306] on icon "Next image" at bounding box center [1100, 311] width 19 height 19
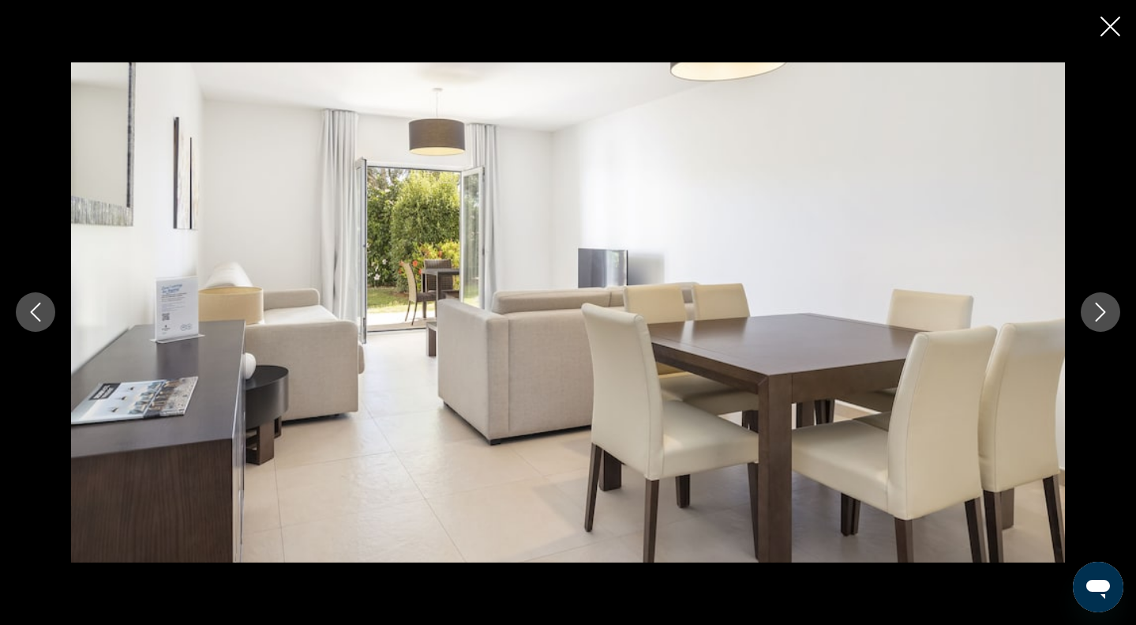
click at [1092, 306] on icon "Next image" at bounding box center [1100, 311] width 19 height 19
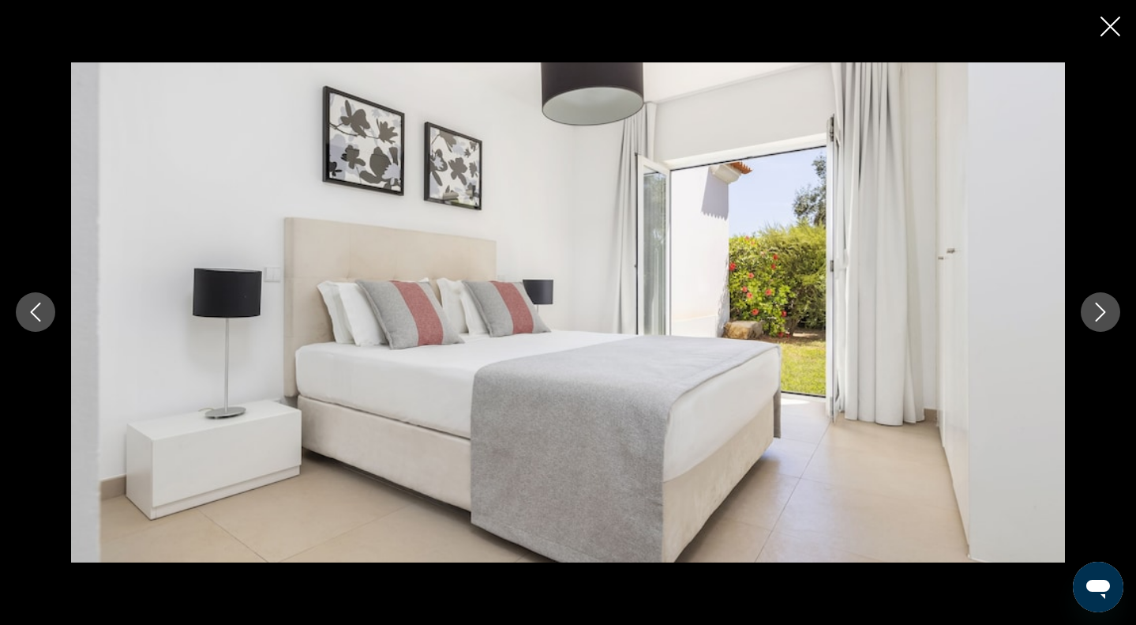
click at [1092, 306] on icon "Next image" at bounding box center [1100, 311] width 19 height 19
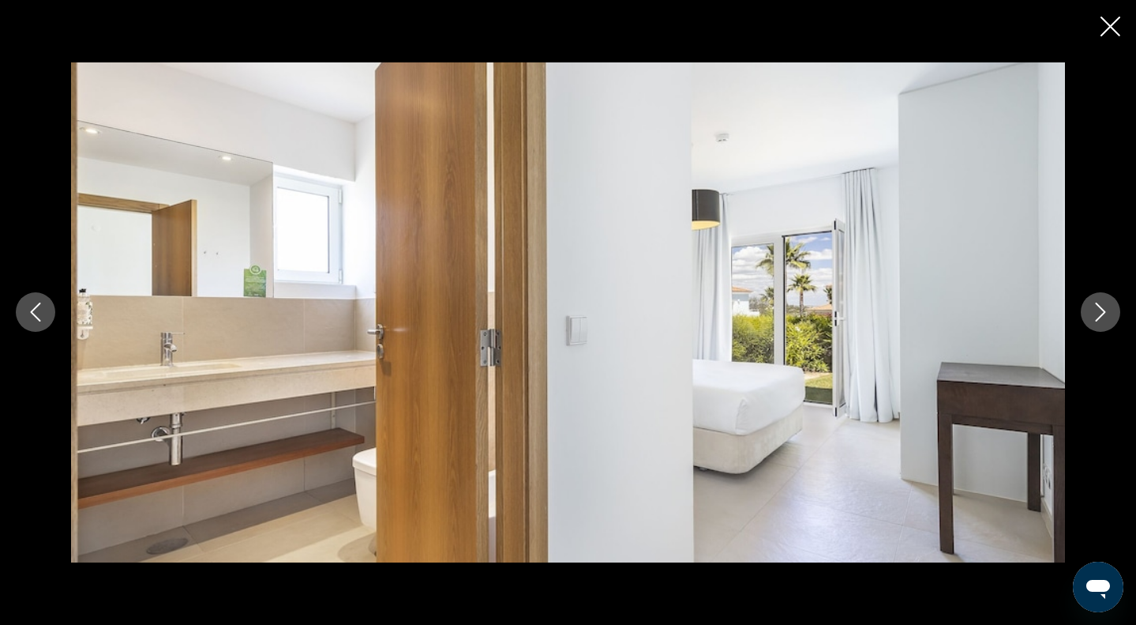
click at [1092, 306] on icon "Next image" at bounding box center [1100, 311] width 19 height 19
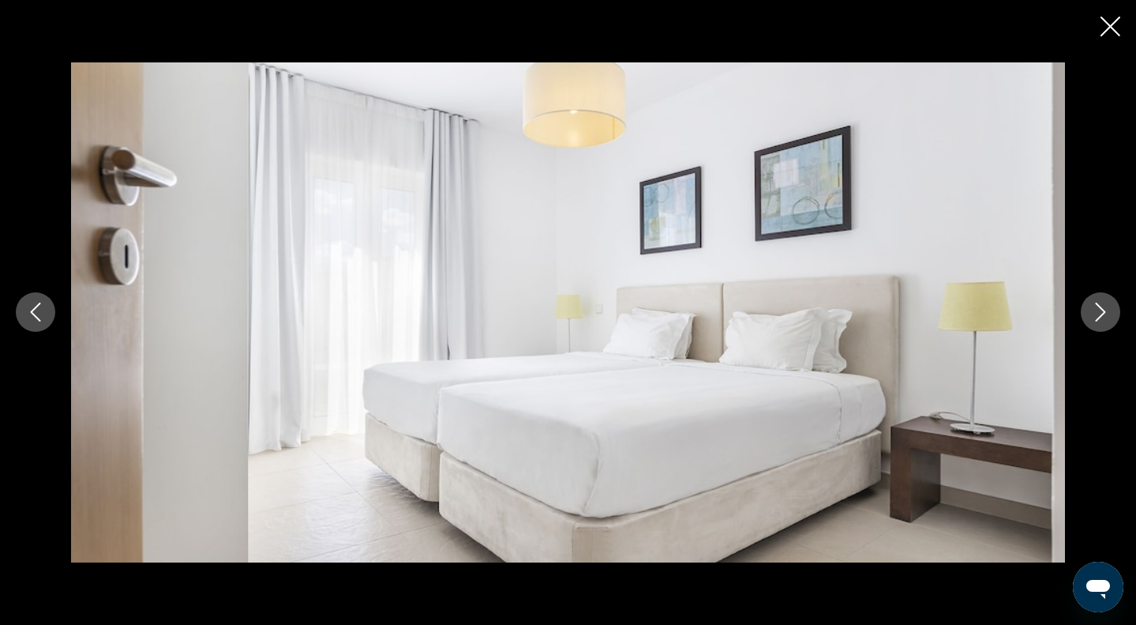
click at [1092, 306] on icon "Next image" at bounding box center [1100, 311] width 19 height 19
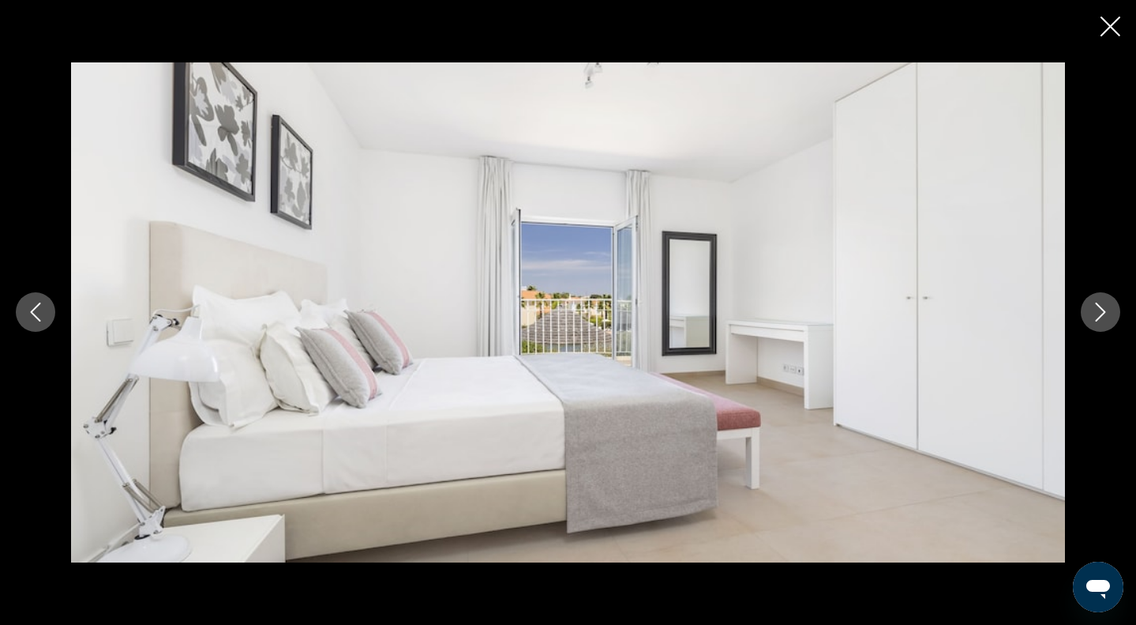
click at [1092, 306] on icon "Next image" at bounding box center [1100, 311] width 19 height 19
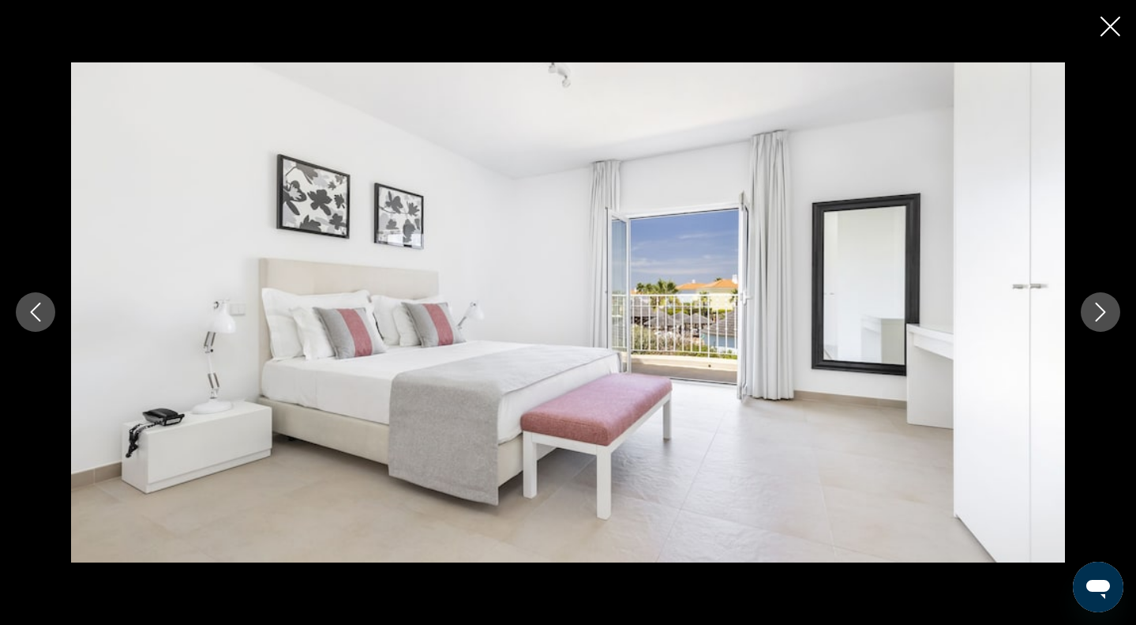
click at [1092, 306] on icon "Next image" at bounding box center [1100, 311] width 19 height 19
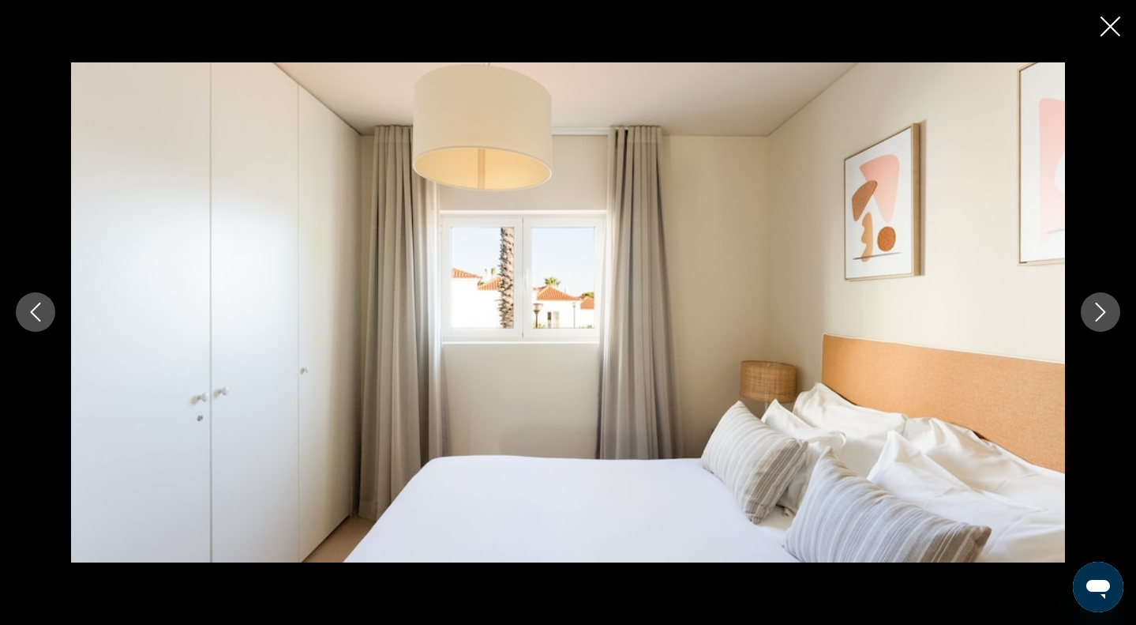
click at [1092, 306] on icon "Next image" at bounding box center [1100, 311] width 19 height 19
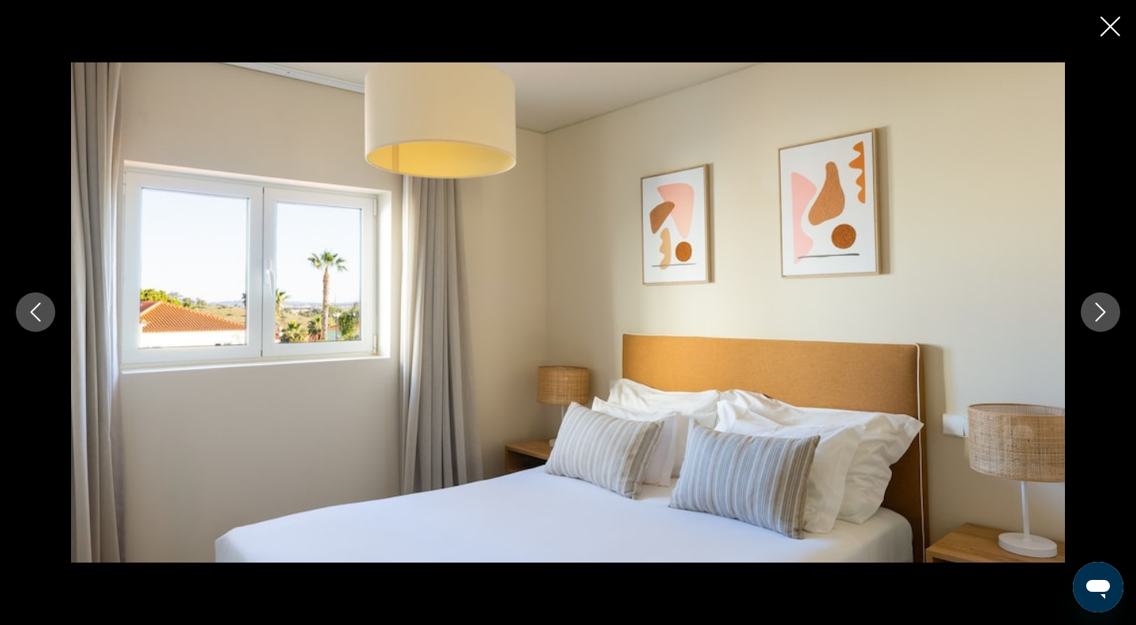
click at [1092, 306] on icon "Next image" at bounding box center [1100, 311] width 19 height 19
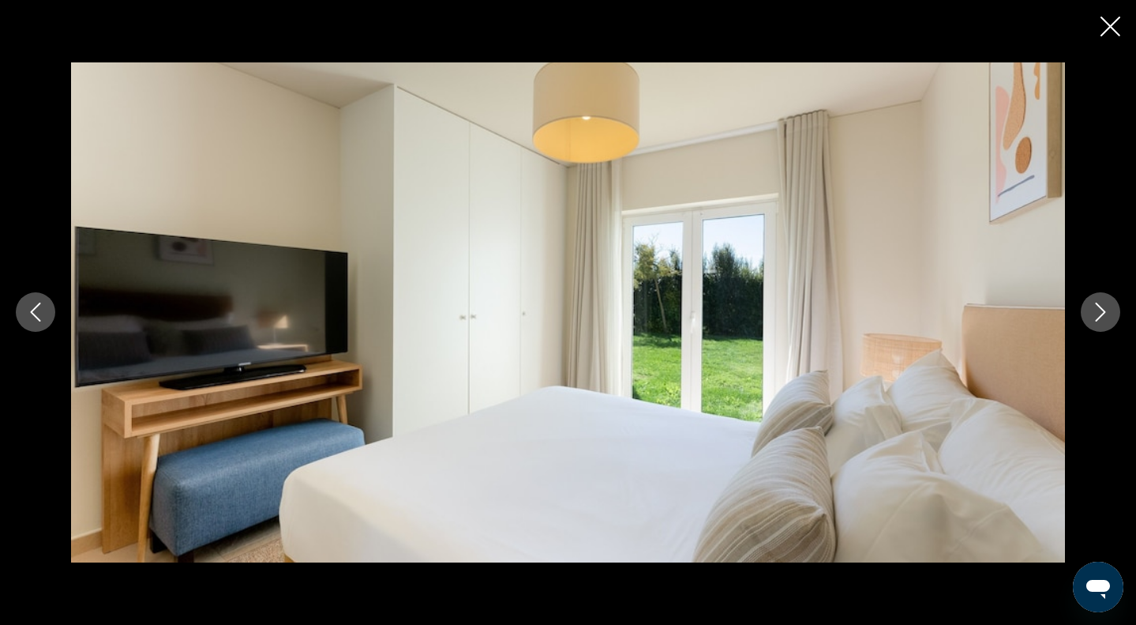
click at [1092, 306] on icon "Next image" at bounding box center [1100, 311] width 19 height 19
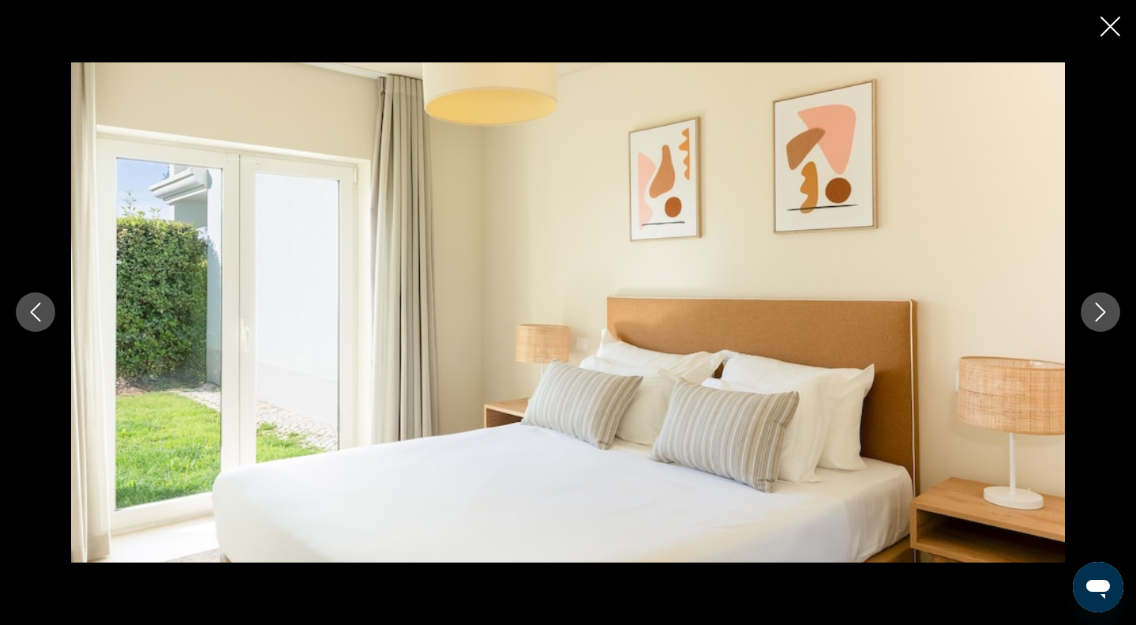
click at [1092, 306] on icon "Next image" at bounding box center [1100, 311] width 19 height 19
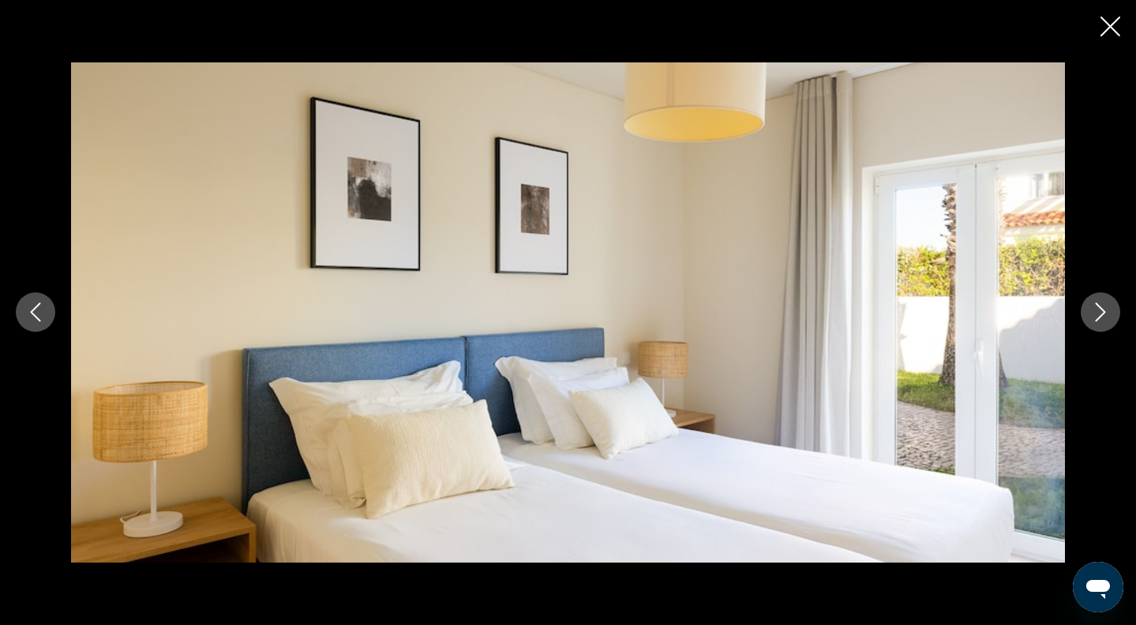
click at [1092, 306] on icon "Next image" at bounding box center [1100, 311] width 19 height 19
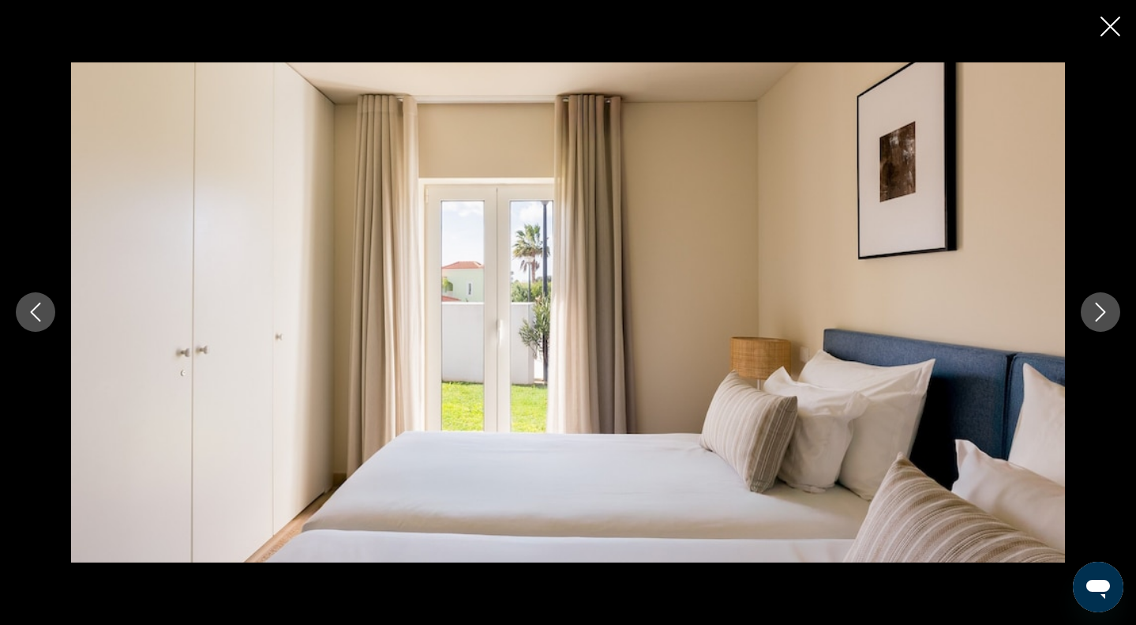
click at [1092, 306] on icon "Next image" at bounding box center [1100, 311] width 19 height 19
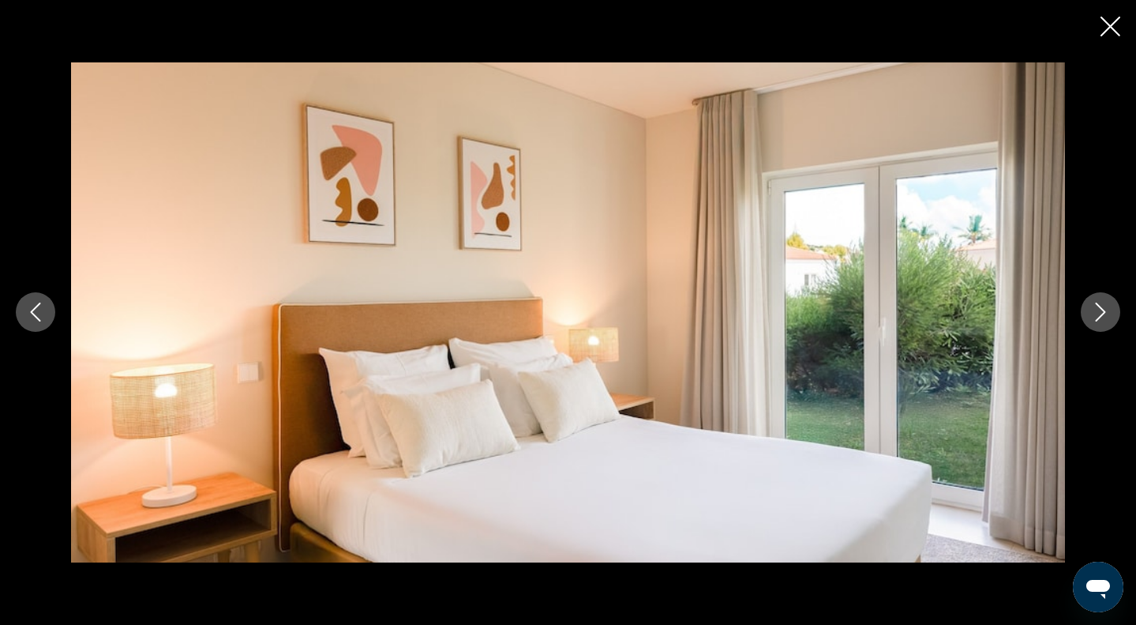
click at [1092, 306] on icon "Next image" at bounding box center [1100, 311] width 19 height 19
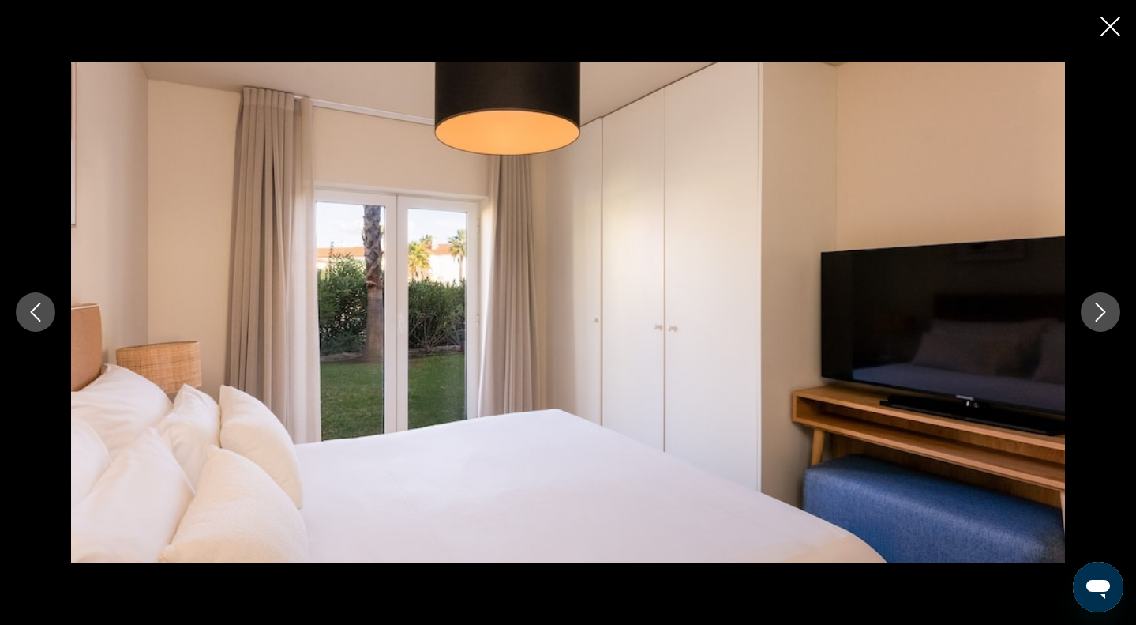
click at [1092, 306] on icon "Next image" at bounding box center [1100, 311] width 19 height 19
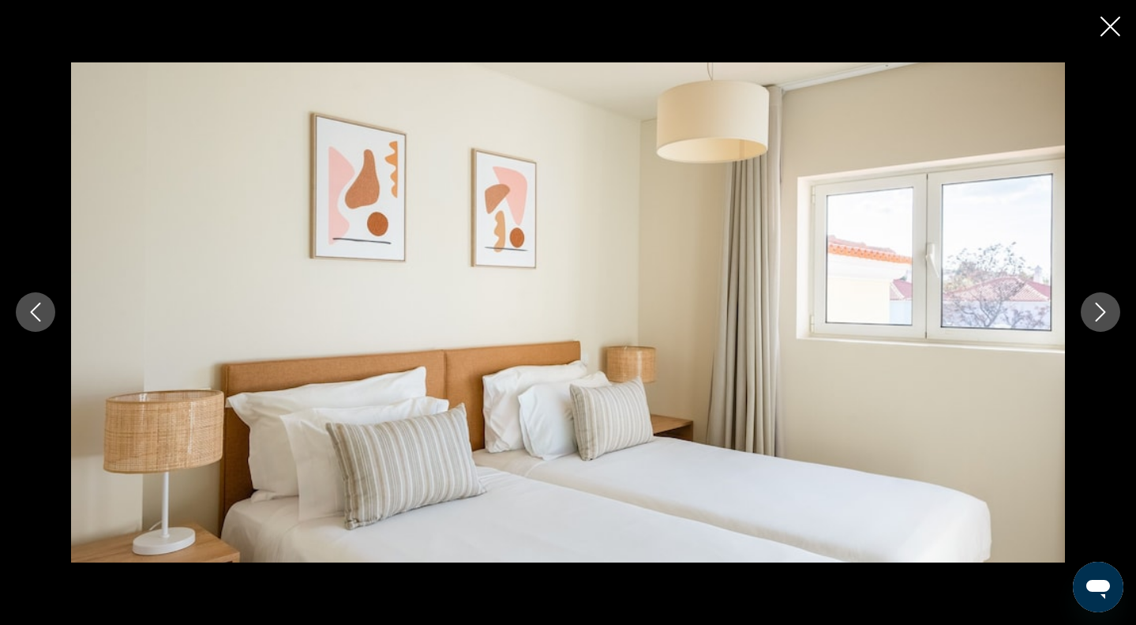
click at [1092, 306] on icon "Next image" at bounding box center [1100, 311] width 19 height 19
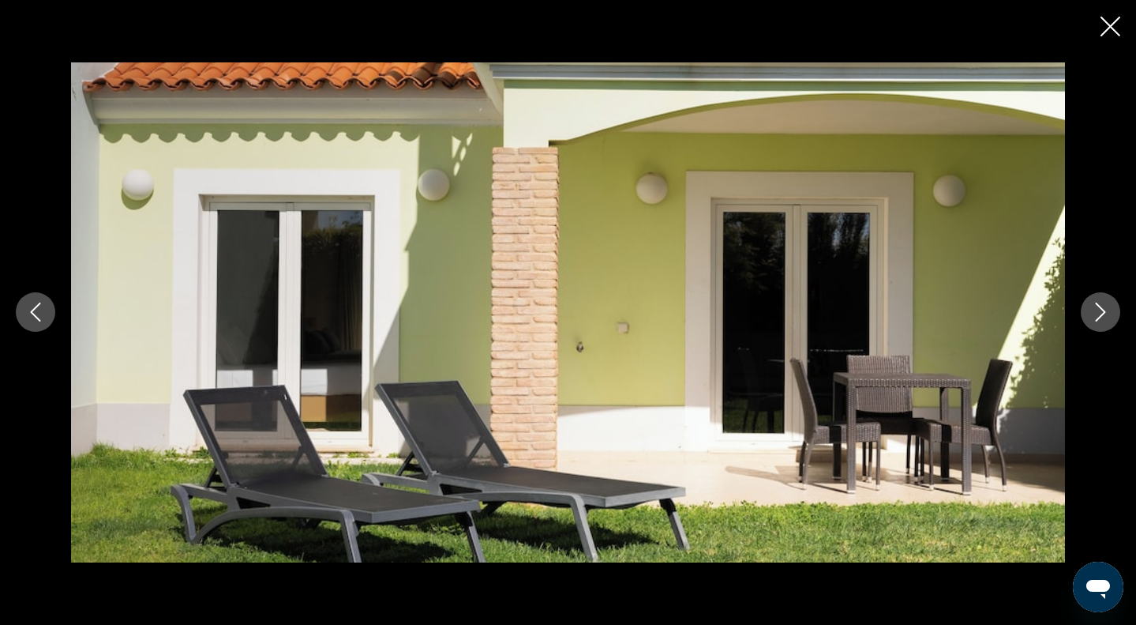
click at [1092, 306] on icon "Next image" at bounding box center [1100, 311] width 19 height 19
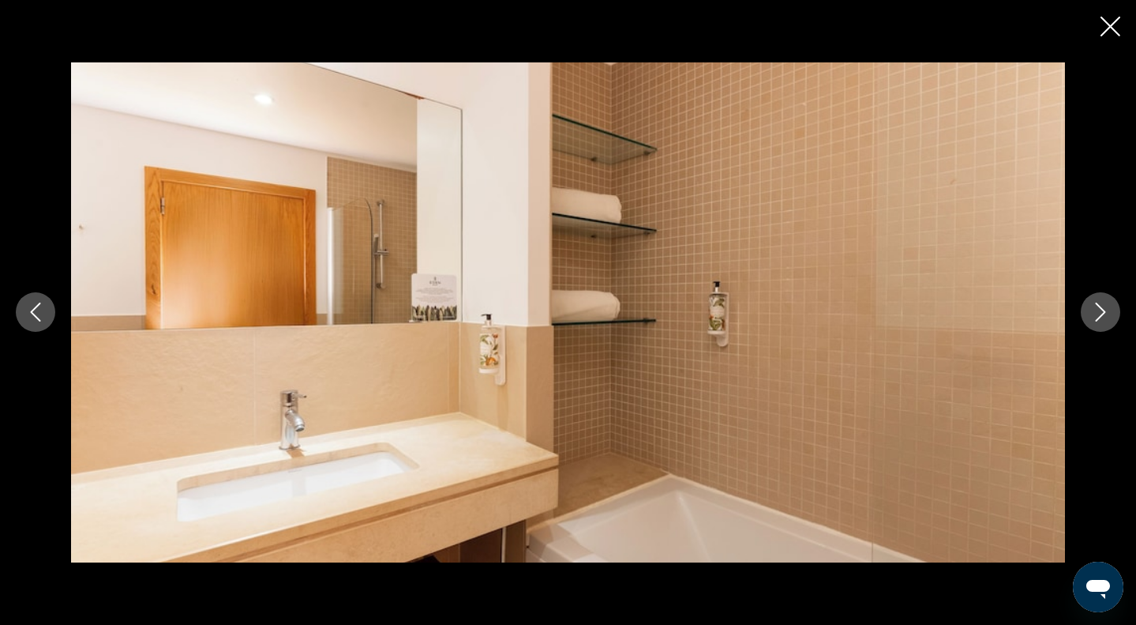
click at [1092, 306] on icon "Next image" at bounding box center [1100, 311] width 19 height 19
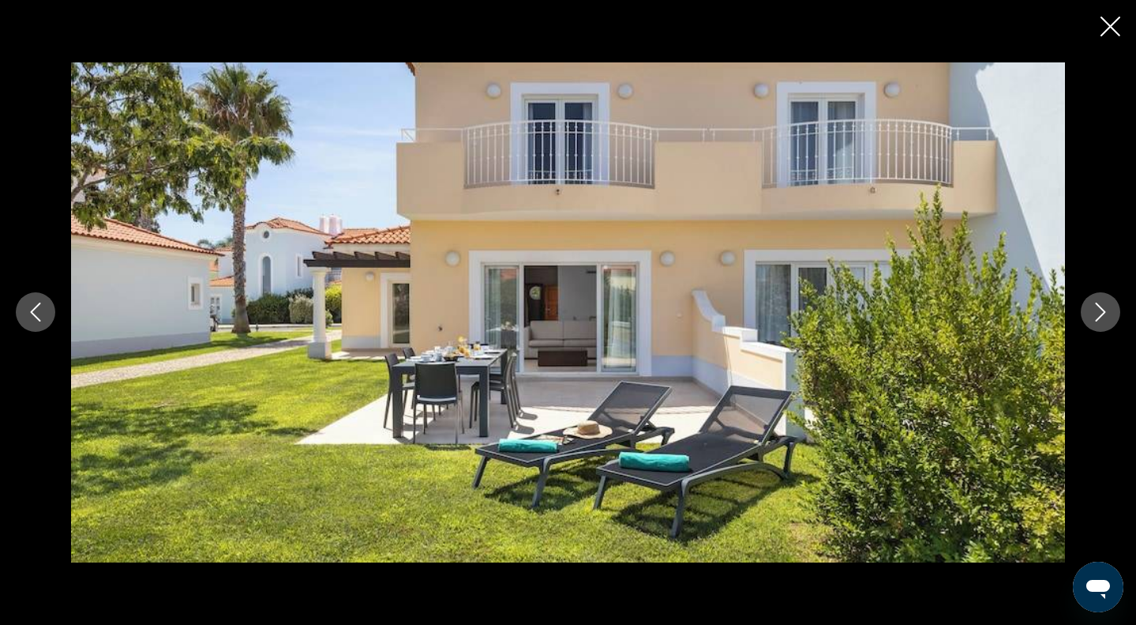
click at [1092, 306] on icon "Next image" at bounding box center [1100, 311] width 19 height 19
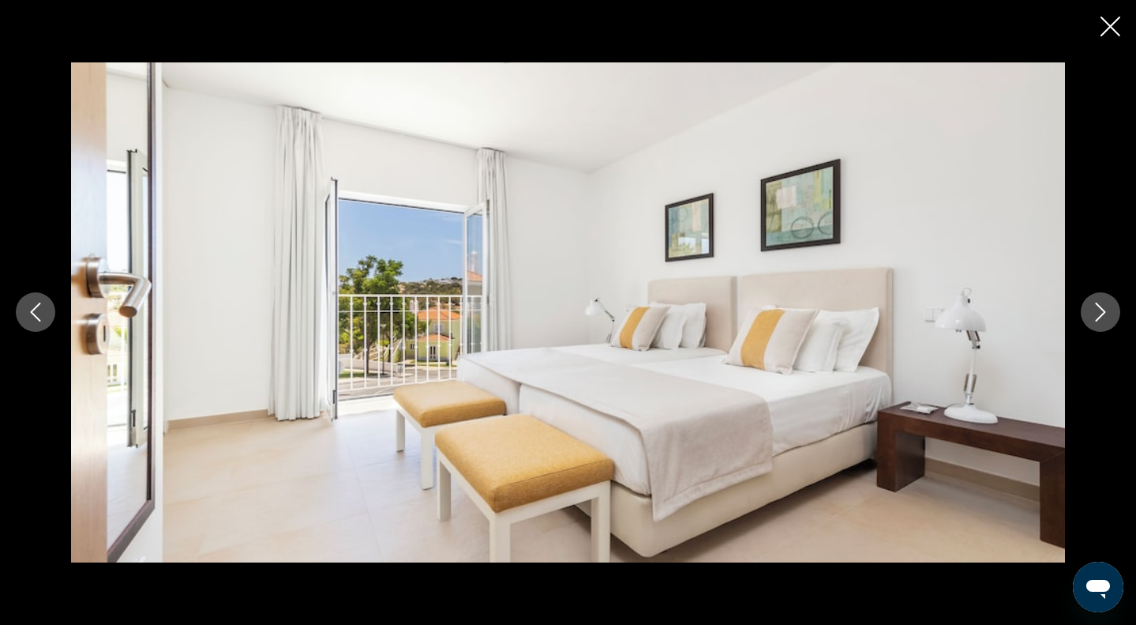
click at [1092, 306] on icon "Next image" at bounding box center [1100, 311] width 19 height 19
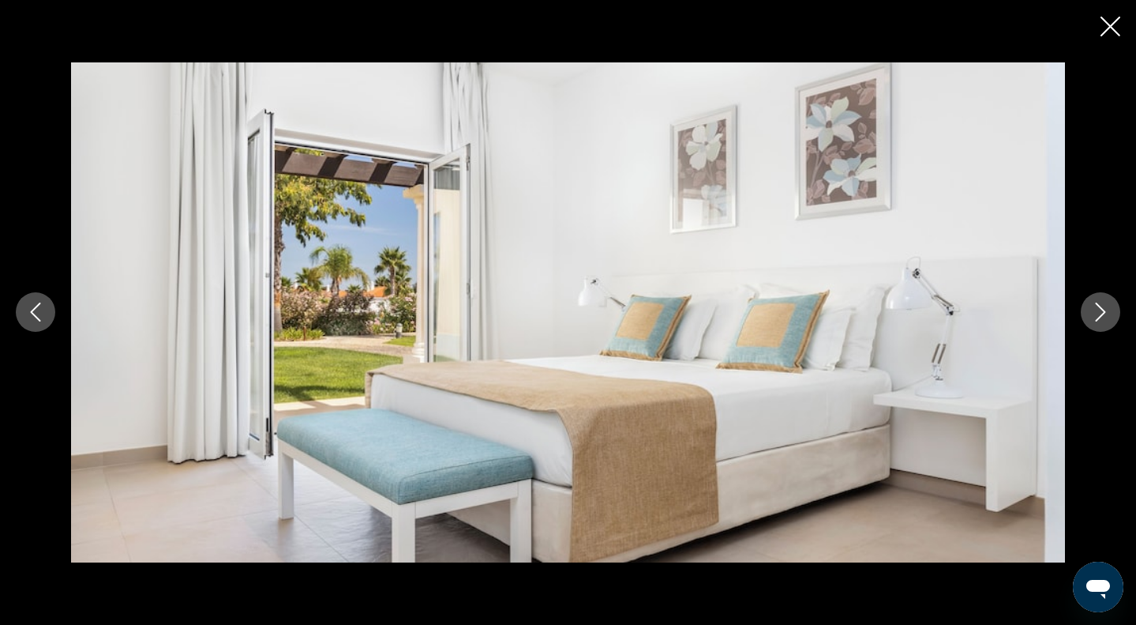
click at [1092, 306] on icon "Next image" at bounding box center [1100, 311] width 19 height 19
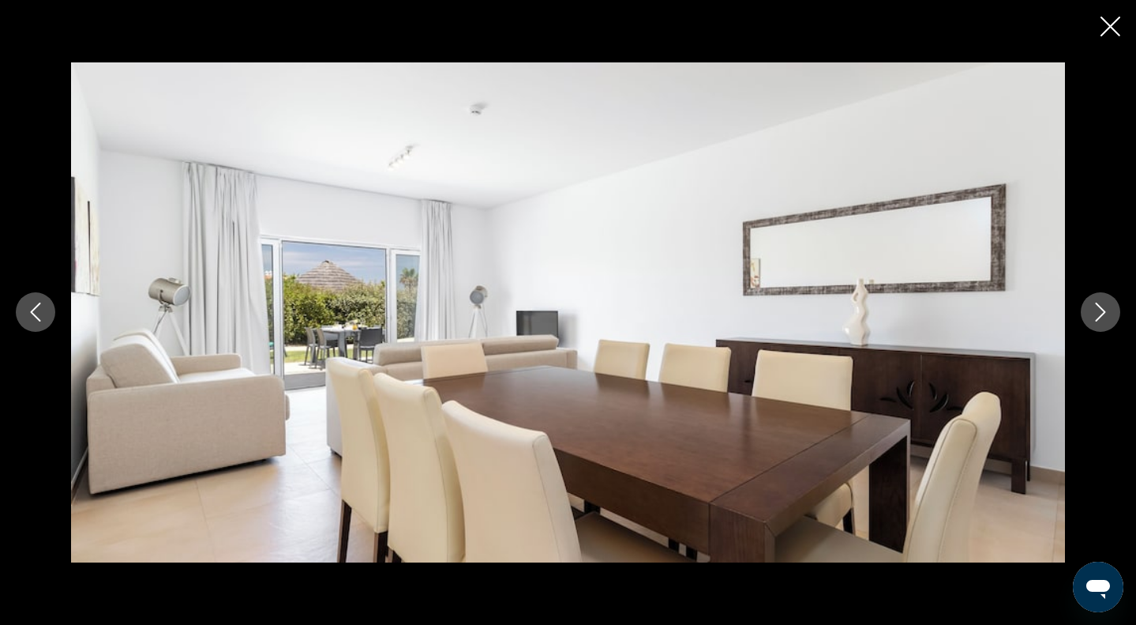
click at [1092, 306] on icon "Next image" at bounding box center [1100, 311] width 19 height 19
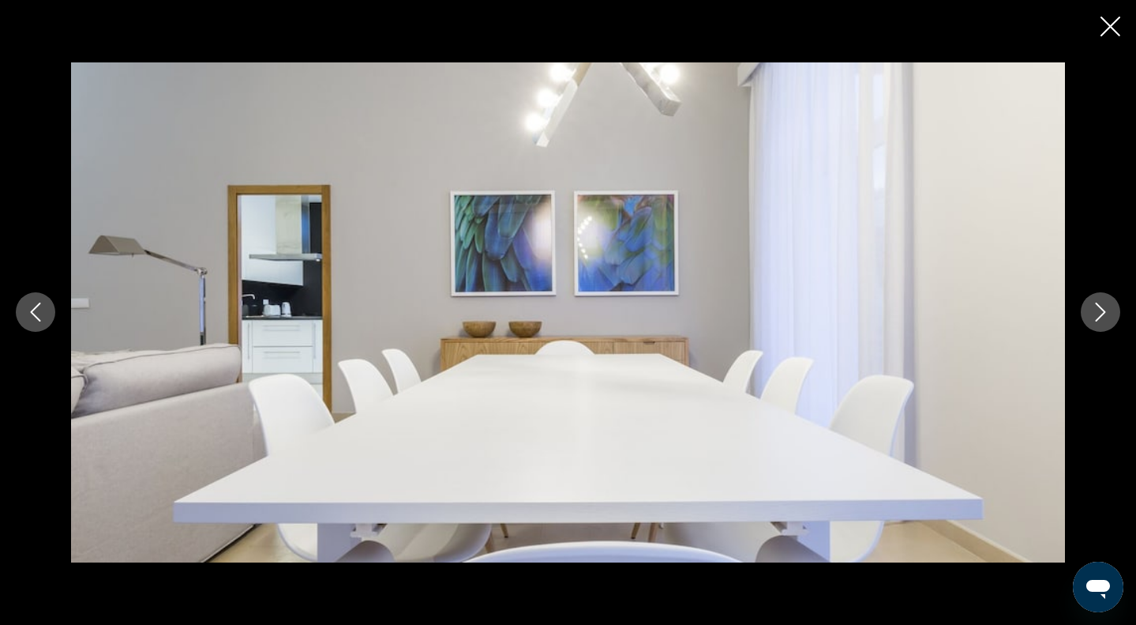
click at [1092, 306] on icon "Next image" at bounding box center [1100, 311] width 19 height 19
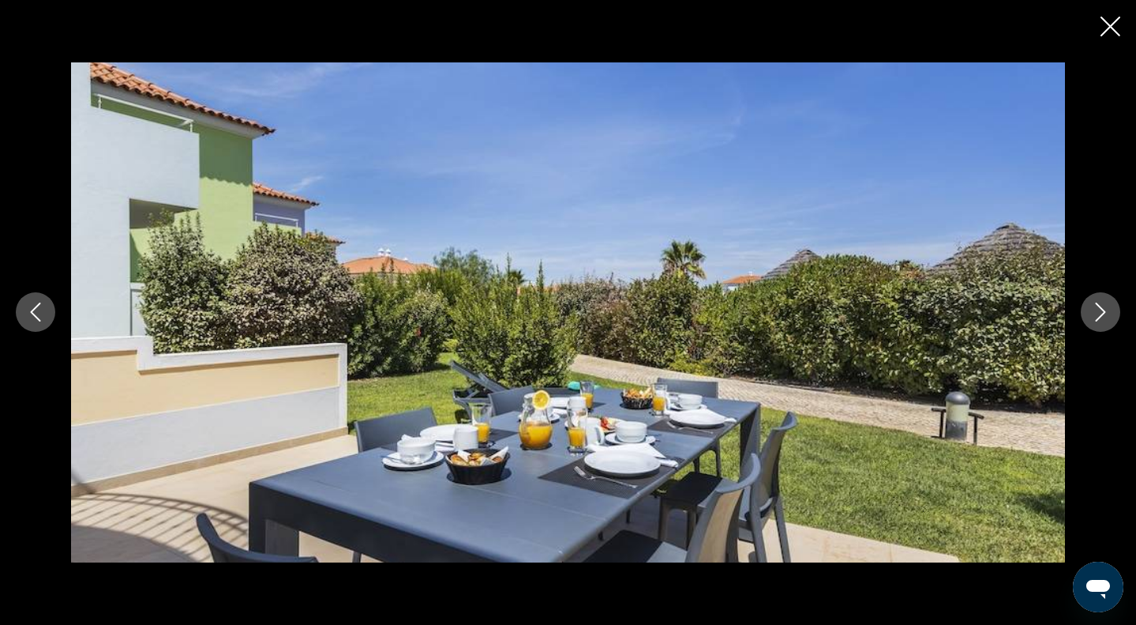
click at [1092, 306] on icon "Next image" at bounding box center [1100, 311] width 19 height 19
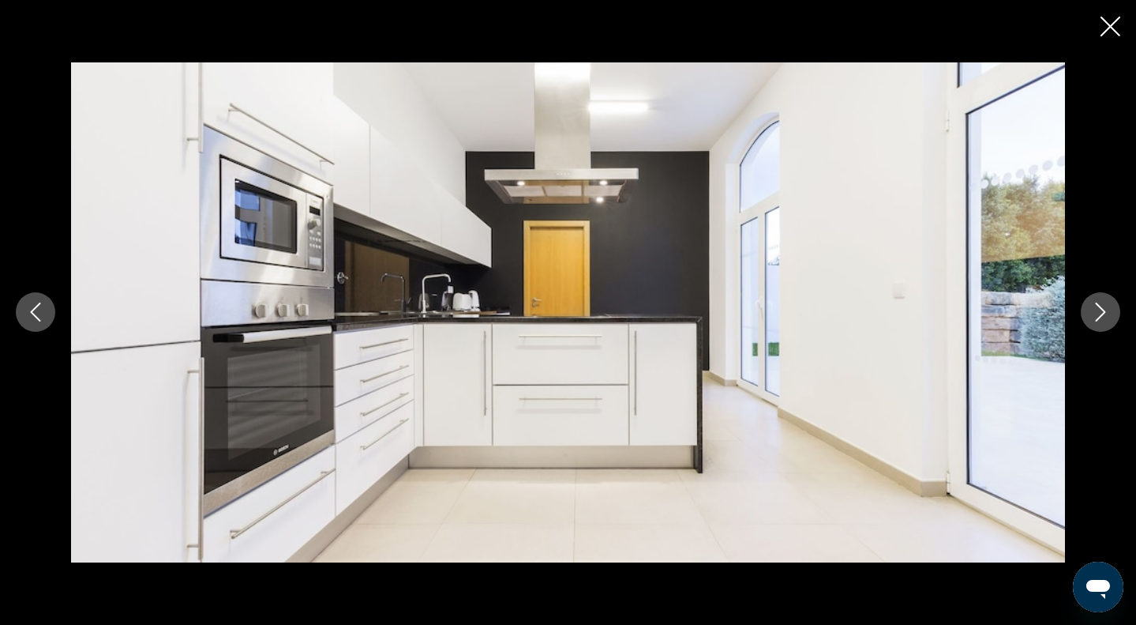
click at [1092, 306] on icon "Next image" at bounding box center [1100, 311] width 19 height 19
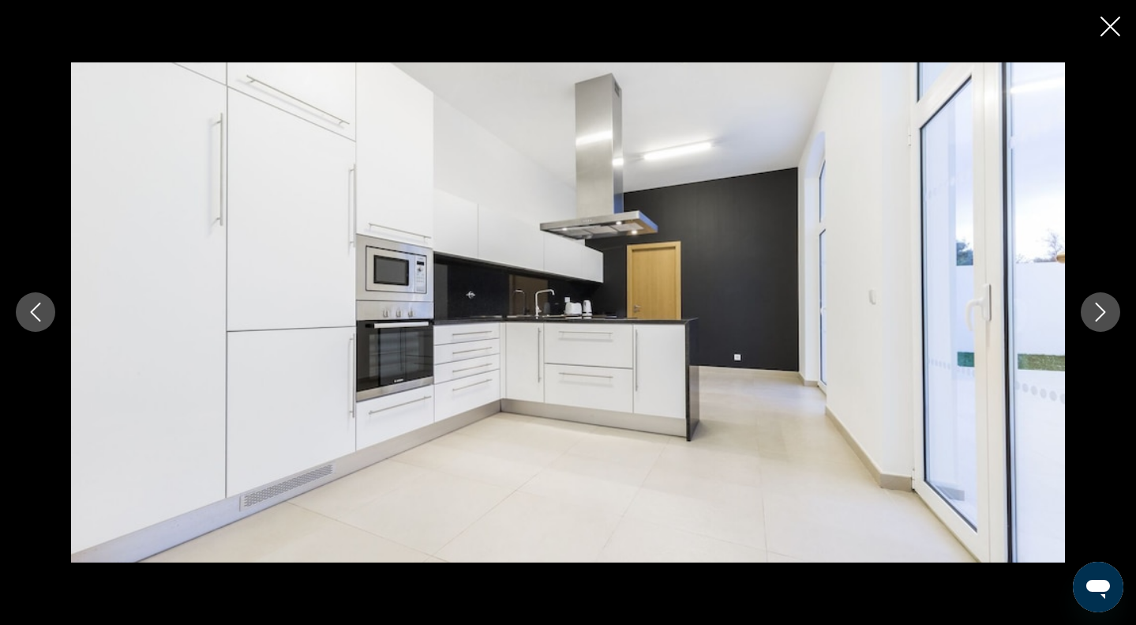
click at [1092, 306] on icon "Next image" at bounding box center [1100, 311] width 19 height 19
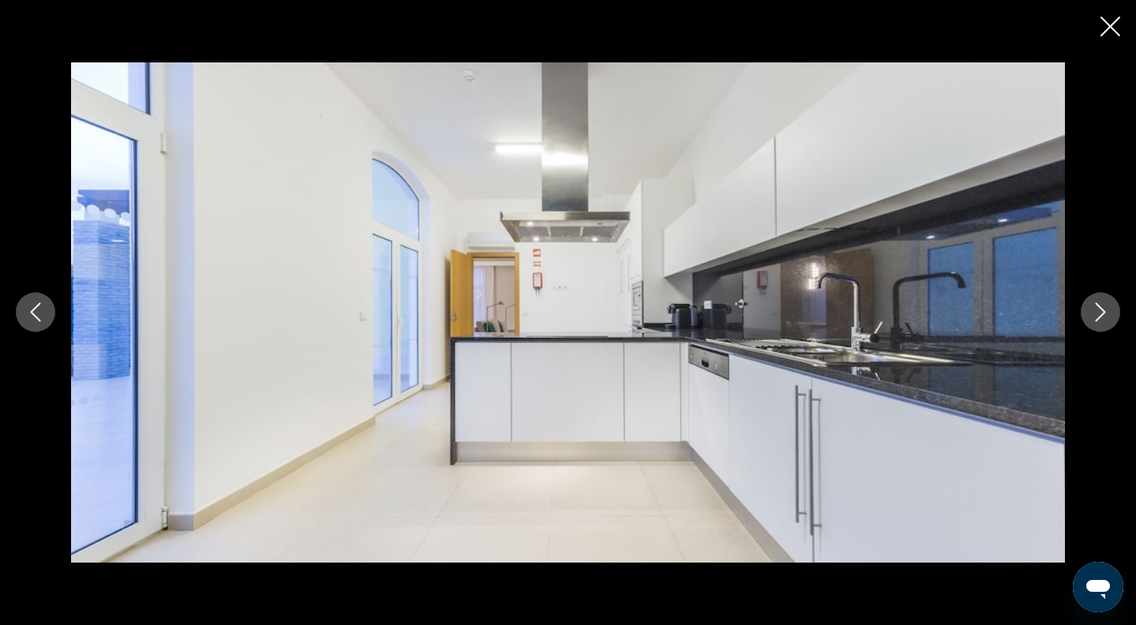
click at [1092, 306] on icon "Next image" at bounding box center [1100, 311] width 19 height 19
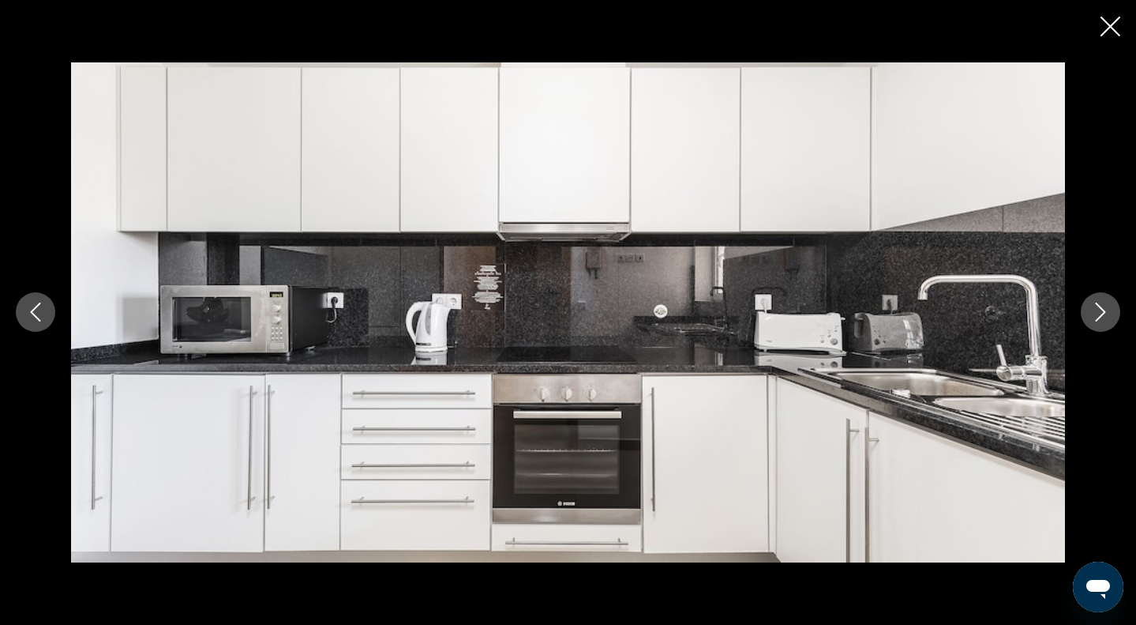
click at [1092, 306] on icon "Next image" at bounding box center [1100, 311] width 19 height 19
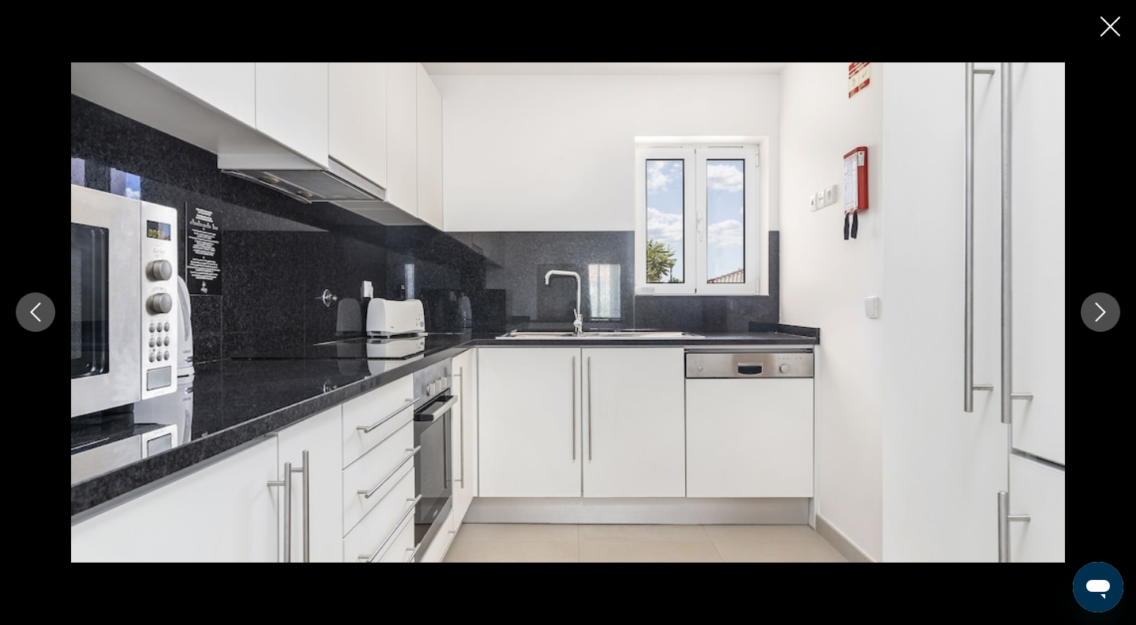
click at [1092, 306] on icon "Next image" at bounding box center [1100, 311] width 19 height 19
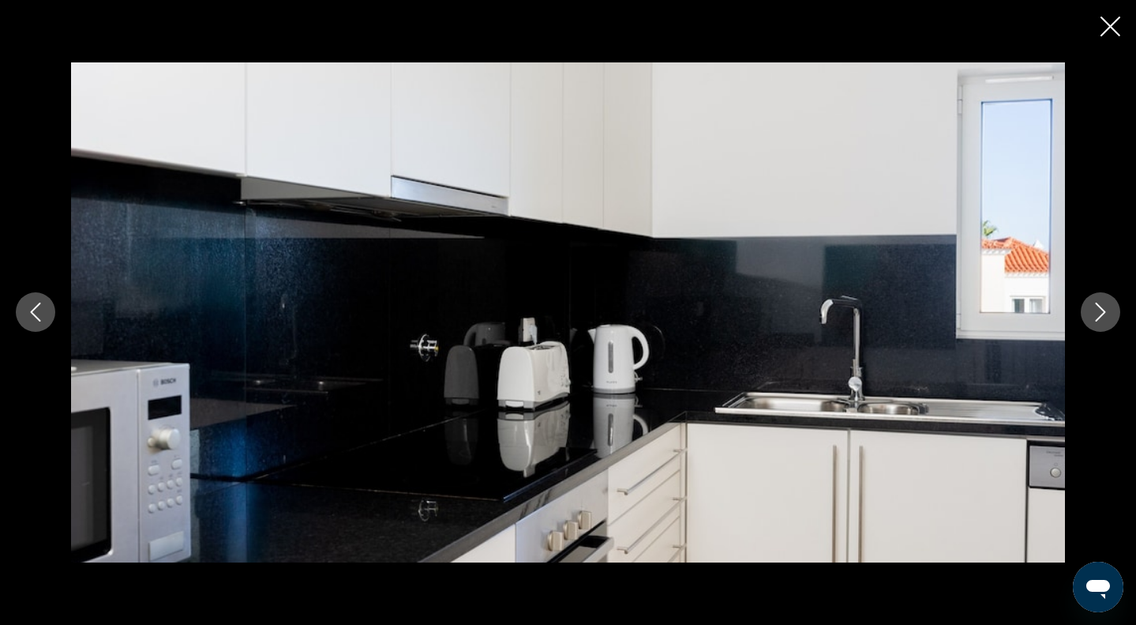
click at [1092, 306] on icon "Next image" at bounding box center [1100, 311] width 19 height 19
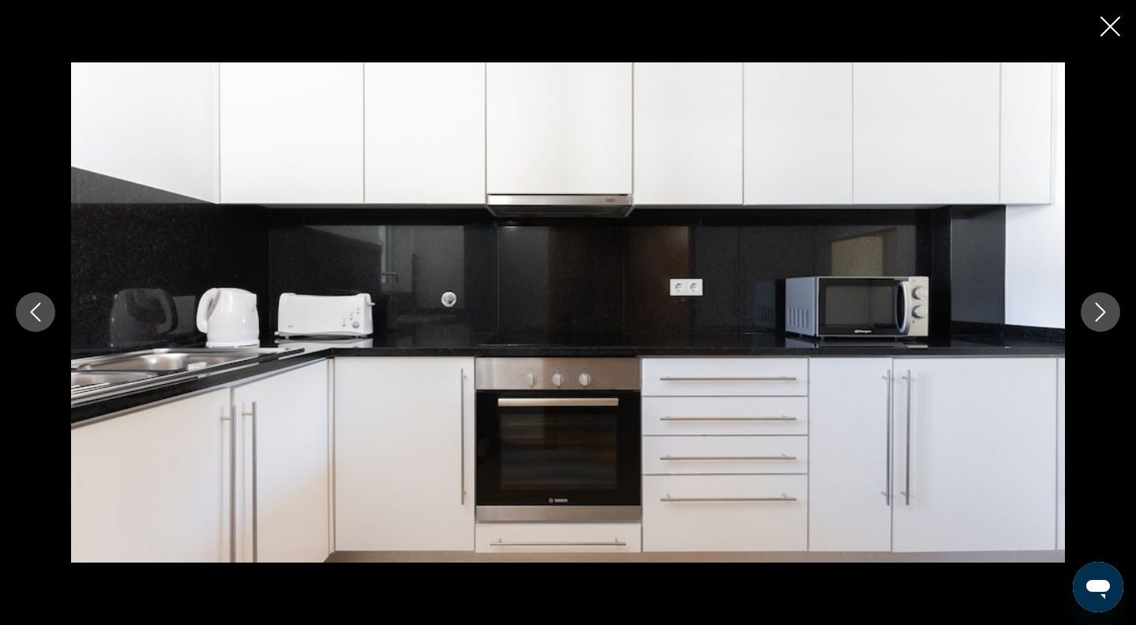
click at [1092, 306] on icon "Next image" at bounding box center [1100, 311] width 19 height 19
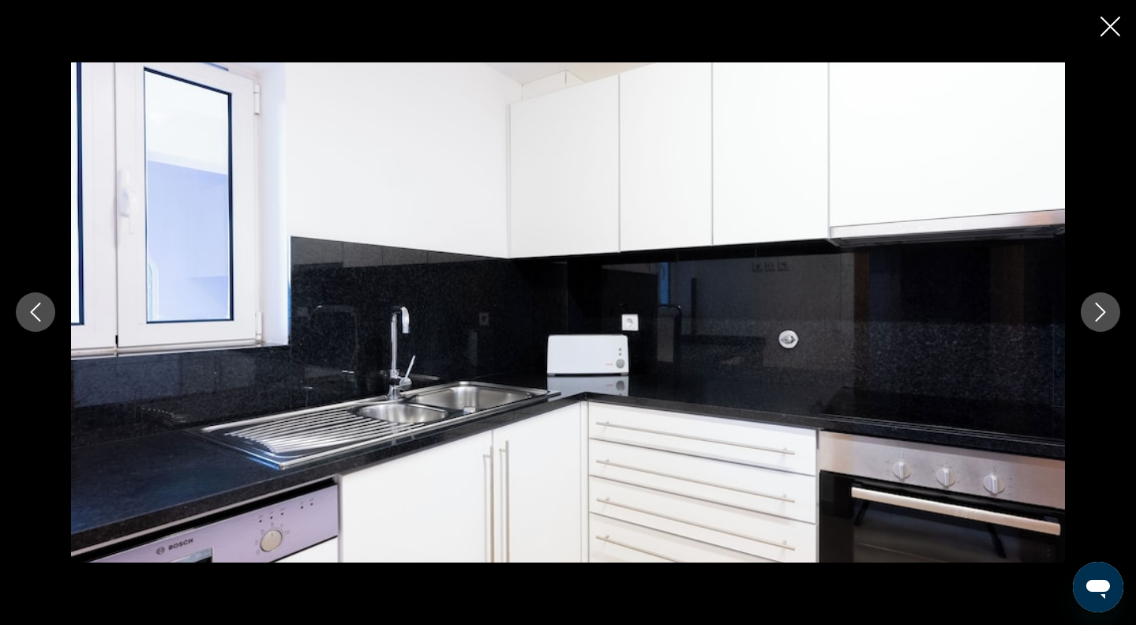
click at [1092, 306] on icon "Next image" at bounding box center [1100, 311] width 19 height 19
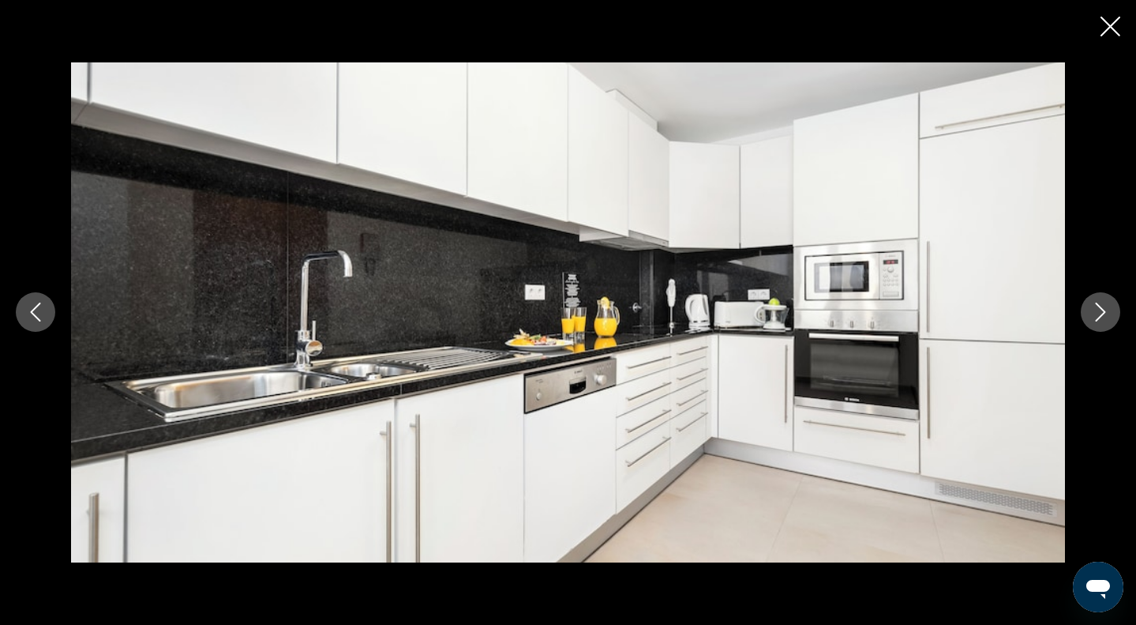
click at [1092, 306] on icon "Next image" at bounding box center [1100, 311] width 19 height 19
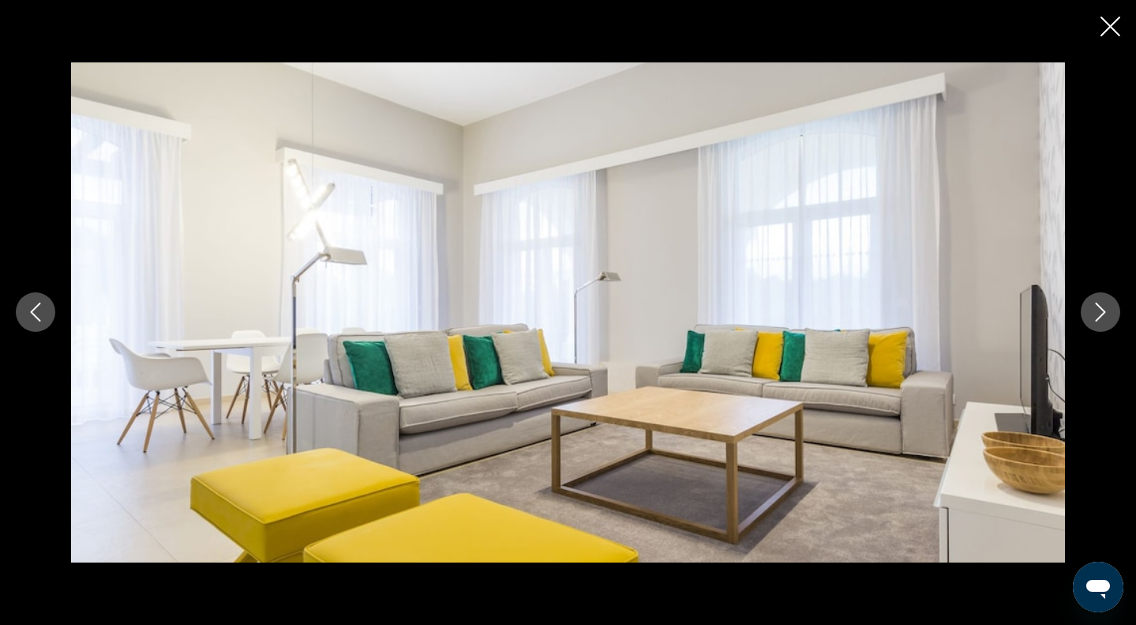
click at [1092, 307] on icon "Next image" at bounding box center [1100, 311] width 19 height 19
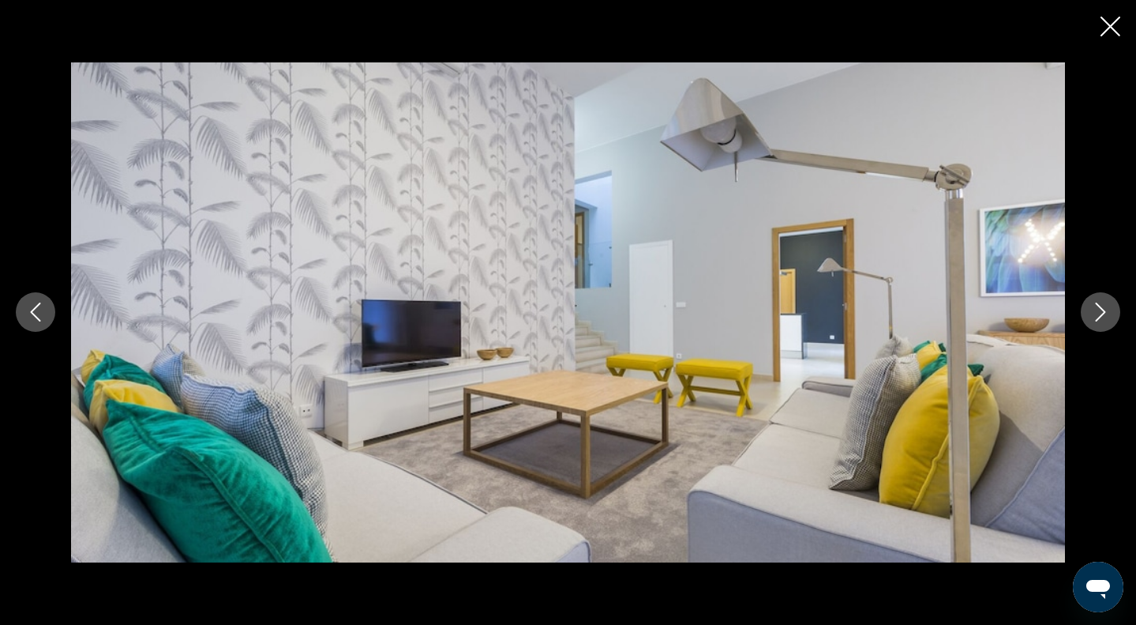
click at [1091, 302] on button "Next image" at bounding box center [1100, 311] width 39 height 39
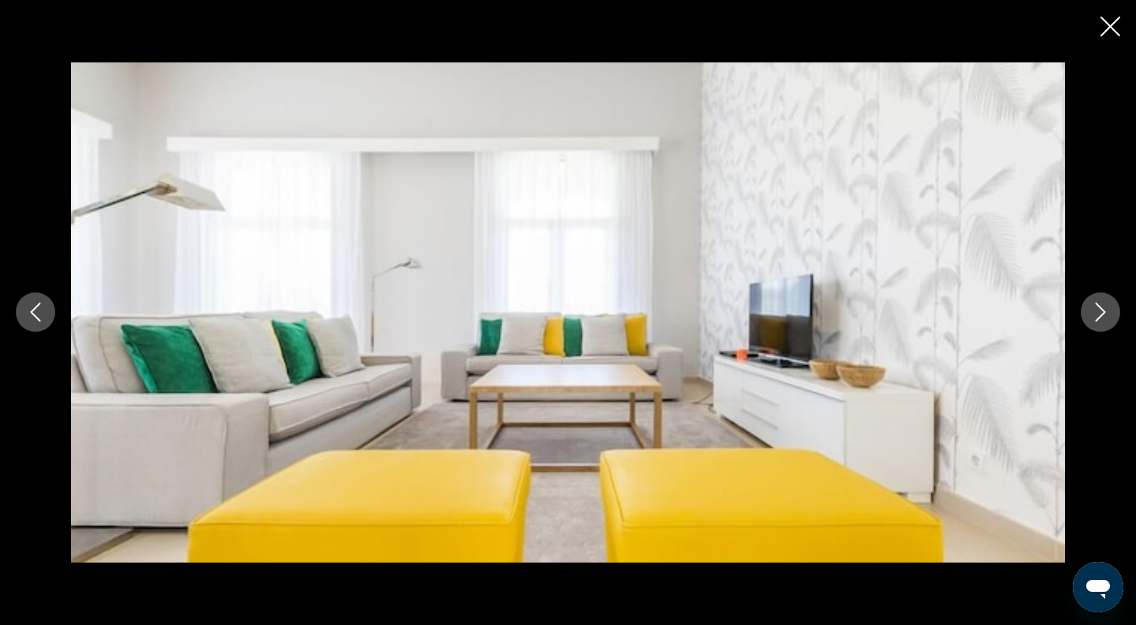
click at [1091, 302] on button "Next image" at bounding box center [1100, 311] width 39 height 39
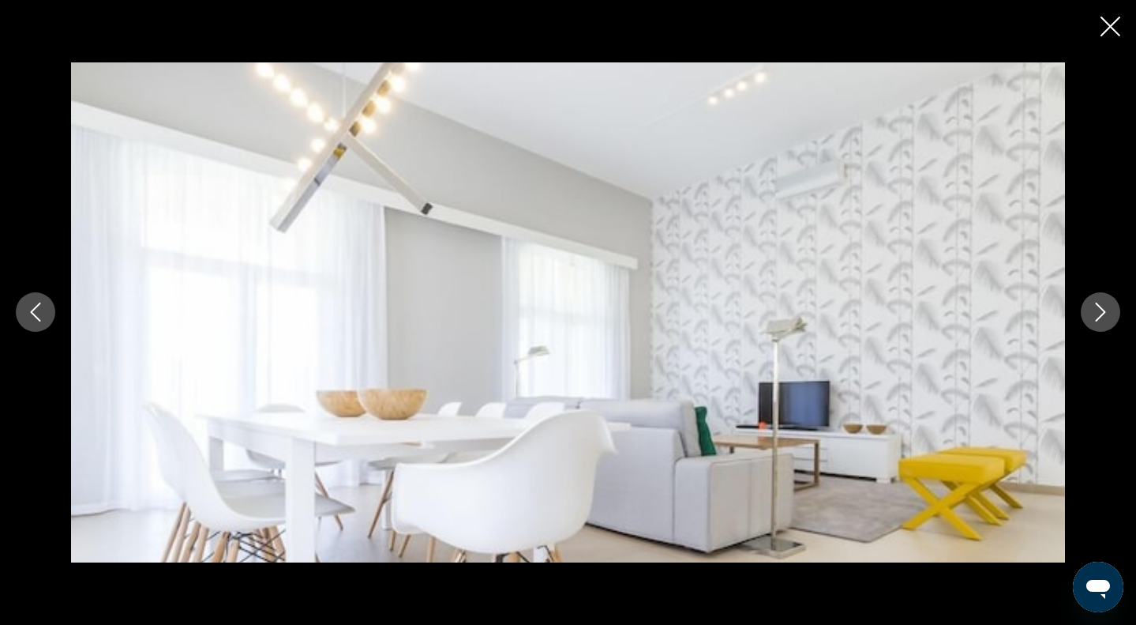
click at [1090, 302] on button "Next image" at bounding box center [1100, 311] width 39 height 39
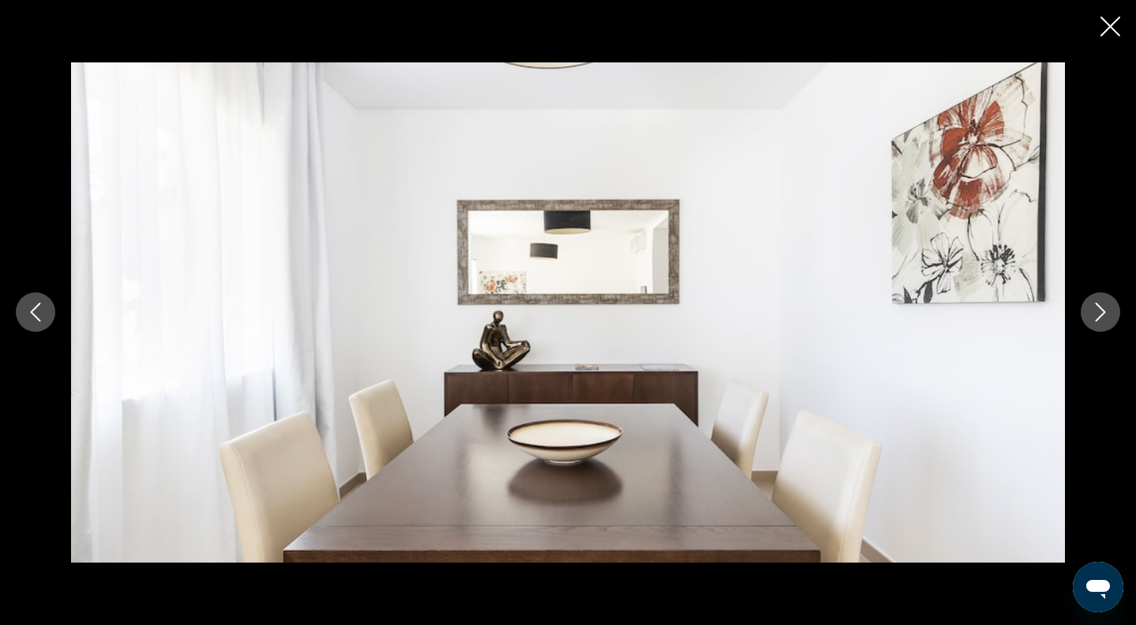
click at [1090, 303] on button "Next image" at bounding box center [1100, 311] width 39 height 39
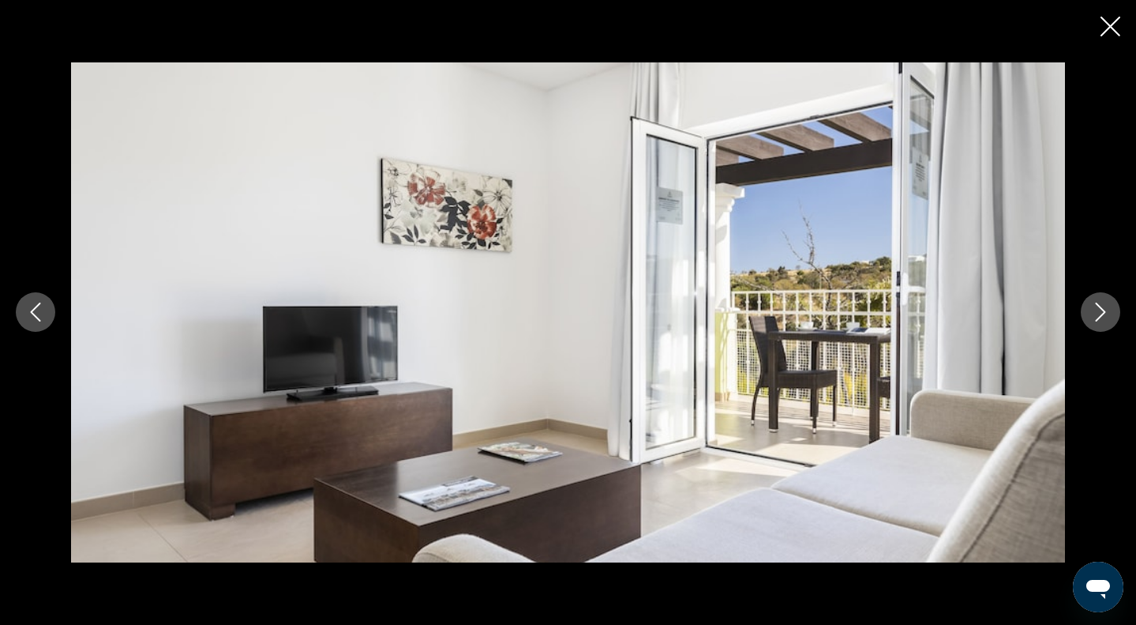
click at [1090, 303] on button "Next image" at bounding box center [1100, 311] width 39 height 39
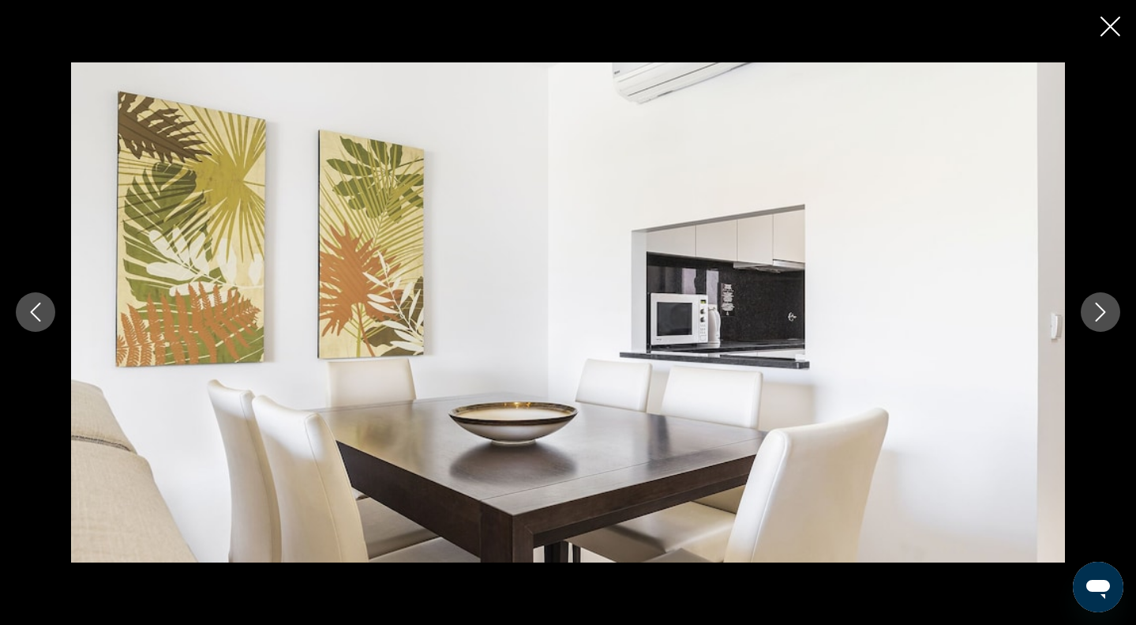
click at [1090, 303] on button "Next image" at bounding box center [1100, 311] width 39 height 39
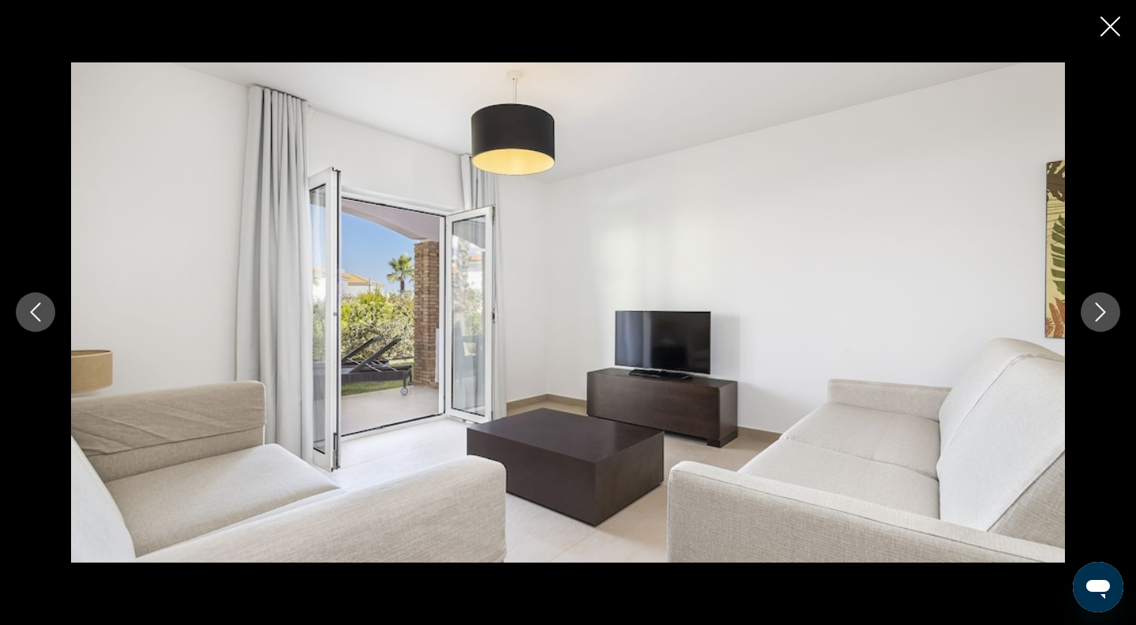
click at [1090, 303] on button "Next image" at bounding box center [1100, 311] width 39 height 39
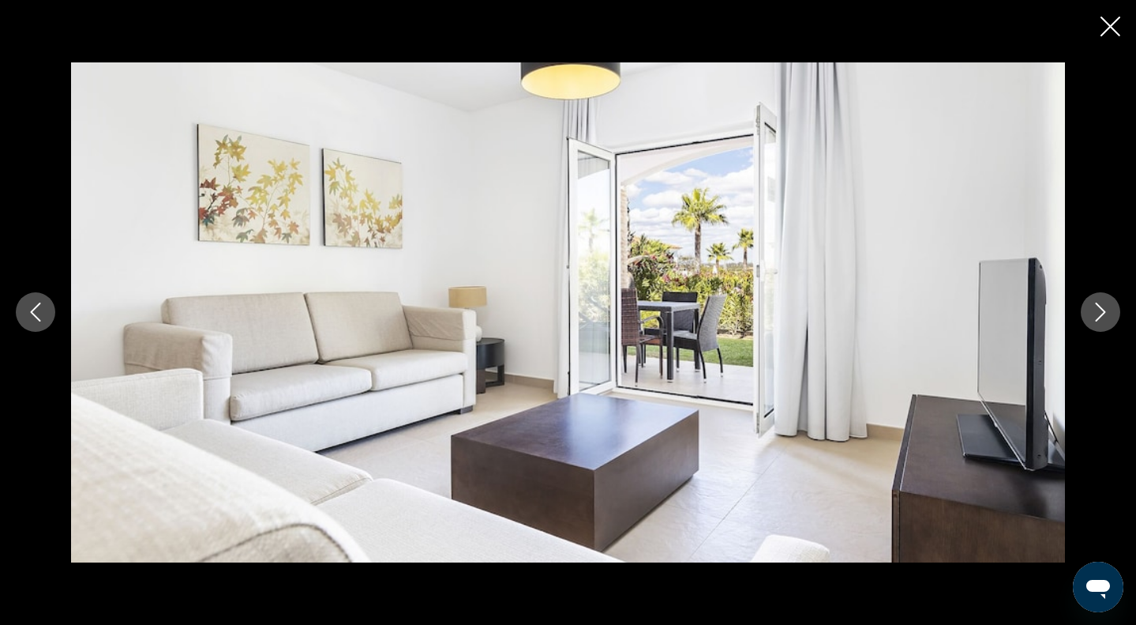
click at [1090, 303] on button "Next image" at bounding box center [1100, 311] width 39 height 39
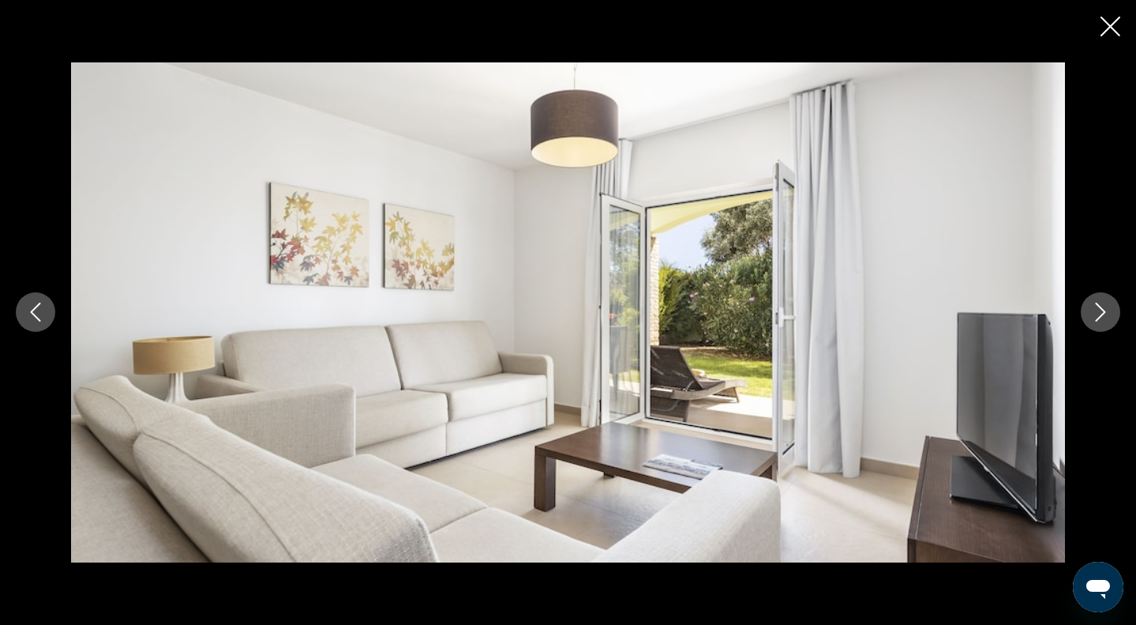
click at [1090, 303] on button "Next image" at bounding box center [1100, 311] width 39 height 39
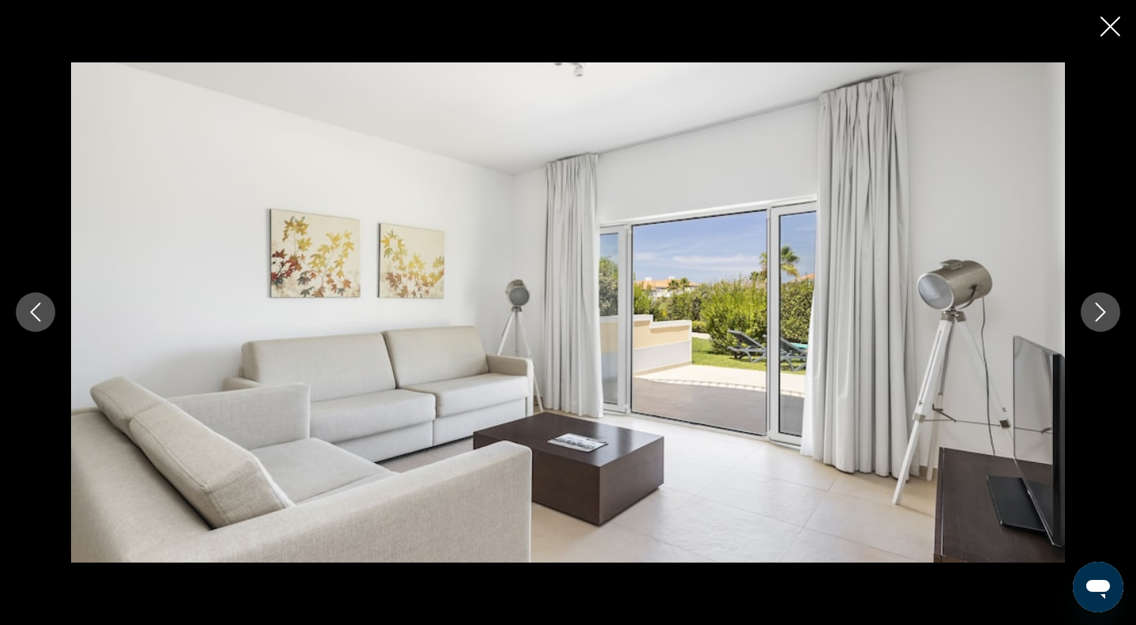
click at [1090, 303] on button "Next image" at bounding box center [1100, 311] width 39 height 39
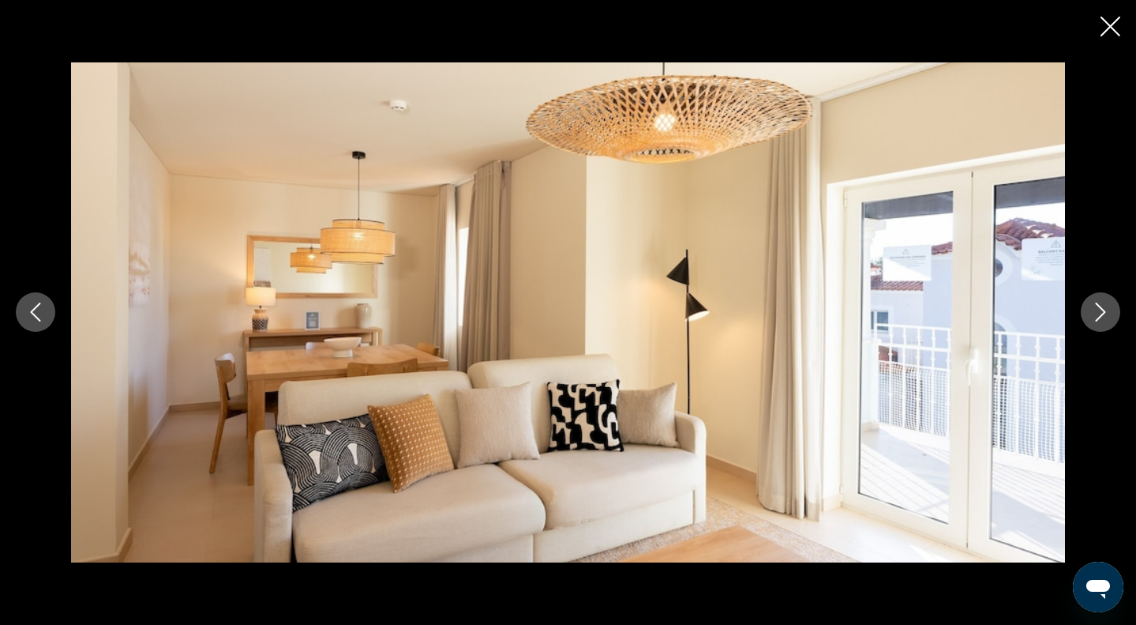
click at [1090, 303] on button "Next image" at bounding box center [1100, 311] width 39 height 39
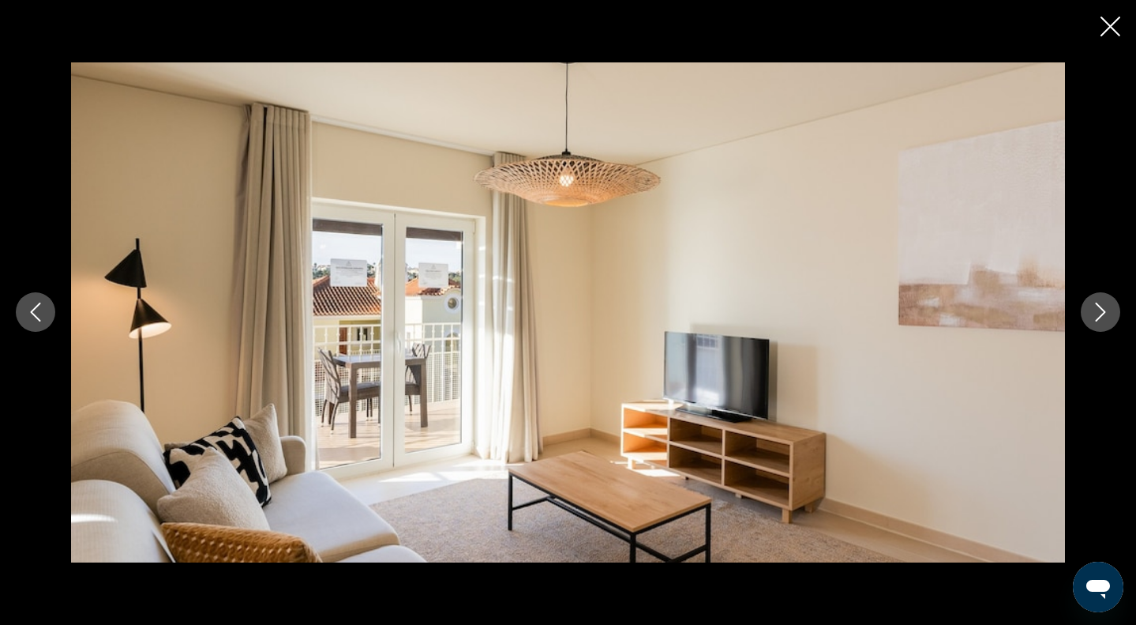
click at [1090, 303] on button "Next image" at bounding box center [1100, 311] width 39 height 39
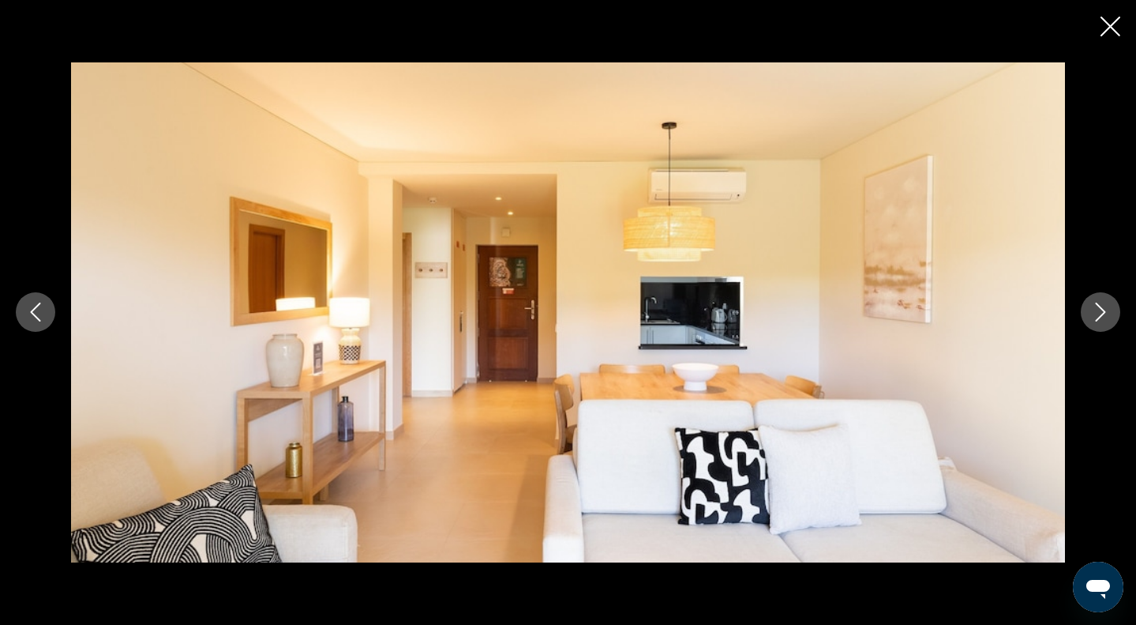
scroll to position [1361, 0]
click at [1099, 319] on icon "Next image" at bounding box center [1100, 311] width 19 height 19
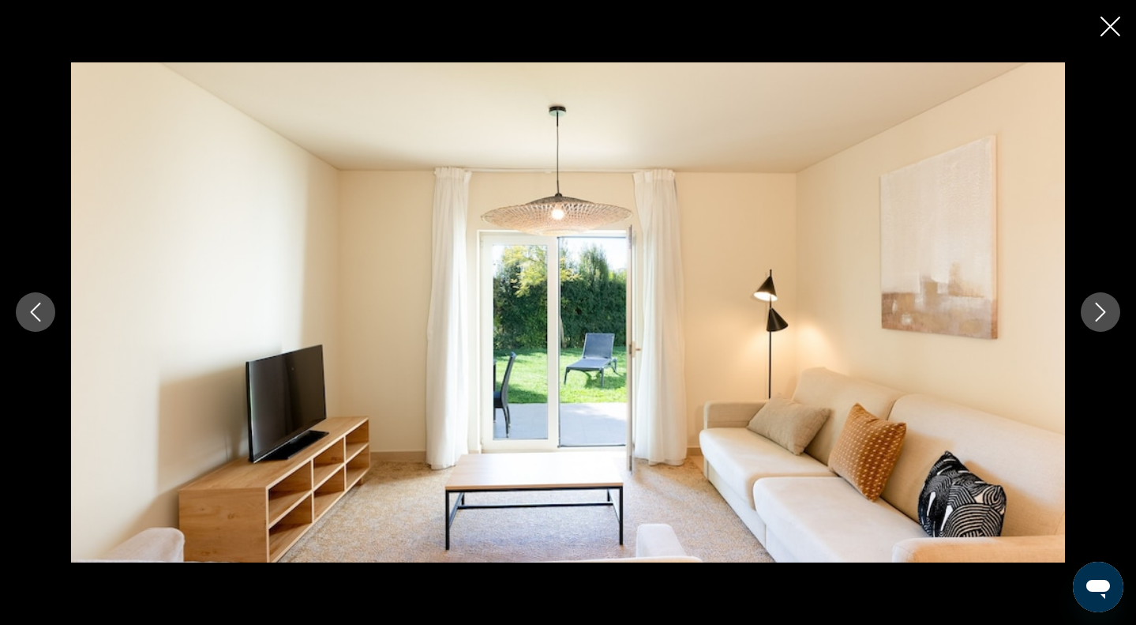
click at [1099, 318] on icon "Next image" at bounding box center [1101, 312] width 10 height 19
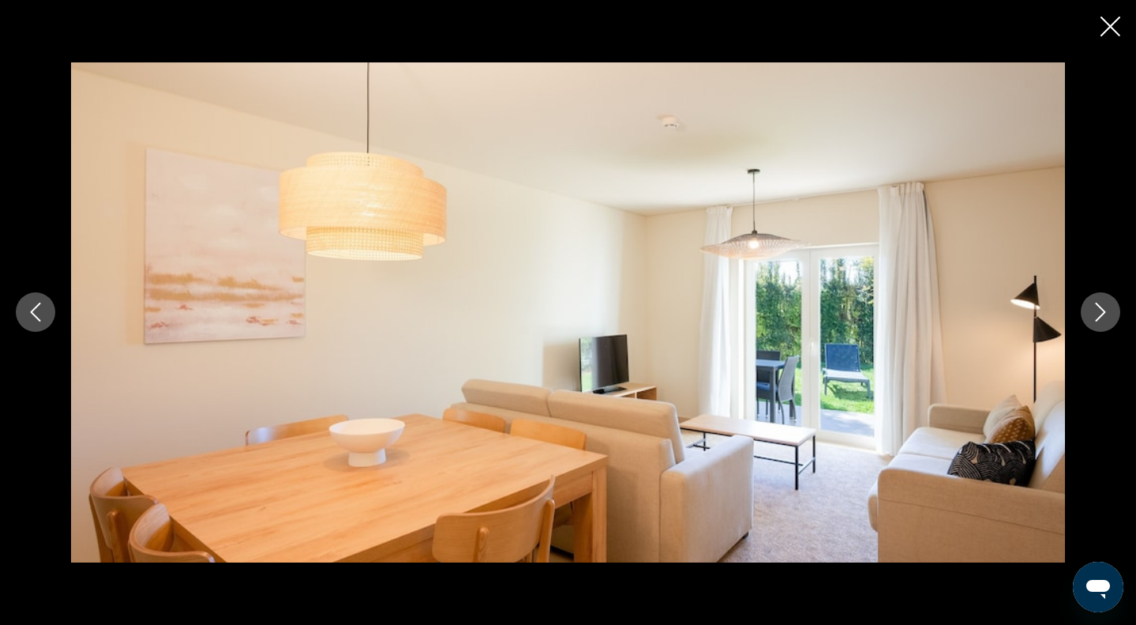
click at [1099, 318] on icon "Next image" at bounding box center [1101, 312] width 10 height 19
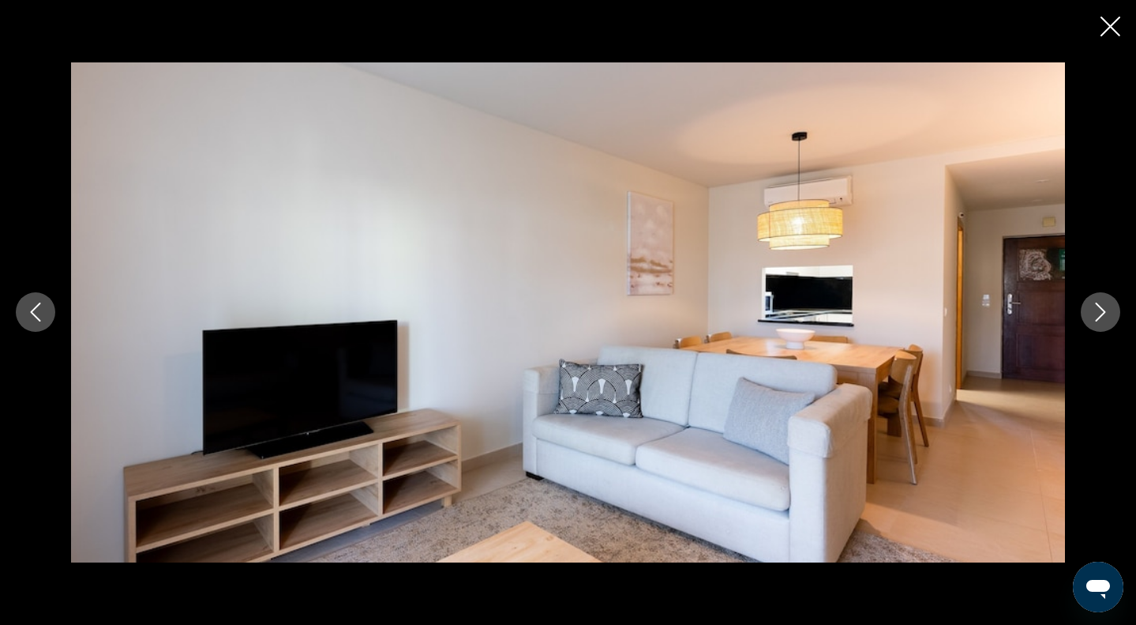
click at [1099, 318] on icon "Next image" at bounding box center [1101, 312] width 10 height 19
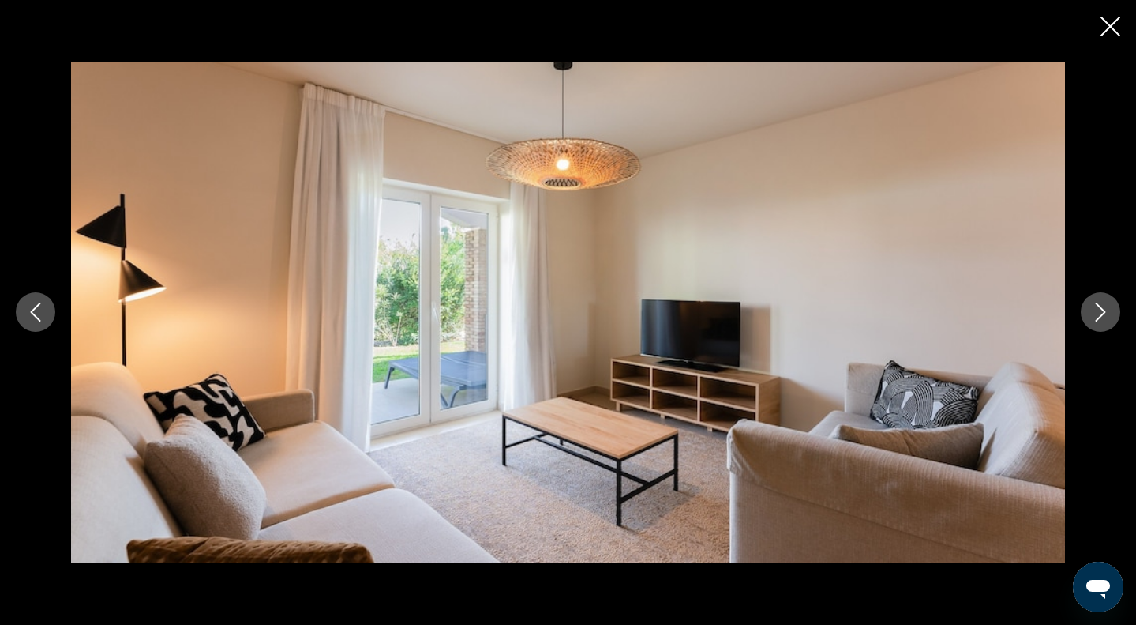
click at [1099, 318] on icon "Next image" at bounding box center [1101, 312] width 10 height 19
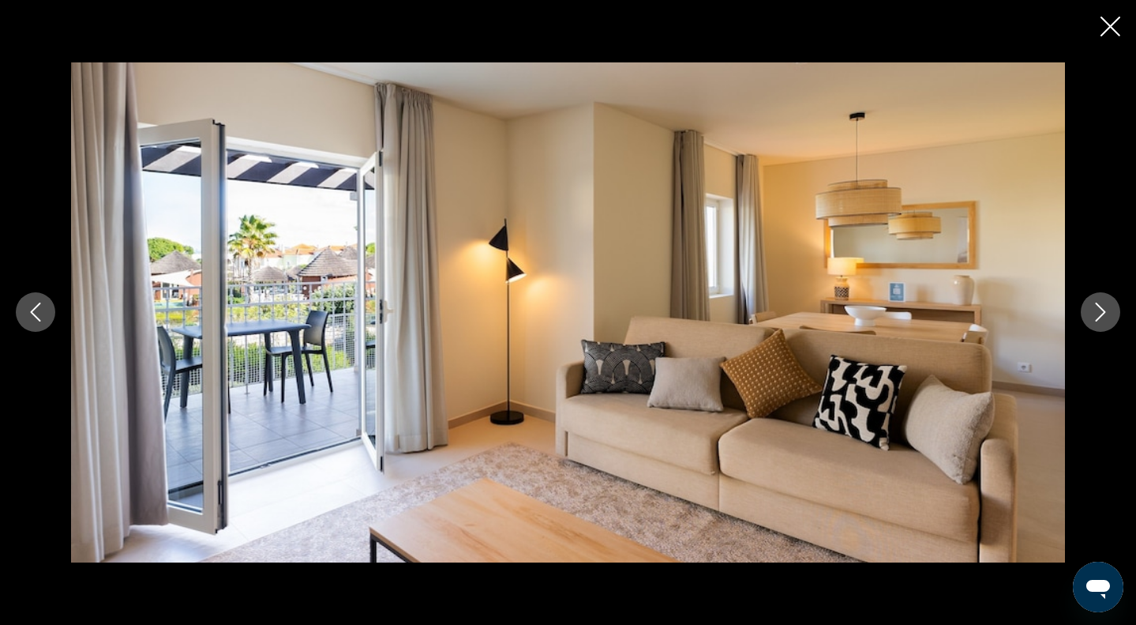
click at [1099, 318] on icon "Next image" at bounding box center [1101, 312] width 10 height 19
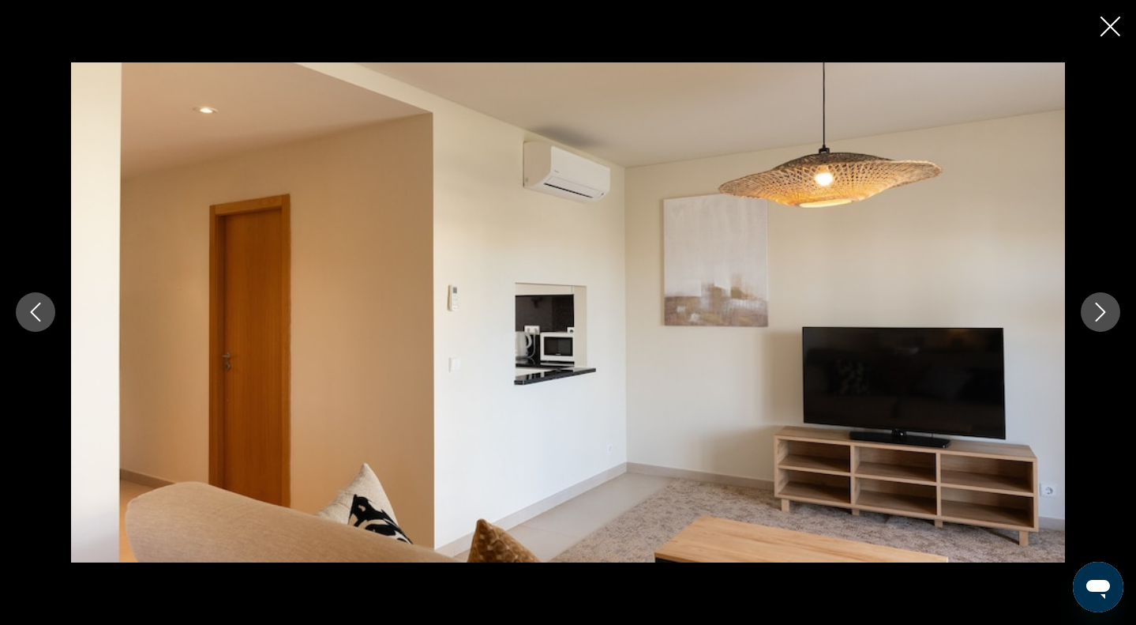
click at [1099, 318] on icon "Next image" at bounding box center [1101, 312] width 10 height 19
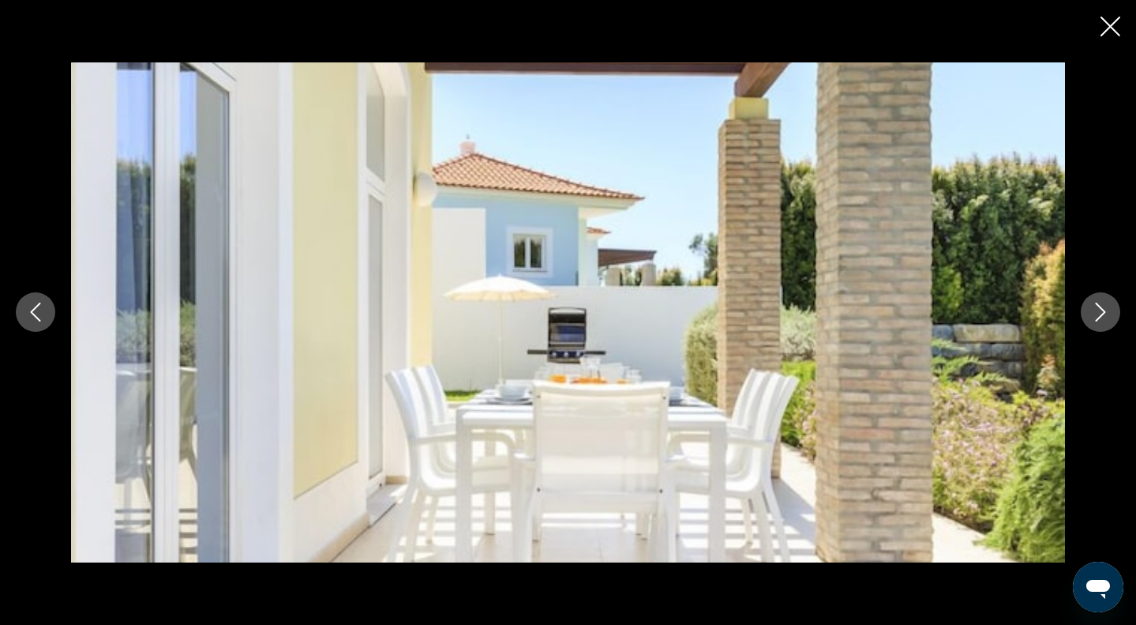
click at [1099, 318] on icon "Next image" at bounding box center [1101, 312] width 10 height 19
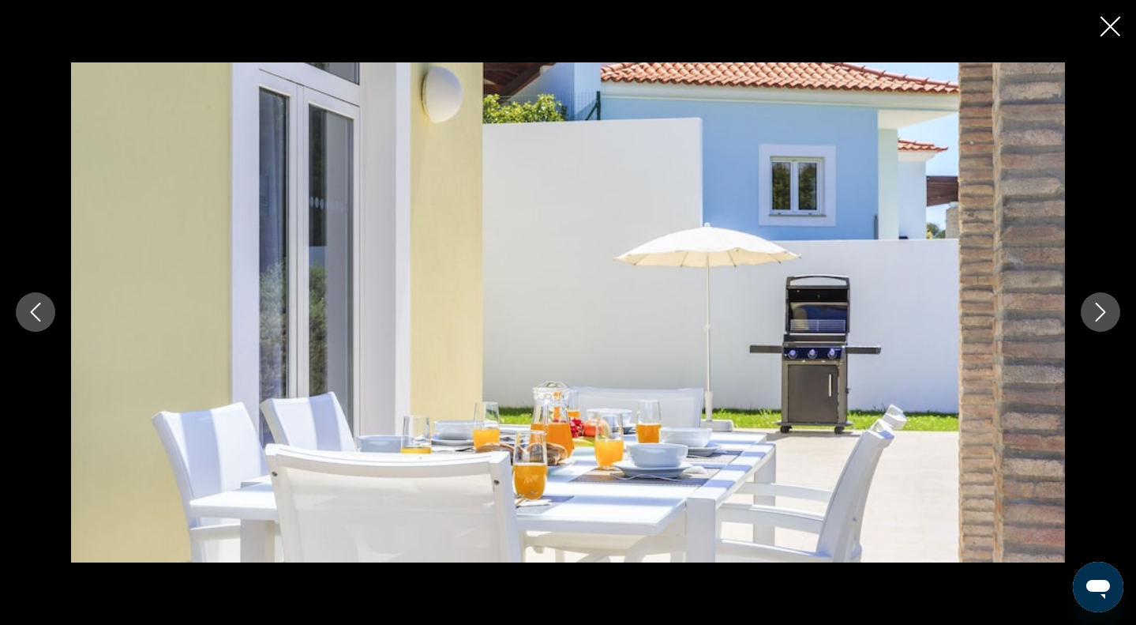
click at [1109, 26] on icon "Close slideshow" at bounding box center [1111, 27] width 20 height 20
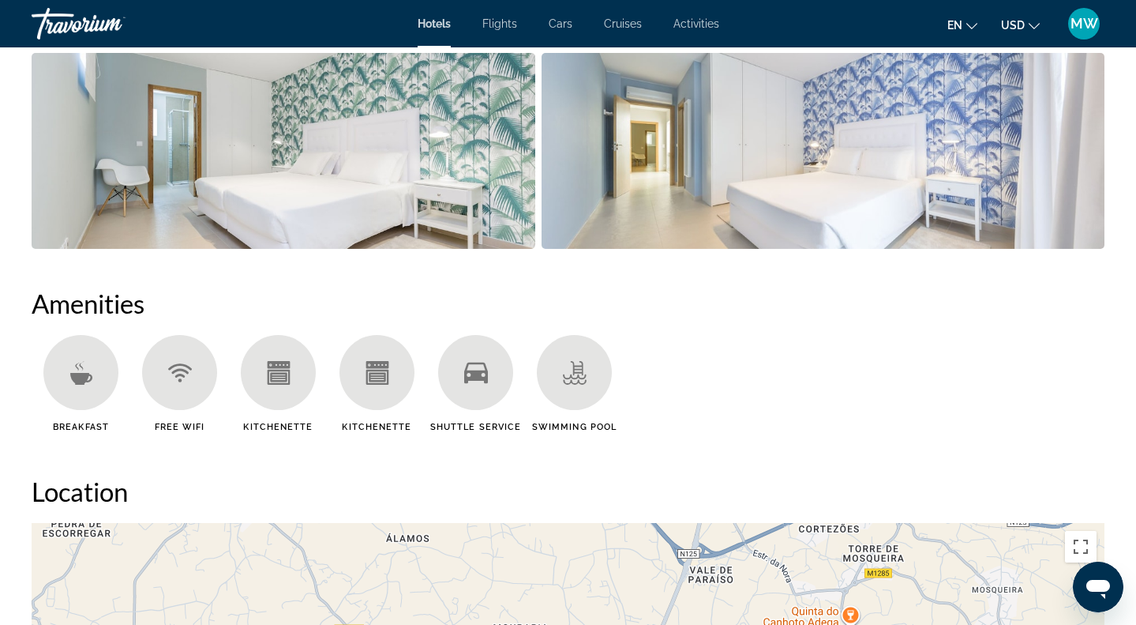
scroll to position [908, 0]
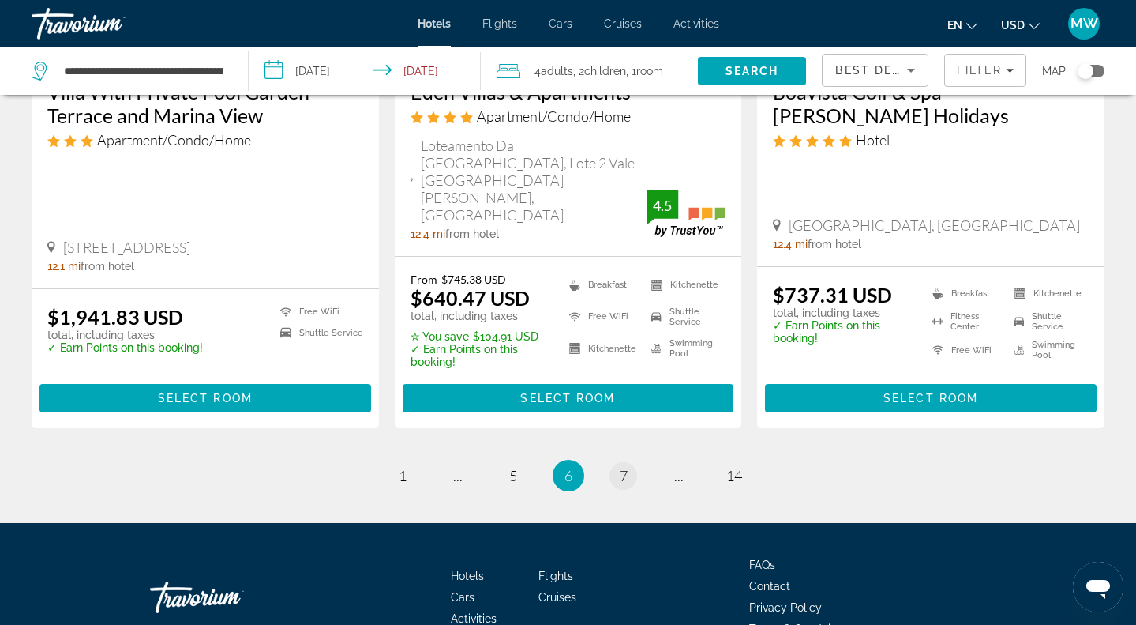
scroll to position [2147, 0]
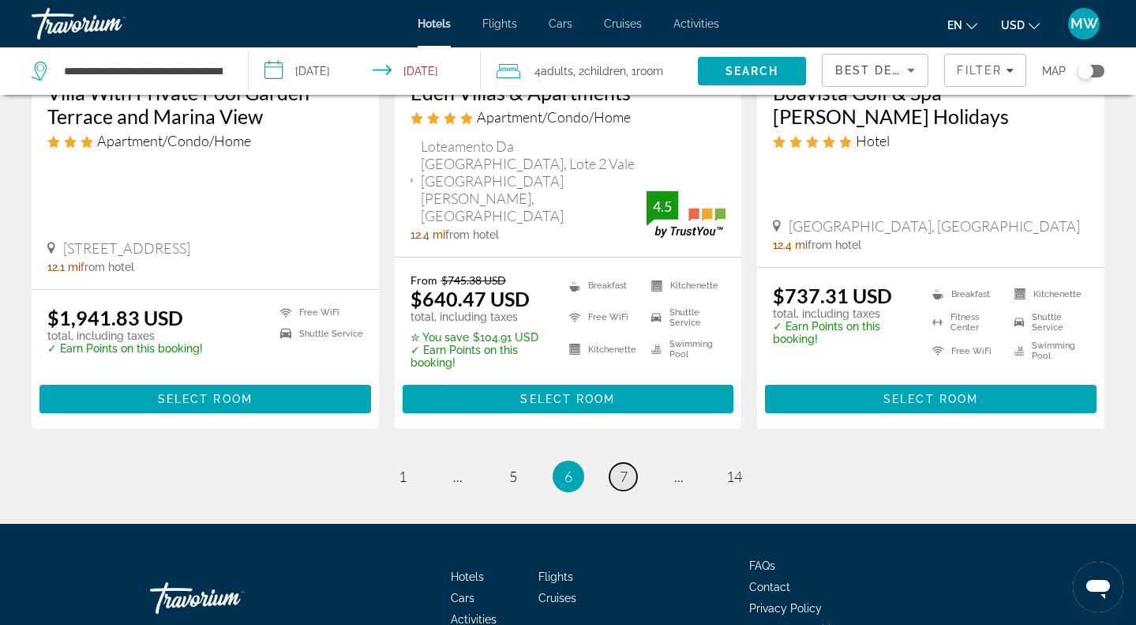
click at [628, 463] on link "page 7" at bounding box center [624, 477] width 28 height 28
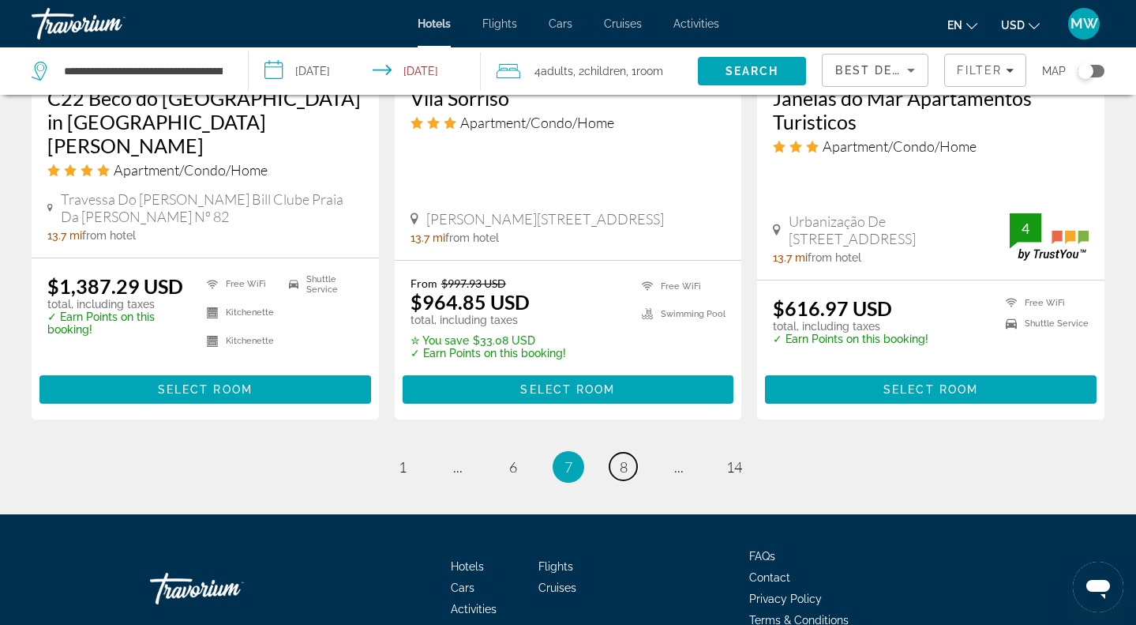
scroll to position [2164, 0]
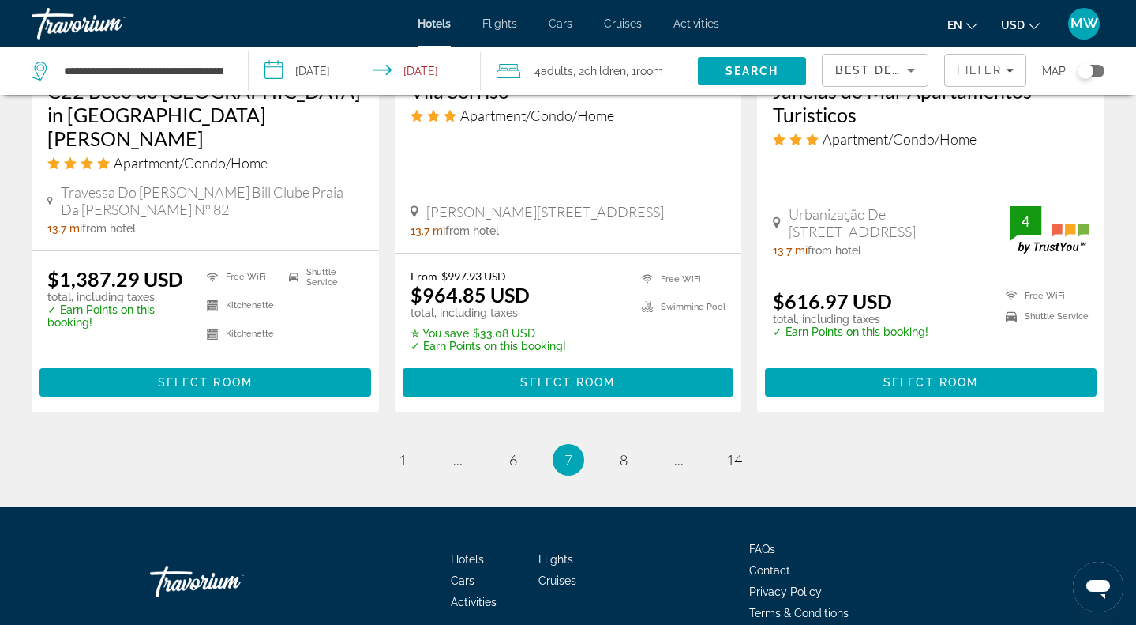
click at [611, 444] on ul "7 / 14 page 1 page ... page 6 You're on page 7 page 8 page ... page 14" at bounding box center [568, 460] width 1073 height 32
click at [615, 445] on link "page 8" at bounding box center [624, 459] width 28 height 28
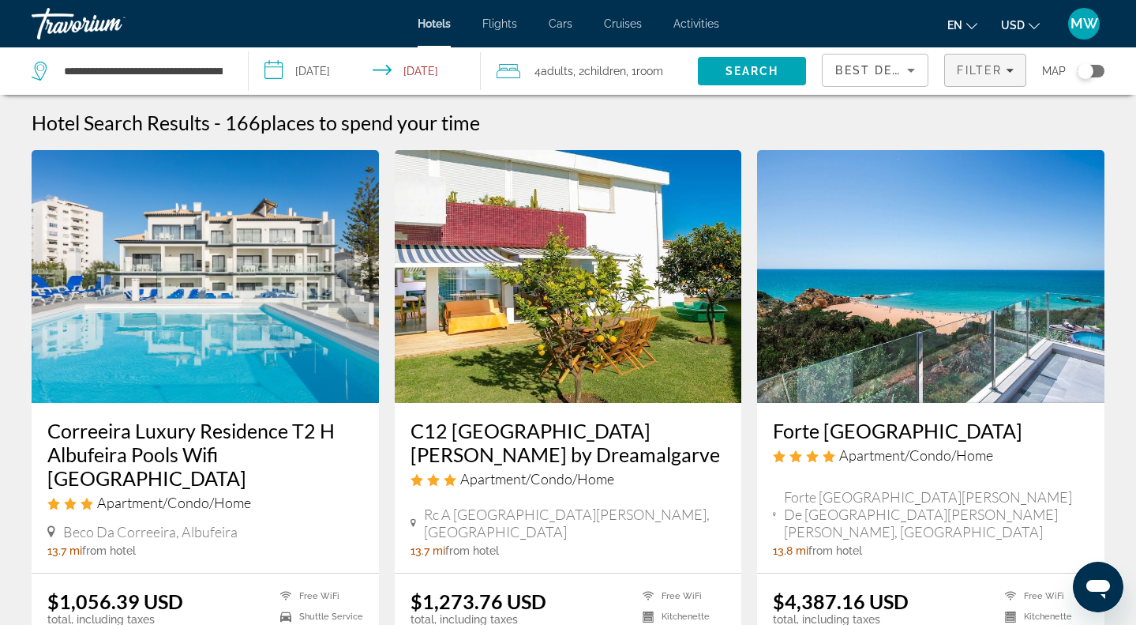
click at [986, 74] on span "Filter" at bounding box center [979, 70] width 45 height 13
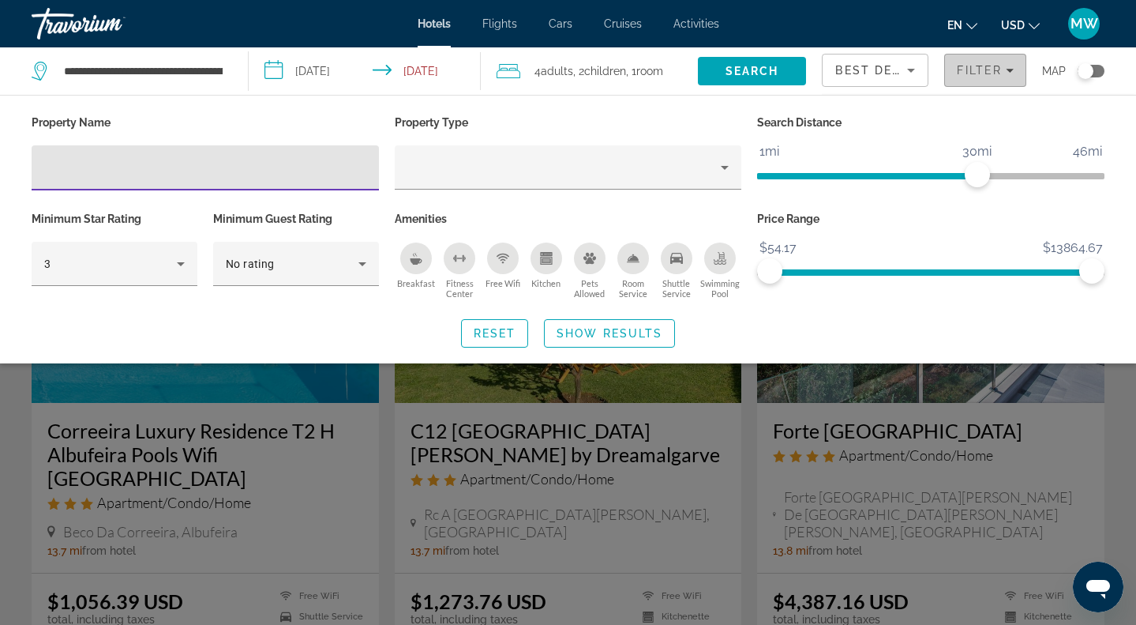
scroll to position [2167, 0]
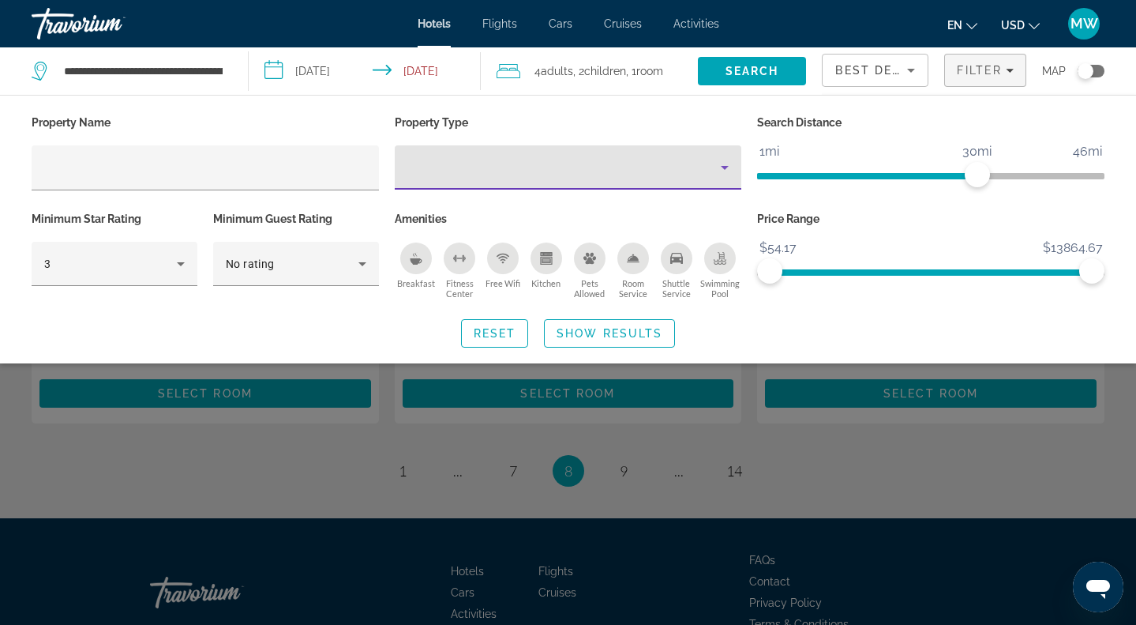
click at [450, 170] on div "Property type" at bounding box center [564, 167] width 314 height 19
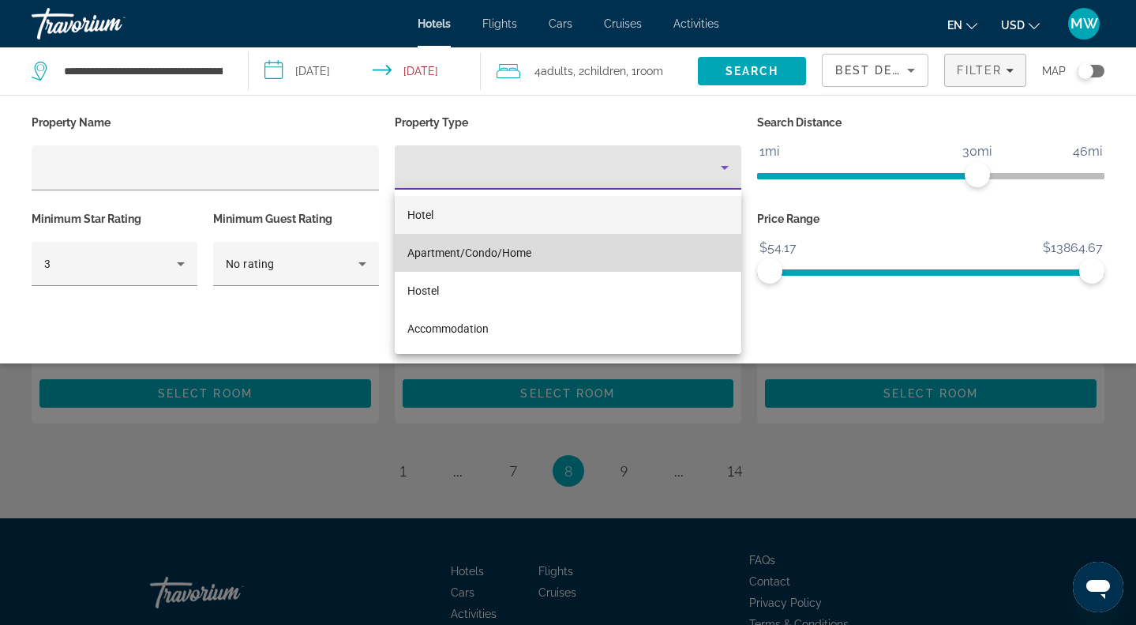
click at [527, 250] on span "Apartment/Condo/Home" at bounding box center [469, 252] width 124 height 13
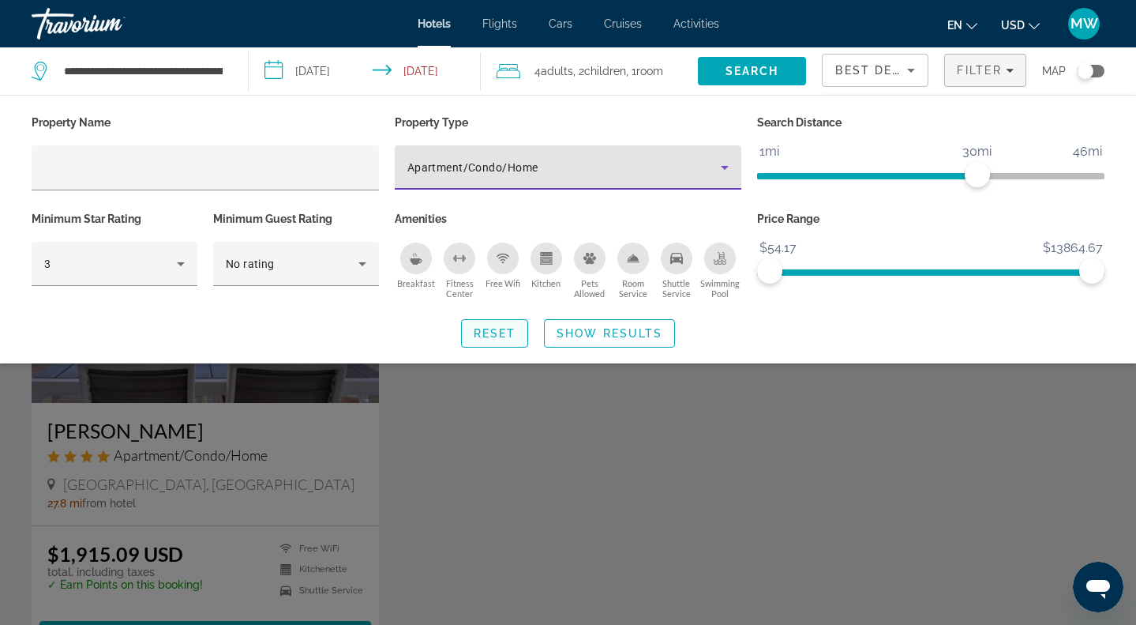
click at [524, 332] on span "Search widget" at bounding box center [495, 333] width 66 height 38
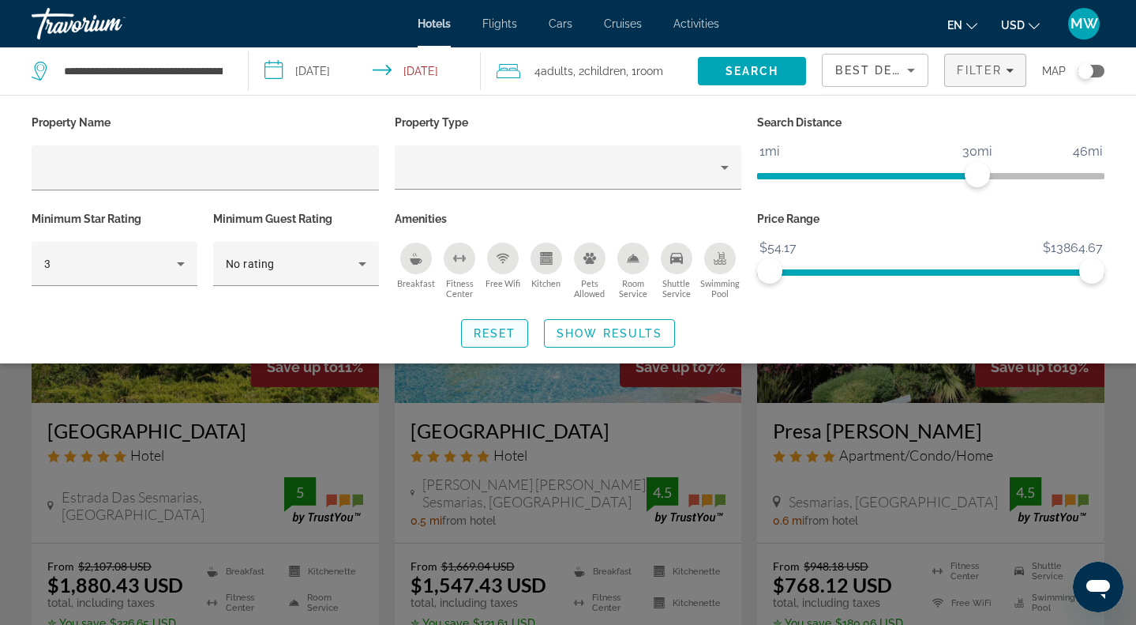
click at [517, 336] on span "Search widget" at bounding box center [495, 333] width 66 height 38
click at [655, 338] on span "Show Results" at bounding box center [610, 333] width 106 height 13
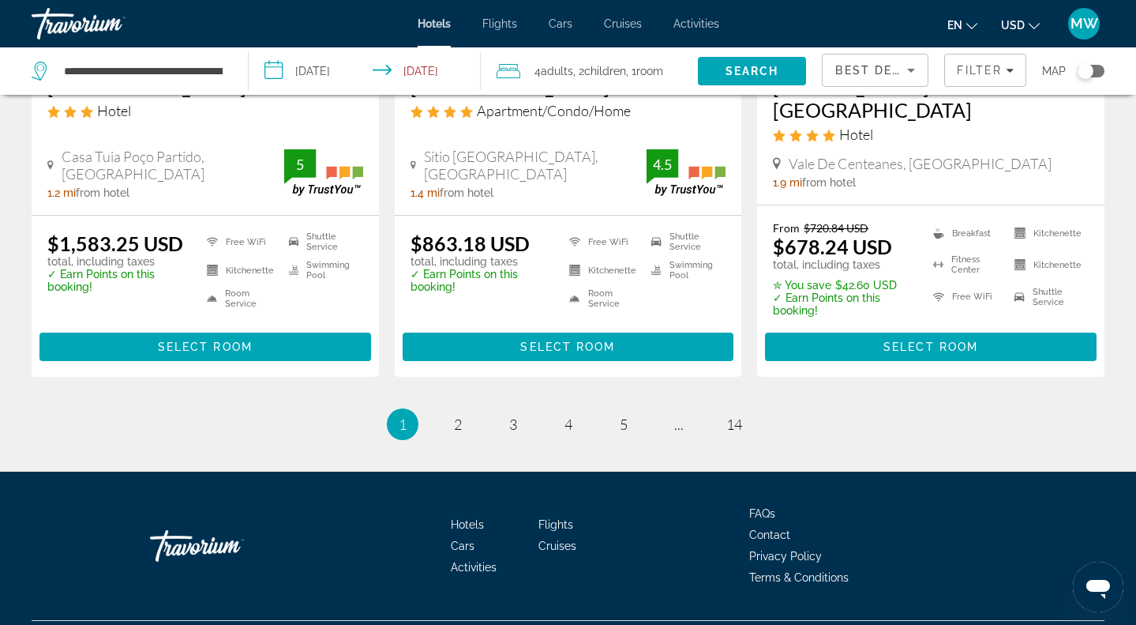
scroll to position [2139, 0]
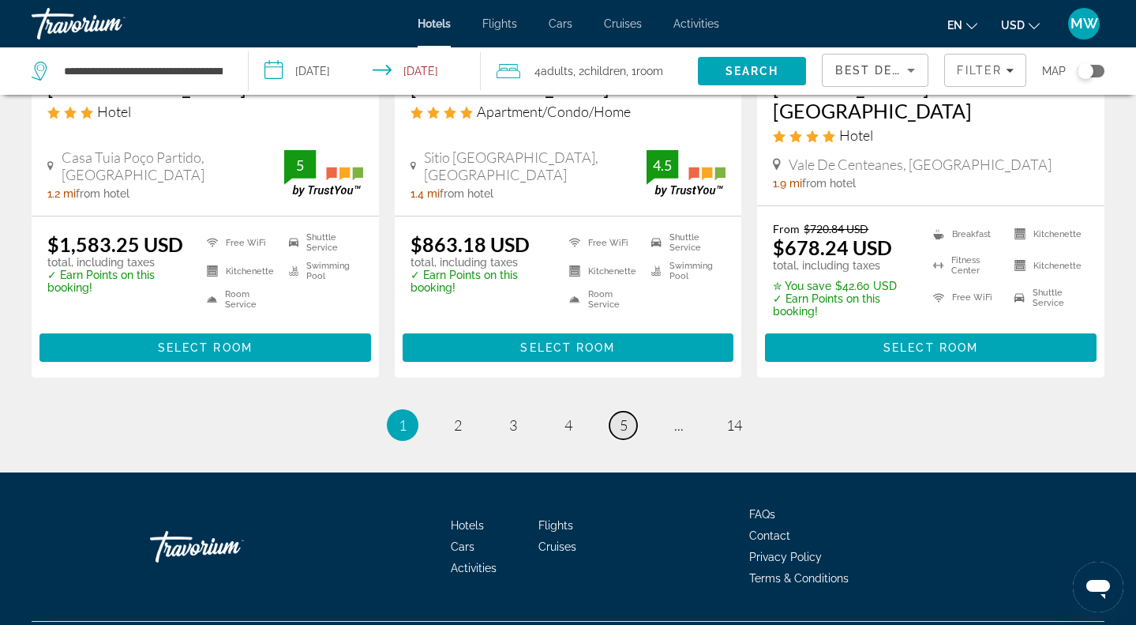
click at [633, 411] on link "page 5" at bounding box center [624, 425] width 28 height 28
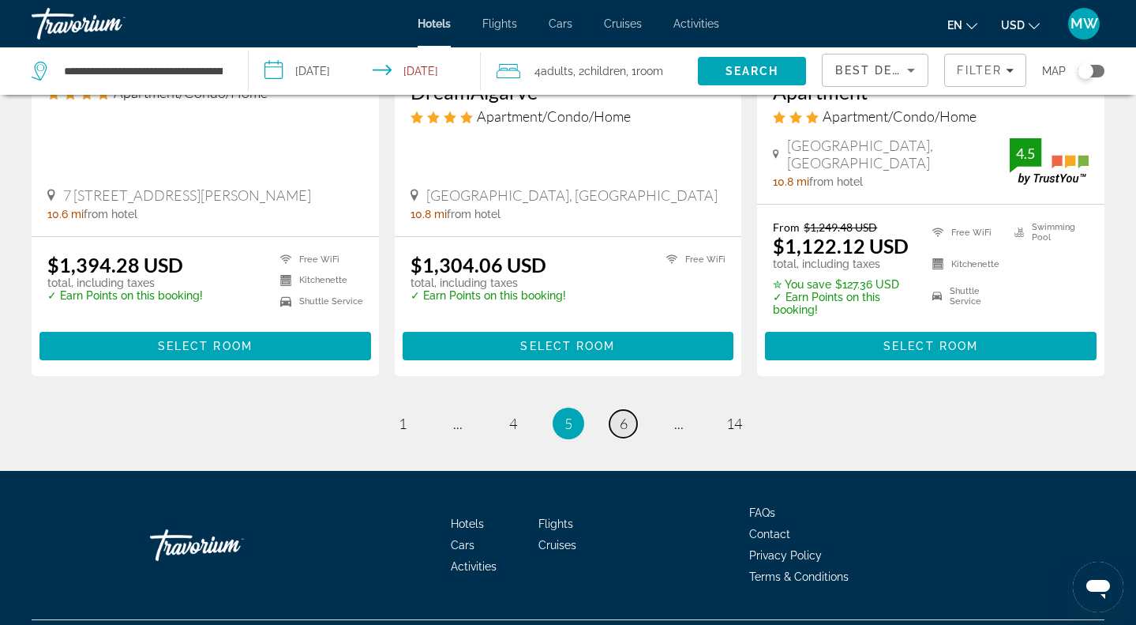
scroll to position [2124, 0]
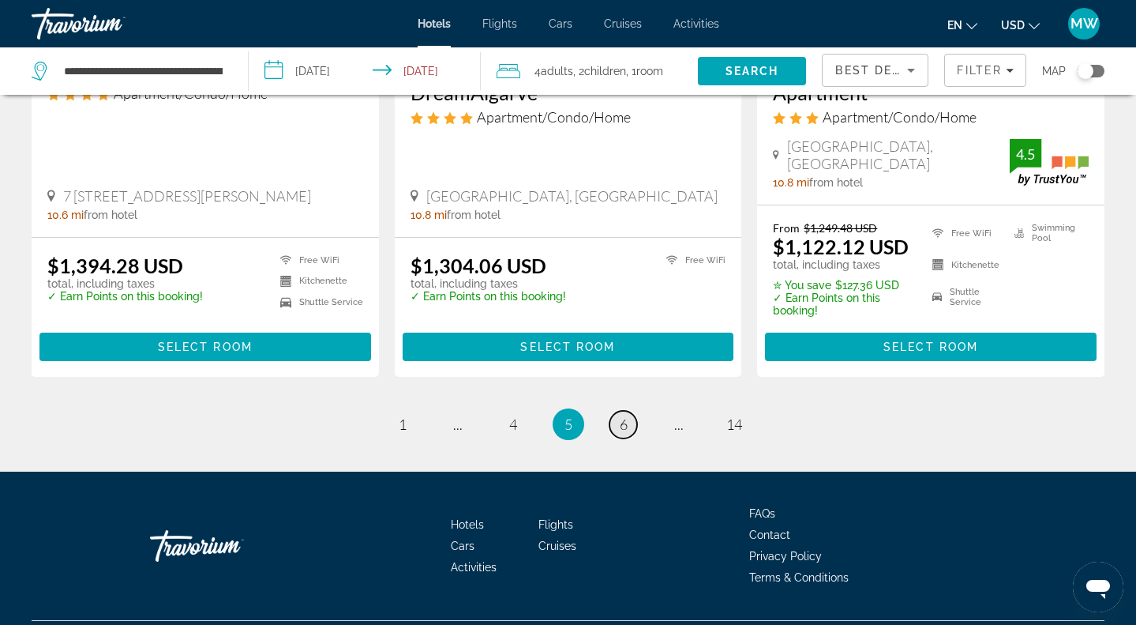
click at [632, 411] on link "page 6" at bounding box center [624, 425] width 28 height 28
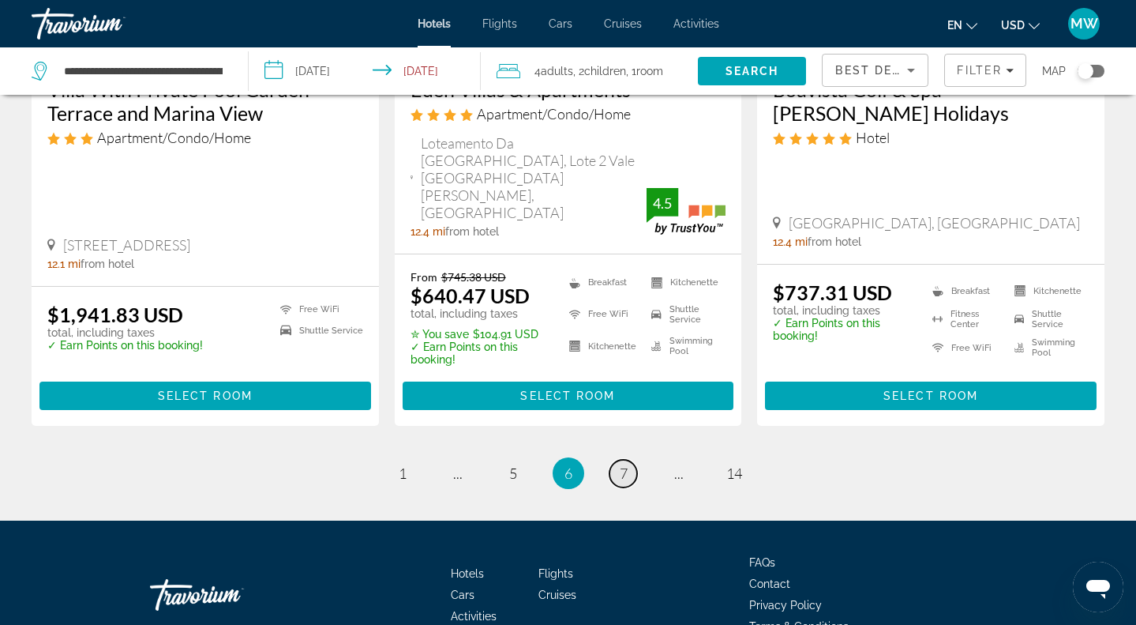
scroll to position [2148, 0]
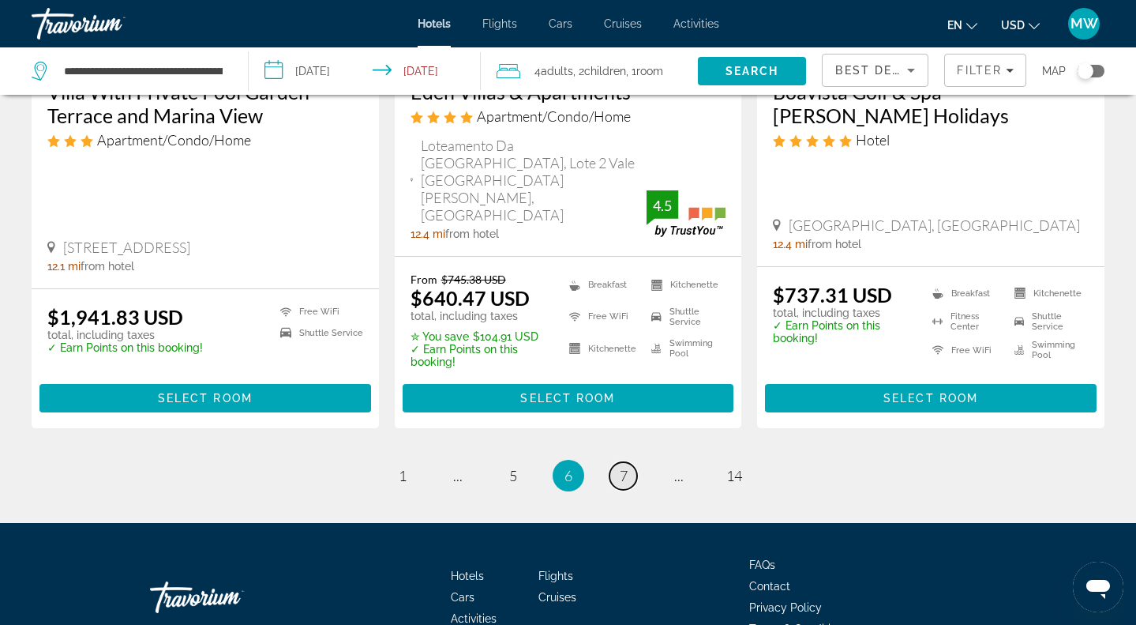
click at [629, 462] on link "page 7" at bounding box center [624, 476] width 28 height 28
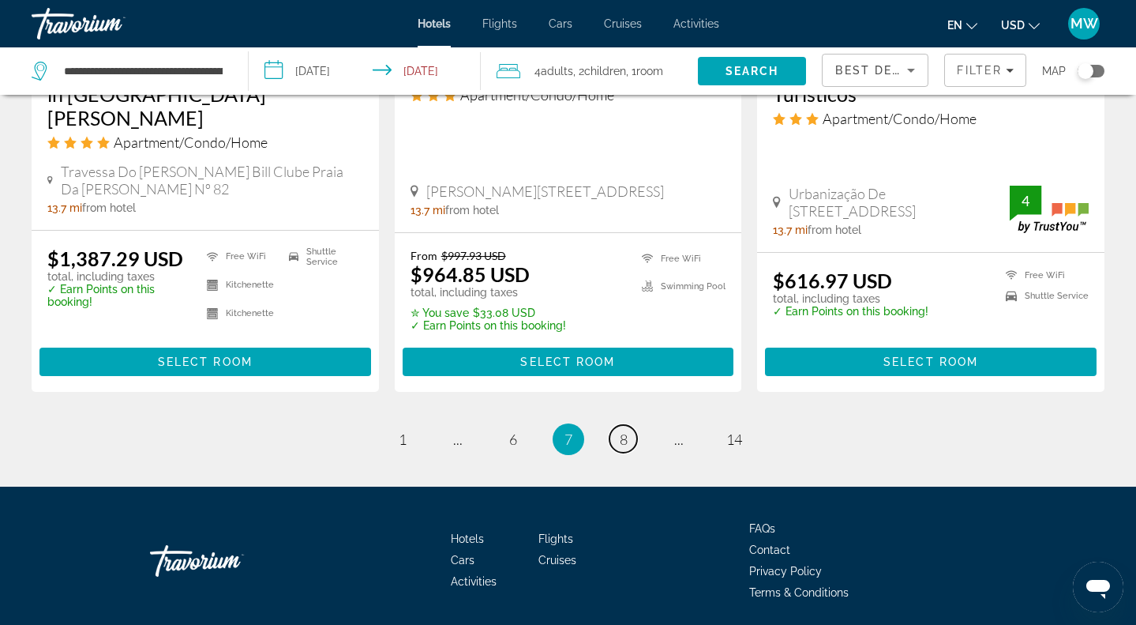
scroll to position [2183, 0]
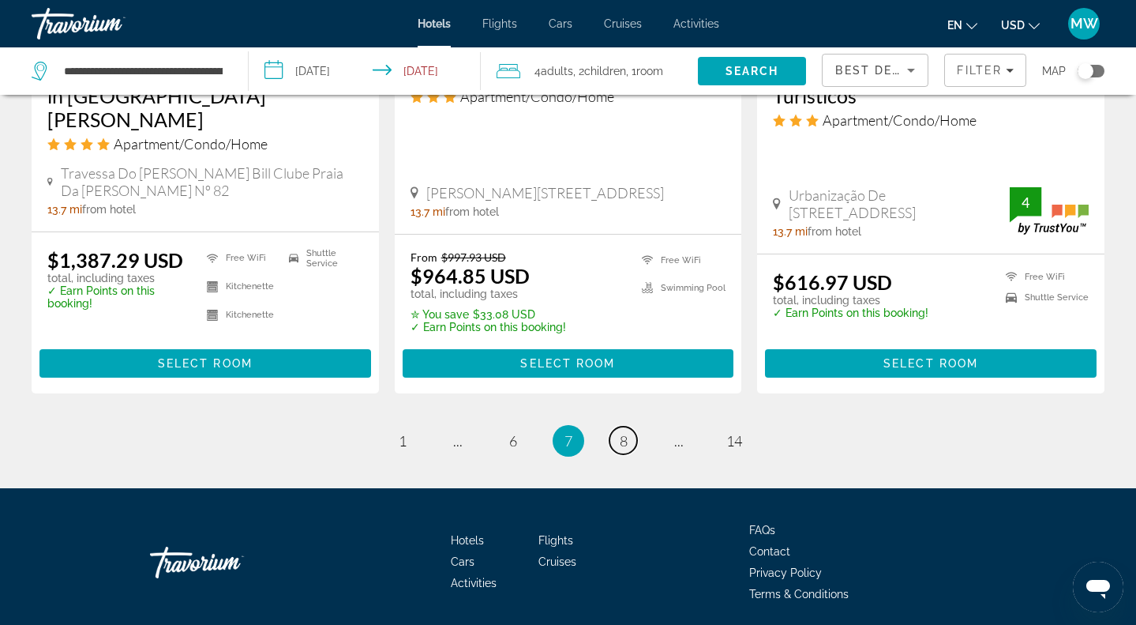
click at [629, 426] on link "page 8" at bounding box center [624, 440] width 28 height 28
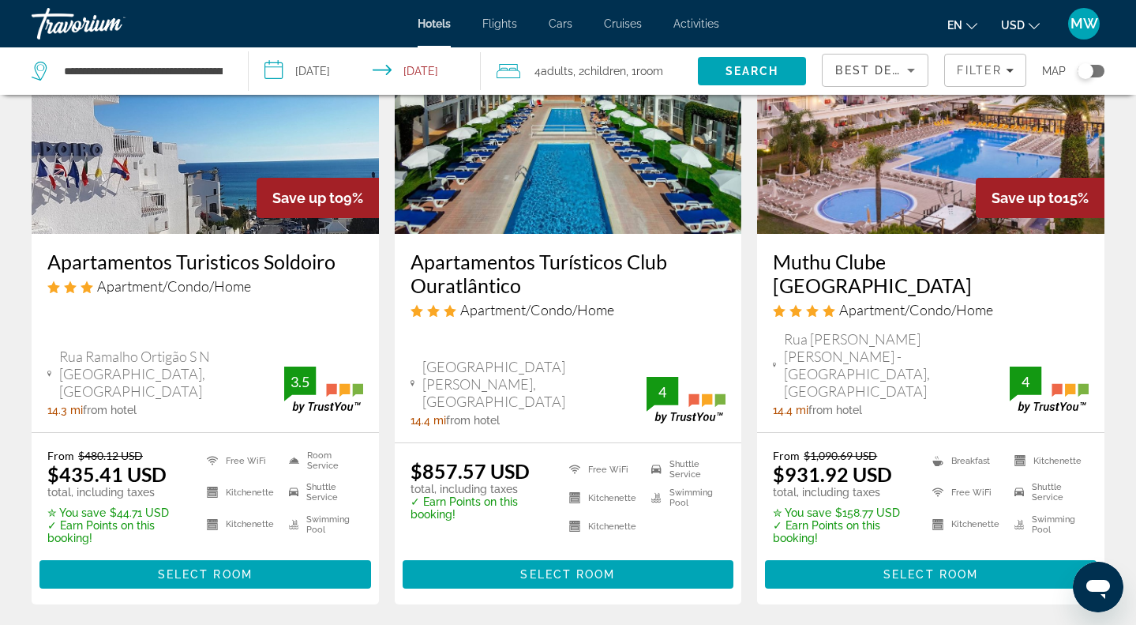
scroll to position [1996, 0]
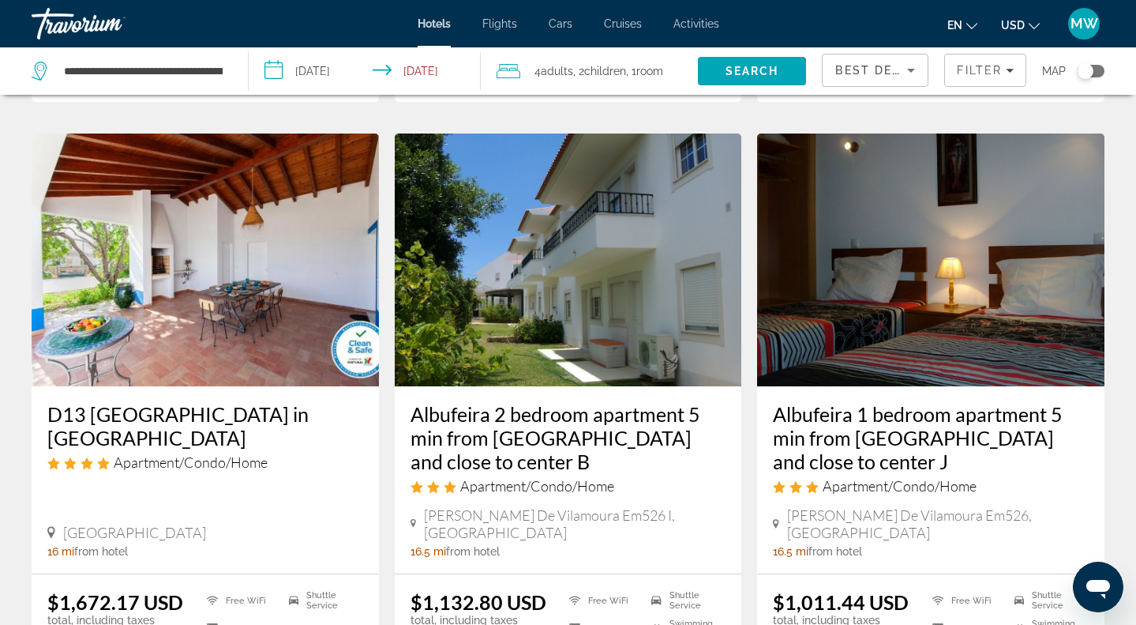
scroll to position [1879, 0]
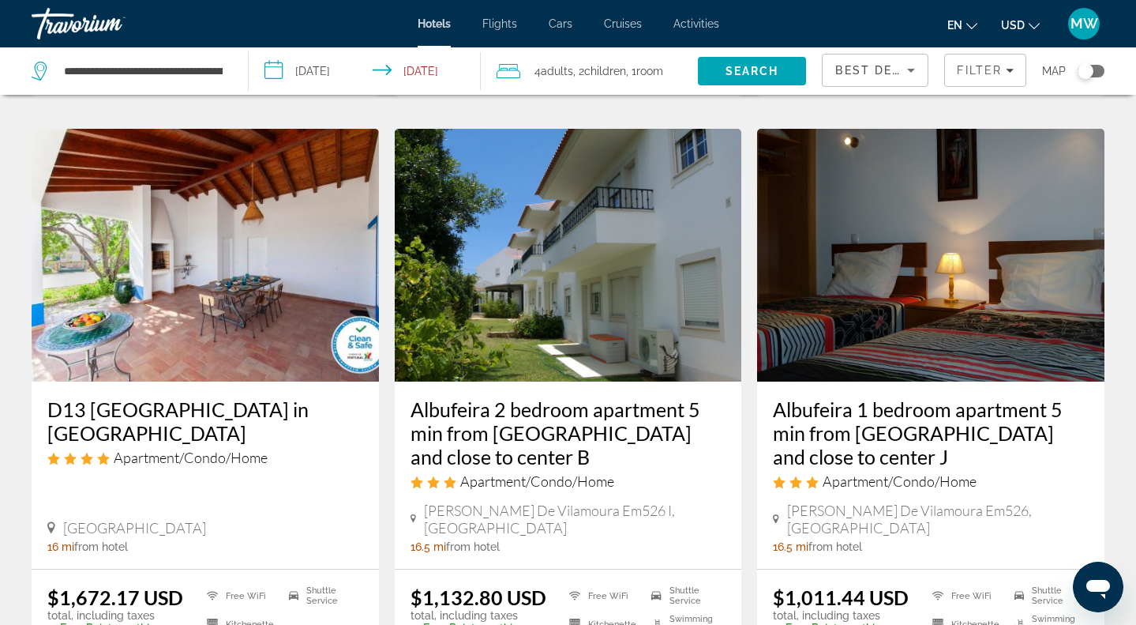
click at [225, 210] on img "Main content" at bounding box center [205, 255] width 347 height 253
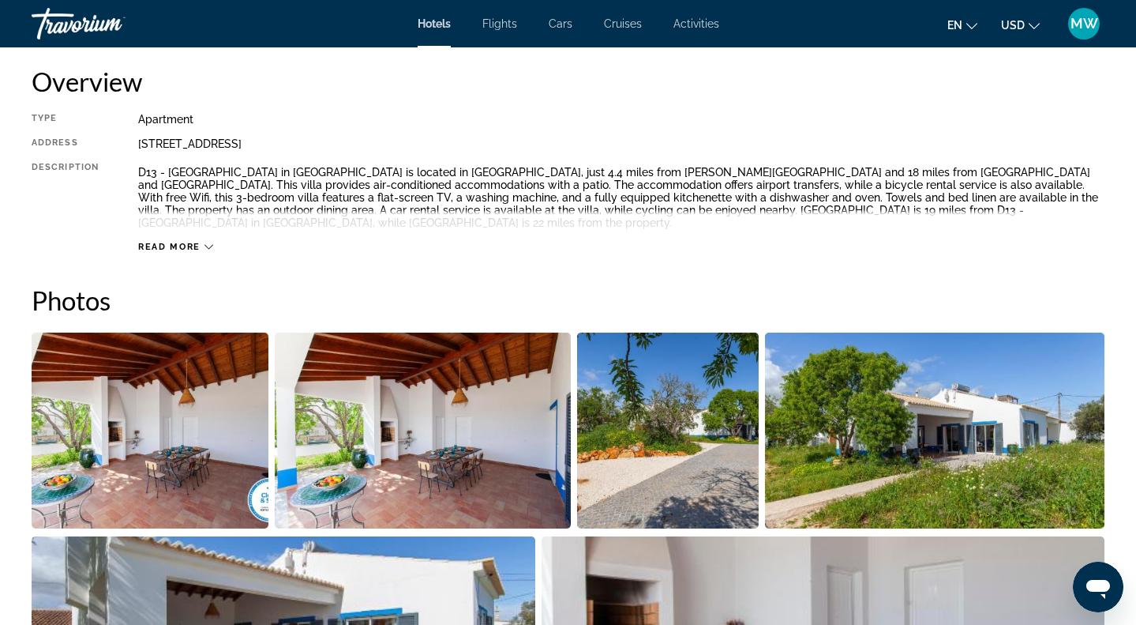
scroll to position [546, 0]
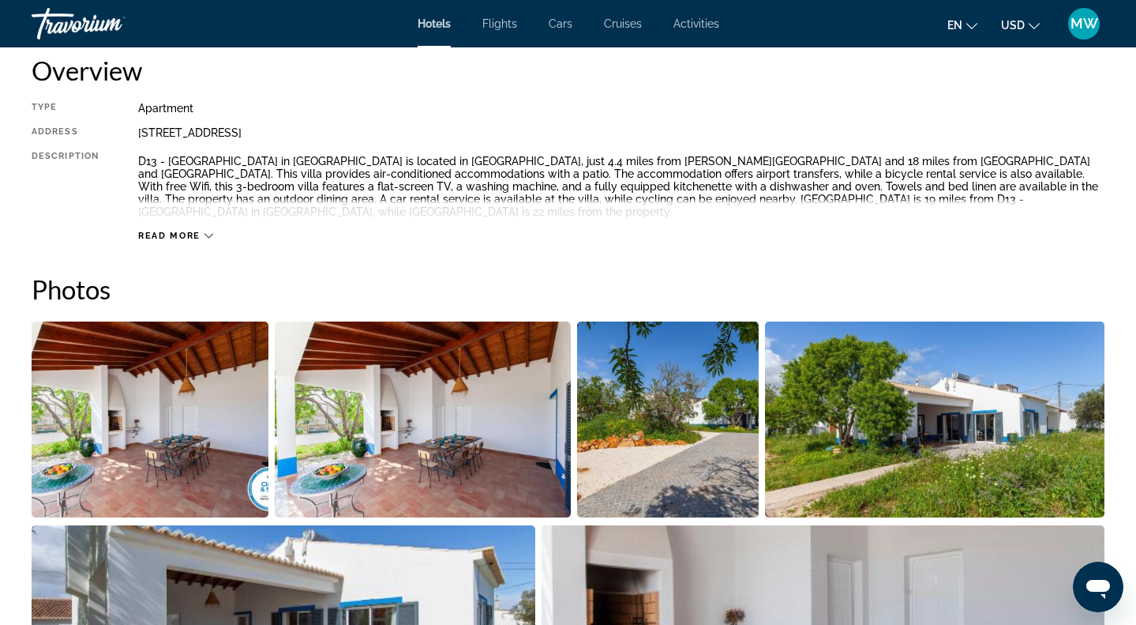
click at [171, 375] on img "Open full-screen image slider" at bounding box center [150, 419] width 237 height 196
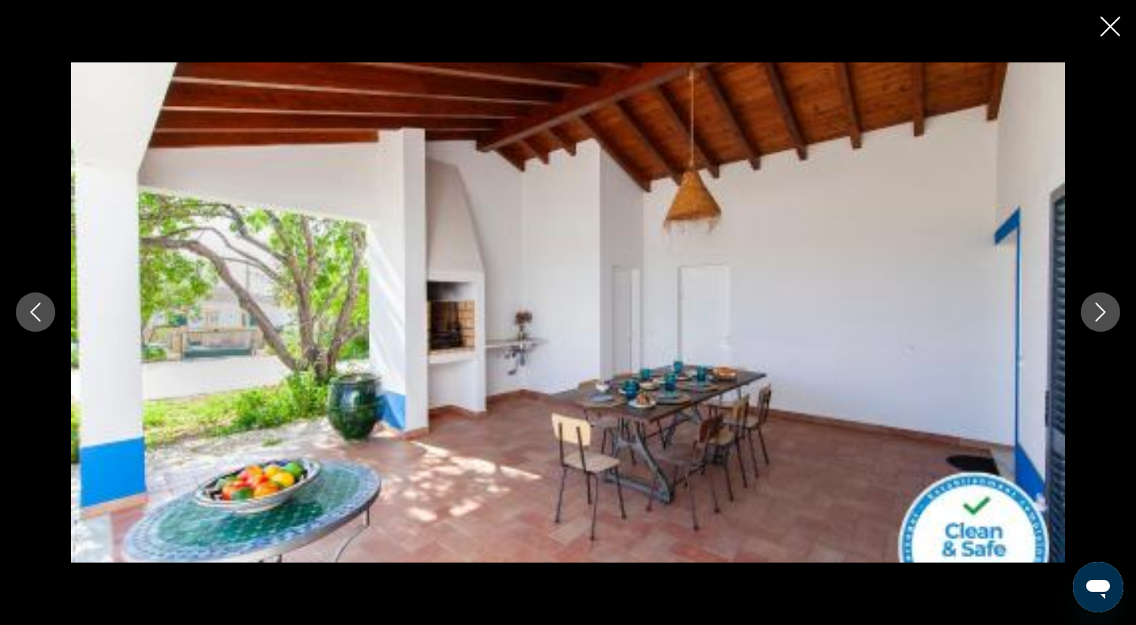
click at [1125, 306] on div "prev next" at bounding box center [568, 312] width 1136 height 500
click at [1106, 307] on icon "Next image" at bounding box center [1100, 311] width 19 height 19
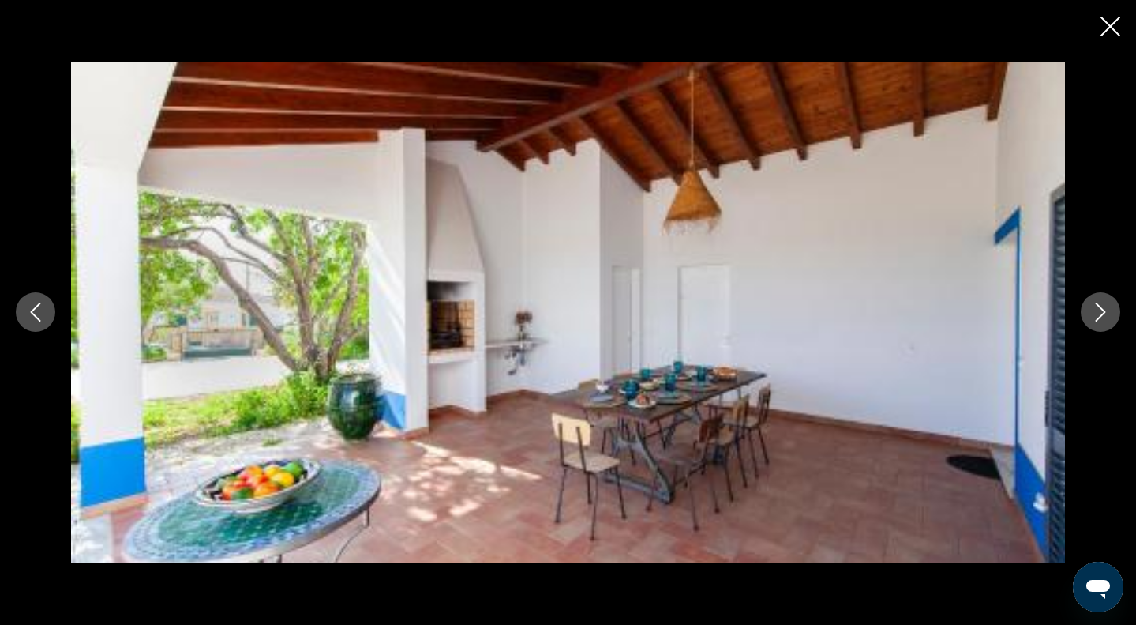
click at [1104, 308] on icon "Next image" at bounding box center [1100, 311] width 19 height 19
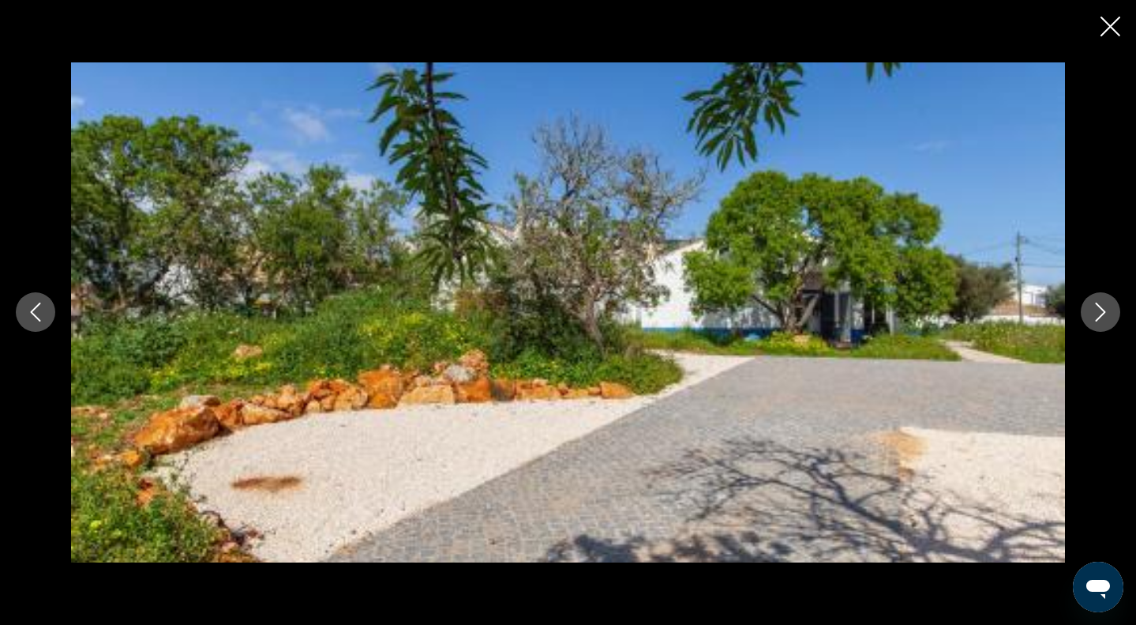
click at [1104, 309] on icon "Next image" at bounding box center [1100, 311] width 19 height 19
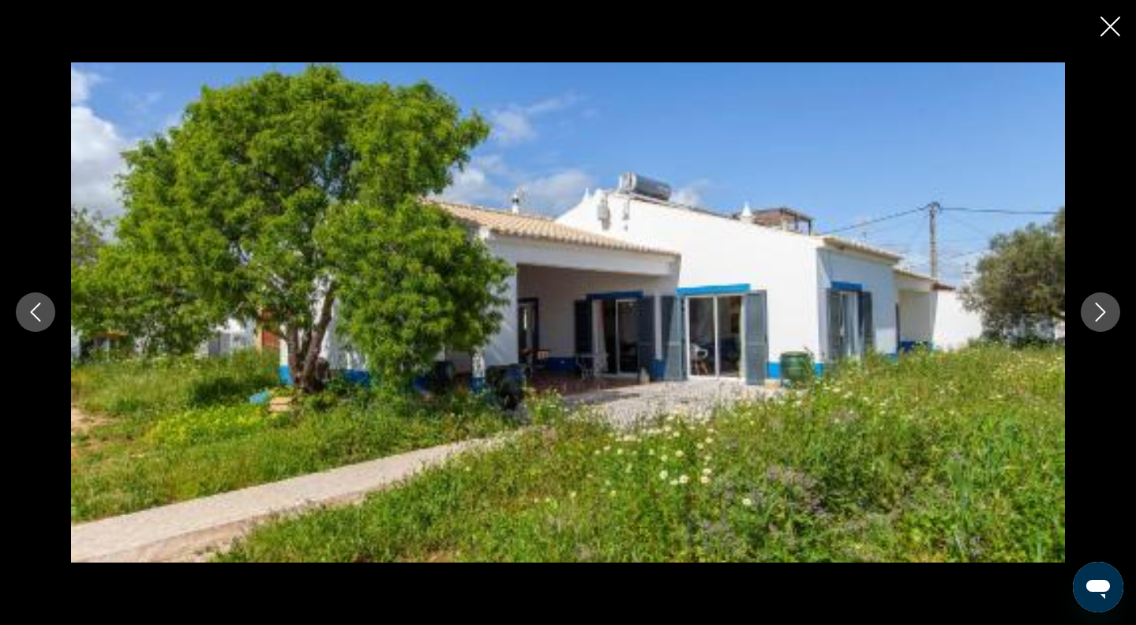
click at [1104, 309] on icon "Next image" at bounding box center [1100, 311] width 19 height 19
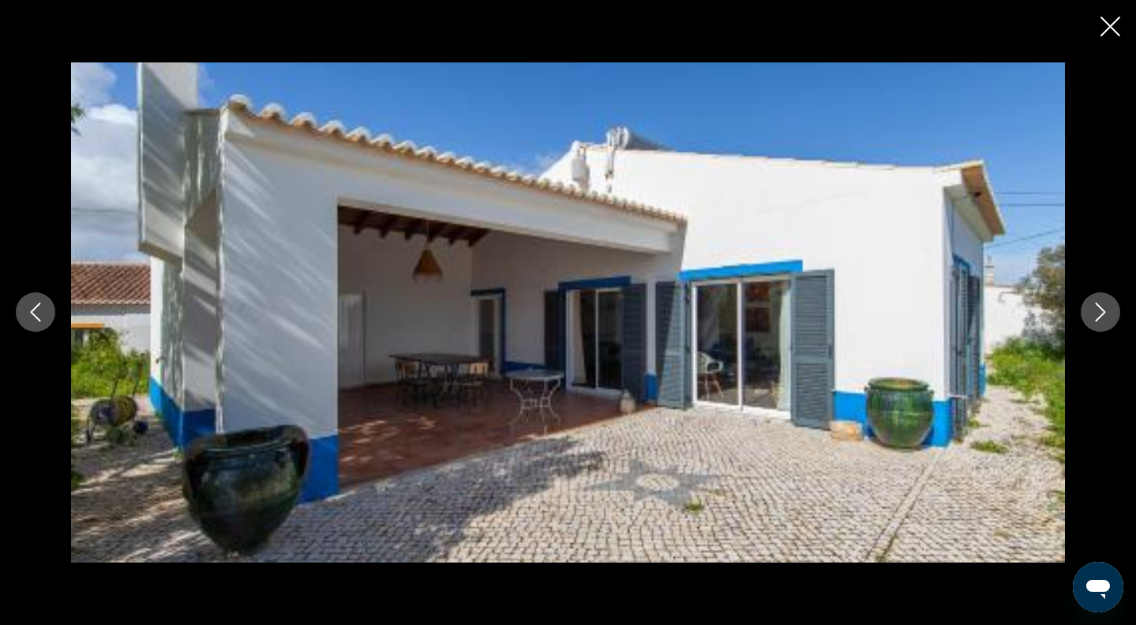
click at [1104, 310] on icon "Next image" at bounding box center [1100, 311] width 19 height 19
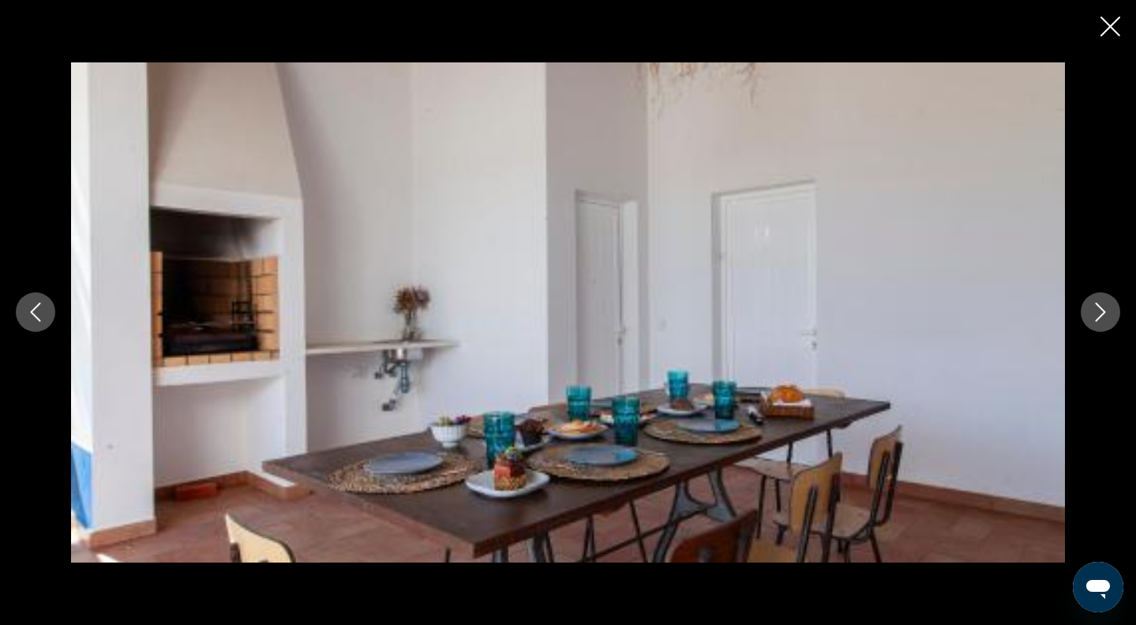
click at [1104, 310] on icon "Next image" at bounding box center [1100, 311] width 19 height 19
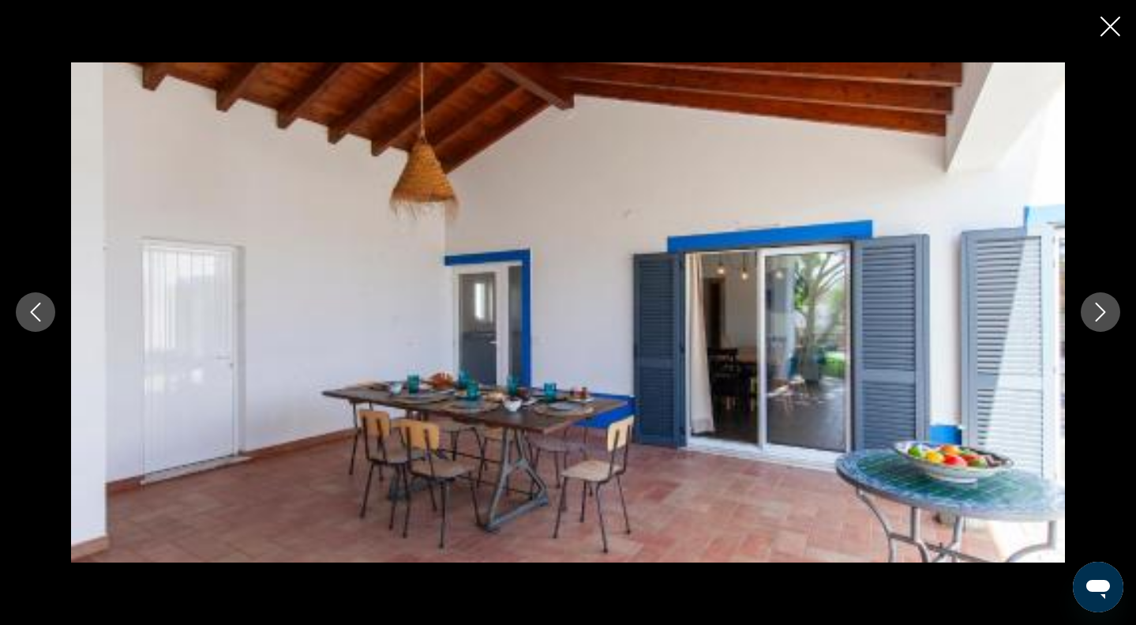
click at [1104, 310] on icon "Next image" at bounding box center [1100, 311] width 19 height 19
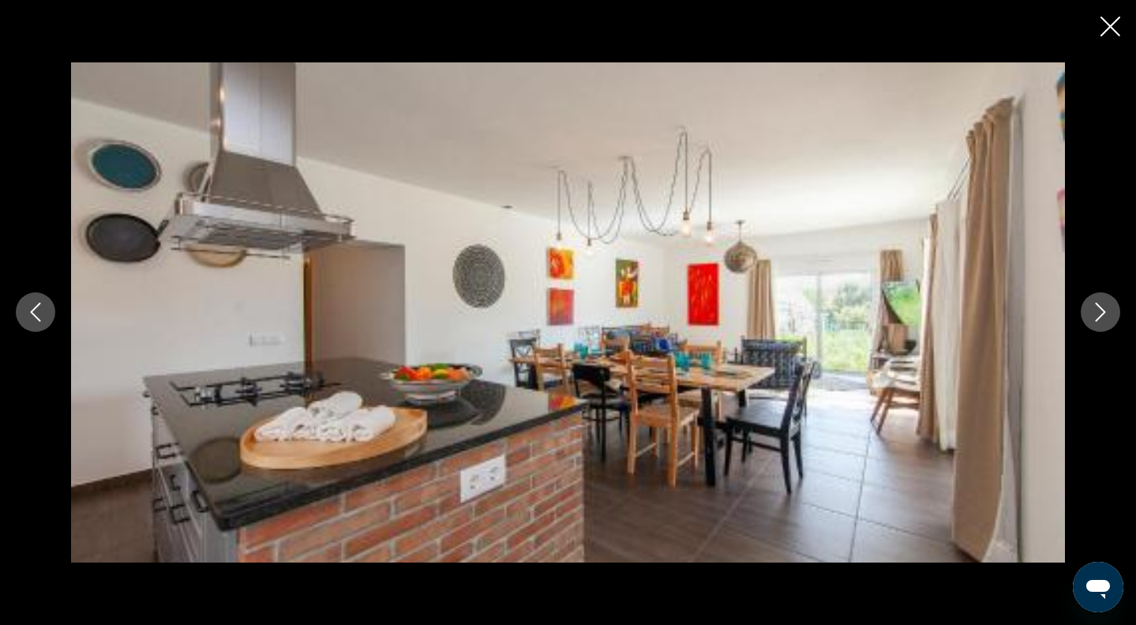
click at [1104, 310] on icon "Next image" at bounding box center [1100, 311] width 19 height 19
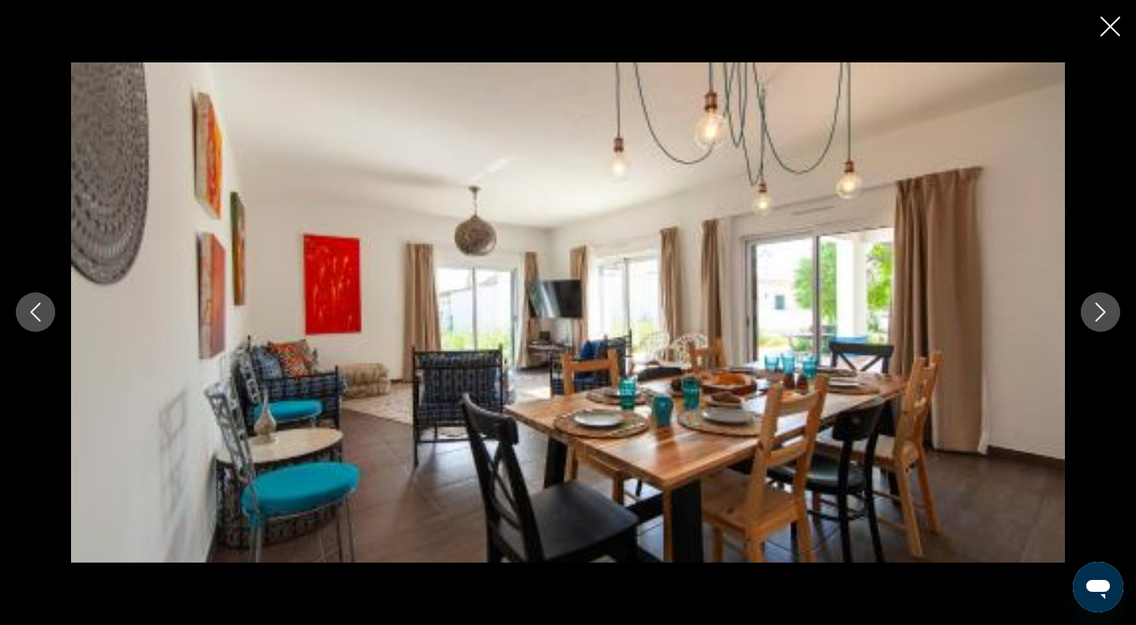
click at [1104, 310] on icon "Next image" at bounding box center [1100, 311] width 19 height 19
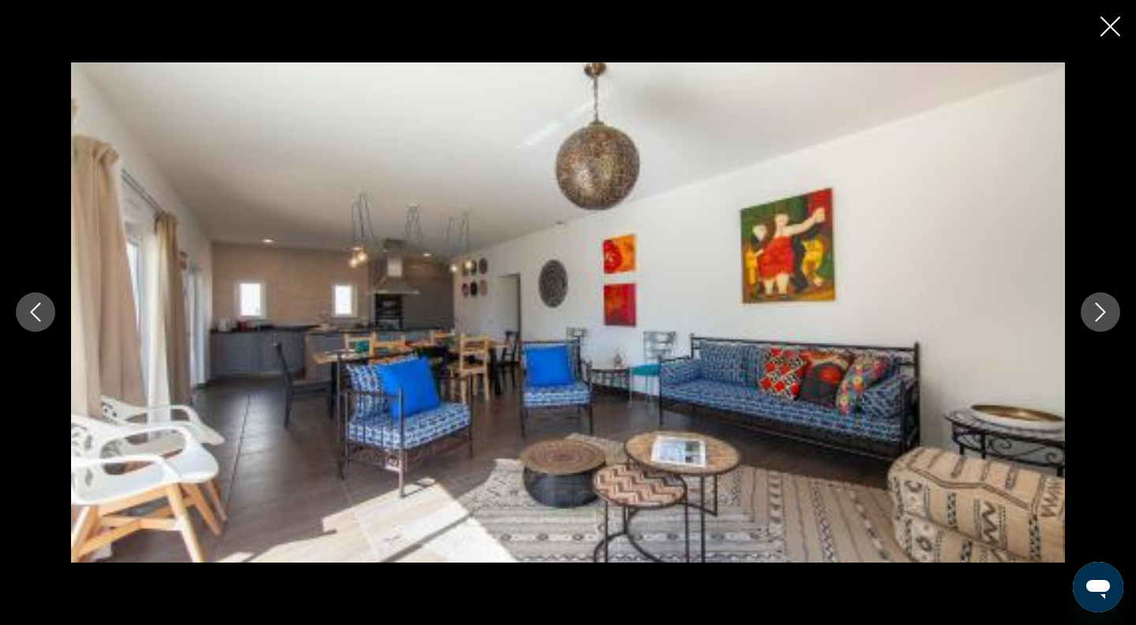
click at [1104, 310] on icon "Next image" at bounding box center [1100, 311] width 19 height 19
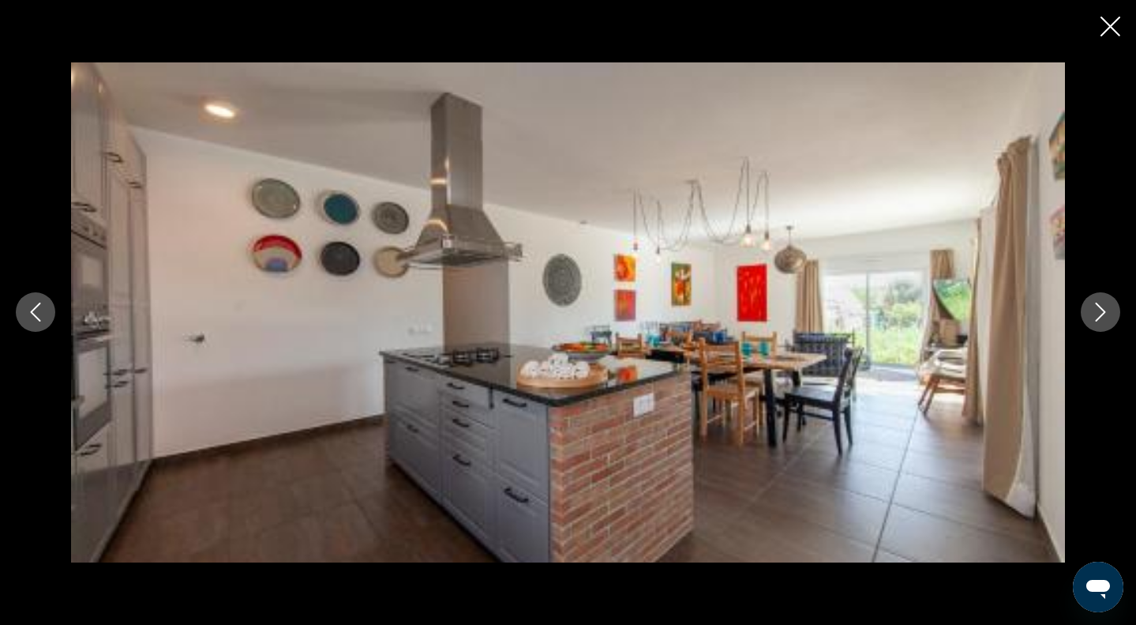
click at [1111, 50] on div "prev next" at bounding box center [568, 312] width 1136 height 625
click at [1104, 31] on icon "Close slideshow" at bounding box center [1111, 27] width 20 height 20
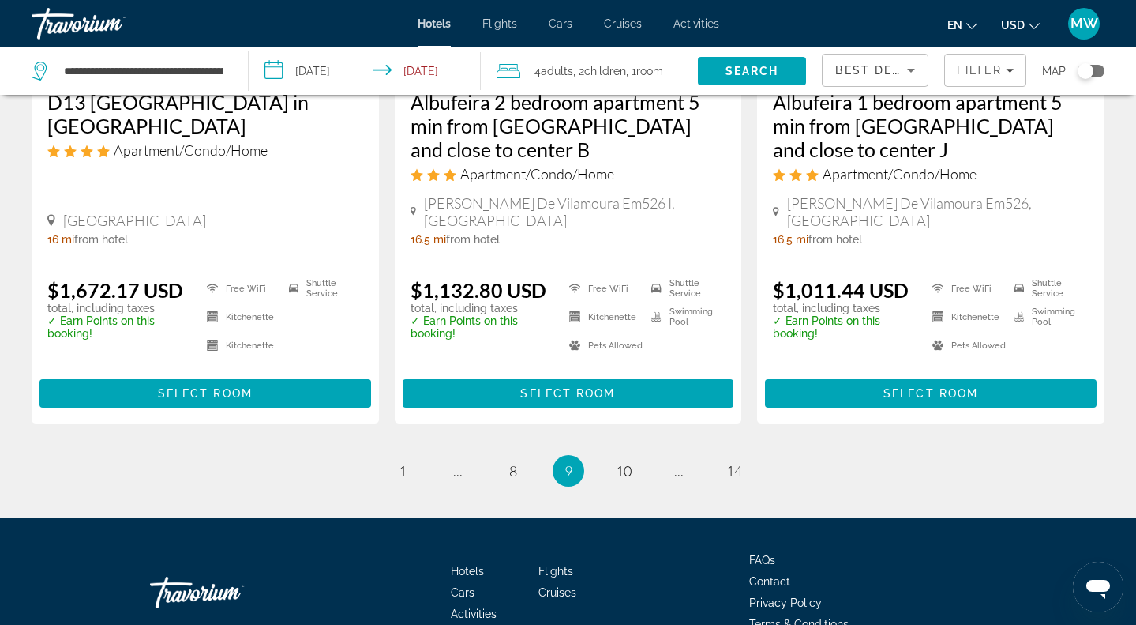
scroll to position [2186, 0]
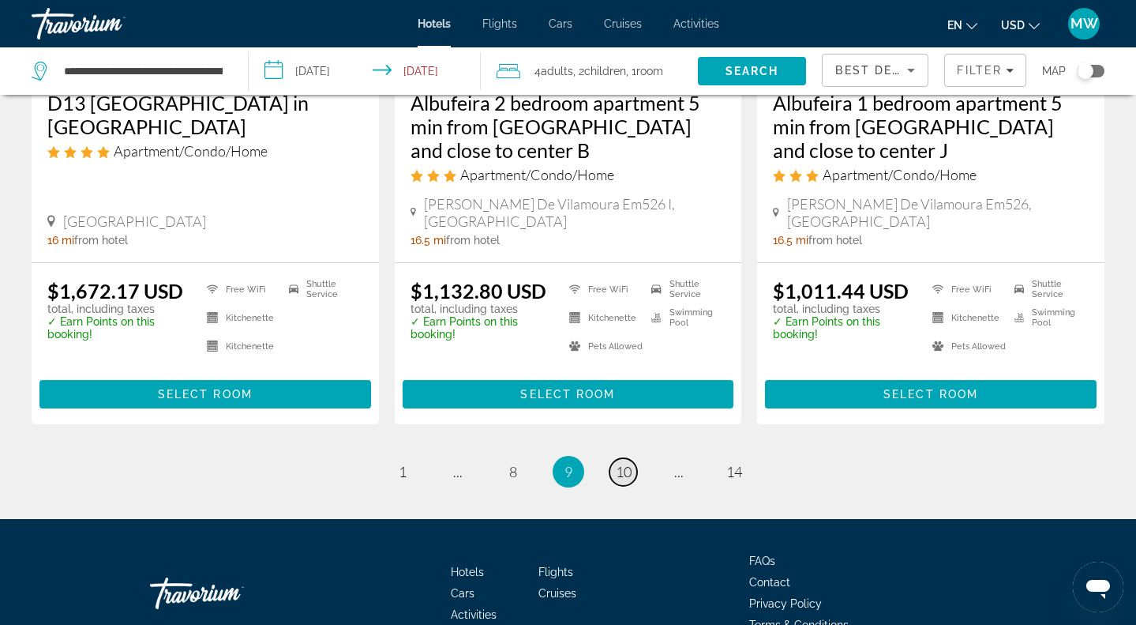
click at [626, 463] on span "10" at bounding box center [624, 471] width 16 height 17
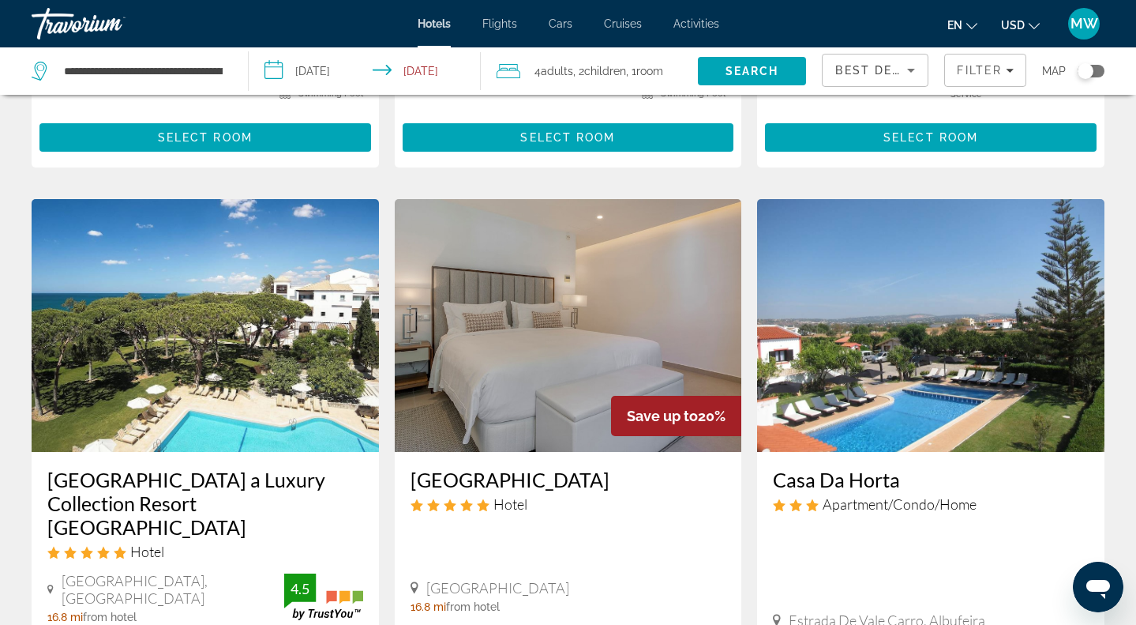
scroll to position [1222, 0]
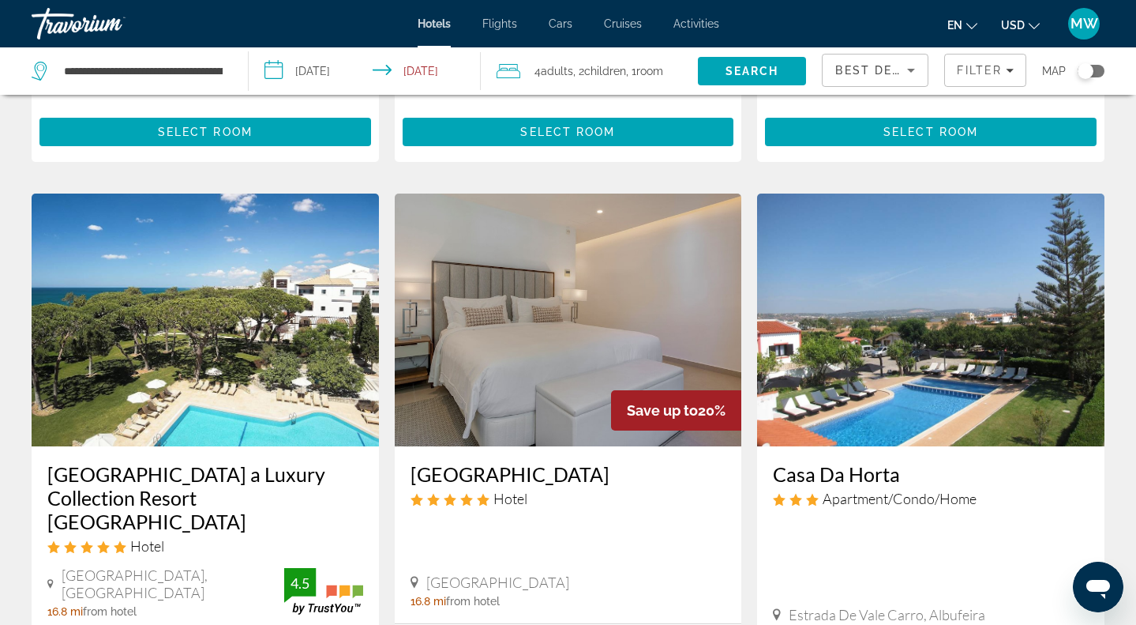
click at [562, 268] on img "Main content" at bounding box center [568, 319] width 347 height 253
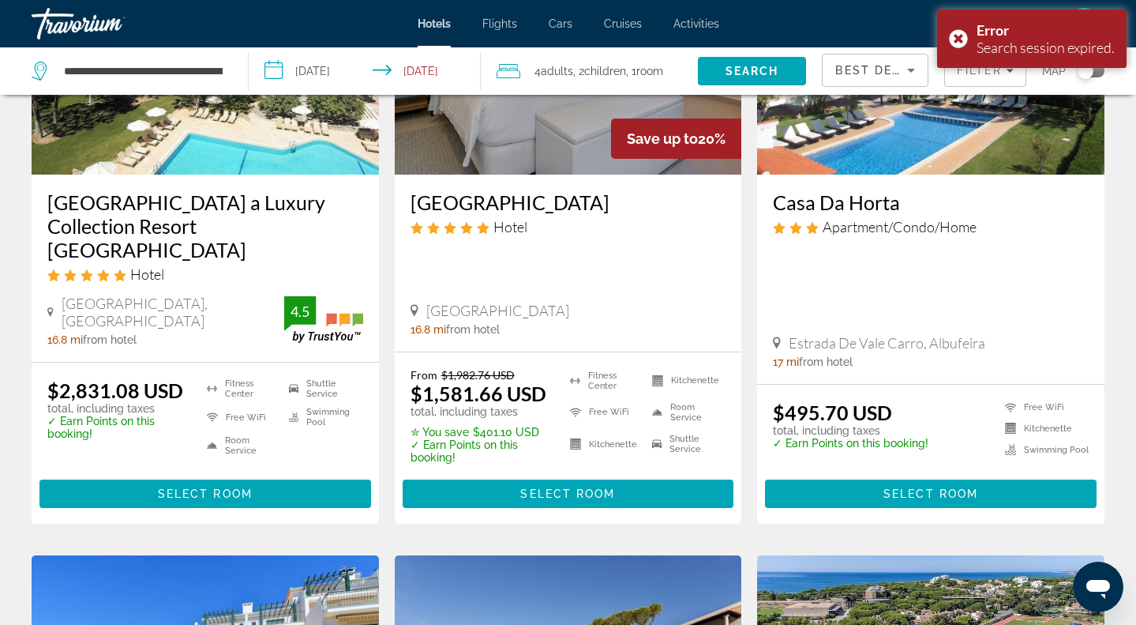
scroll to position [1365, 0]
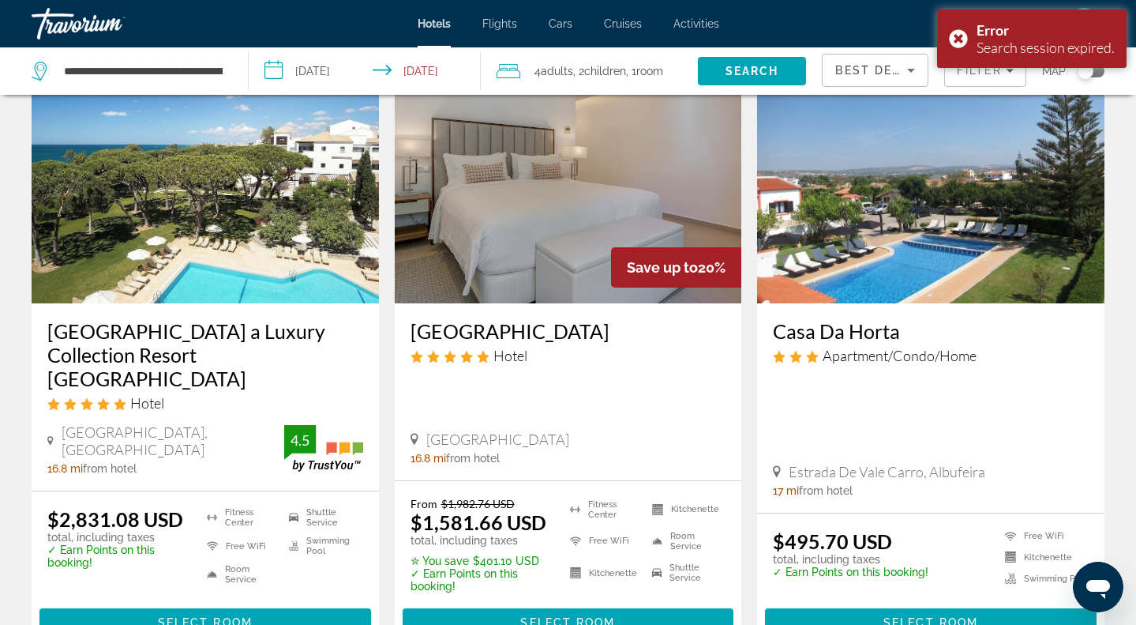
click at [523, 197] on img "Main content" at bounding box center [568, 177] width 347 height 253
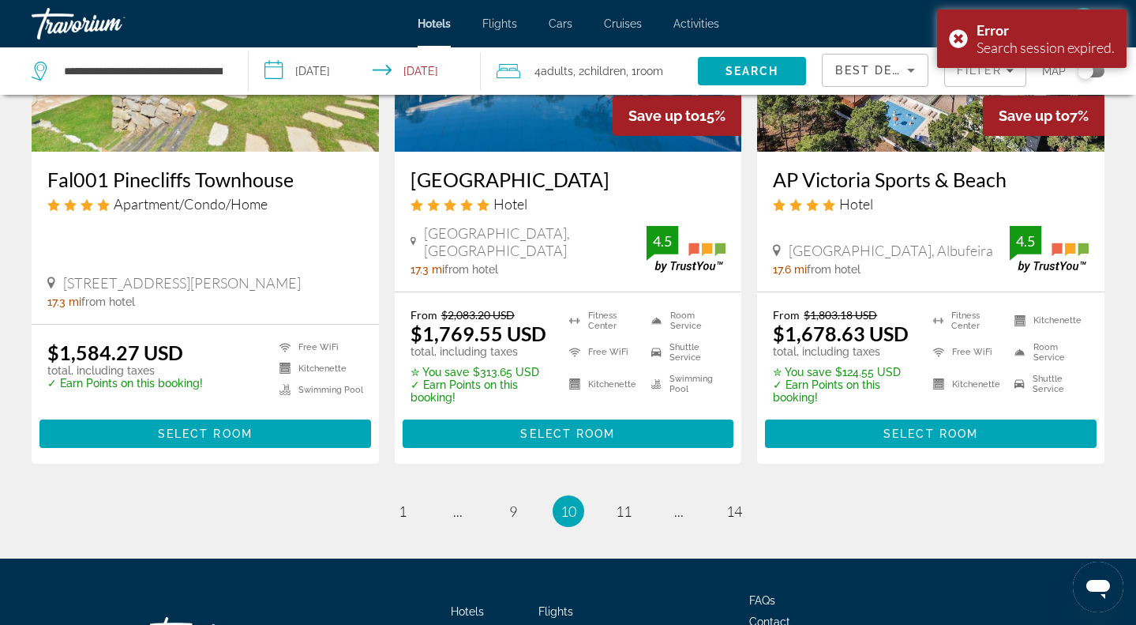
scroll to position [2158, 0]
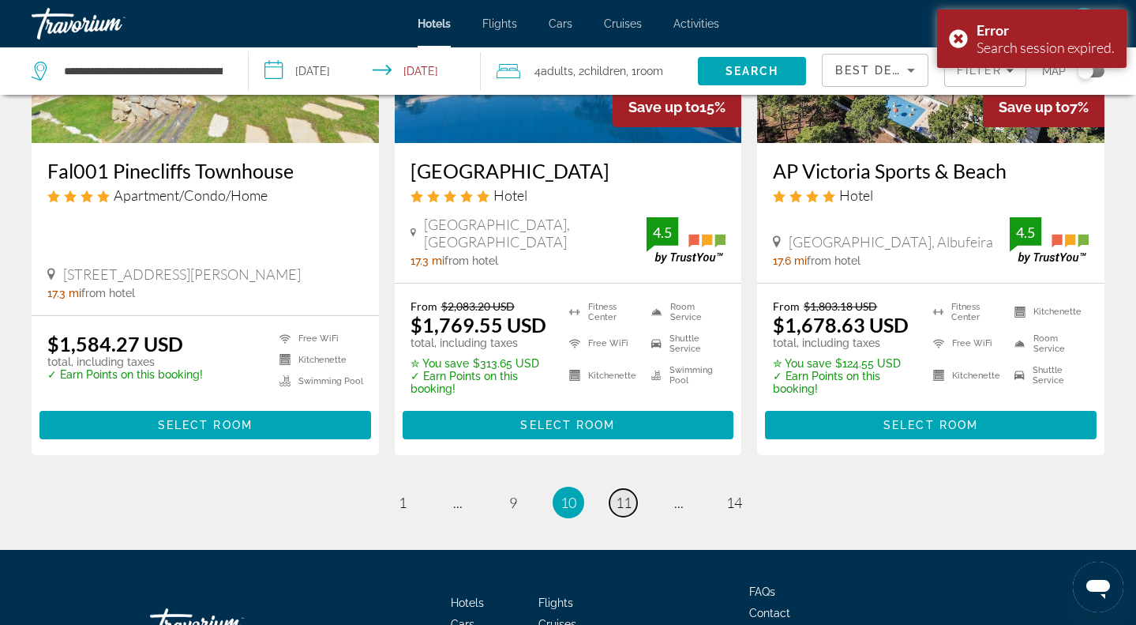
click at [617, 494] on span "11" at bounding box center [624, 502] width 16 height 17
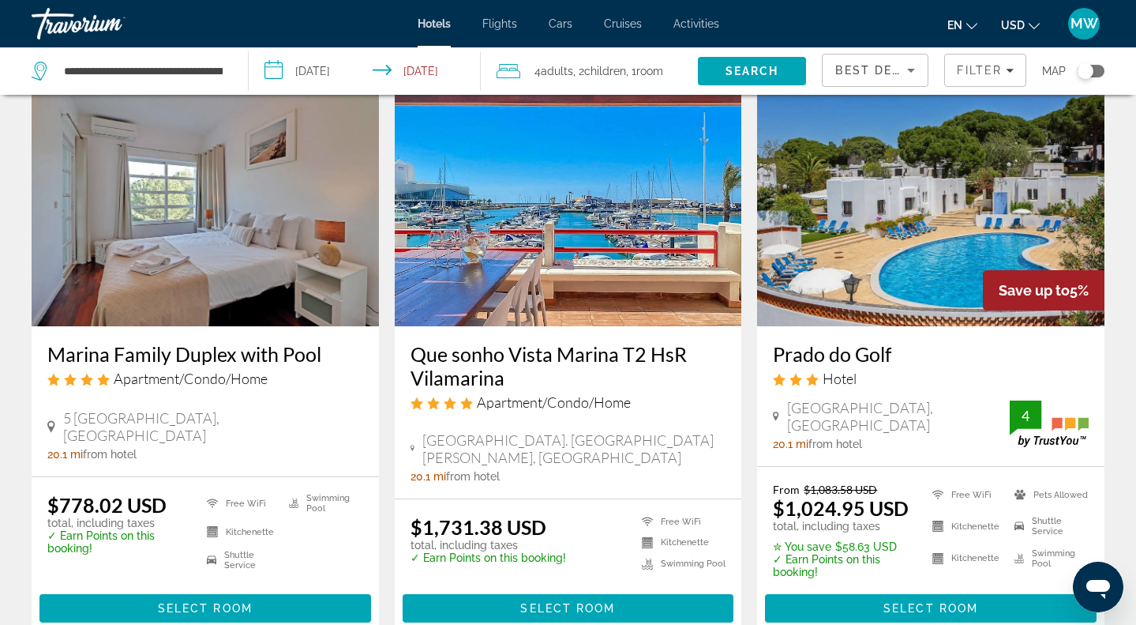
scroll to position [1927, 0]
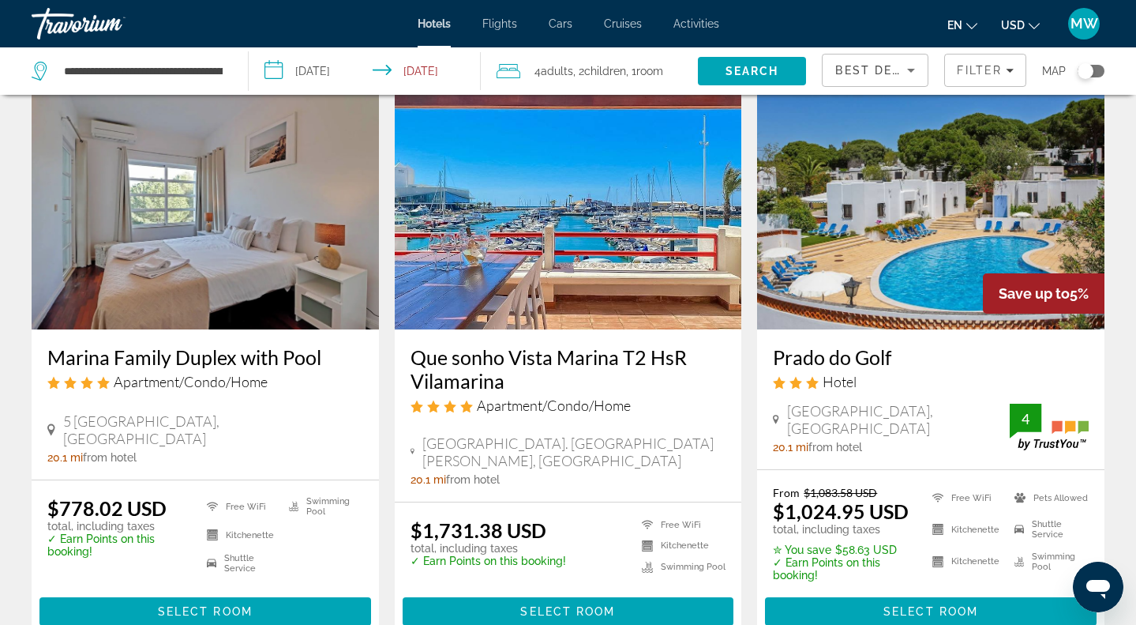
click at [120, 224] on img "Main content" at bounding box center [205, 203] width 347 height 253
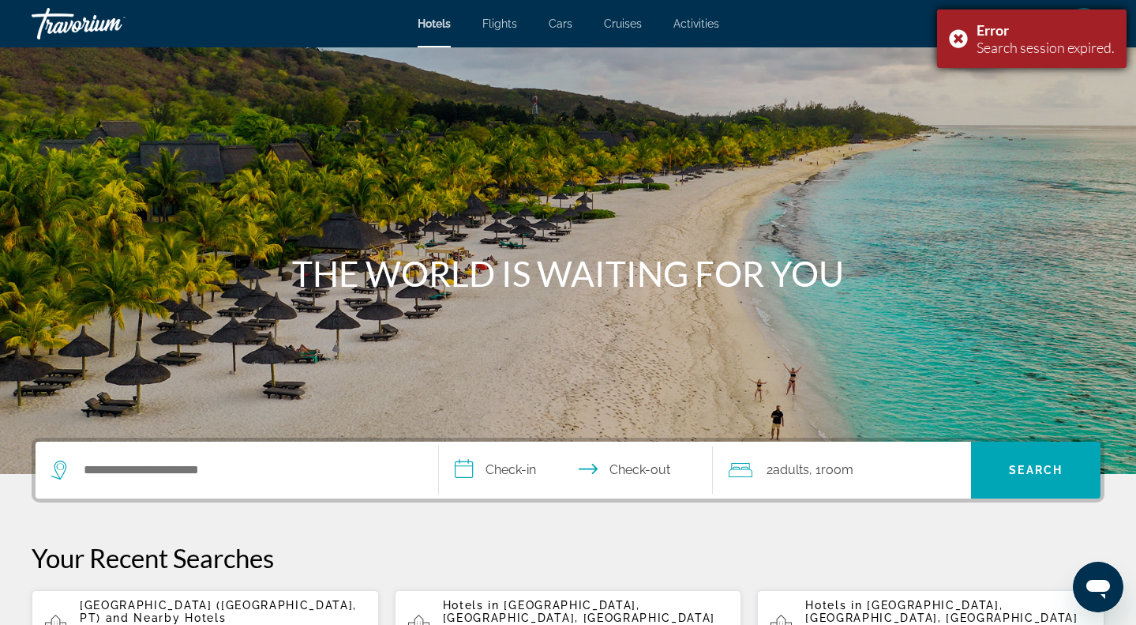
click at [952, 36] on div "Error Search session expired." at bounding box center [1032, 38] width 190 height 58
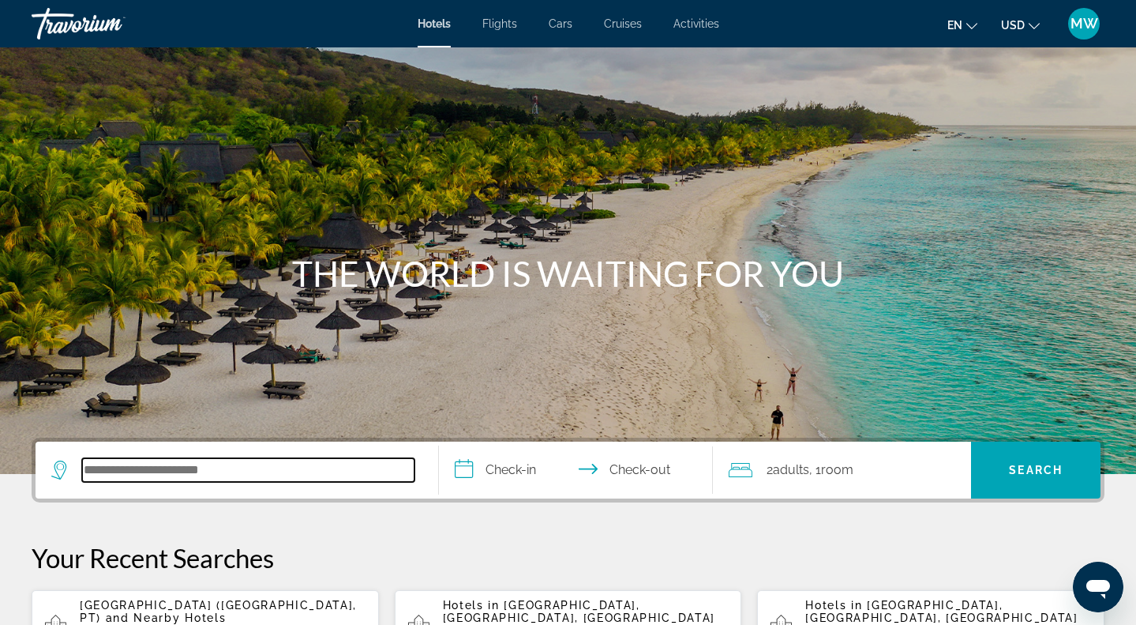
click at [320, 460] on input "Search hotel destination" at bounding box center [248, 470] width 332 height 24
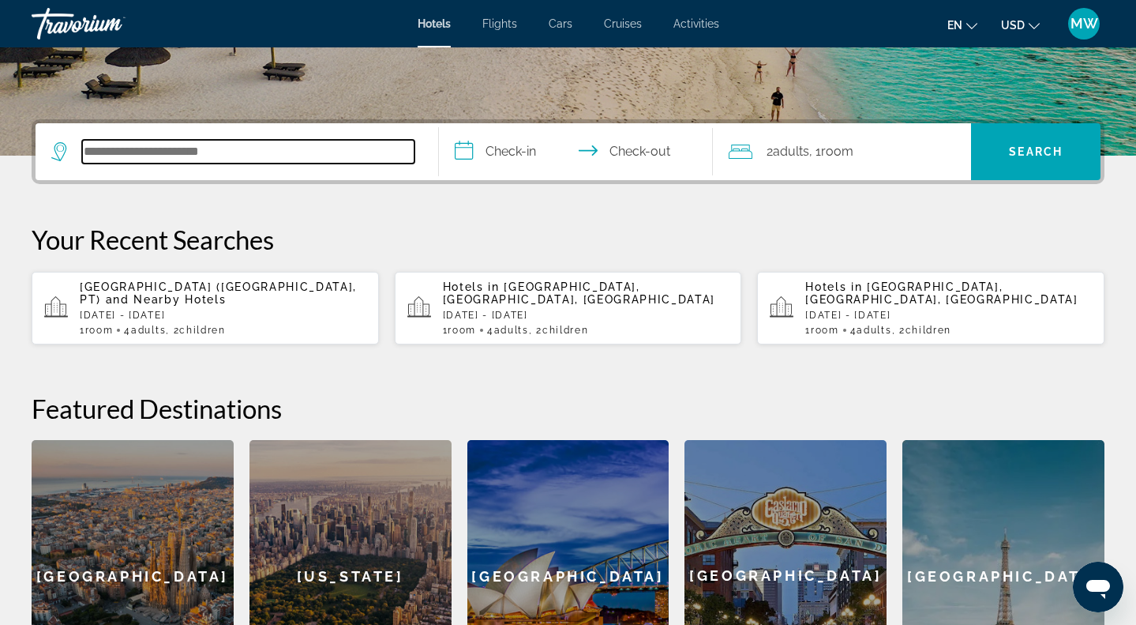
scroll to position [386, 0]
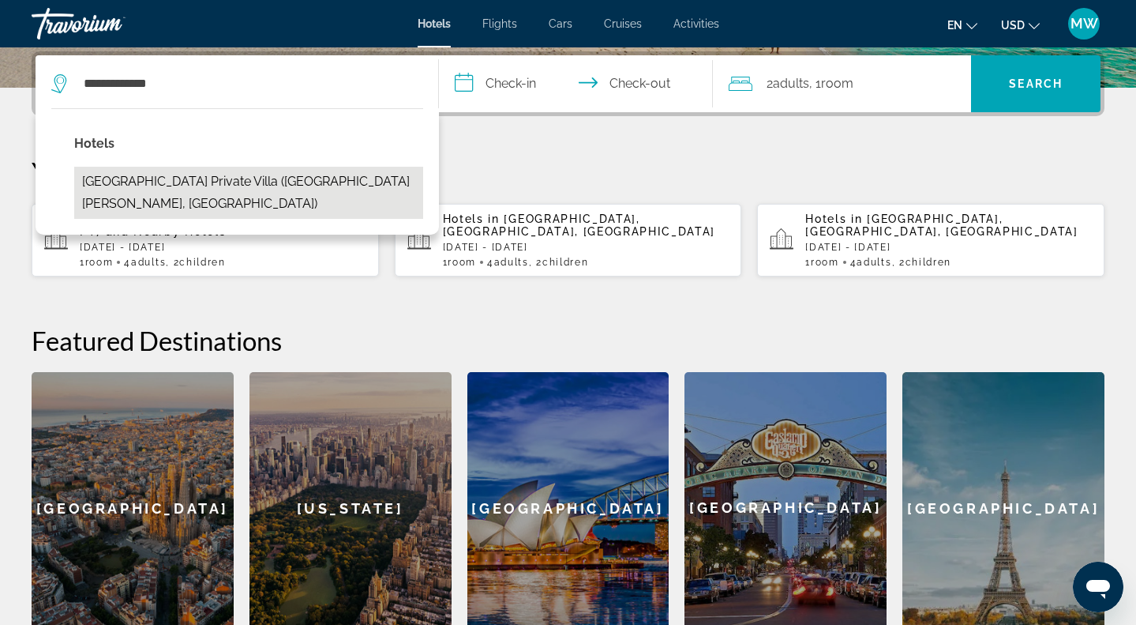
click at [168, 178] on button "[GEOGRAPHIC_DATA] Private Villa ([GEOGRAPHIC_DATA][PERSON_NAME], [GEOGRAPHIC_DA…" at bounding box center [248, 193] width 349 height 52
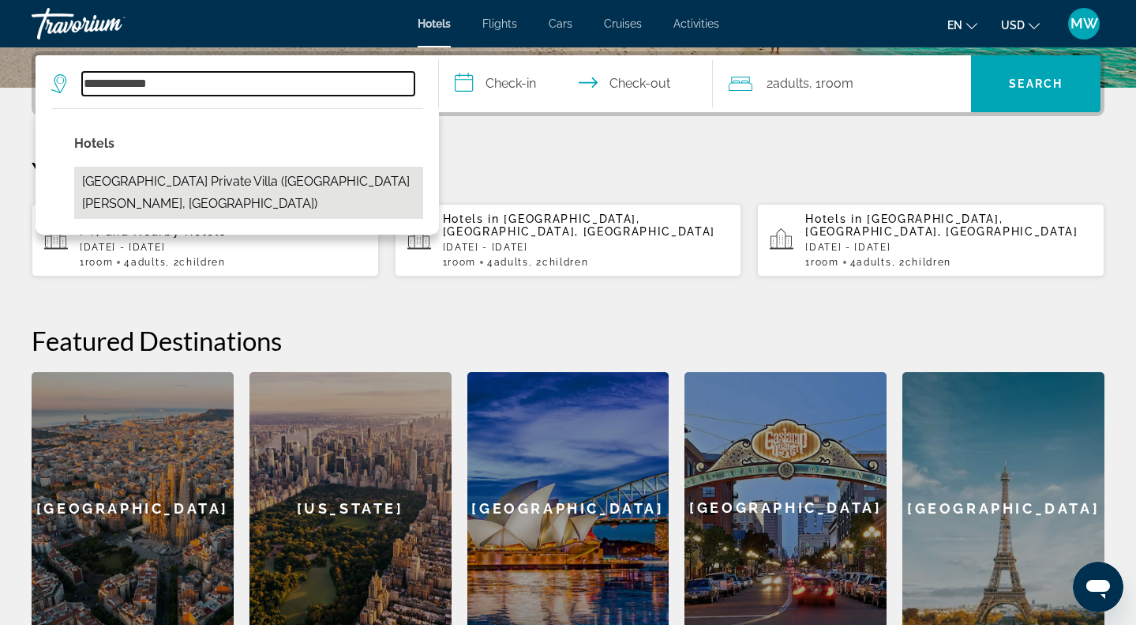
type input "**********"
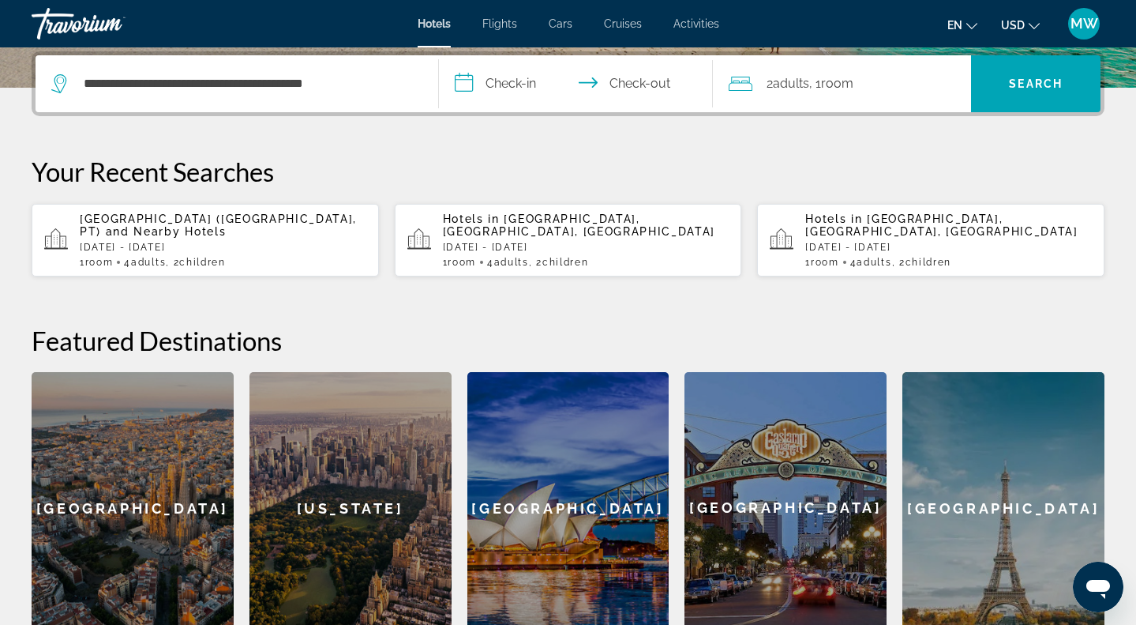
click at [520, 83] on input "**********" at bounding box center [579, 86] width 280 height 62
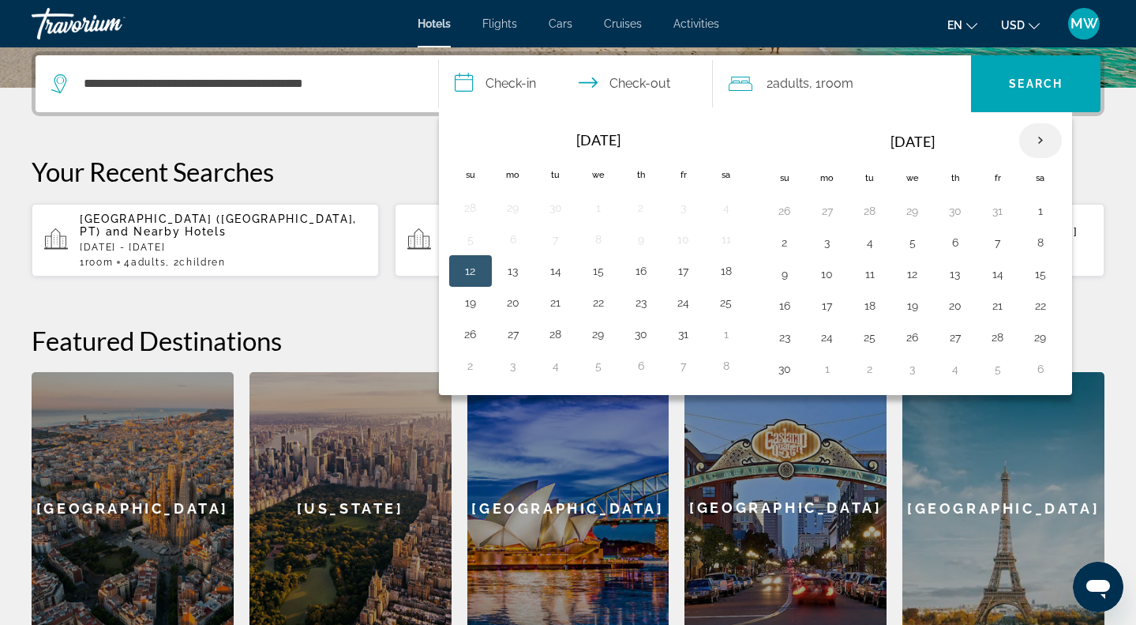
click at [1052, 137] on th "Next month" at bounding box center [1040, 140] width 43 height 35
click at [875, 277] on button "16" at bounding box center [870, 274] width 25 height 22
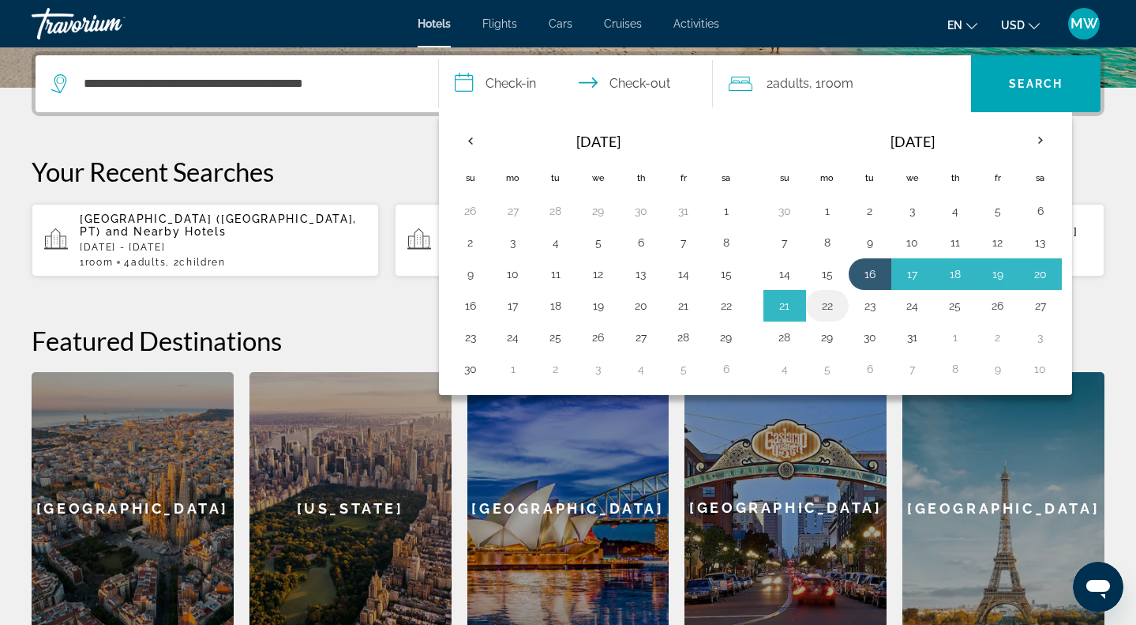
click at [837, 305] on button "22" at bounding box center [827, 306] width 25 height 22
type input "**********"
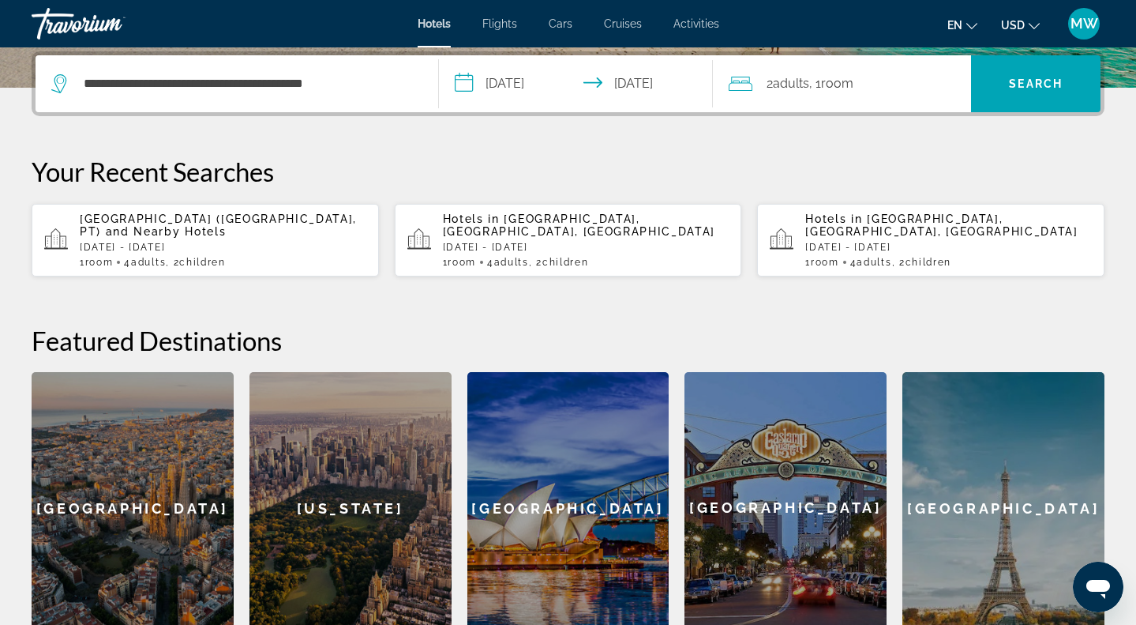
click at [900, 101] on div "2 Adult Adults , 1 Room rooms" at bounding box center [850, 83] width 242 height 57
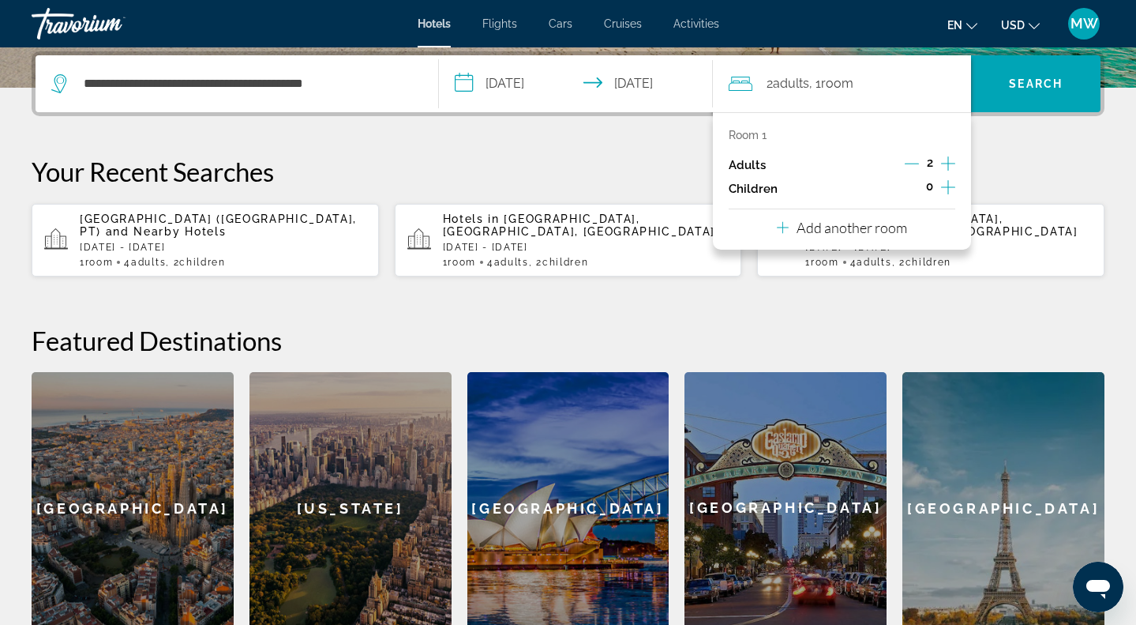
click at [944, 167] on icon "Increment adults" at bounding box center [948, 163] width 14 height 19
click at [945, 190] on icon "Increment children" at bounding box center [948, 187] width 14 height 19
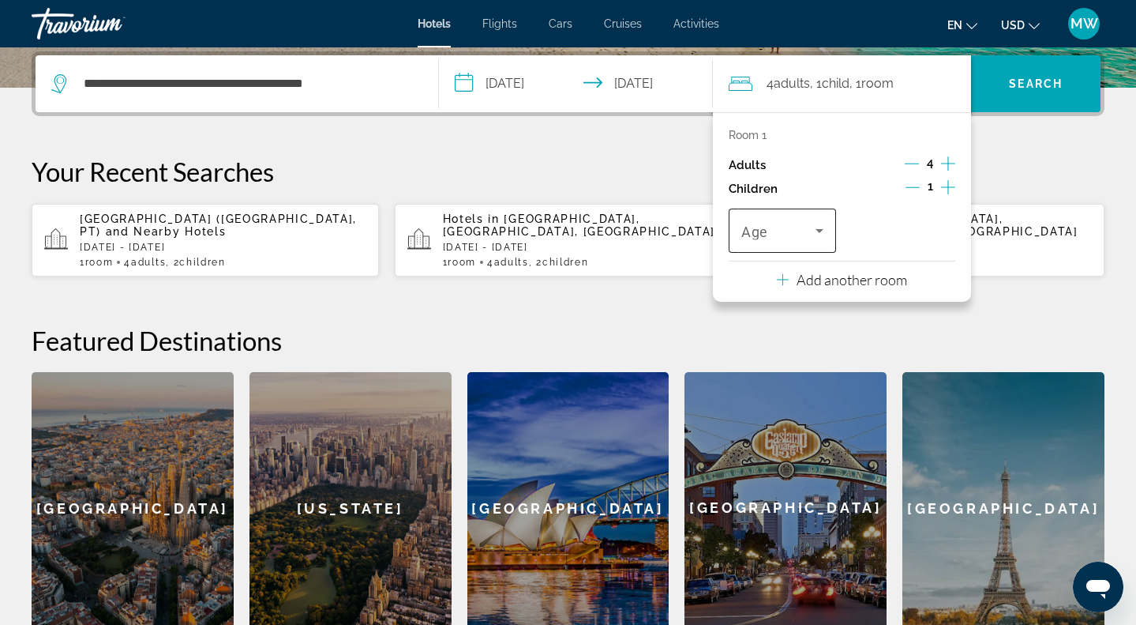
click at [815, 240] on icon "Travelers: 4 adults, 1 child" at bounding box center [819, 230] width 19 height 19
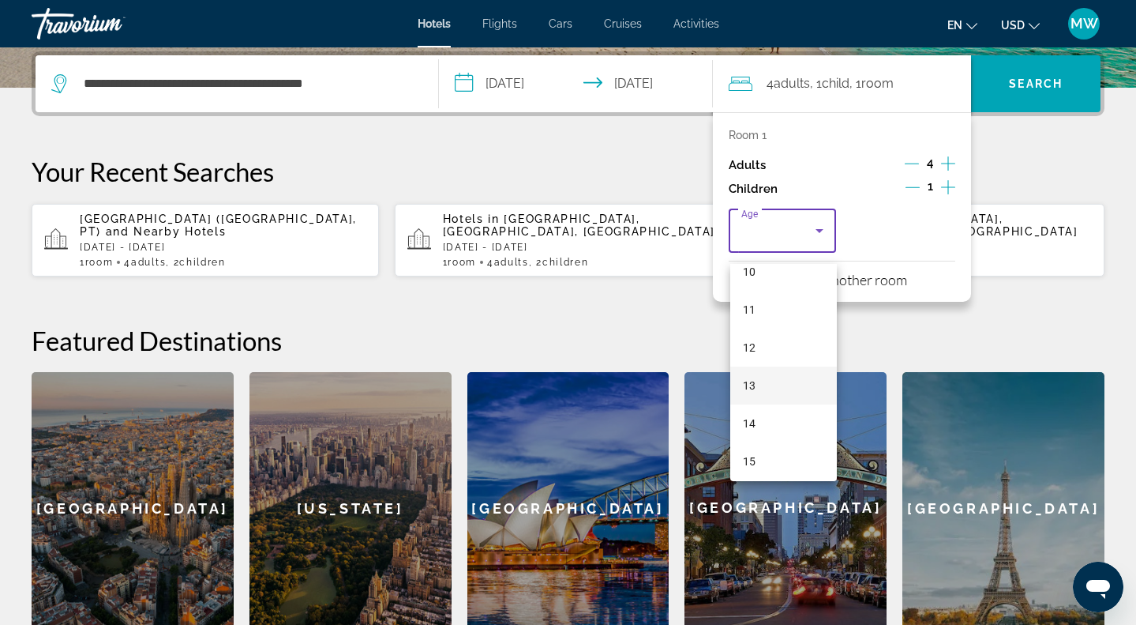
scroll to position [392, 0]
click at [779, 287] on mat-option "10" at bounding box center [783, 276] width 107 height 38
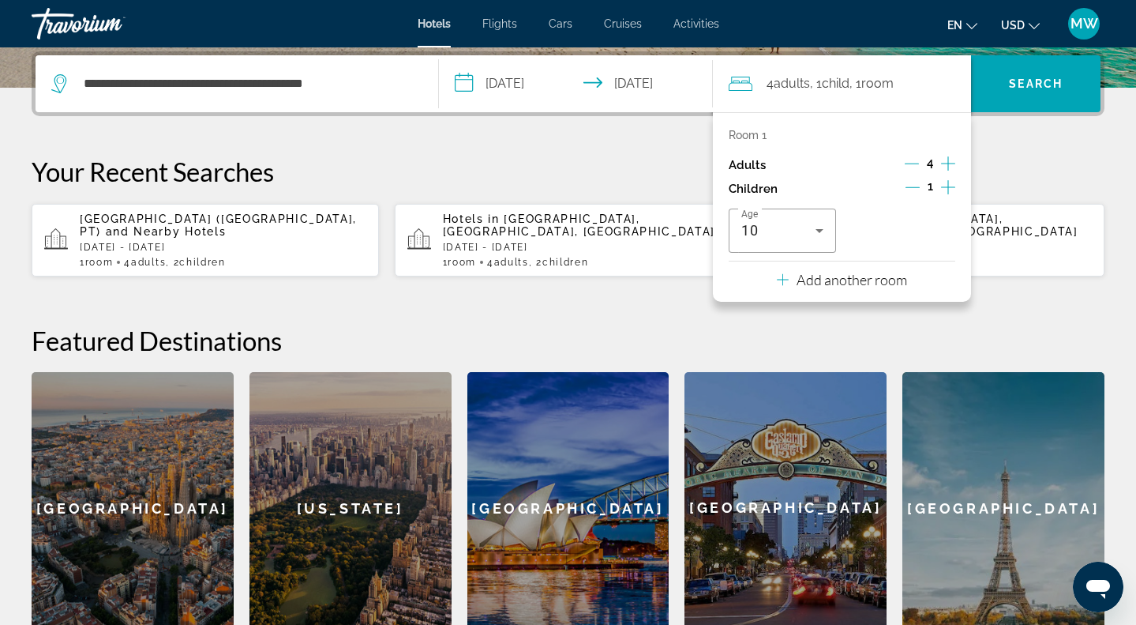
click at [895, 228] on div "Age [DEMOGRAPHIC_DATA]" at bounding box center [842, 230] width 227 height 44
click at [924, 201] on div "1" at bounding box center [931, 189] width 50 height 24
click at [942, 197] on icon "Increment children" at bounding box center [948, 187] width 14 height 19
click at [926, 253] on div "Travelers: 4 adults, 2 children" at bounding box center [902, 230] width 82 height 44
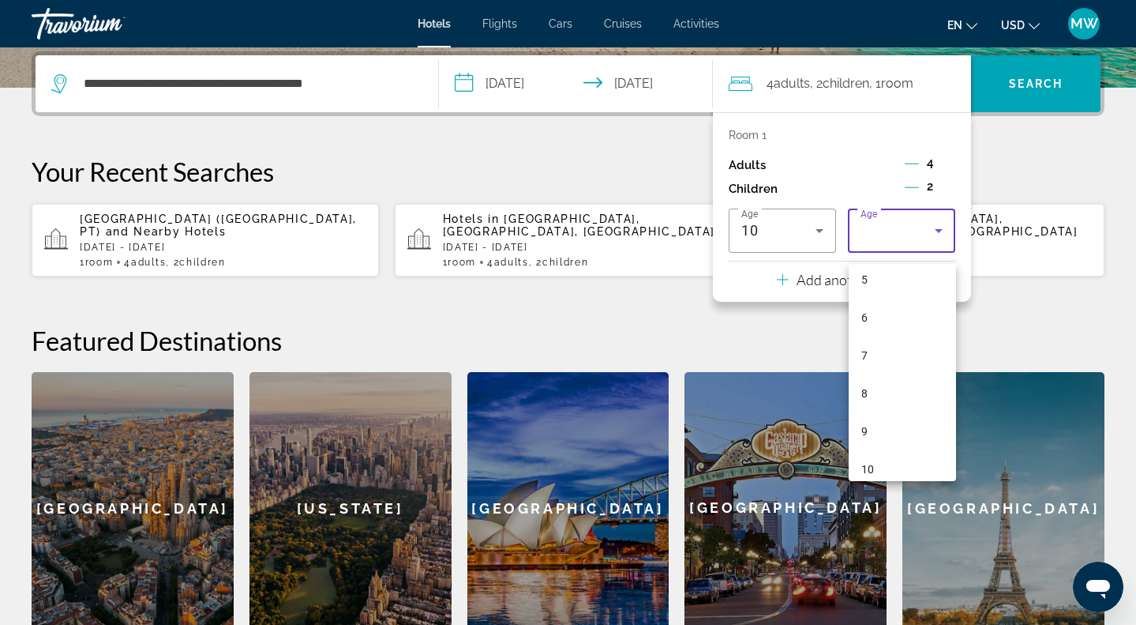
scroll to position [208, 0]
click at [917, 447] on mat-option "10" at bounding box center [902, 460] width 107 height 38
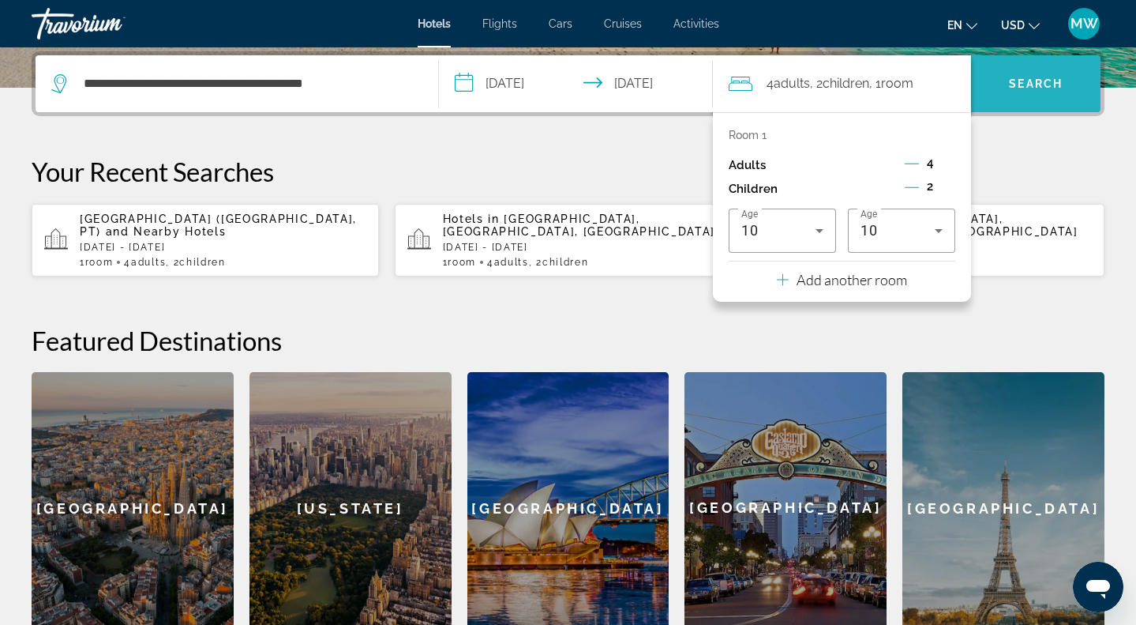
click at [1042, 90] on span "Search" at bounding box center [1036, 84] width 130 height 38
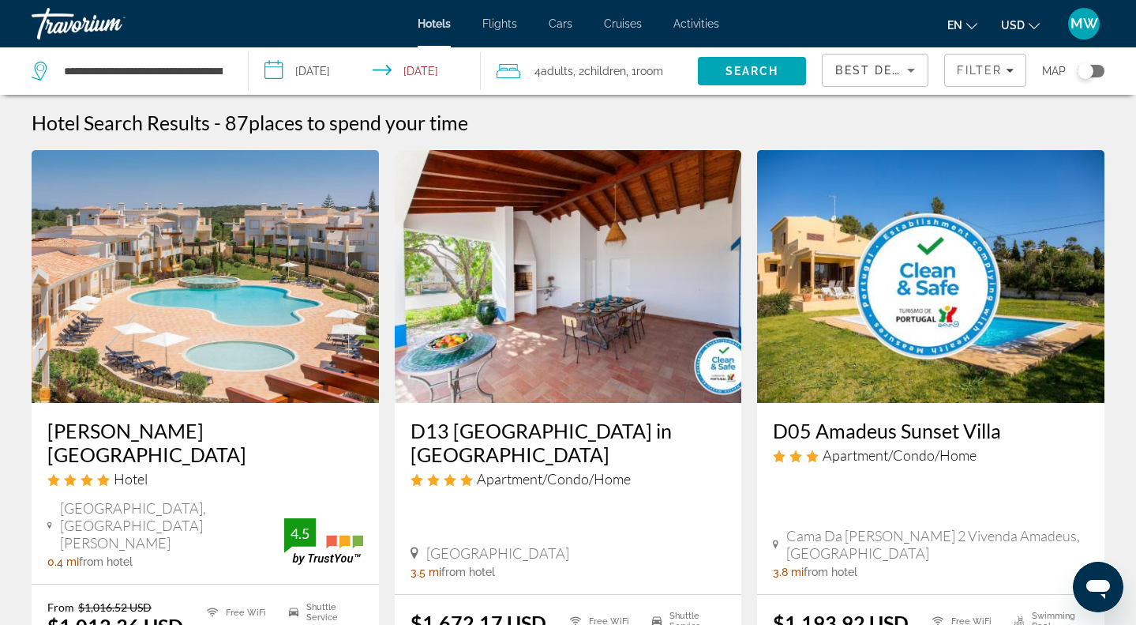
click at [222, 306] on img "Main content" at bounding box center [205, 276] width 347 height 253
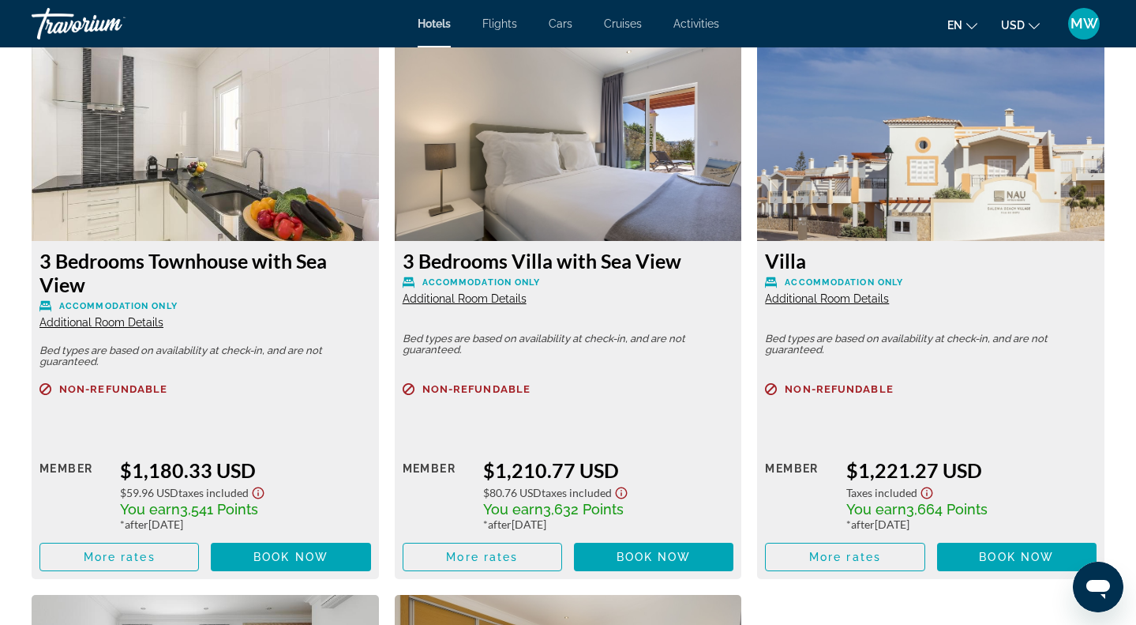
scroll to position [3158, 0]
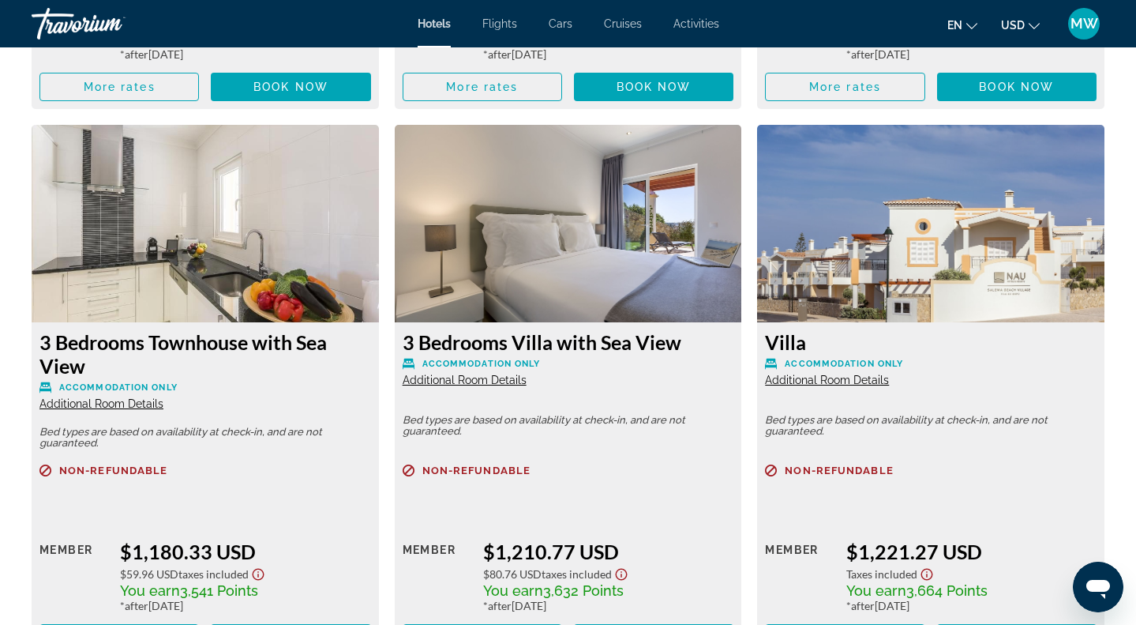
click at [483, 386] on span "Additional Room Details" at bounding box center [465, 380] width 124 height 13
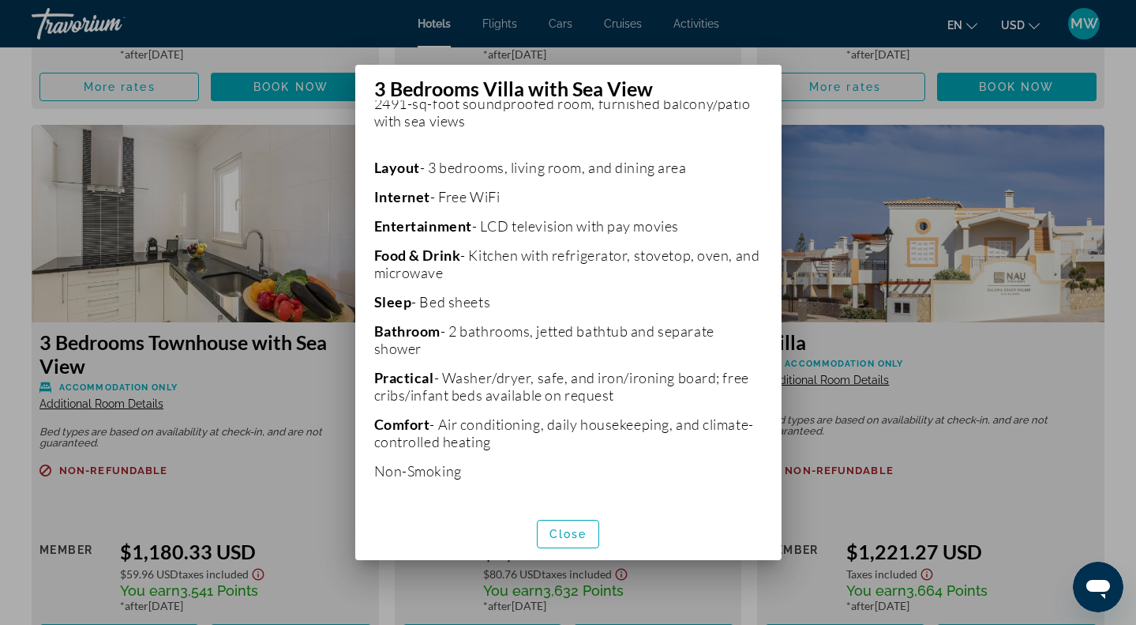
scroll to position [345, 0]
click at [574, 540] on span "button" at bounding box center [569, 534] width 62 height 38
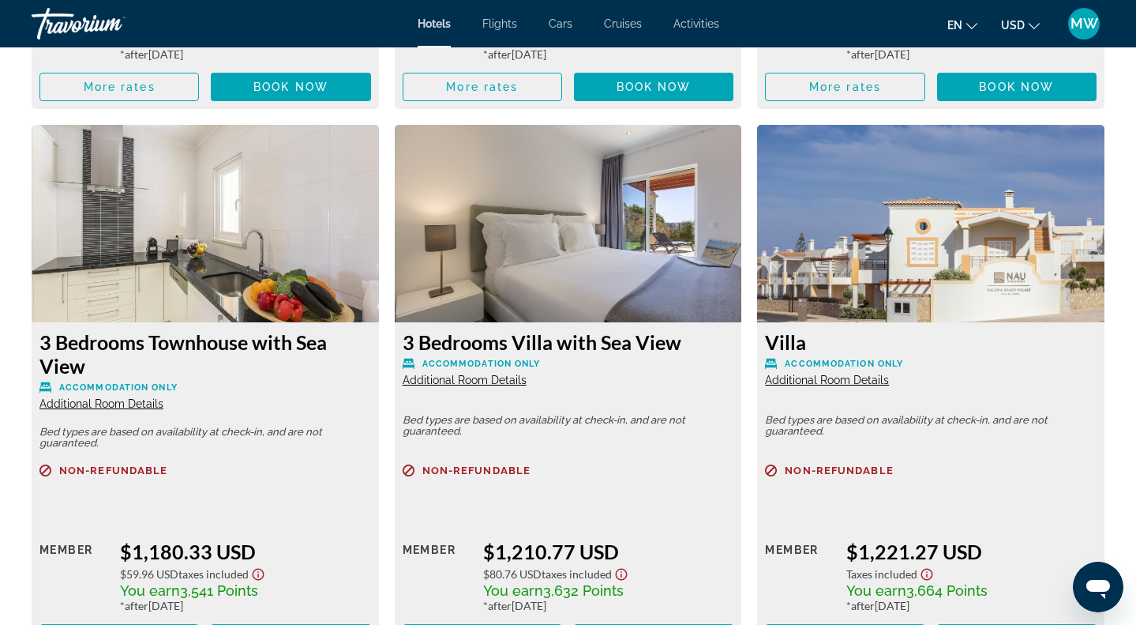
scroll to position [3158, 0]
click at [539, 302] on img "Main content" at bounding box center [568, 223] width 347 height 197
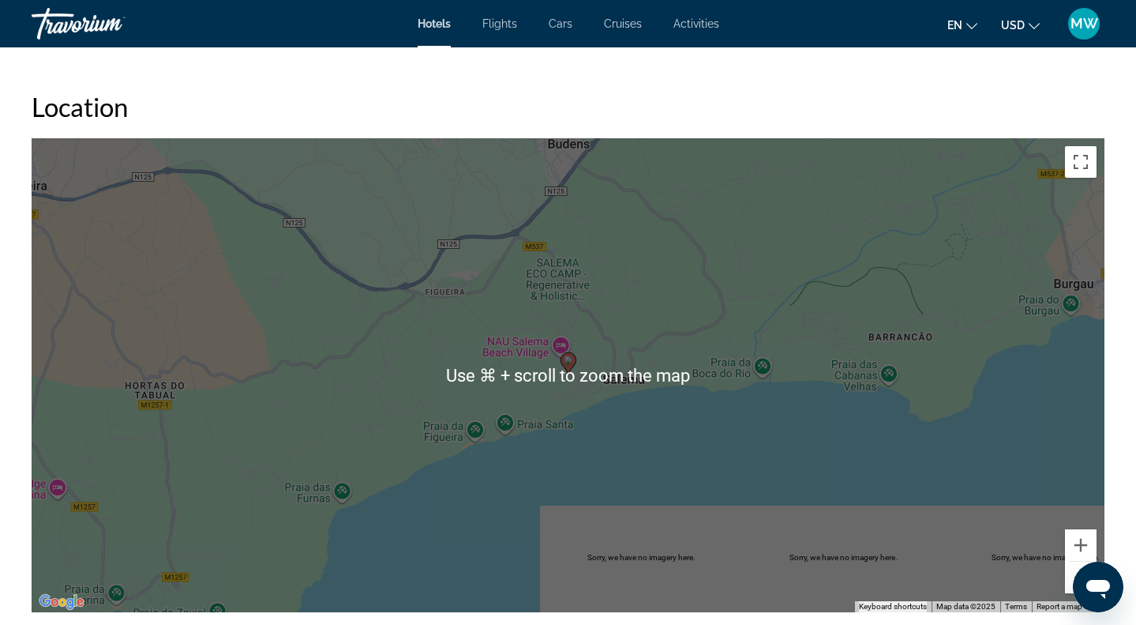
scroll to position [1444, 0]
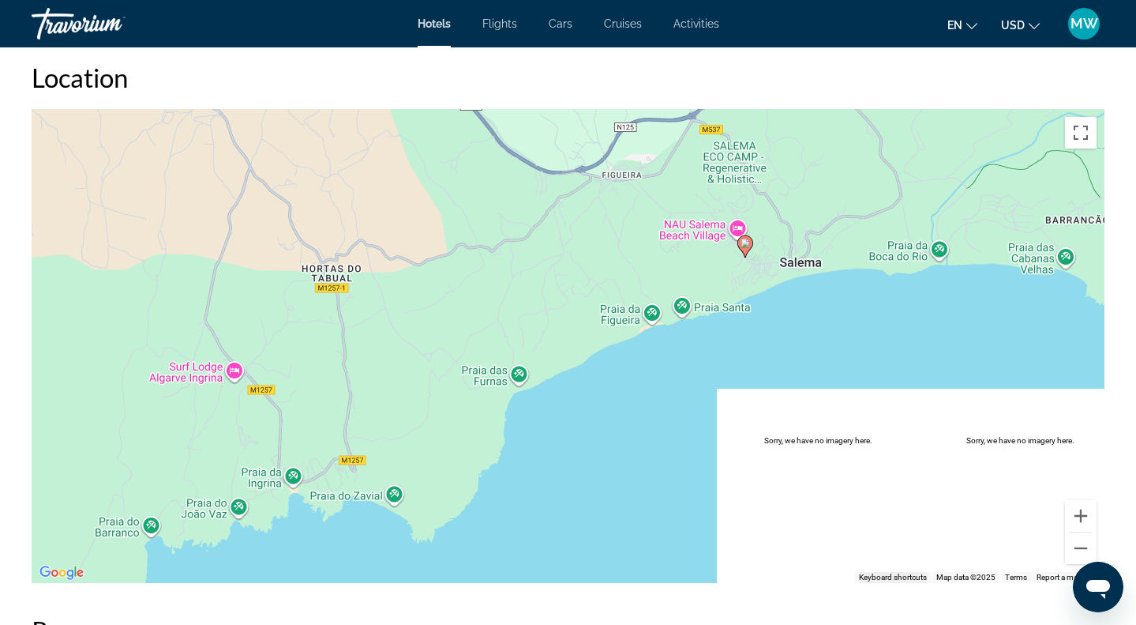
drag, startPoint x: 452, startPoint y: 336, endPoint x: 630, endPoint y: 246, distance: 199.2
click at [630, 246] on div "To activate drag with keyboard, press Alt + Enter. Once in keyboard drag state,…" at bounding box center [568, 346] width 1073 height 474
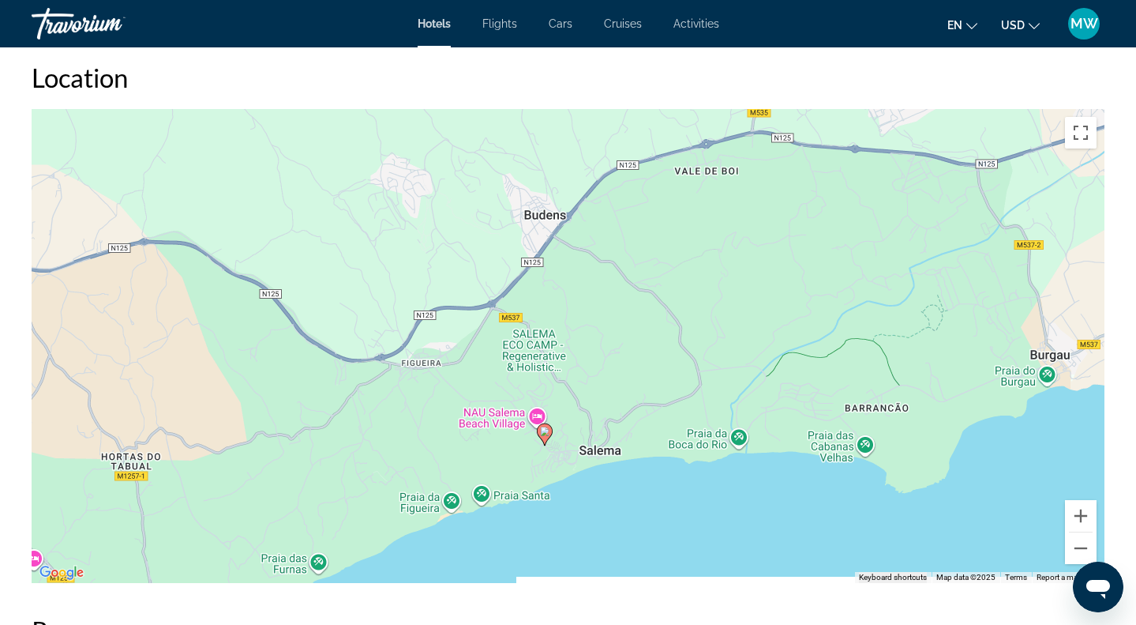
drag, startPoint x: 494, startPoint y: 362, endPoint x: 293, endPoint y: 546, distance: 272.8
click at [295, 548] on div "To activate drag with keyboard, press Alt + Enter. Once in keyboard drag state,…" at bounding box center [568, 346] width 1073 height 474
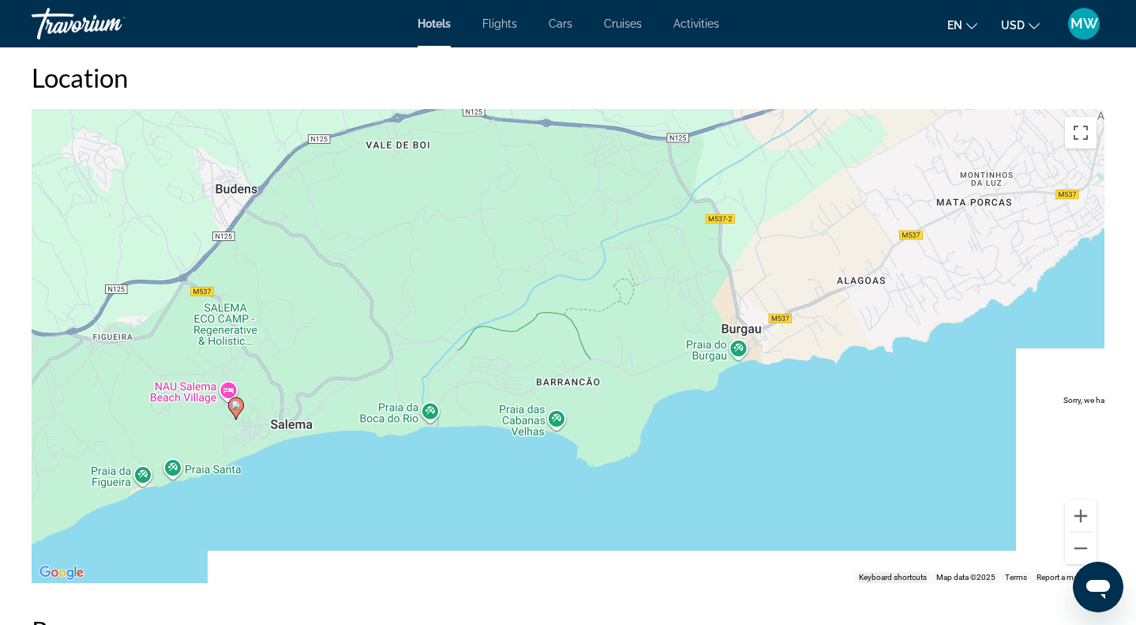
drag, startPoint x: 611, startPoint y: 513, endPoint x: 298, endPoint y: 487, distance: 314.6
click at [298, 488] on div "To activate drag with keyboard, press Alt + Enter. Once in keyboard drag state,…" at bounding box center [568, 346] width 1073 height 474
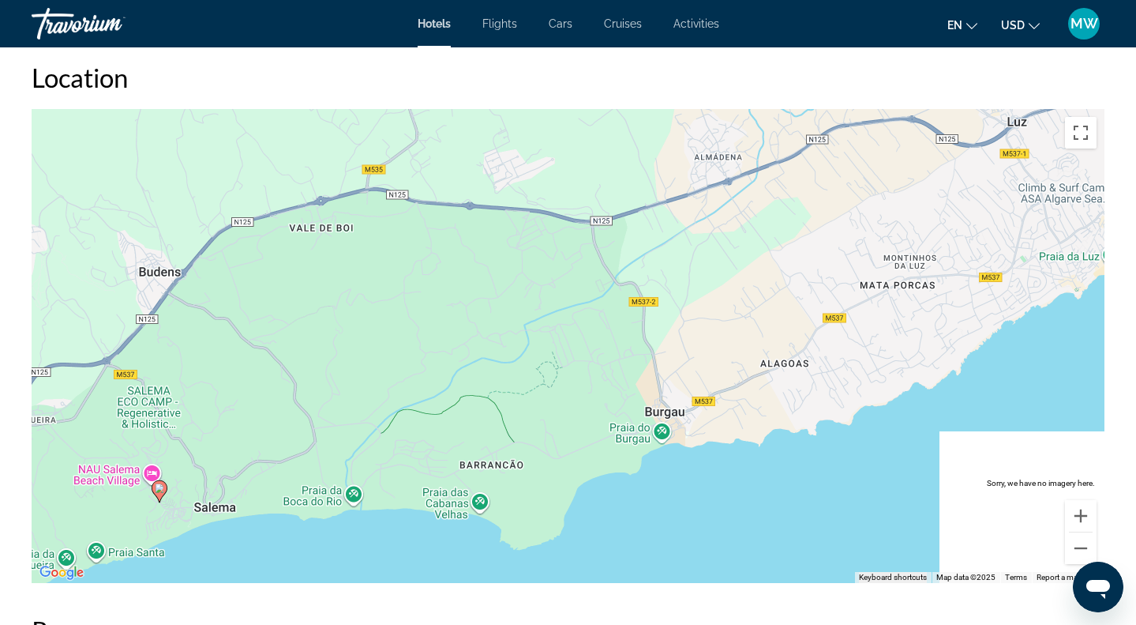
drag, startPoint x: 586, startPoint y: 364, endPoint x: 509, endPoint y: 444, distance: 111.1
click at [509, 449] on div "To activate drag with keyboard, press Alt + Enter. Once in keyboard drag state,…" at bounding box center [568, 346] width 1073 height 474
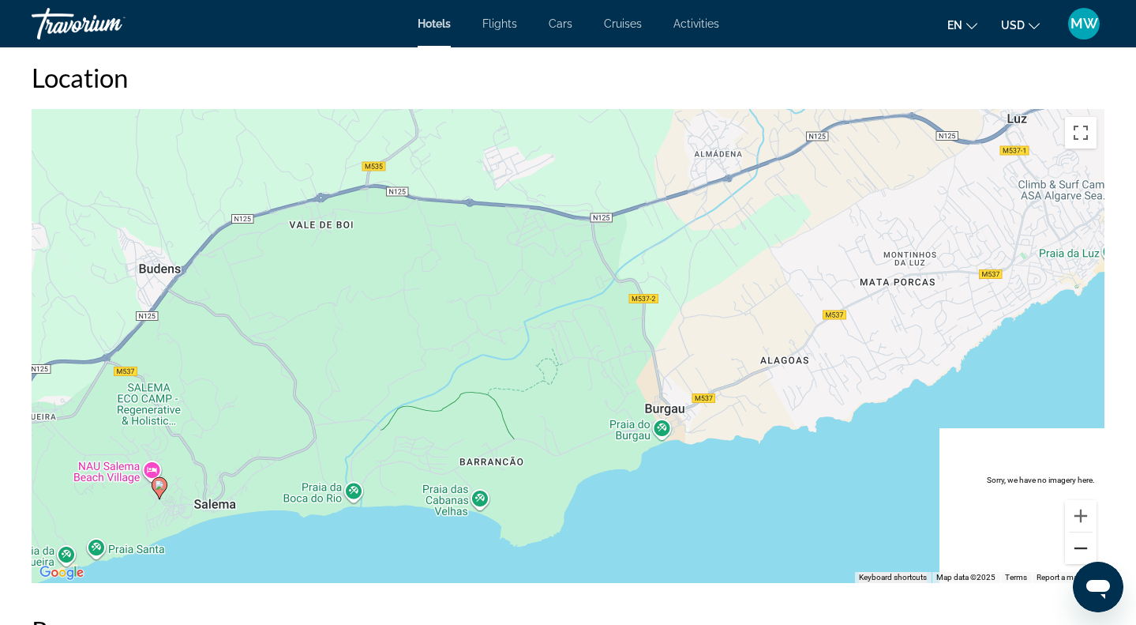
click at [1078, 544] on button "Zoom out" at bounding box center [1081, 548] width 32 height 32
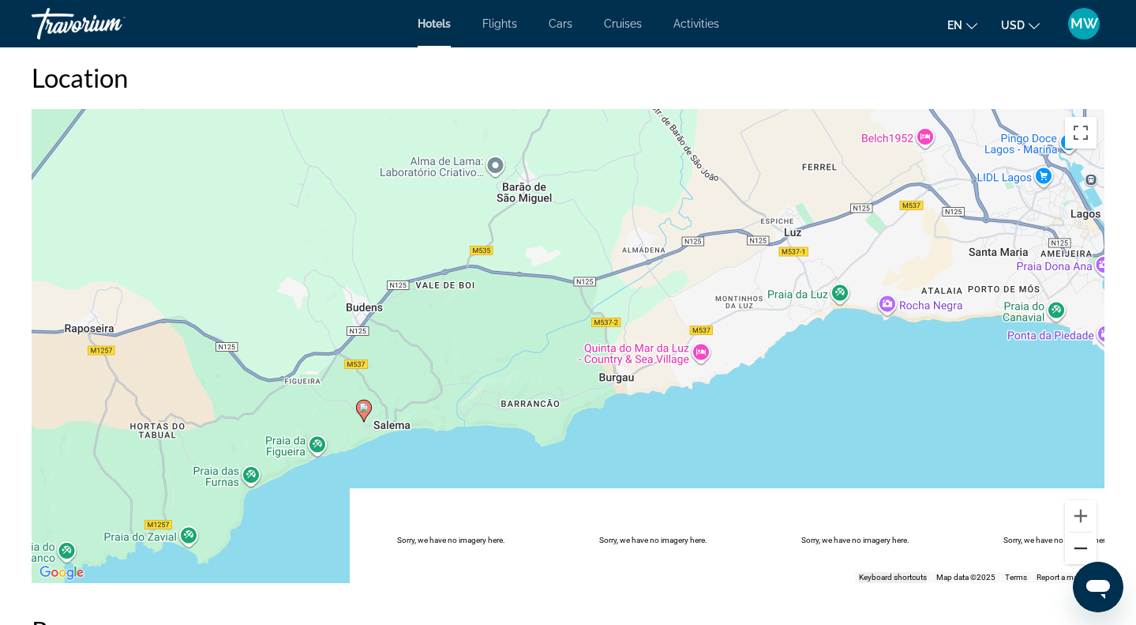
click at [1078, 544] on button "Zoom out" at bounding box center [1081, 548] width 32 height 32
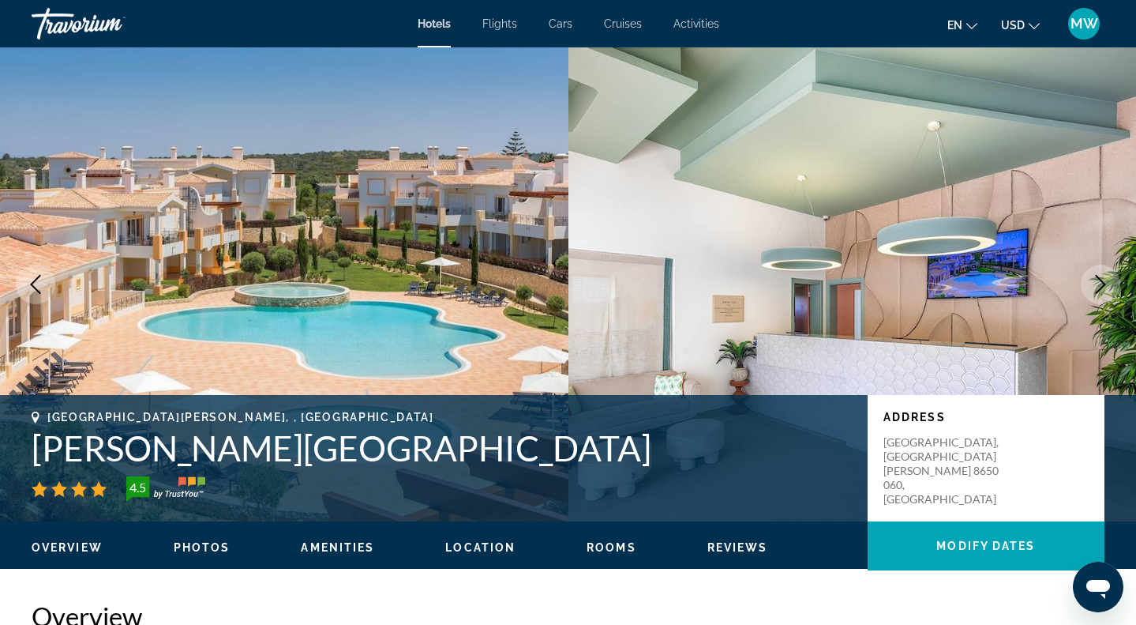
scroll to position [396, 0]
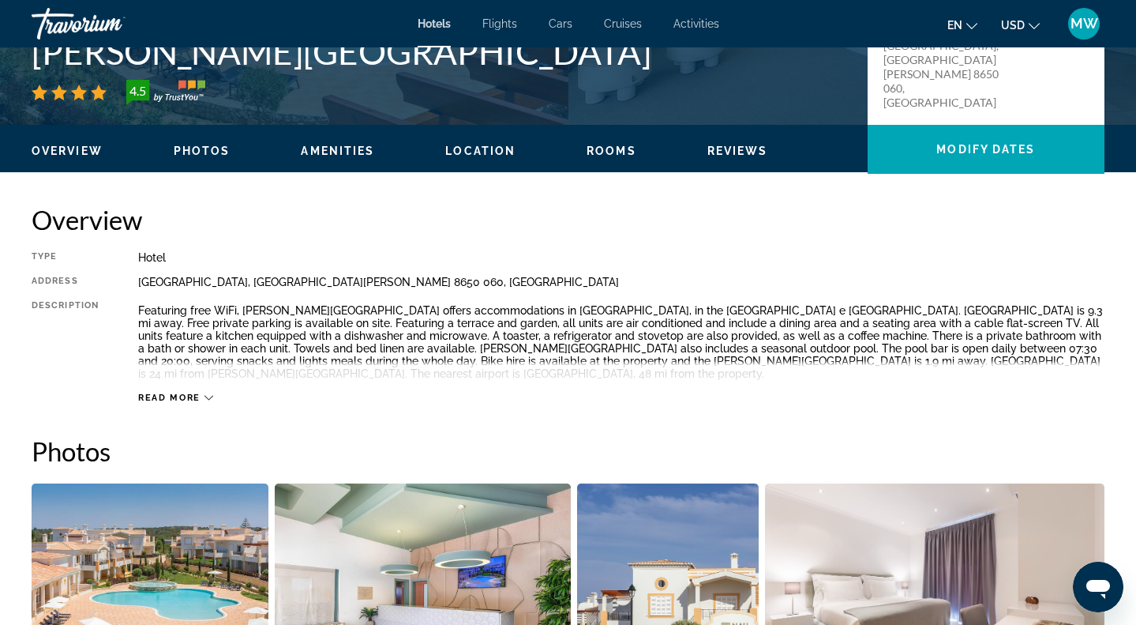
click at [771, 164] on div "Overview Photos Amenities Location Rooms Reviews Modify Dates" at bounding box center [568, 149] width 1136 height 49
click at [768, 156] on span "Reviews" at bounding box center [738, 151] width 61 height 13
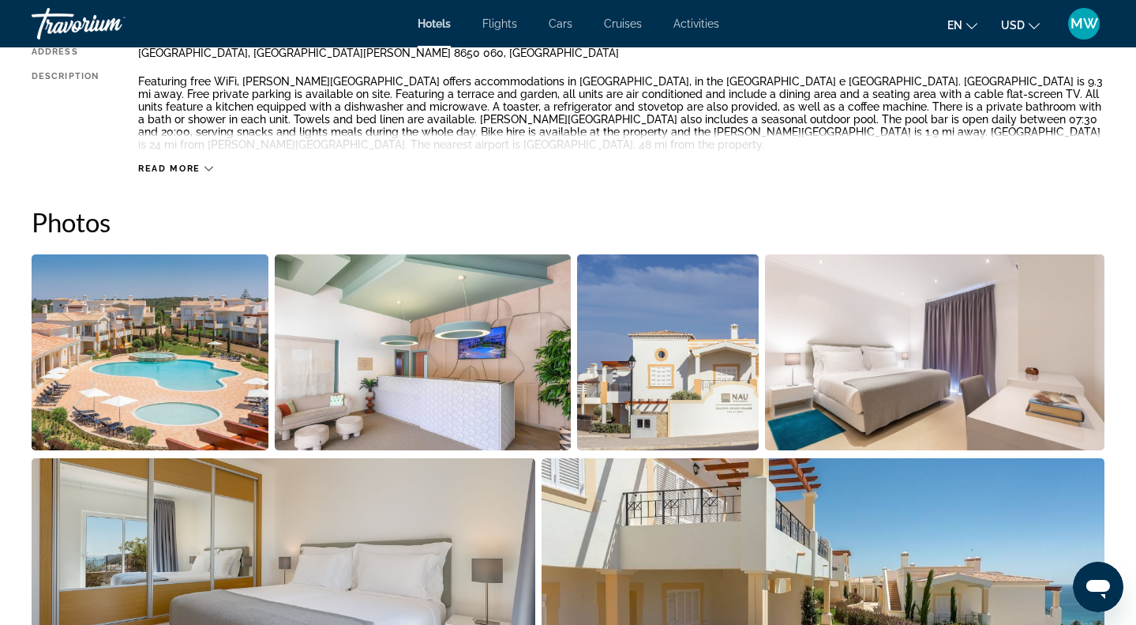
scroll to position [621, 0]
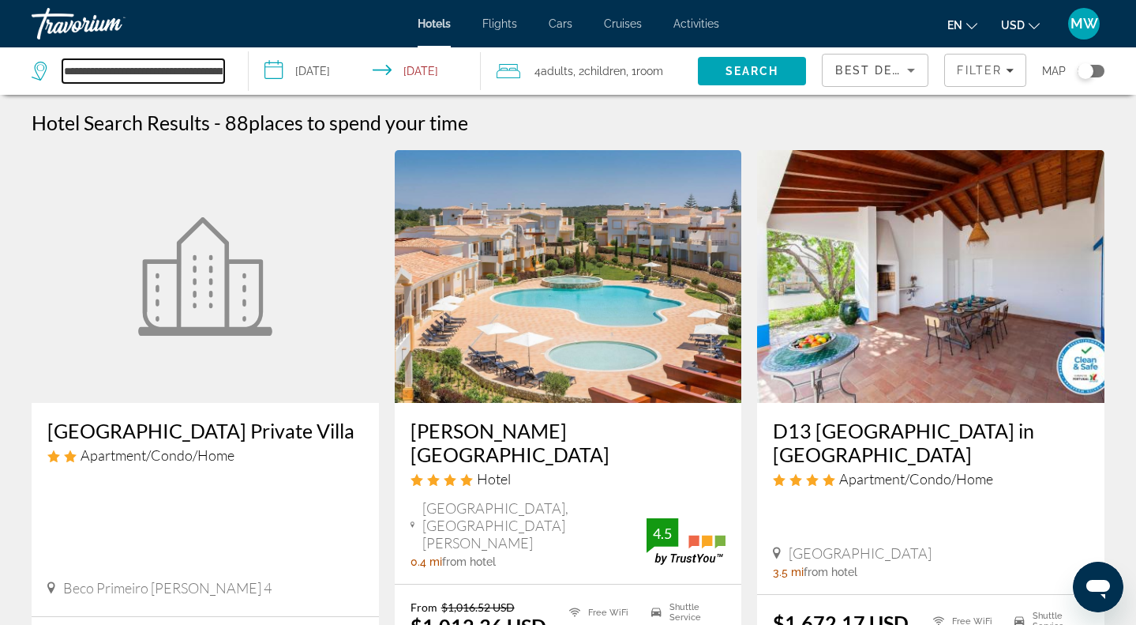
click at [148, 66] on input "**********" at bounding box center [143, 71] width 162 height 24
drag, startPoint x: 67, startPoint y: 70, endPoint x: 503, endPoint y: 102, distance: 437.0
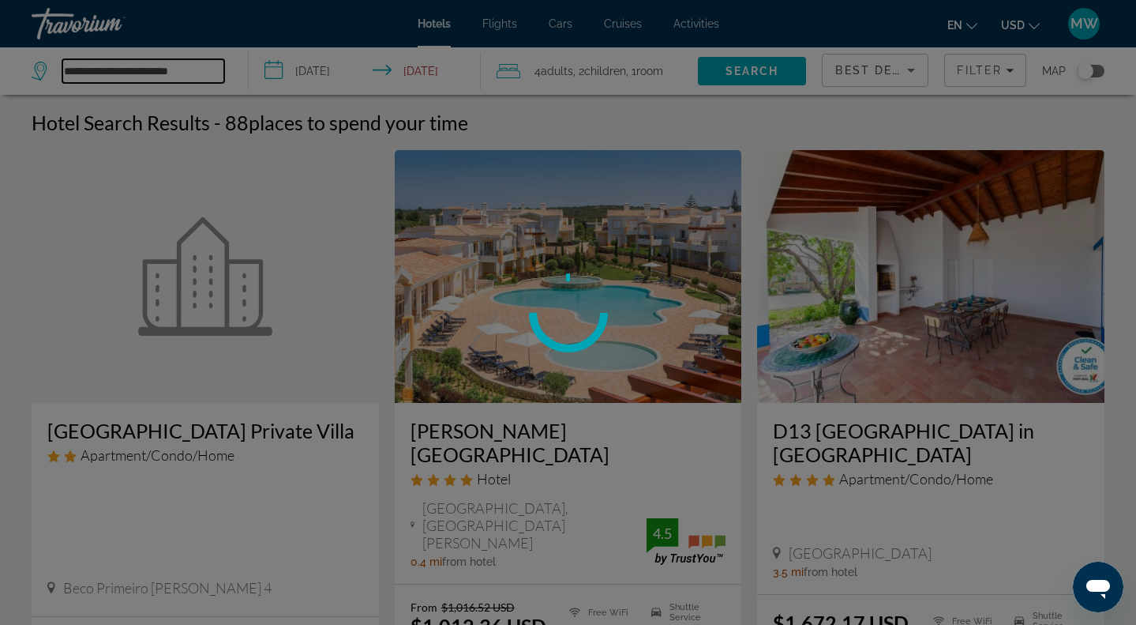
type input "**********"
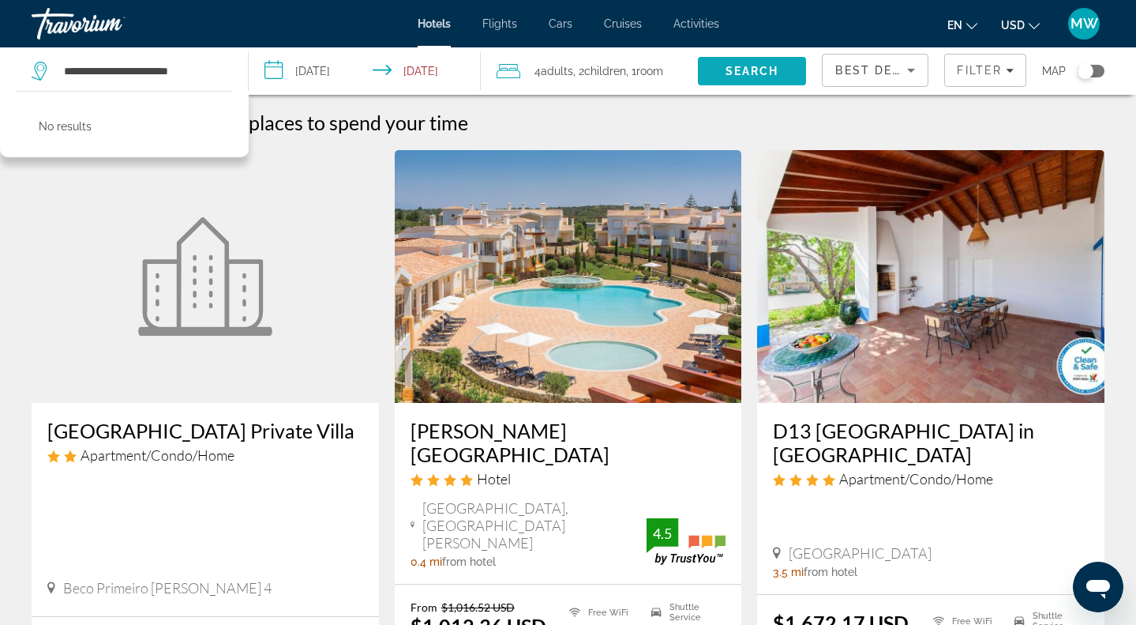
click at [726, 66] on span "Search" at bounding box center [753, 71] width 54 height 13
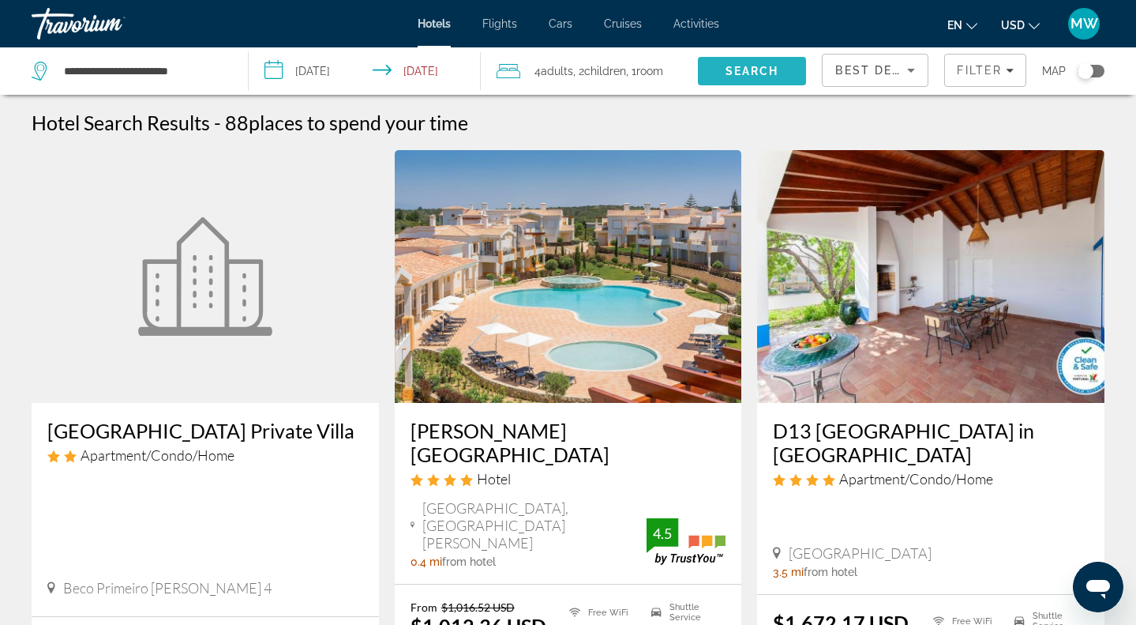
click at [726, 66] on span "Search" at bounding box center [753, 71] width 54 height 13
click at [114, 17] on div "Travorium" at bounding box center [111, 23] width 158 height 41
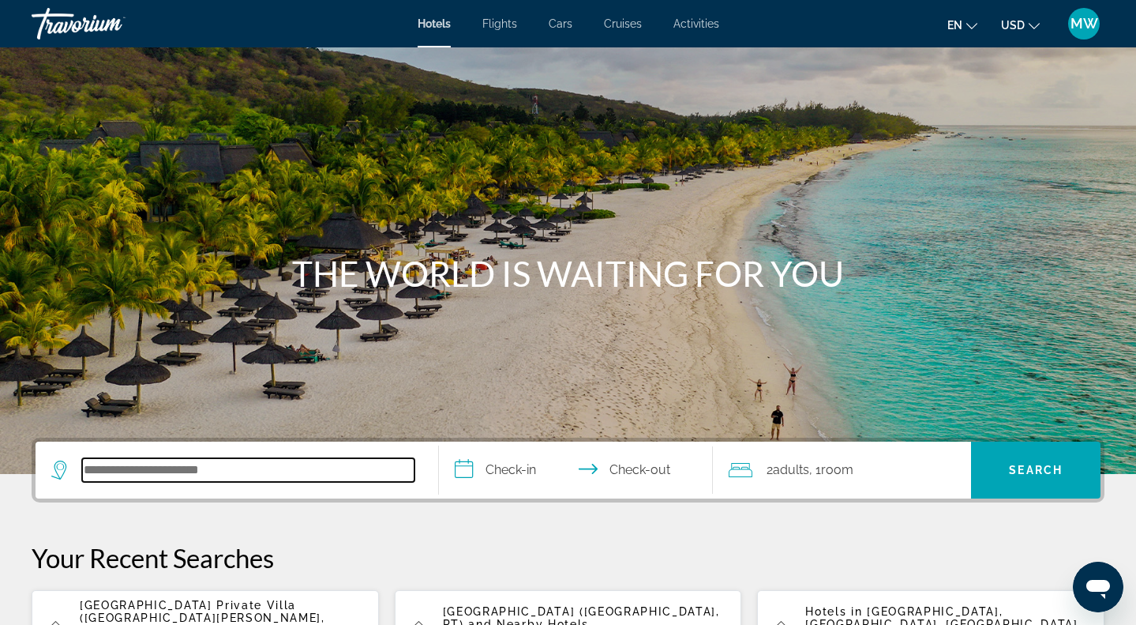
click at [272, 478] on input "Search hotel destination" at bounding box center [248, 470] width 332 height 24
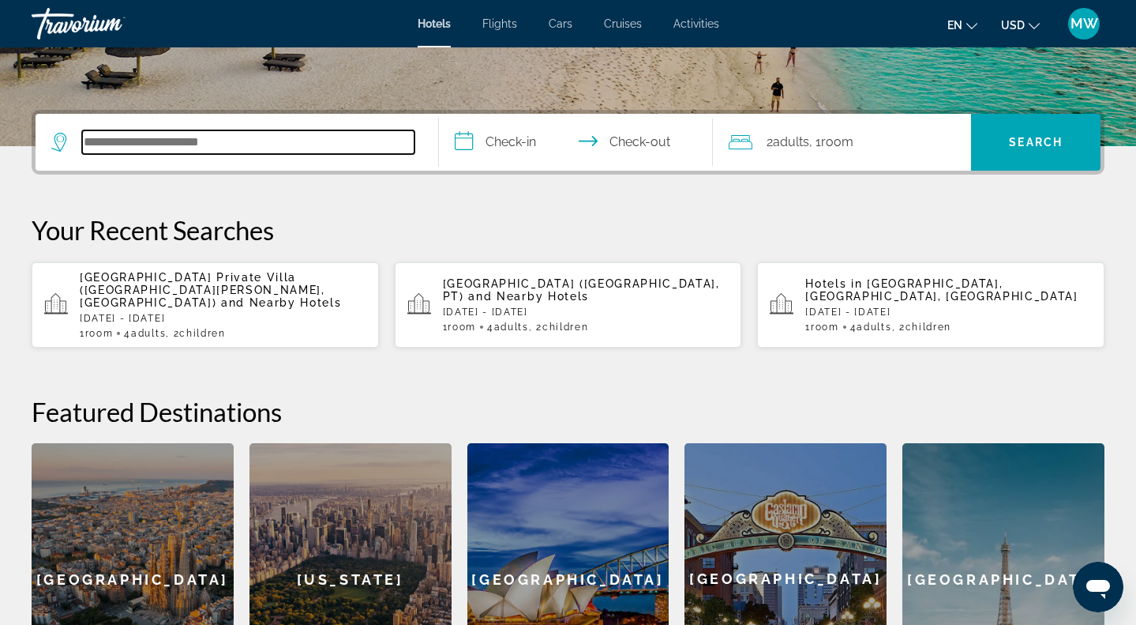
scroll to position [386, 0]
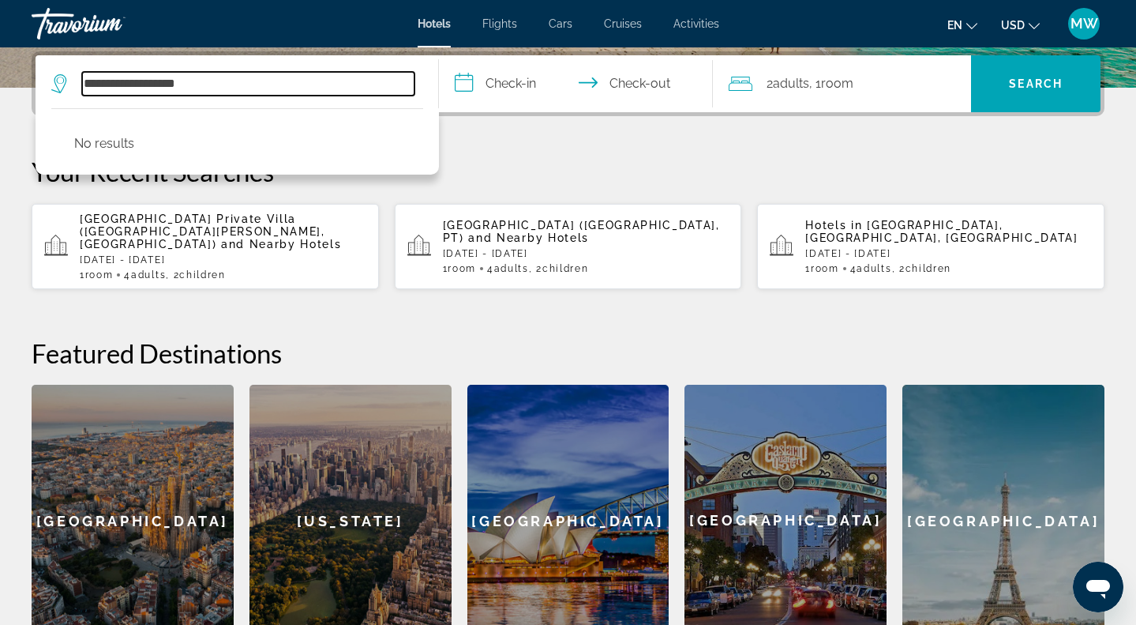
drag, startPoint x: 251, startPoint y: 77, endPoint x: 30, endPoint y: 55, distance: 222.2
click at [28, 57] on div "**********" at bounding box center [568, 353] width 1136 height 605
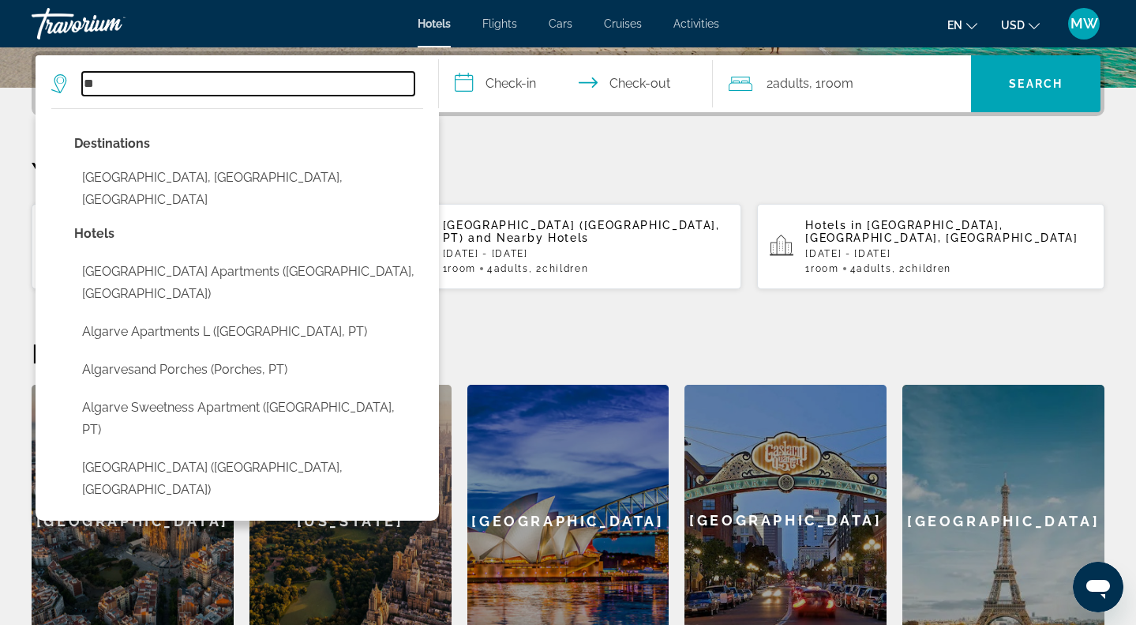
type input "*"
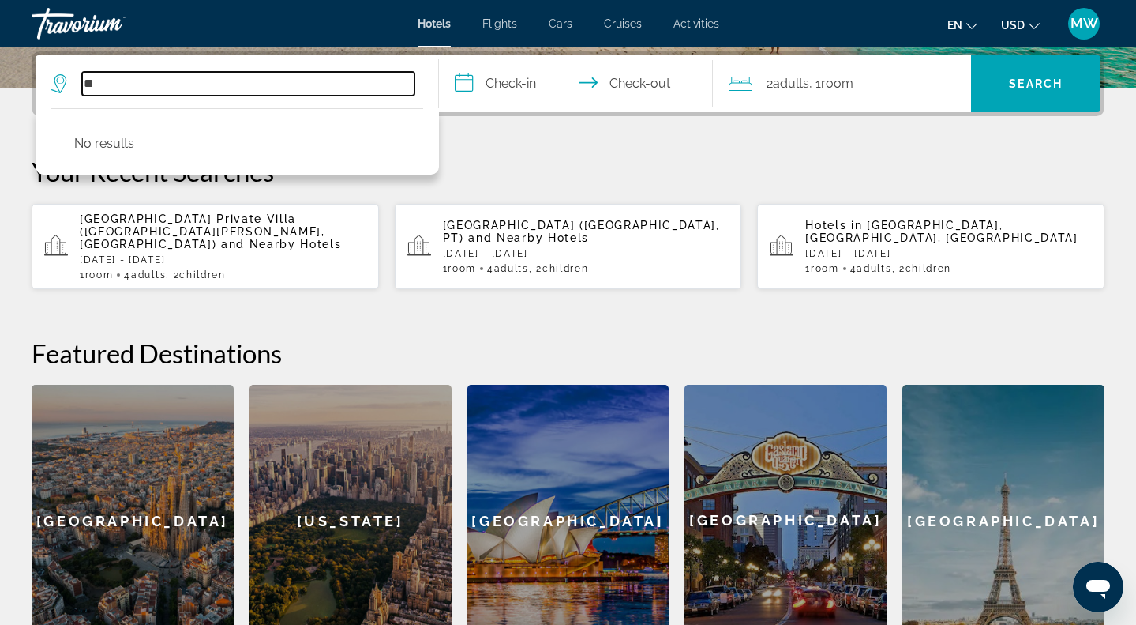
type input "*"
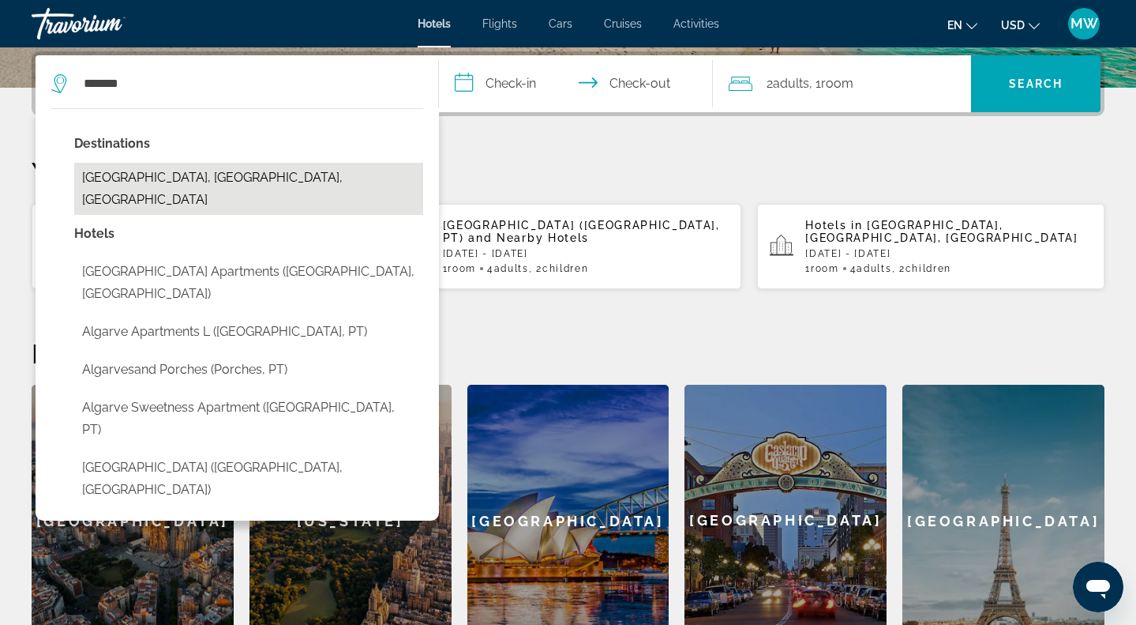
click at [260, 179] on button "[GEOGRAPHIC_DATA], [GEOGRAPHIC_DATA], [GEOGRAPHIC_DATA]" at bounding box center [248, 189] width 349 height 52
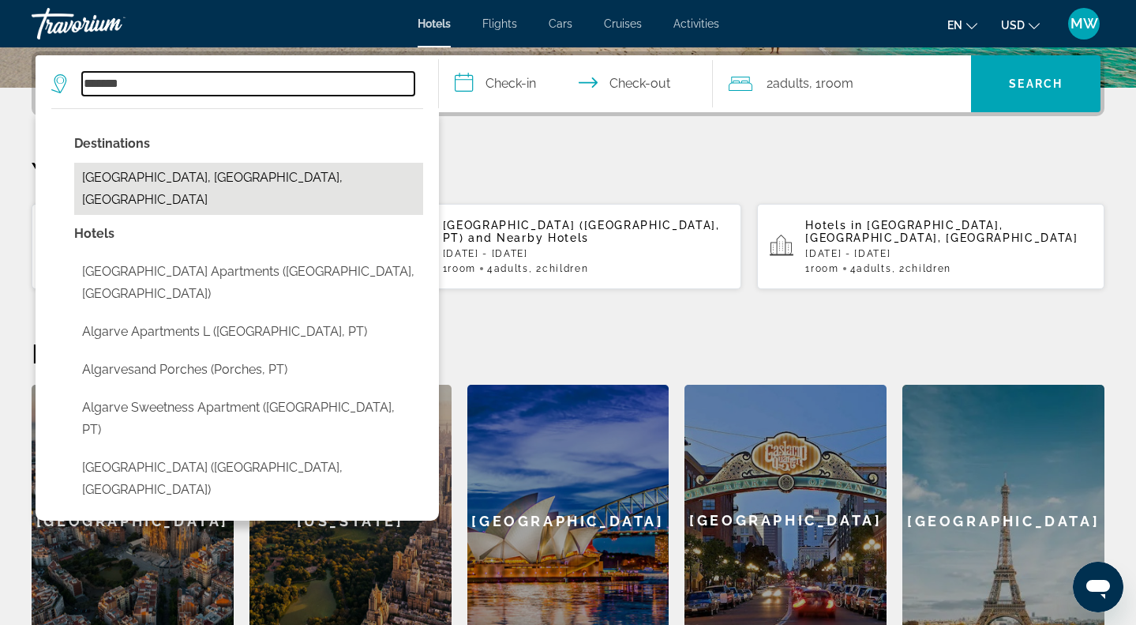
type input "**********"
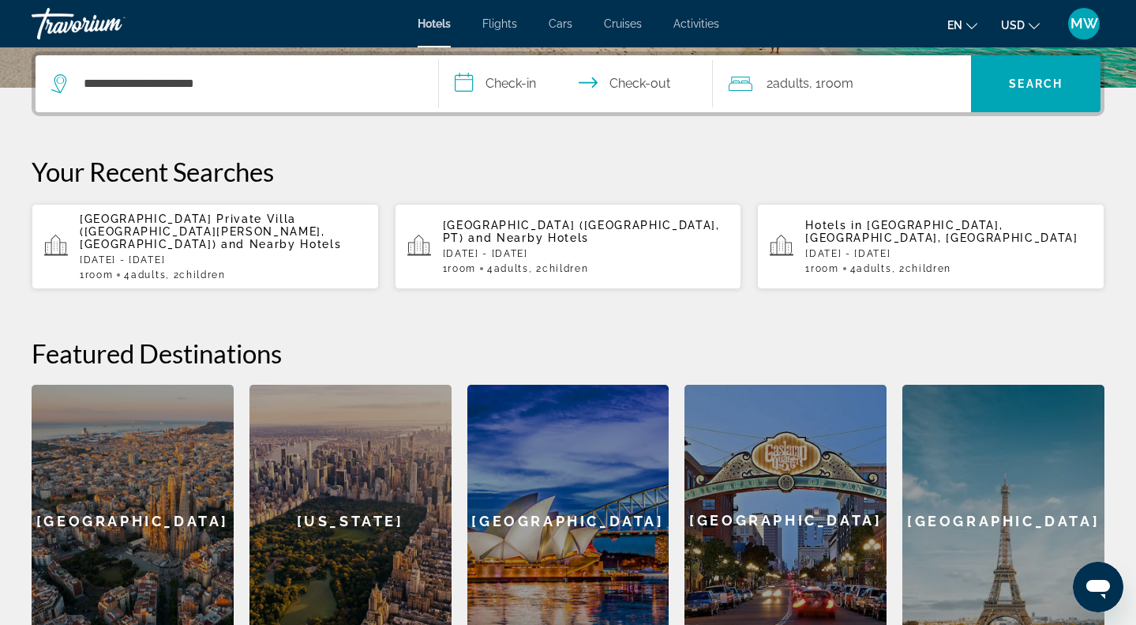
click at [536, 94] on input "**********" at bounding box center [579, 86] width 280 height 62
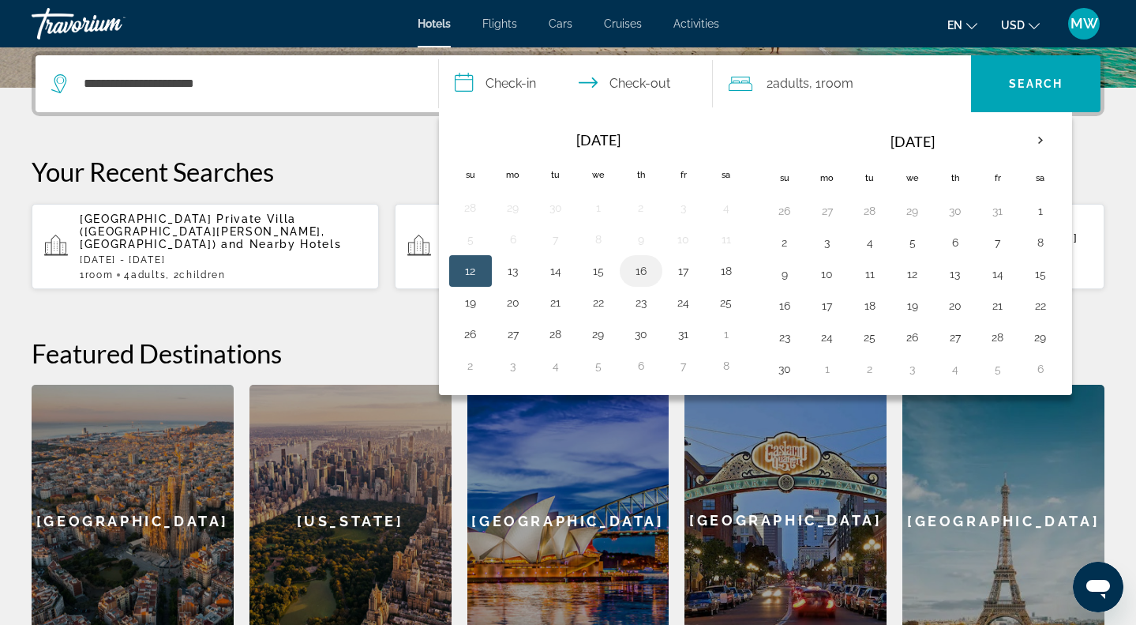
click at [632, 267] on button "16" at bounding box center [641, 271] width 25 height 22
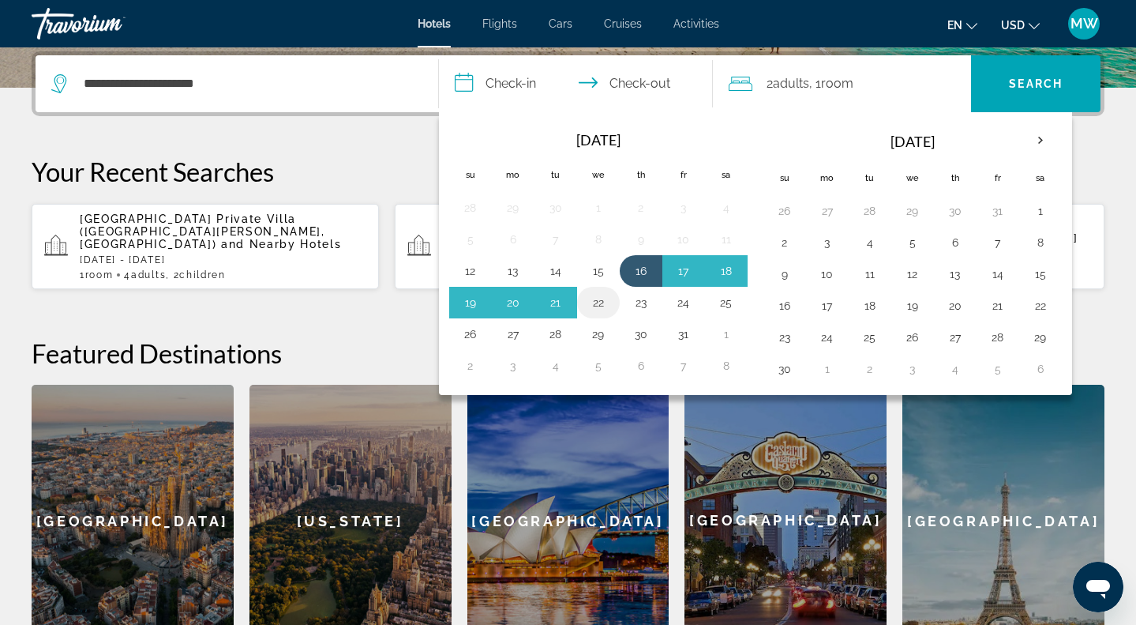
click at [606, 310] on button "22" at bounding box center [598, 302] width 25 height 22
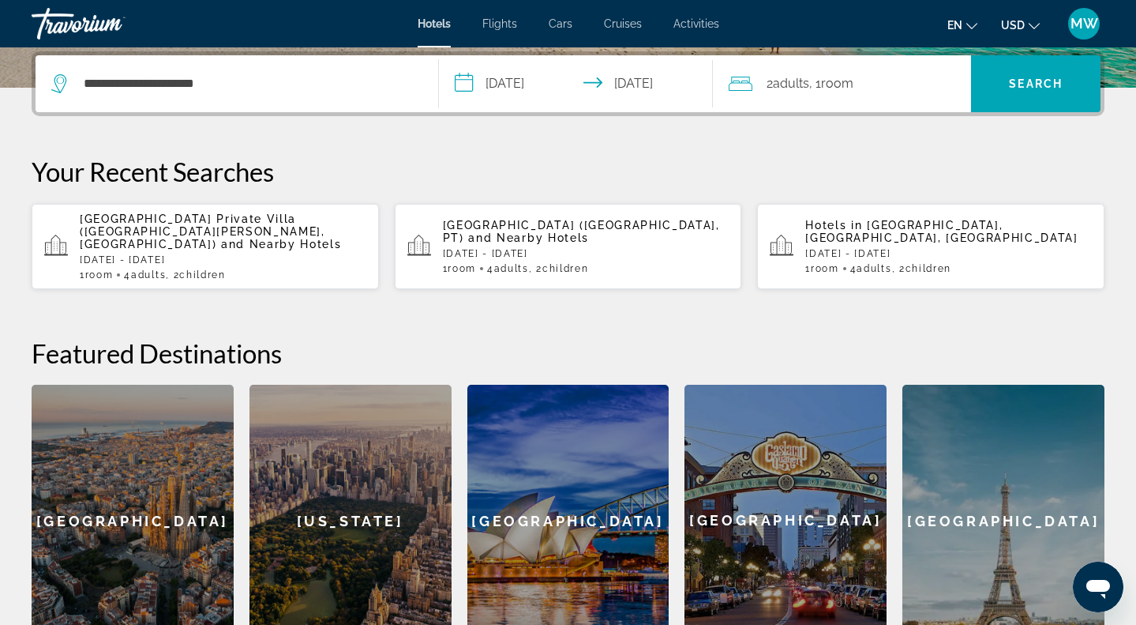
click at [667, 74] on input "**********" at bounding box center [579, 86] width 280 height 62
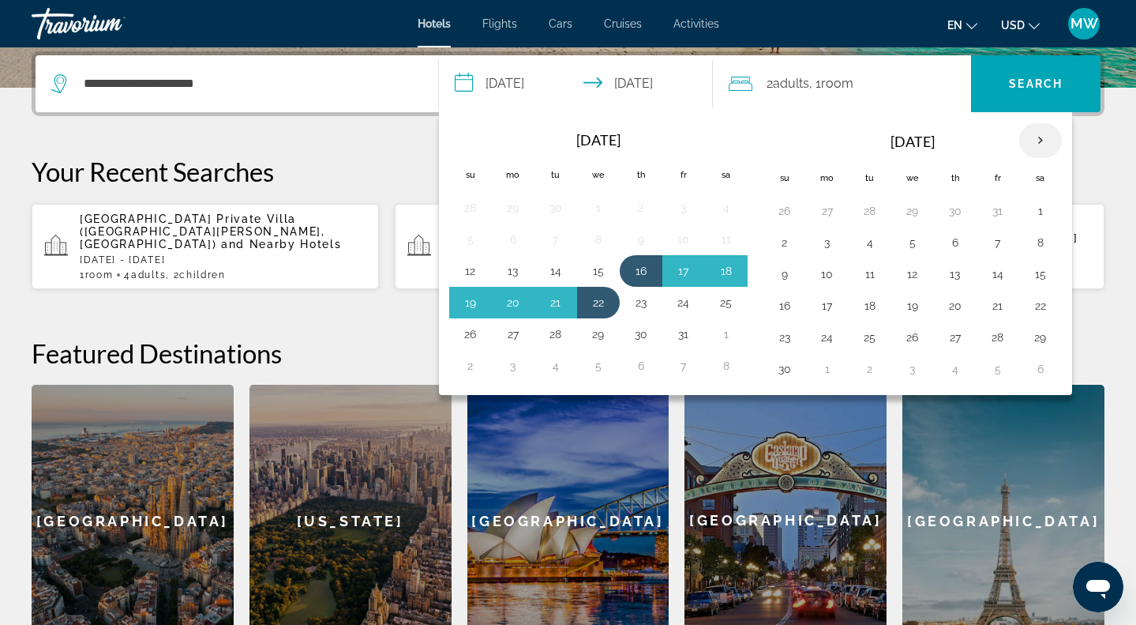
click at [1039, 134] on th "Next month" at bounding box center [1040, 140] width 43 height 35
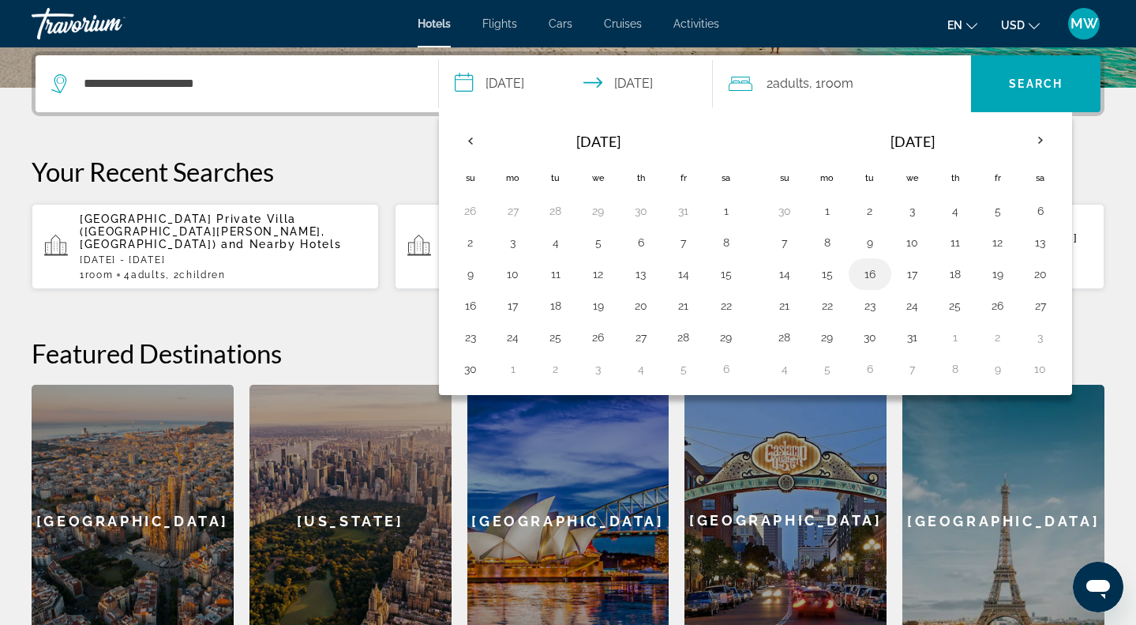
click at [875, 276] on button "16" at bounding box center [870, 274] width 25 height 22
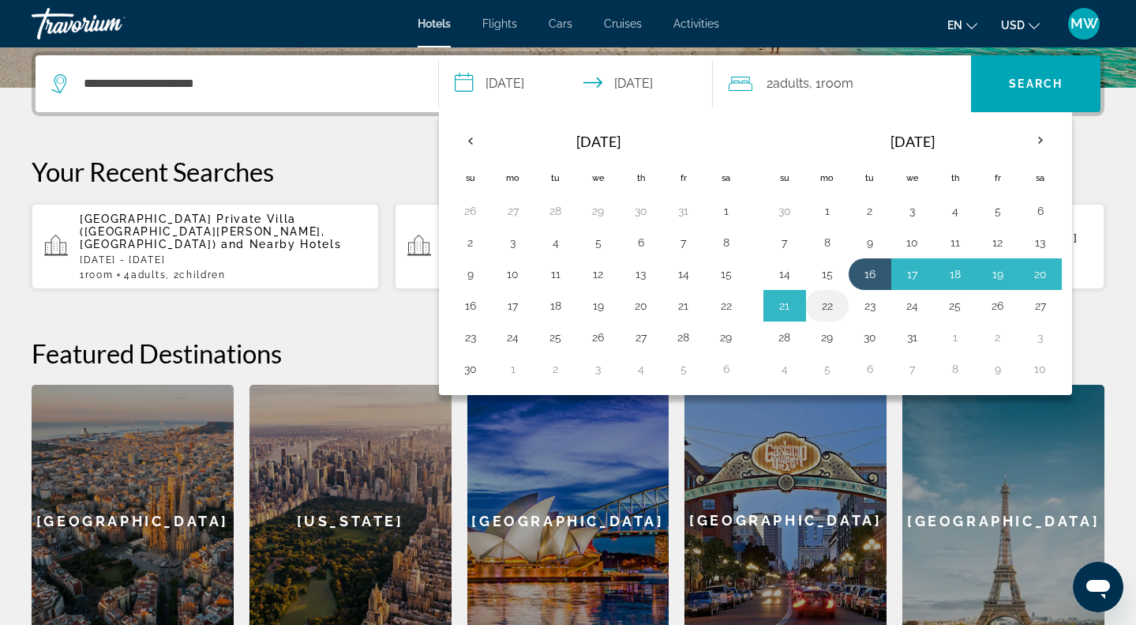
click at [826, 317] on button "22" at bounding box center [827, 306] width 25 height 22
type input "**********"
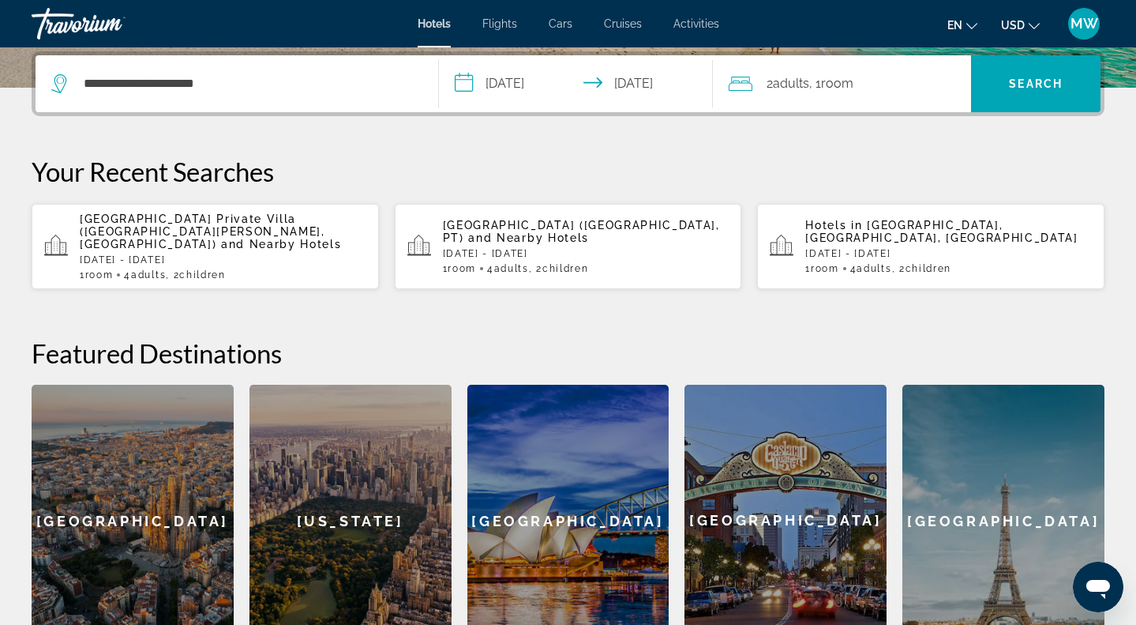
click at [852, 77] on span "Room" at bounding box center [837, 83] width 32 height 15
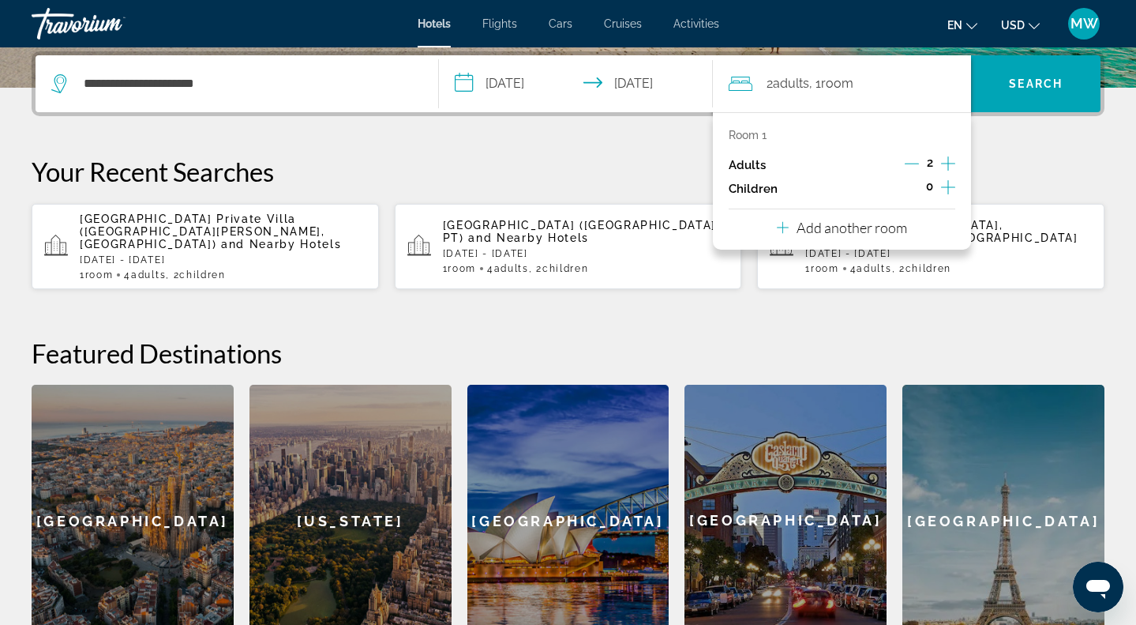
click at [946, 171] on icon "Increment adults" at bounding box center [948, 163] width 14 height 19
click at [948, 192] on icon "Increment children" at bounding box center [948, 187] width 14 height 19
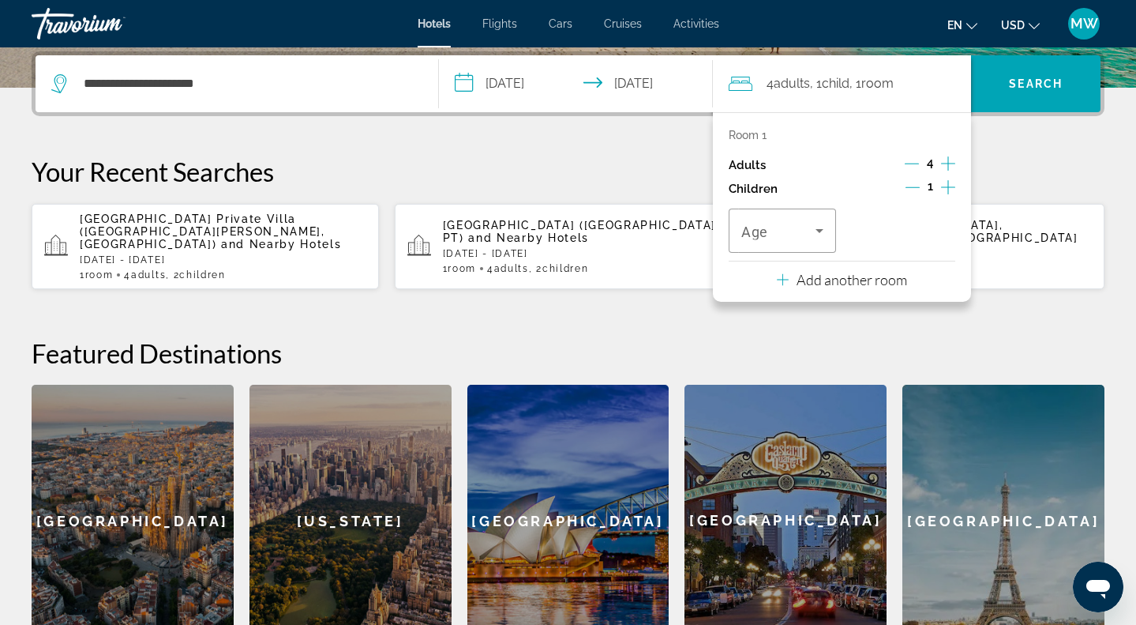
click at [948, 192] on icon "Increment children" at bounding box center [948, 187] width 14 height 19
click at [825, 236] on icon "Travelers: 4 adults, 2 children" at bounding box center [819, 230] width 19 height 19
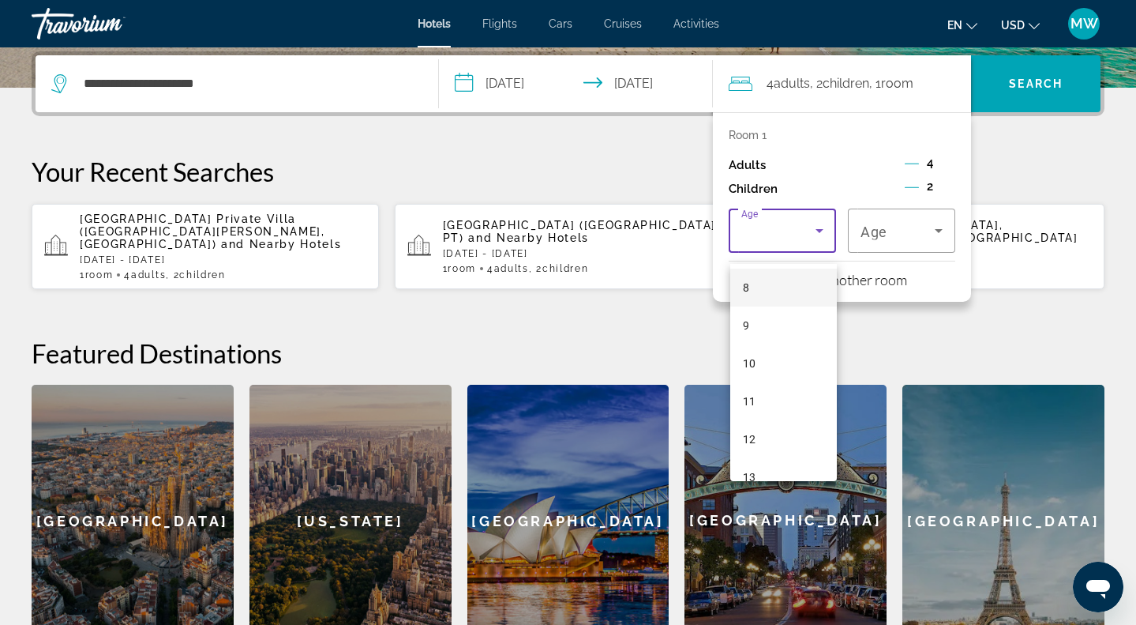
scroll to position [322, 0]
click at [775, 354] on mat-option "10" at bounding box center [783, 346] width 107 height 38
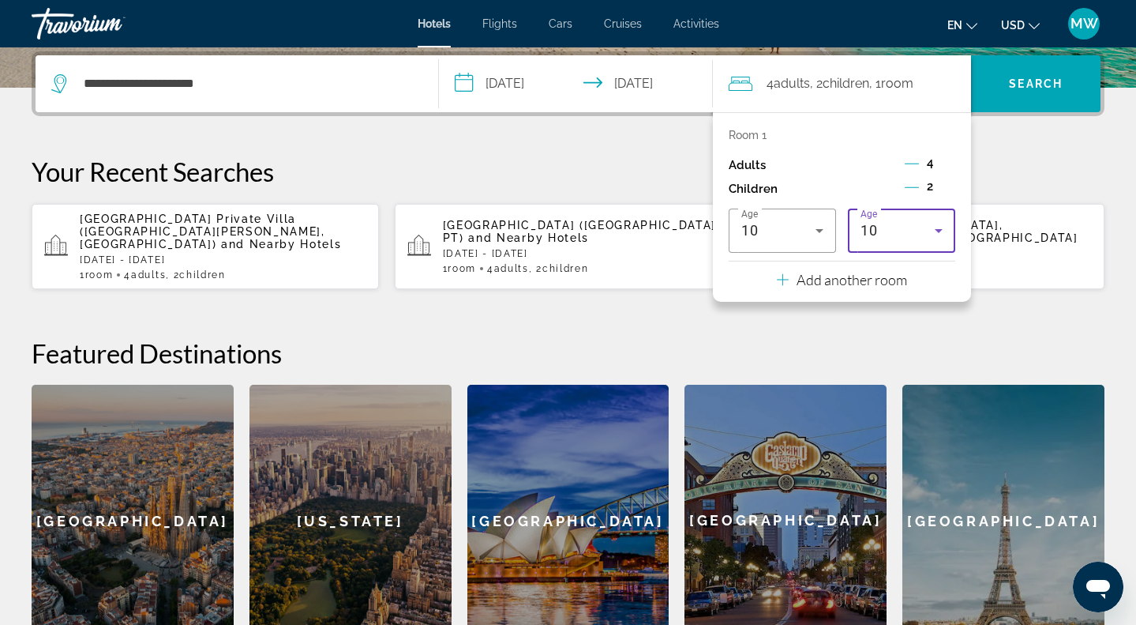
click at [884, 240] on div "10" at bounding box center [898, 230] width 74 height 19
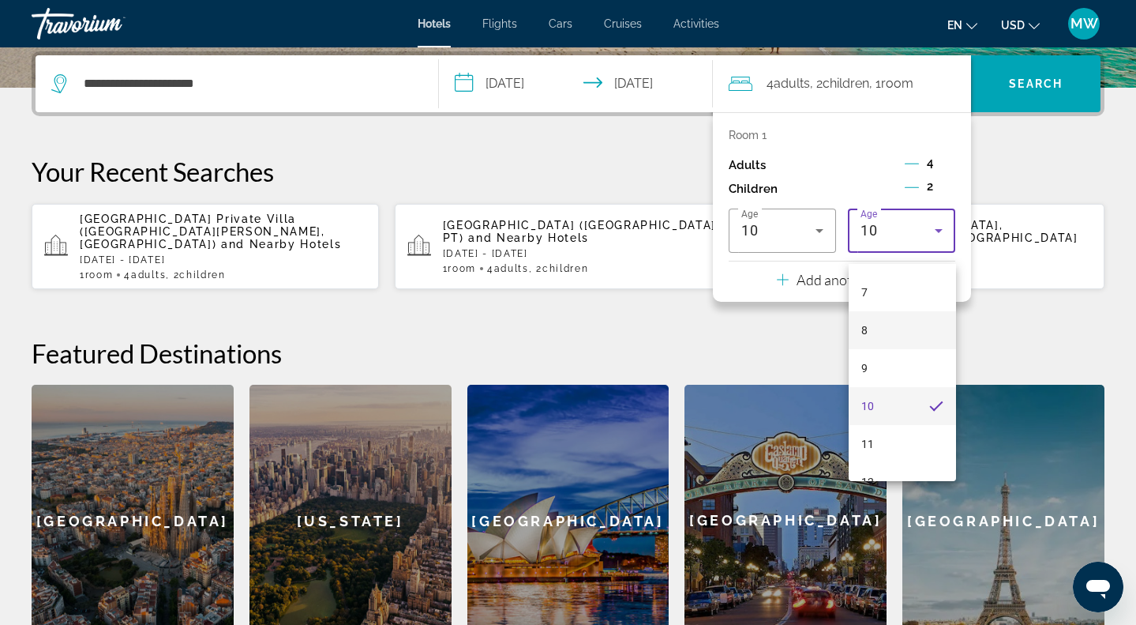
scroll to position [272, 0]
click at [880, 401] on mat-option "10" at bounding box center [902, 396] width 107 height 38
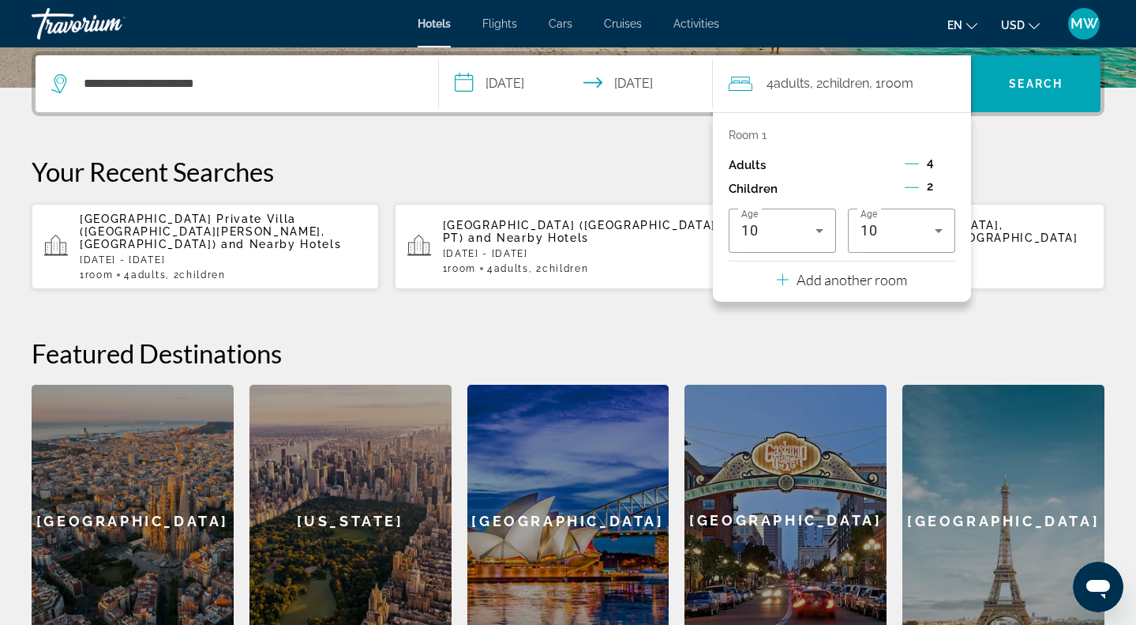
click at [945, 337] on h2 "Featured Destinations" at bounding box center [568, 353] width 1073 height 32
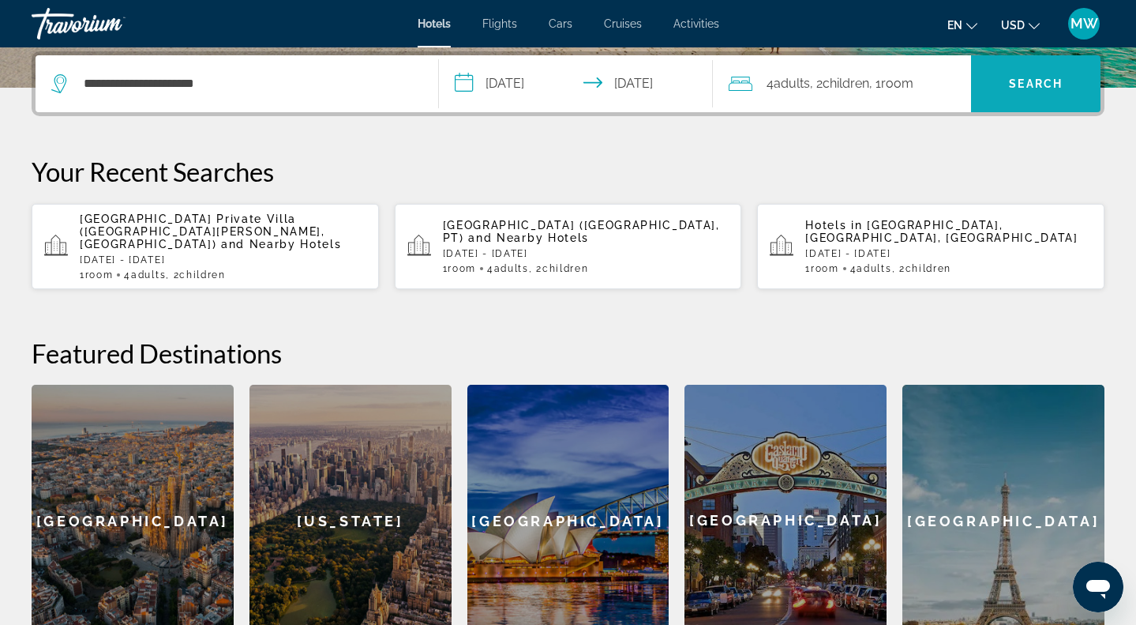
click at [1027, 86] on span "Search" at bounding box center [1036, 83] width 54 height 13
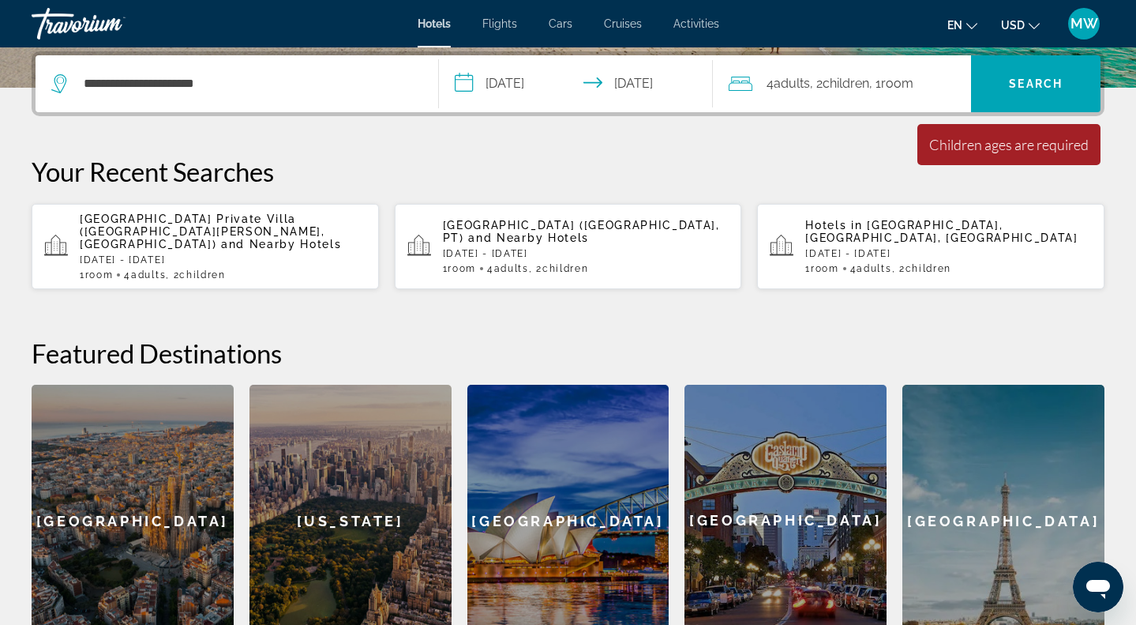
click at [934, 102] on div "4 Adult Adults , 2 Child Children , 1 Room rooms" at bounding box center [850, 83] width 242 height 57
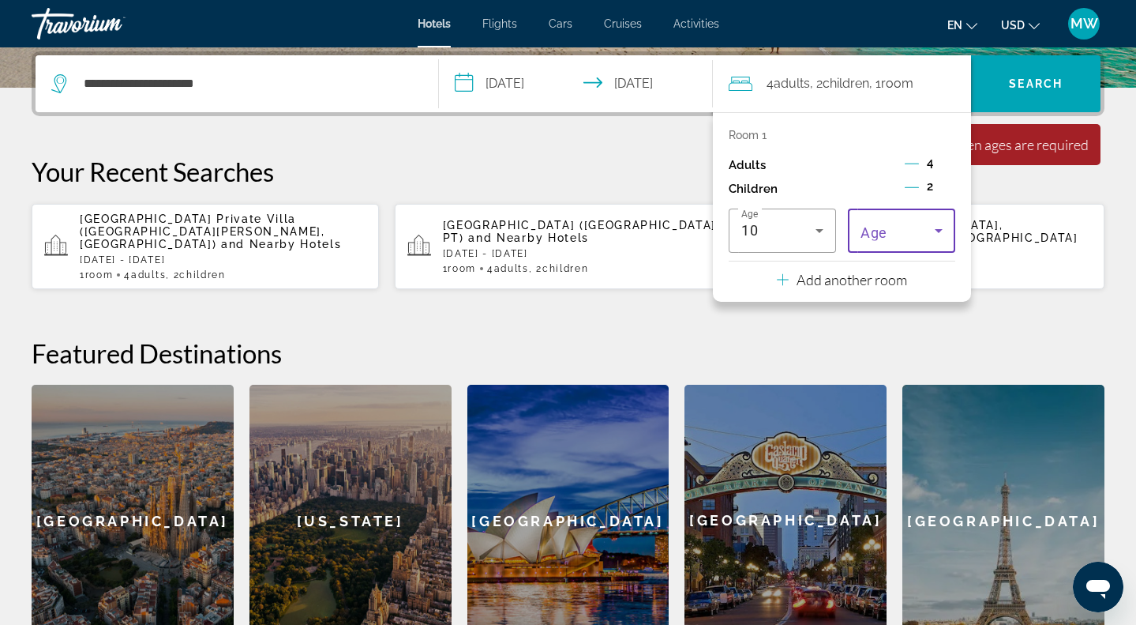
click at [910, 235] on span "Travelers: 4 adults, 2 children" at bounding box center [898, 230] width 74 height 19
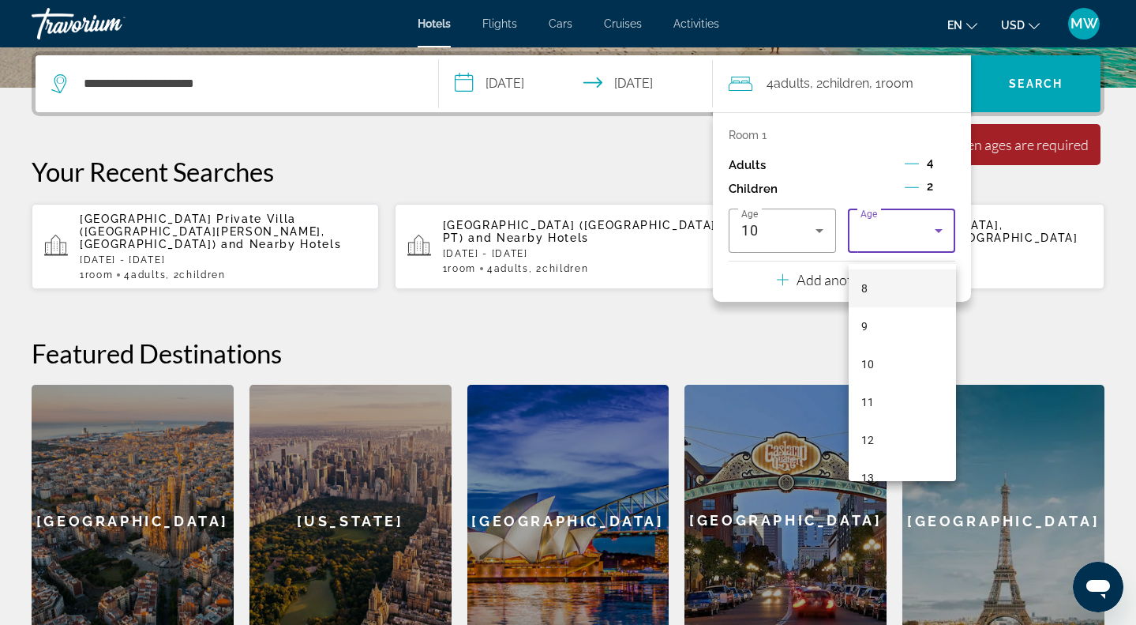
scroll to position [317, 0]
click at [895, 347] on mat-option "10" at bounding box center [902, 351] width 107 height 38
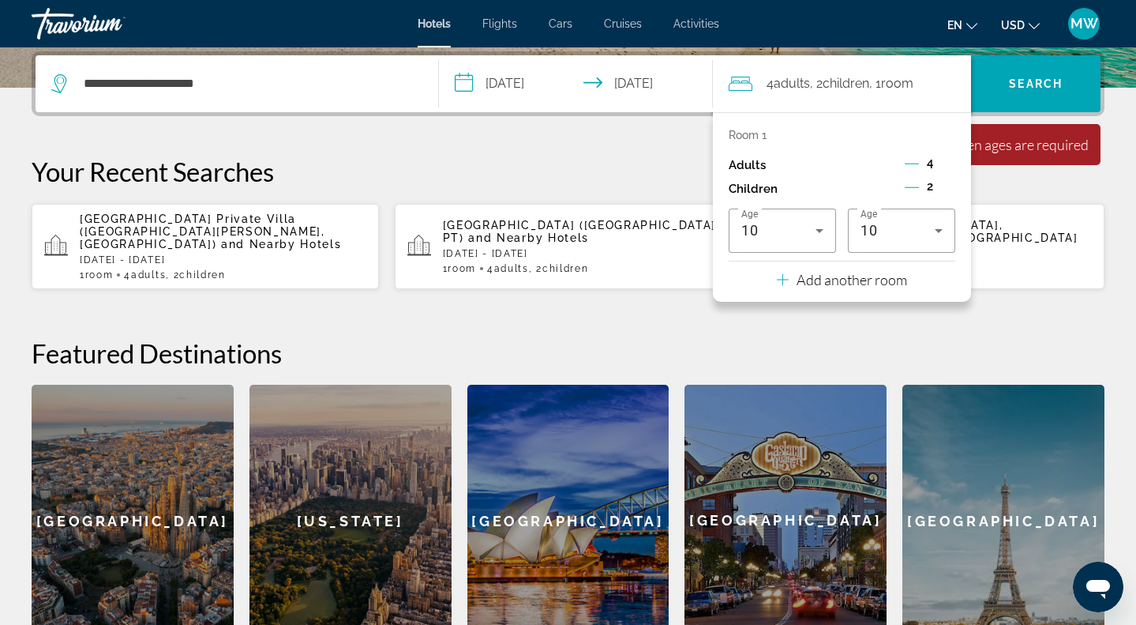
click at [1007, 212] on app-hotels-recent-search "Hotels in [GEOGRAPHIC_DATA], [GEOGRAPHIC_DATA], [GEOGRAPHIC_DATA] [DATE] - [DAT…" at bounding box center [930, 246] width 347 height 85
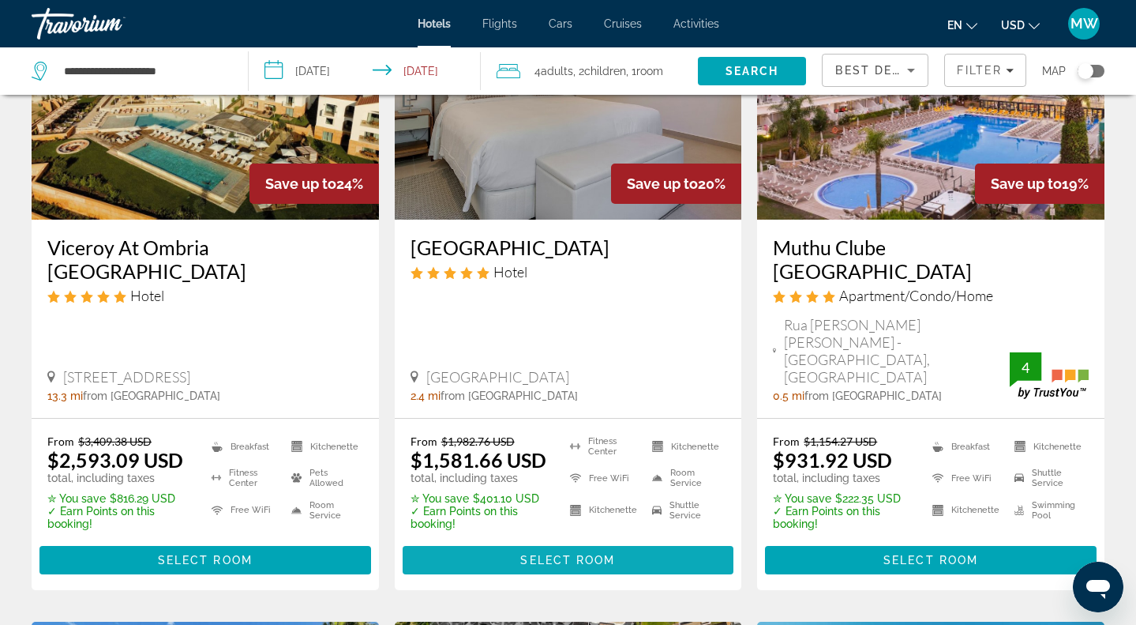
scroll to position [1230, 0]
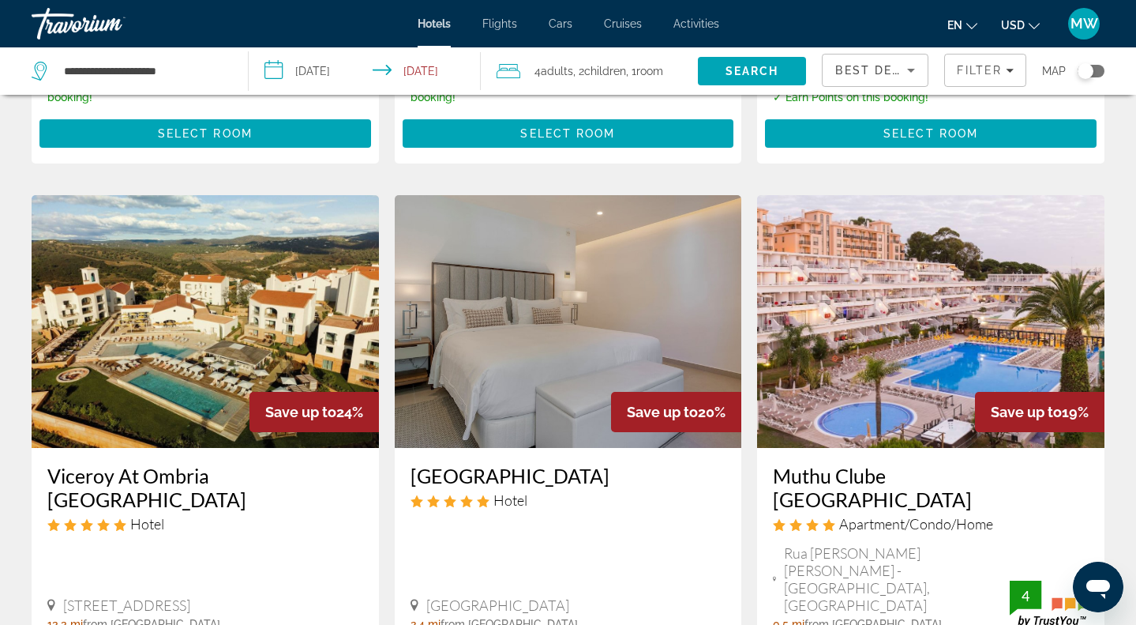
click at [636, 253] on img "Main content" at bounding box center [568, 321] width 347 height 253
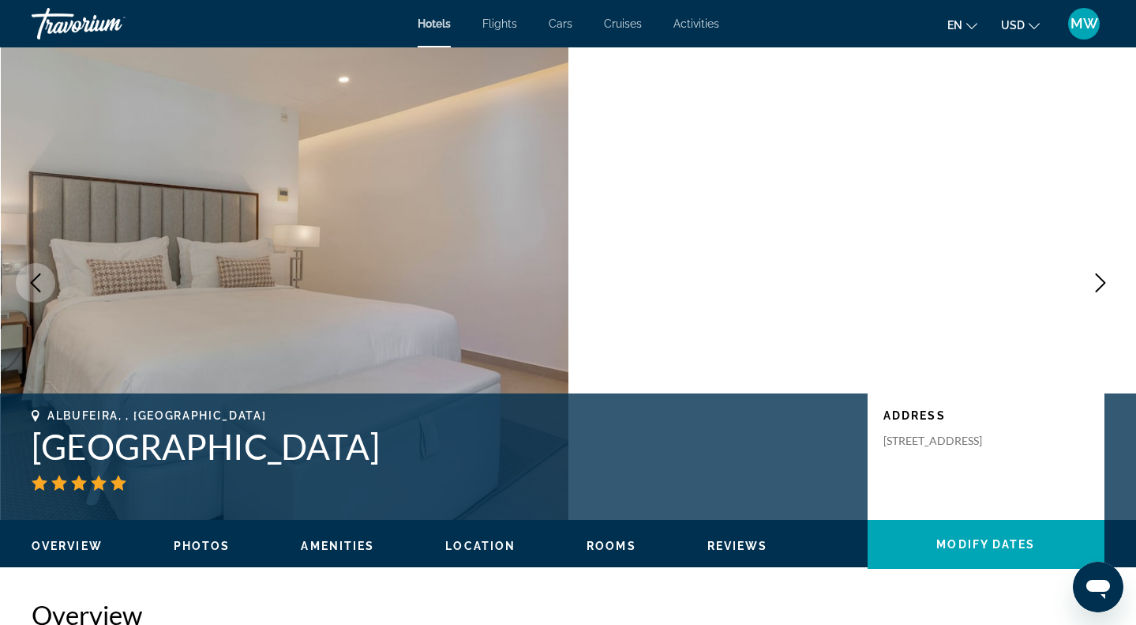
scroll to position [1, 0]
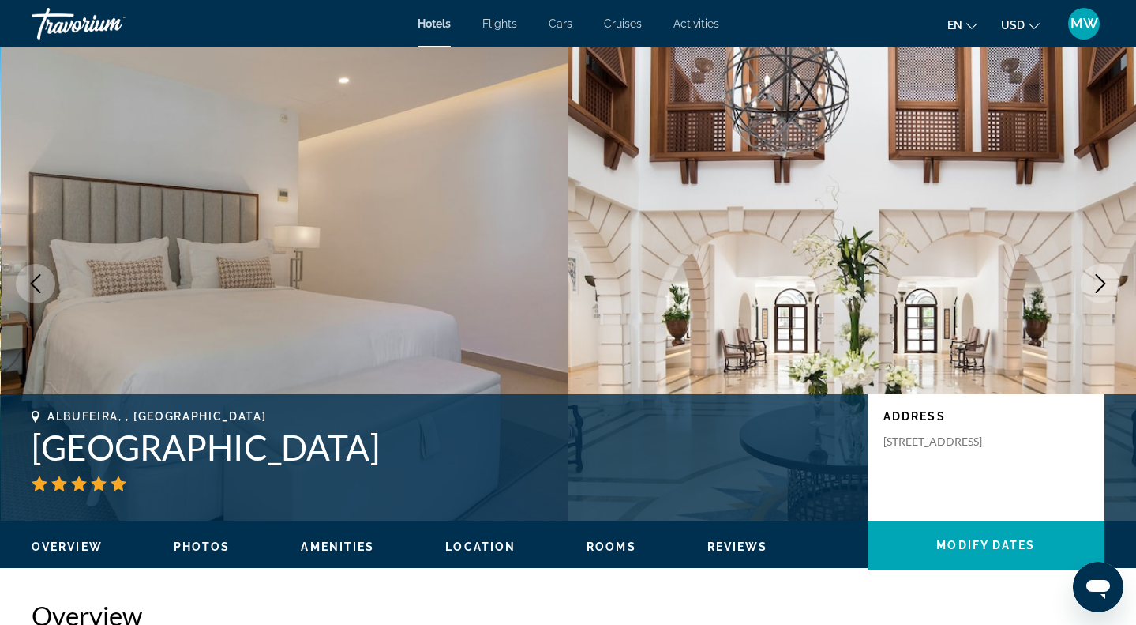
click at [1109, 257] on img "Main content" at bounding box center [853, 284] width 569 height 474
click at [1105, 274] on icon "Next image" at bounding box center [1100, 283] width 19 height 19
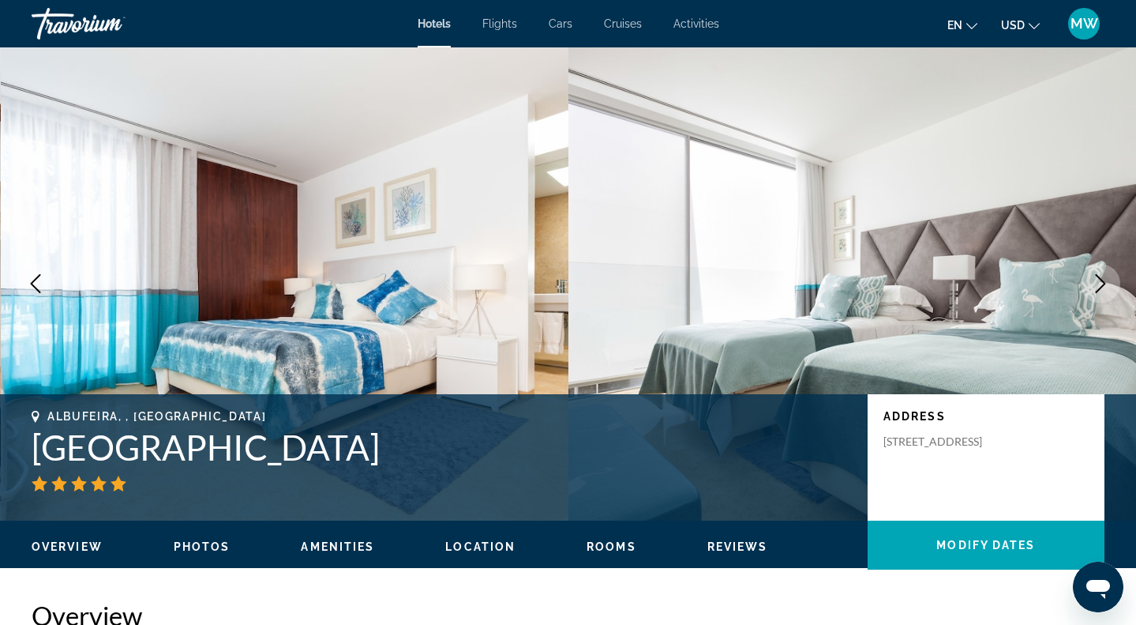
click at [1104, 276] on icon "Next image" at bounding box center [1100, 283] width 19 height 19
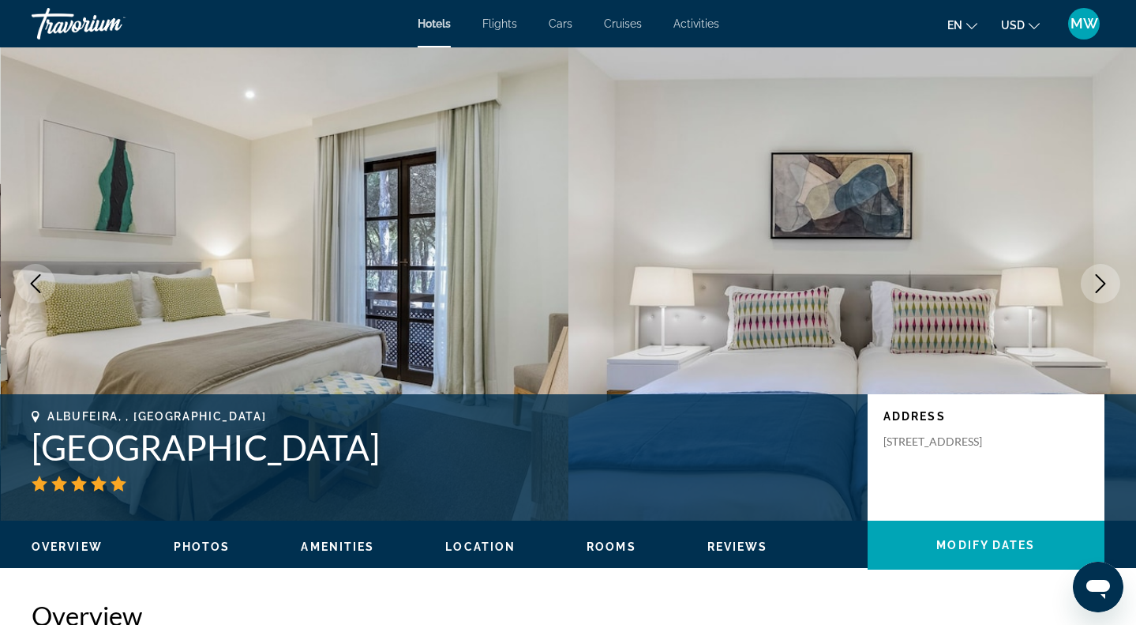
click at [1104, 276] on icon "Next image" at bounding box center [1100, 283] width 19 height 19
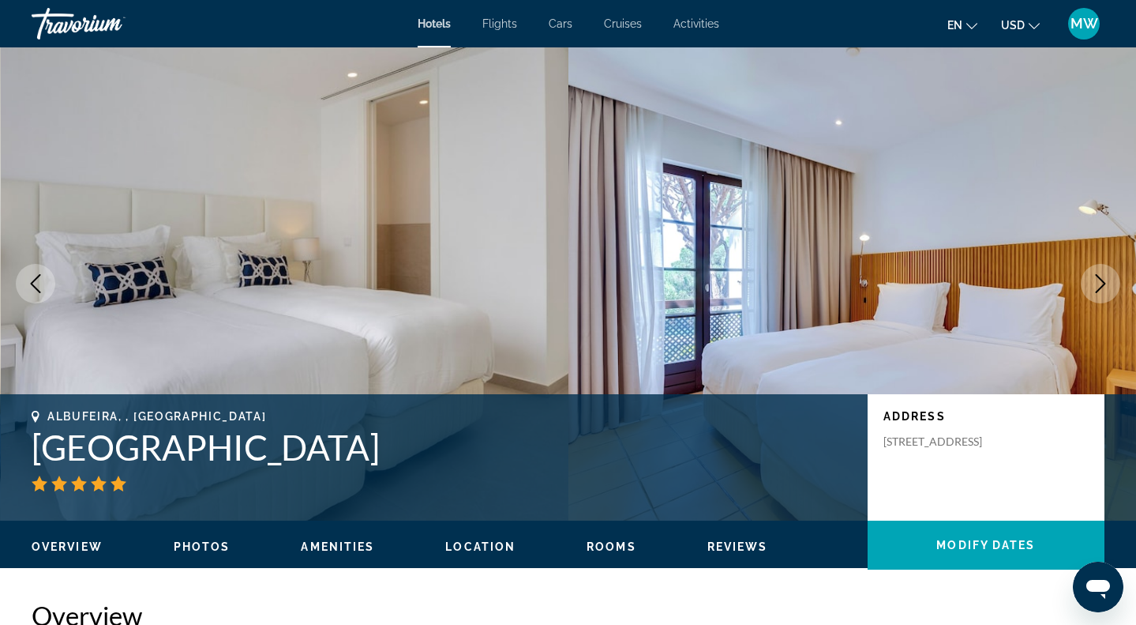
click at [1104, 276] on icon "Next image" at bounding box center [1100, 283] width 19 height 19
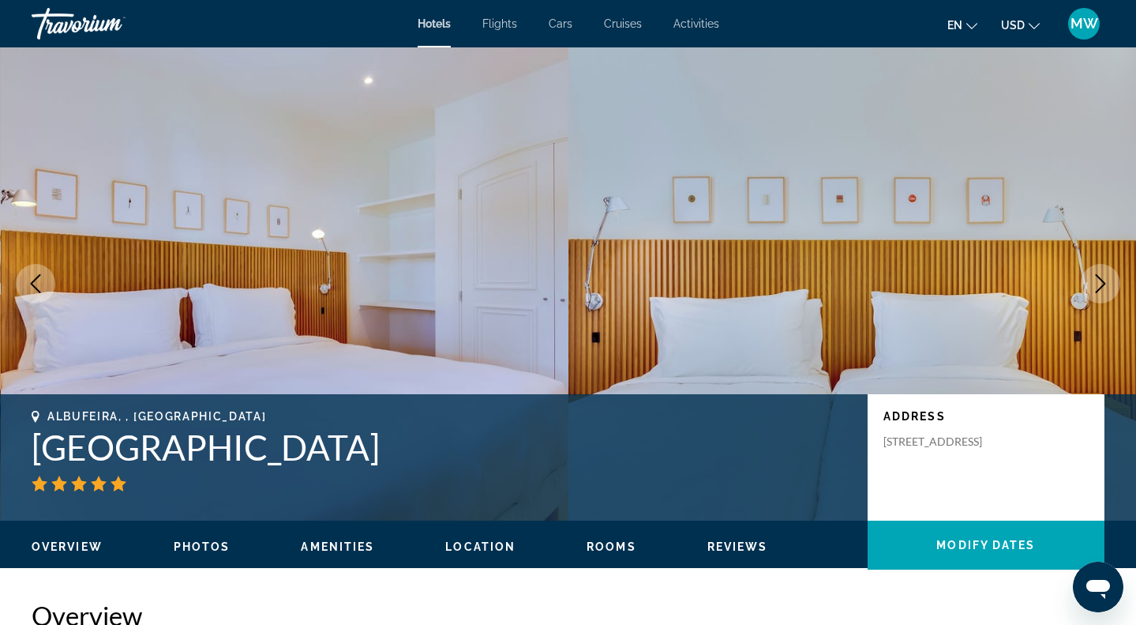
click at [1104, 276] on icon "Next image" at bounding box center [1100, 283] width 19 height 19
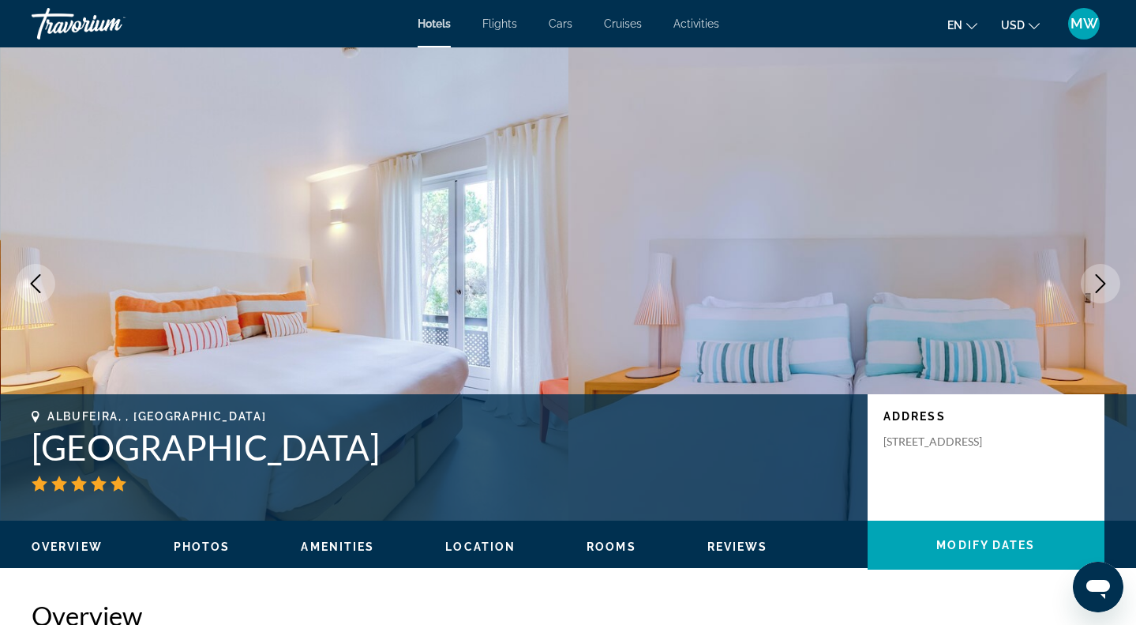
click at [1104, 276] on icon "Next image" at bounding box center [1100, 283] width 19 height 19
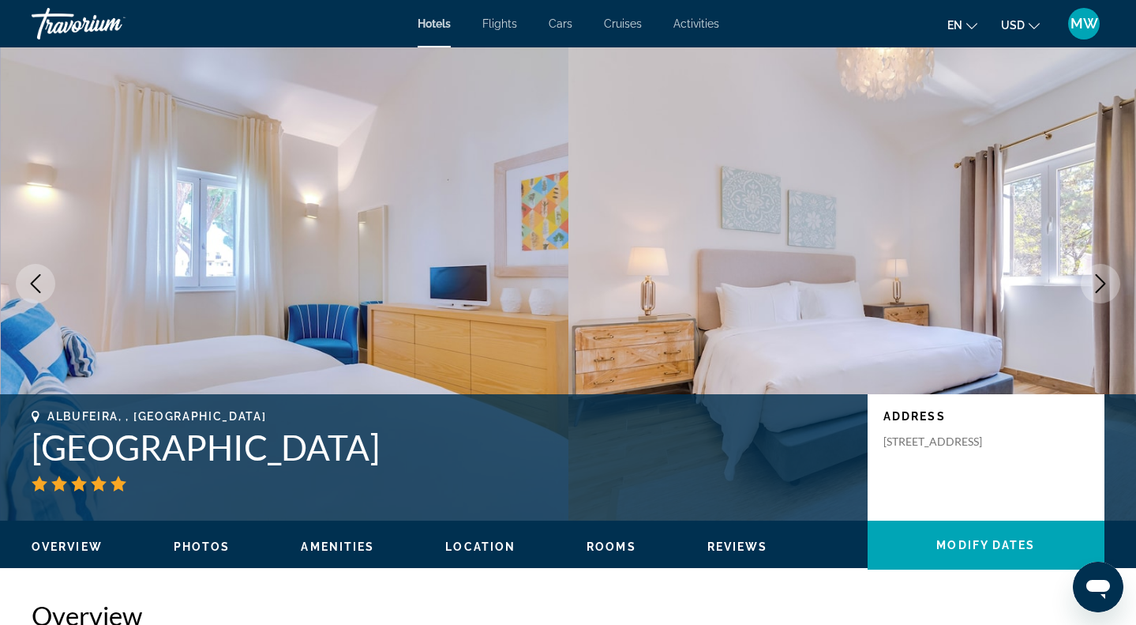
click at [1104, 276] on icon "Next image" at bounding box center [1100, 283] width 19 height 19
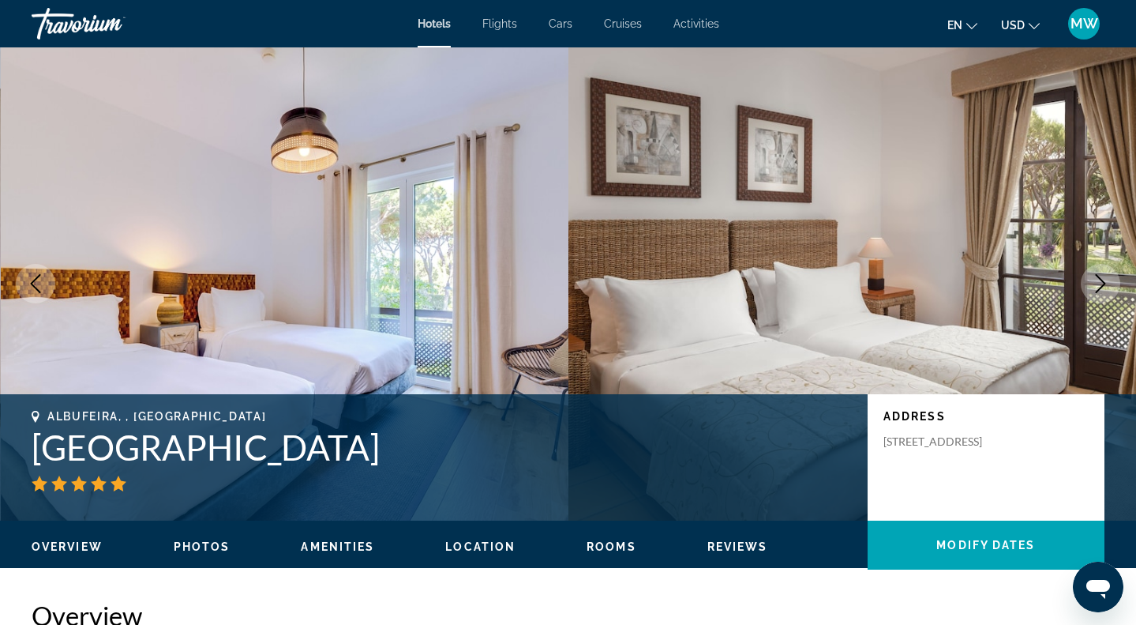
click at [1104, 276] on icon "Next image" at bounding box center [1100, 283] width 19 height 19
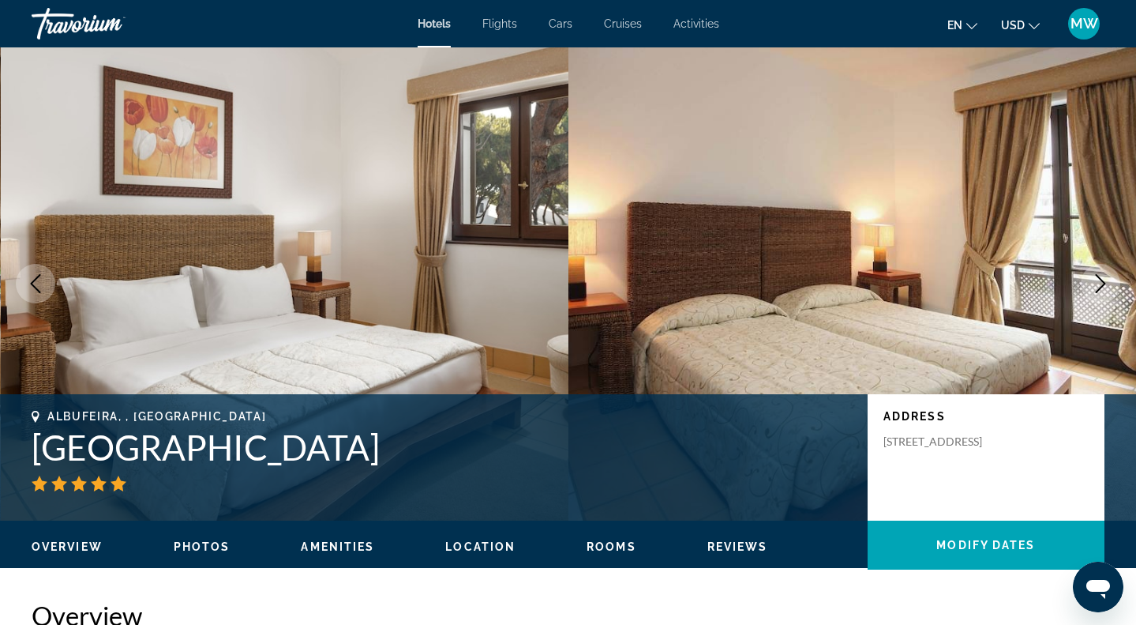
click at [1104, 276] on icon "Next image" at bounding box center [1100, 283] width 19 height 19
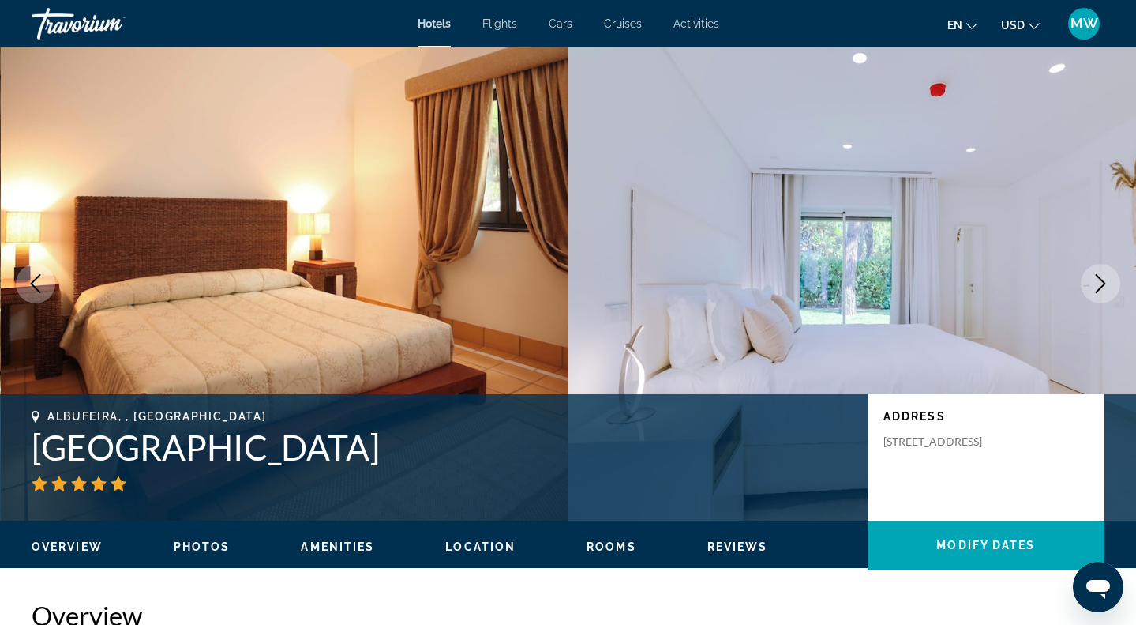
click at [1104, 276] on icon "Next image" at bounding box center [1100, 283] width 19 height 19
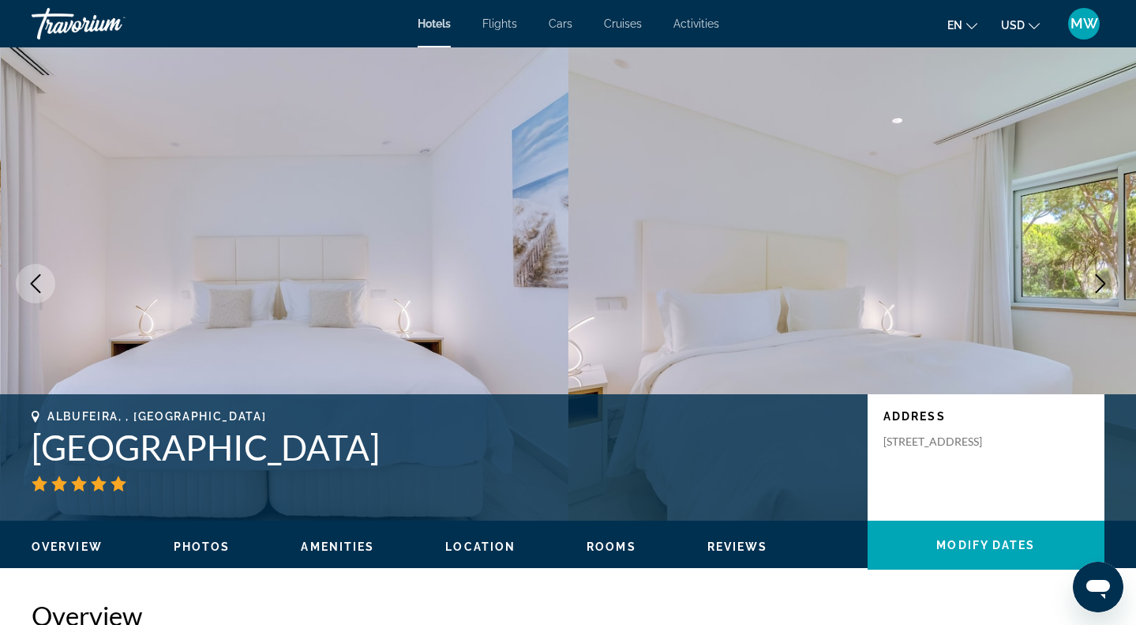
click at [1104, 276] on icon "Next image" at bounding box center [1100, 283] width 19 height 19
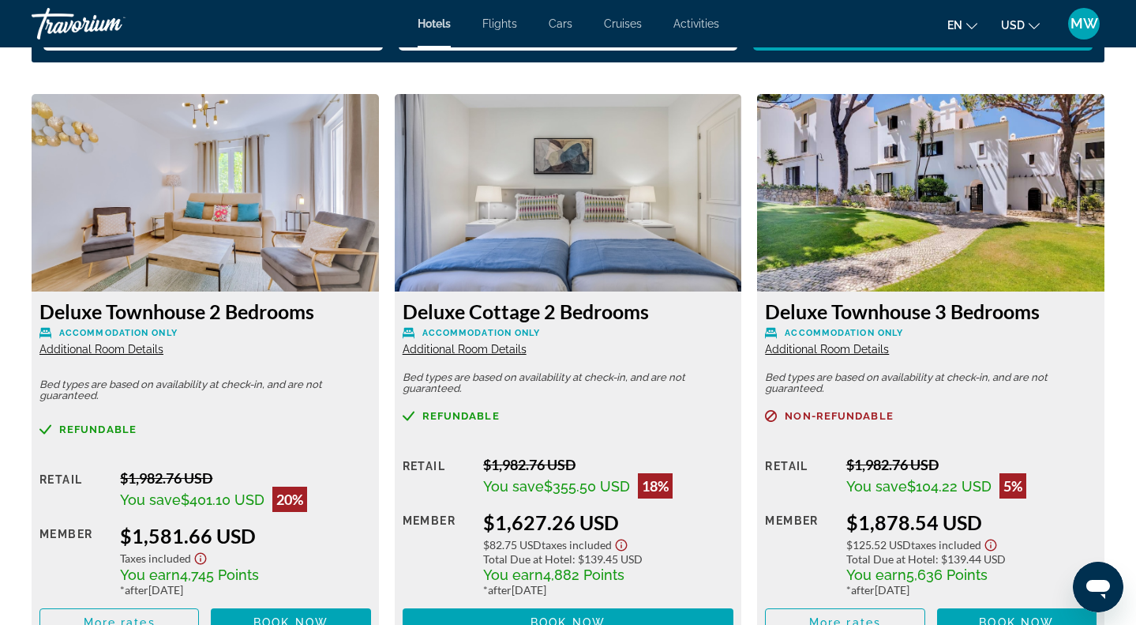
scroll to position [2142, 0]
click at [928, 262] on img "Main content" at bounding box center [930, 192] width 347 height 197
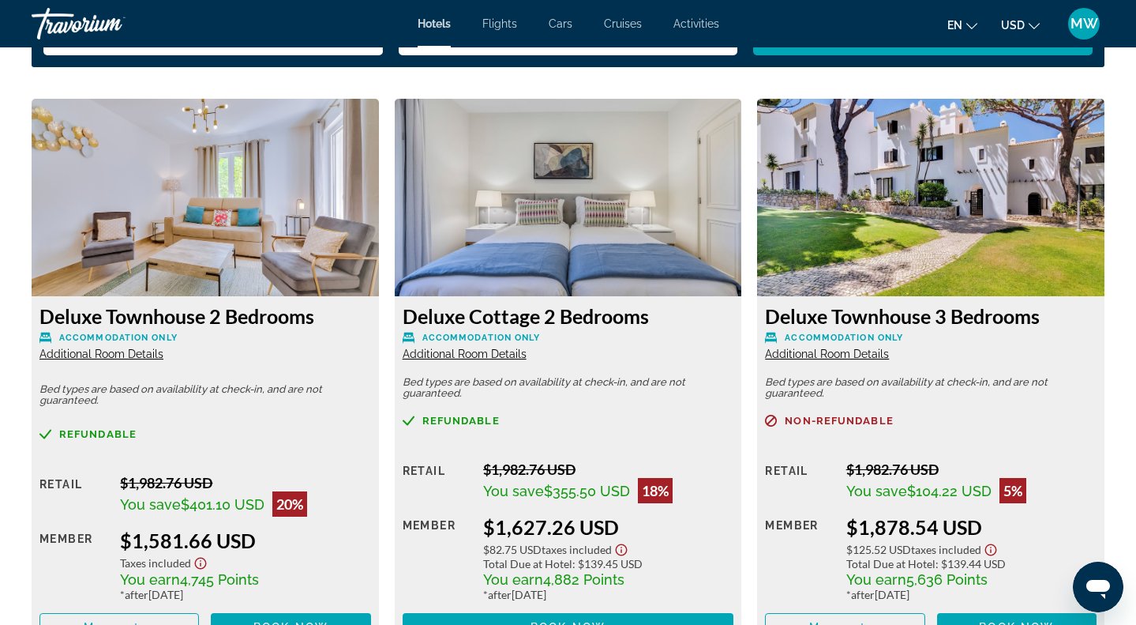
click at [850, 365] on div "Deluxe Townhouse 3 Bedrooms Accommodation Only Additional Room Details Bed type…" at bounding box center [930, 472] width 347 height 353
click at [850, 359] on span "Additional Room Details" at bounding box center [827, 353] width 124 height 13
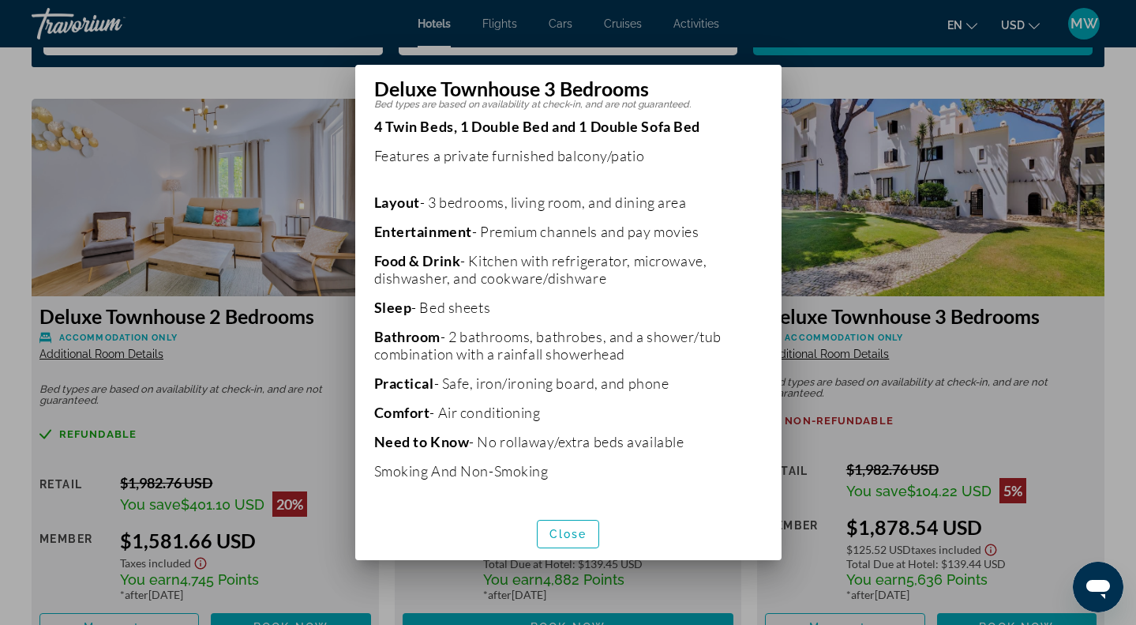
scroll to position [293, 0]
click at [554, 527] on span "Close" at bounding box center [569, 533] width 38 height 13
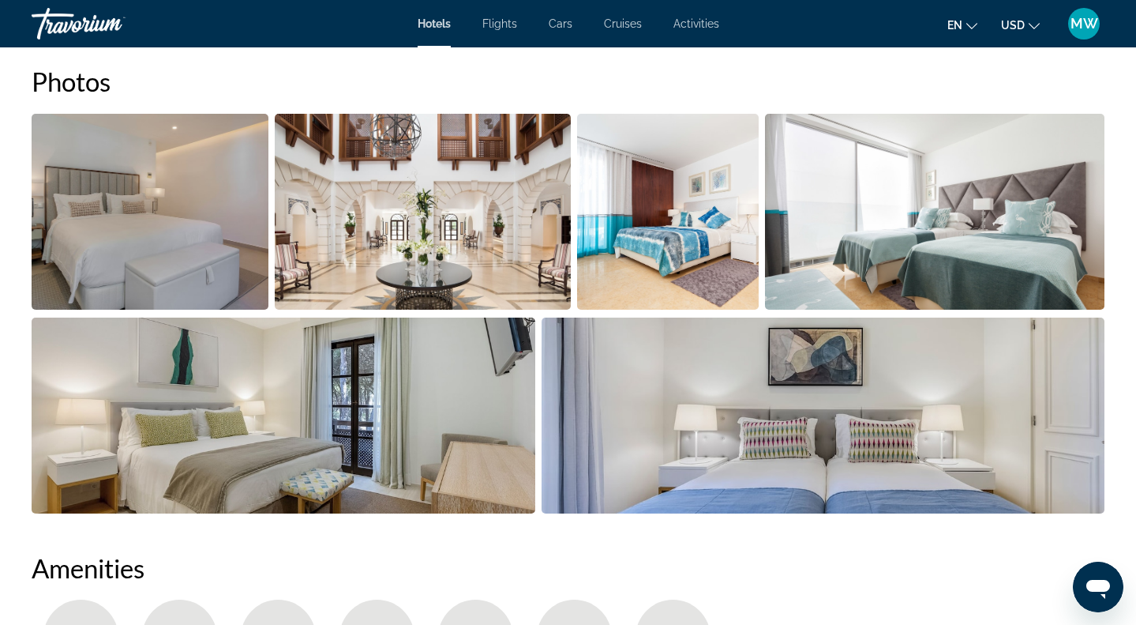
scroll to position [809, 0]
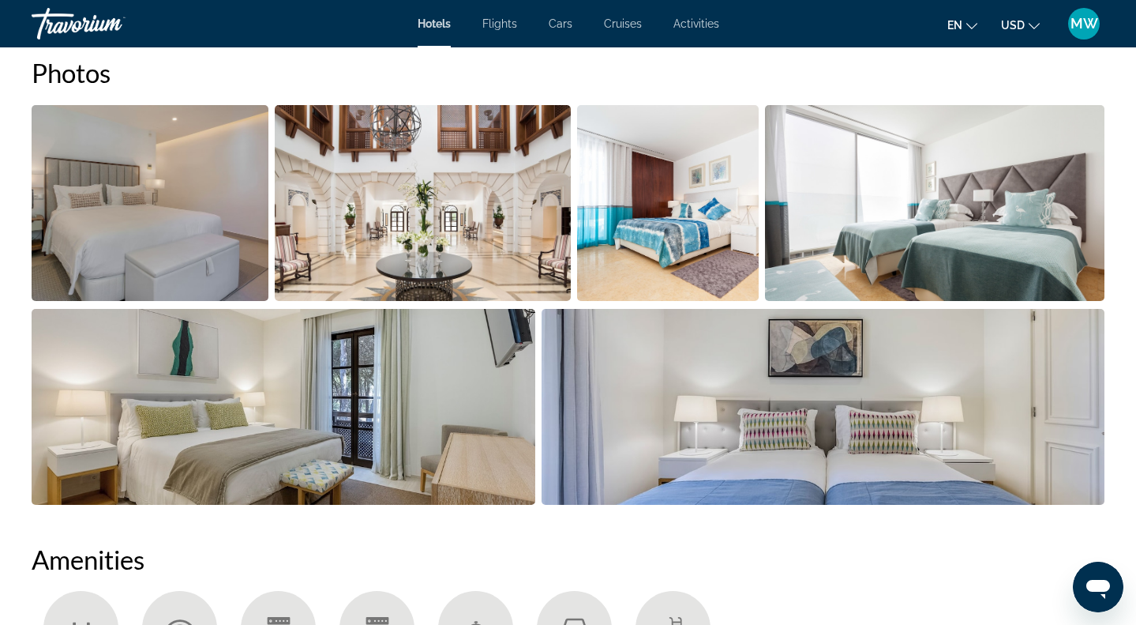
click at [195, 220] on img "Open full-screen image slider" at bounding box center [150, 203] width 237 height 196
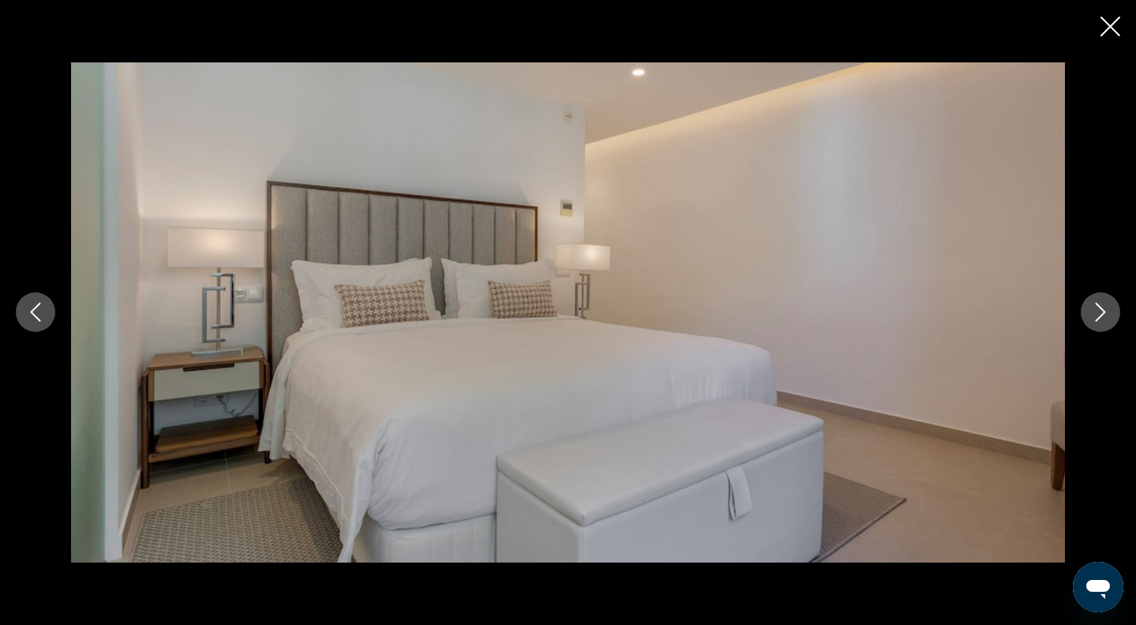
click at [1102, 312] on icon "Next image" at bounding box center [1100, 311] width 19 height 19
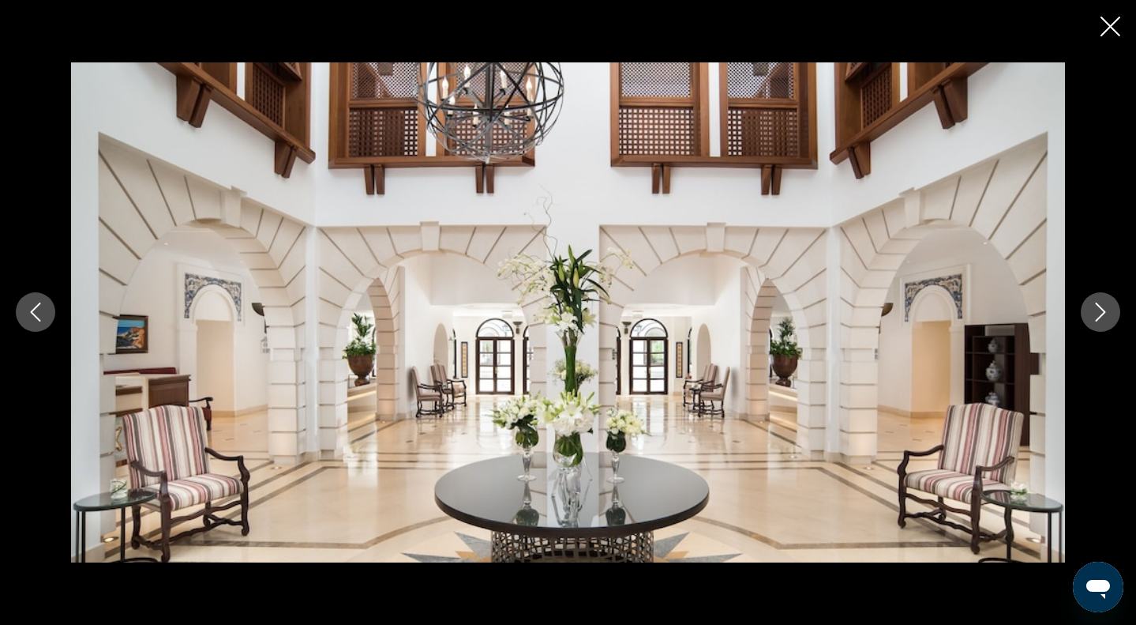
click at [1102, 312] on icon "Next image" at bounding box center [1100, 311] width 19 height 19
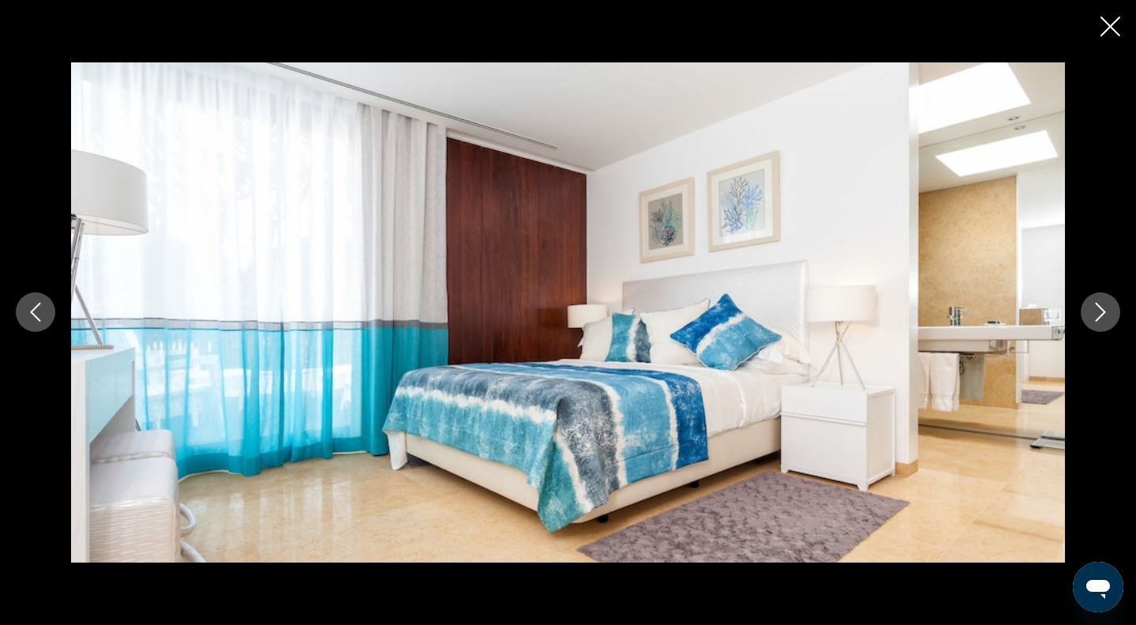
click at [1102, 312] on icon "Next image" at bounding box center [1100, 311] width 19 height 19
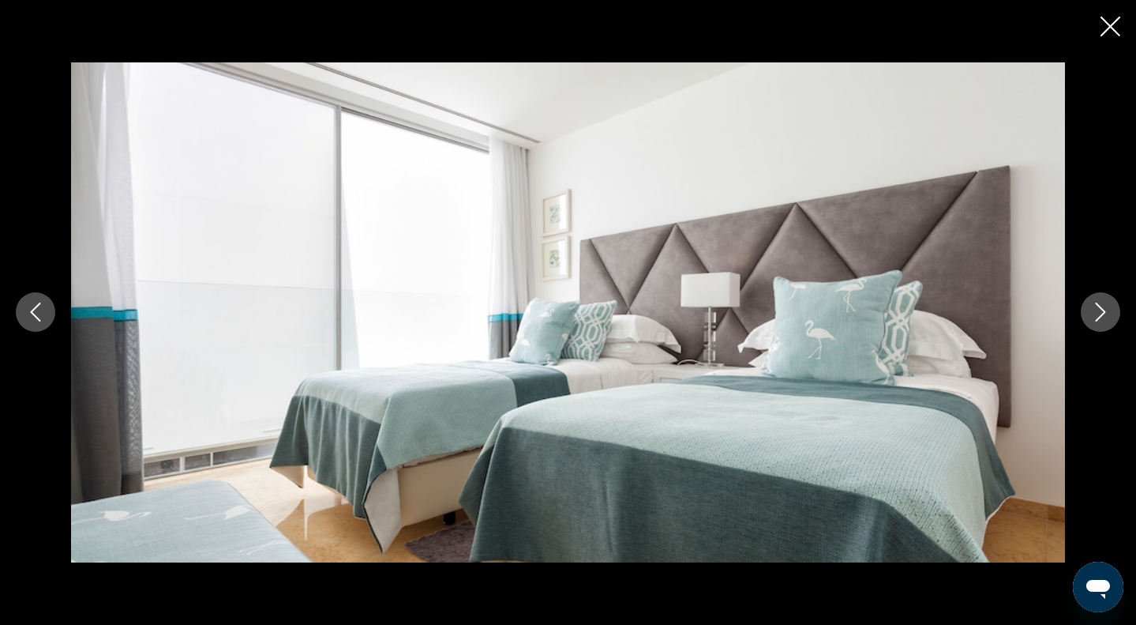
click at [1102, 312] on icon "Next image" at bounding box center [1100, 311] width 19 height 19
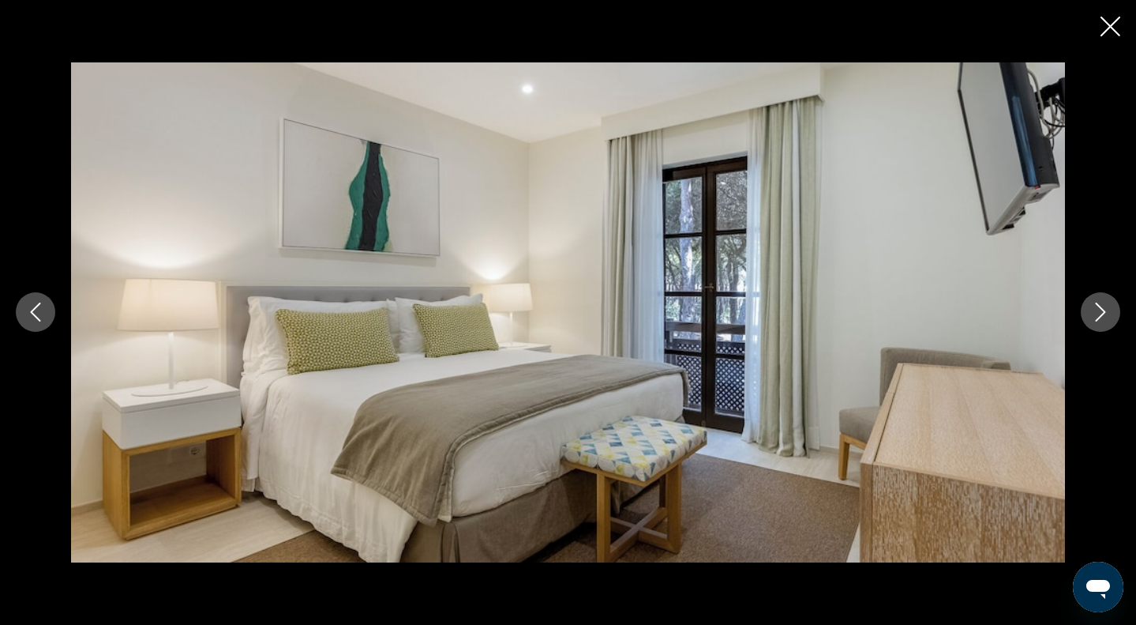
click at [1102, 312] on icon "Next image" at bounding box center [1100, 311] width 19 height 19
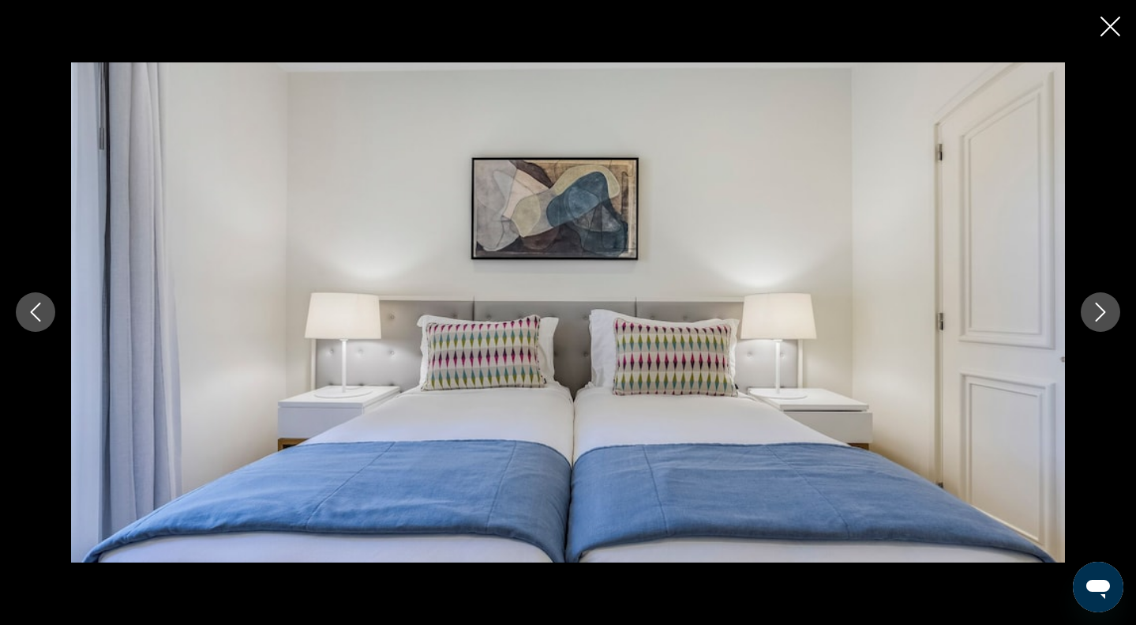
click at [1102, 312] on icon "Next image" at bounding box center [1100, 311] width 19 height 19
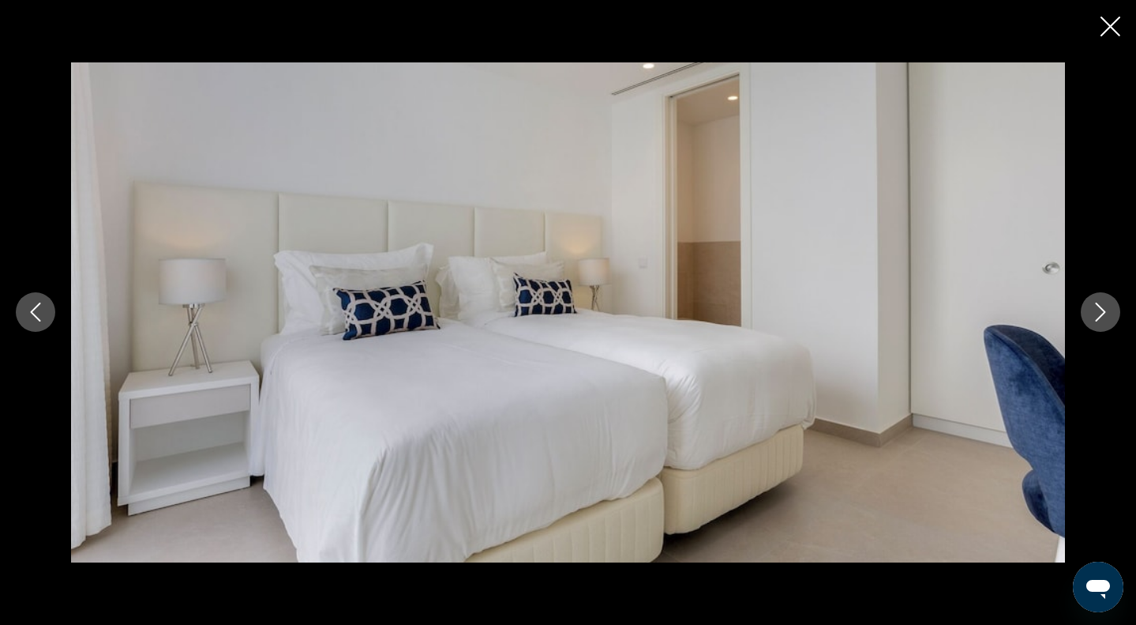
click at [1102, 312] on icon "Next image" at bounding box center [1100, 311] width 19 height 19
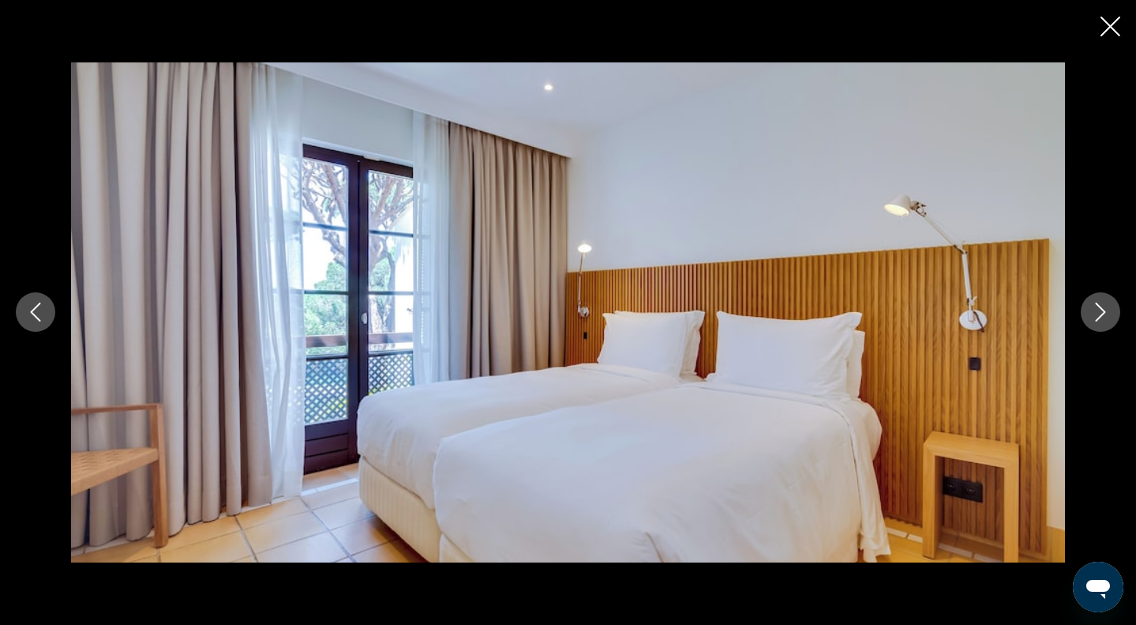
click at [1102, 312] on icon "Next image" at bounding box center [1100, 311] width 19 height 19
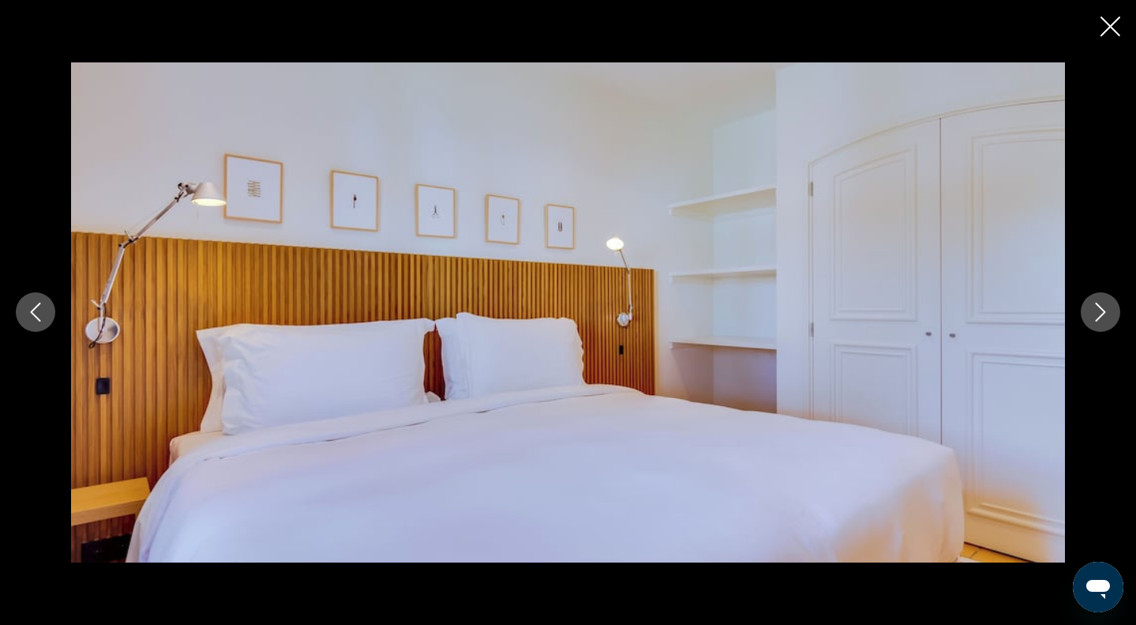
click at [1102, 312] on icon "Next image" at bounding box center [1100, 311] width 19 height 19
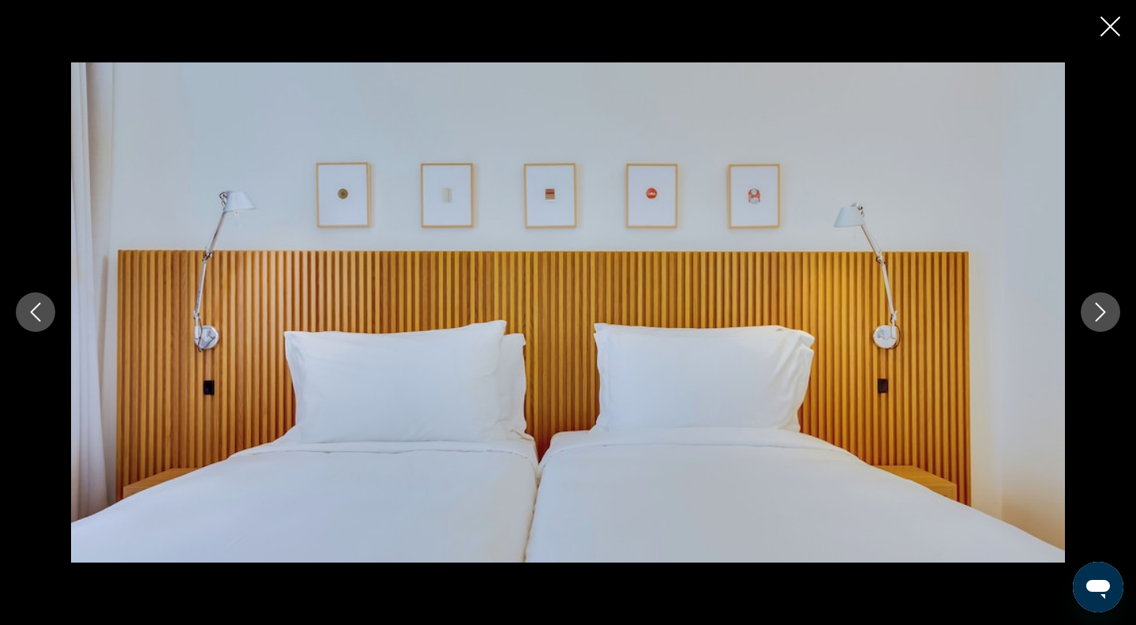
click at [1102, 312] on icon "Next image" at bounding box center [1100, 311] width 19 height 19
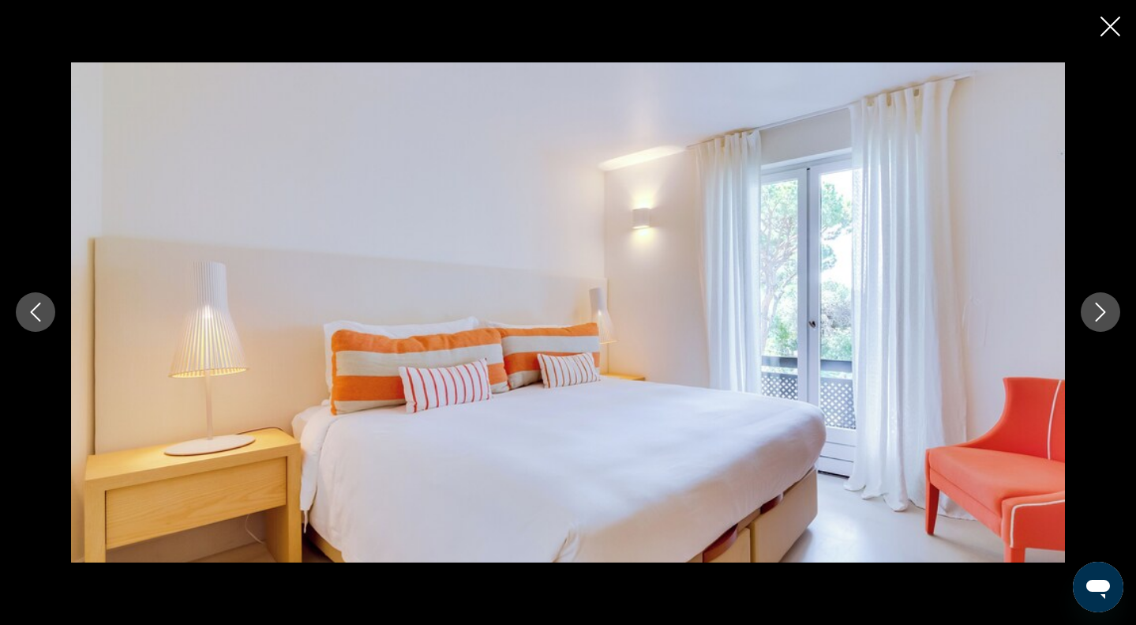
click at [1102, 312] on icon "Next image" at bounding box center [1100, 311] width 19 height 19
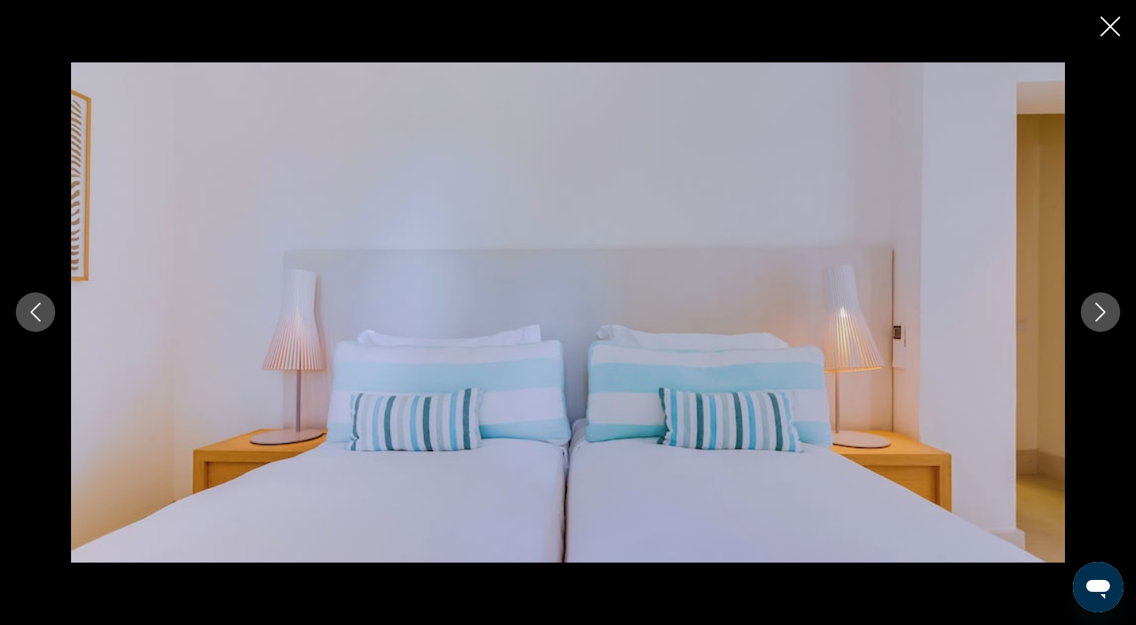
click at [1102, 312] on icon "Next image" at bounding box center [1100, 311] width 19 height 19
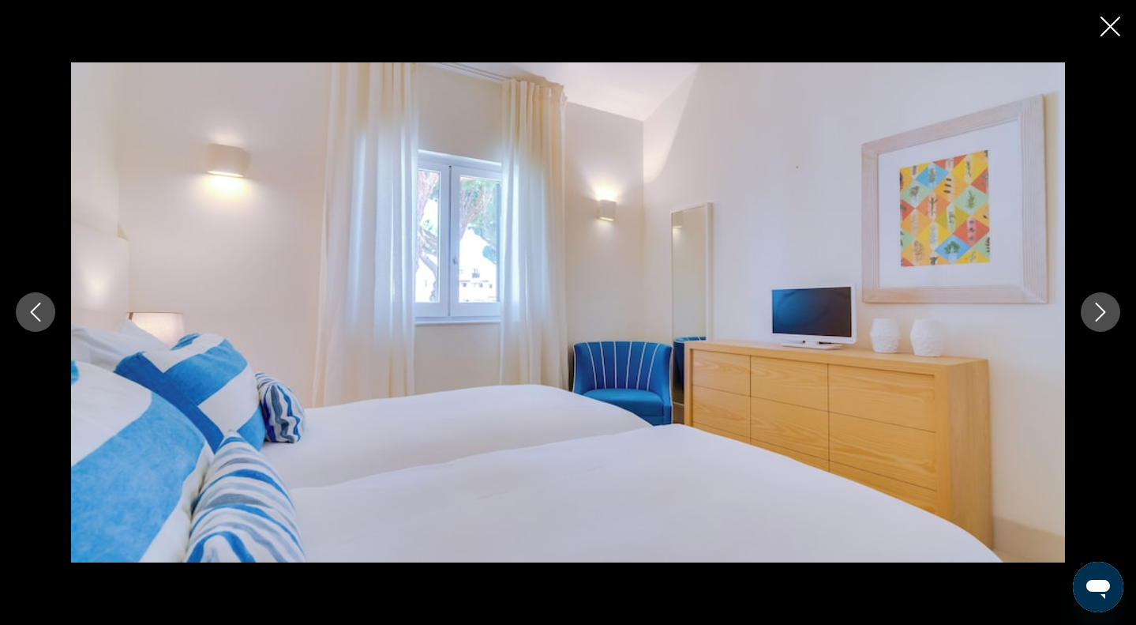
click at [1102, 312] on icon "Next image" at bounding box center [1100, 311] width 19 height 19
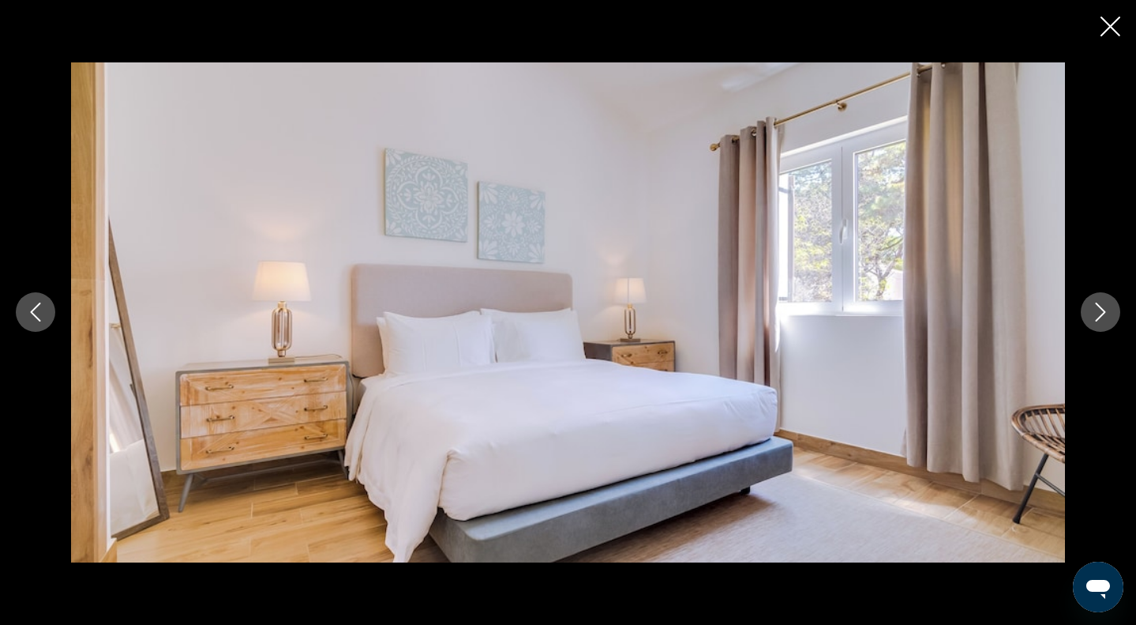
click at [1102, 312] on icon "Next image" at bounding box center [1100, 311] width 19 height 19
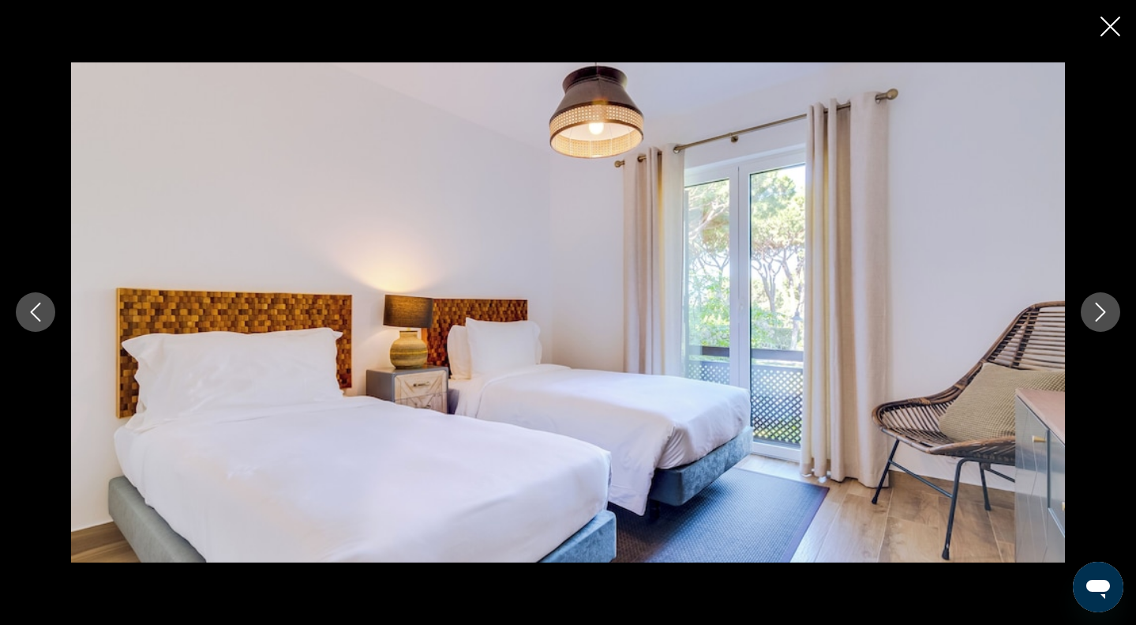
click at [1102, 312] on icon "Next image" at bounding box center [1100, 311] width 19 height 19
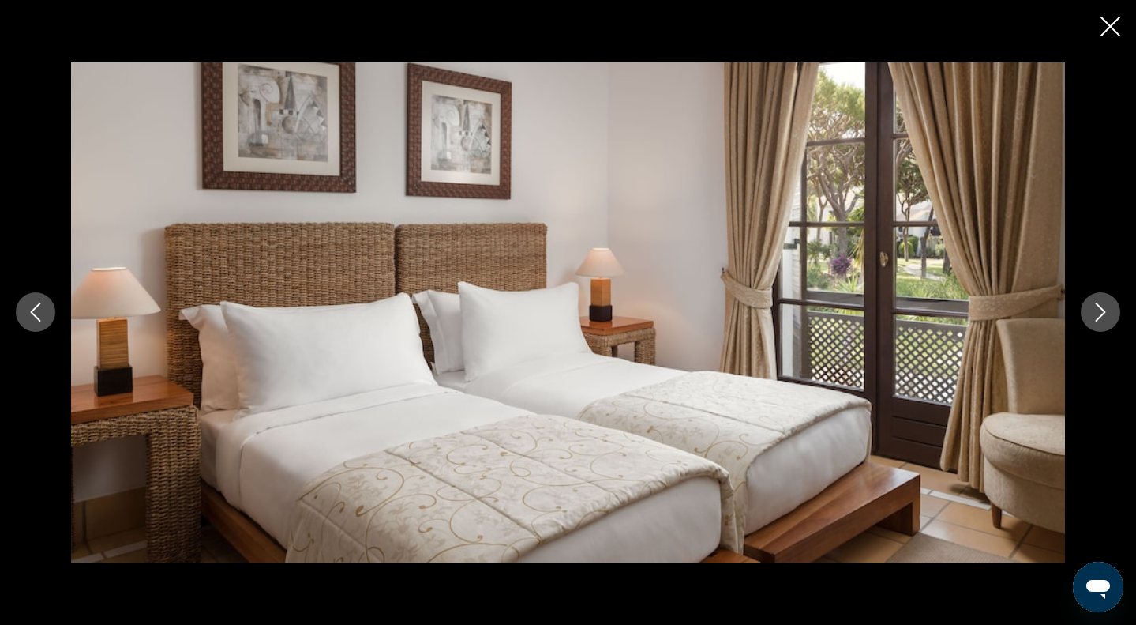
click at [1102, 312] on icon "Next image" at bounding box center [1100, 311] width 19 height 19
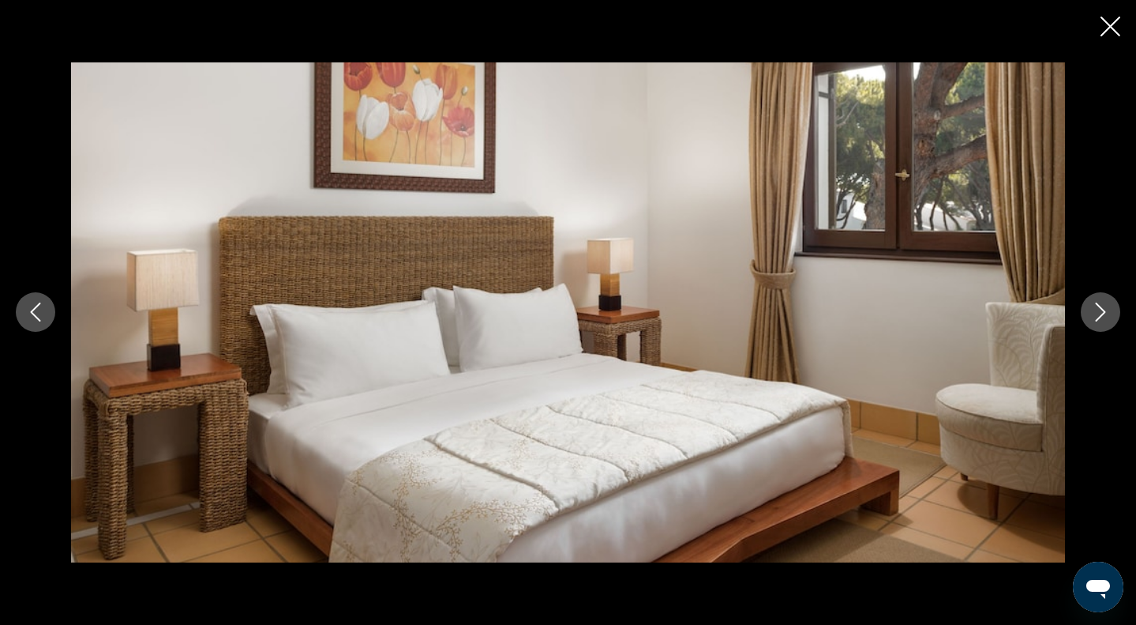
click at [1102, 312] on icon "Next image" at bounding box center [1100, 311] width 19 height 19
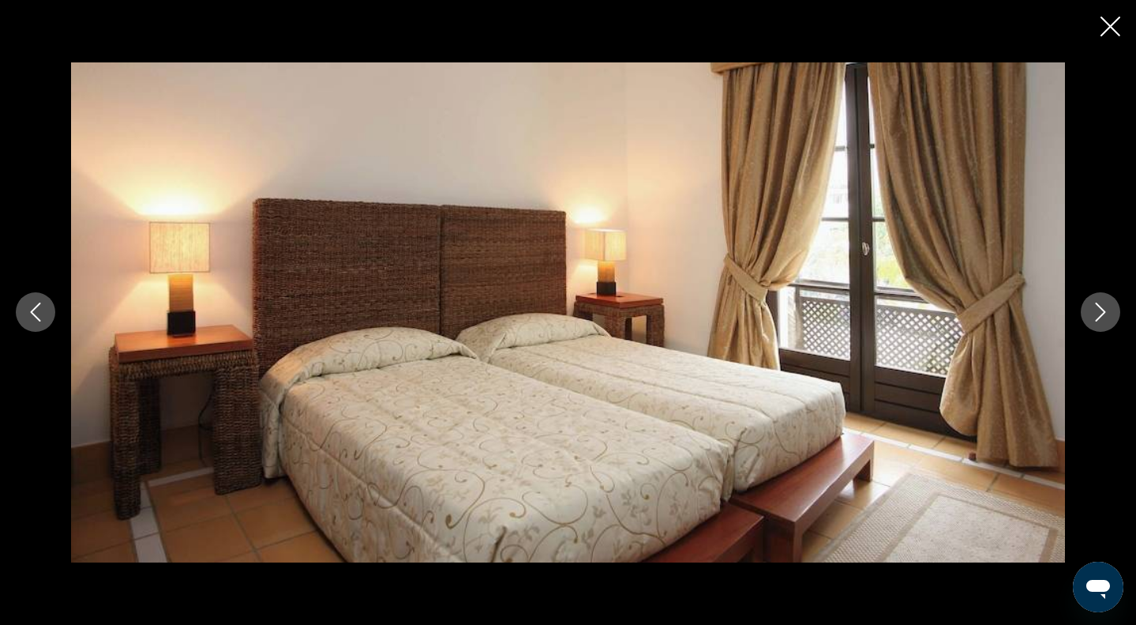
click at [1102, 312] on icon "Next image" at bounding box center [1100, 311] width 19 height 19
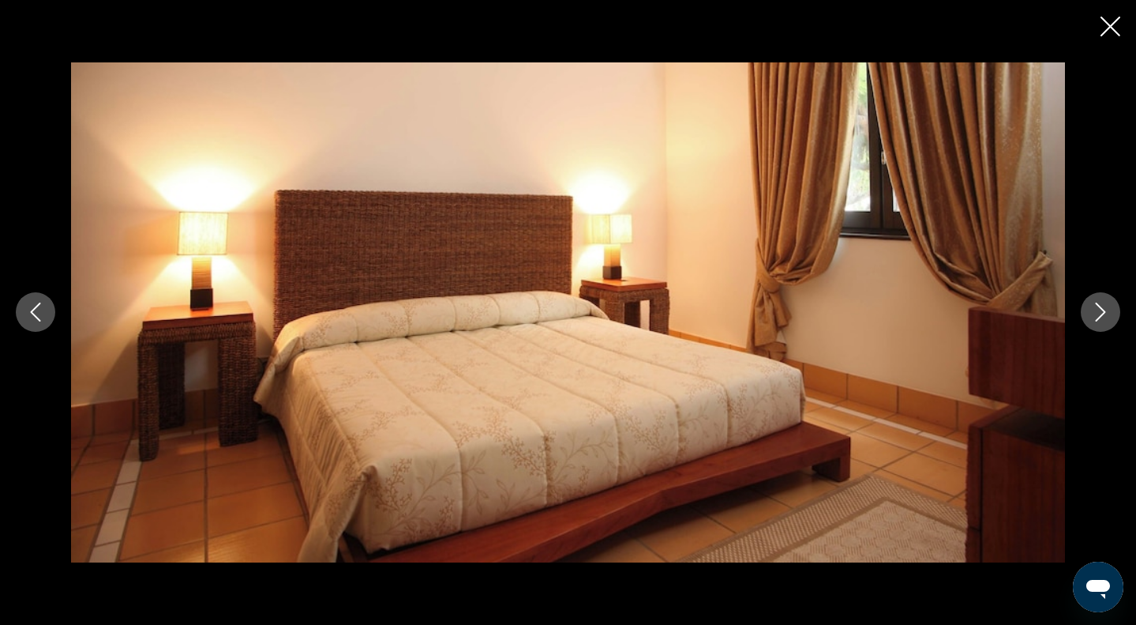
click at [1102, 312] on icon "Next image" at bounding box center [1100, 311] width 19 height 19
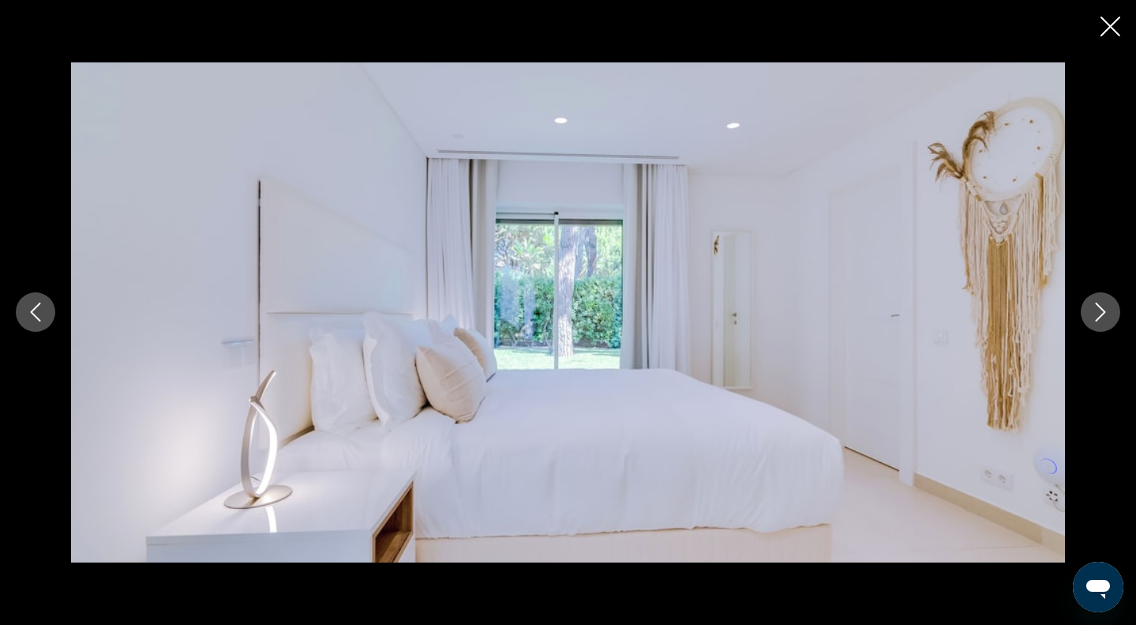
click at [1102, 312] on icon "Next image" at bounding box center [1100, 311] width 19 height 19
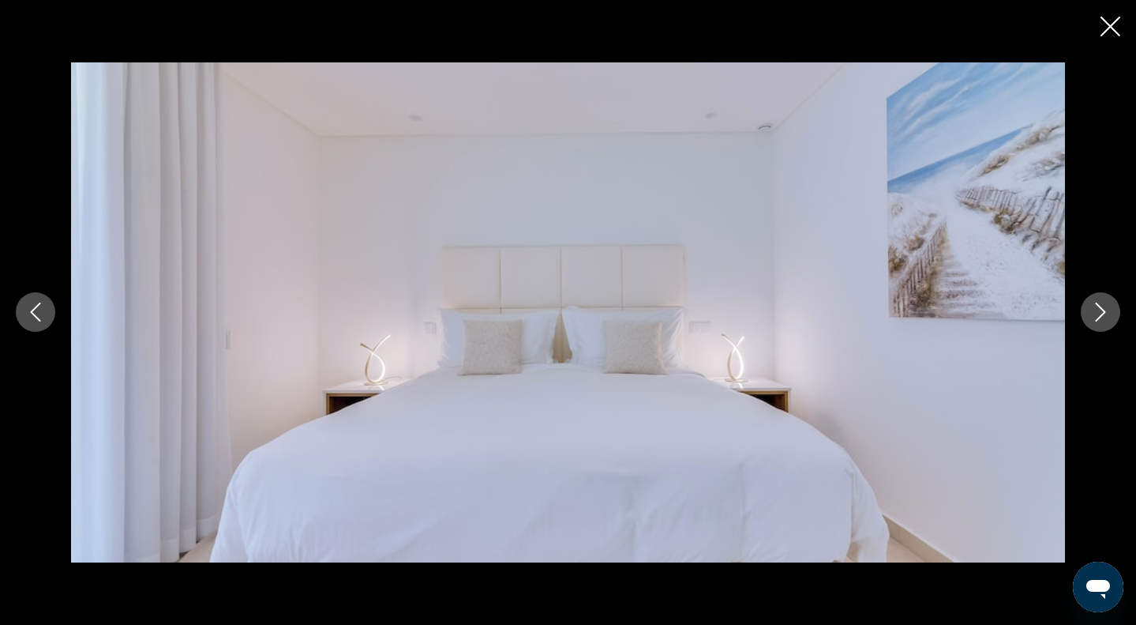
click at [1102, 312] on icon "Next image" at bounding box center [1100, 311] width 19 height 19
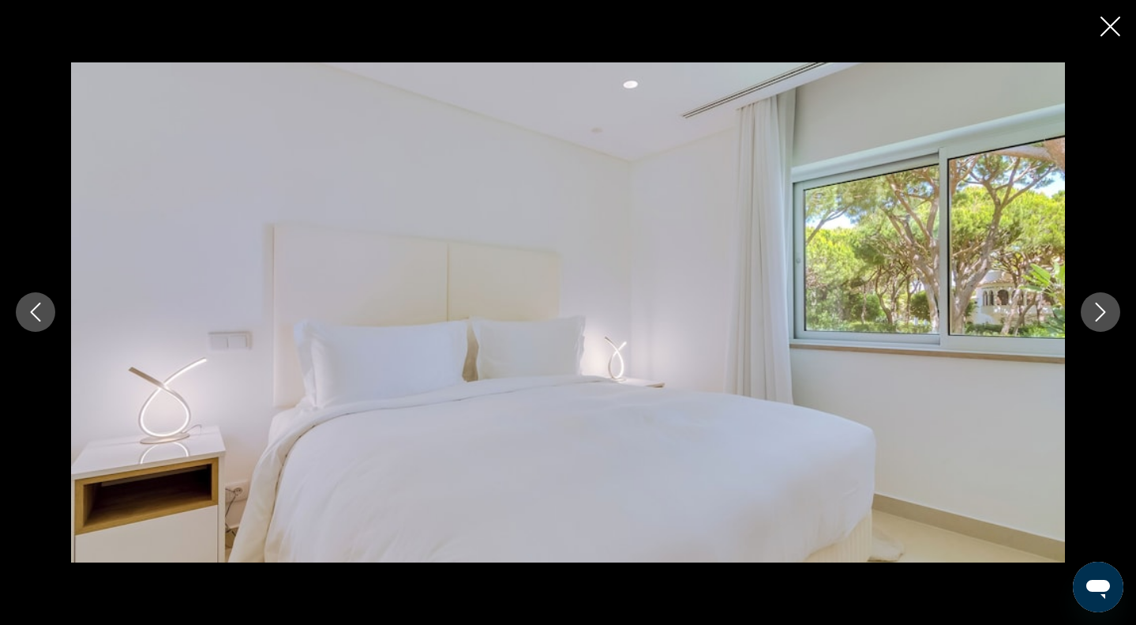
click at [1102, 312] on icon "Next image" at bounding box center [1100, 311] width 19 height 19
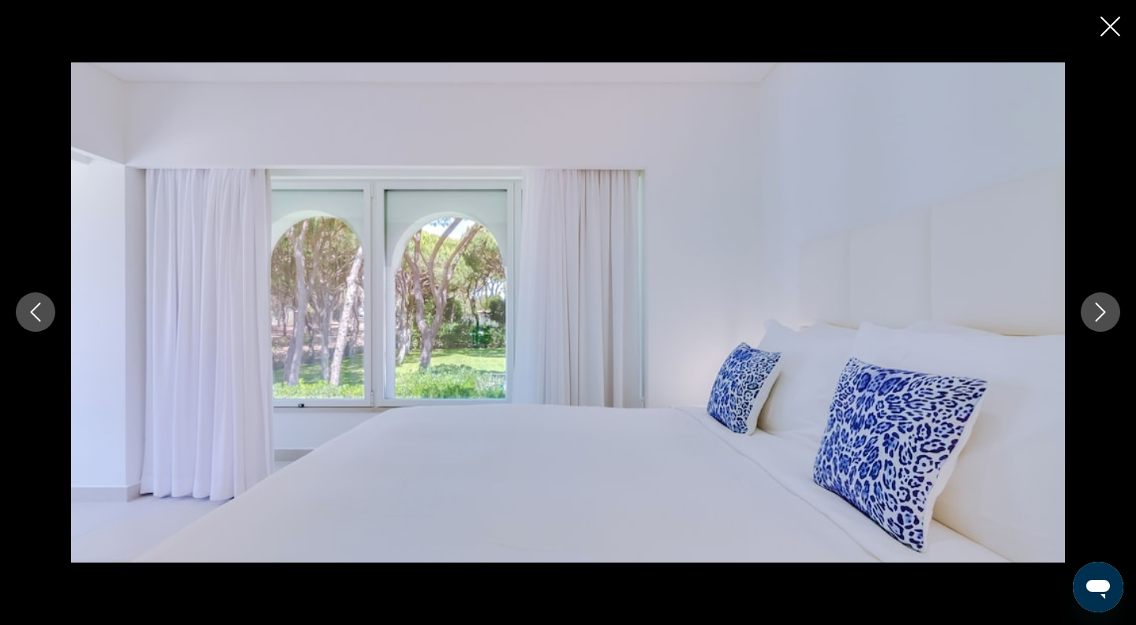
click at [1102, 312] on icon "Next image" at bounding box center [1100, 311] width 19 height 19
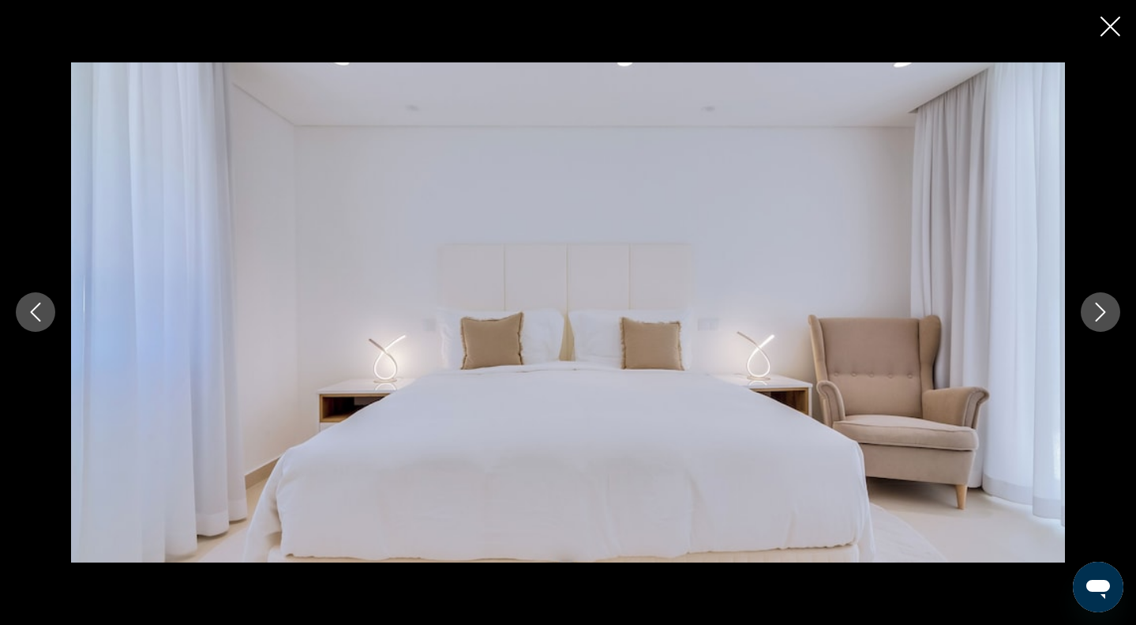
click at [1102, 312] on icon "Next image" at bounding box center [1100, 311] width 19 height 19
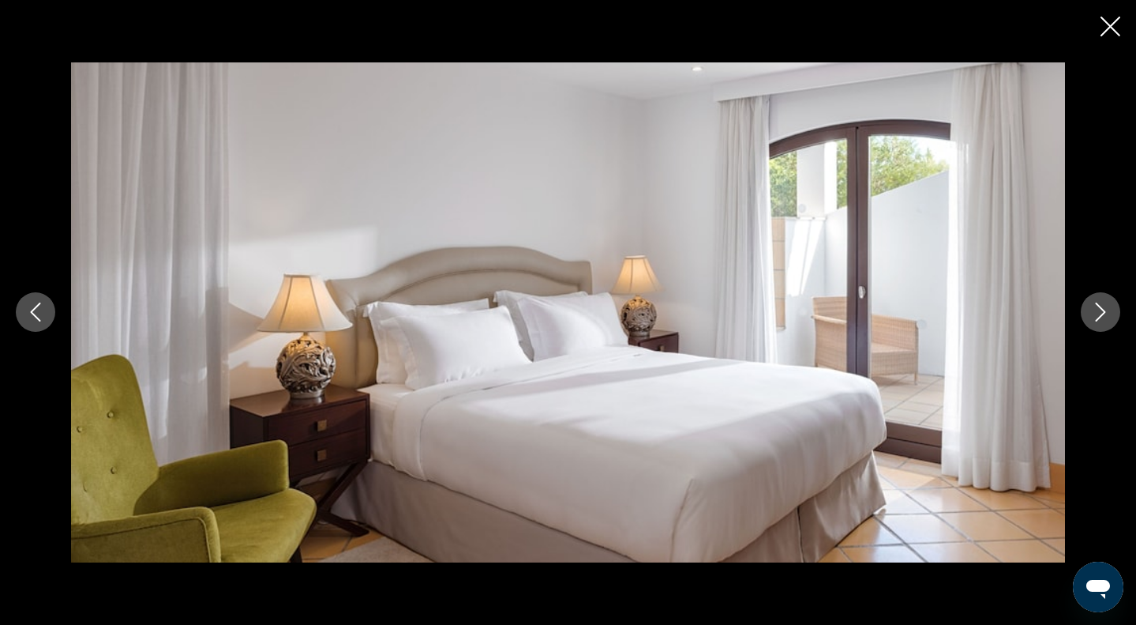
click at [1102, 312] on icon "Next image" at bounding box center [1100, 311] width 19 height 19
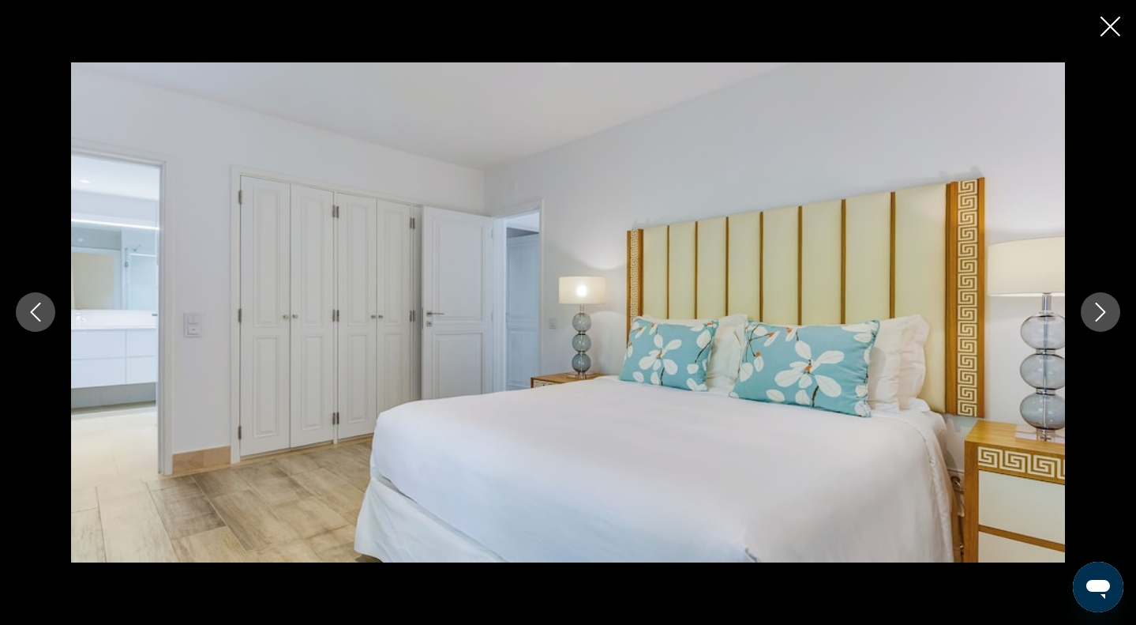
click at [1102, 312] on icon "Next image" at bounding box center [1100, 311] width 19 height 19
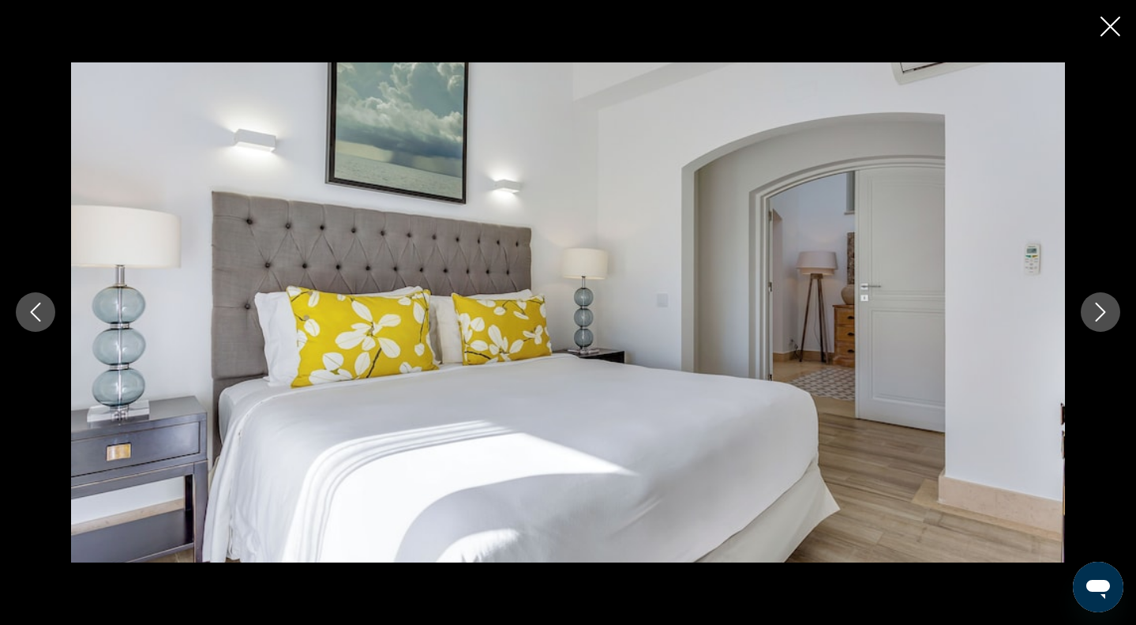
click at [1102, 312] on icon "Next image" at bounding box center [1100, 311] width 19 height 19
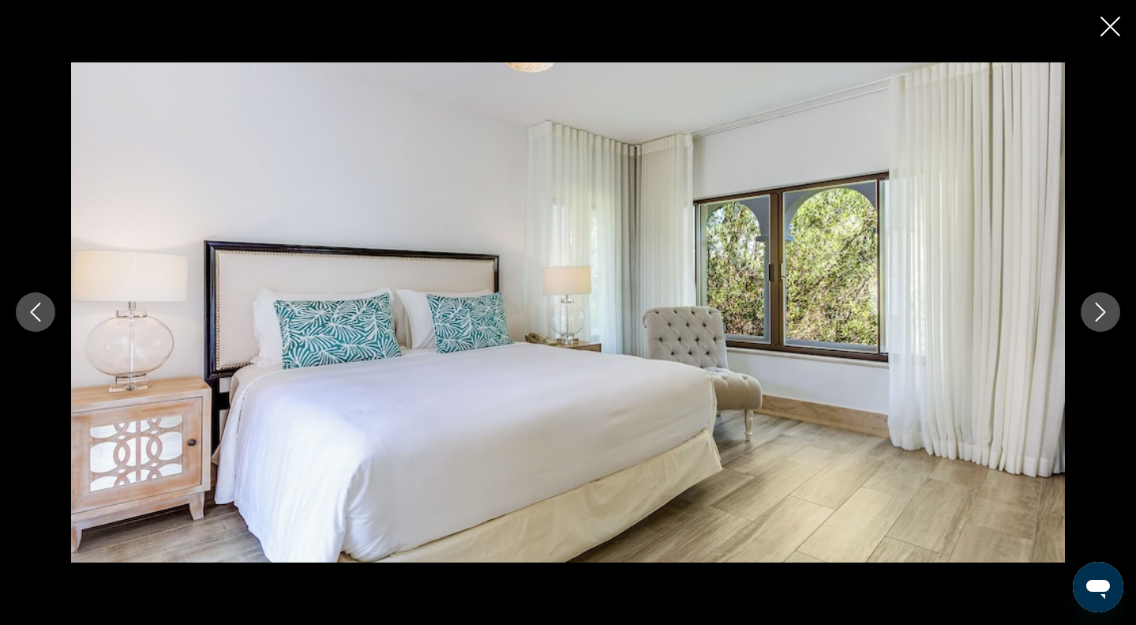
click at [1102, 312] on icon "Next image" at bounding box center [1100, 311] width 19 height 19
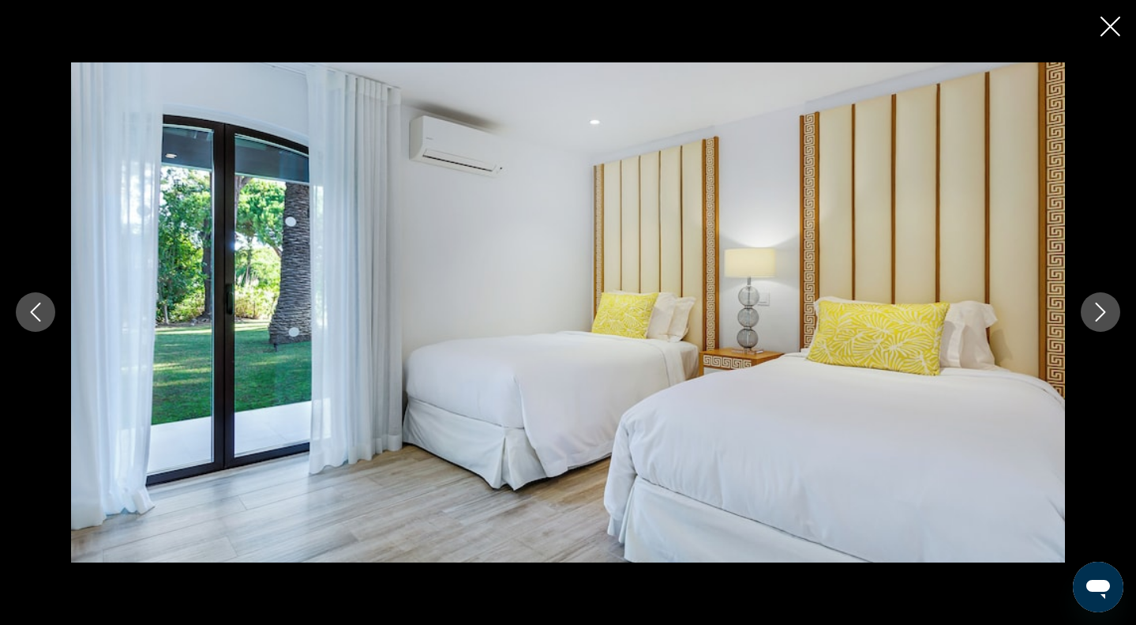
click at [1102, 312] on icon "Next image" at bounding box center [1100, 311] width 19 height 19
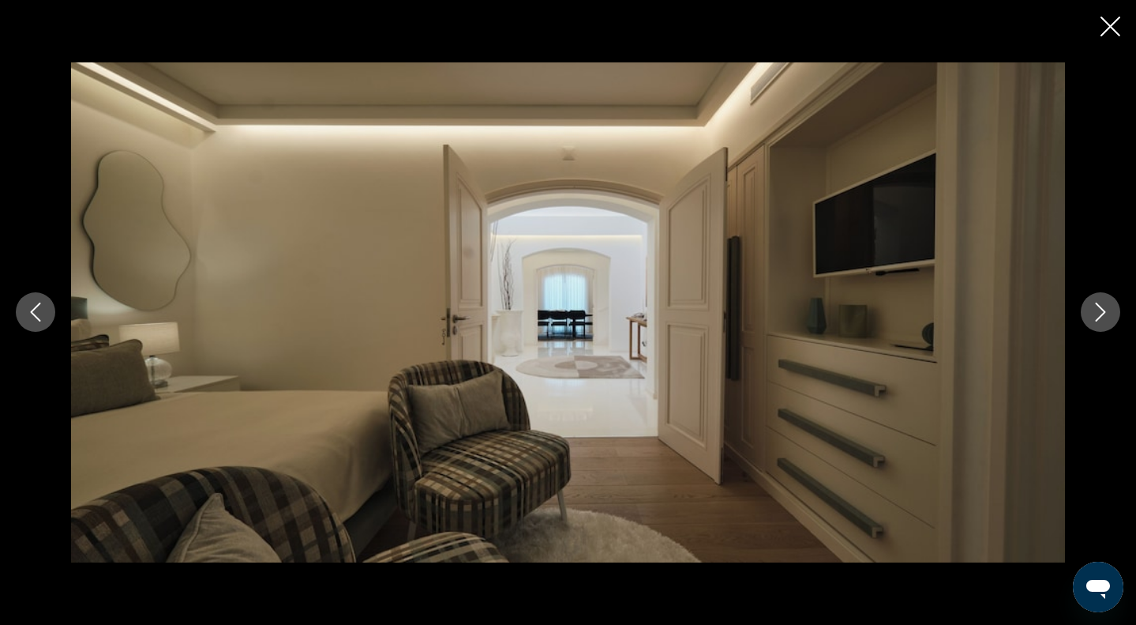
click at [1102, 312] on icon "Next image" at bounding box center [1100, 311] width 19 height 19
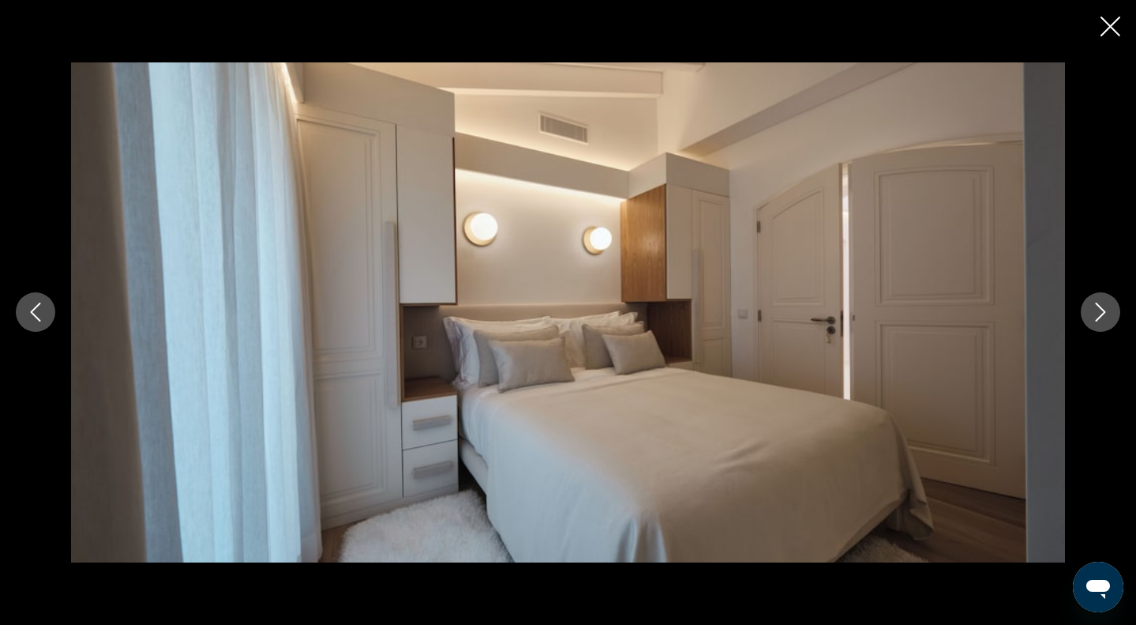
click at [1102, 312] on icon "Next image" at bounding box center [1100, 311] width 19 height 19
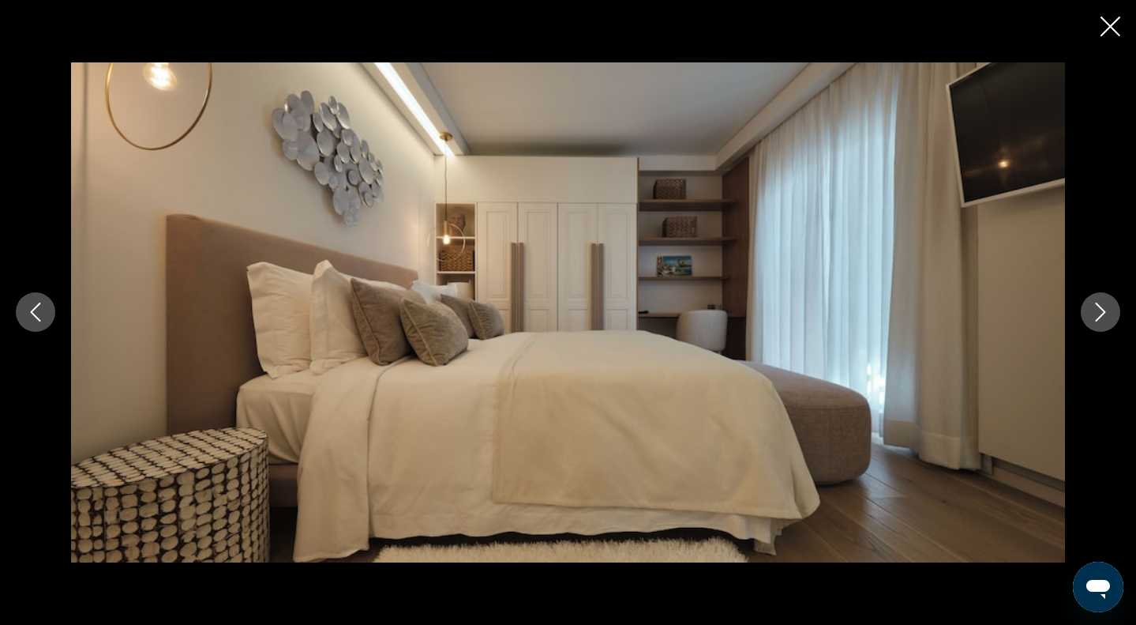
click at [1102, 312] on icon "Next image" at bounding box center [1100, 311] width 19 height 19
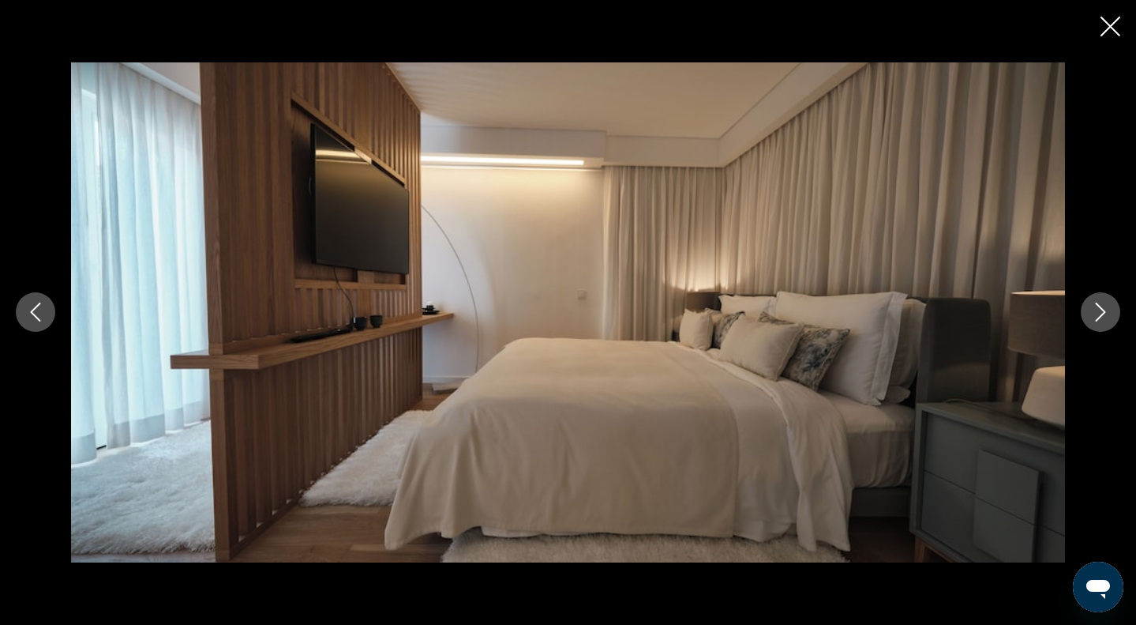
click at [1102, 312] on icon "Next image" at bounding box center [1100, 311] width 19 height 19
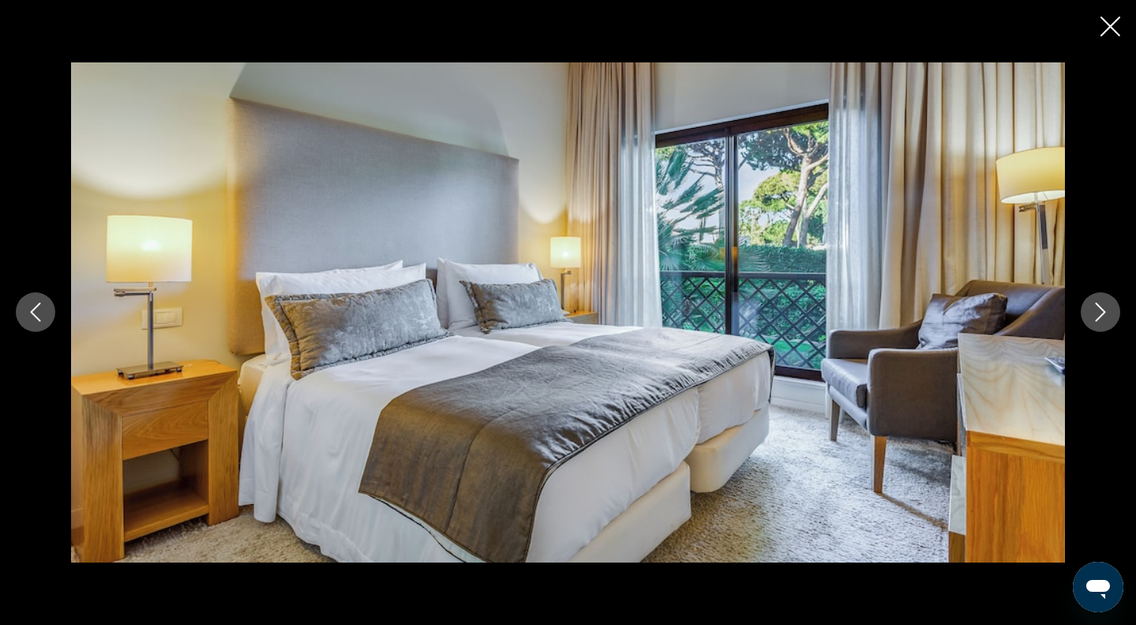
click at [1102, 312] on icon "Next image" at bounding box center [1100, 311] width 19 height 19
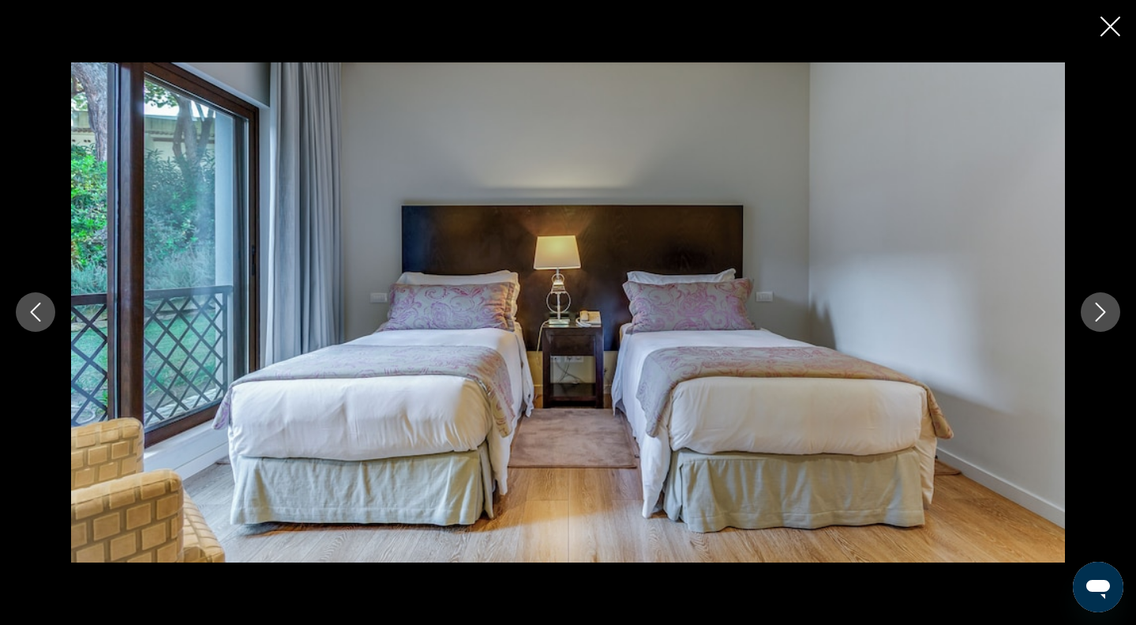
click at [1102, 312] on icon "Next image" at bounding box center [1100, 311] width 19 height 19
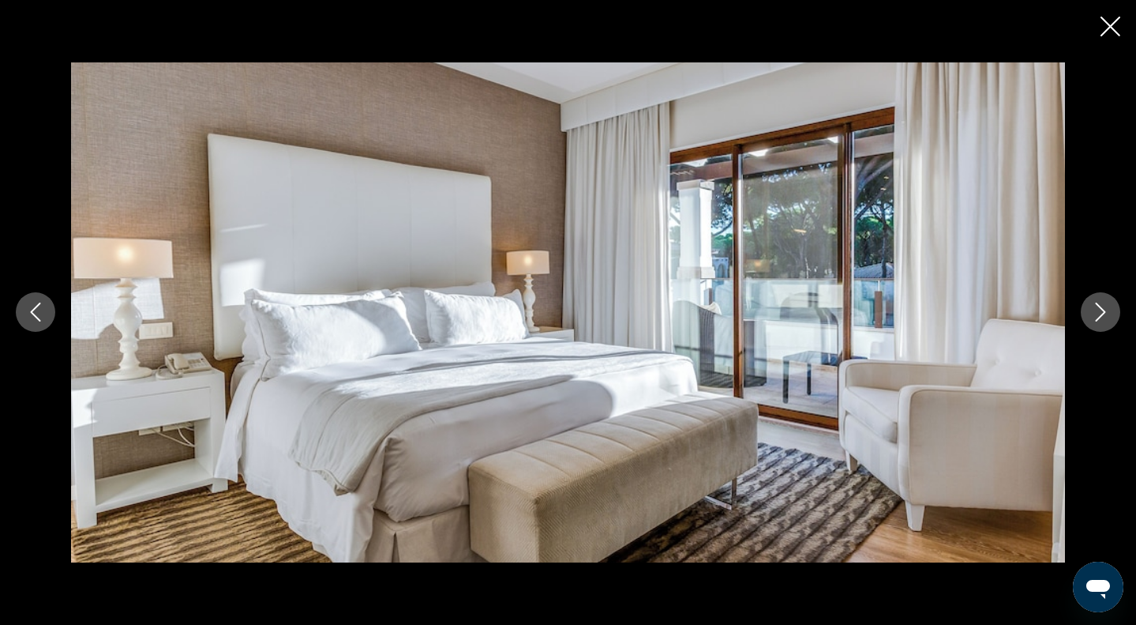
click at [1102, 312] on icon "Next image" at bounding box center [1100, 311] width 19 height 19
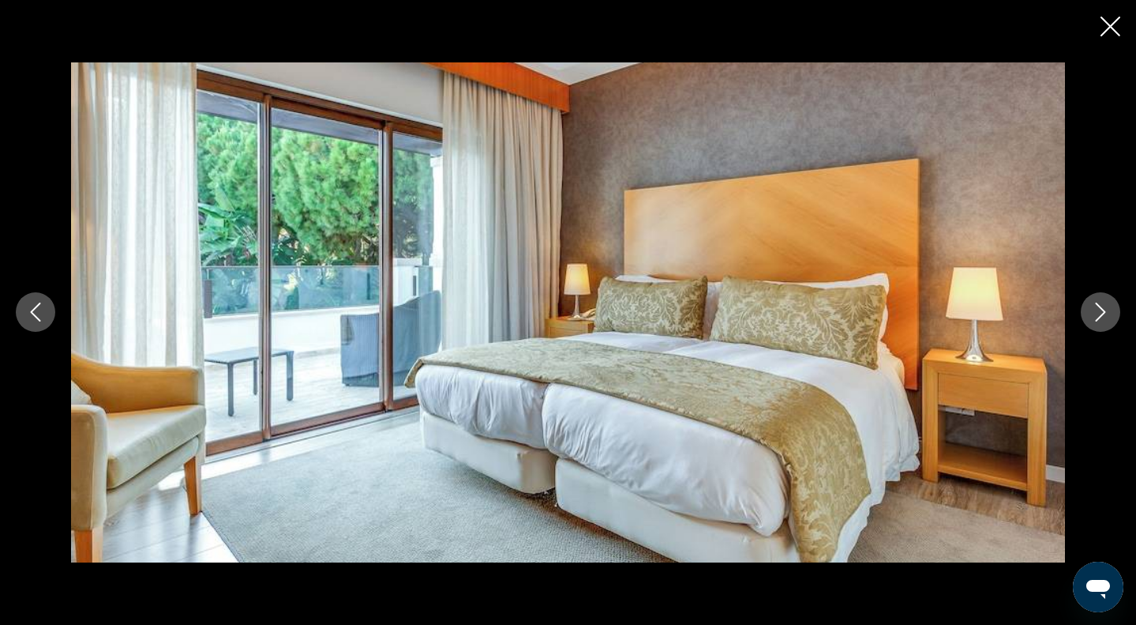
click at [1102, 312] on icon "Next image" at bounding box center [1100, 311] width 19 height 19
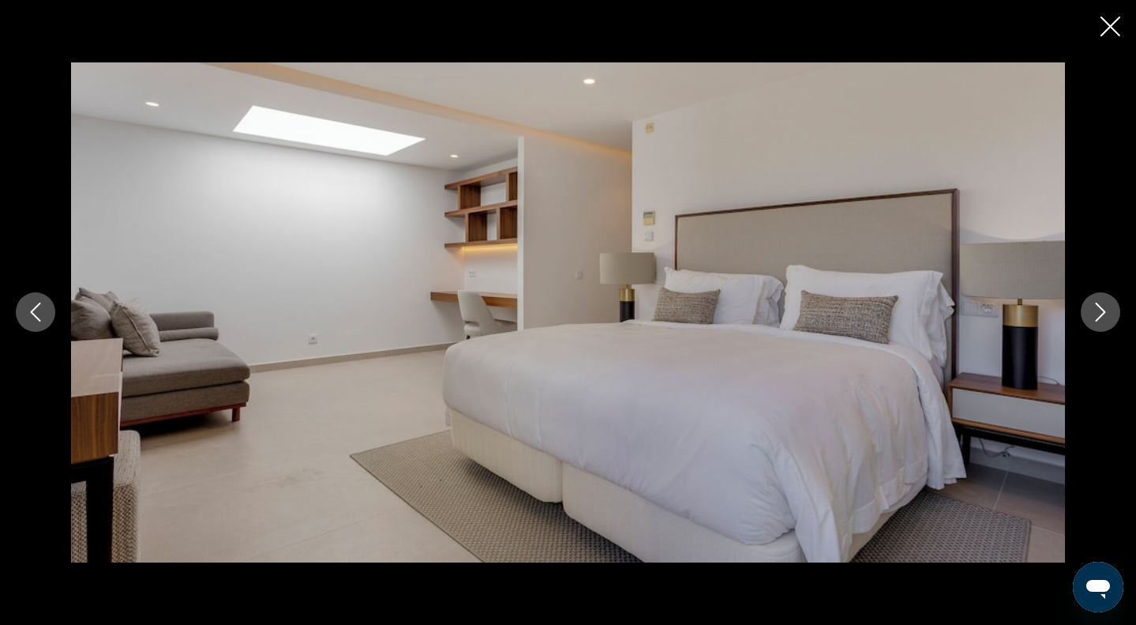
click at [1102, 312] on icon "Next image" at bounding box center [1100, 311] width 19 height 19
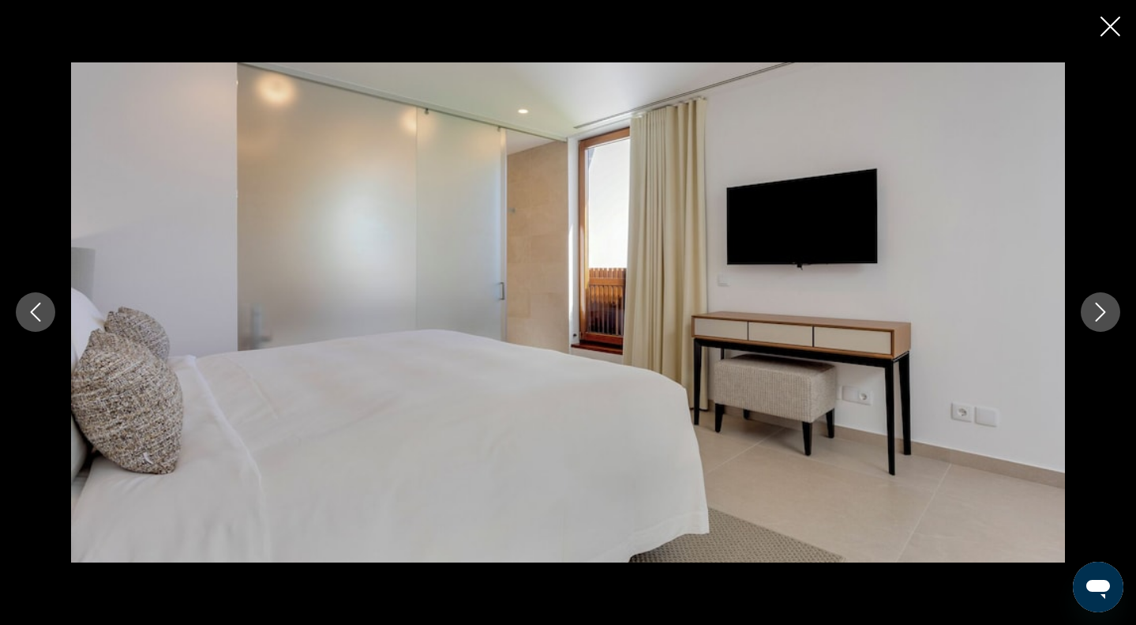
click at [1102, 312] on icon "Next image" at bounding box center [1100, 311] width 19 height 19
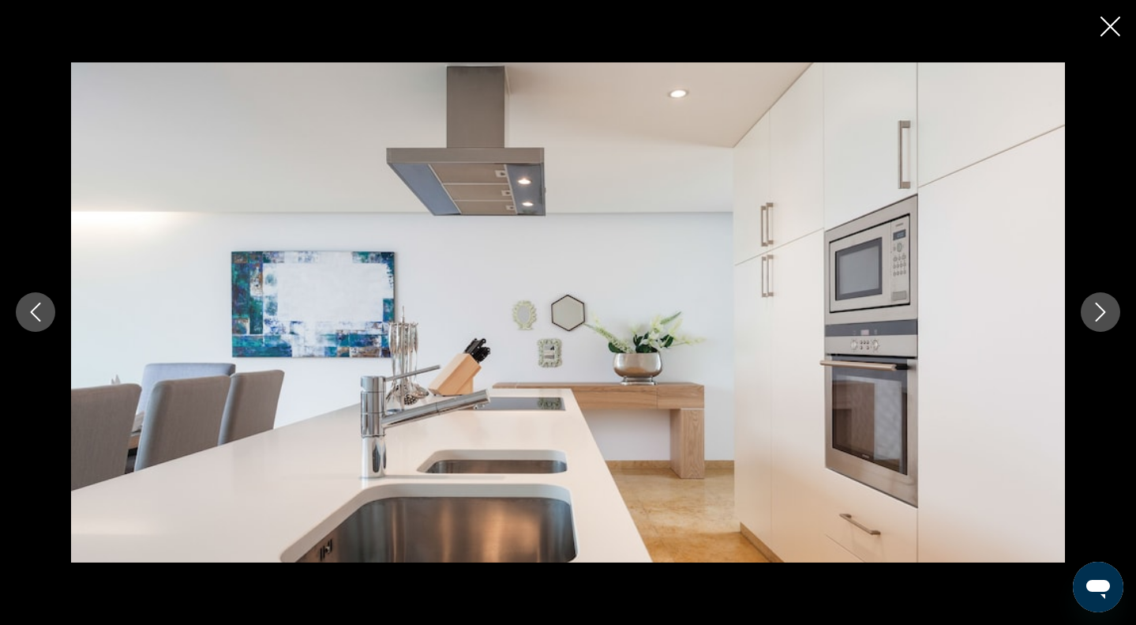
click at [1102, 312] on icon "Next image" at bounding box center [1100, 311] width 19 height 19
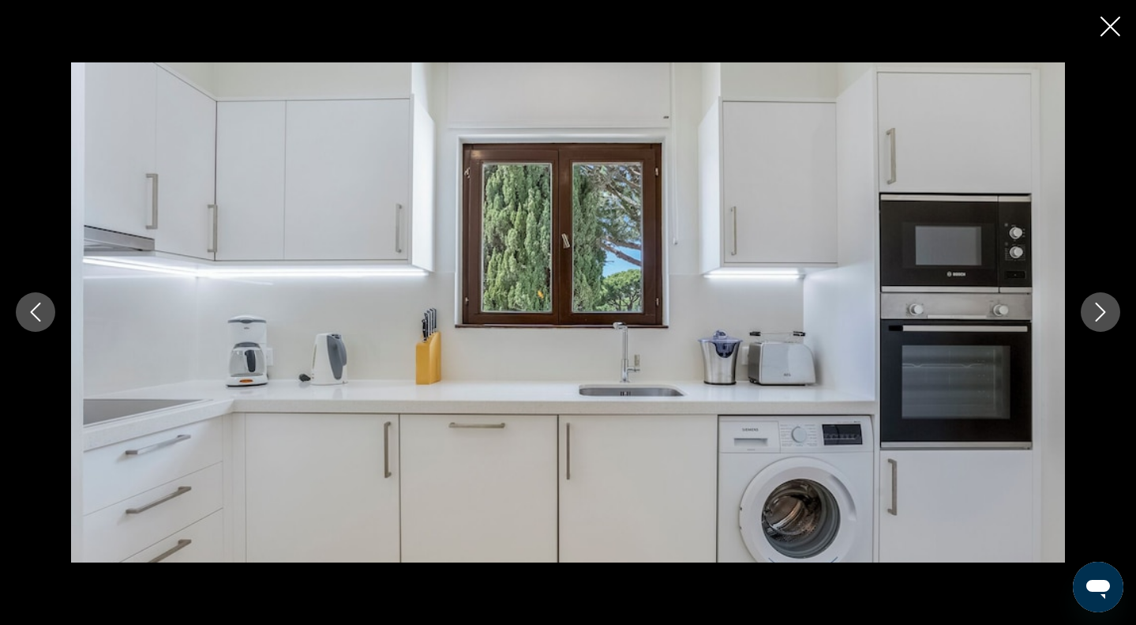
click at [1102, 312] on icon "Next image" at bounding box center [1100, 311] width 19 height 19
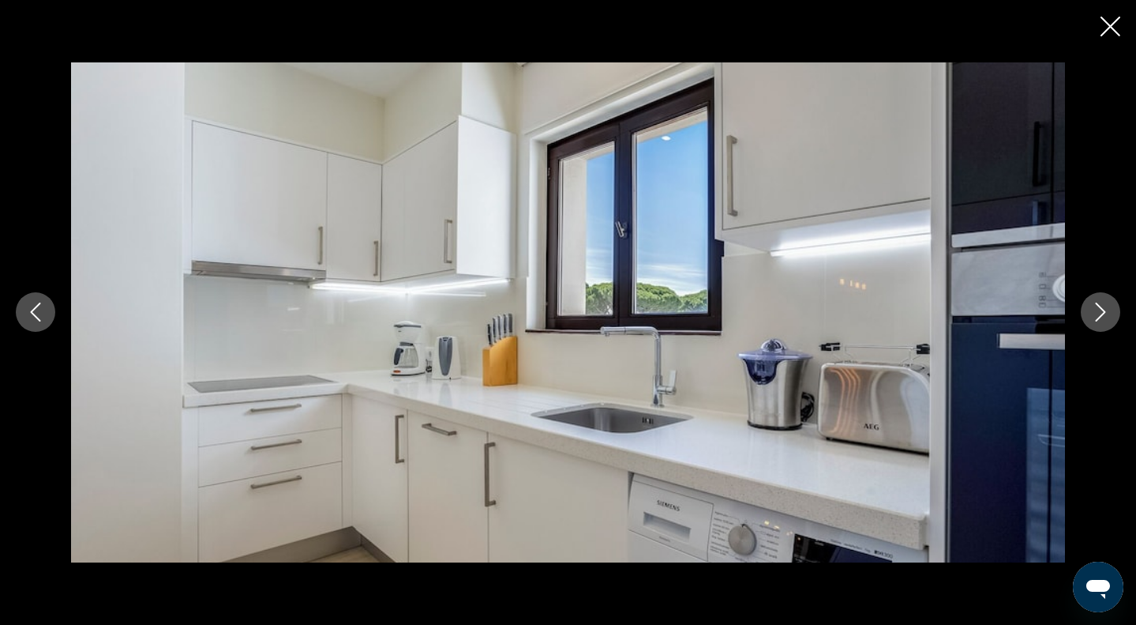
click at [1102, 312] on icon "Next image" at bounding box center [1100, 311] width 19 height 19
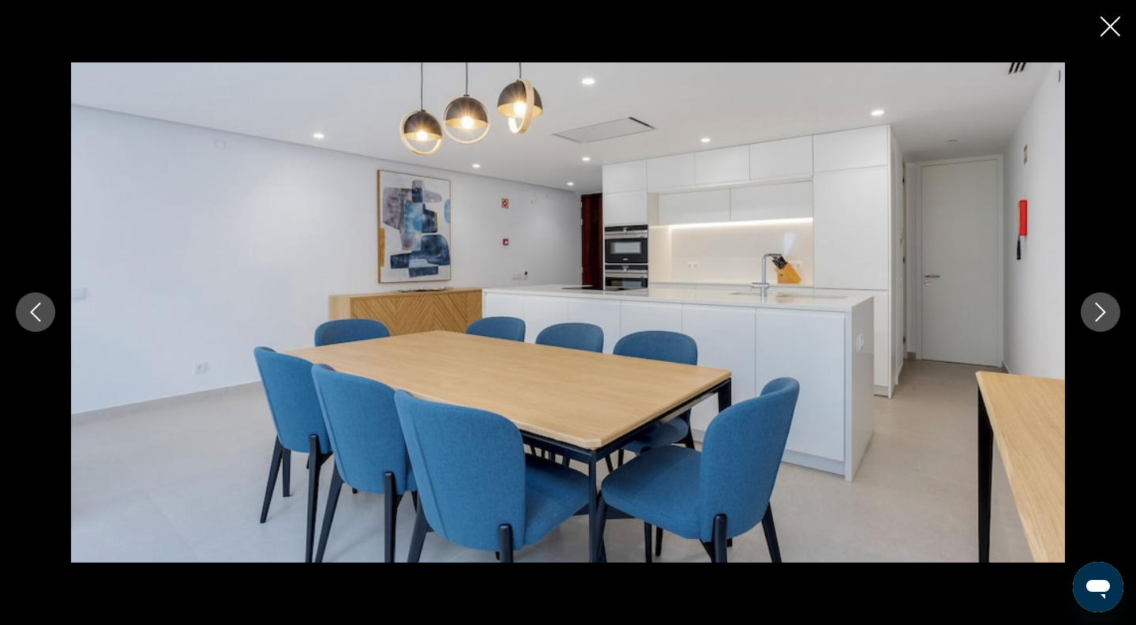
click at [1102, 312] on icon "Next image" at bounding box center [1100, 311] width 19 height 19
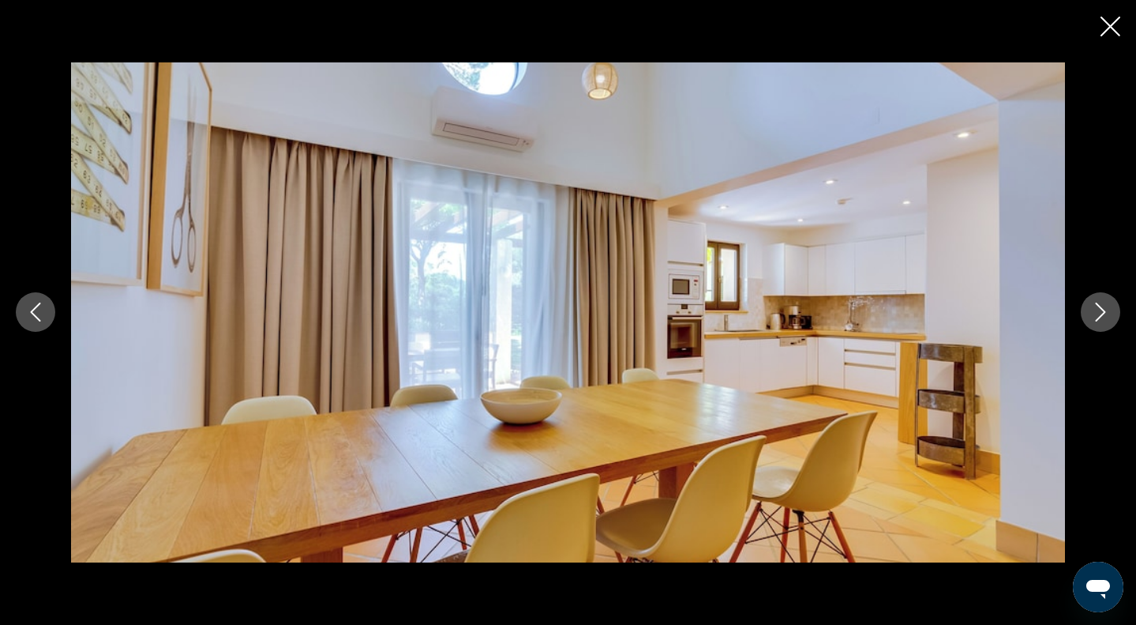
click at [1102, 312] on icon "Next image" at bounding box center [1100, 311] width 19 height 19
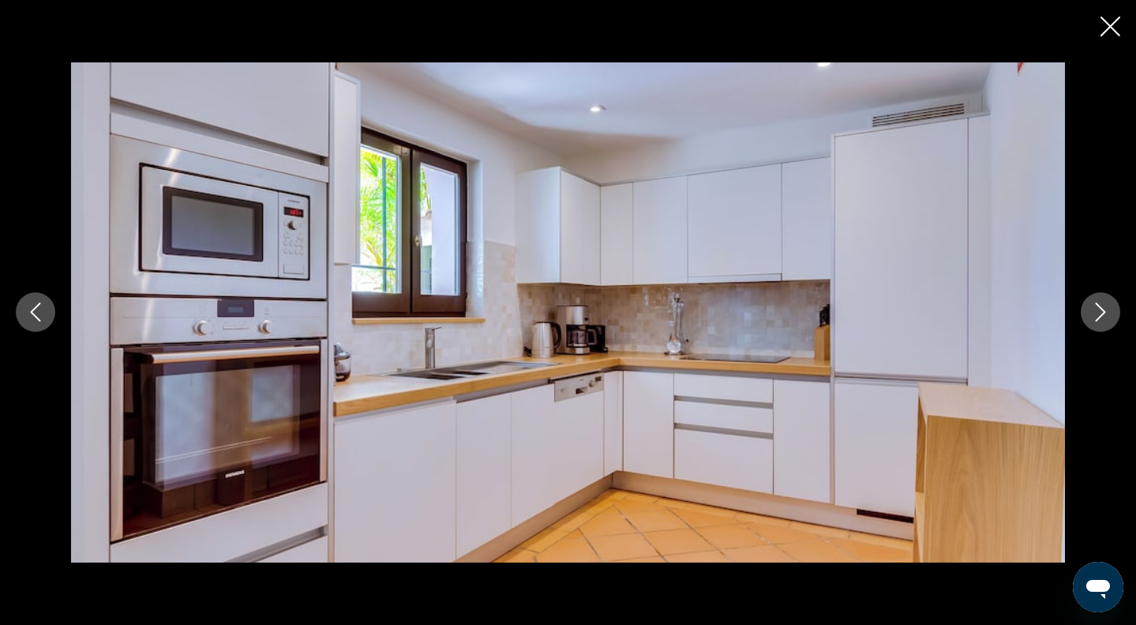
click at [1102, 312] on icon "Next image" at bounding box center [1100, 311] width 19 height 19
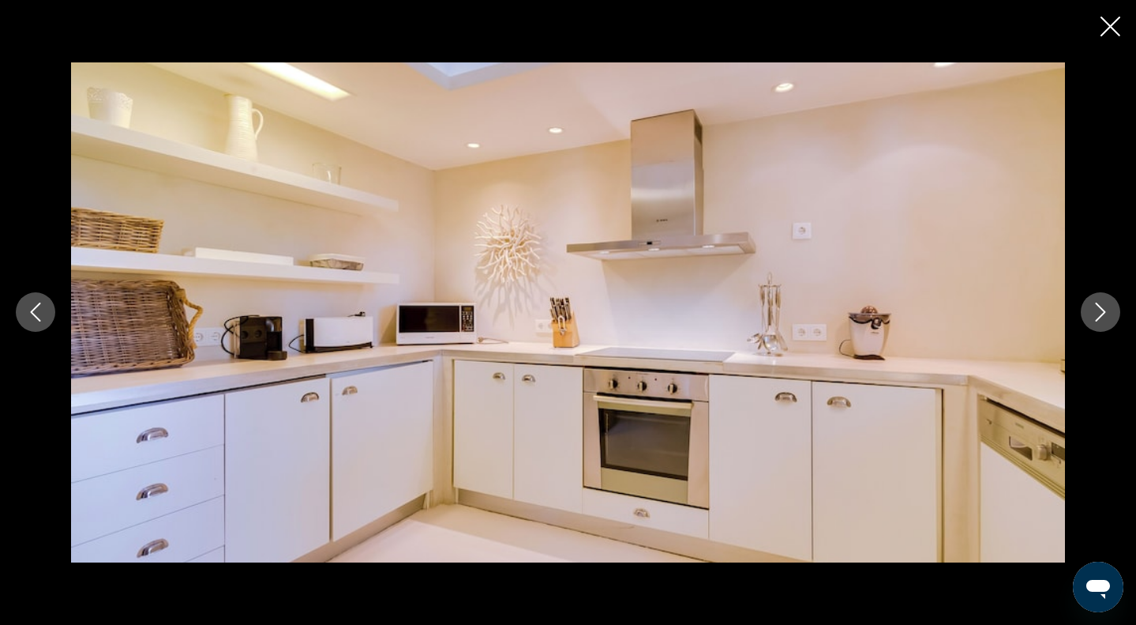
click at [1102, 312] on icon "Next image" at bounding box center [1100, 311] width 19 height 19
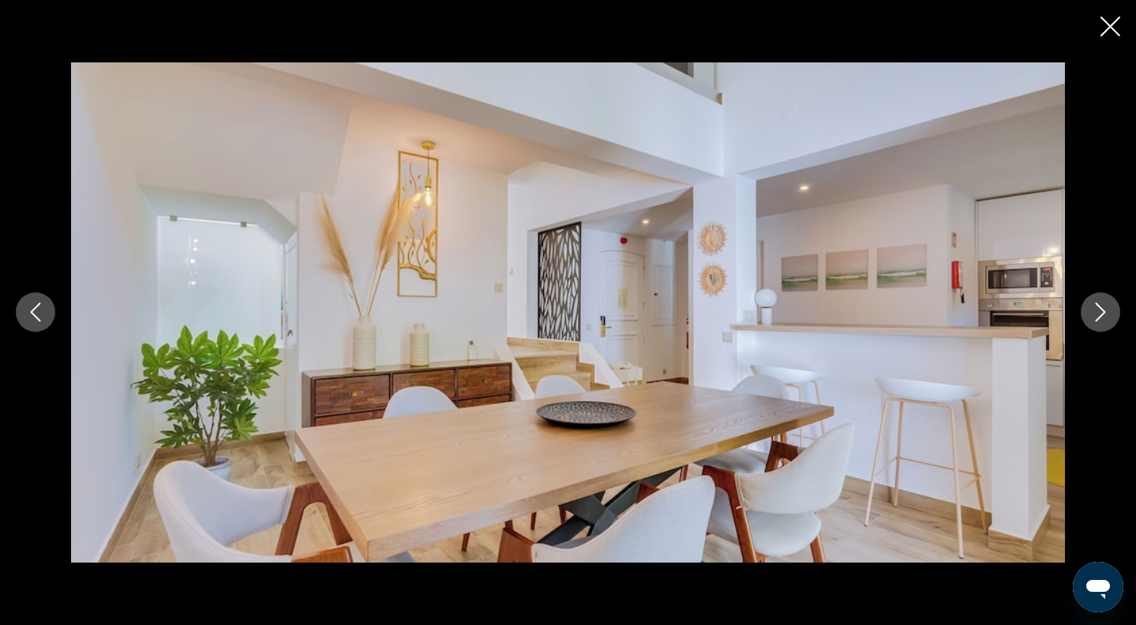
click at [1102, 312] on icon "Next image" at bounding box center [1100, 311] width 19 height 19
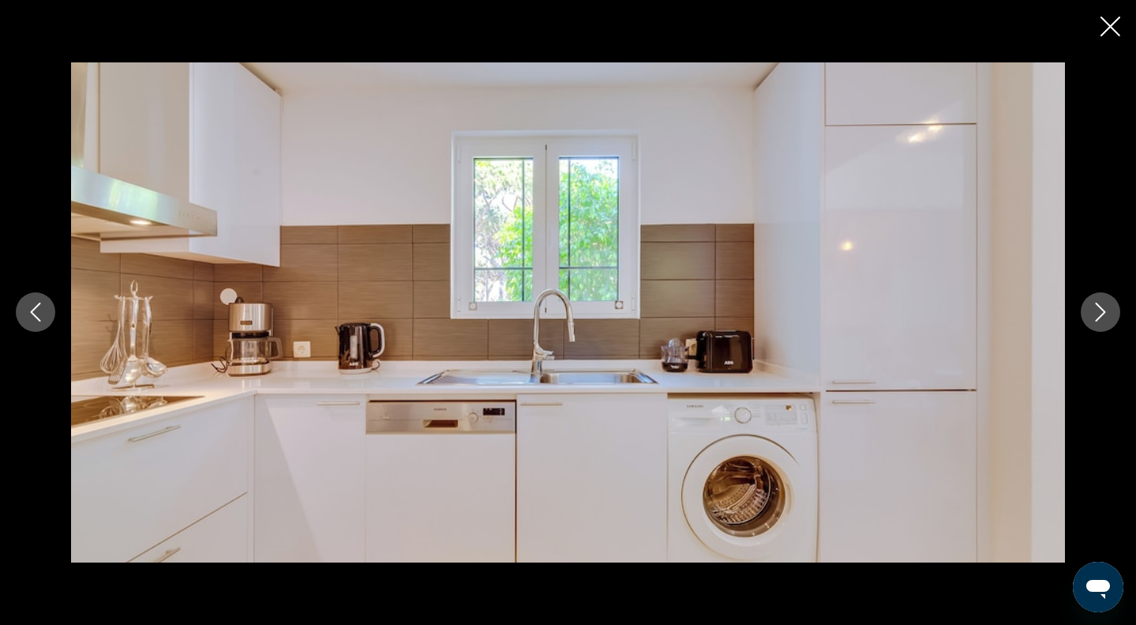
click at [1102, 312] on icon "Next image" at bounding box center [1100, 311] width 19 height 19
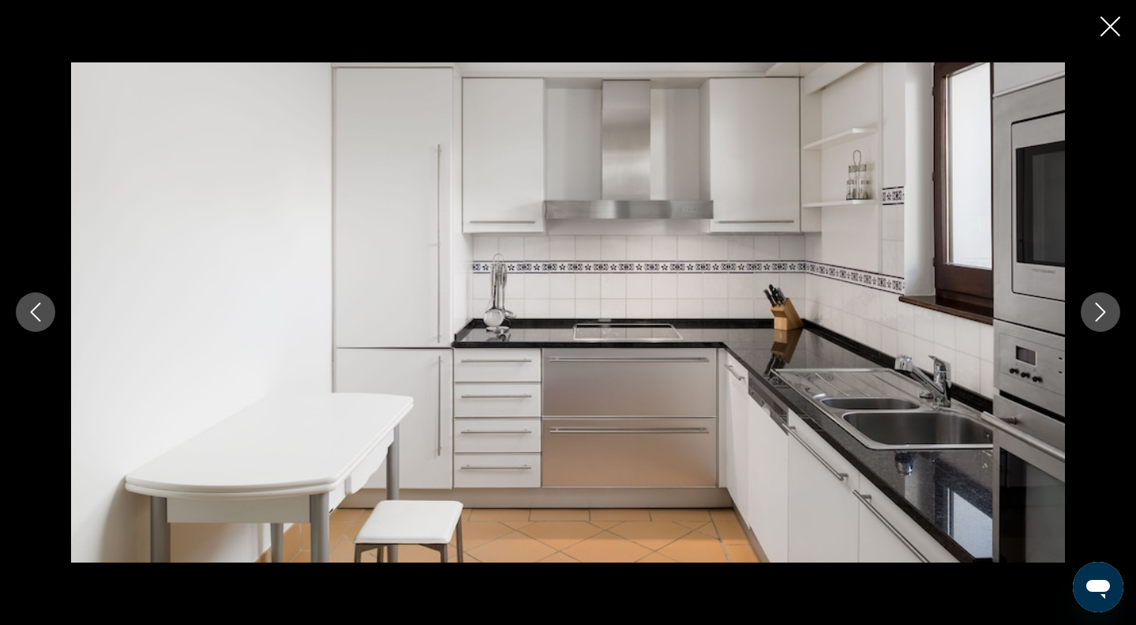
click at [1102, 312] on icon "Next image" at bounding box center [1100, 311] width 19 height 19
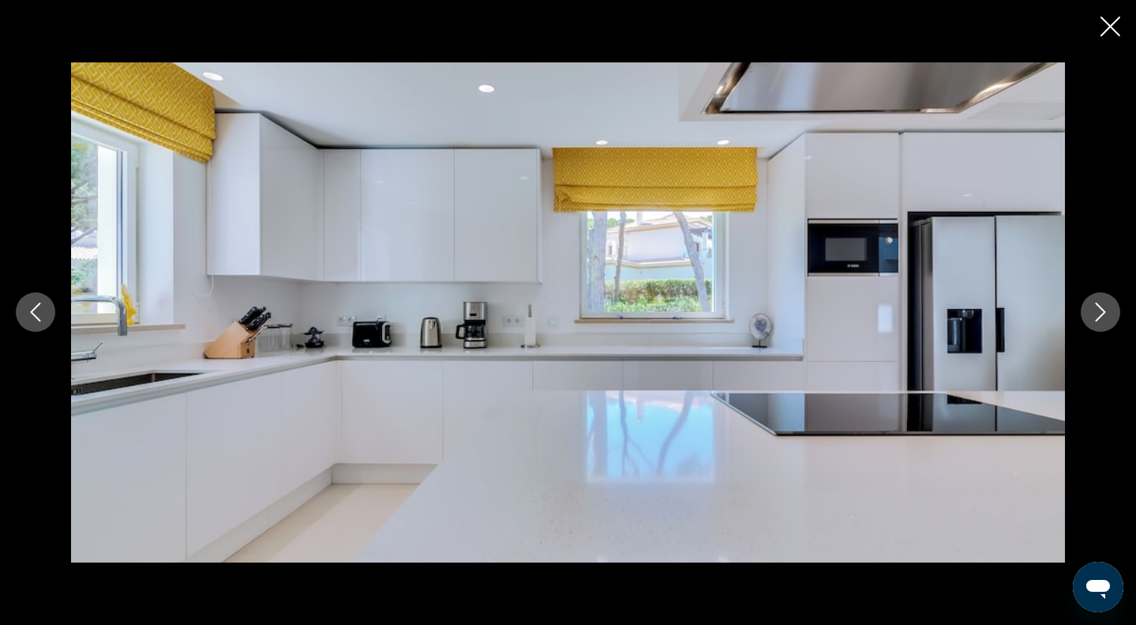
click at [1102, 312] on icon "Next image" at bounding box center [1100, 311] width 19 height 19
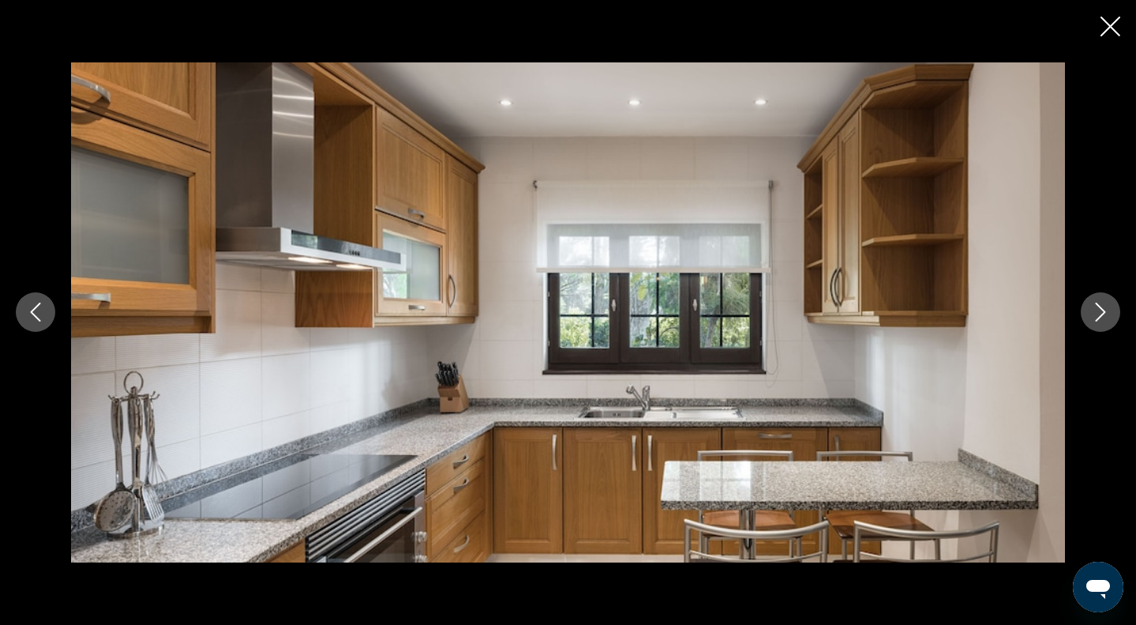
click at [1102, 312] on icon "Next image" at bounding box center [1100, 311] width 19 height 19
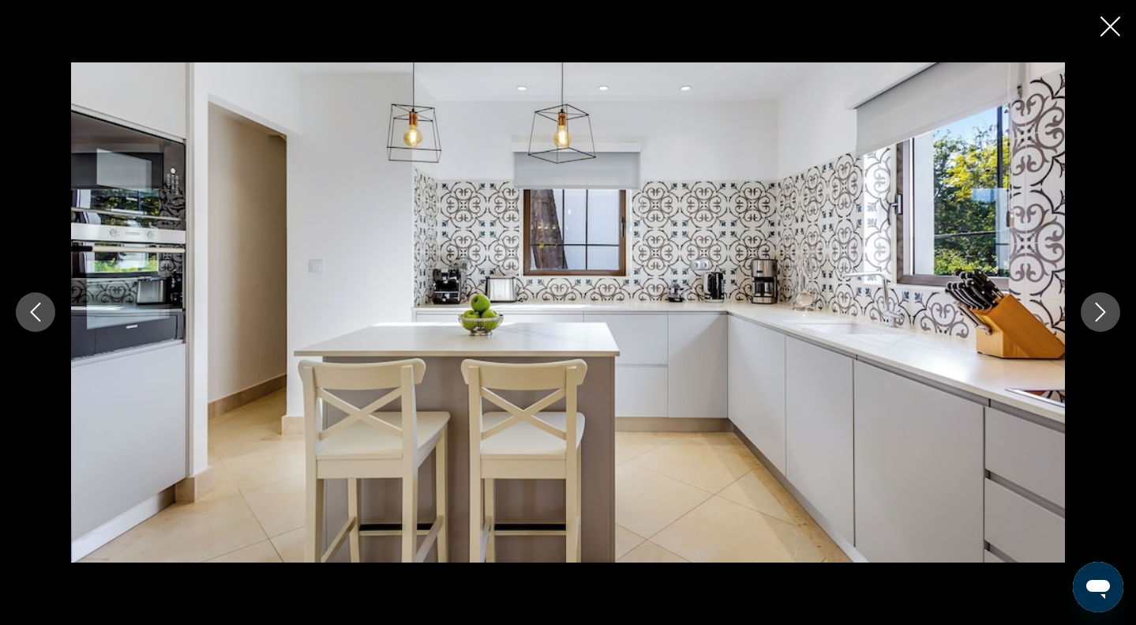
click at [1102, 312] on icon "Next image" at bounding box center [1100, 311] width 19 height 19
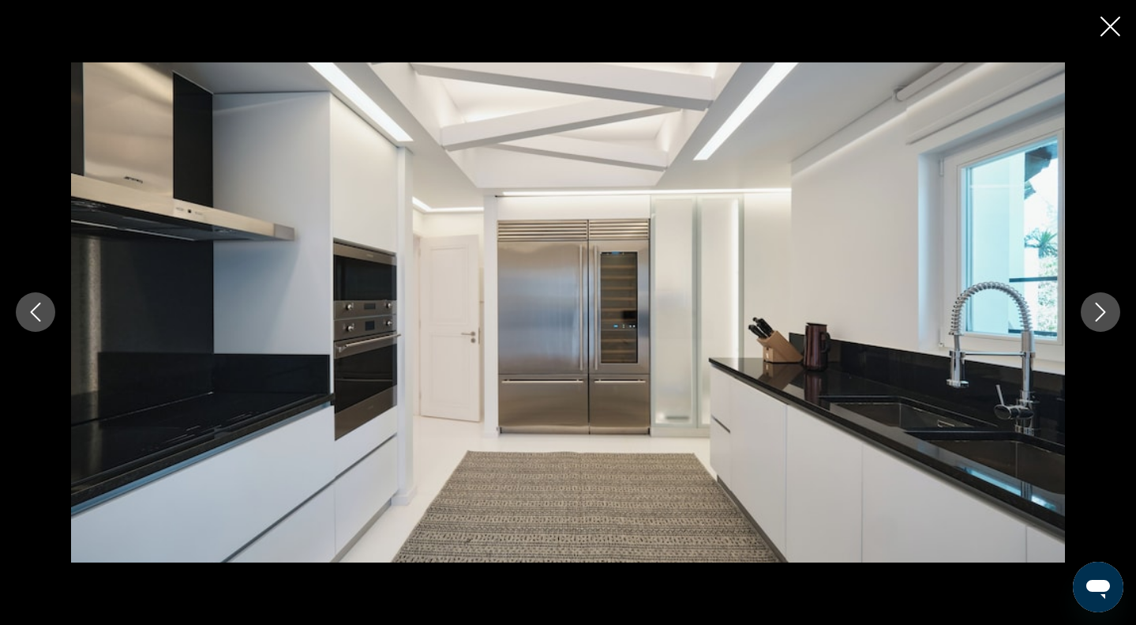
click at [1102, 312] on icon "Next image" at bounding box center [1100, 311] width 19 height 19
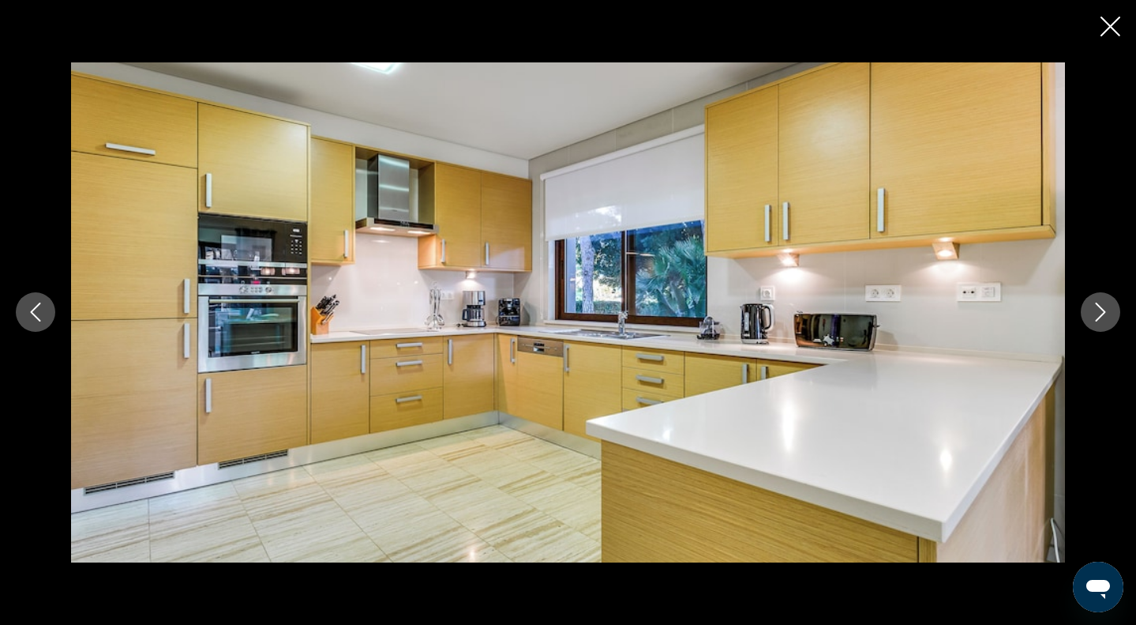
click at [1101, 312] on icon "Next image" at bounding box center [1100, 311] width 19 height 19
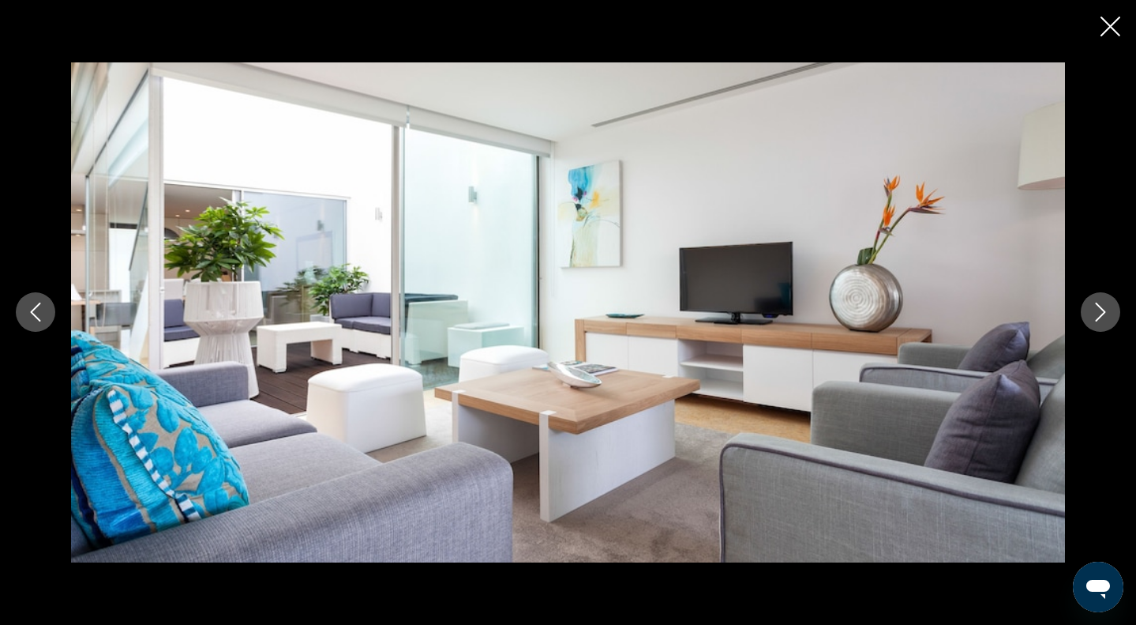
click at [1101, 312] on icon "Next image" at bounding box center [1100, 311] width 19 height 19
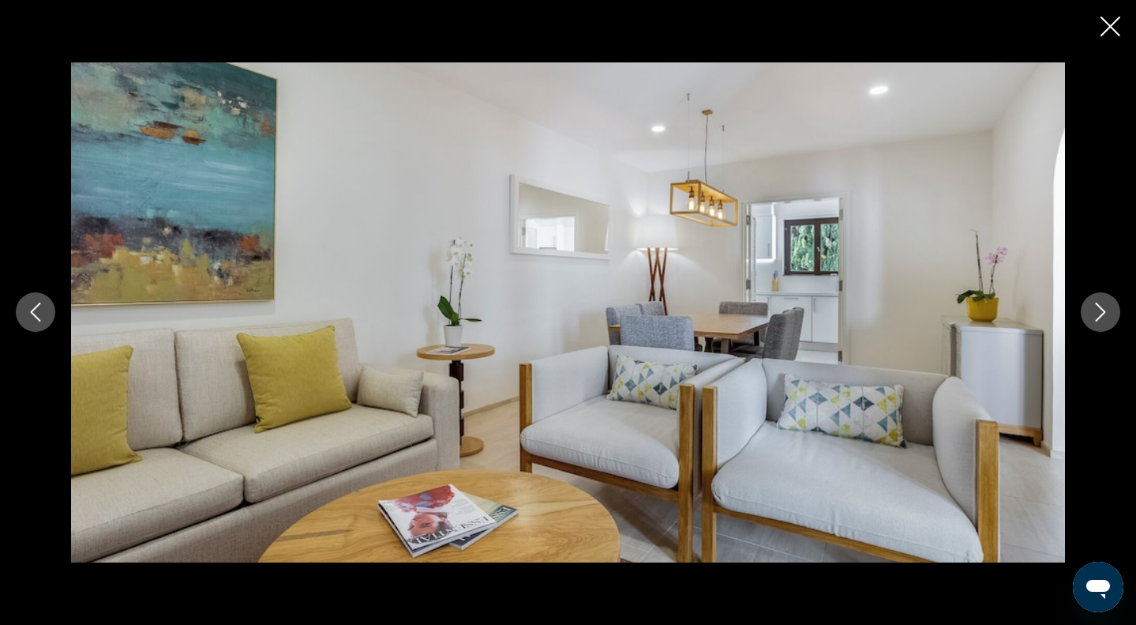
click at [1101, 312] on icon "Next image" at bounding box center [1100, 311] width 19 height 19
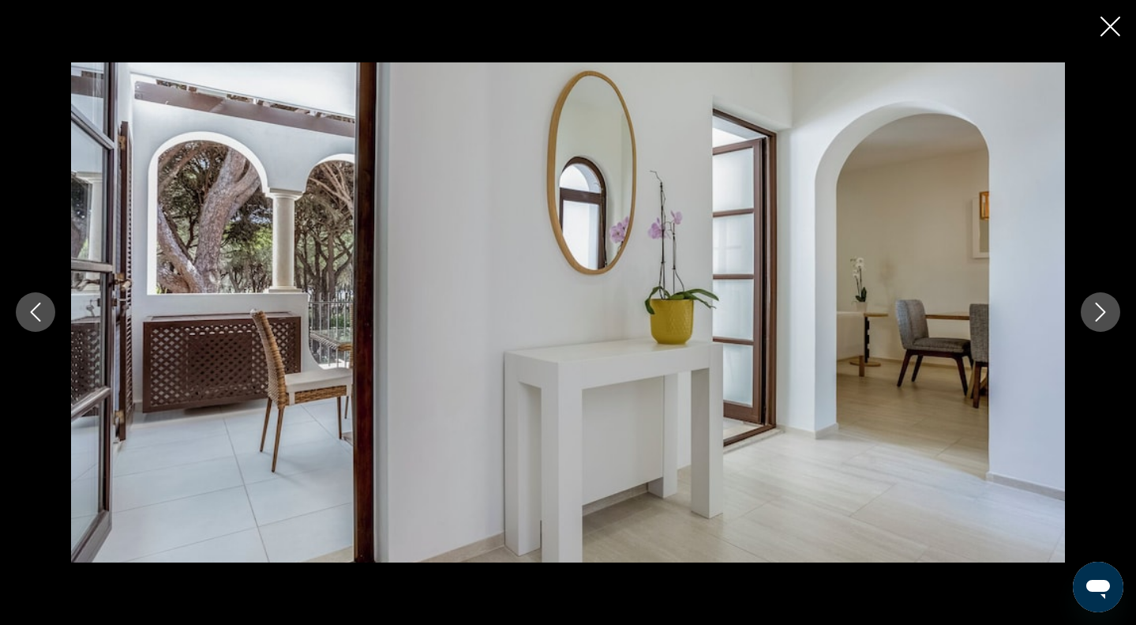
click at [1101, 312] on icon "Next image" at bounding box center [1100, 311] width 19 height 19
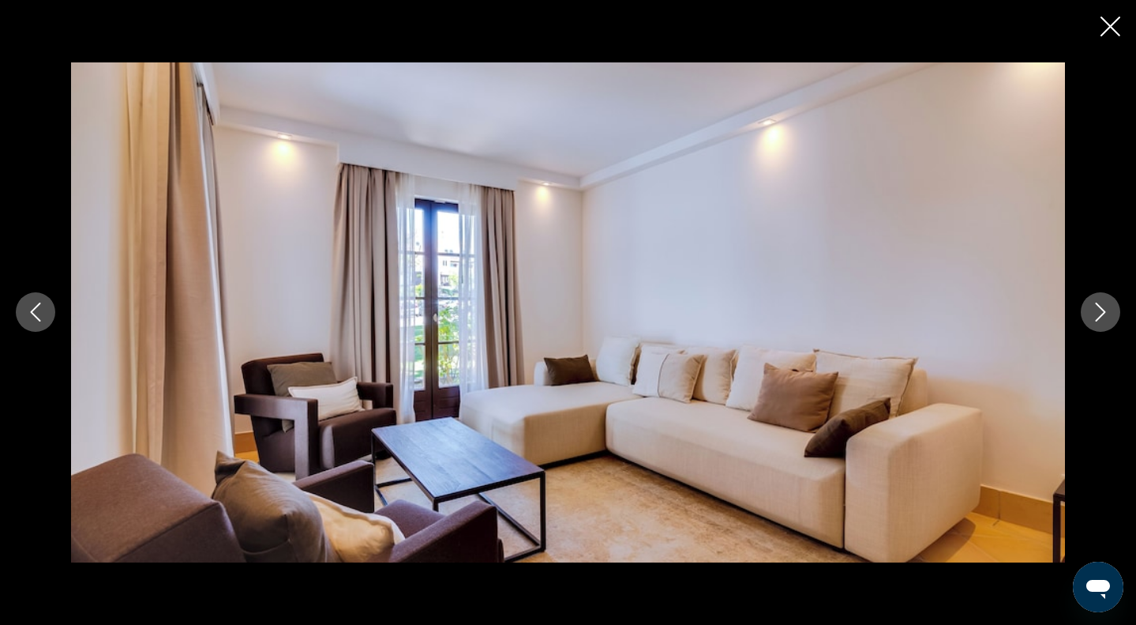
click at [1101, 312] on icon "Next image" at bounding box center [1100, 311] width 19 height 19
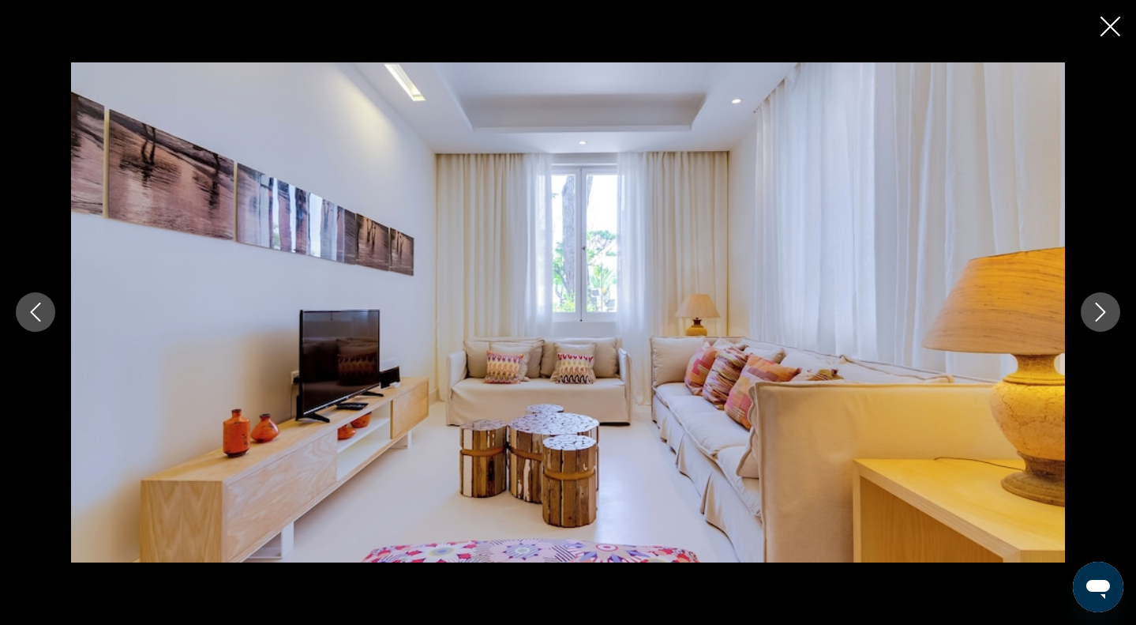
click at [1101, 312] on icon "Next image" at bounding box center [1100, 311] width 19 height 19
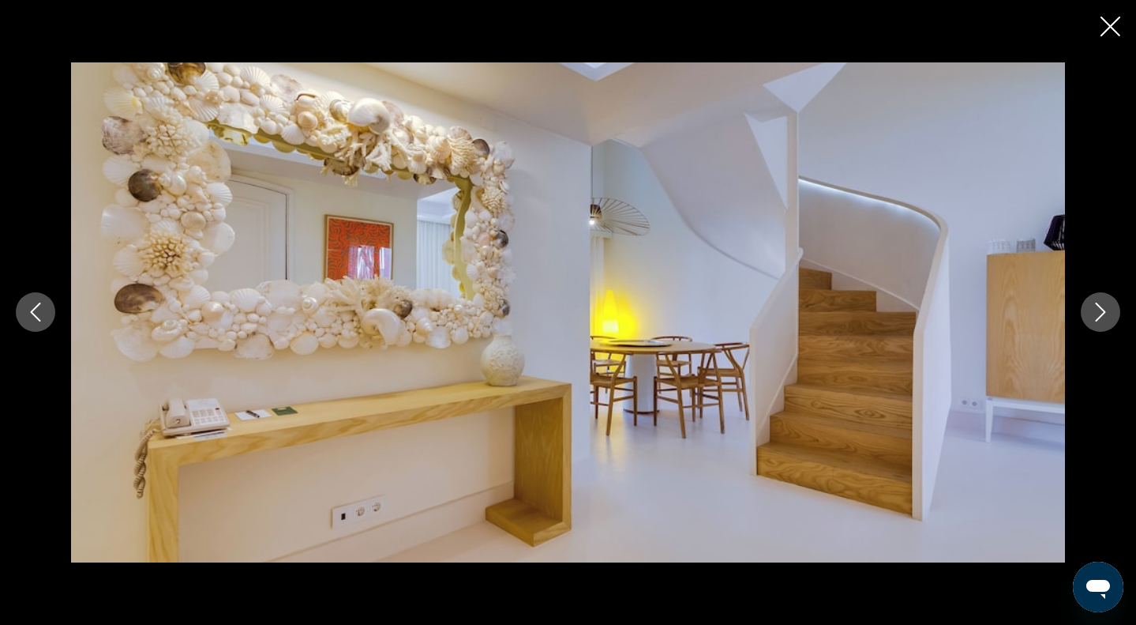
click at [1101, 312] on icon "Next image" at bounding box center [1100, 311] width 19 height 19
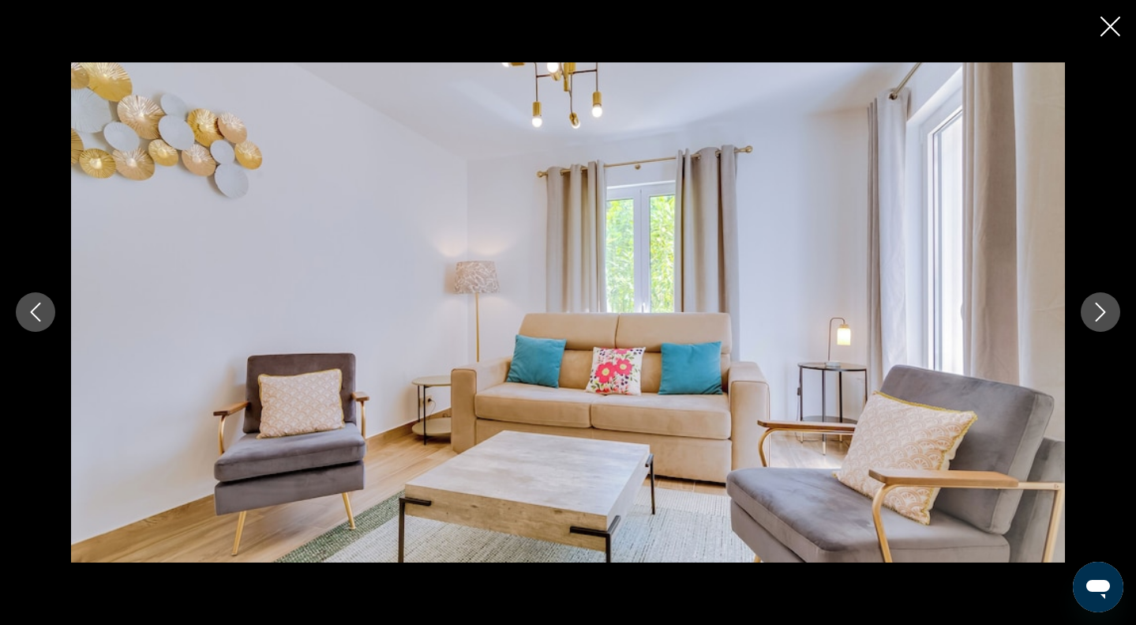
scroll to position [1262, 0]
click at [1117, 36] on icon "Close slideshow" at bounding box center [1111, 27] width 20 height 20
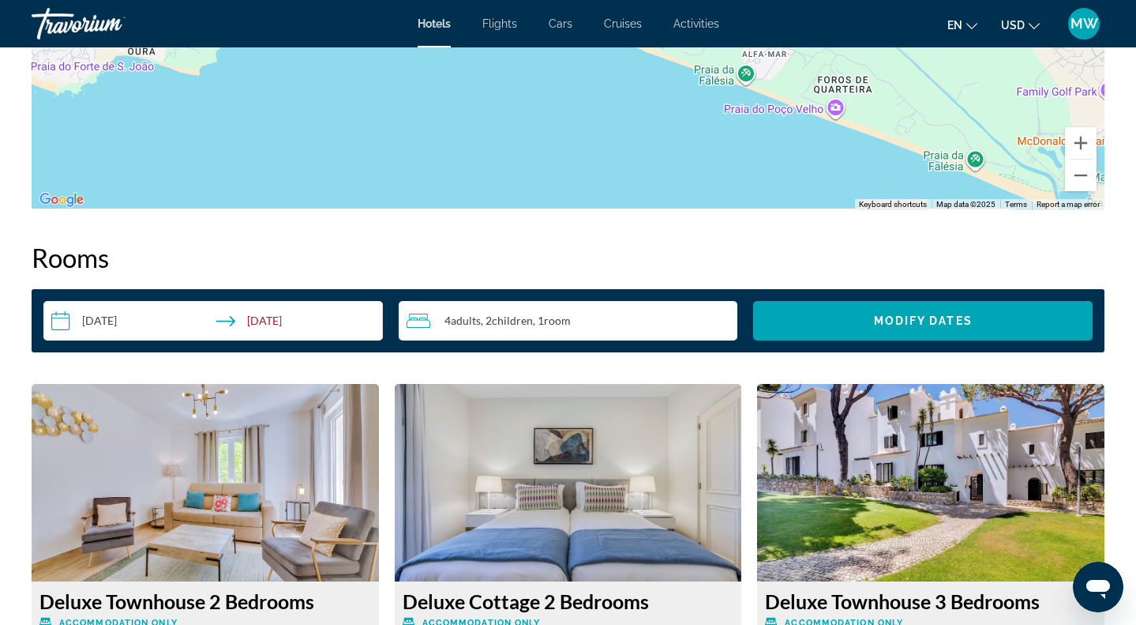
scroll to position [1840, 0]
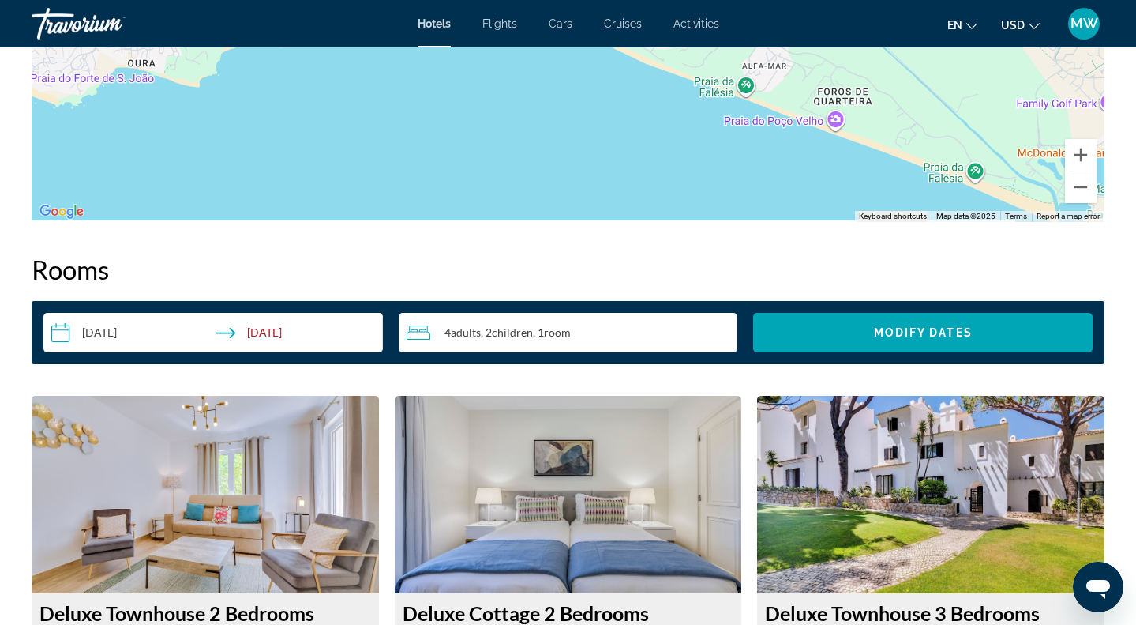
click at [128, 330] on input "**********" at bounding box center [216, 335] width 346 height 44
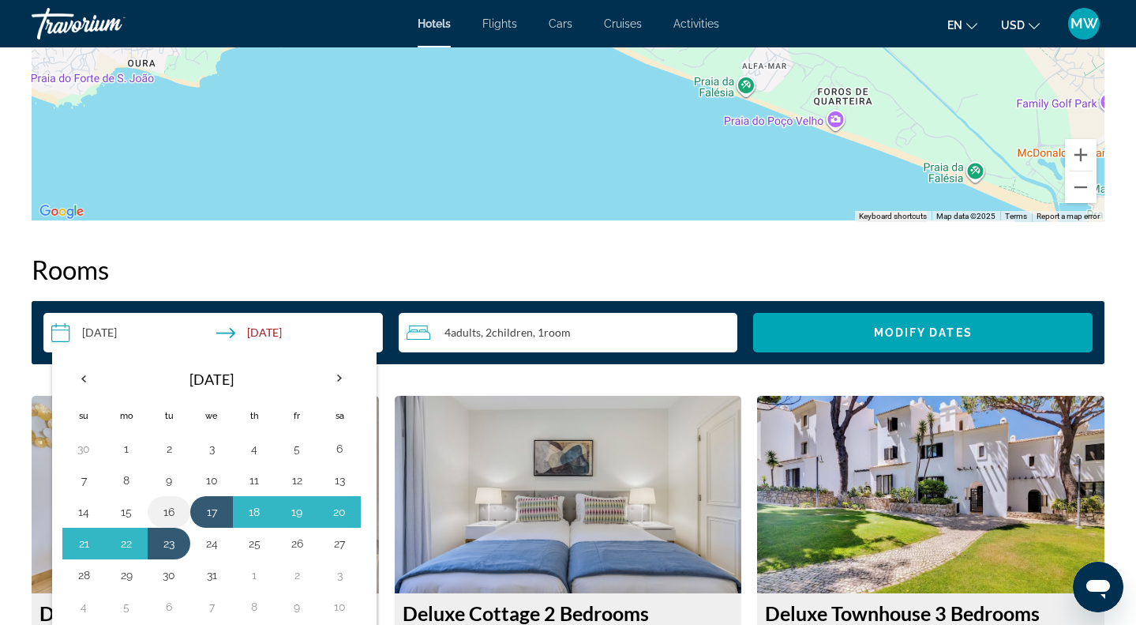
click at [178, 509] on button "16" at bounding box center [168, 512] width 25 height 22
click at [133, 547] on button "22" at bounding box center [126, 543] width 25 height 22
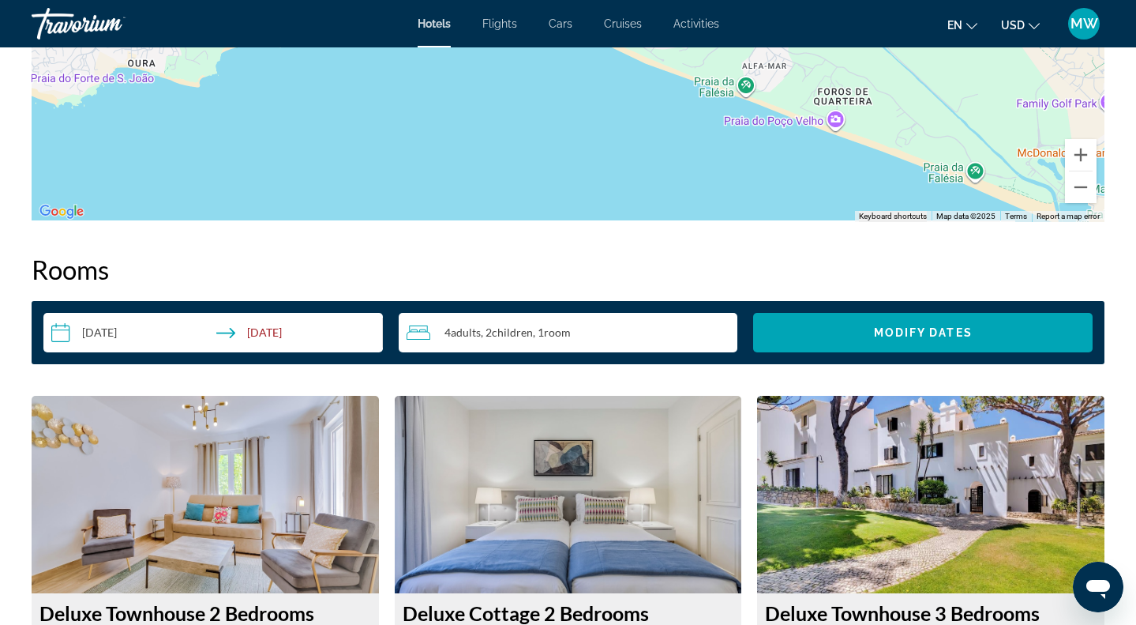
type input "**********"
click at [850, 330] on span "Search widget" at bounding box center [923, 332] width 340 height 38
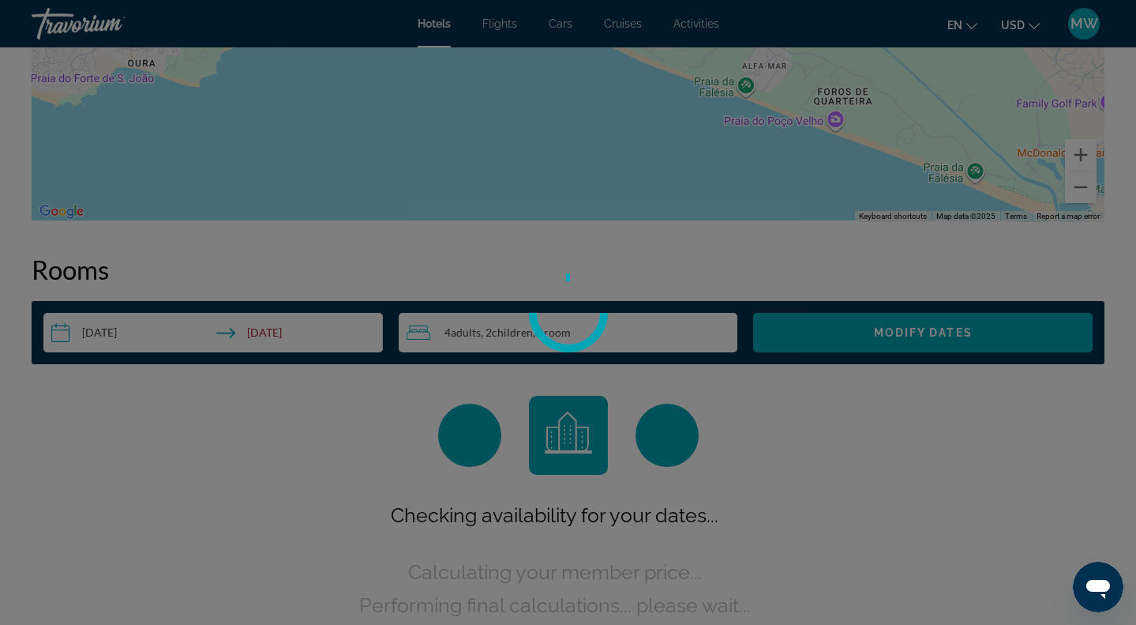
scroll to position [1999, 0]
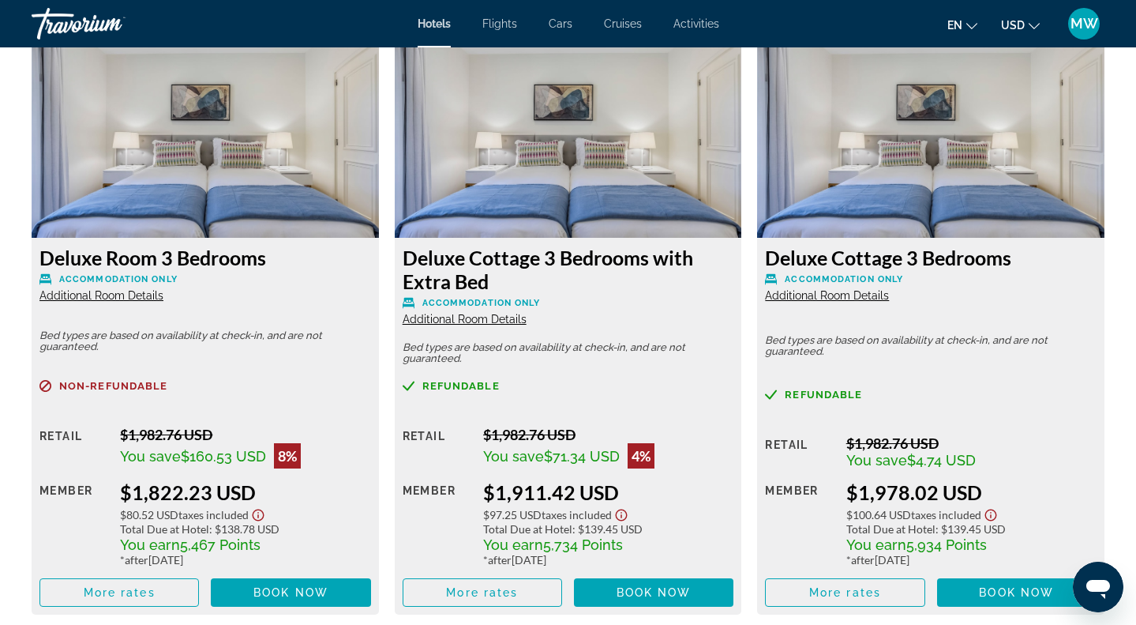
scroll to position [2765, 0]
click at [131, 302] on span "Additional Room Details" at bounding box center [101, 295] width 124 height 13
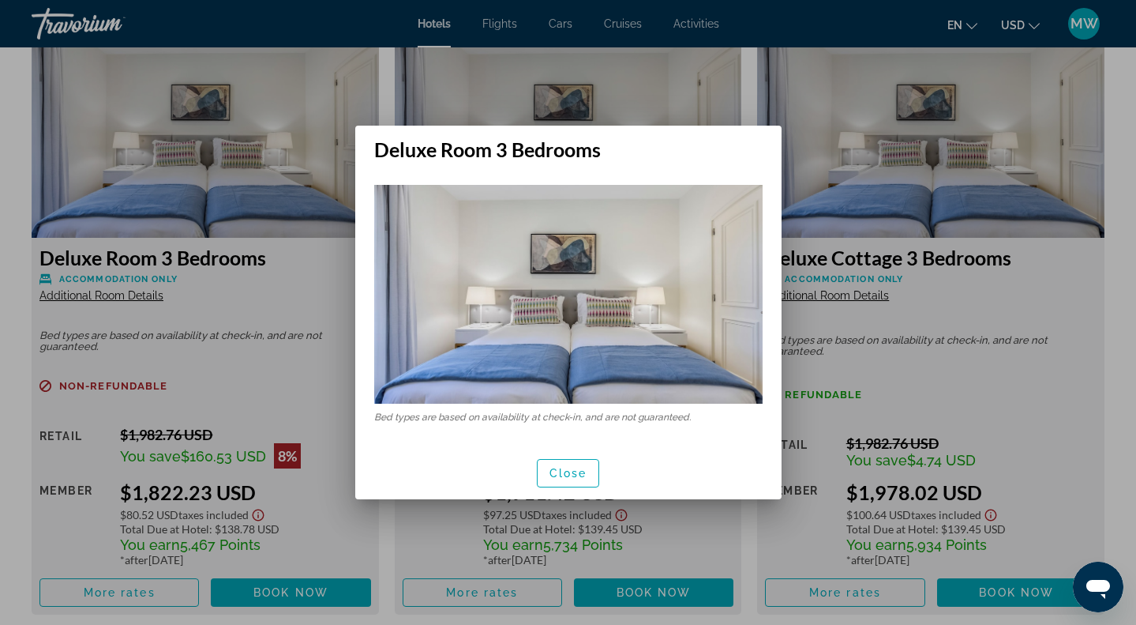
scroll to position [0, 0]
click at [587, 463] on span "button" at bounding box center [569, 473] width 62 height 38
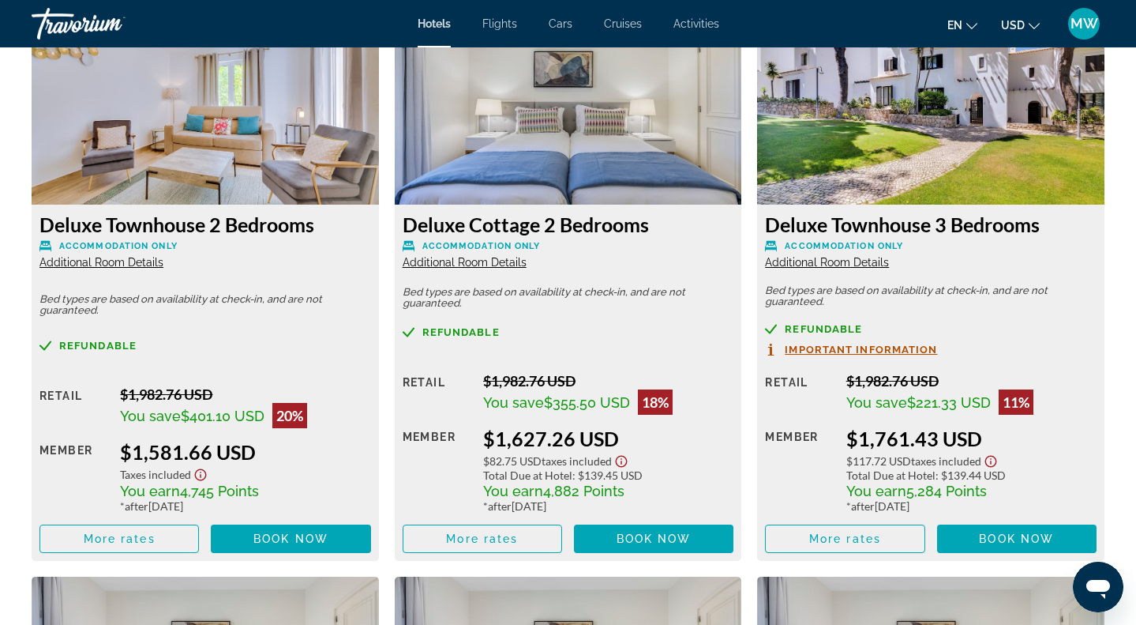
scroll to position [2225, 0]
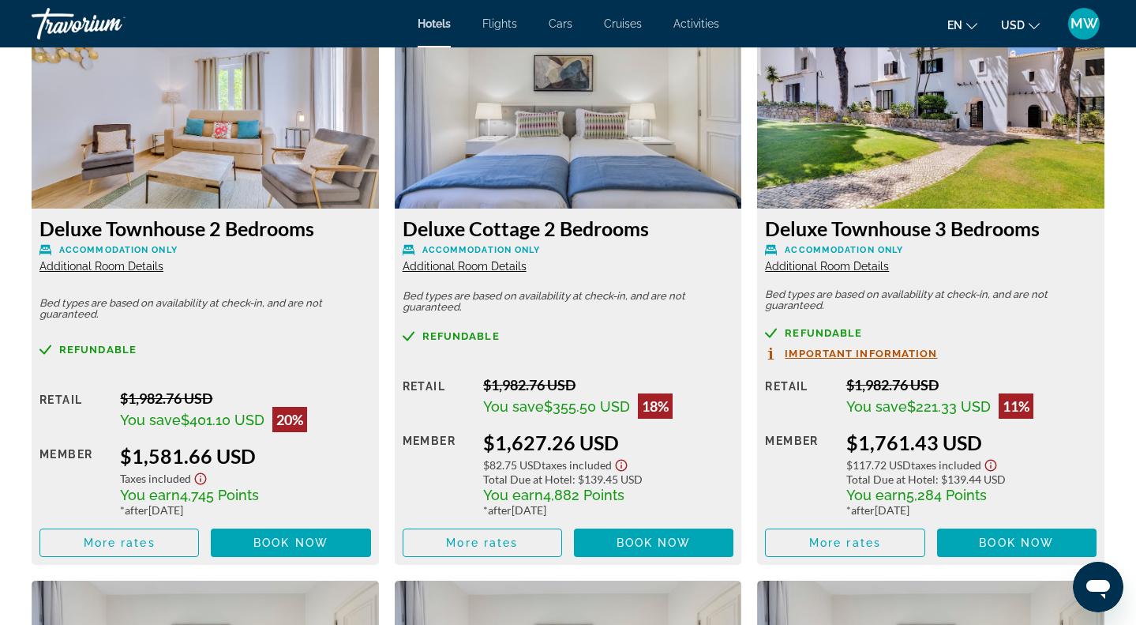
click at [908, 351] on span "Important Information" at bounding box center [861, 353] width 152 height 10
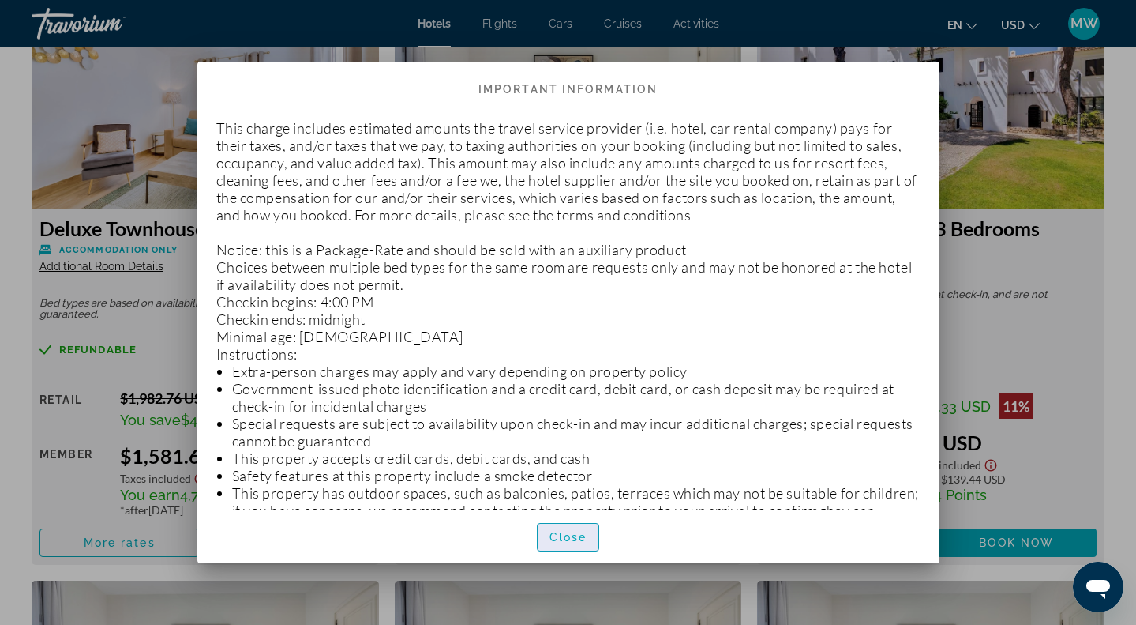
click at [565, 538] on span "Close" at bounding box center [569, 537] width 38 height 13
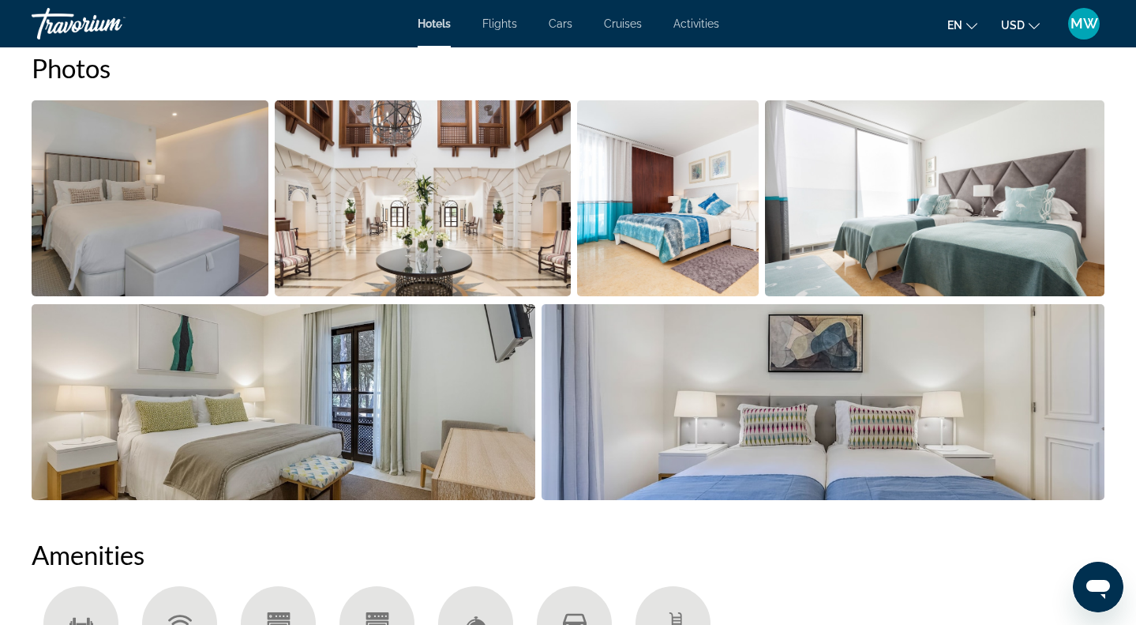
scroll to position [532, 0]
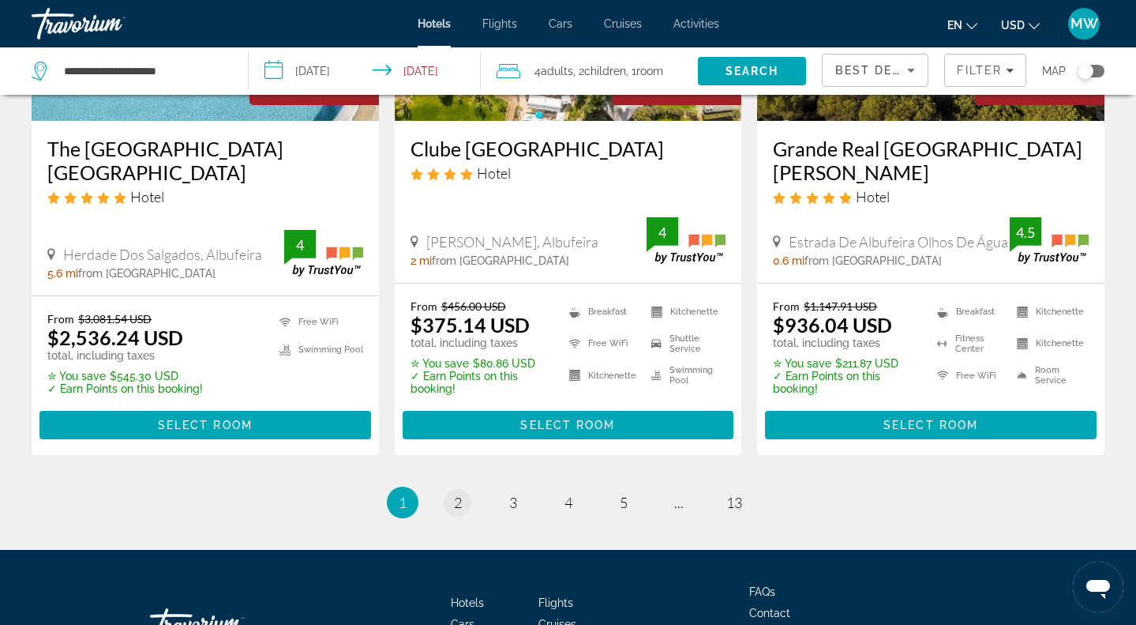
scroll to position [2210, 0]
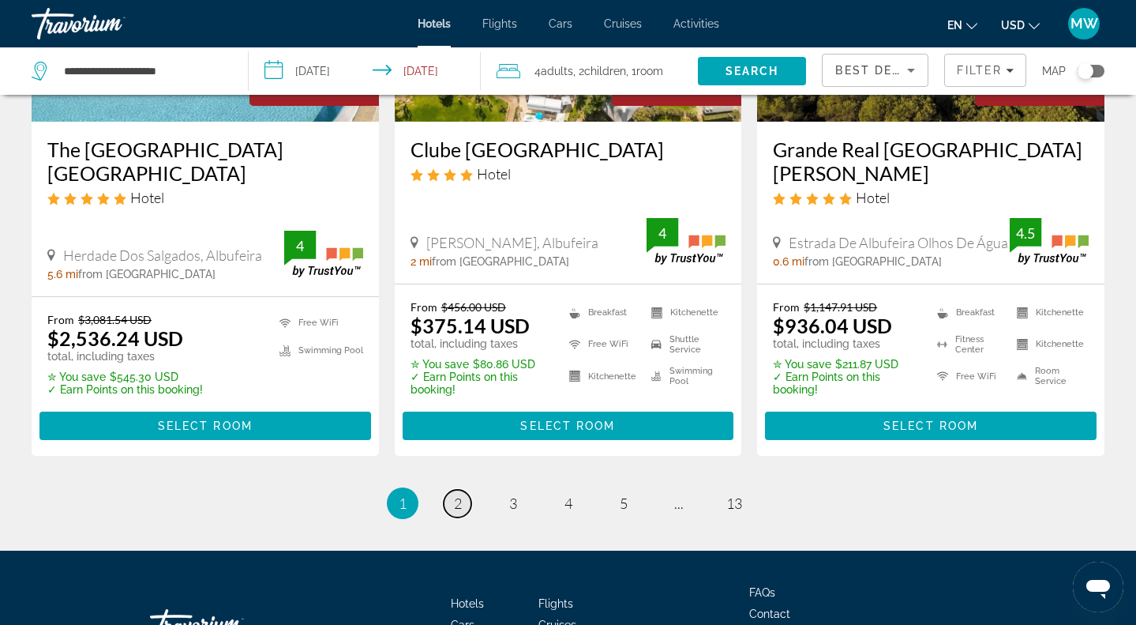
click at [459, 494] on span "2" at bounding box center [458, 502] width 8 height 17
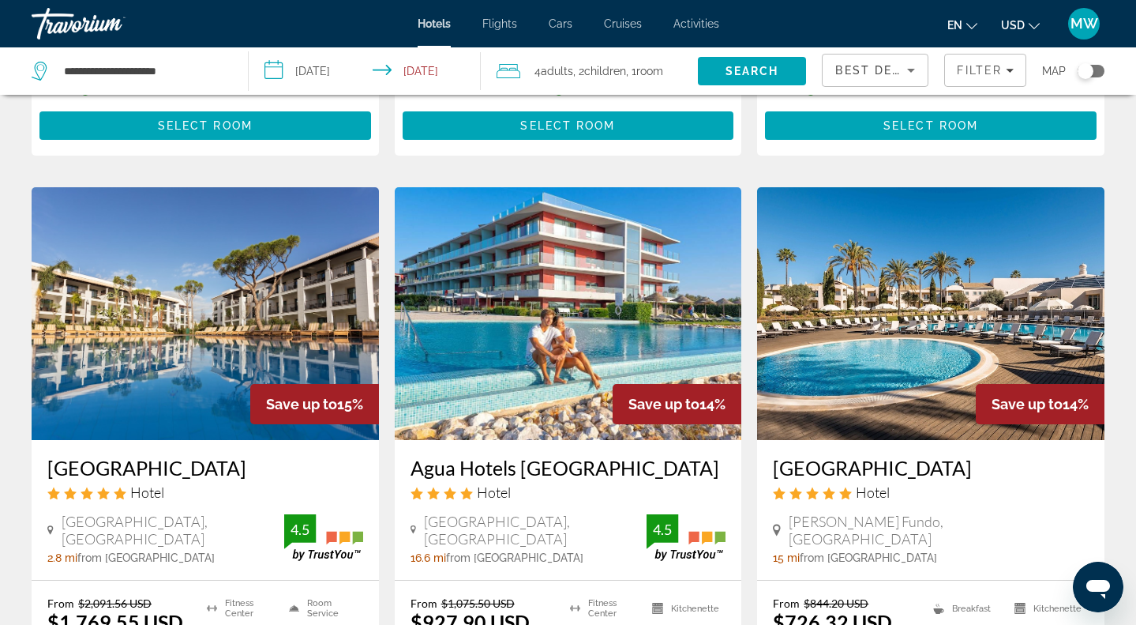
scroll to position [610, 0]
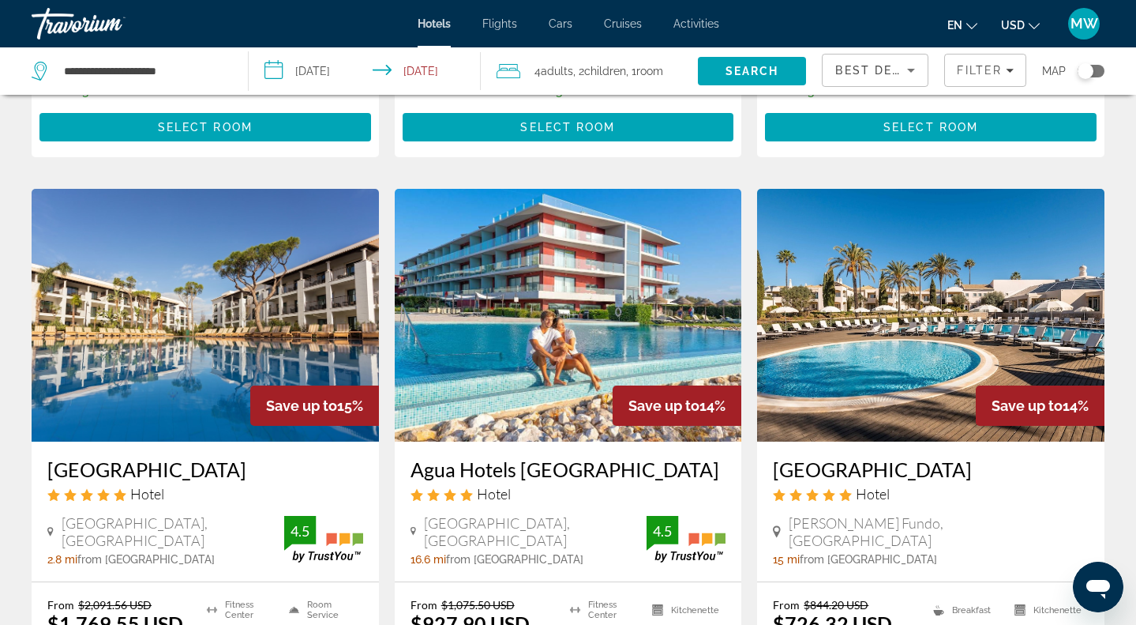
click at [146, 216] on img "Main content" at bounding box center [205, 315] width 347 height 253
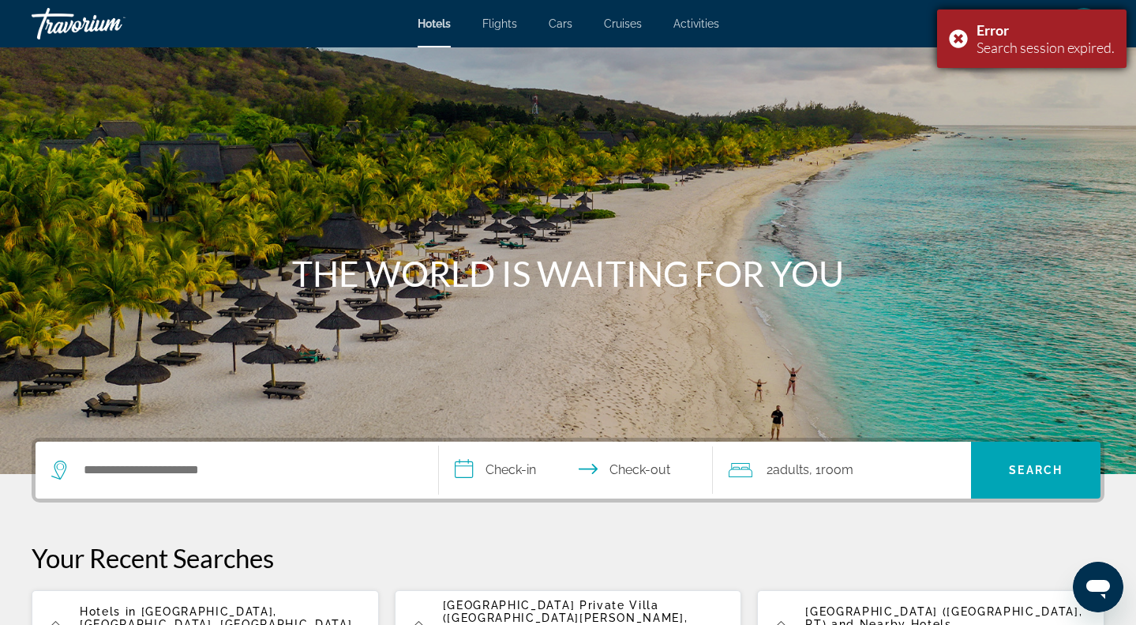
click at [968, 34] on div "Error Search session expired." at bounding box center [1032, 38] width 190 height 58
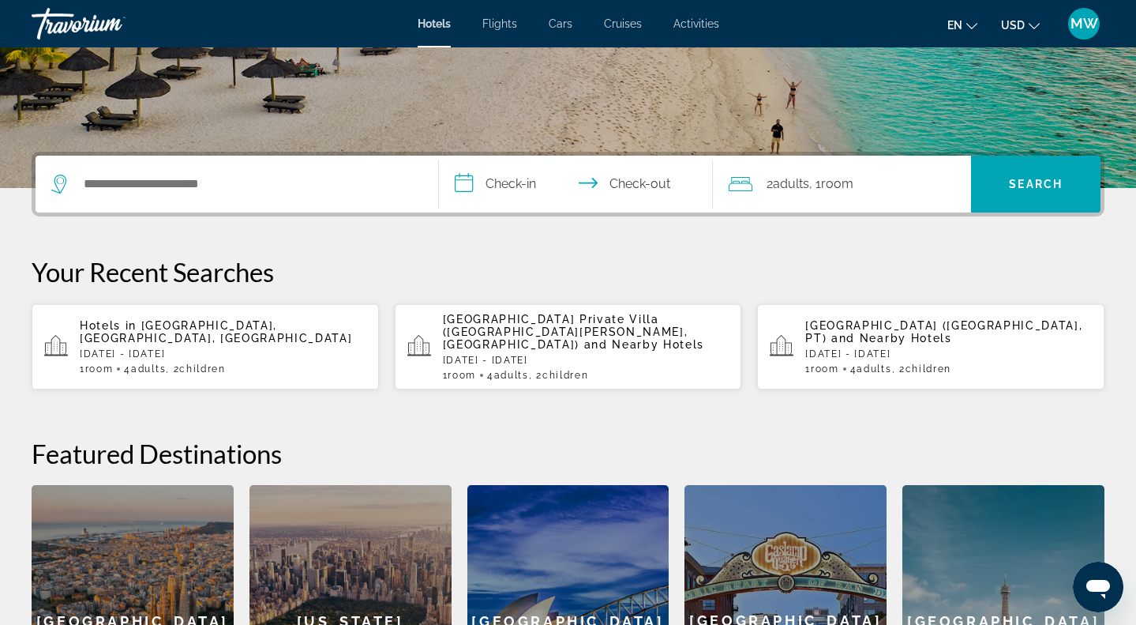
scroll to position [283, 0]
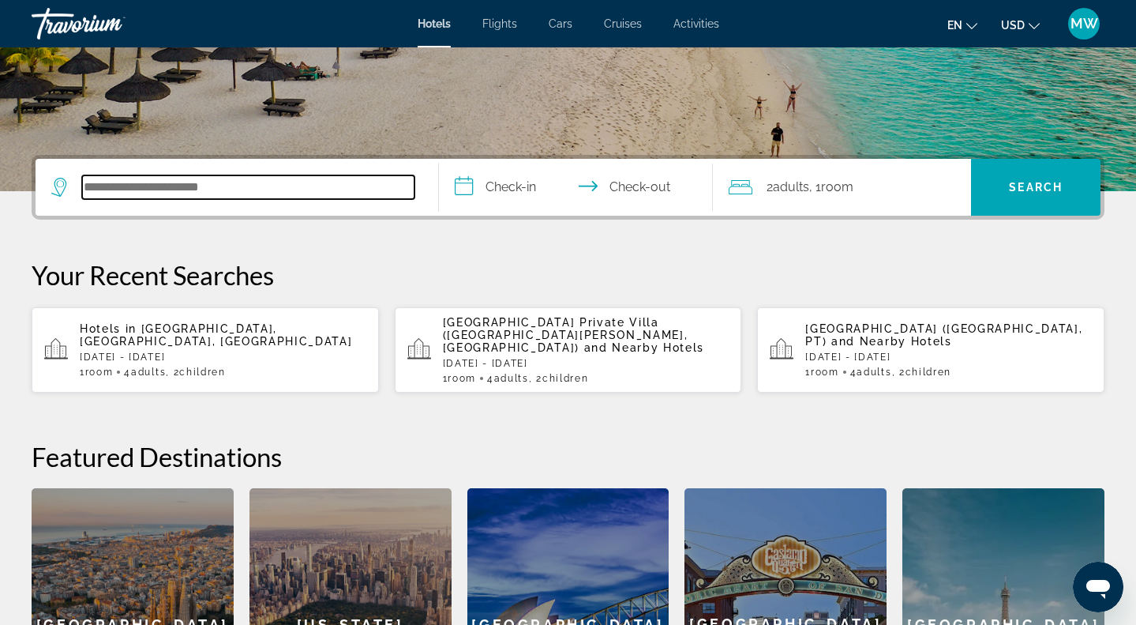
click at [287, 189] on input "Search hotel destination" at bounding box center [248, 187] width 332 height 24
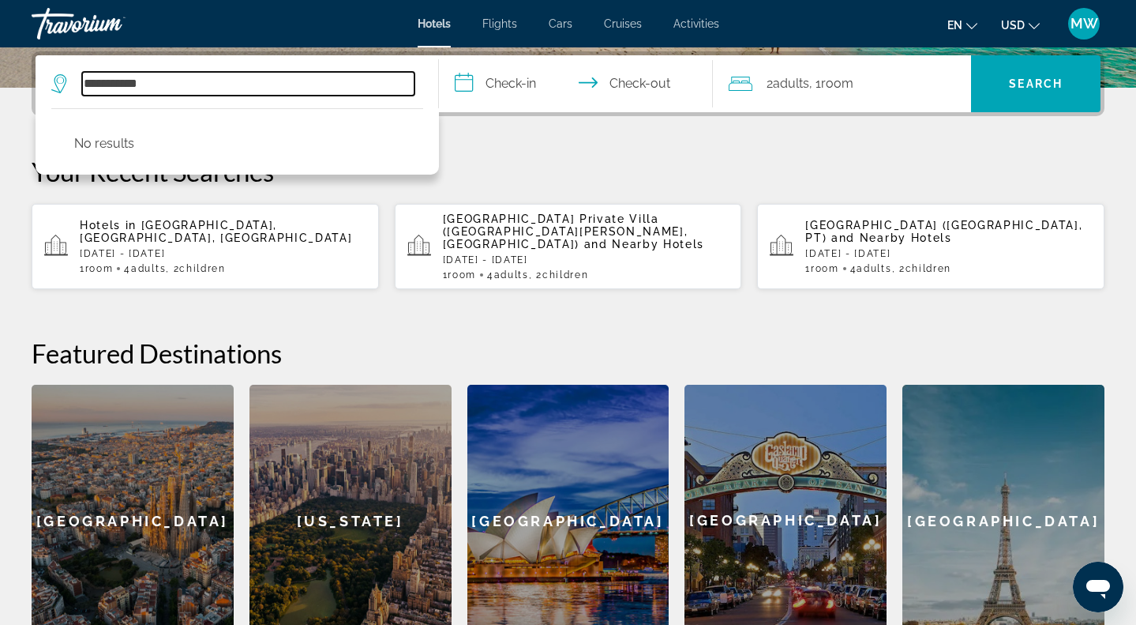
type input "**********"
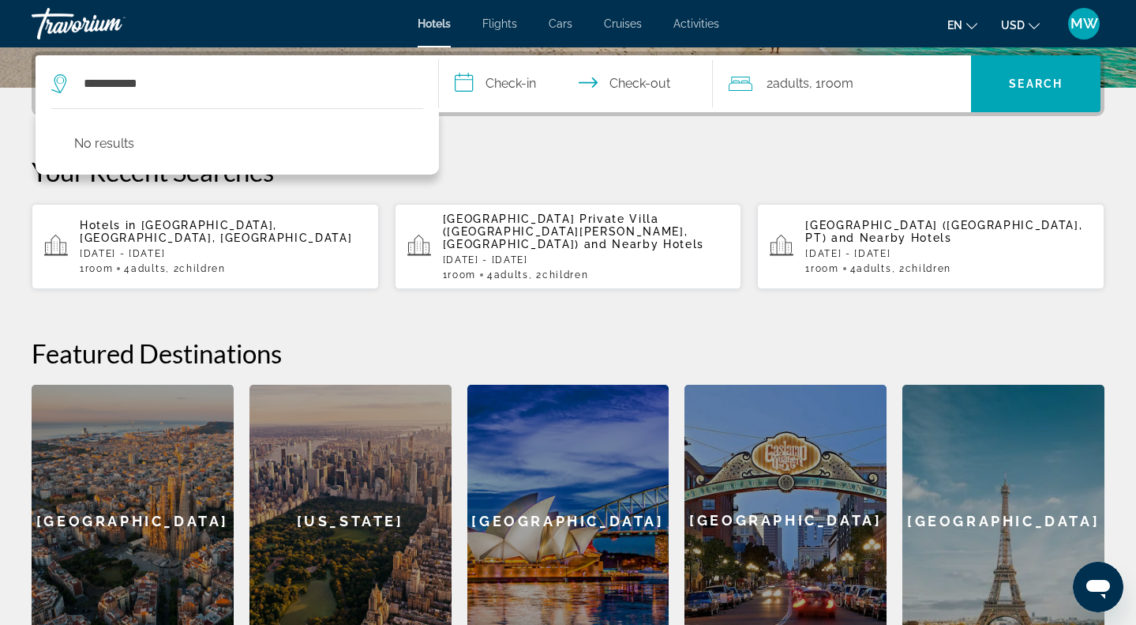
click at [484, 94] on input "**********" at bounding box center [579, 86] width 280 height 62
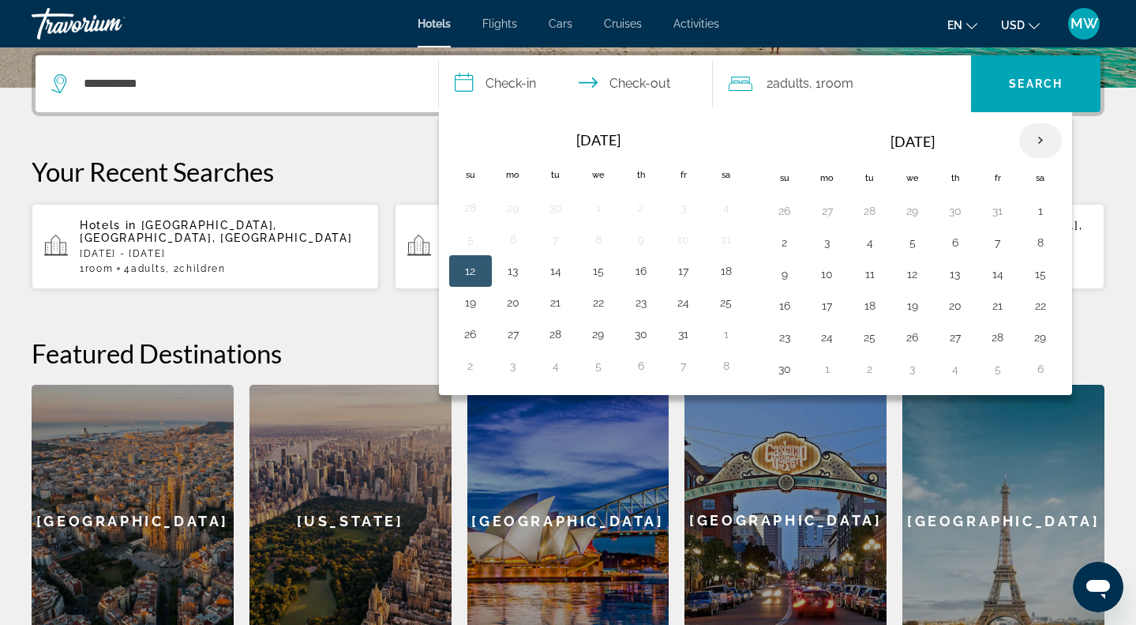
click at [1042, 141] on th "Next month" at bounding box center [1040, 140] width 43 height 35
click at [881, 277] on button "16" at bounding box center [870, 274] width 25 height 22
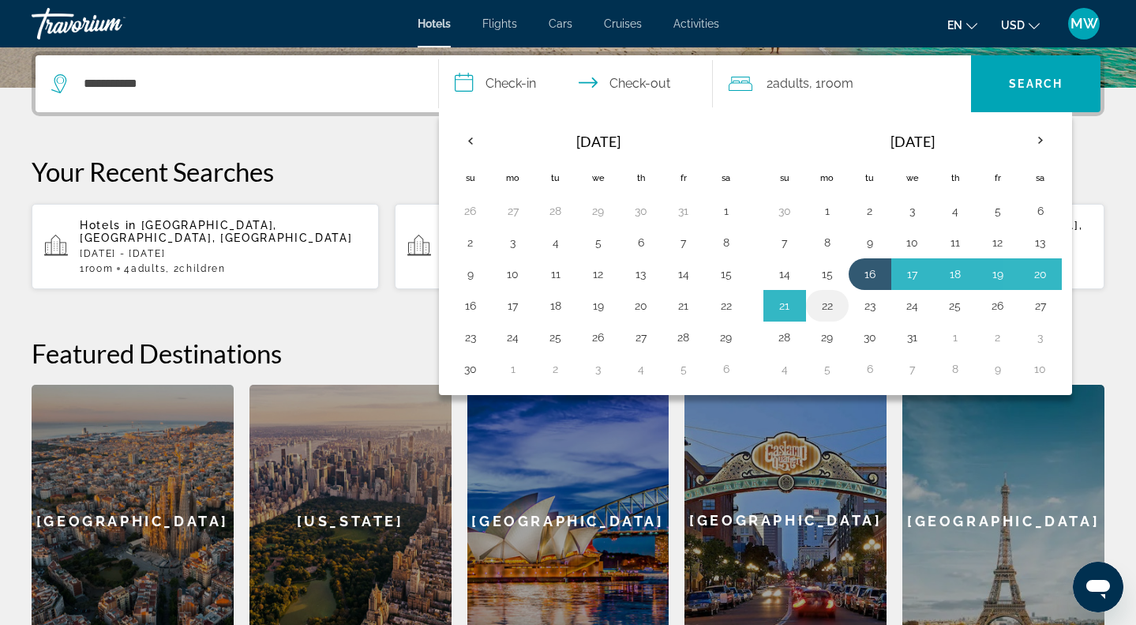
click at [831, 308] on button "22" at bounding box center [827, 306] width 25 height 22
type input "**********"
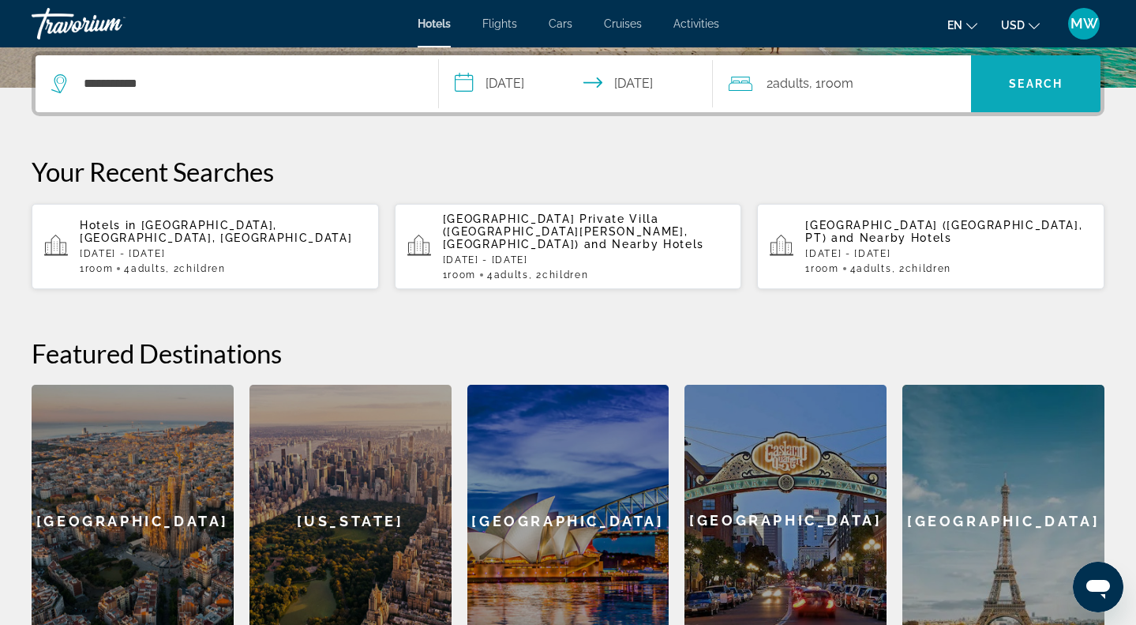
click at [1057, 75] on span "Search" at bounding box center [1036, 84] width 130 height 38
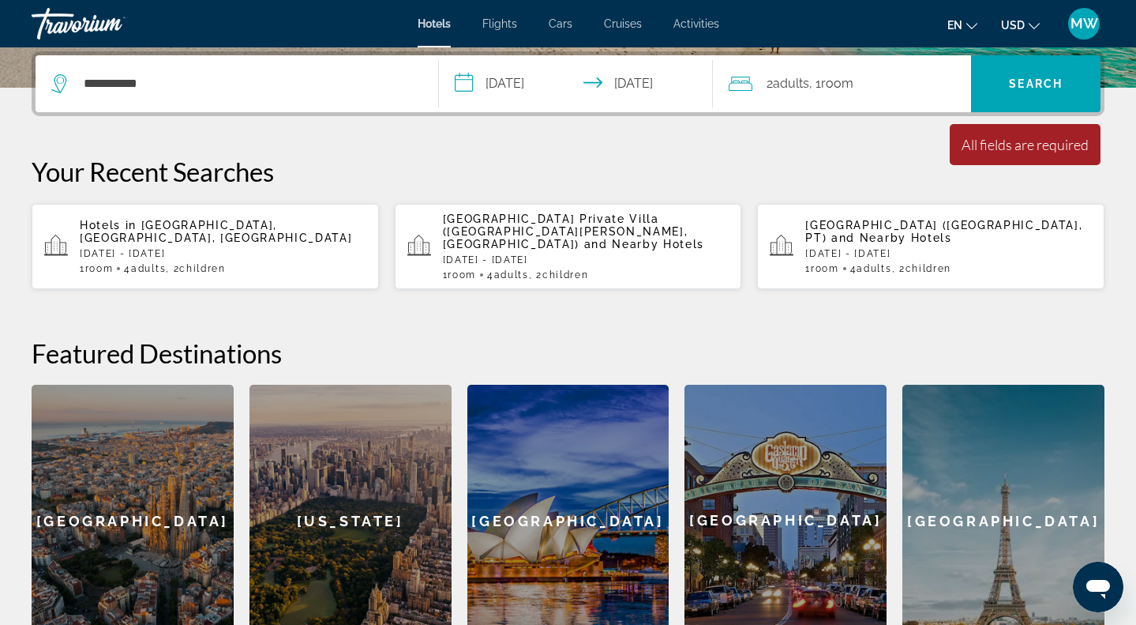
click at [871, 103] on div "2 Adult Adults , 1 Room rooms" at bounding box center [850, 83] width 242 height 57
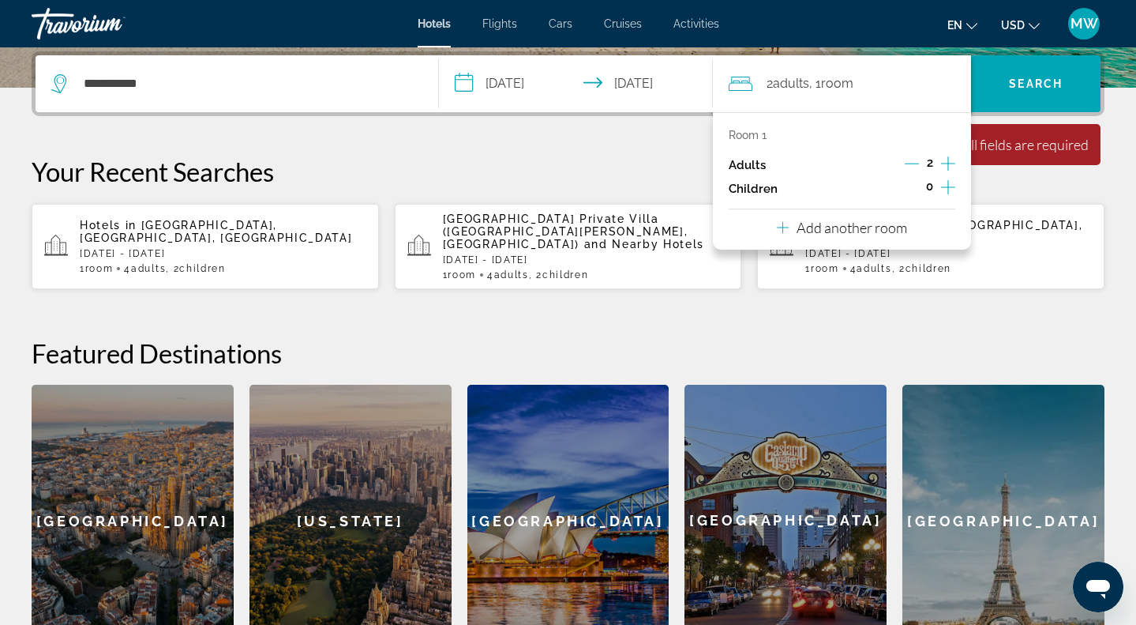
click at [952, 167] on icon "Increment adults" at bounding box center [948, 163] width 14 height 19
click at [909, 167] on icon "Decrement adults" at bounding box center [912, 163] width 14 height 14
click at [948, 194] on icon "Increment children" at bounding box center [948, 187] width 14 height 19
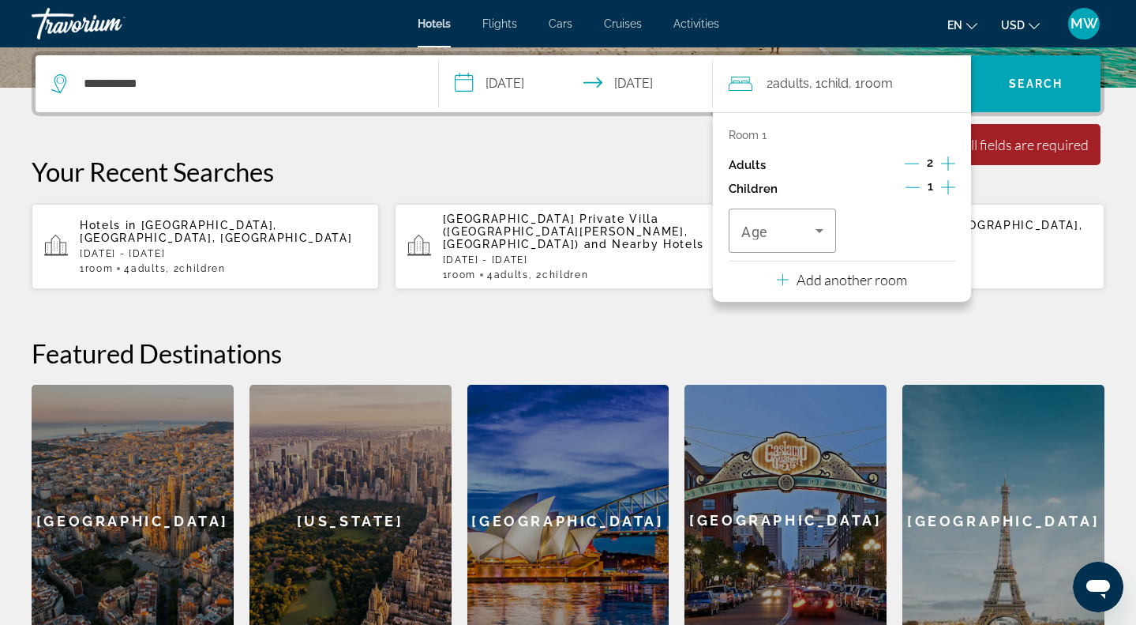
click at [948, 194] on icon "Increment children" at bounding box center [948, 187] width 14 height 14
click at [954, 163] on icon "Increment adults" at bounding box center [948, 163] width 14 height 19
click at [812, 229] on div "Travelers: 4 adults, 2 children" at bounding box center [783, 230] width 82 height 44
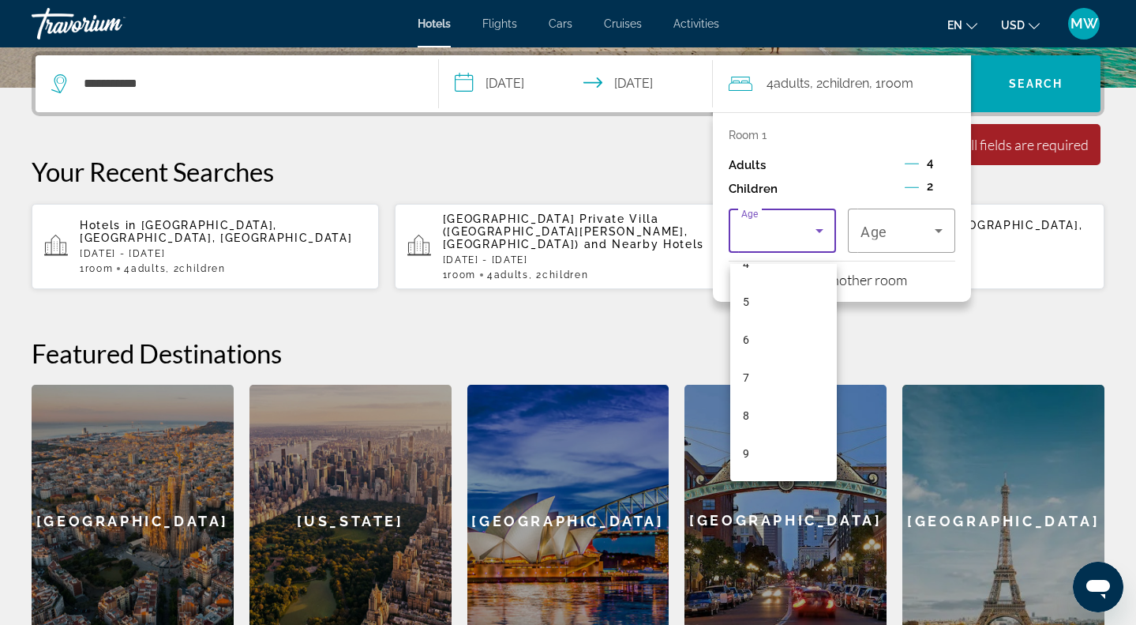
scroll to position [241, 0]
click at [781, 415] on mat-option "10" at bounding box center [783, 427] width 107 height 38
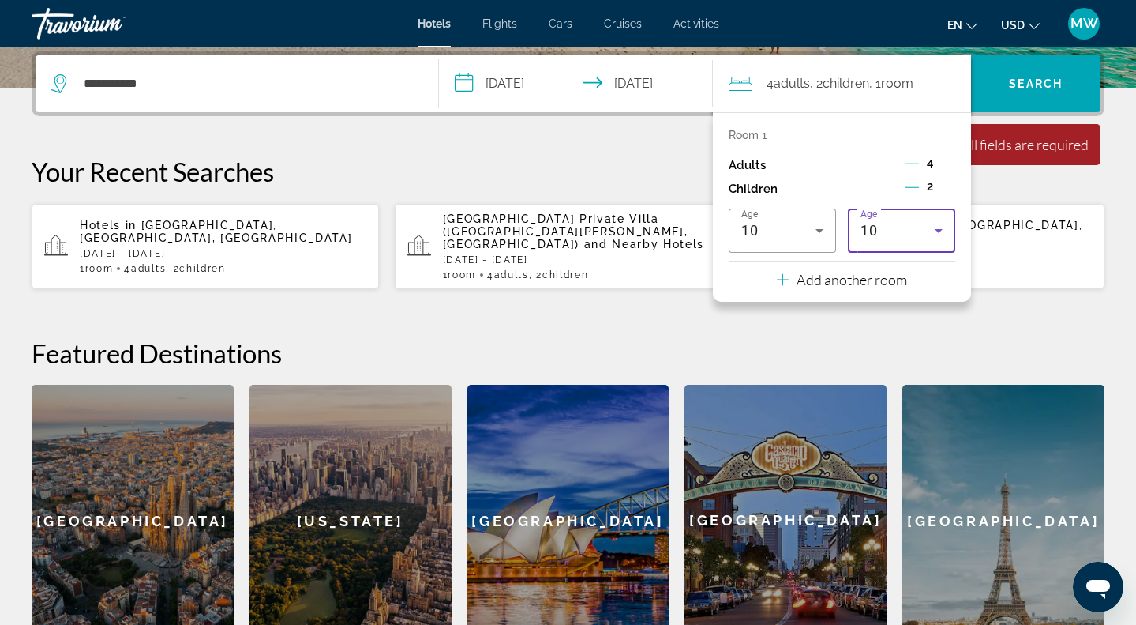
click at [890, 239] on div "10" at bounding box center [898, 230] width 74 height 19
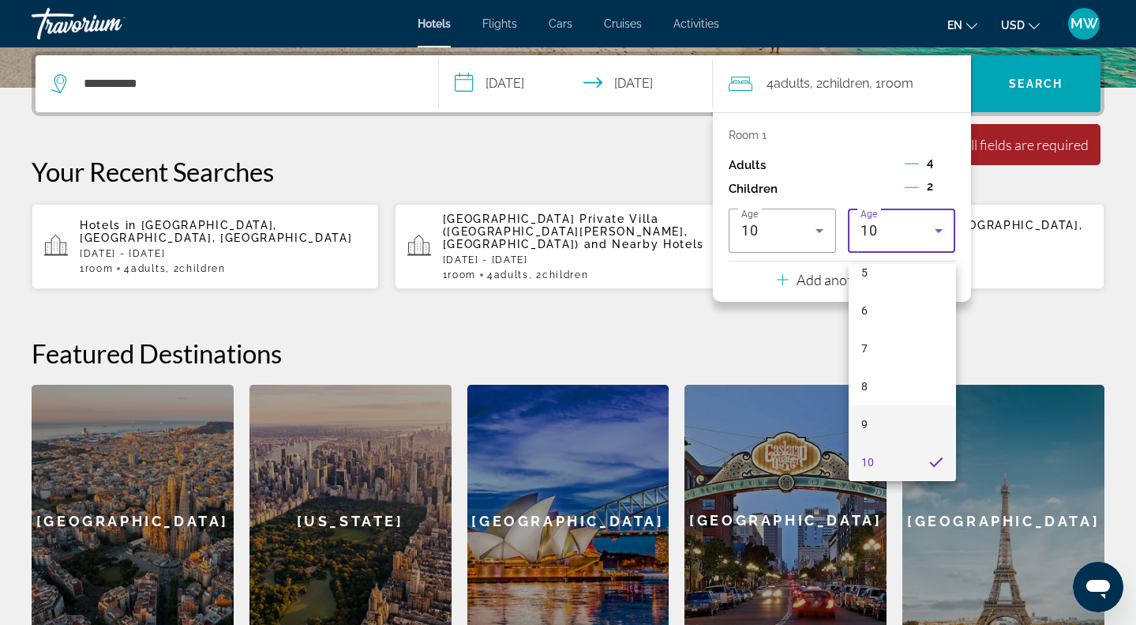
scroll to position [271, 0]
click at [884, 407] on mat-option "10" at bounding box center [902, 397] width 107 height 38
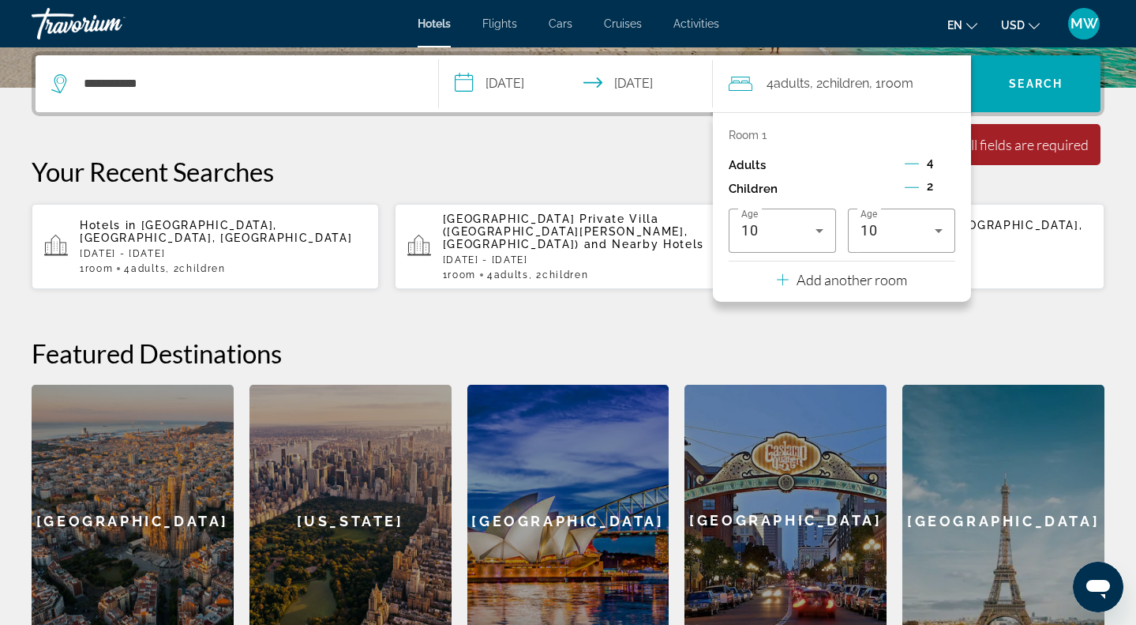
click at [979, 347] on h2 "Featured Destinations" at bounding box center [568, 353] width 1073 height 32
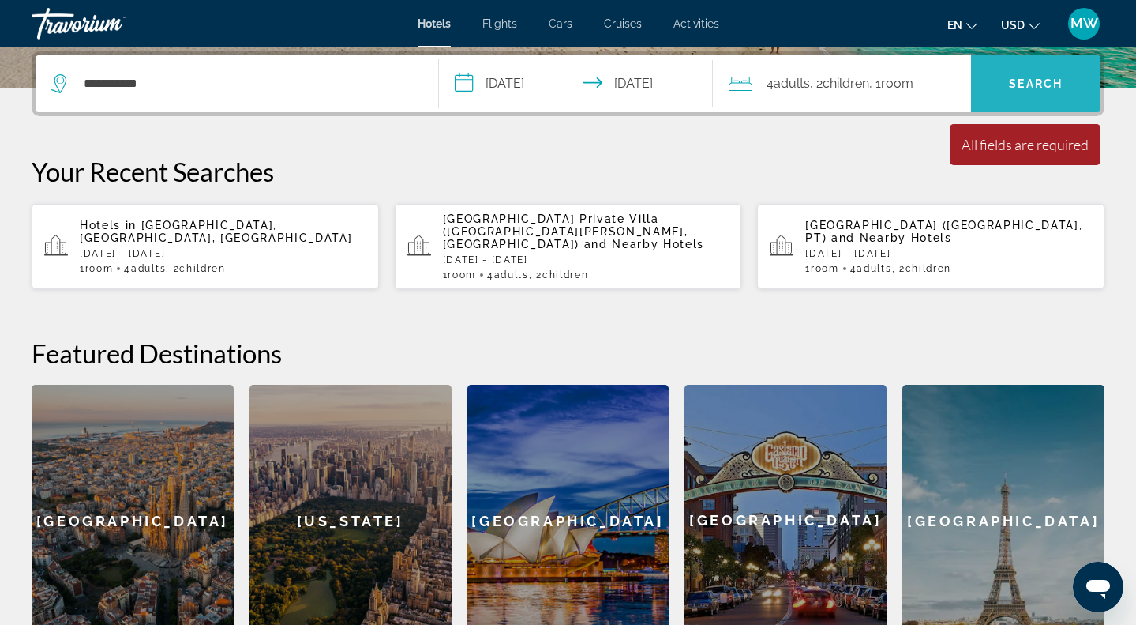
click at [1004, 67] on span "Search" at bounding box center [1036, 84] width 130 height 38
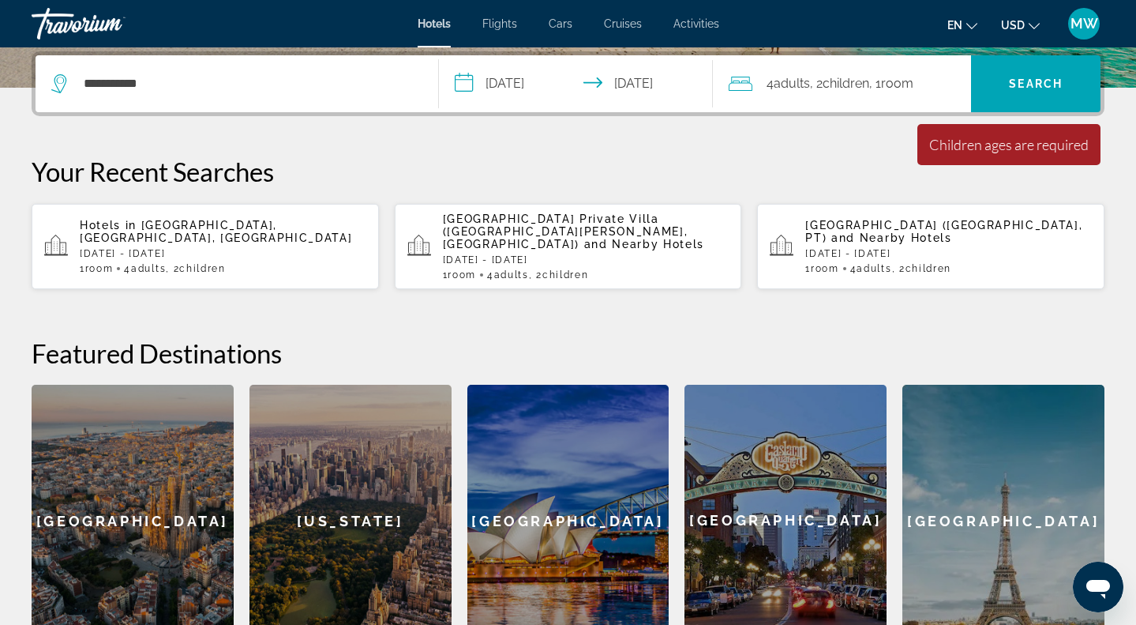
click at [923, 99] on div "4 Adult Adults , 2 Child Children , 1 Room rooms" at bounding box center [850, 83] width 242 height 57
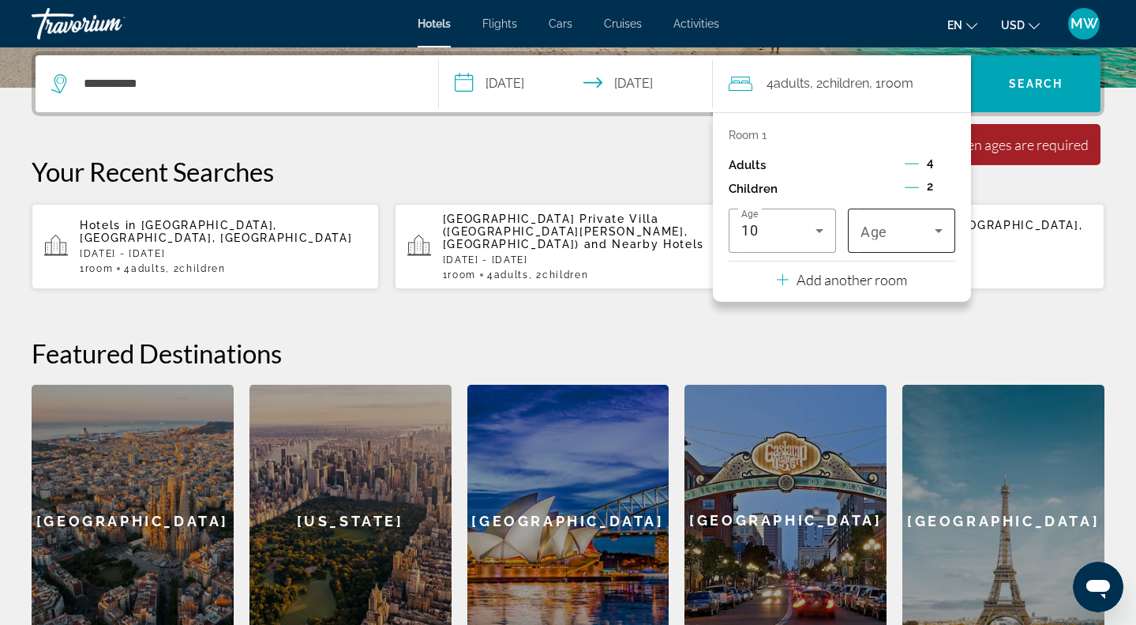
click at [879, 240] on span "Age" at bounding box center [874, 231] width 27 height 17
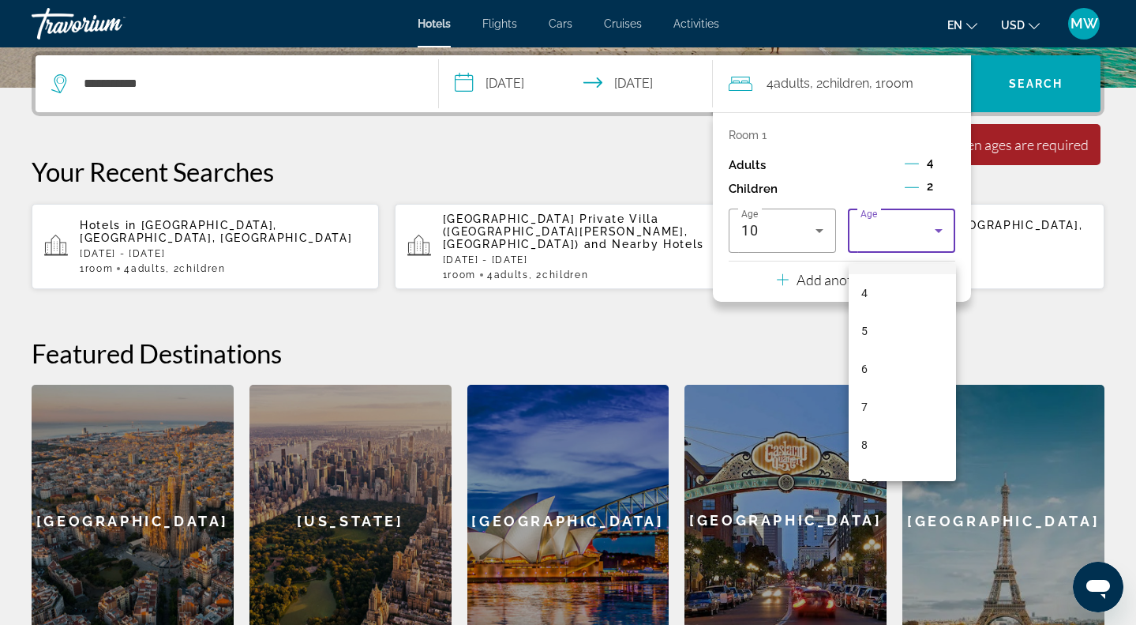
scroll to position [215, 0]
click at [891, 448] on mat-option "10" at bounding box center [902, 453] width 107 height 38
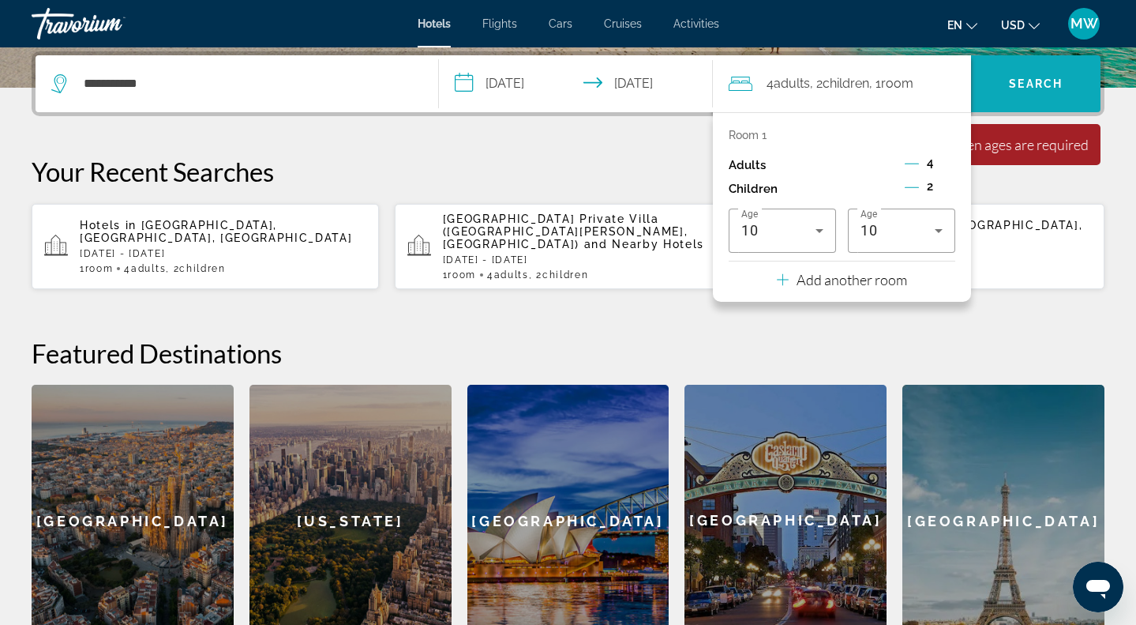
click at [986, 93] on span "Search" at bounding box center [1036, 84] width 130 height 38
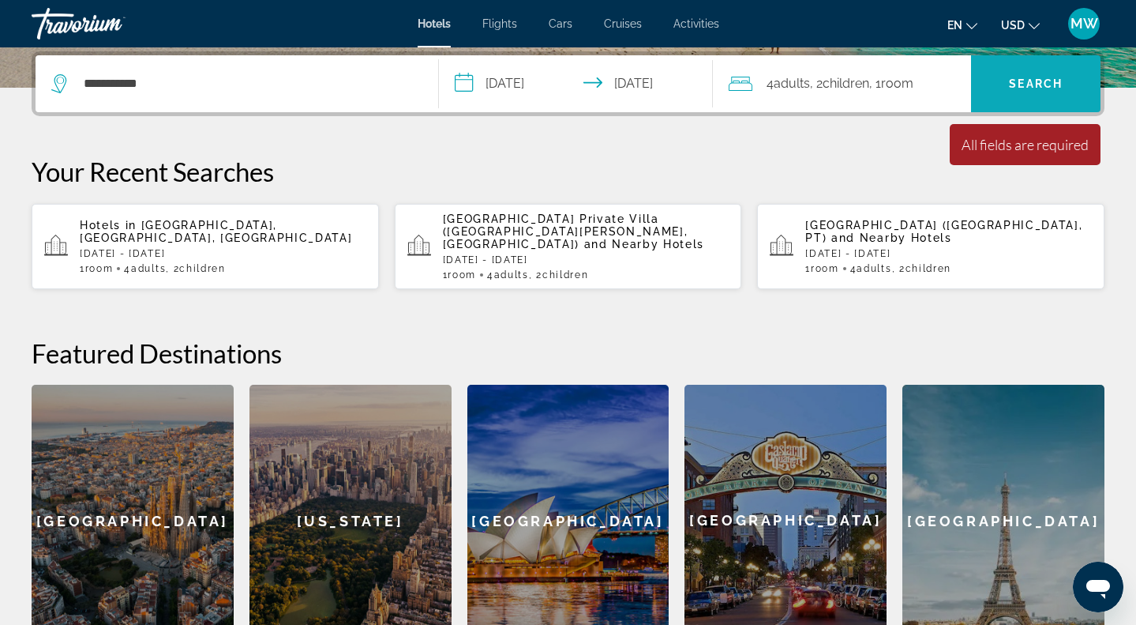
click at [987, 93] on span "Search" at bounding box center [1036, 84] width 130 height 38
click at [268, 235] on div "Hotels in [GEOGRAPHIC_DATA], [GEOGRAPHIC_DATA], [GEOGRAPHIC_DATA] [DATE] - [DAT…" at bounding box center [223, 246] width 287 height 55
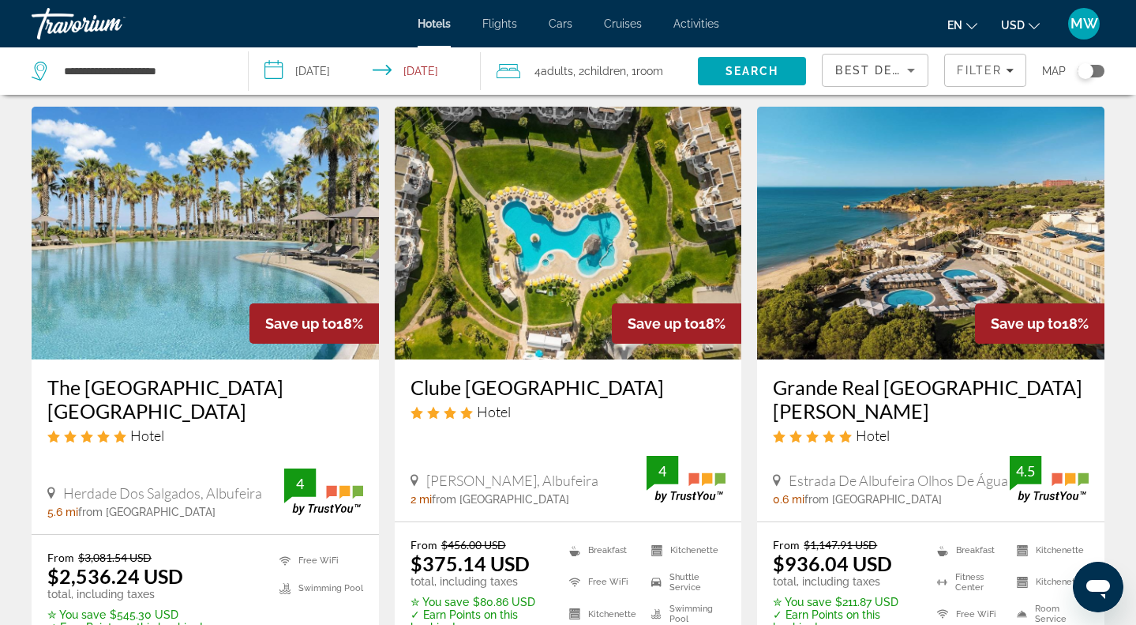
scroll to position [1973, 0]
